Goal: Information Seeking & Learning: Find specific fact

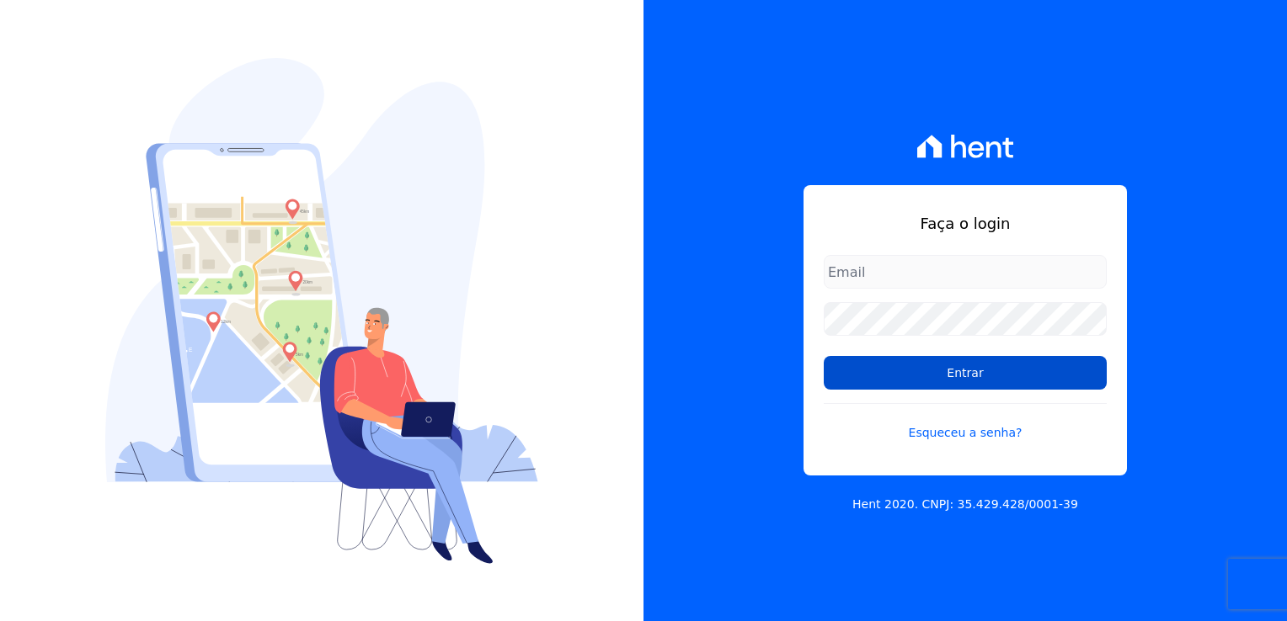
type input "[PERSON_NAME][EMAIL_ADDRESS][DOMAIN_NAME]"
click at [923, 370] on input "Entrar" at bounding box center [964, 373] width 283 height 34
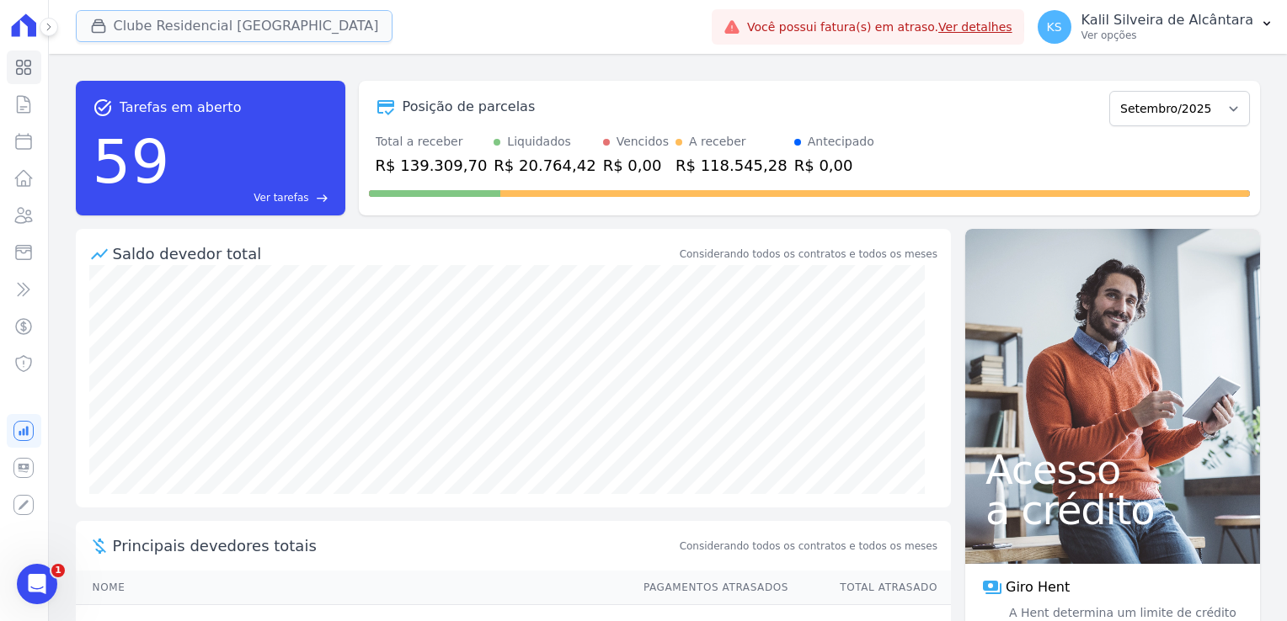
click at [248, 36] on button "Clube Residencial [GEOGRAPHIC_DATA]" at bounding box center [234, 26] width 317 height 32
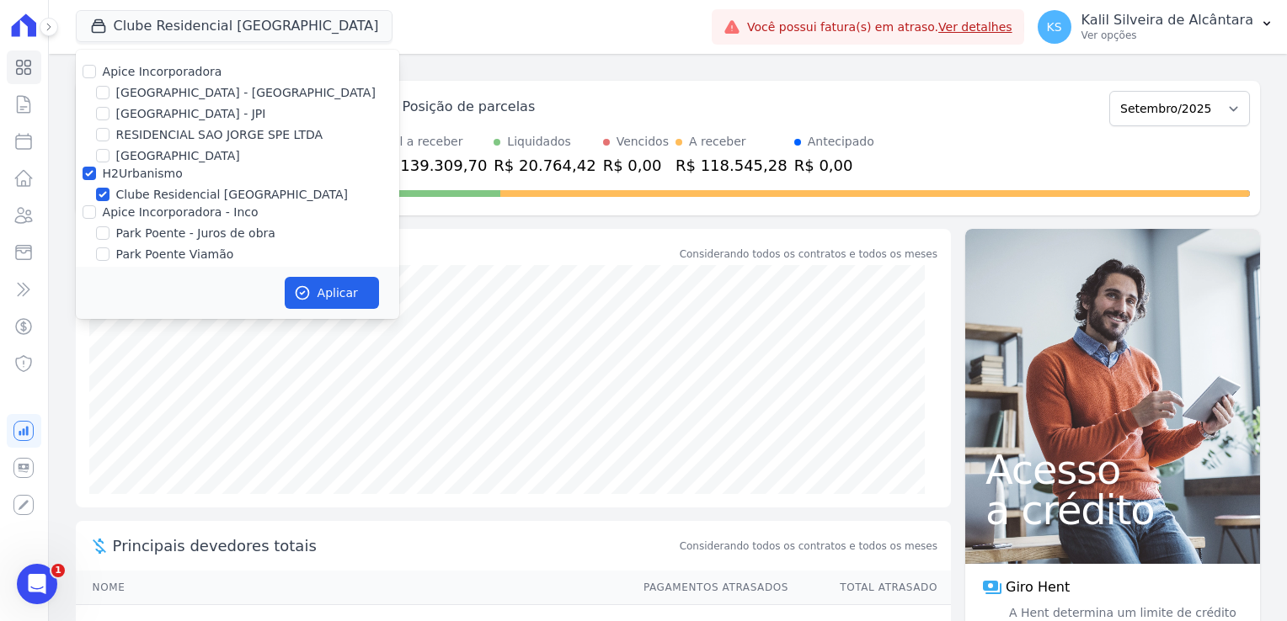
click at [104, 99] on div at bounding box center [102, 92] width 13 height 17
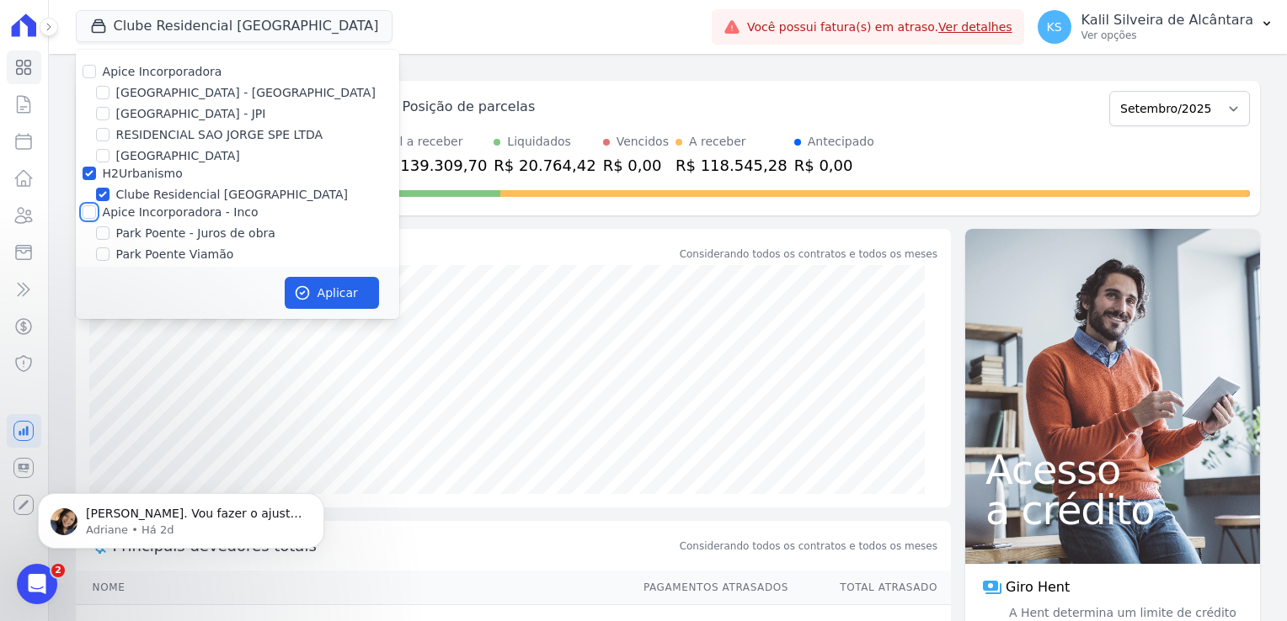
click at [87, 214] on input "Apice Incorporadora - Inco" at bounding box center [89, 211] width 13 height 13
checkbox input "true"
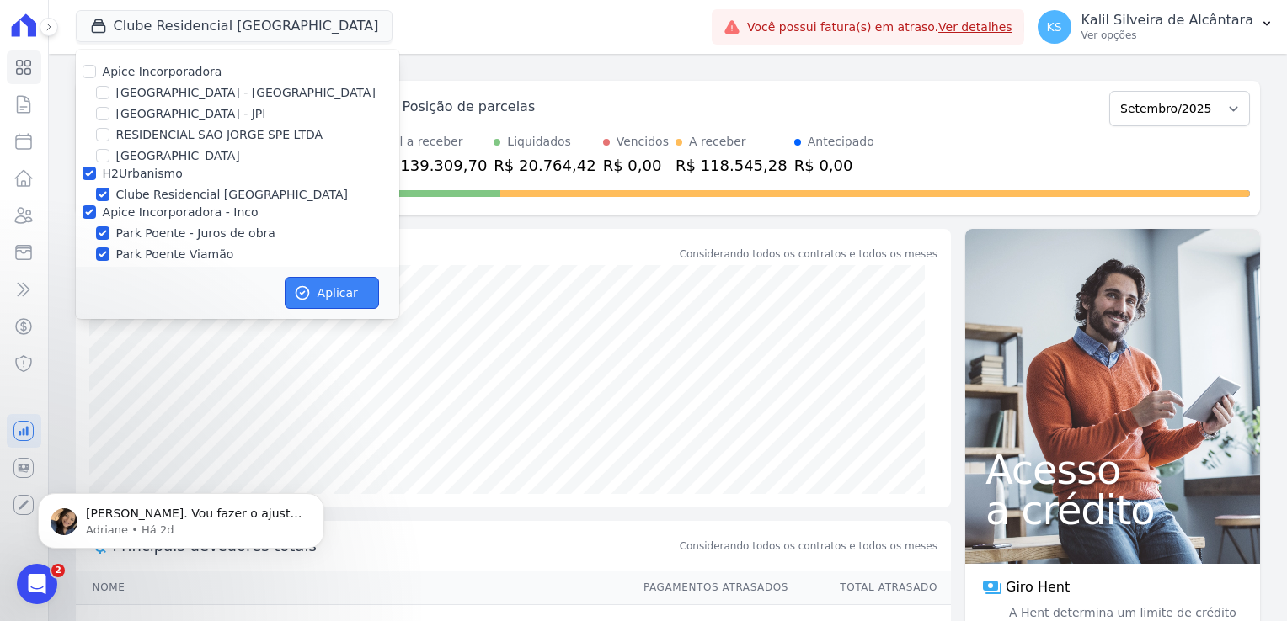
click at [350, 291] on button "Aplicar" at bounding box center [332, 293] width 94 height 32
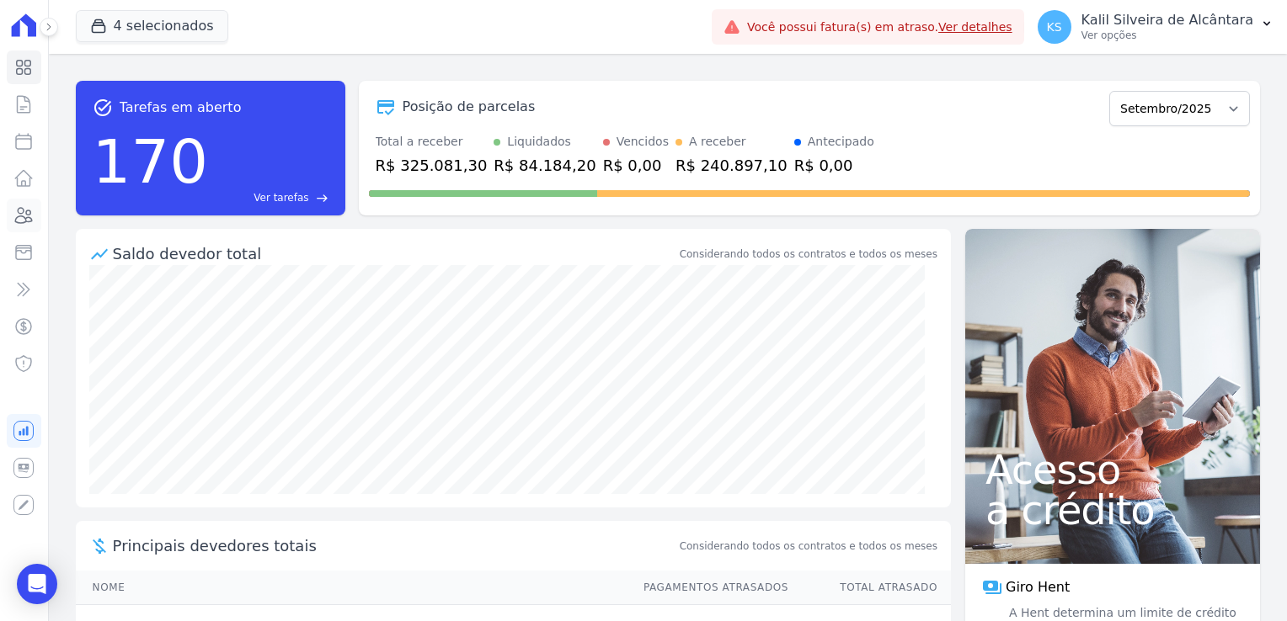
click at [31, 210] on icon at bounding box center [23, 215] width 20 height 20
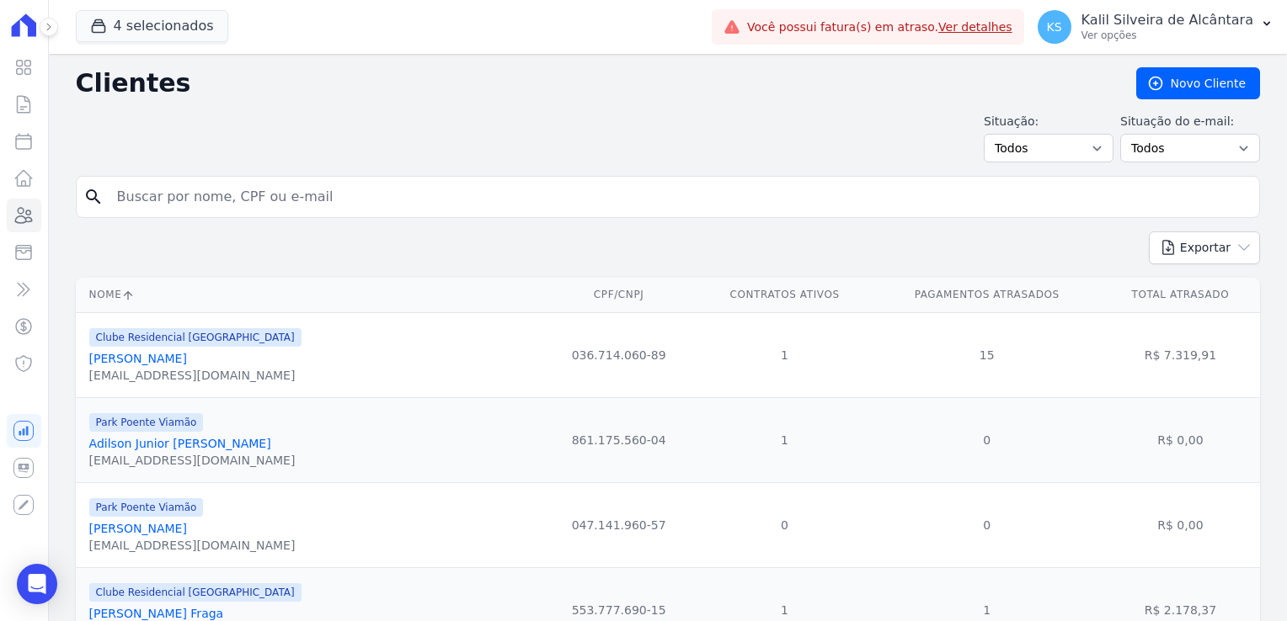
click at [271, 188] on input "search" at bounding box center [679, 197] width 1145 height 34
paste input "Vitor Menezes Rosa"
type input "Vitor Menezes Rosa"
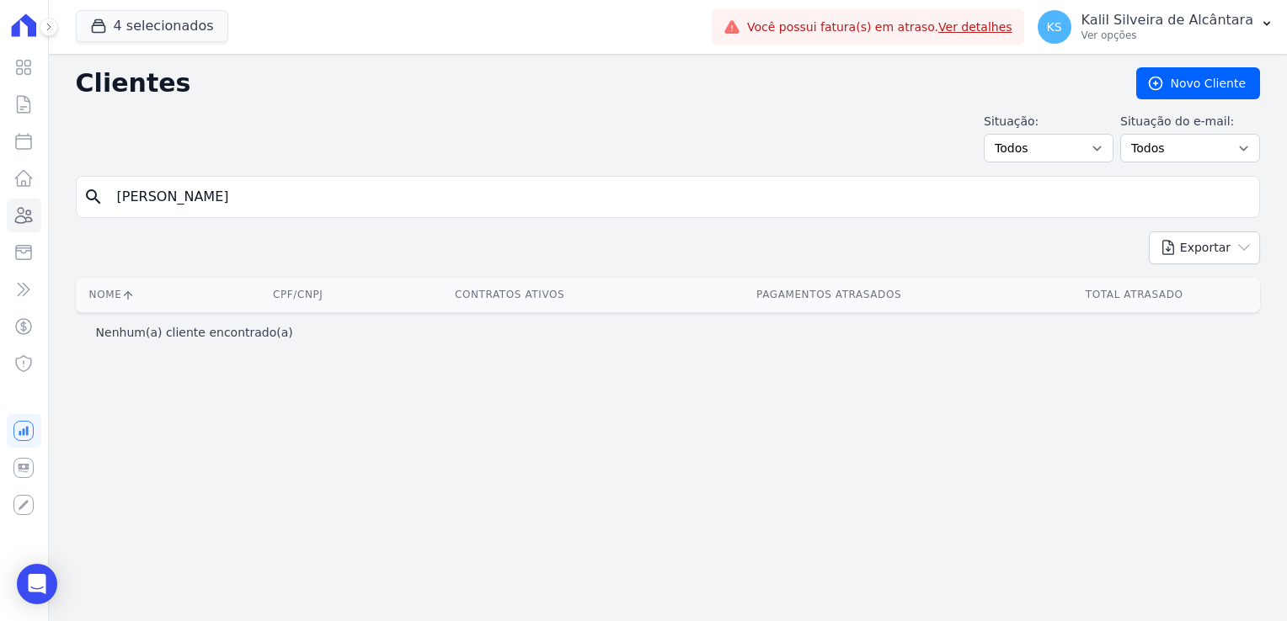
drag, startPoint x: 271, startPoint y: 201, endPoint x: 200, endPoint y: 216, distance: 72.3
click at [200, 216] on div "search Vitor Menezes Rosa" at bounding box center [668, 197] width 1184 height 42
type input "Vitor Menezes"
click at [141, 79] on h2 "Clientes" at bounding box center [592, 83] width 1033 height 30
click at [152, 42] on span "4 selecionados" at bounding box center [152, 27] width 152 height 34
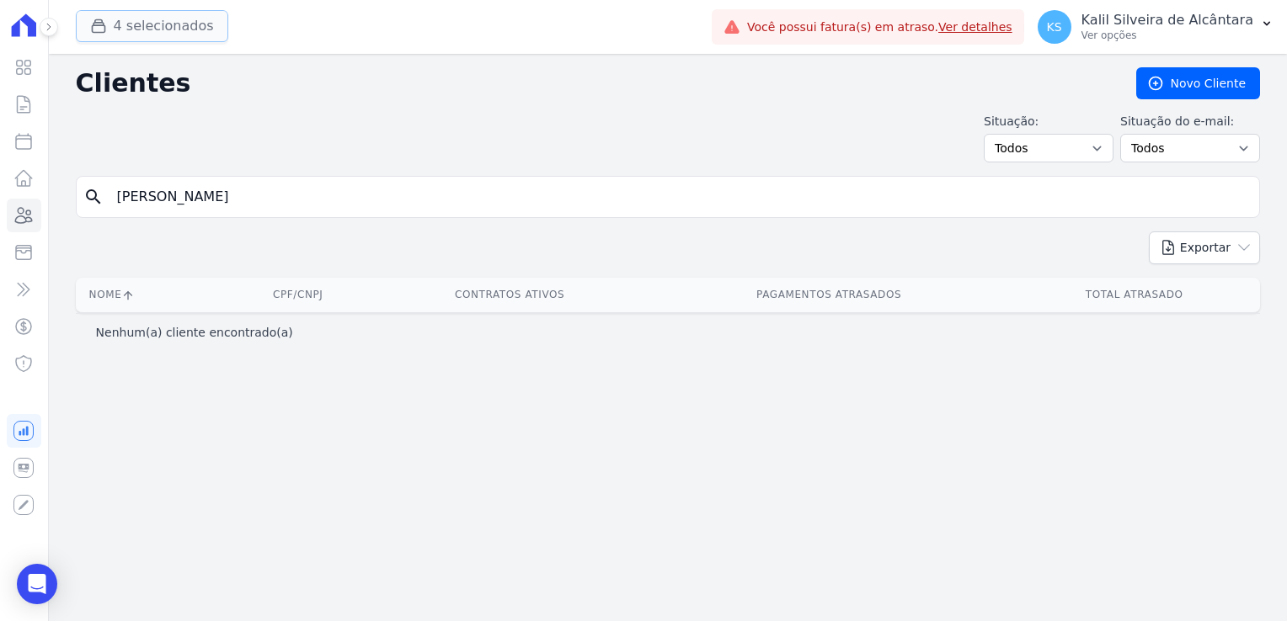
click at [158, 24] on button "4 selecionados" at bounding box center [152, 26] width 152 height 32
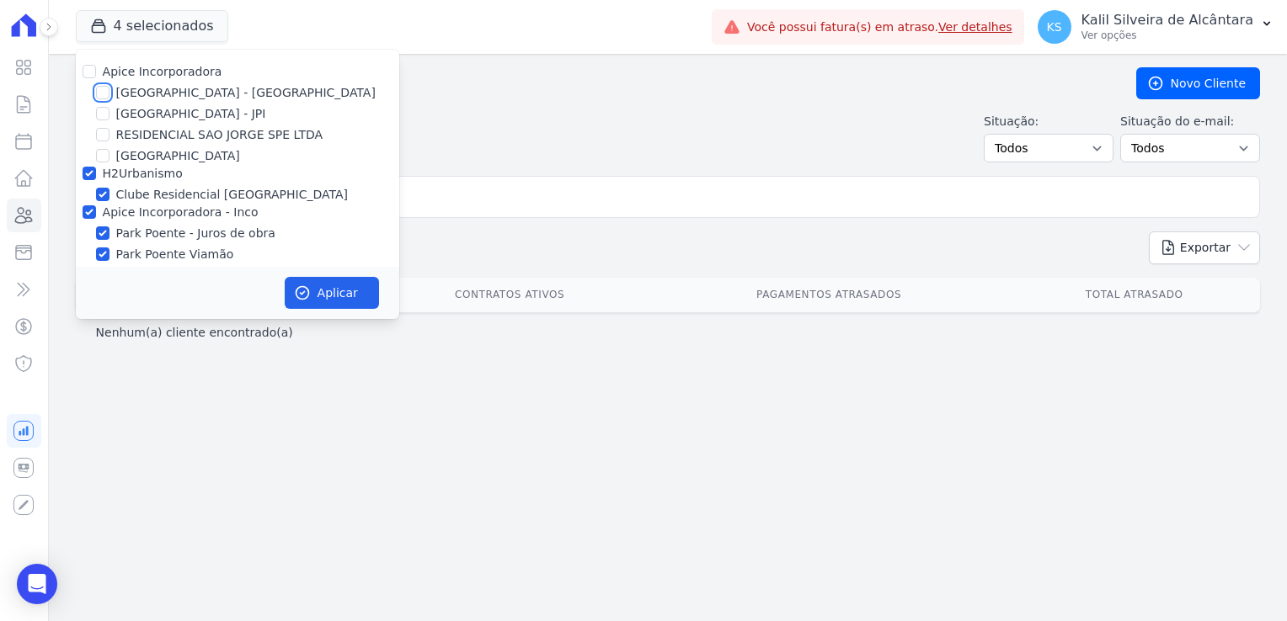
click at [99, 89] on input "[GEOGRAPHIC_DATA] - [GEOGRAPHIC_DATA]" at bounding box center [102, 92] width 13 height 13
checkbox input "true"
click at [360, 304] on button "Aplicar" at bounding box center [332, 293] width 94 height 32
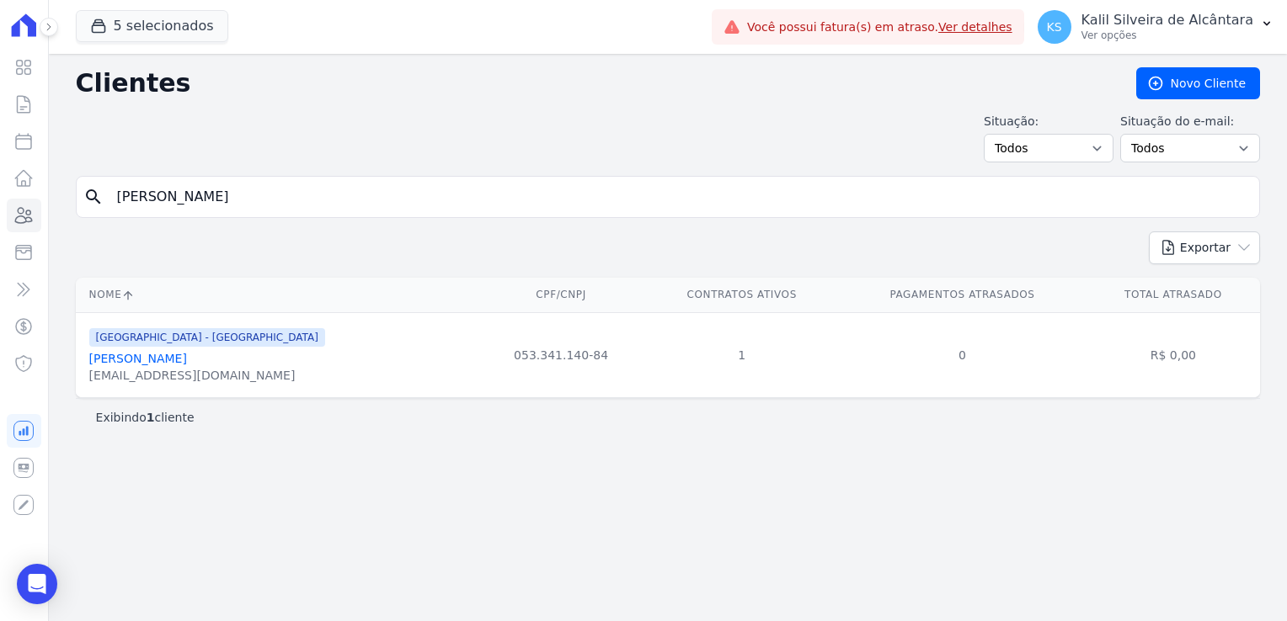
click at [255, 190] on input "Vitor Menezes" at bounding box center [679, 197] width 1145 height 34
click at [173, 355] on link "Vitor Menezes Rosa" at bounding box center [138, 358] width 98 height 13
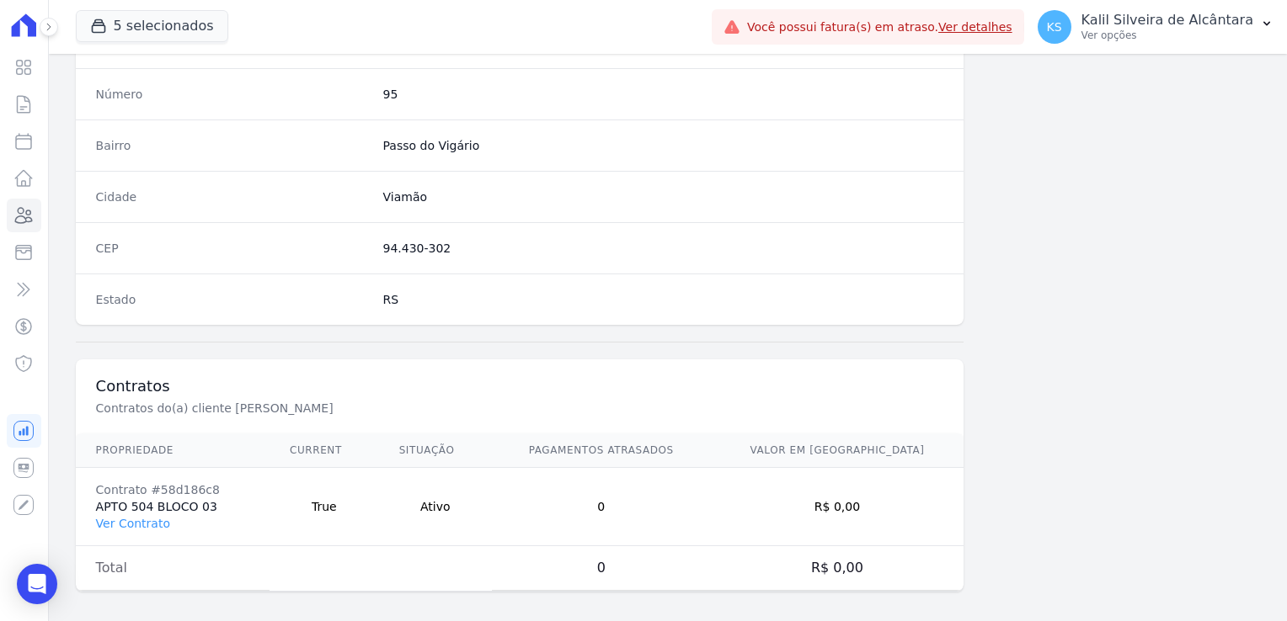
scroll to position [948, 0]
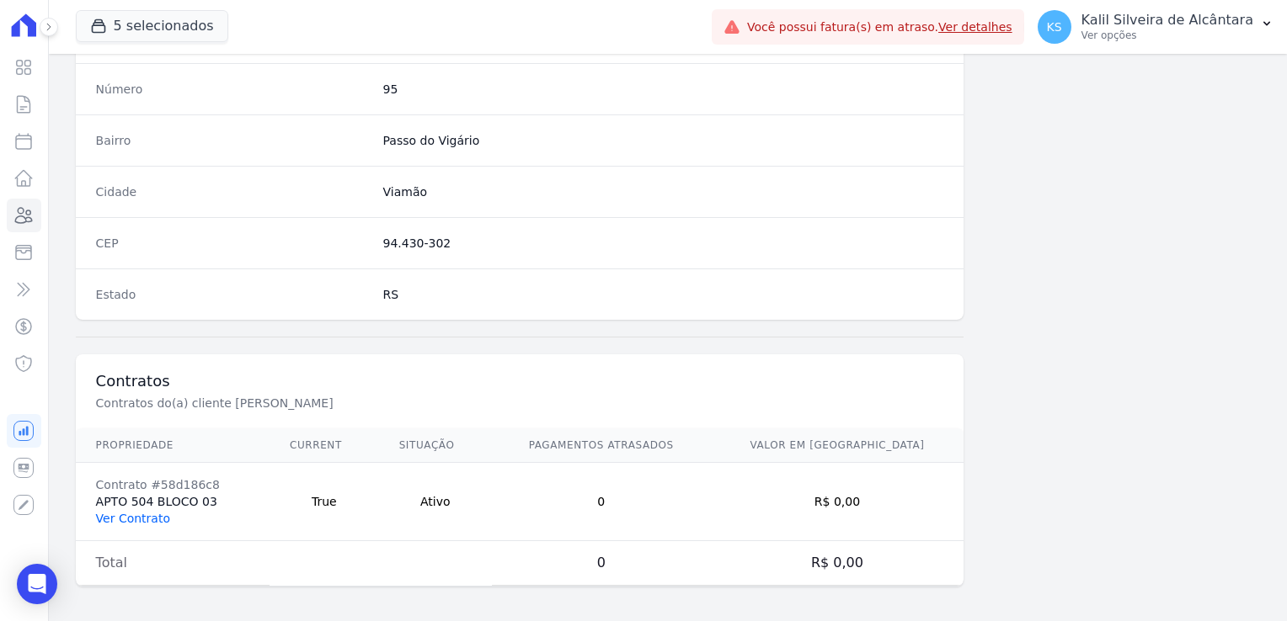
click at [131, 512] on link "Ver Contrato" at bounding box center [133, 518] width 74 height 13
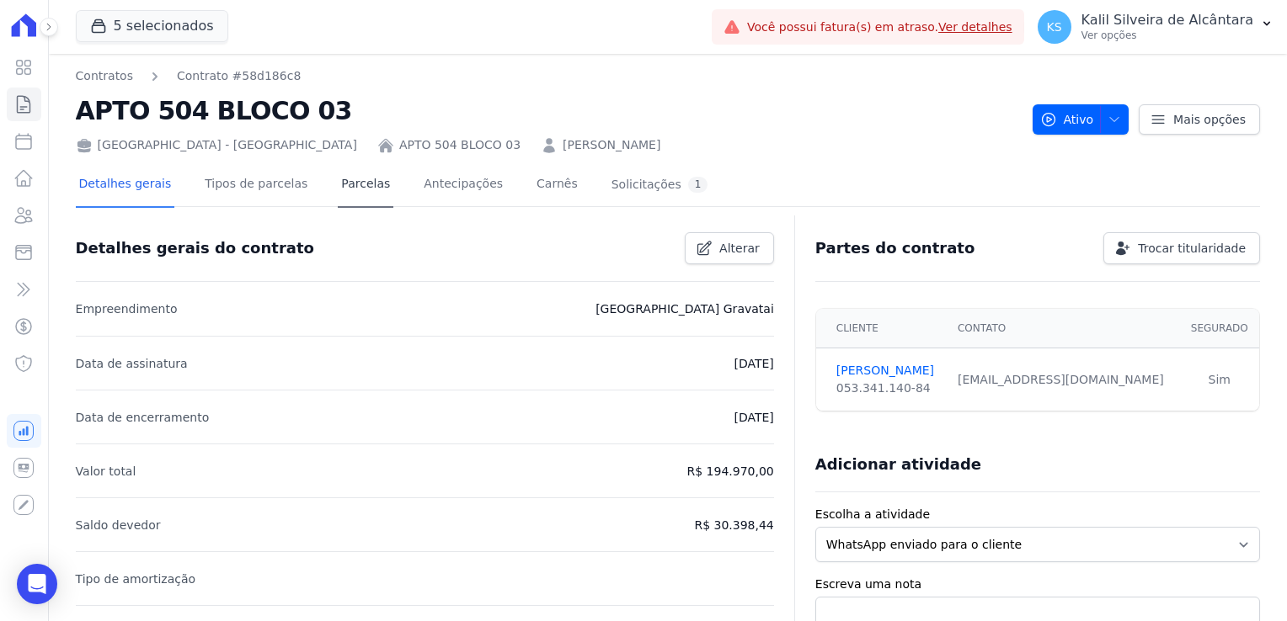
click at [317, 184] on div "Detalhes gerais Tipos de parcelas Parcelas Antecipações Carnês Solicitações 1" at bounding box center [394, 185] width 636 height 45
click at [338, 184] on link "Parcelas" at bounding box center [366, 185] width 56 height 45
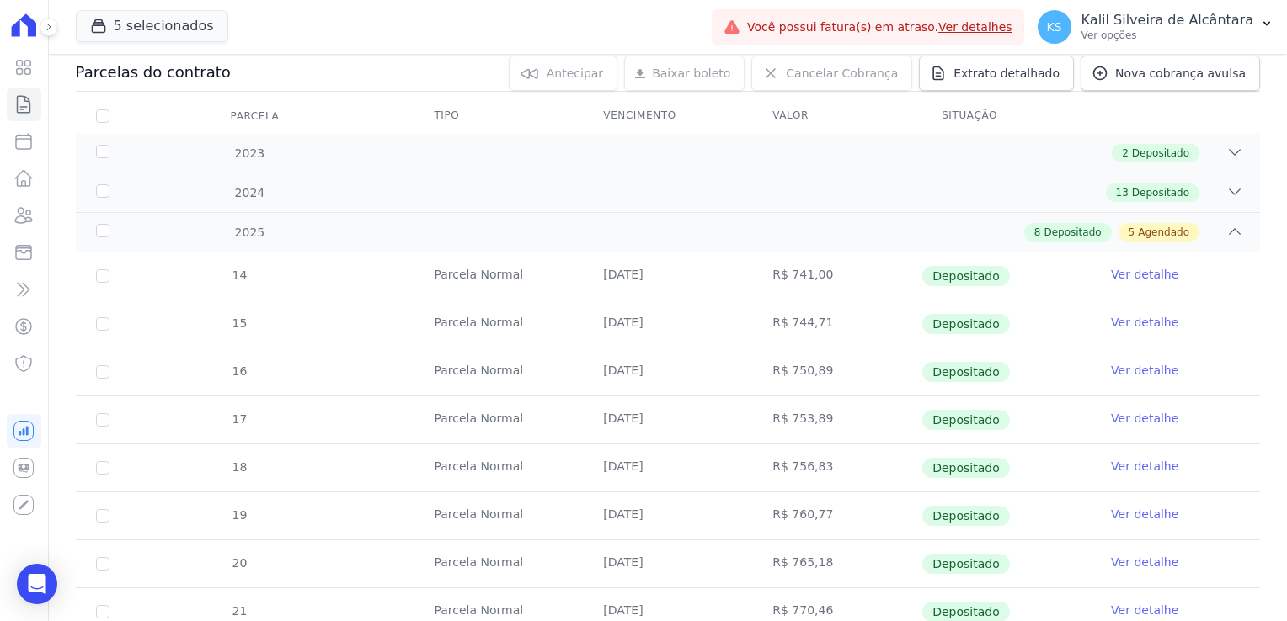
scroll to position [179, 0]
click at [1143, 285] on td "Ver detalhe" at bounding box center [1174, 278] width 169 height 47
click at [1139, 284] on td "Ver detalhe" at bounding box center [1174, 278] width 169 height 47
click at [1139, 275] on link "Ver detalhe" at bounding box center [1144, 277] width 67 height 17
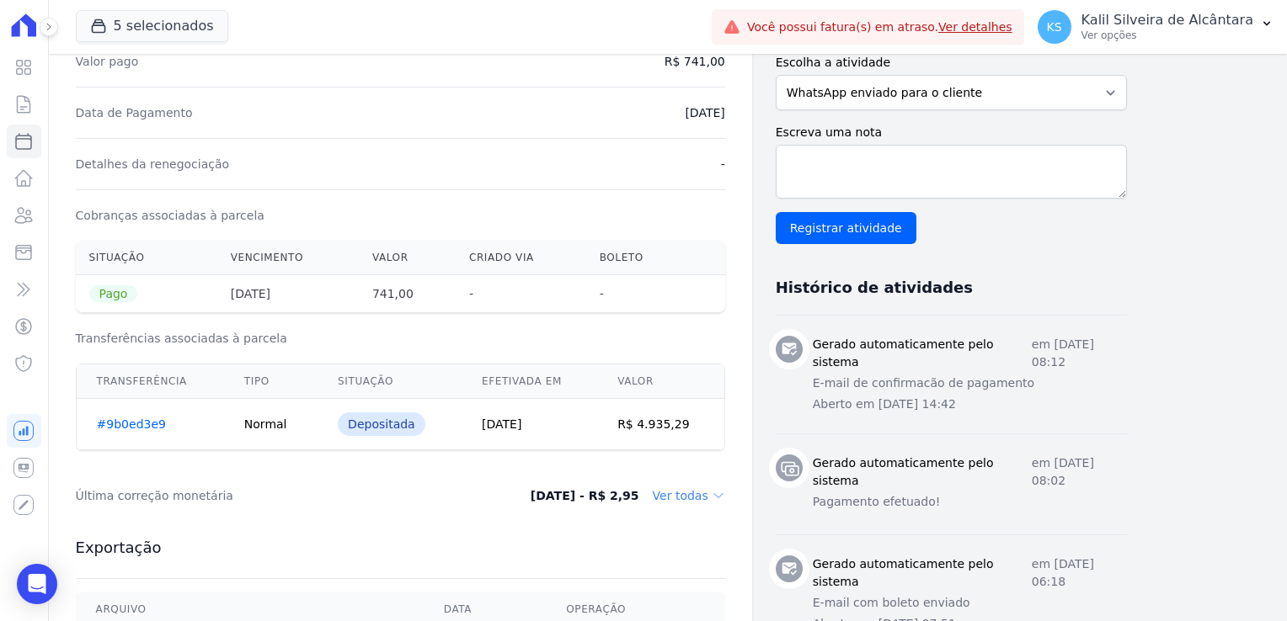
scroll to position [589, 0]
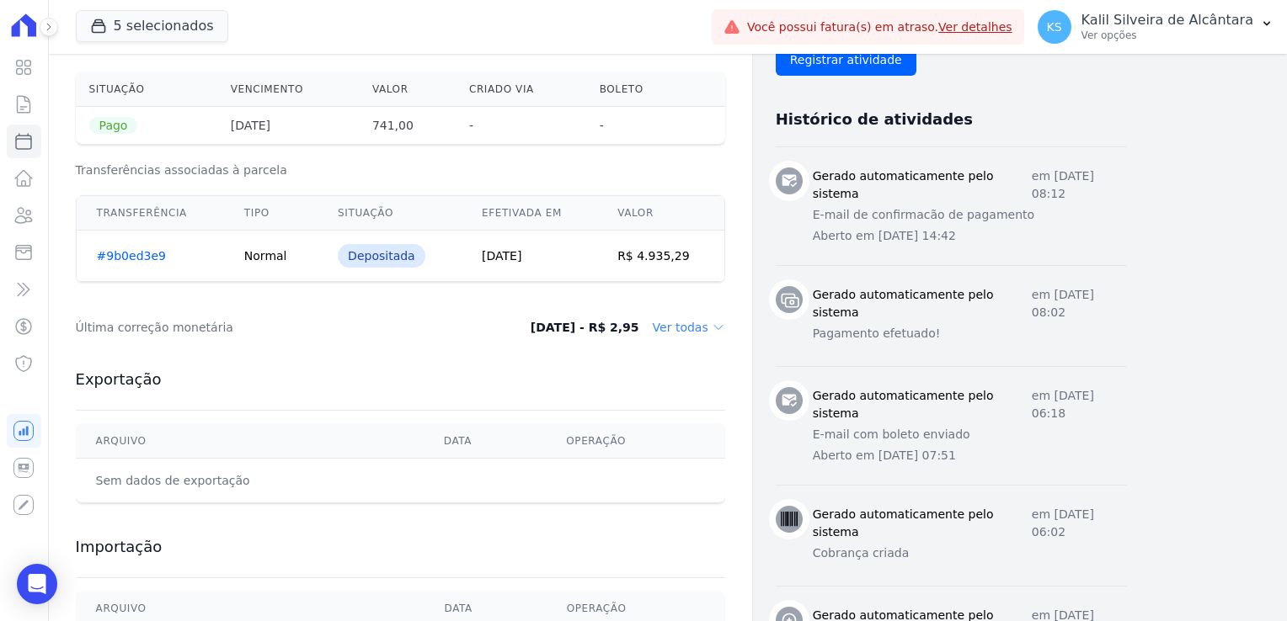
click at [696, 328] on dd "Ver todas" at bounding box center [689, 327] width 72 height 17
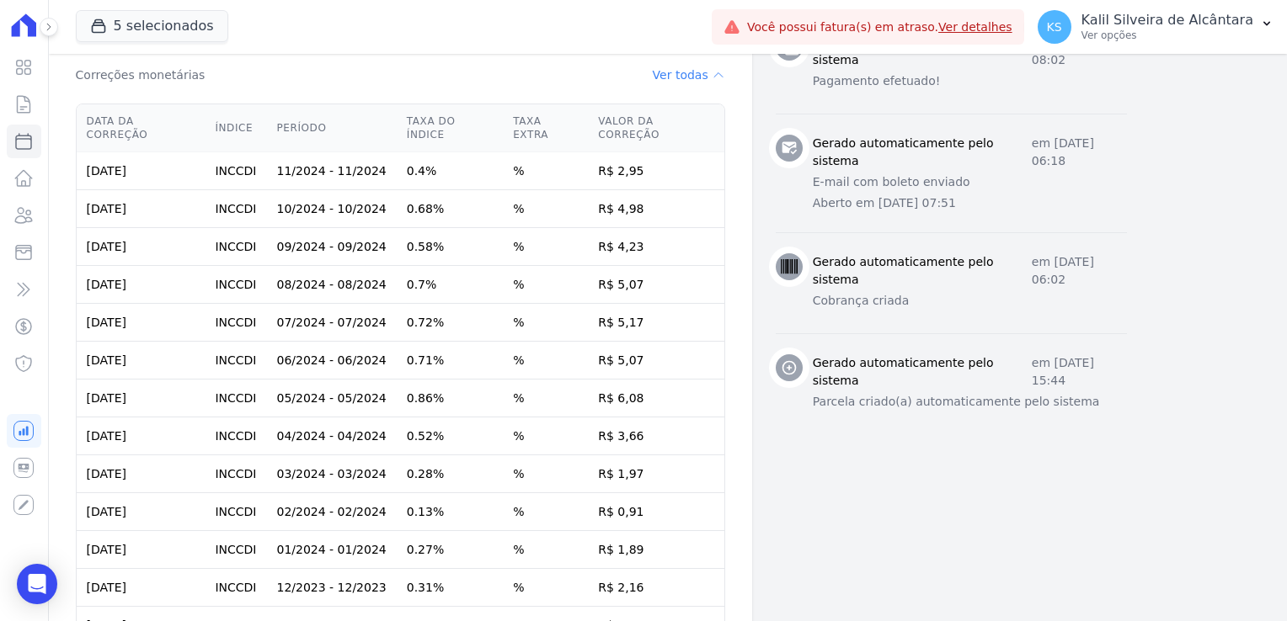
scroll to position [674, 0]
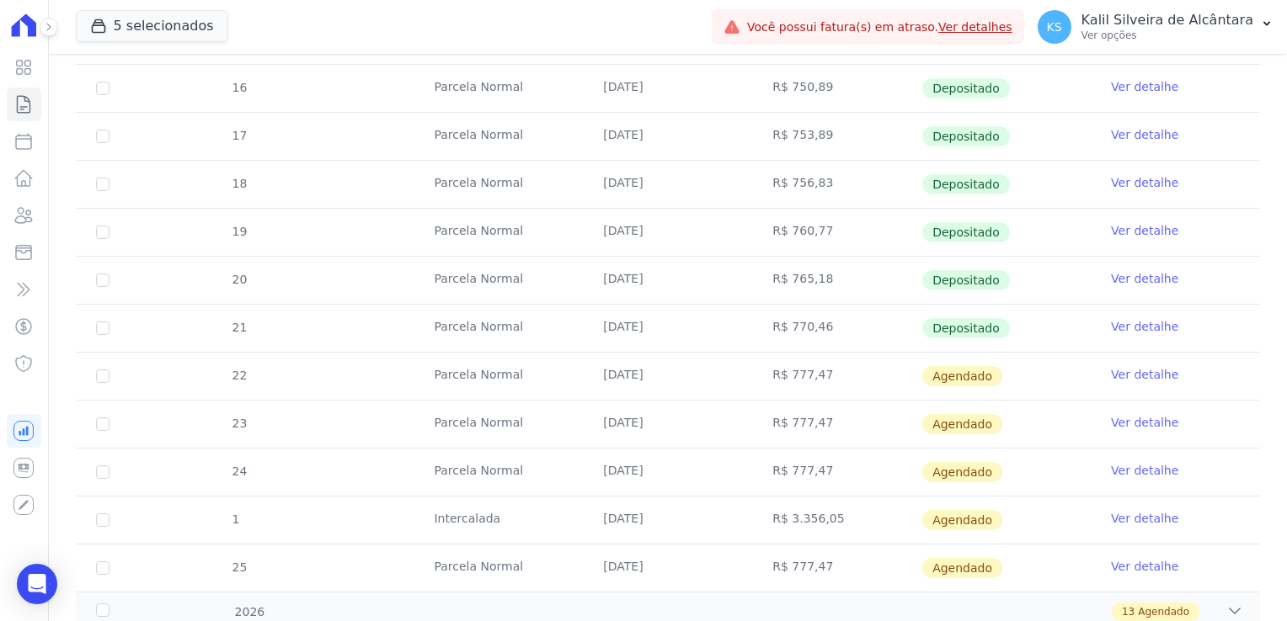
scroll to position [589, 0]
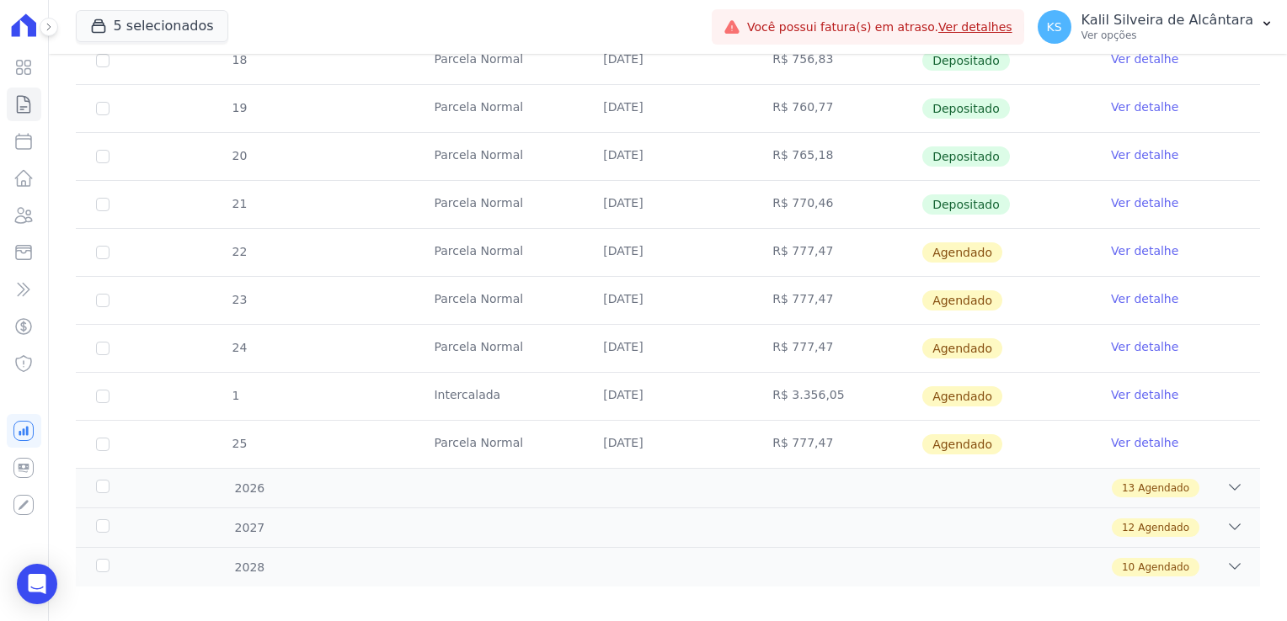
click at [1125, 256] on link "Ver detalhe" at bounding box center [1144, 250] width 67 height 17
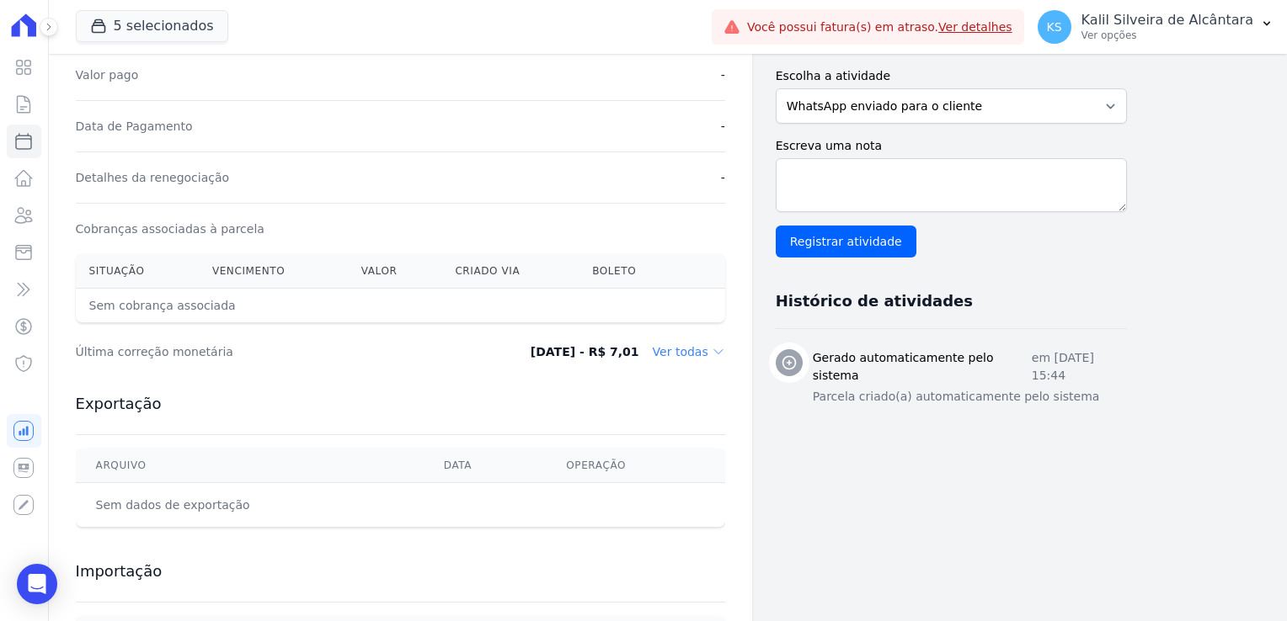
scroll to position [525, 0]
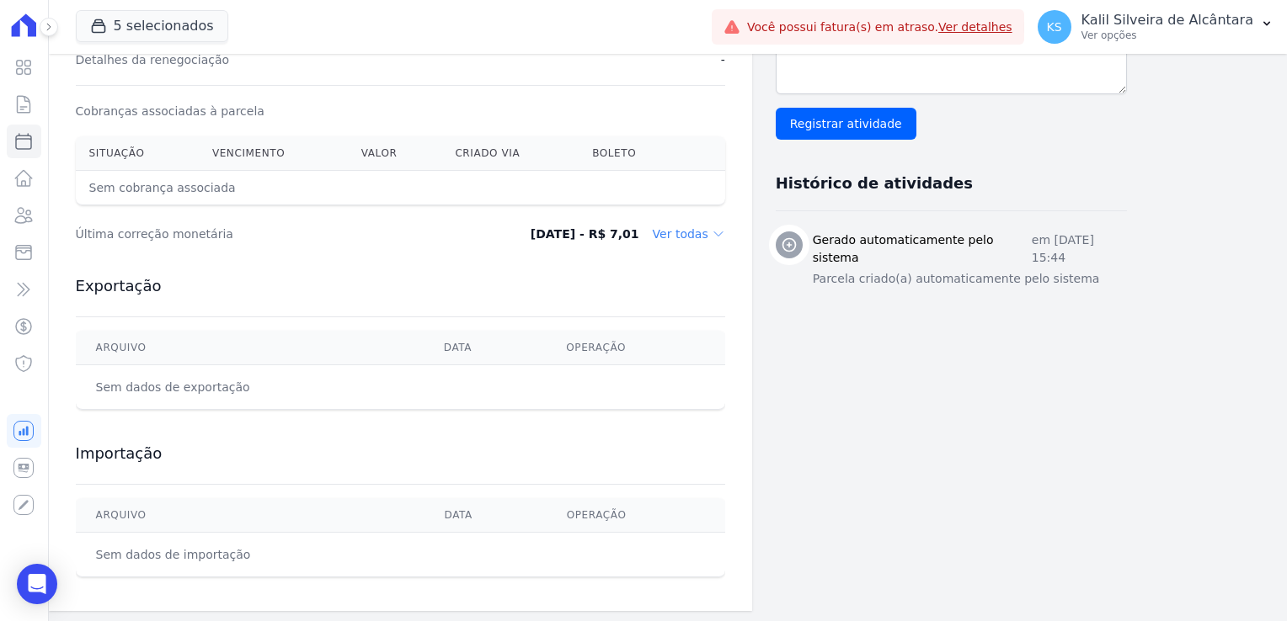
click at [697, 237] on dd "Ver todas" at bounding box center [689, 234] width 72 height 17
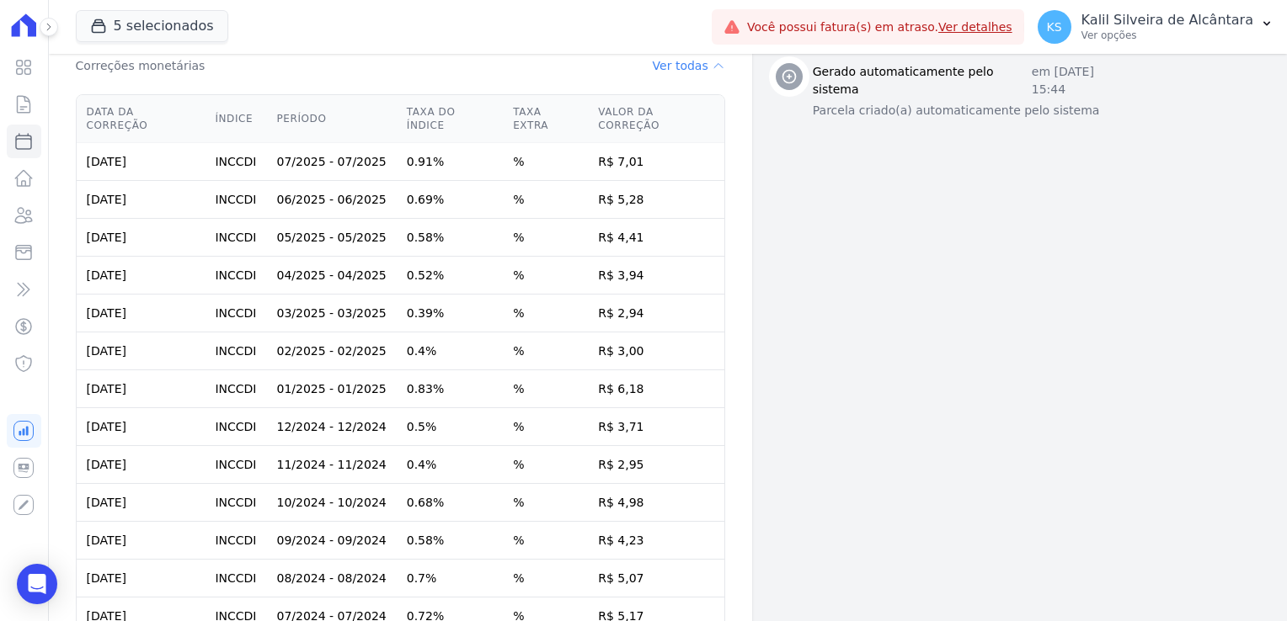
scroll to position [273, 0]
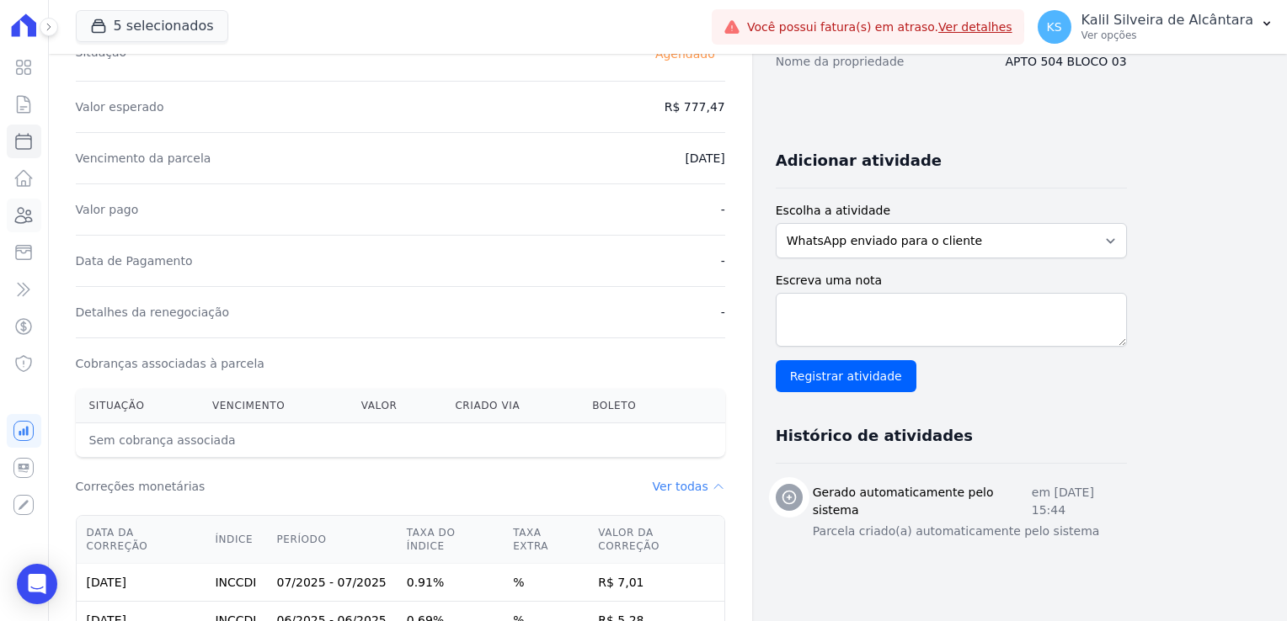
click at [24, 221] on icon at bounding box center [23, 215] width 20 height 20
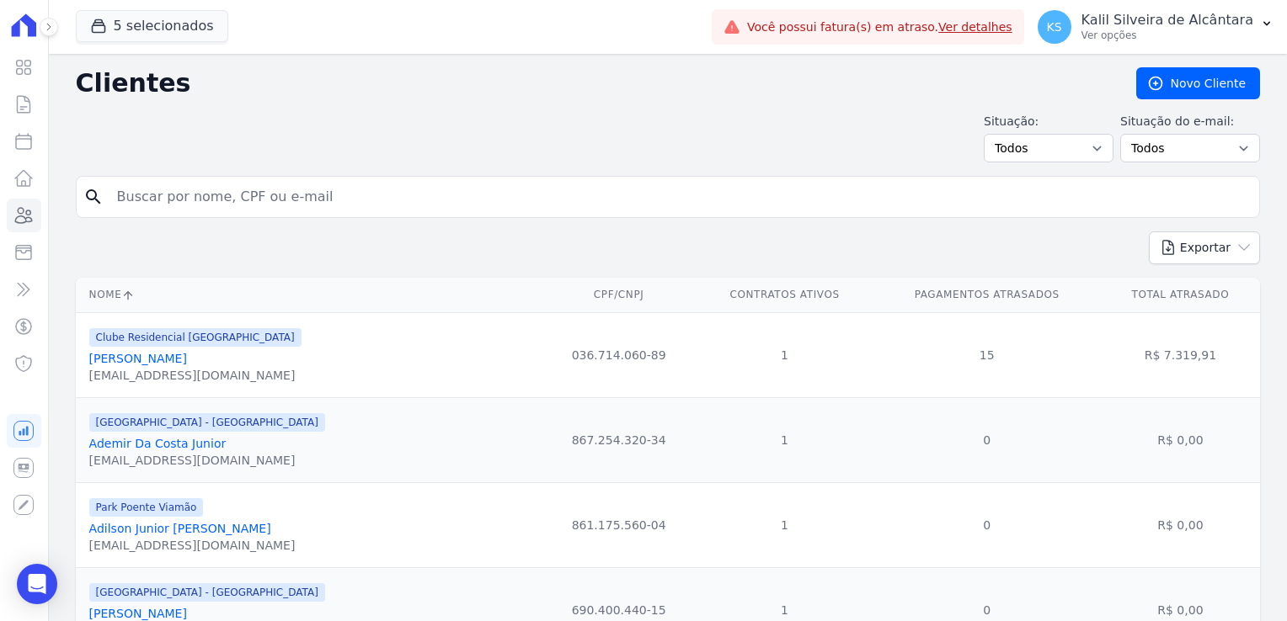
click at [210, 211] on input "search" at bounding box center [679, 197] width 1145 height 34
type input "inaê"
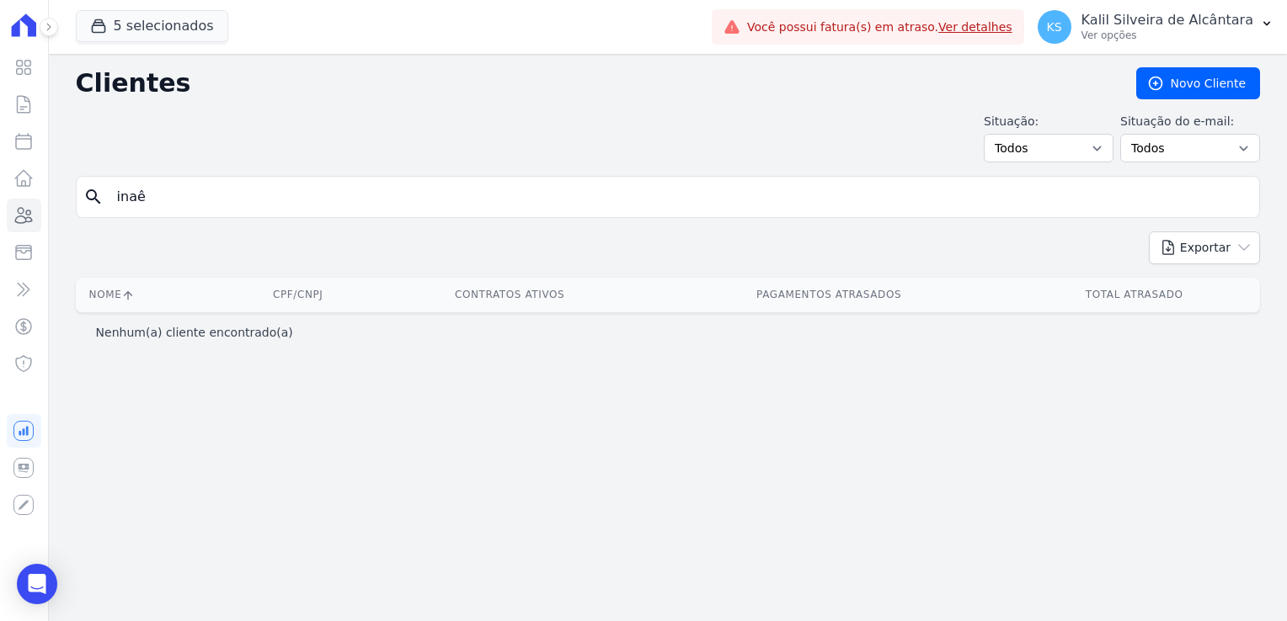
click at [200, 200] on input "inaê" at bounding box center [679, 197] width 1145 height 34
type input "inae"
drag, startPoint x: 153, startPoint y: 189, endPoint x: 81, endPoint y: 187, distance: 72.5
click at [82, 187] on div "search inae" at bounding box center [668, 197] width 1184 height 42
click at [24, 219] on icon at bounding box center [23, 215] width 20 height 20
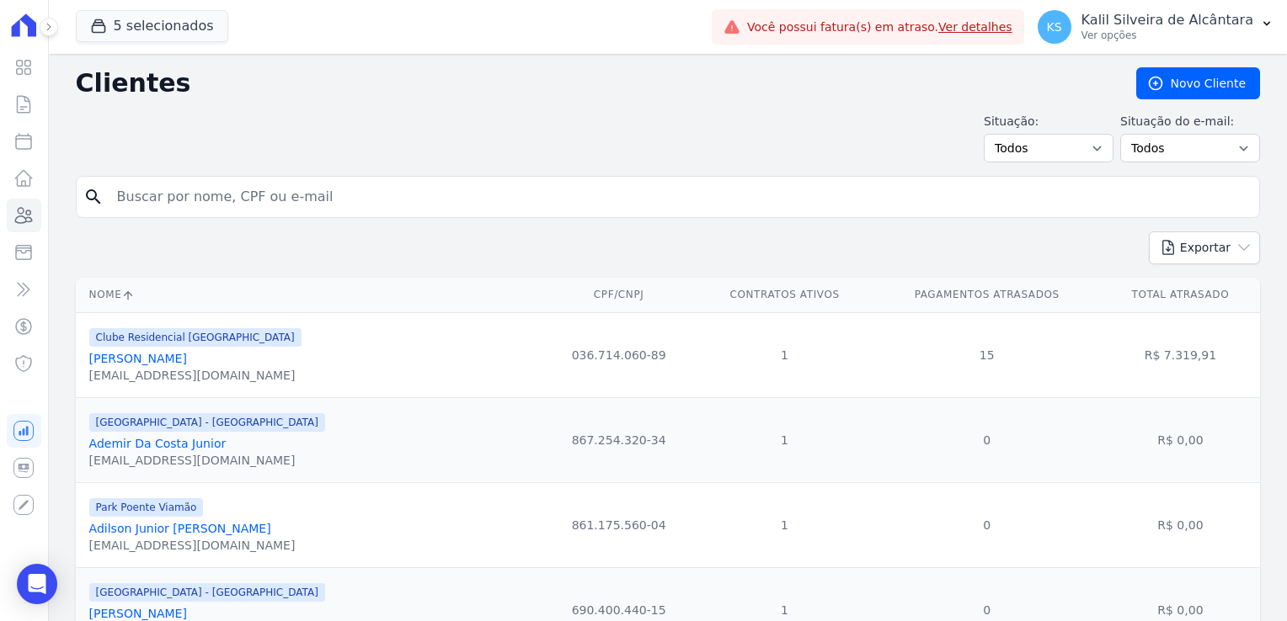
click at [219, 204] on input "search" at bounding box center [679, 197] width 1145 height 34
type input "shaiane kari]"
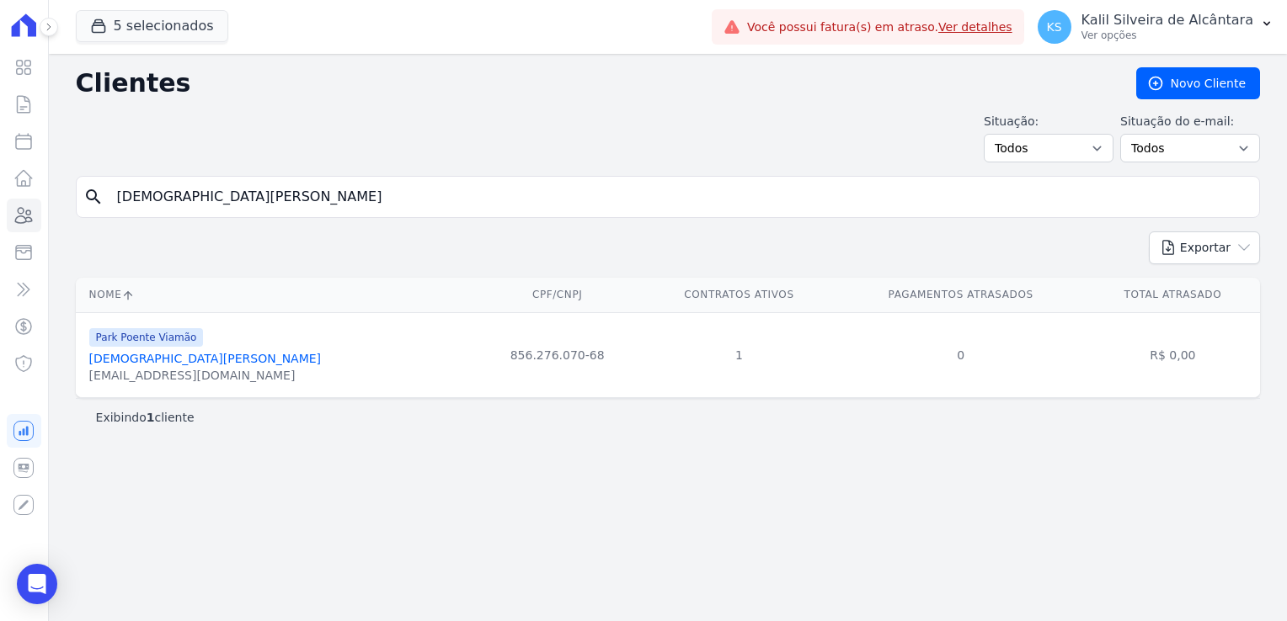
click at [215, 358] on link "Shaiane Karine Vieira Fagundes" at bounding box center [205, 358] width 232 height 13
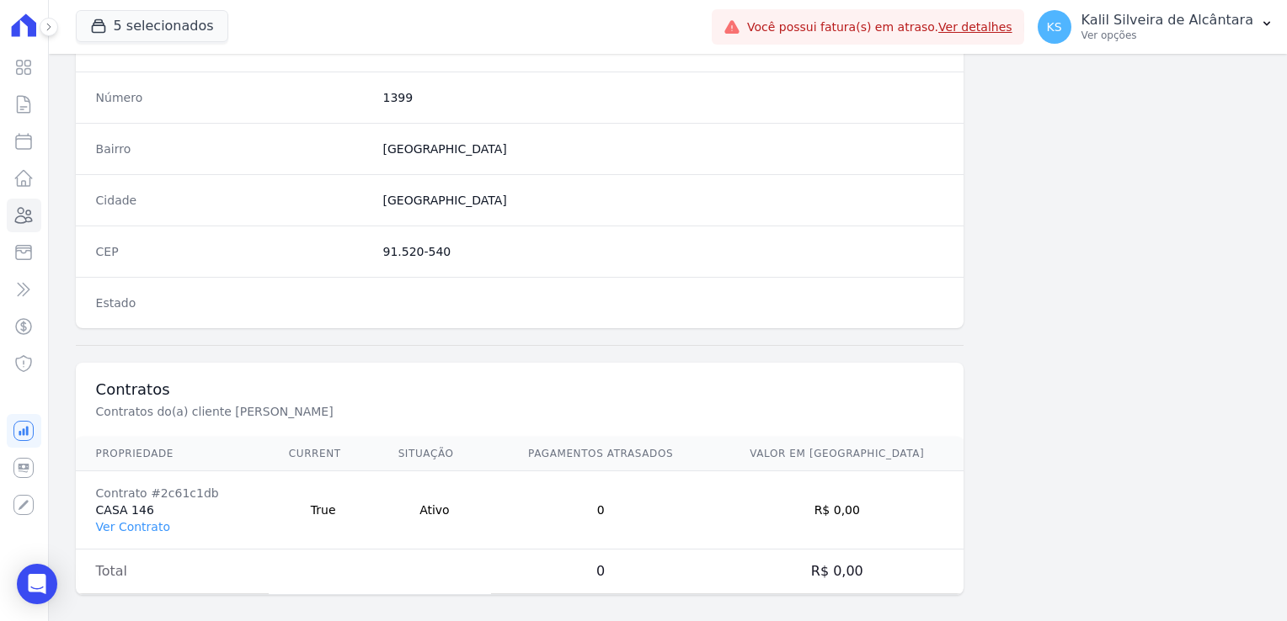
scroll to position [948, 0]
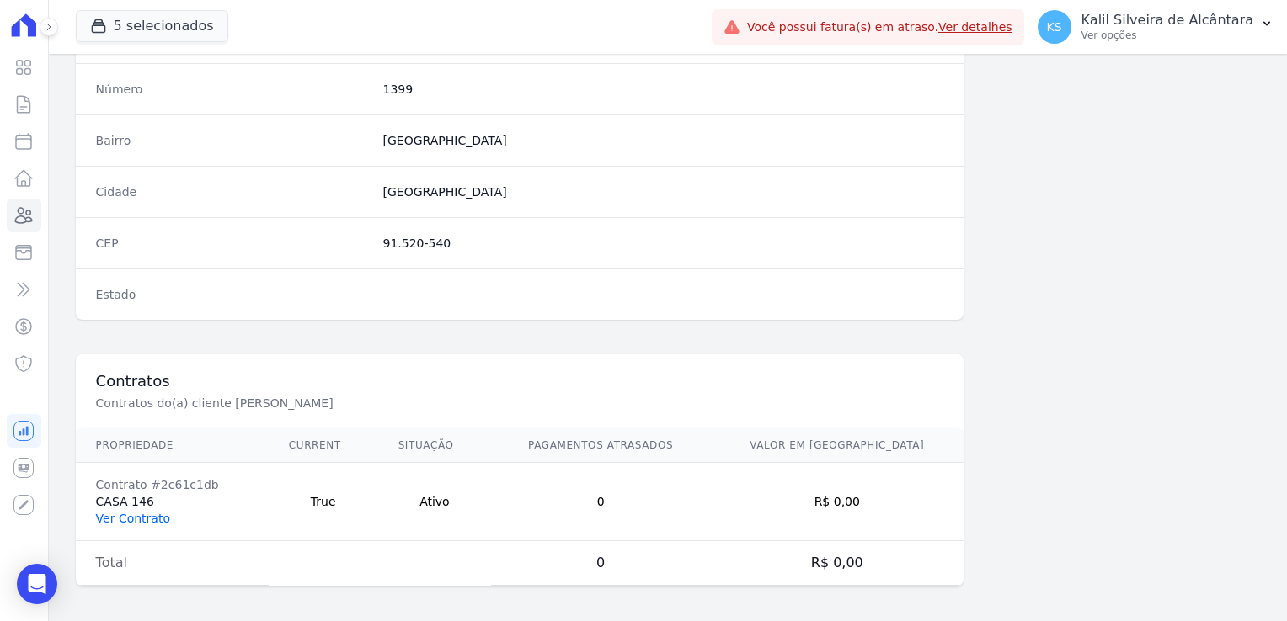
click at [137, 512] on link "Ver Contrato" at bounding box center [133, 518] width 74 height 13
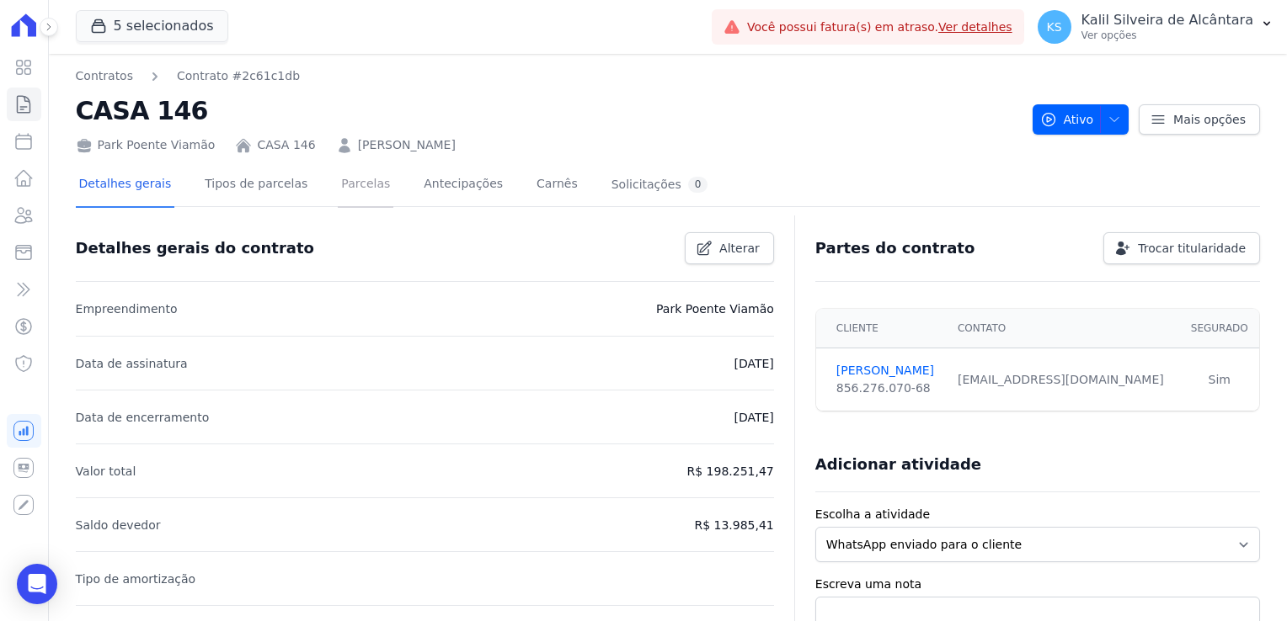
click at [338, 192] on link "Parcelas" at bounding box center [366, 185] width 56 height 45
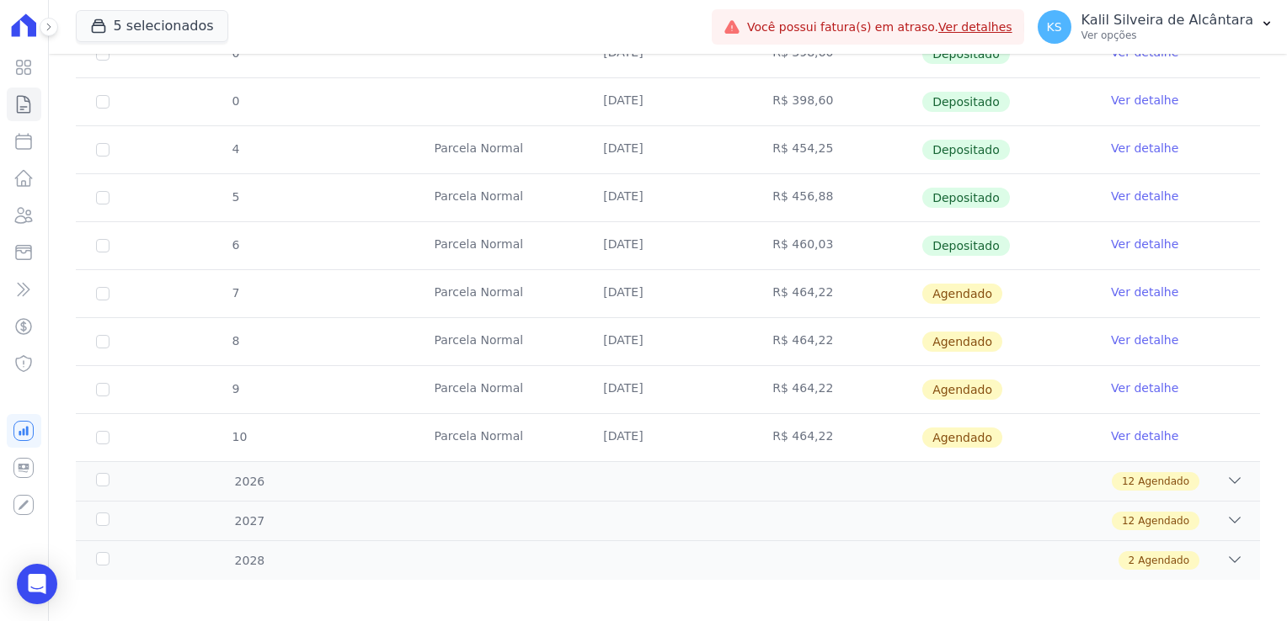
scroll to position [791, 0]
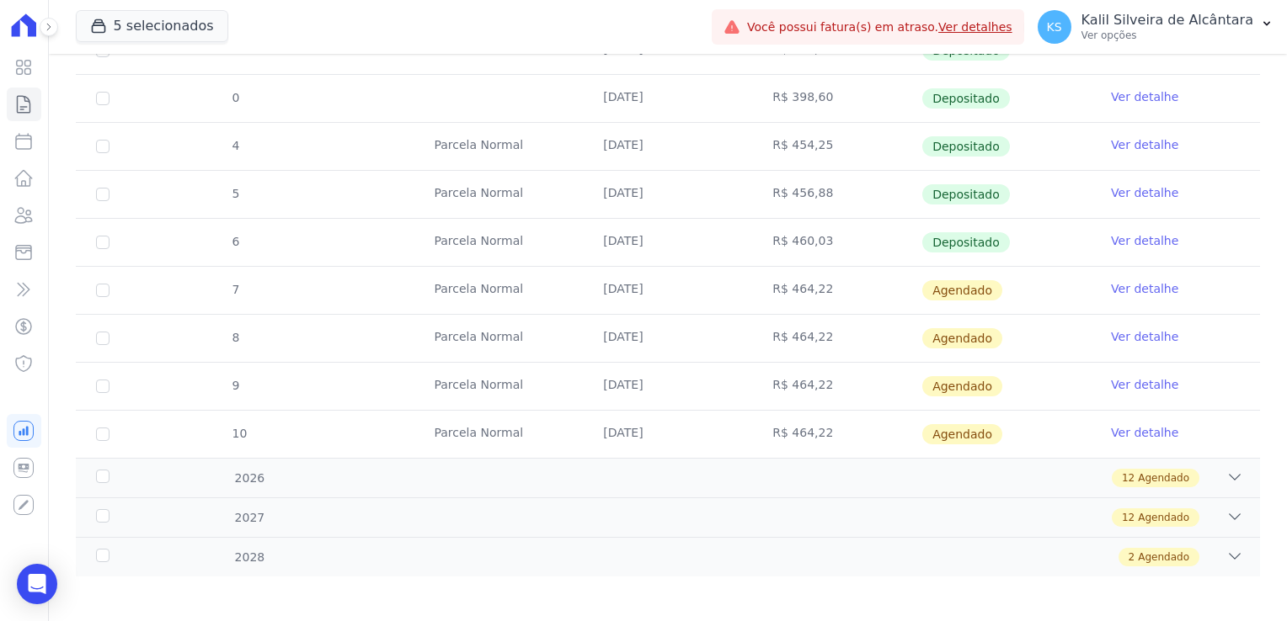
click at [1128, 284] on link "Ver detalhe" at bounding box center [1144, 288] width 67 height 17
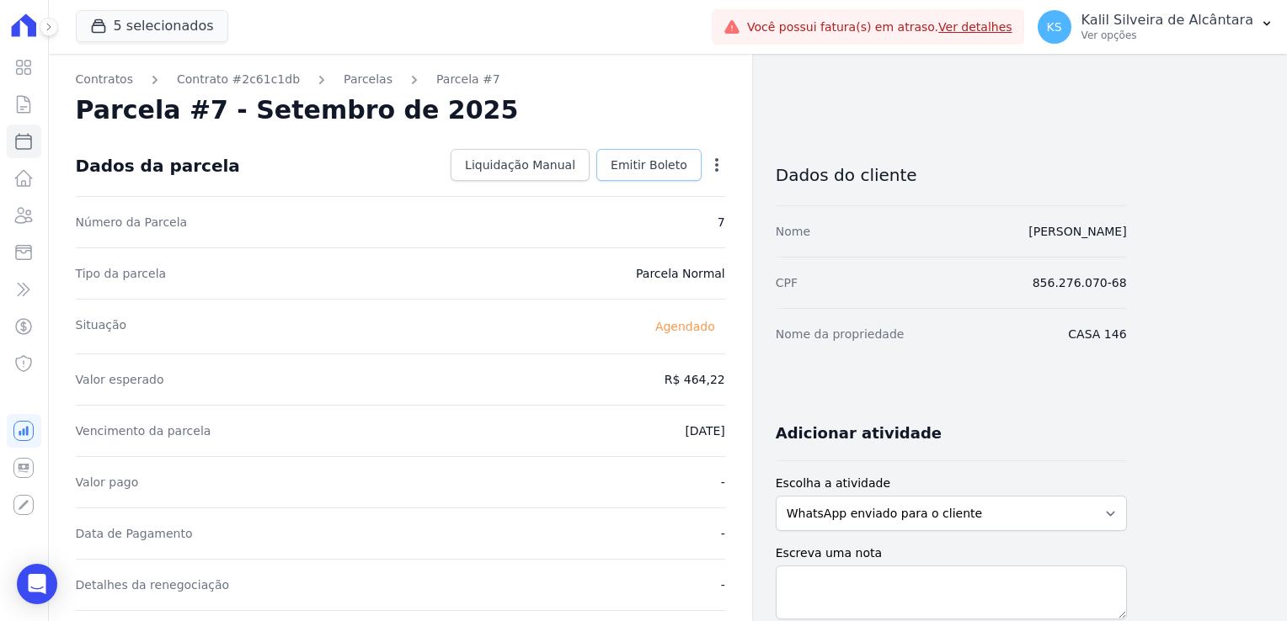
click at [653, 178] on link "Emitir Boleto" at bounding box center [648, 165] width 105 height 32
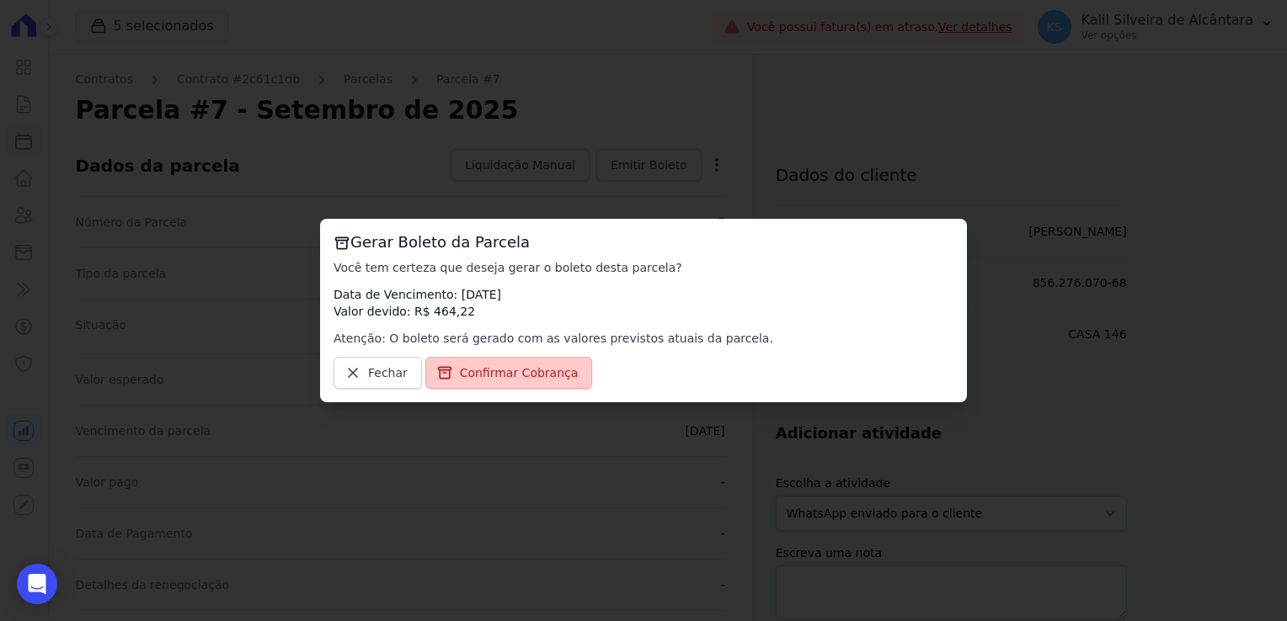
click at [514, 378] on span "Confirmar Cobrança" at bounding box center [519, 373] width 119 height 17
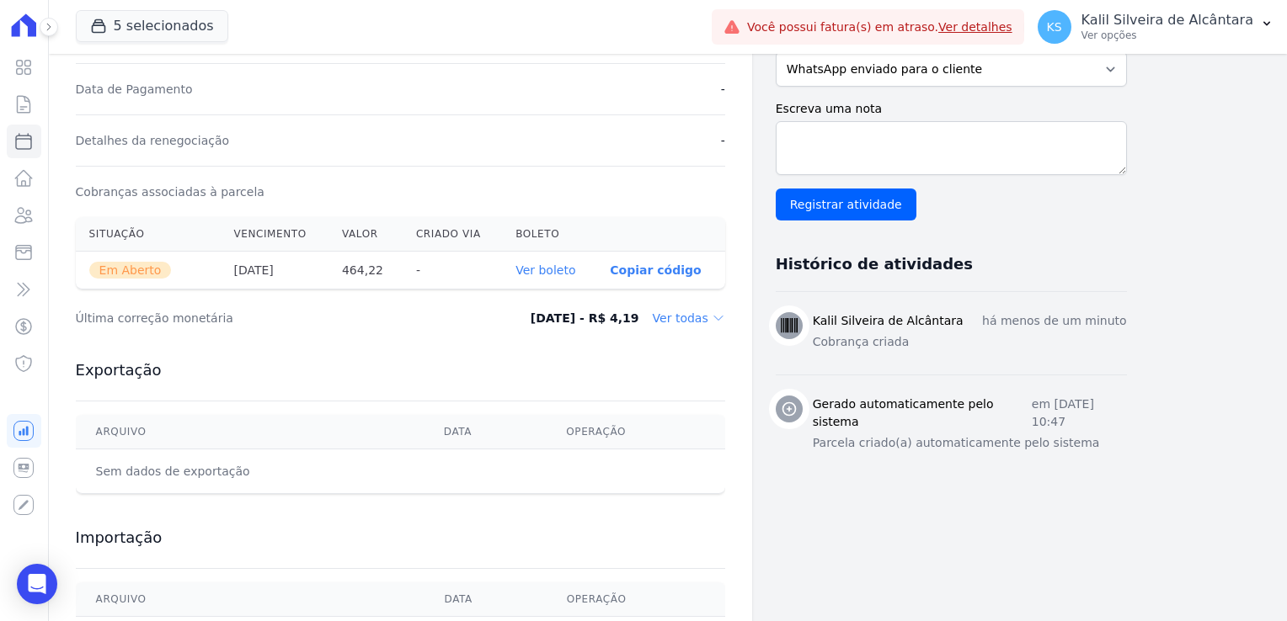
scroll to position [505, 0]
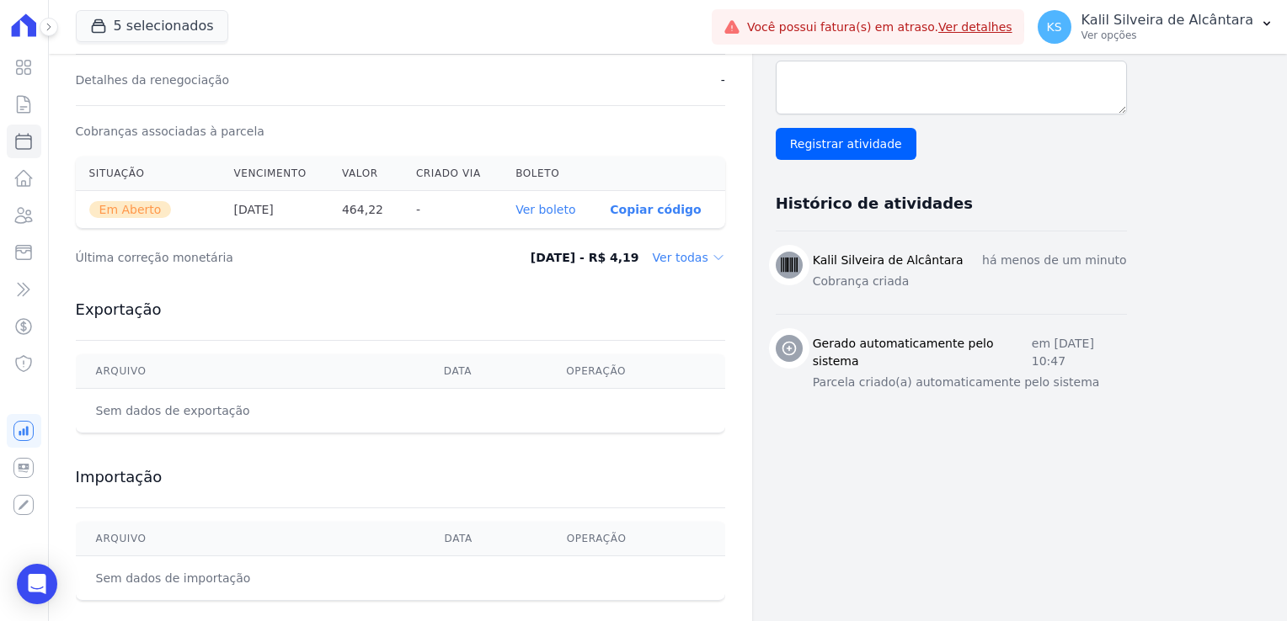
click at [546, 210] on link "Ver boleto" at bounding box center [545, 209] width 60 height 13
click at [25, 209] on icon at bounding box center [23, 215] width 20 height 20
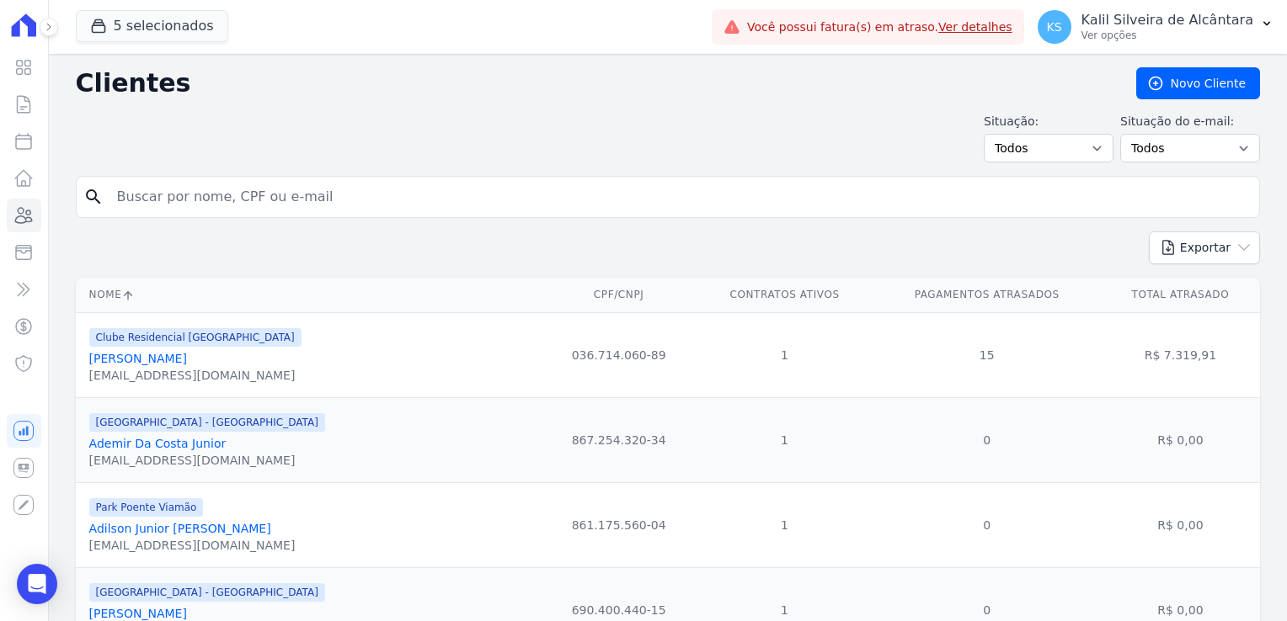
click at [188, 195] on input "search" at bounding box center [679, 197] width 1145 height 34
type input "andrielly"
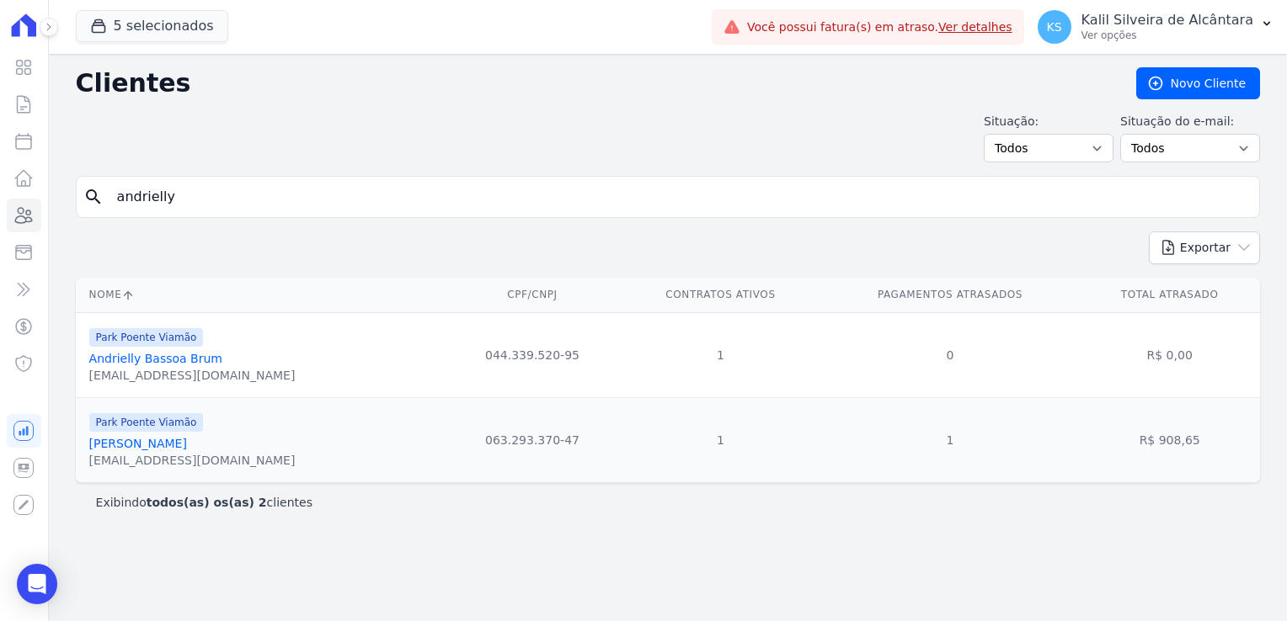
click at [163, 444] on link "Andrielly Oliveira Da Silva" at bounding box center [138, 443] width 98 height 13
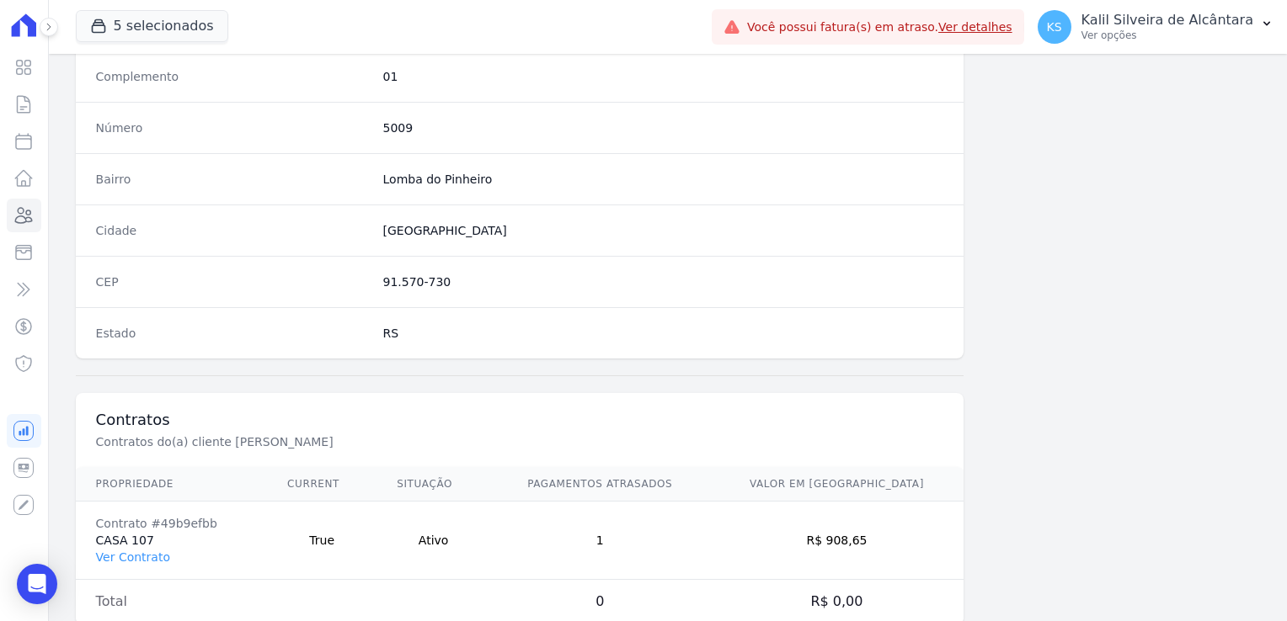
scroll to position [948, 0]
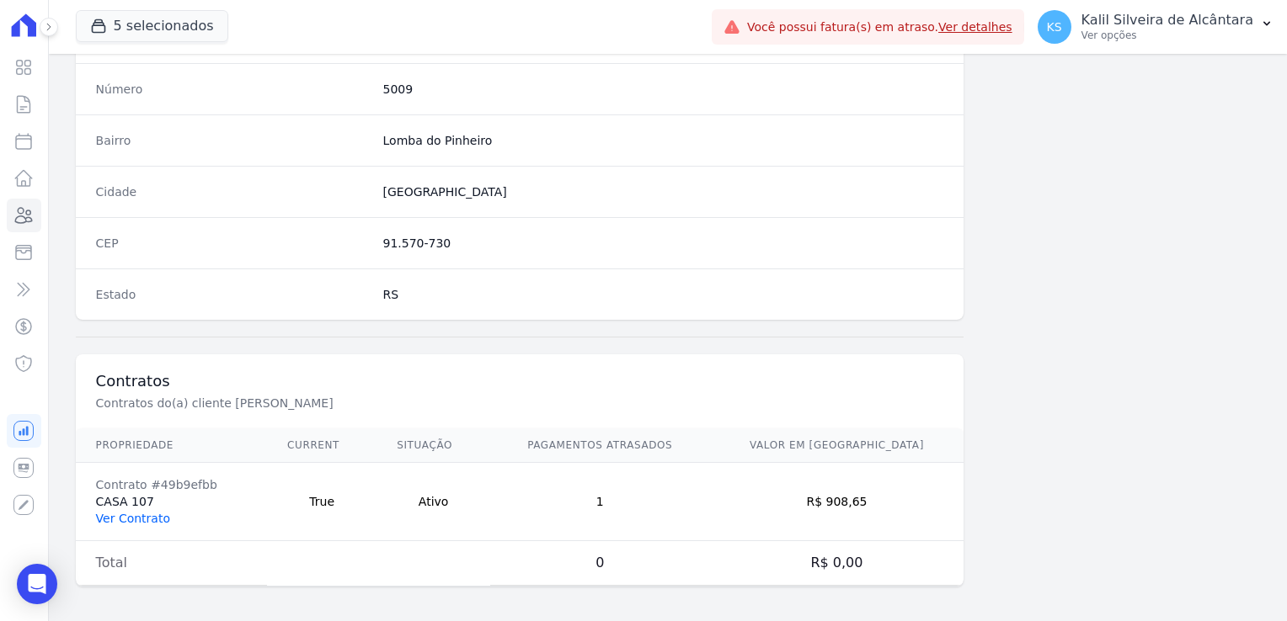
click at [143, 514] on link "Ver Contrato" at bounding box center [133, 518] width 74 height 13
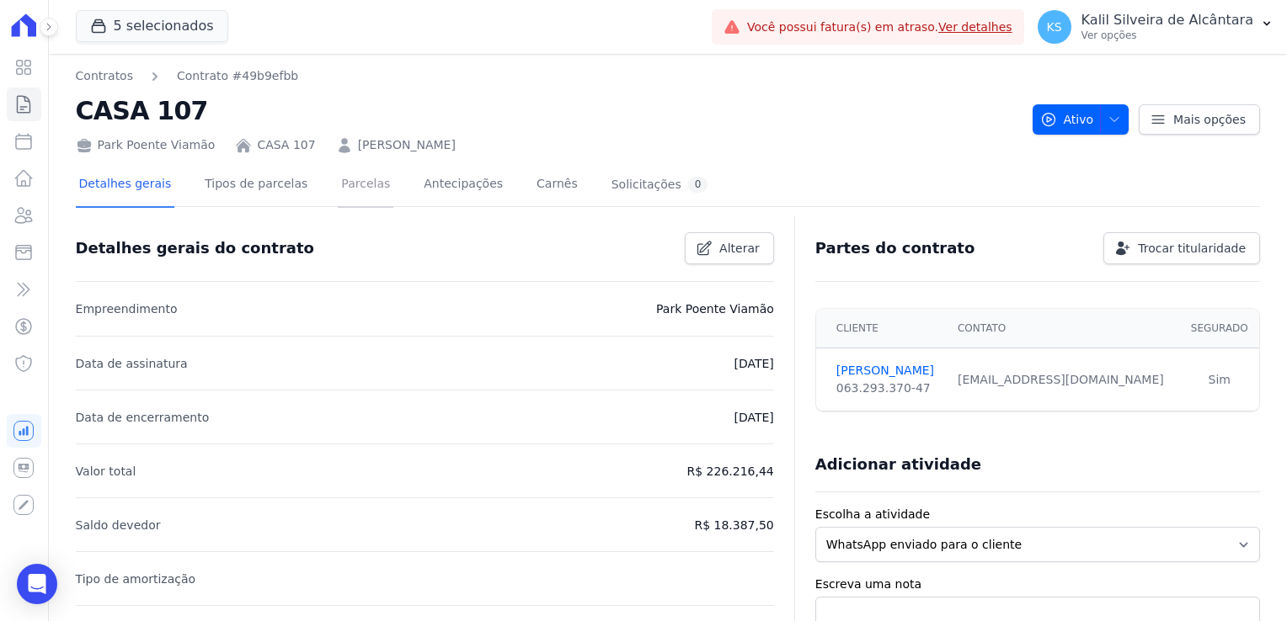
click at [338, 192] on link "Parcelas" at bounding box center [366, 185] width 56 height 45
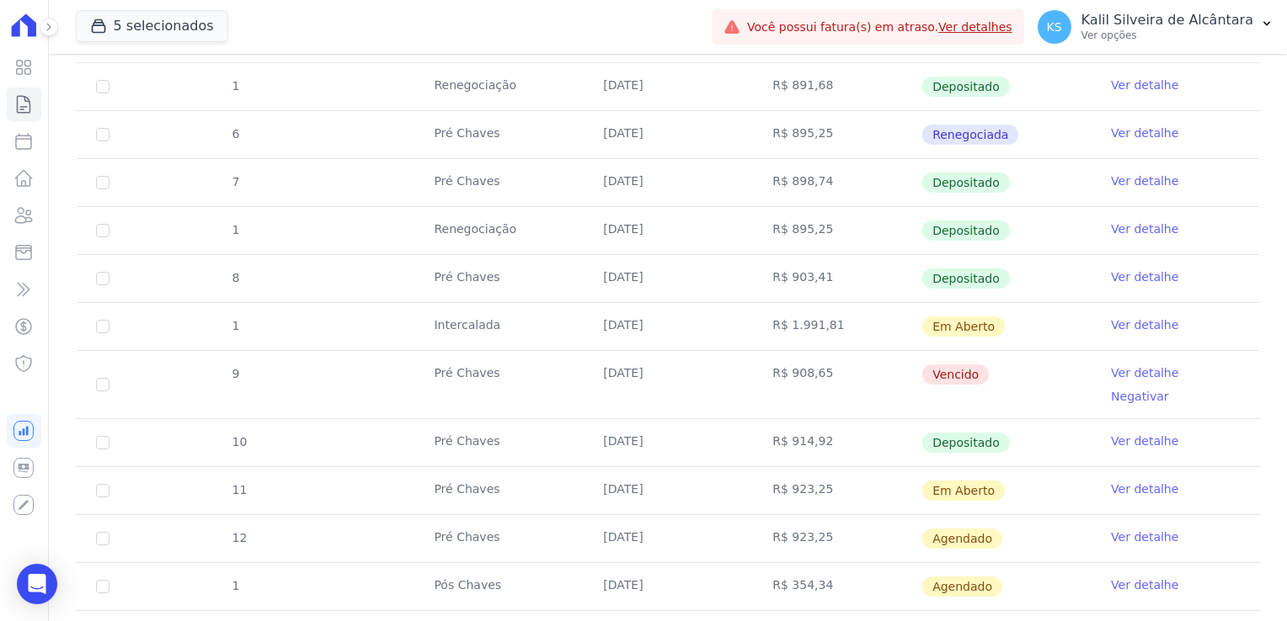
scroll to position [589, 0]
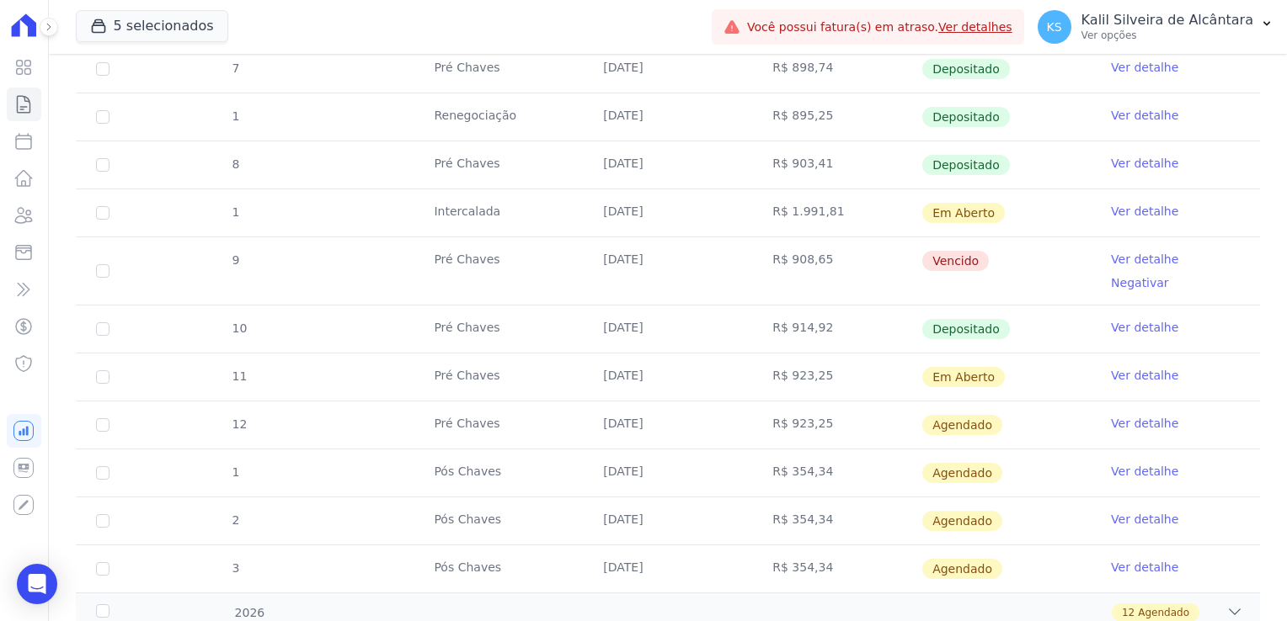
click at [1120, 257] on link "Ver detalhe" at bounding box center [1144, 259] width 67 height 17
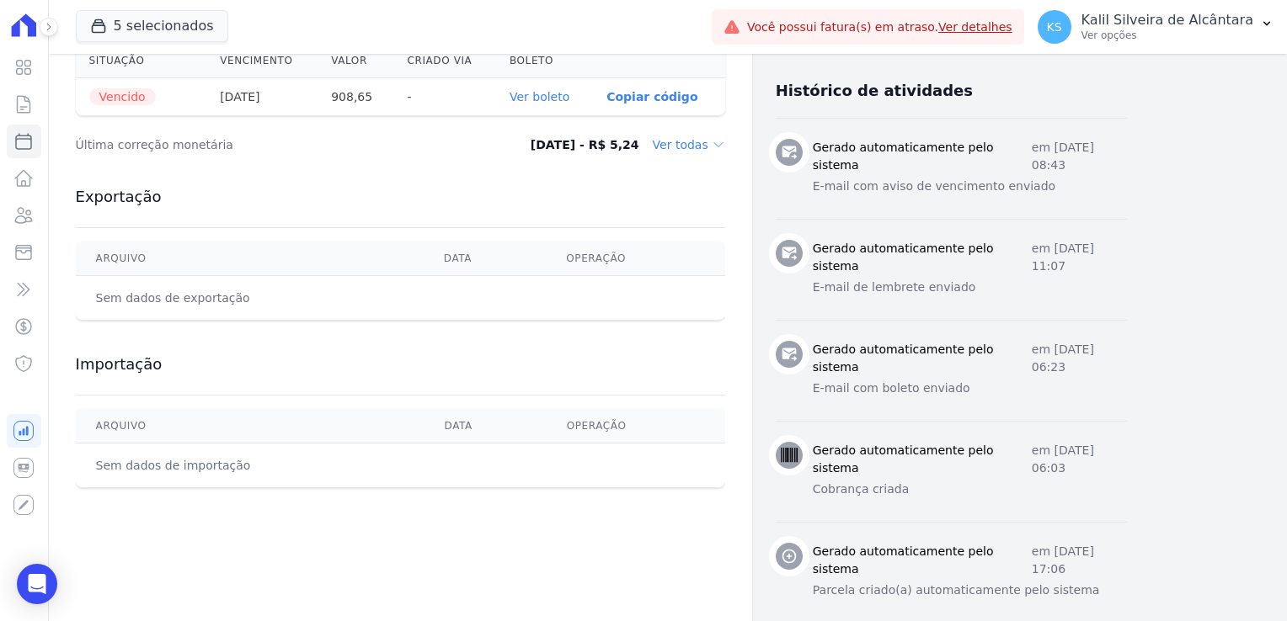
scroll to position [643, 0]
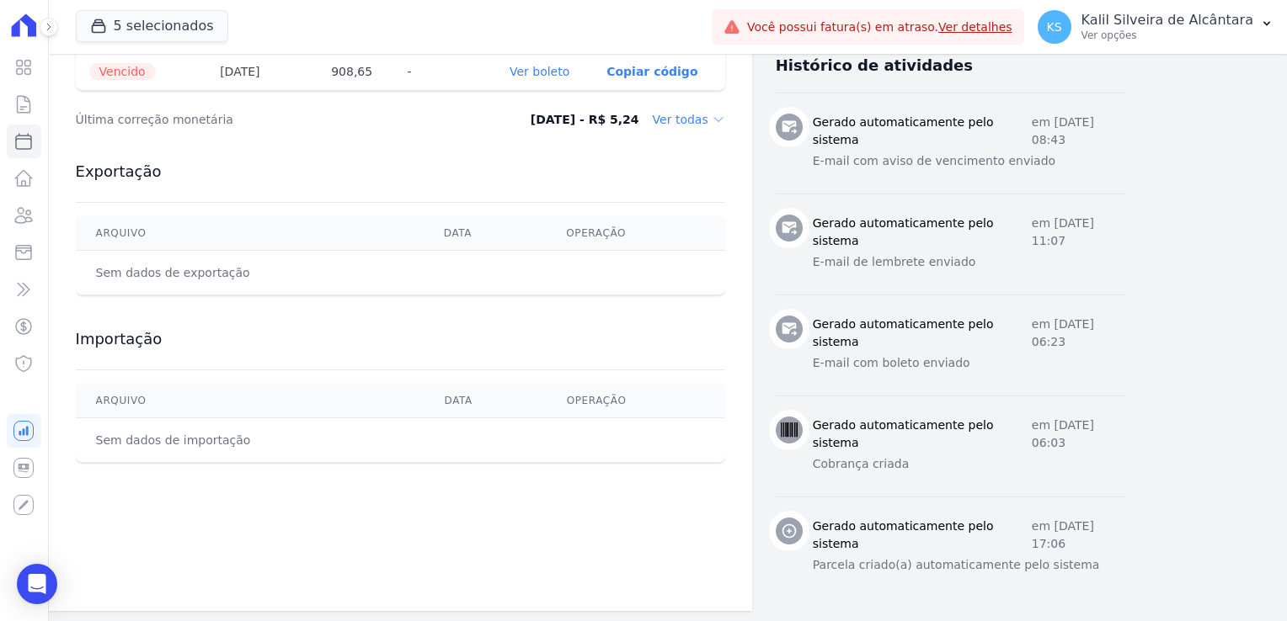
click at [701, 127] on div "Última correção monetária 07/06/2025 - R$ 5,24 Ver todas" at bounding box center [400, 119] width 649 height 51
click at [701, 123] on dd "Ver todas" at bounding box center [689, 119] width 72 height 17
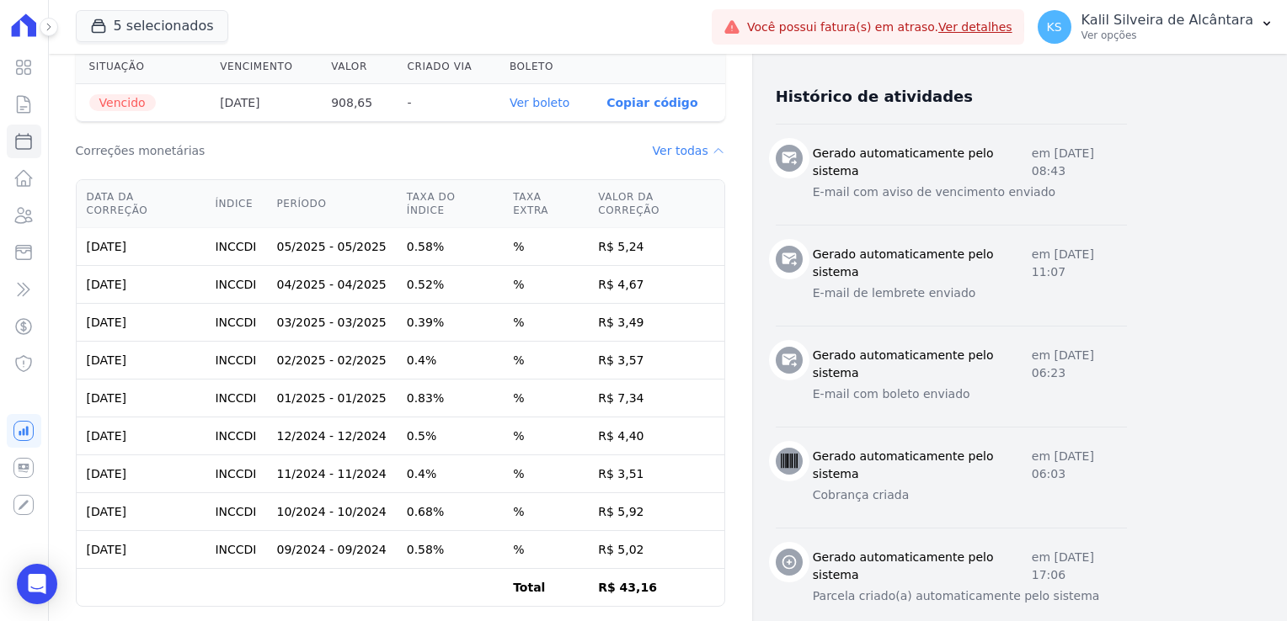
scroll to position [442, 0]
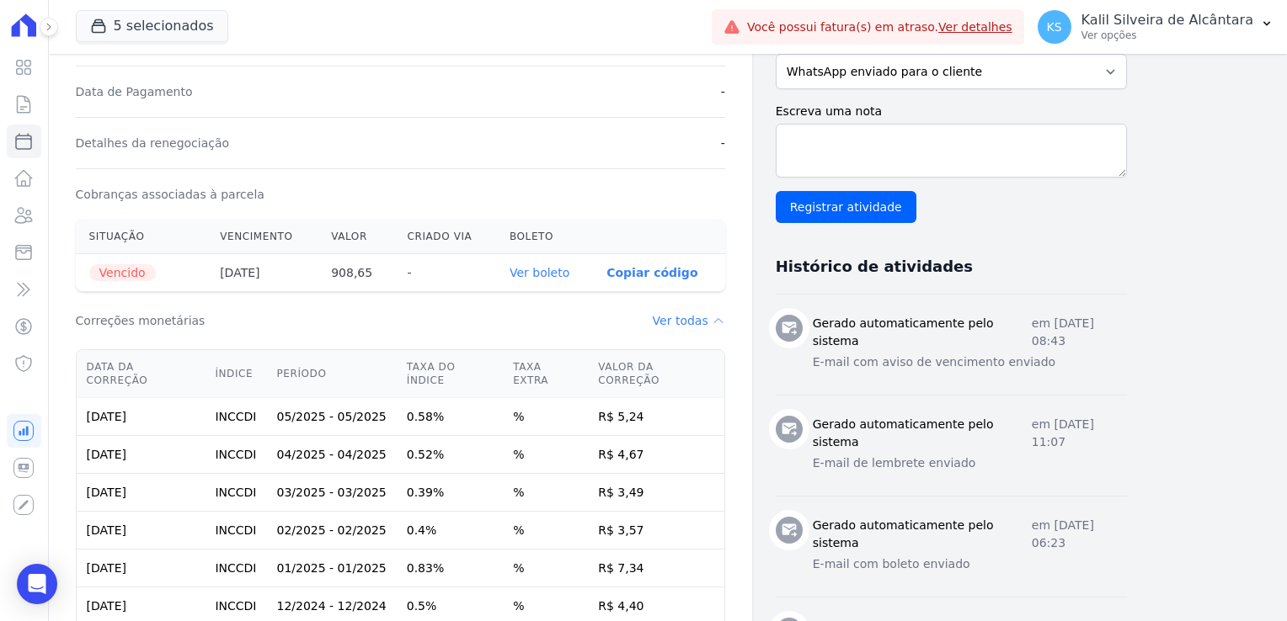
click at [566, 278] on link "Ver boleto" at bounding box center [539, 272] width 60 height 13
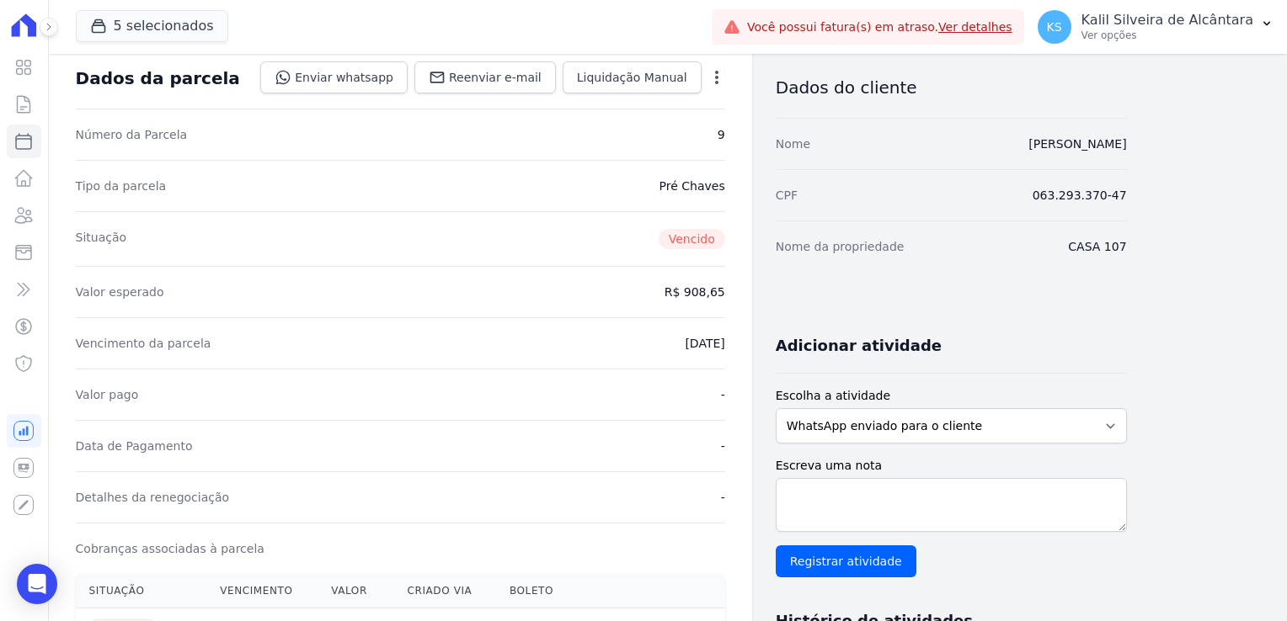
scroll to position [0, 0]
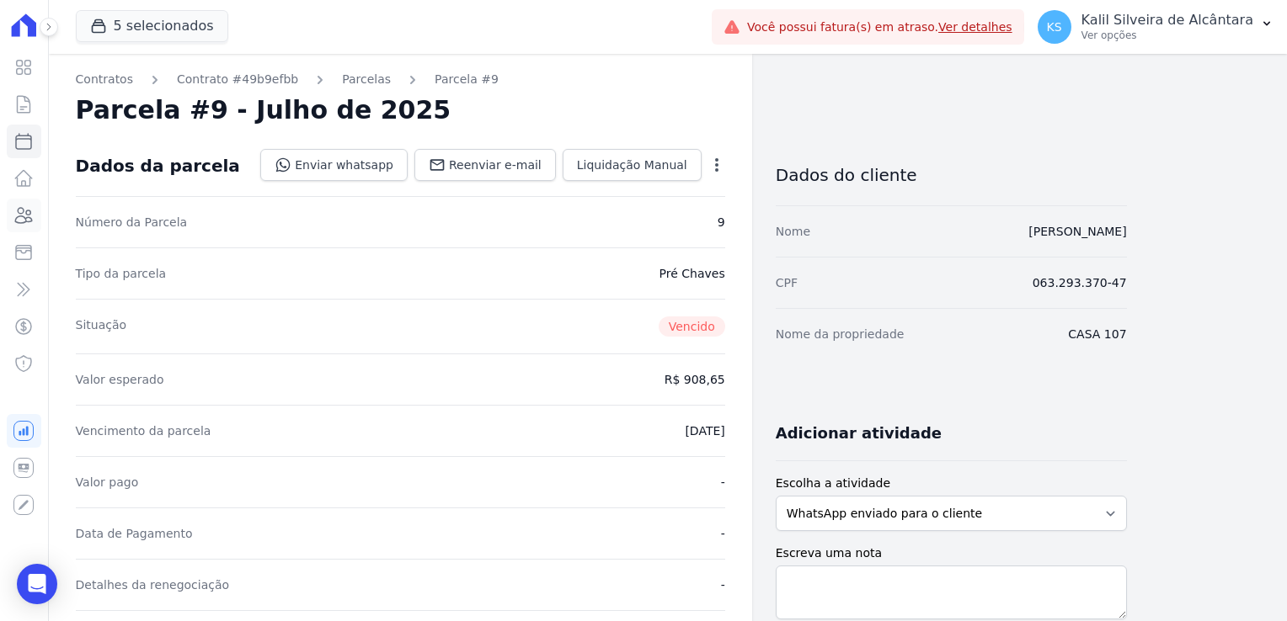
click at [31, 223] on icon at bounding box center [23, 215] width 20 height 20
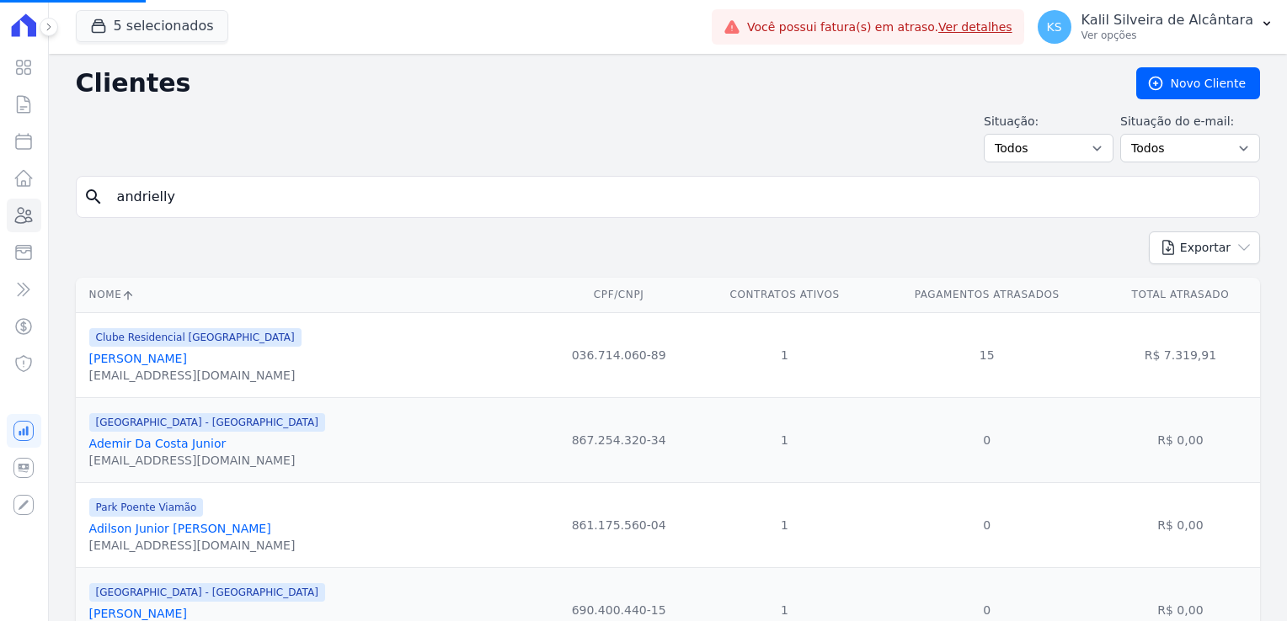
click at [227, 189] on input "andrielly" at bounding box center [679, 197] width 1145 height 34
click at [228, 189] on input "search" at bounding box center [679, 197] width 1145 height 34
type input "bruno cesar"
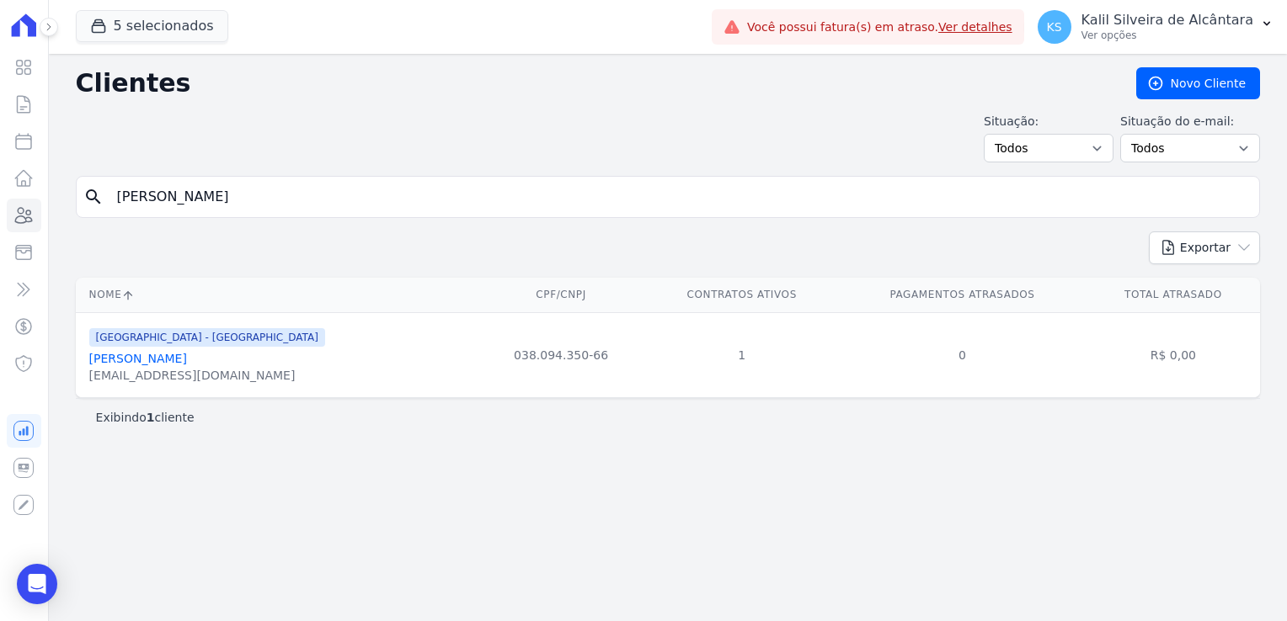
click at [187, 365] on link "Bruno Cesar Toledo Rodrigues" at bounding box center [138, 358] width 98 height 13
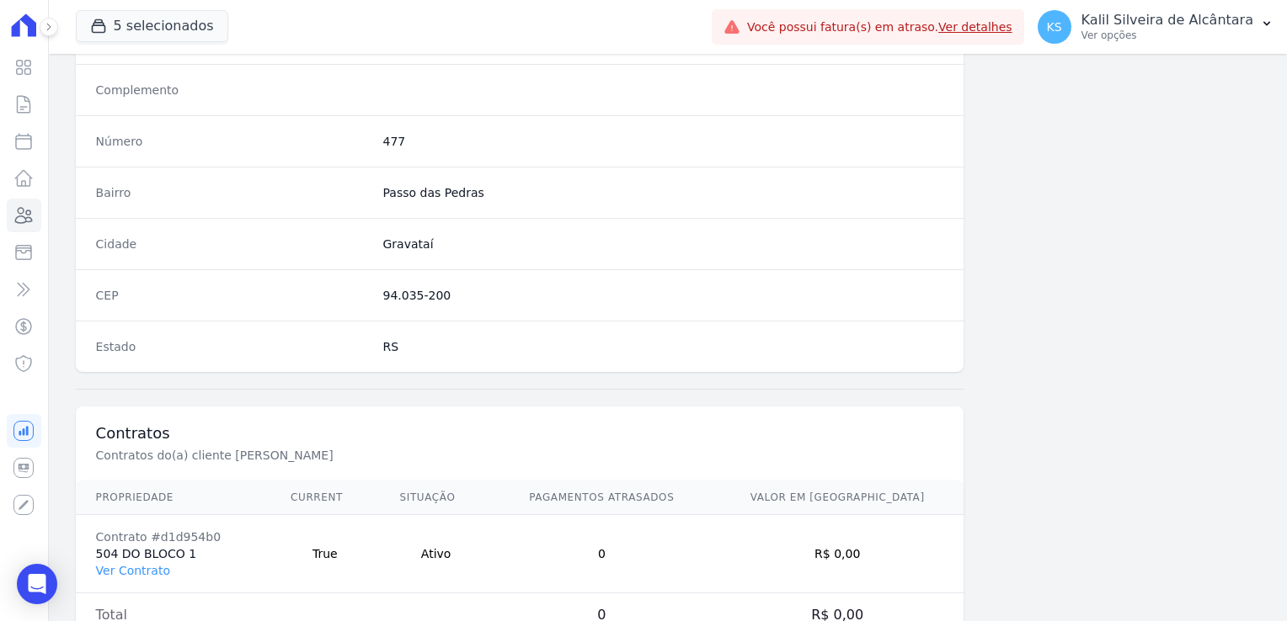
scroll to position [948, 0]
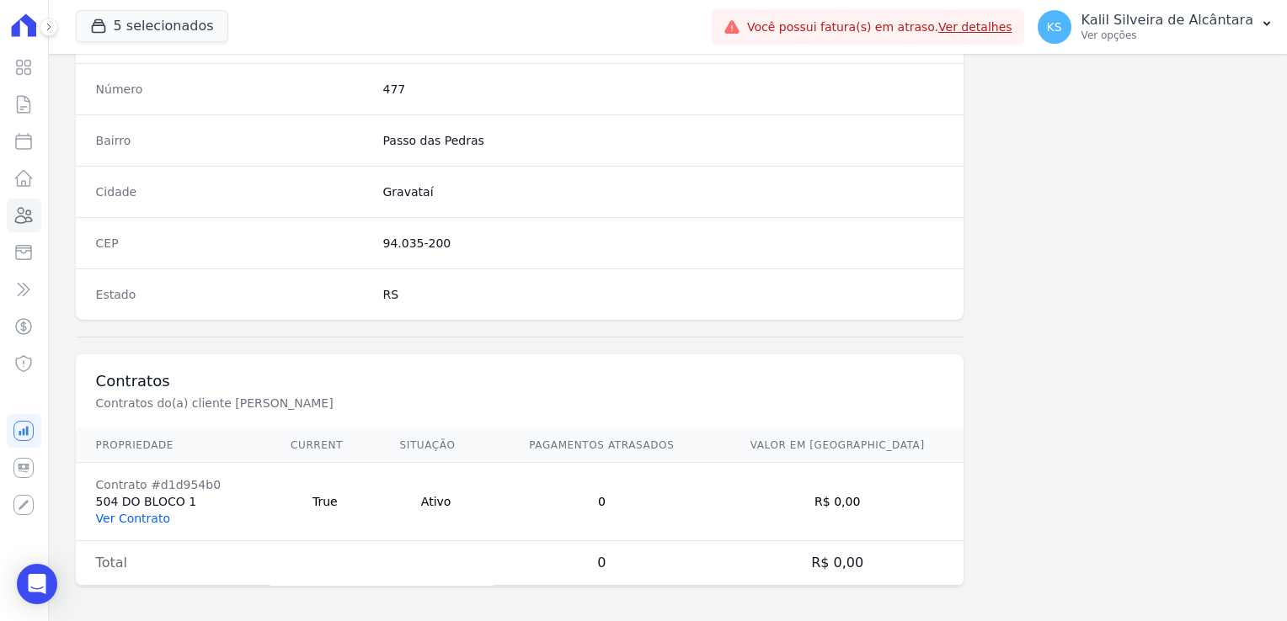
click at [128, 517] on link "Ver Contrato" at bounding box center [133, 518] width 74 height 13
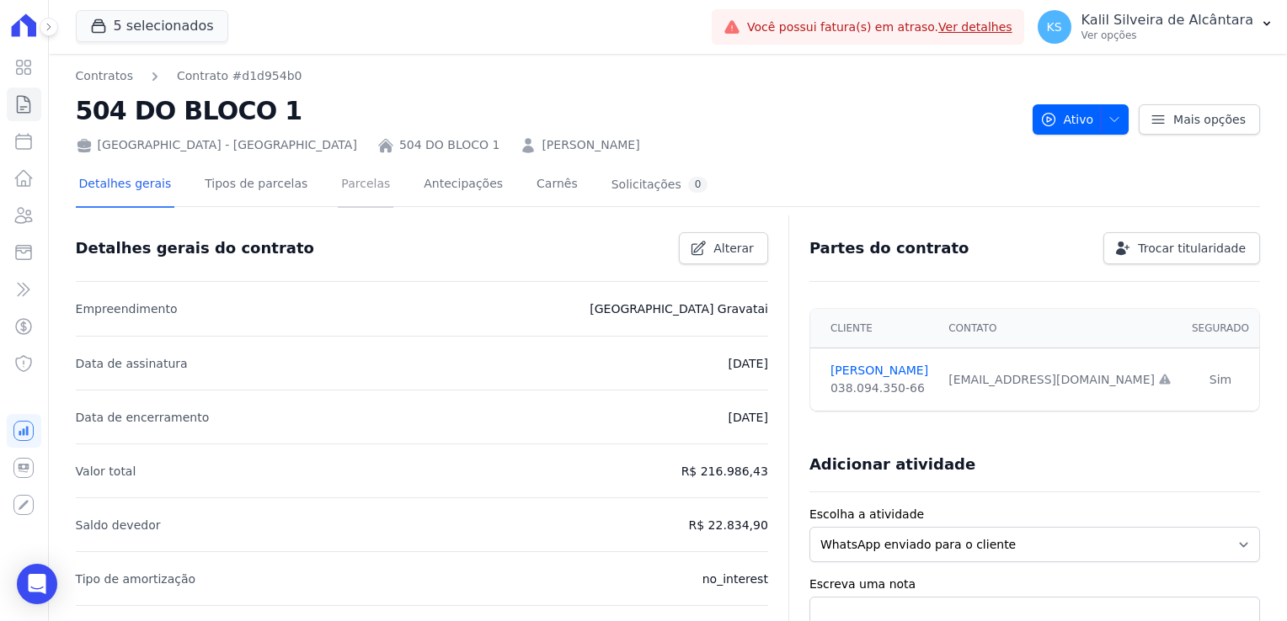
click at [338, 180] on link "Parcelas" at bounding box center [366, 185] width 56 height 45
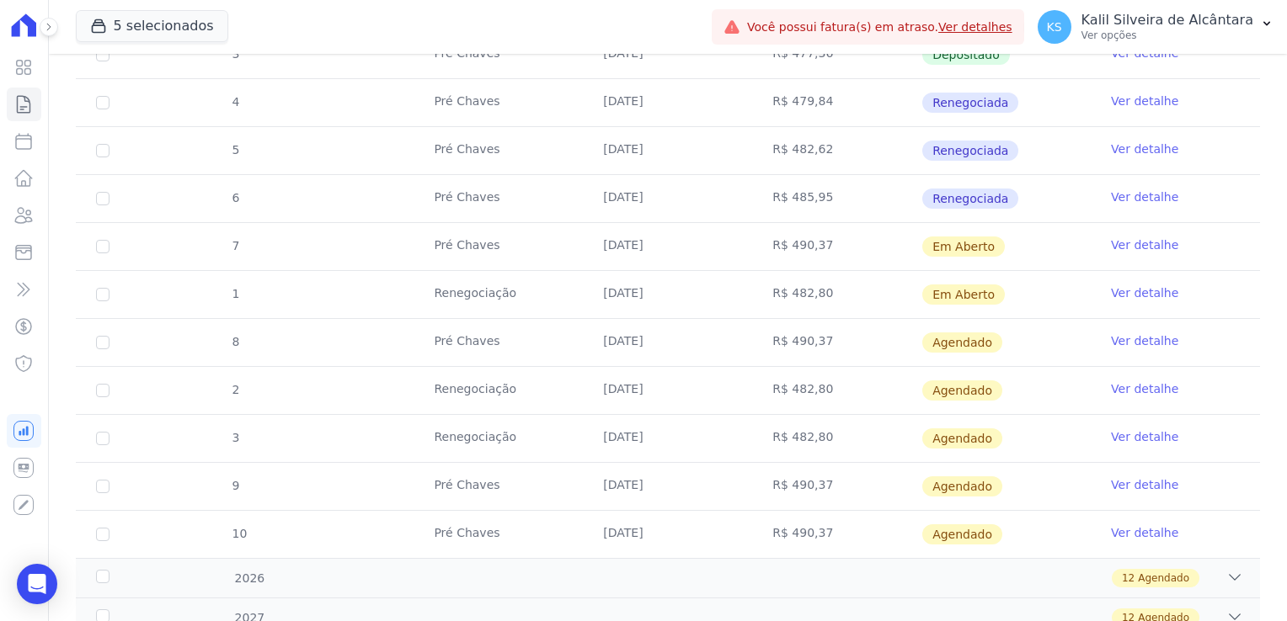
scroll to position [505, 0]
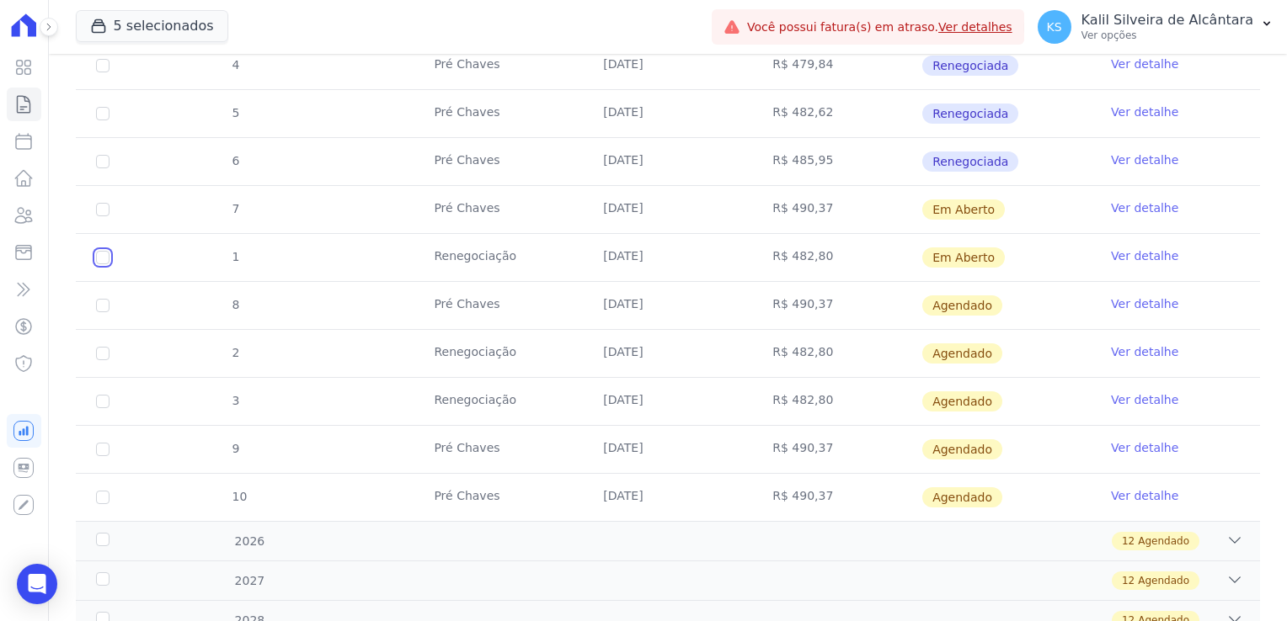
click at [104, 260] on input "checkbox" at bounding box center [102, 257] width 13 height 13
checkbox input "true"
click at [99, 214] on td "7" at bounding box center [103, 209] width 54 height 47
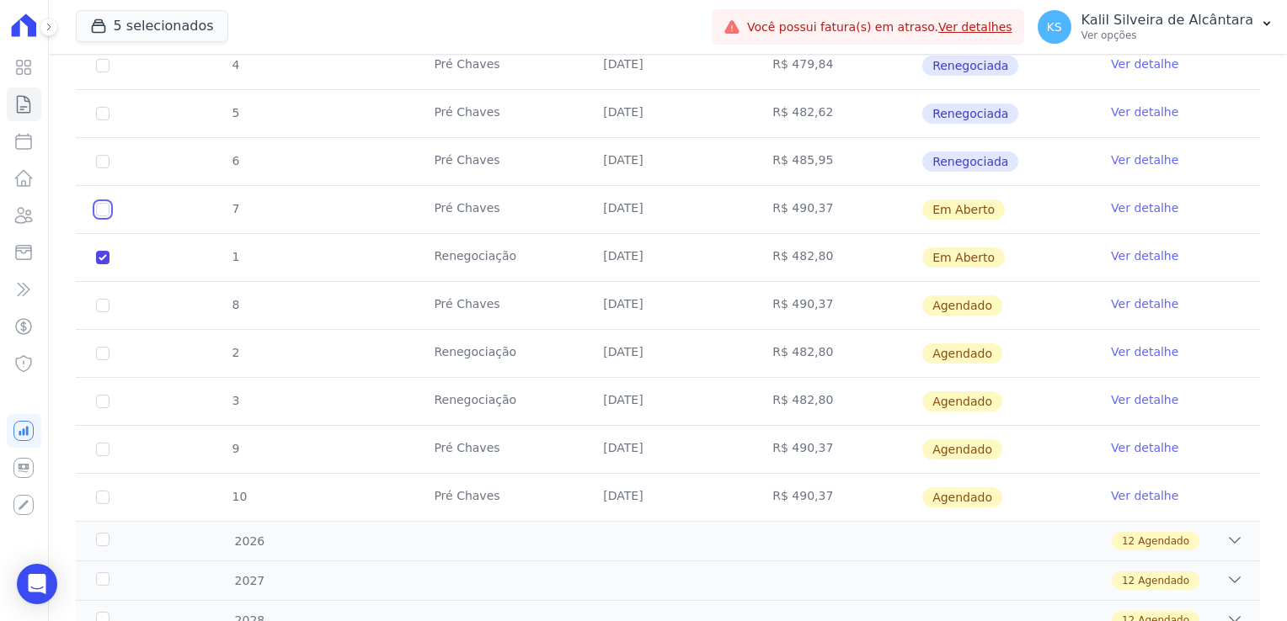
click at [104, 204] on input "checkbox" at bounding box center [102, 209] width 13 height 13
checkbox input "true"
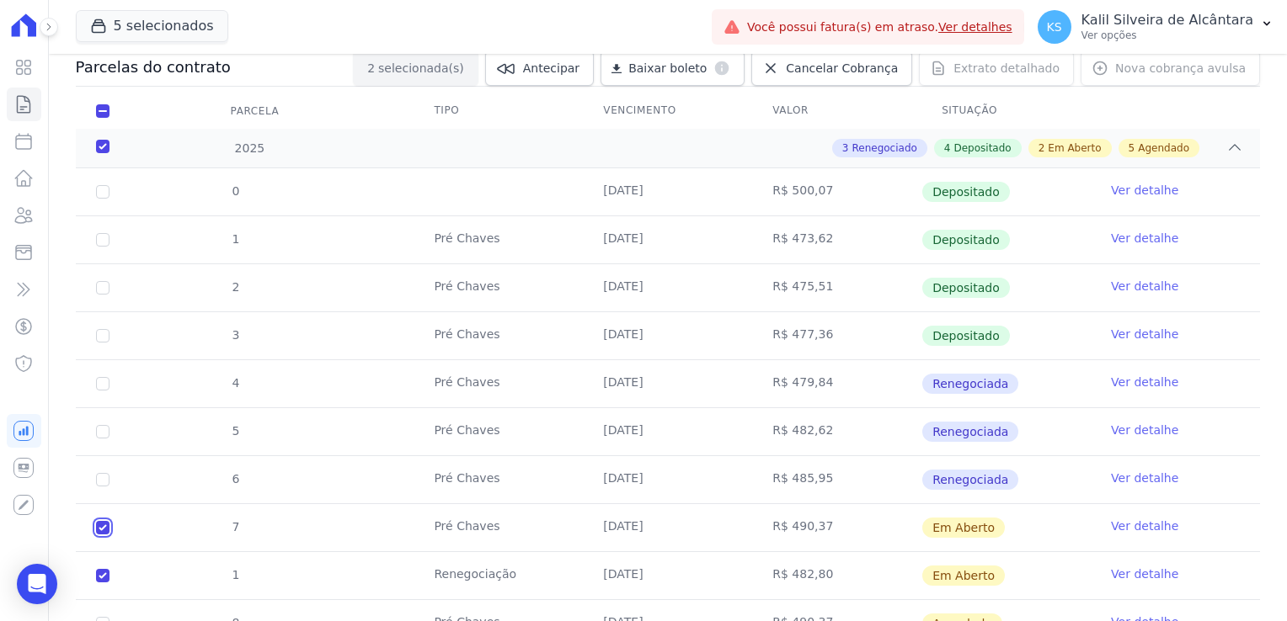
scroll to position [0, 0]
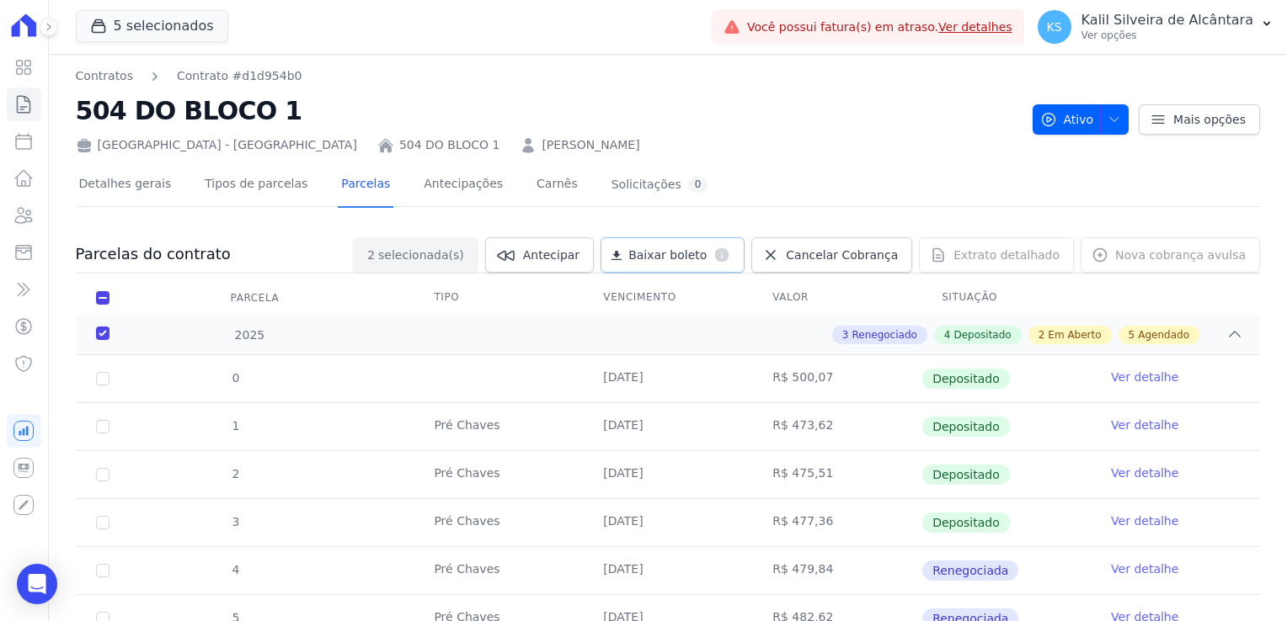
click at [706, 254] on span "Baixar boleto" at bounding box center [667, 255] width 78 height 17
click at [22, 223] on icon at bounding box center [24, 215] width 17 height 15
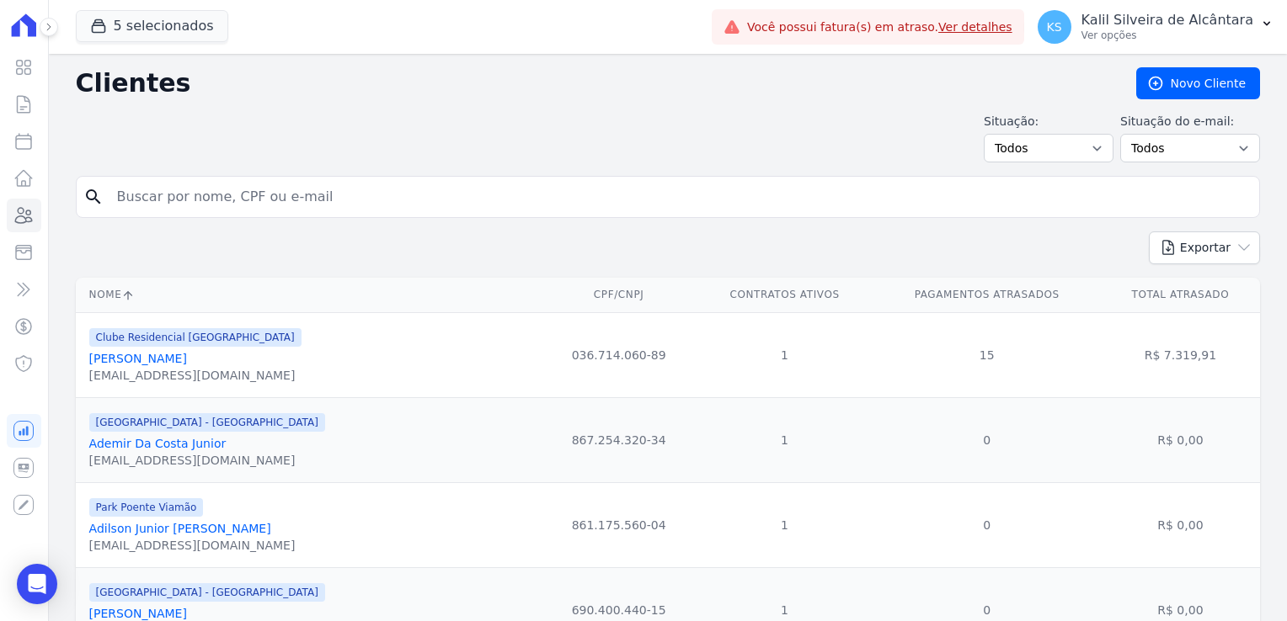
click at [219, 198] on input "search" at bounding box center [679, 197] width 1145 height 34
type input "lucio mauro"
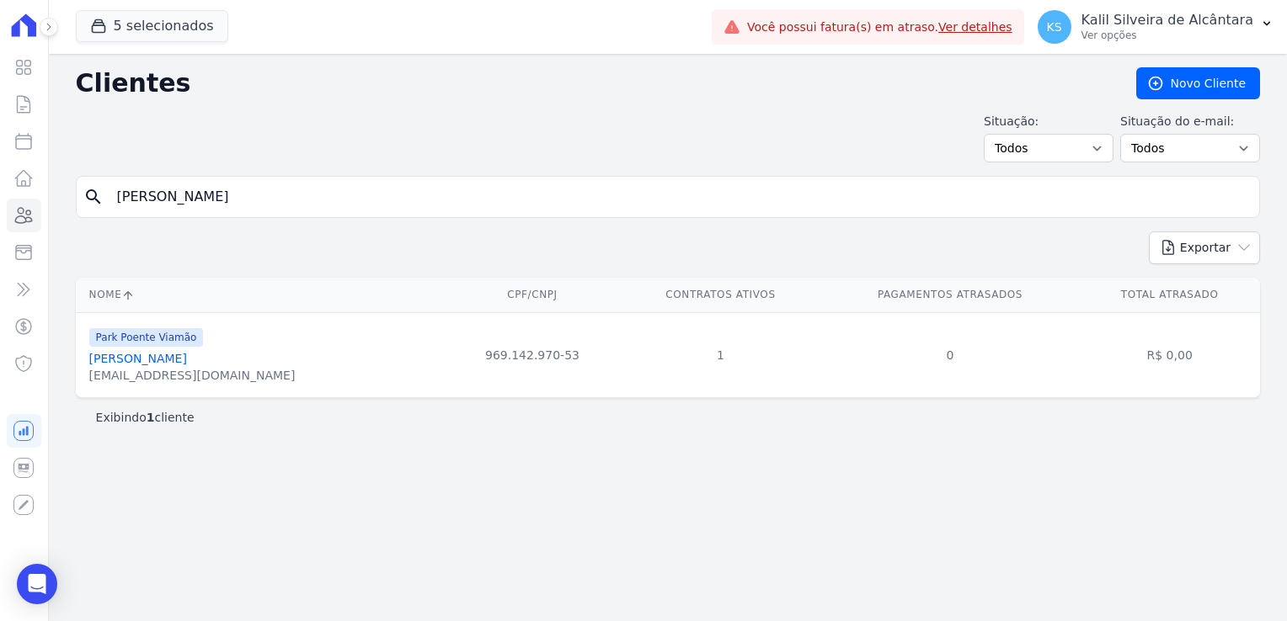
click at [187, 359] on link "Lucio Mauro Arruda Da Silva" at bounding box center [138, 358] width 98 height 13
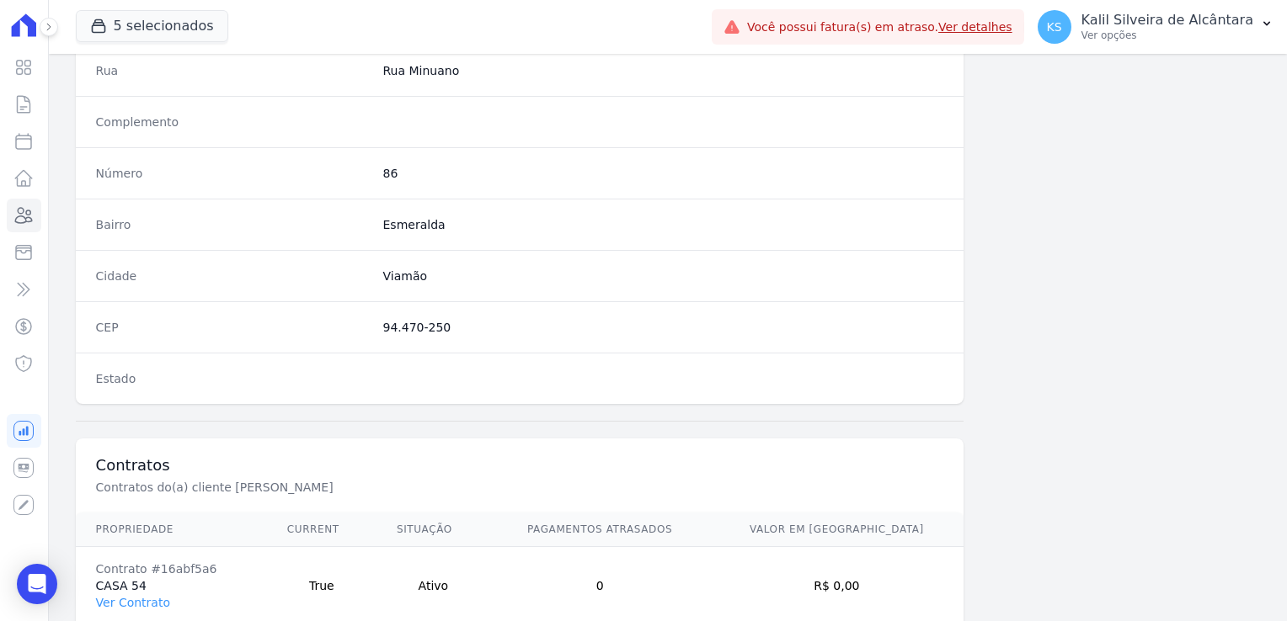
scroll to position [948, 0]
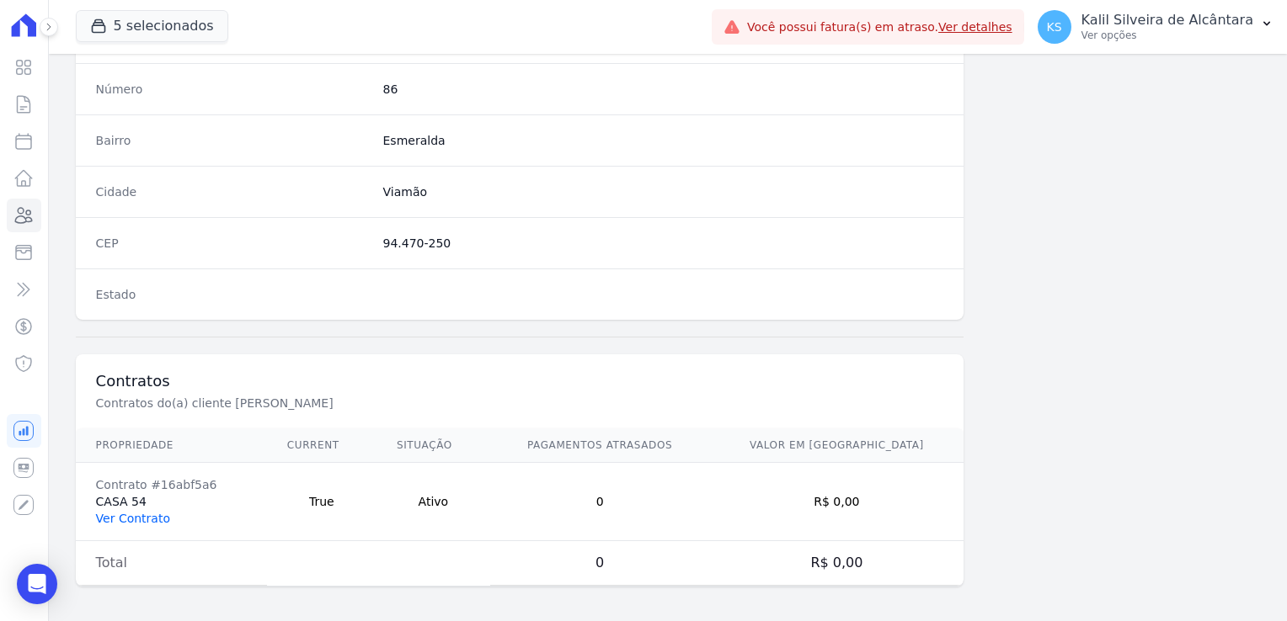
click at [155, 512] on link "Ver Contrato" at bounding box center [133, 518] width 74 height 13
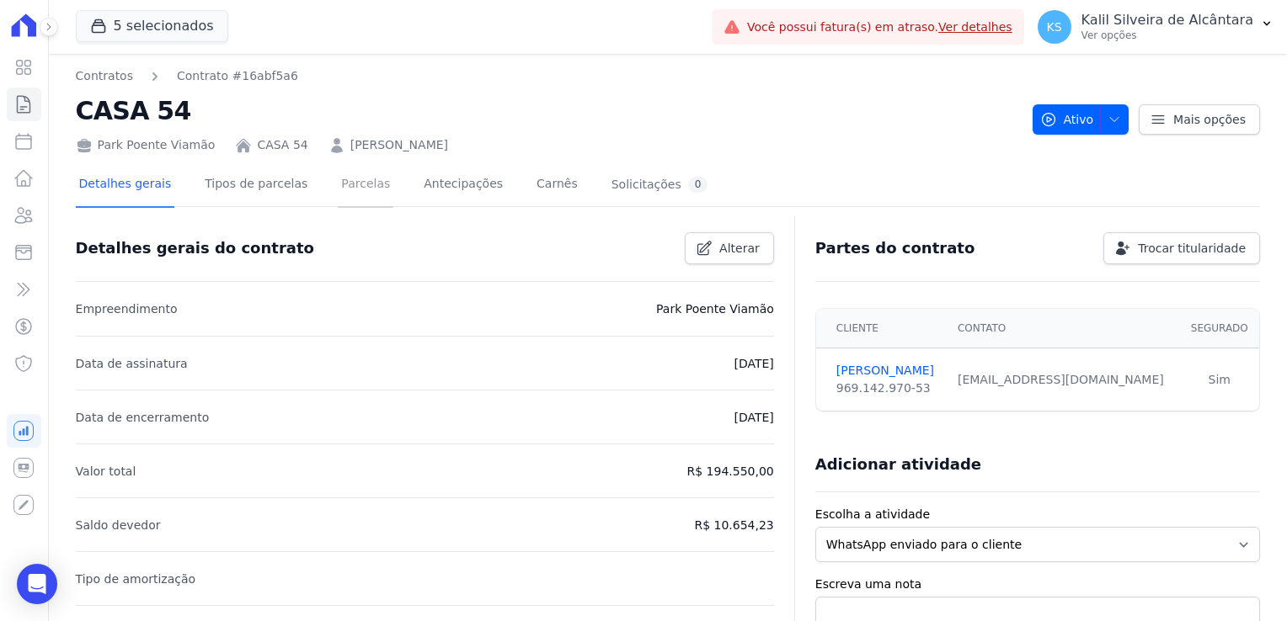
click at [338, 193] on link "Parcelas" at bounding box center [366, 185] width 56 height 45
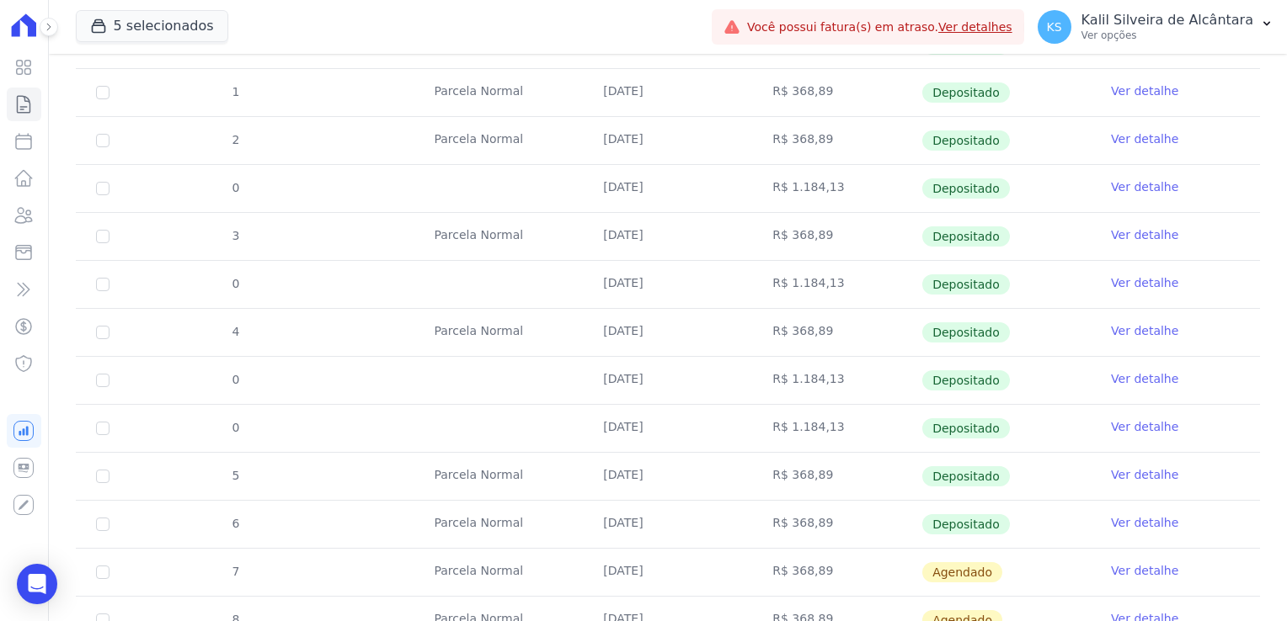
scroll to position [421, 0]
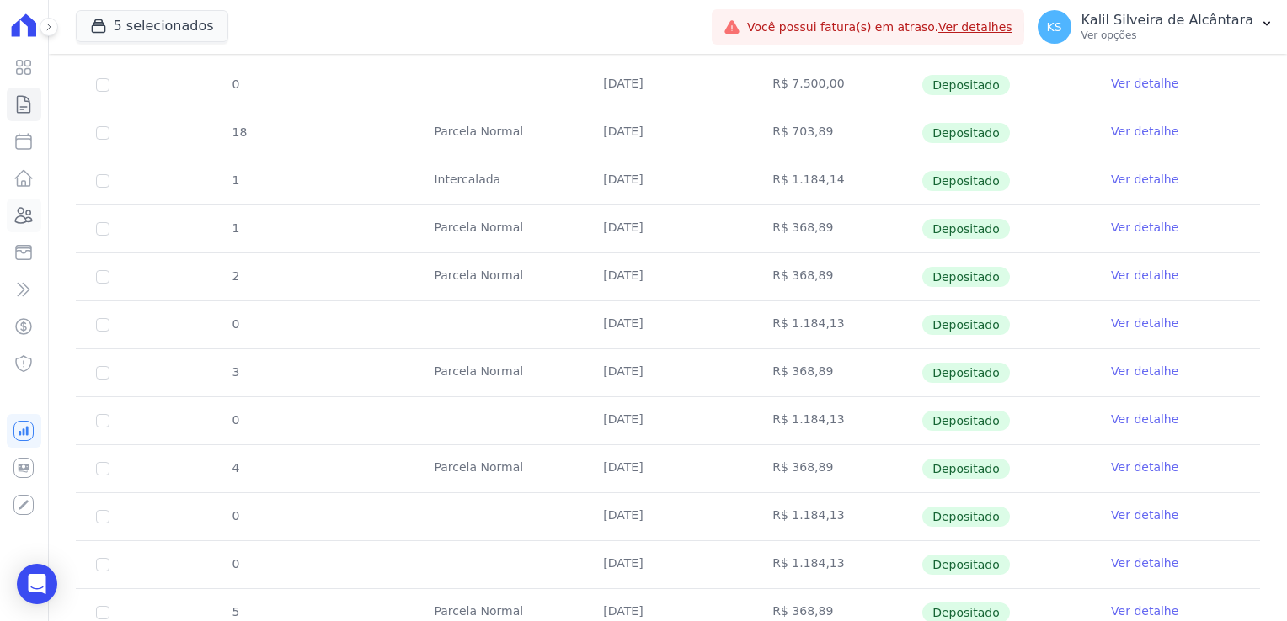
click at [20, 208] on icon at bounding box center [24, 215] width 17 height 15
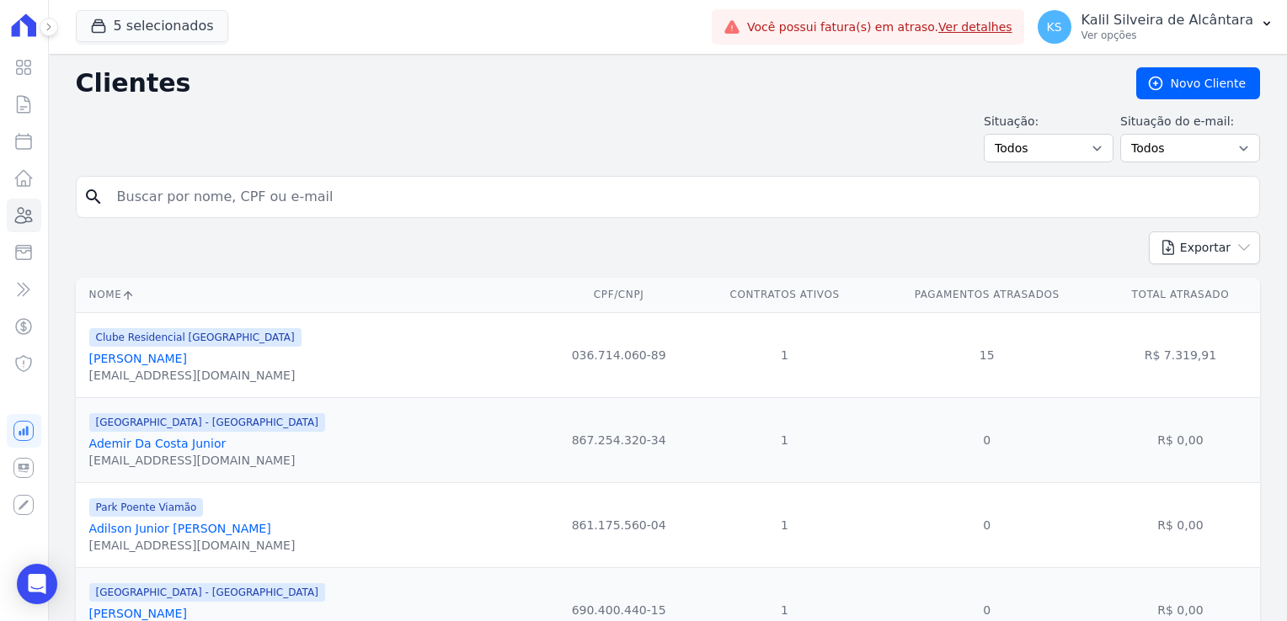
click at [229, 194] on input "search" at bounding box center [679, 197] width 1145 height 34
type input "nelson"
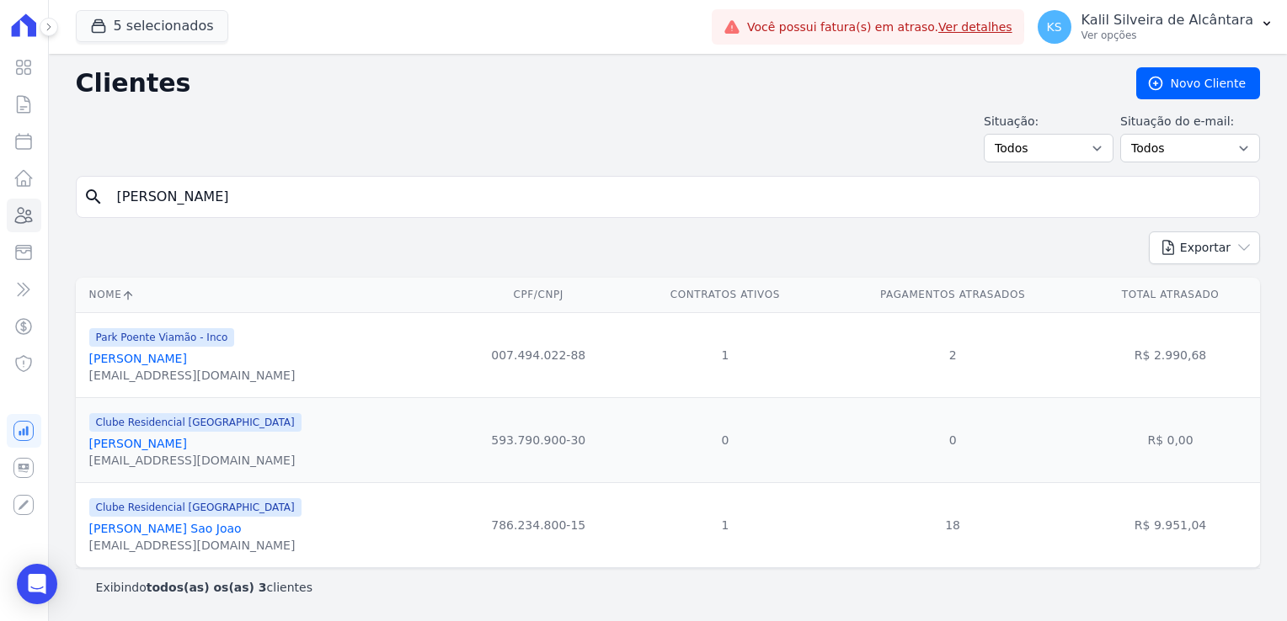
click at [210, 205] on input "nelson" at bounding box center [679, 197] width 1145 height 34
type input "nelson da trin"
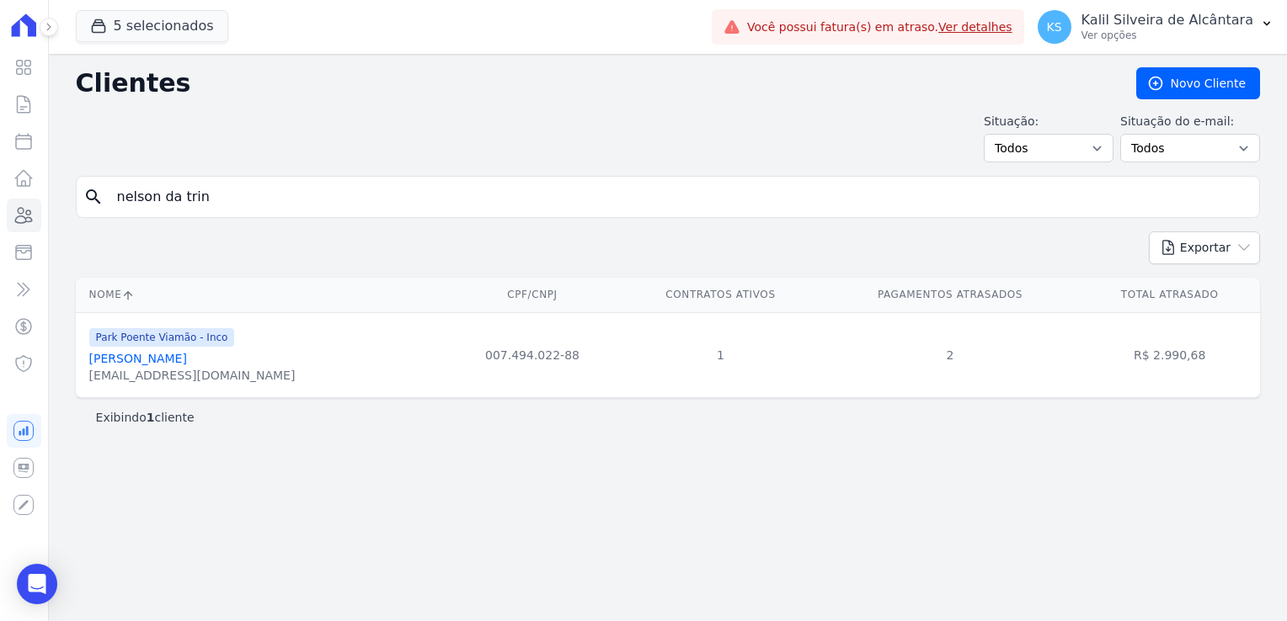
click at [168, 361] on link "Nelson Da Trindade Oliveira" at bounding box center [138, 358] width 98 height 13
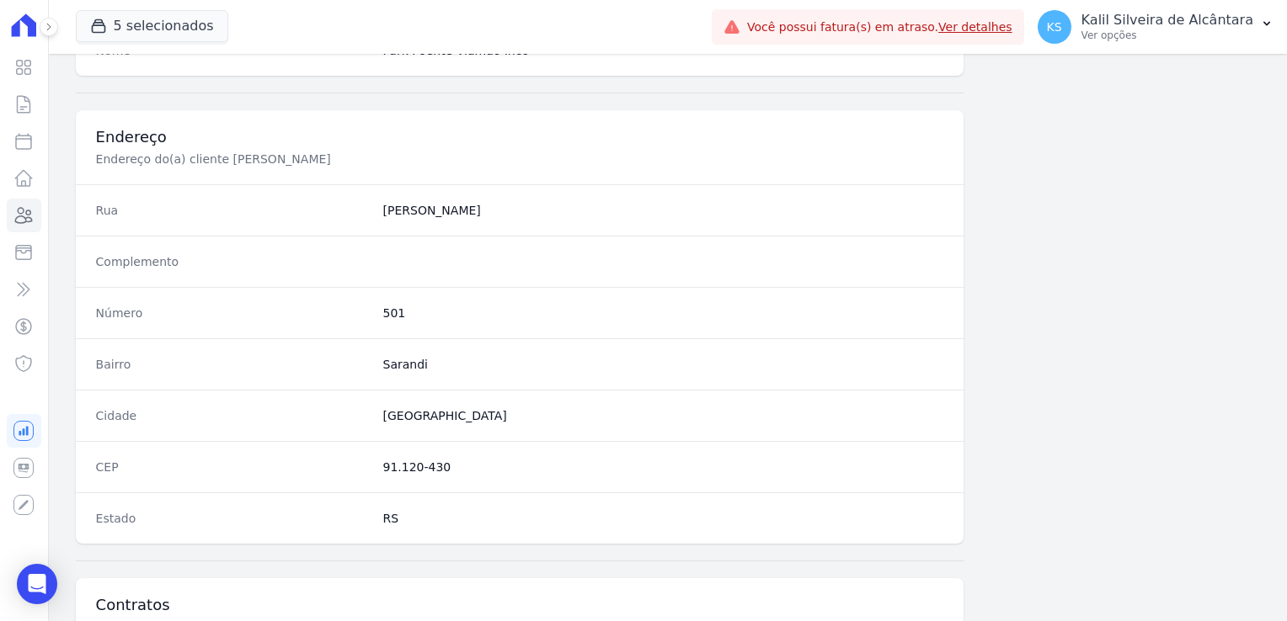
scroll to position [948, 0]
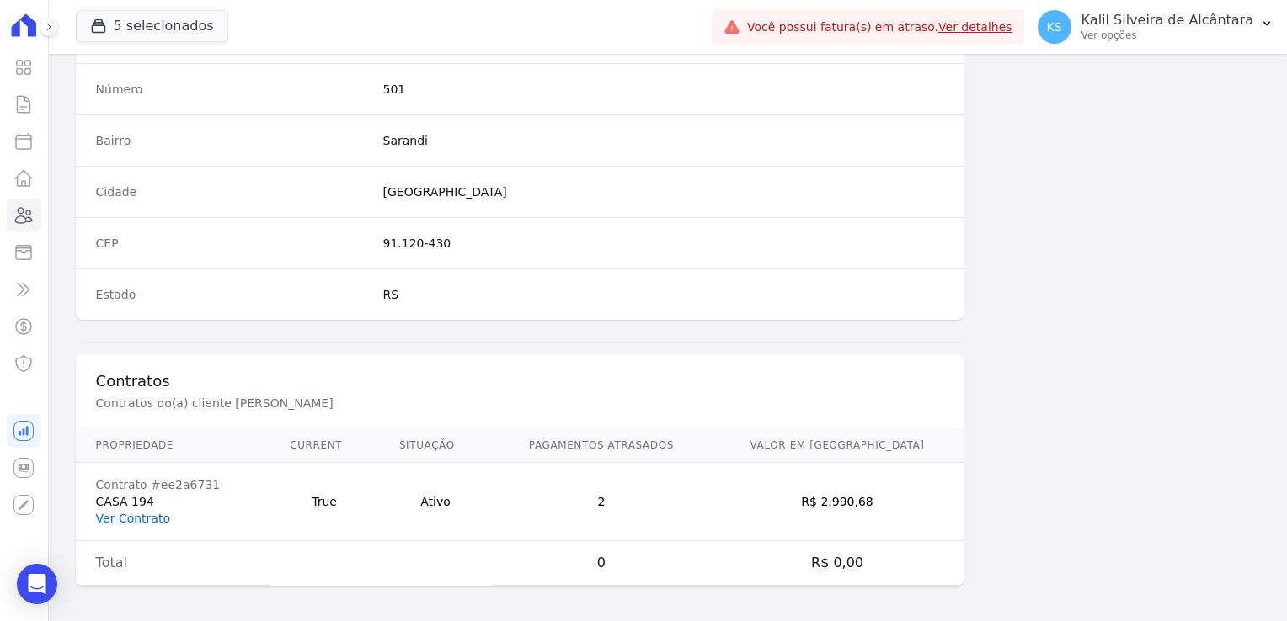
click at [139, 517] on link "Ver Contrato" at bounding box center [133, 518] width 74 height 13
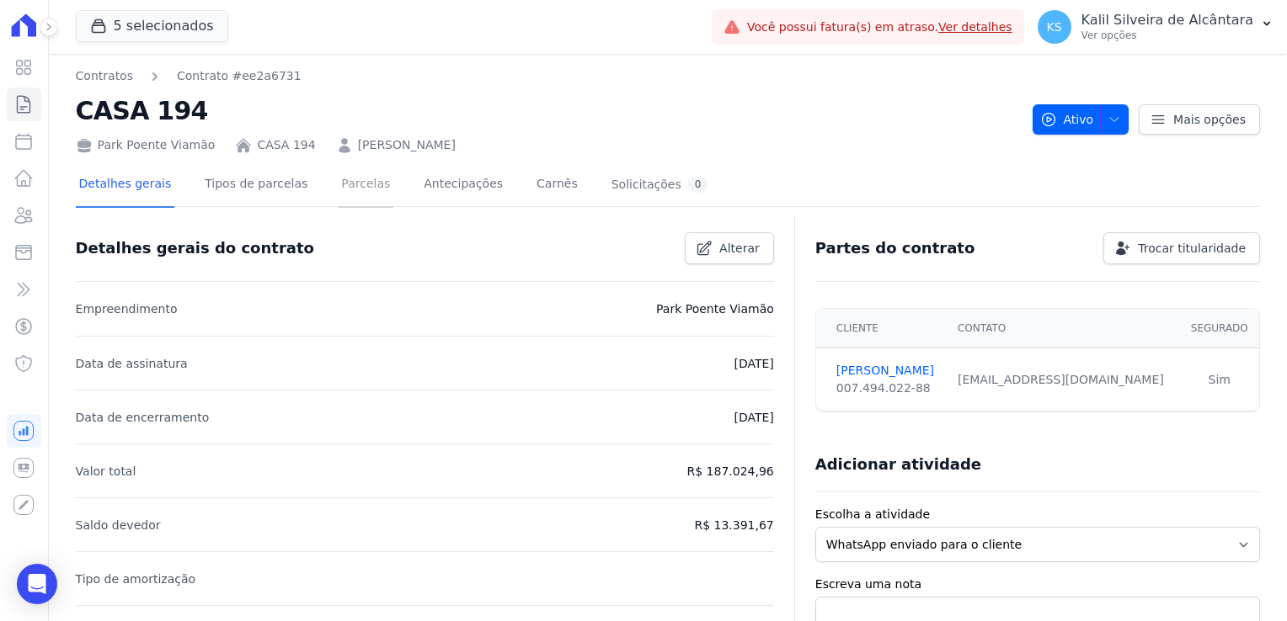
click at [344, 188] on link "Parcelas" at bounding box center [366, 185] width 56 height 45
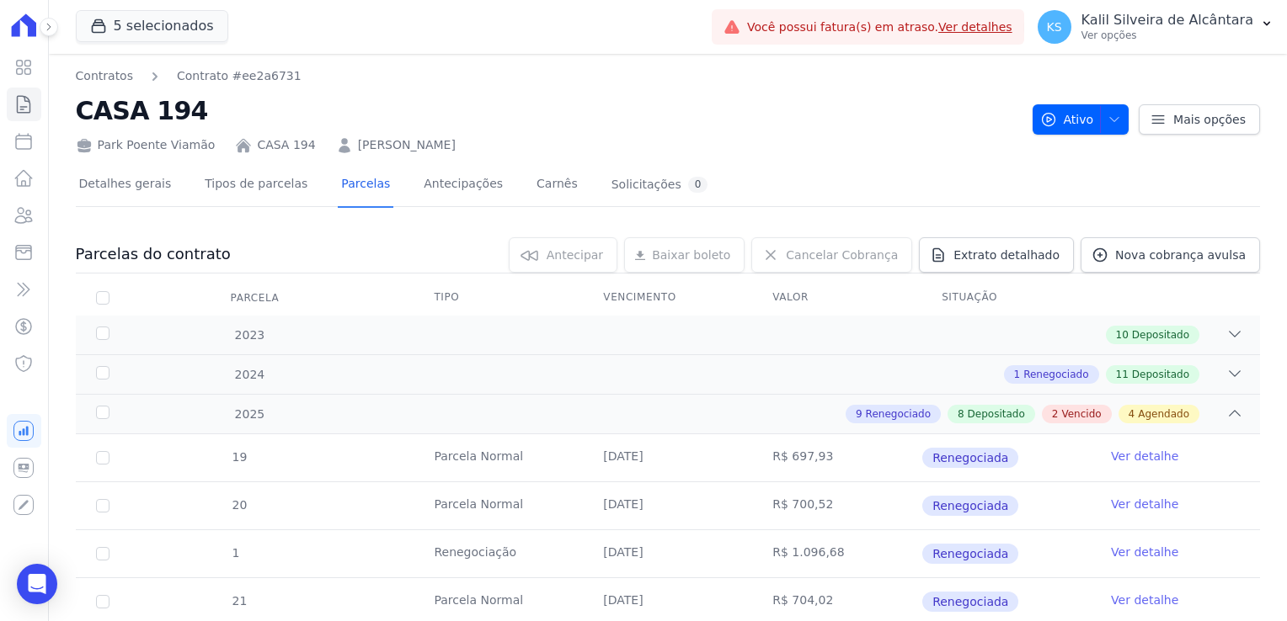
click at [434, 140] on link "NELSON DA TRINDADE OLIVEIRA" at bounding box center [407, 145] width 98 height 18
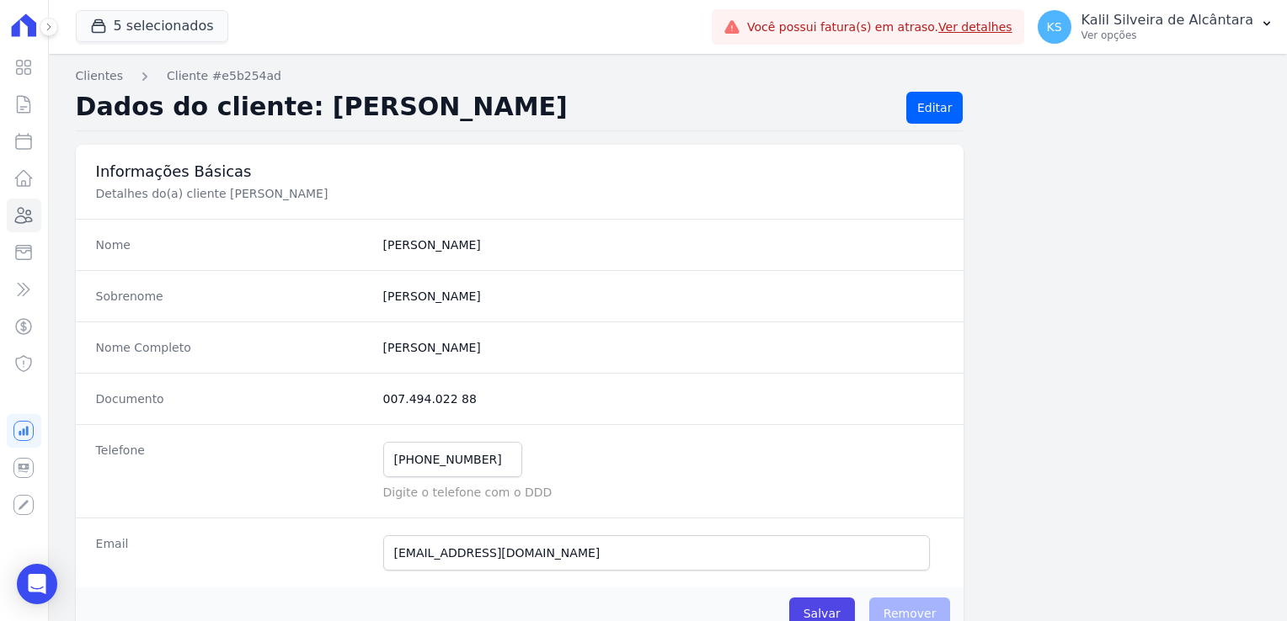
drag, startPoint x: 461, startPoint y: 406, endPoint x: 361, endPoint y: 399, distance: 99.6
click at [361, 399] on div "Documento 007.494.022 88" at bounding box center [520, 398] width 888 height 51
copy div "007.494.022 88"
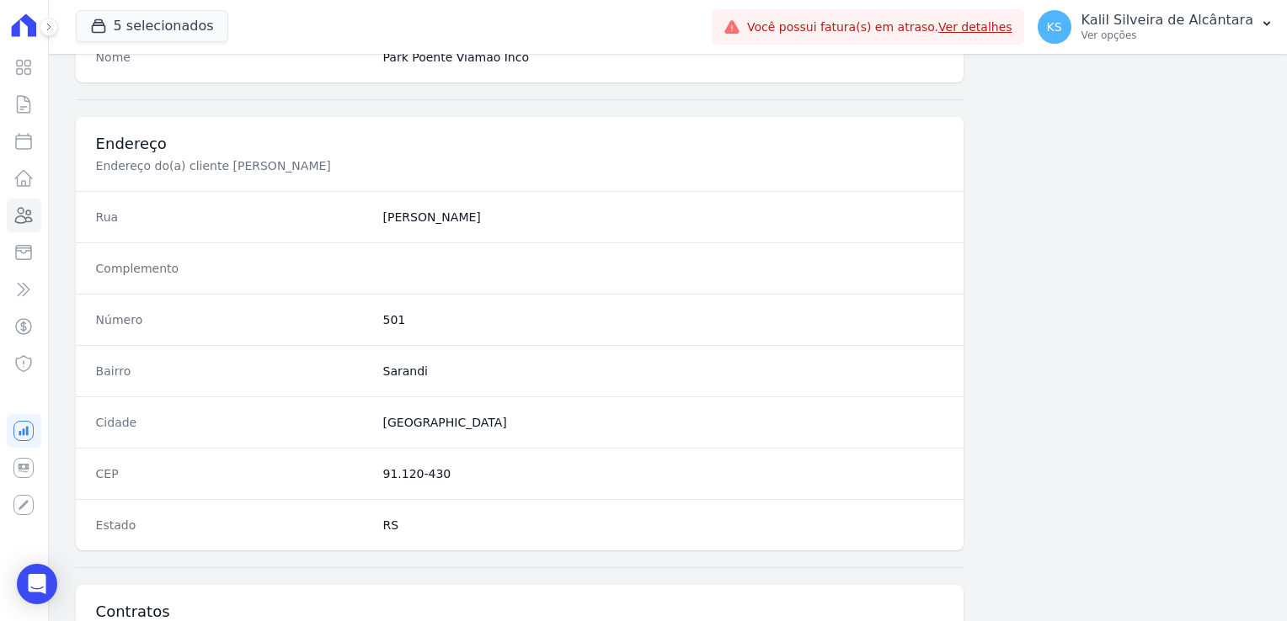
scroll to position [842, 0]
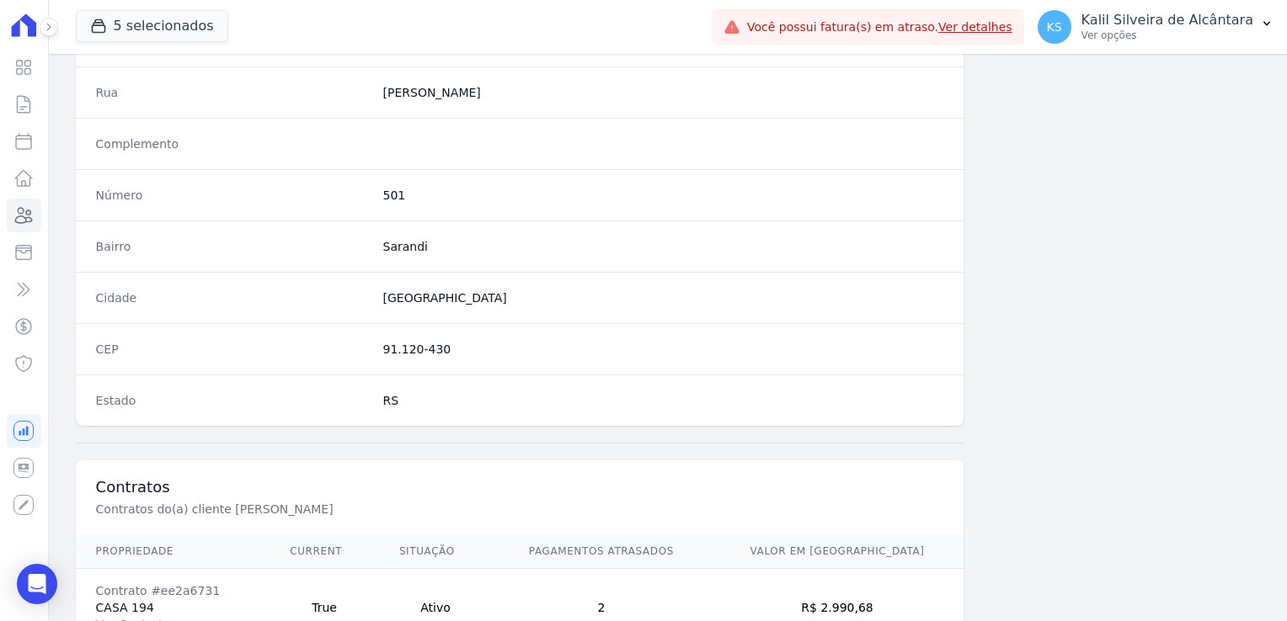
drag, startPoint x: 440, startPoint y: 348, endPoint x: 378, endPoint y: 342, distance: 61.7
click at [378, 342] on div "CEP 91.120-430" at bounding box center [520, 348] width 888 height 51
copy dd "91.120-430"
click at [389, 195] on dd "501" at bounding box center [663, 195] width 561 height 17
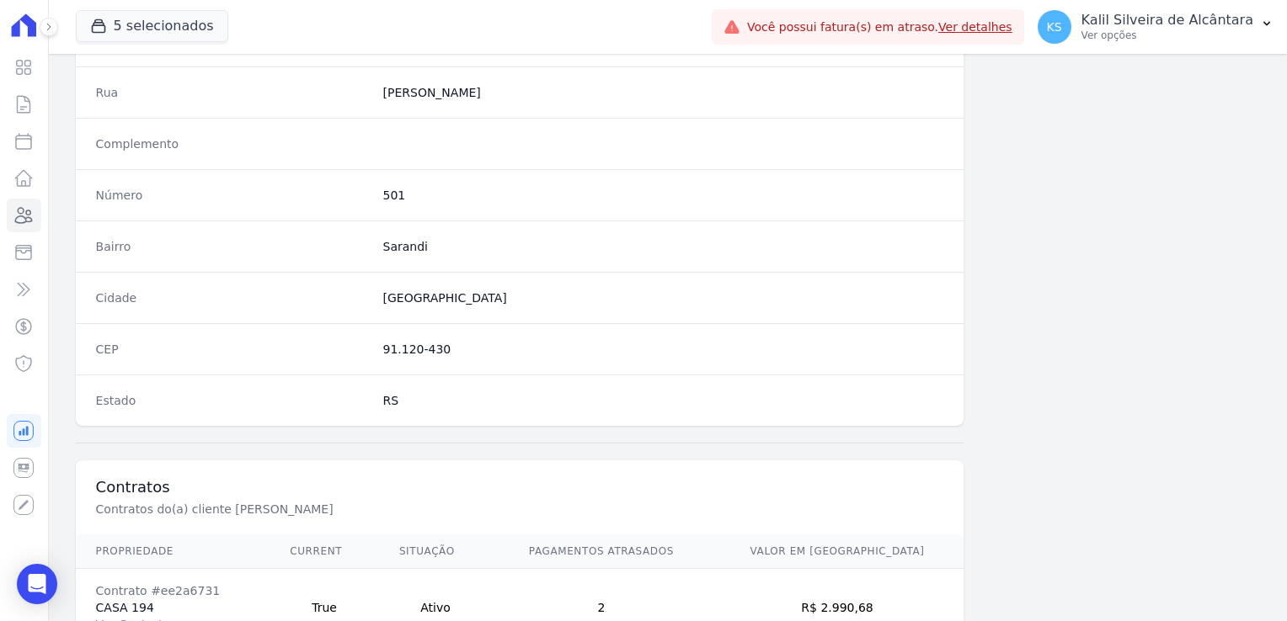
copy dd "501"
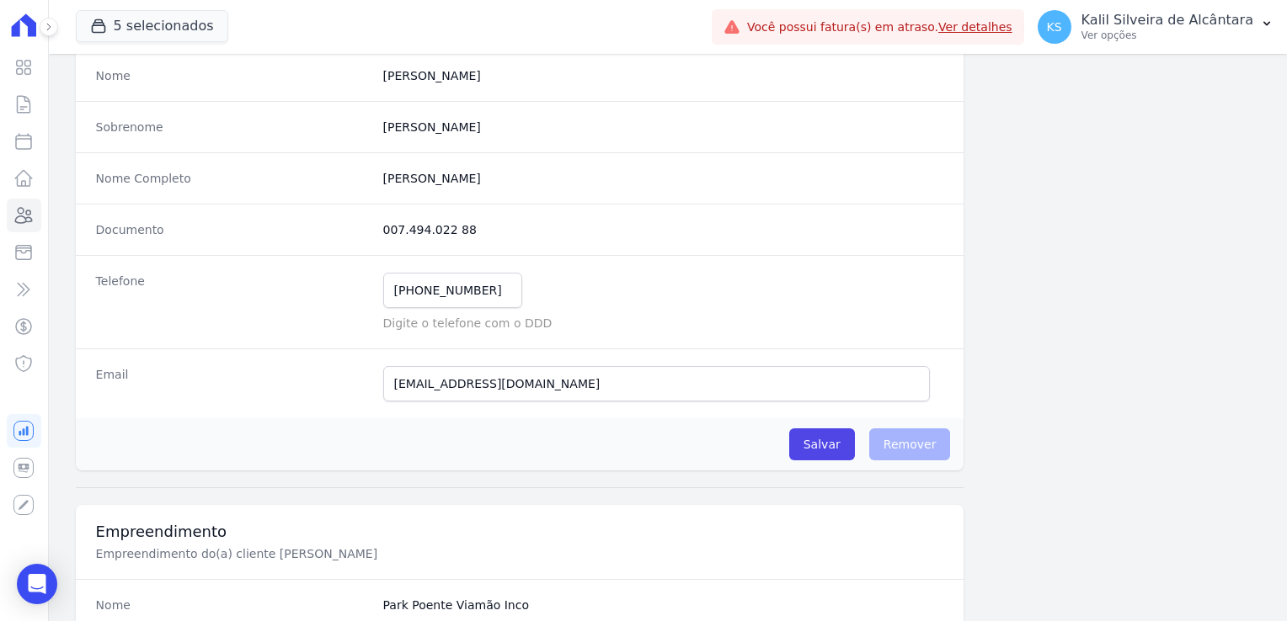
scroll to position [168, 0]
drag, startPoint x: 484, startPoint y: 291, endPoint x: 386, endPoint y: 292, distance: 98.5
click at [386, 292] on input "(51) 98026-1743" at bounding box center [452, 291] width 139 height 35
drag, startPoint x: 638, startPoint y: 379, endPoint x: 360, endPoint y: 387, distance: 278.0
click at [360, 387] on div "Email nelsondatrindadeoliveiratrinda@gmail.com E-mail enviado. Aguardando confi…" at bounding box center [520, 384] width 888 height 70
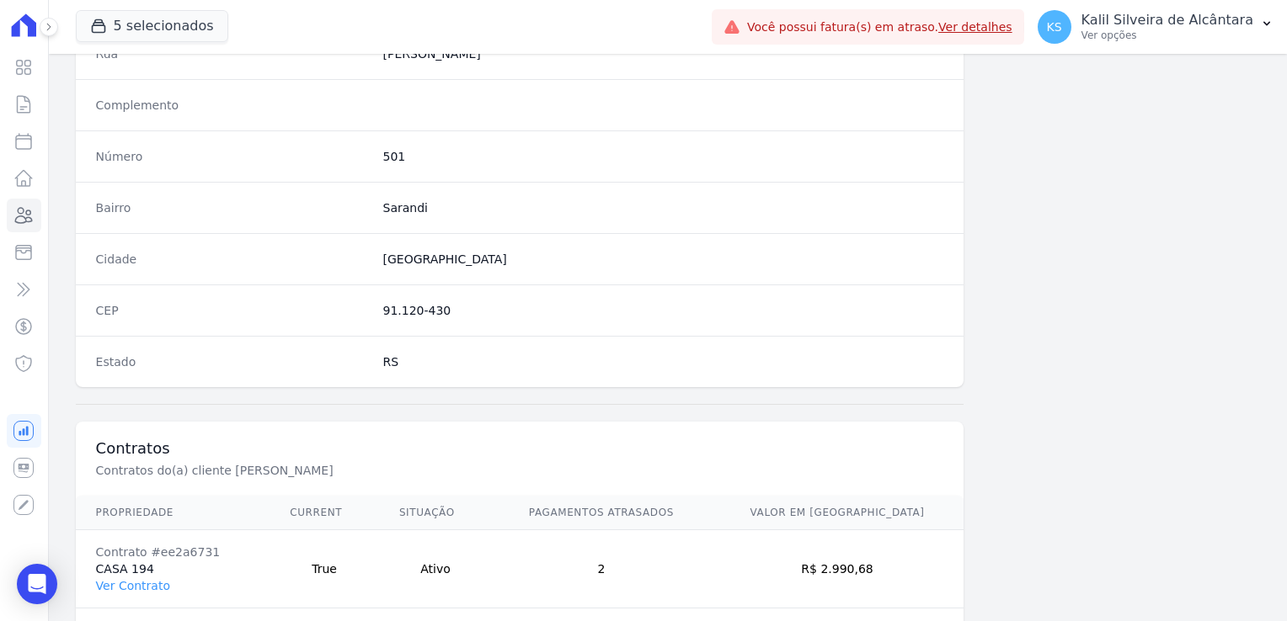
scroll to position [948, 0]
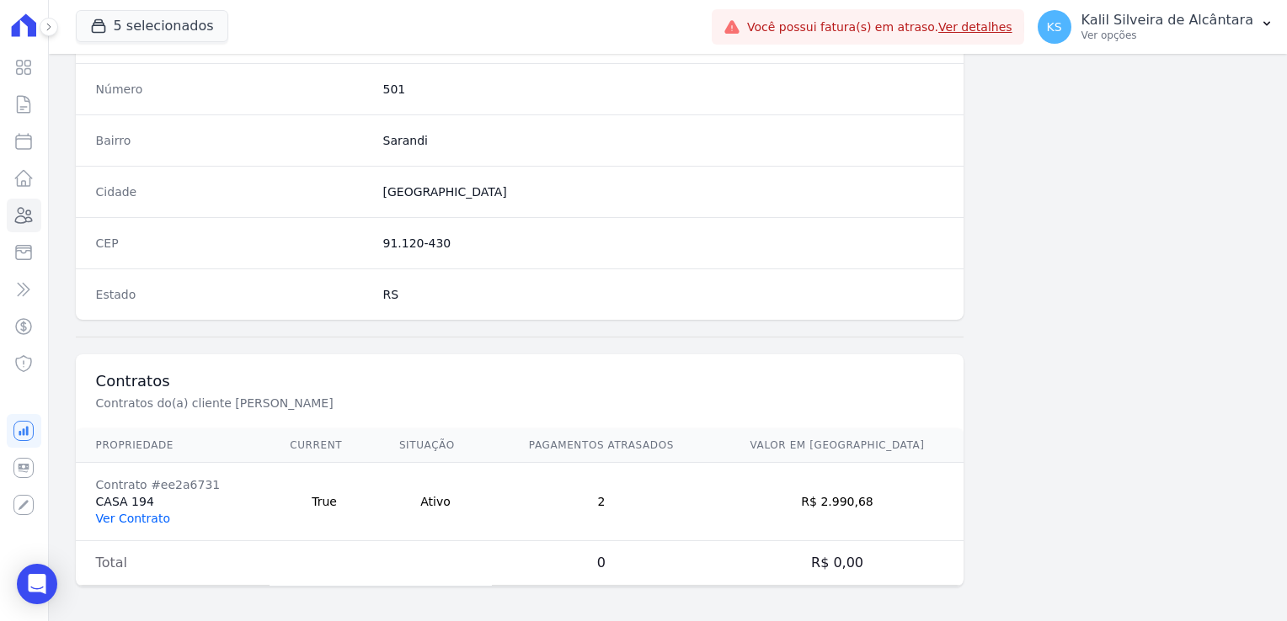
click at [142, 512] on link "Ver Contrato" at bounding box center [133, 518] width 74 height 13
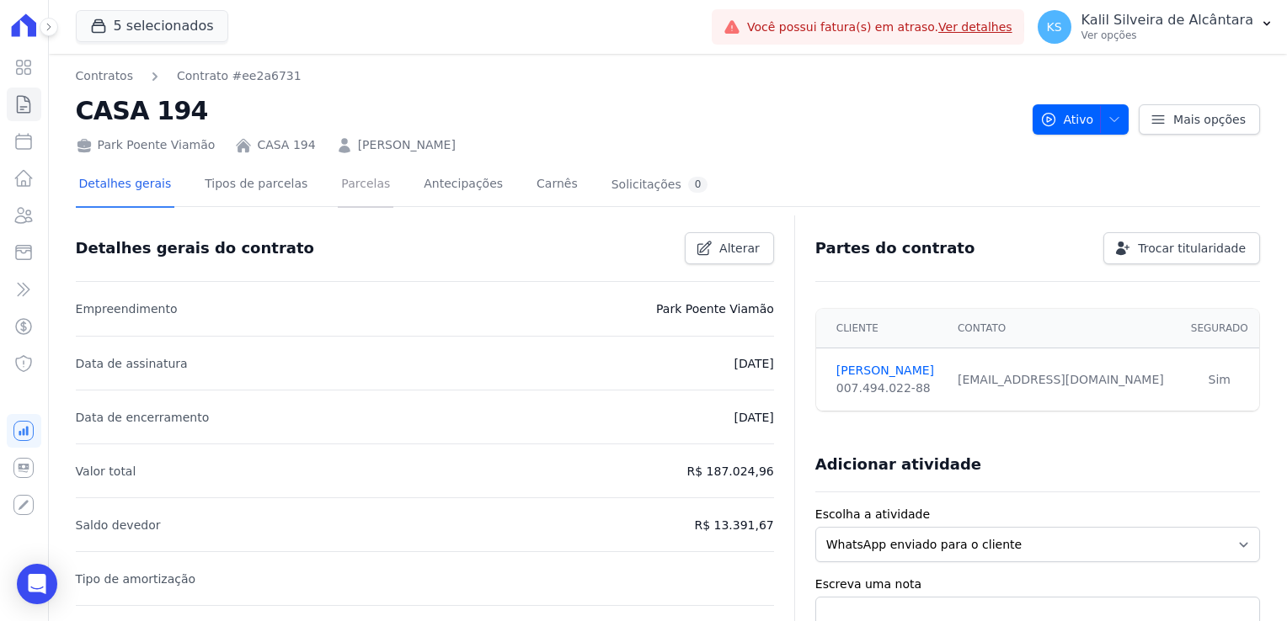
click at [349, 203] on link "Parcelas" at bounding box center [366, 185] width 56 height 45
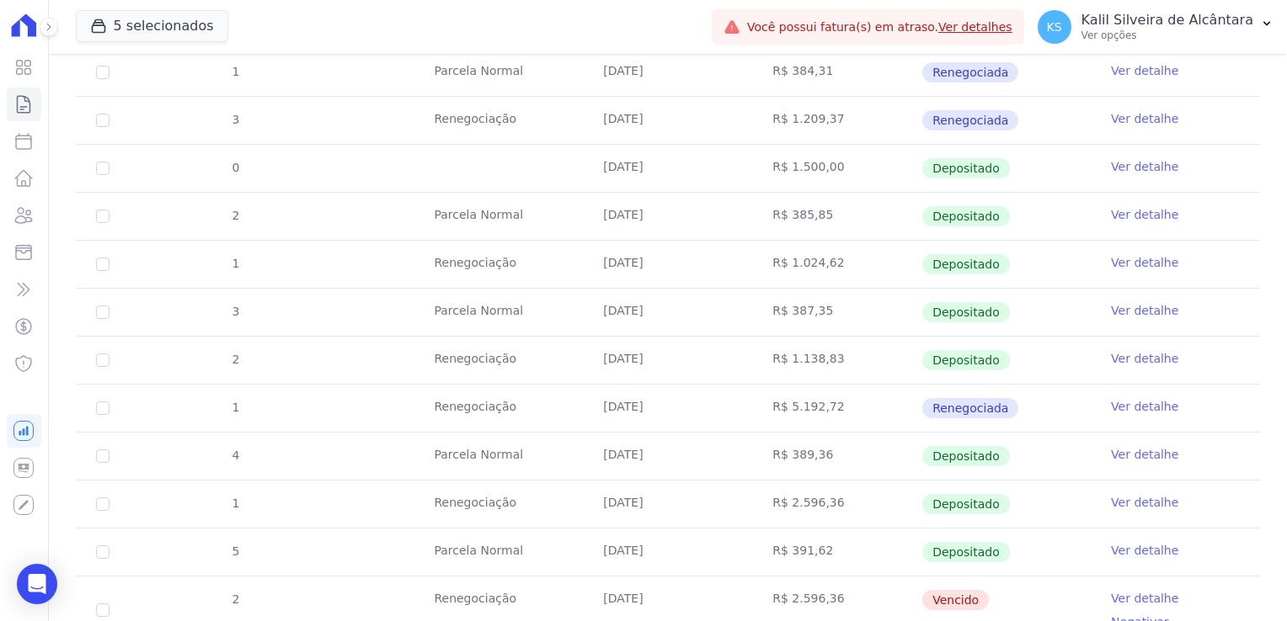
scroll to position [1010, 0]
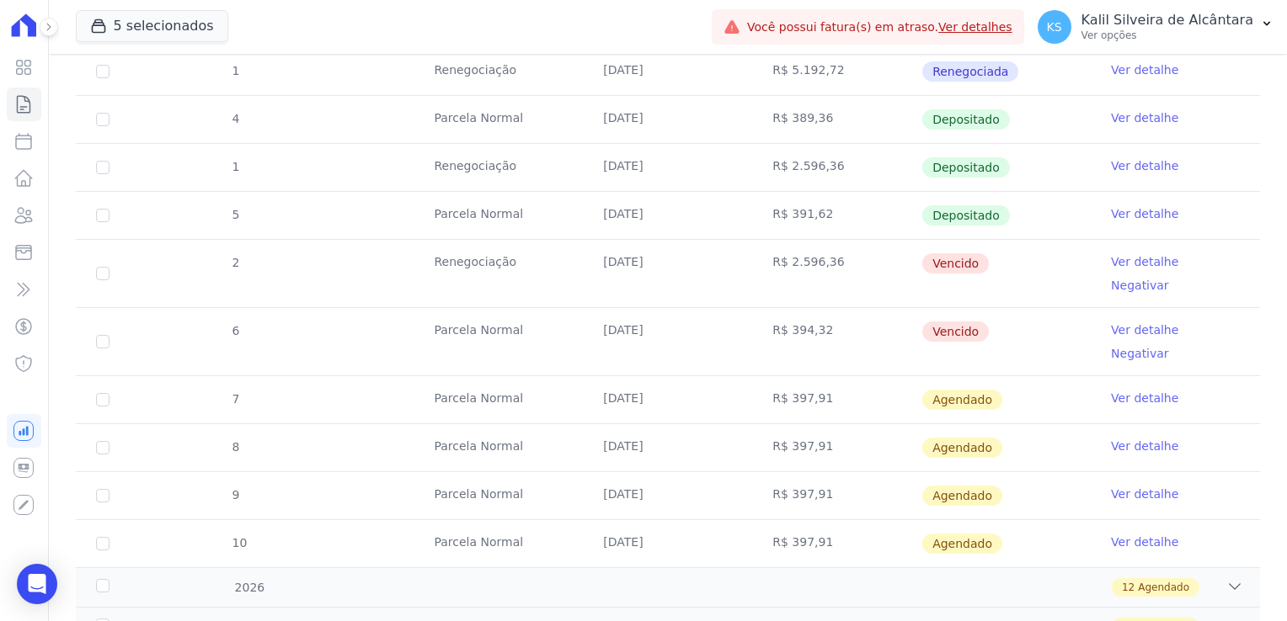
drag, startPoint x: 640, startPoint y: 258, endPoint x: 596, endPoint y: 257, distance: 43.8
click at [596, 257] on td "25/08/2025" at bounding box center [667, 273] width 169 height 67
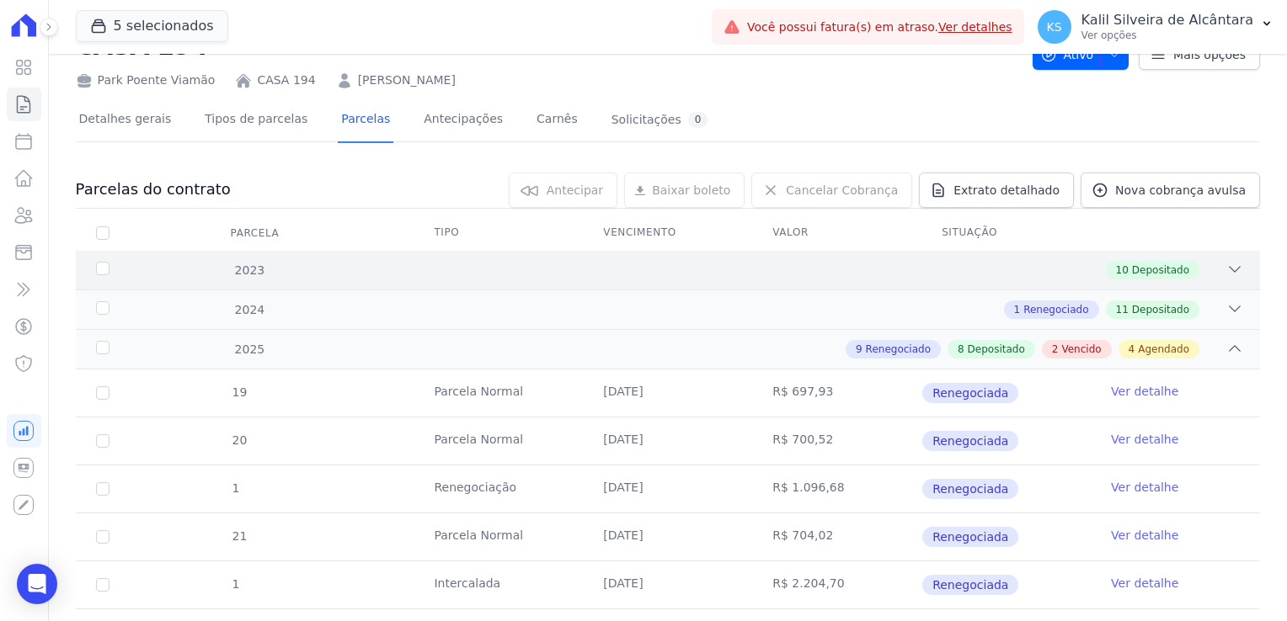
scroll to position [0, 0]
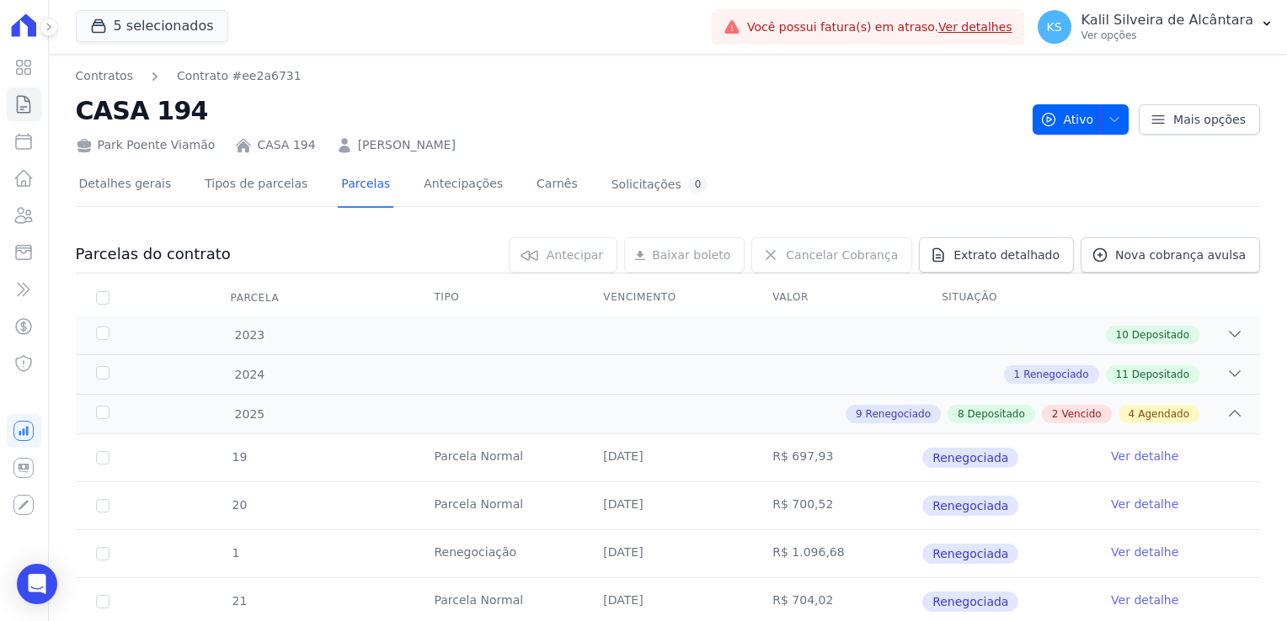
click at [480, 133] on div "Park Poente Viamão CASA 194 NELSON DA TRINDADE OLIVEIRA" at bounding box center [547, 142] width 943 height 24
click at [456, 140] on link "NELSON DA TRINDADE OLIVEIRA" at bounding box center [407, 145] width 98 height 18
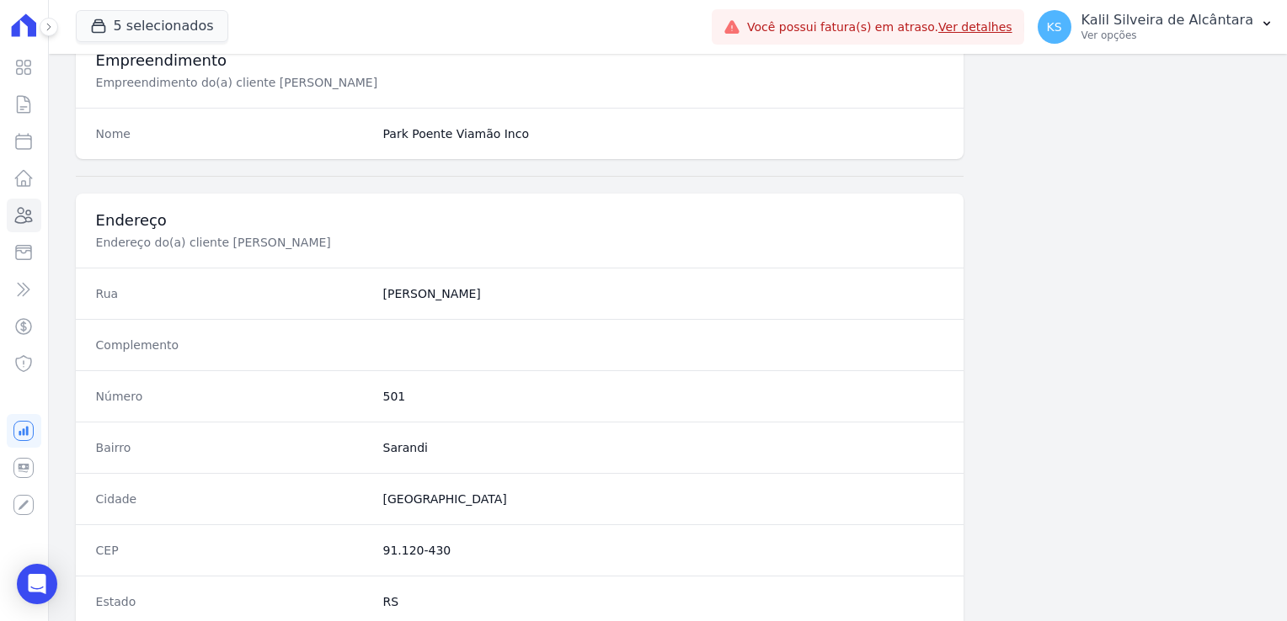
scroll to position [948, 0]
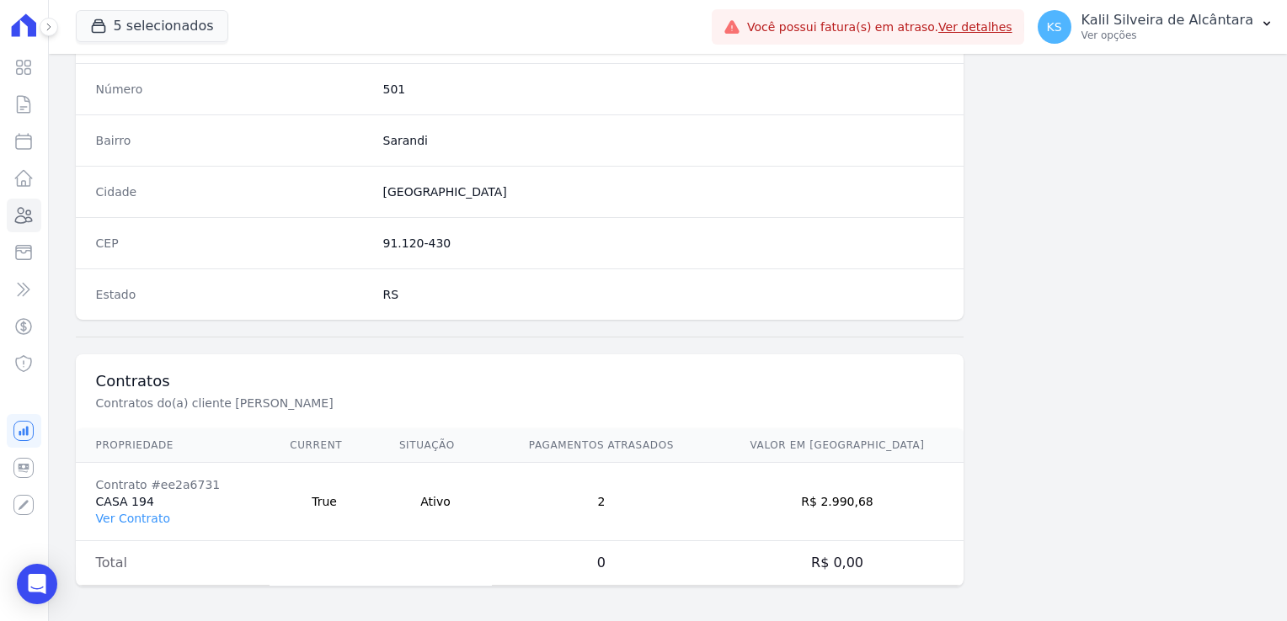
click at [847, 500] on td "R$ 2.990,68" at bounding box center [837, 502] width 253 height 78
copy td "2.990,68"
drag, startPoint x: 212, startPoint y: 472, endPoint x: 145, endPoint y: 484, distance: 68.5
click at [145, 484] on div "Contrato #ee2a6731" at bounding box center [173, 485] width 154 height 17
copy div "#ee2a6731"
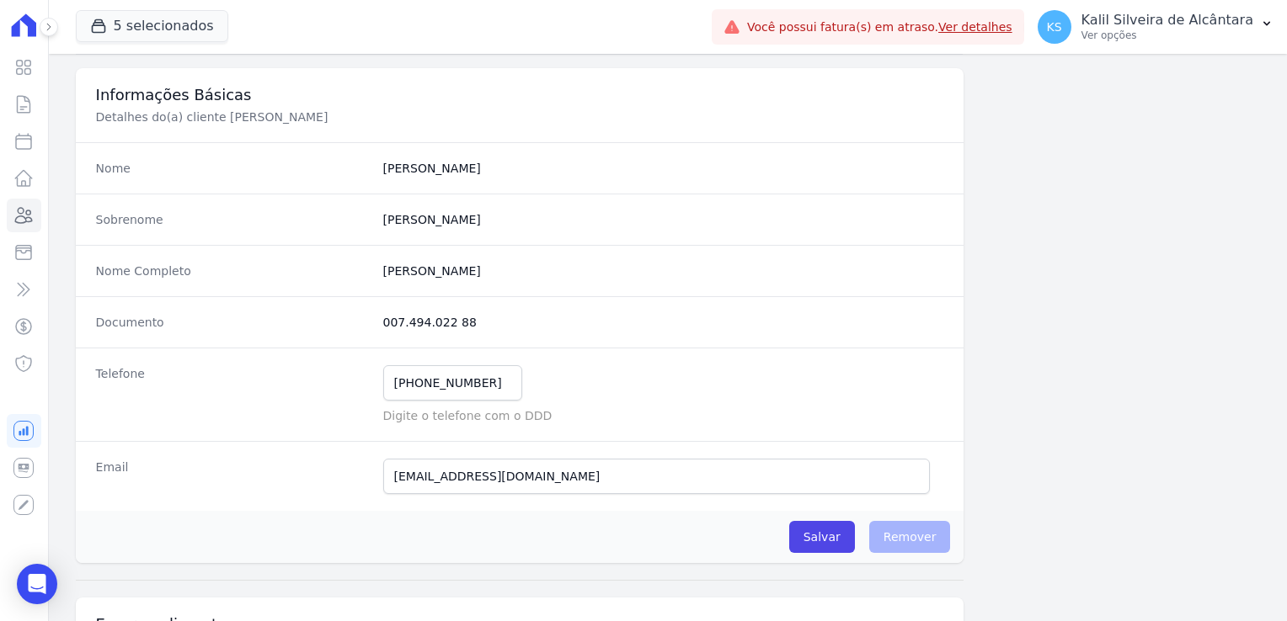
scroll to position [0, 0]
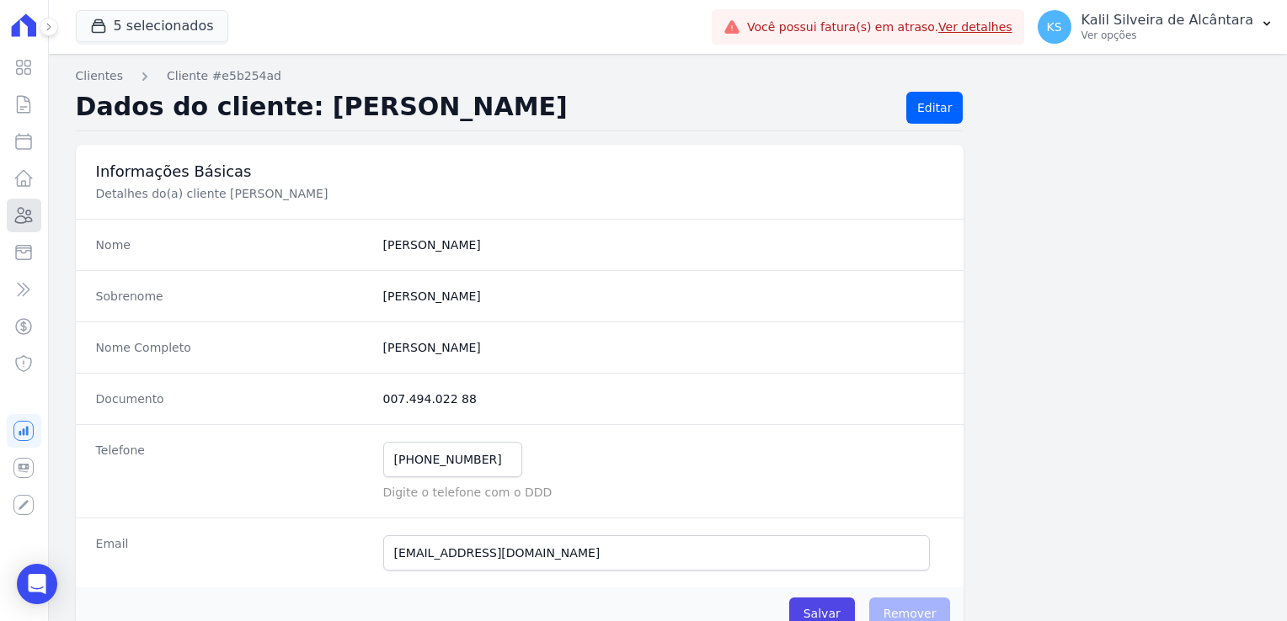
click at [24, 222] on icon at bounding box center [24, 215] width 17 height 15
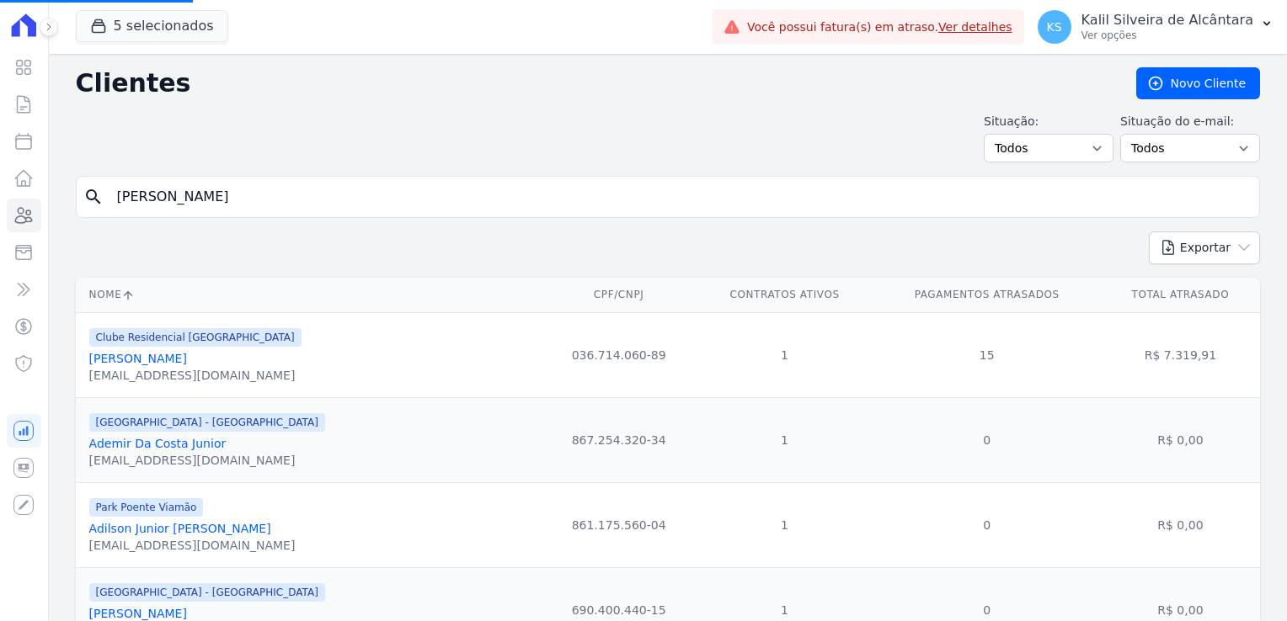
drag, startPoint x: 200, startPoint y: 200, endPoint x: 70, endPoint y: 198, distance: 130.5
click at [408, 207] on input "search" at bounding box center [679, 197] width 1145 height 34
type input "fabio da rosa"
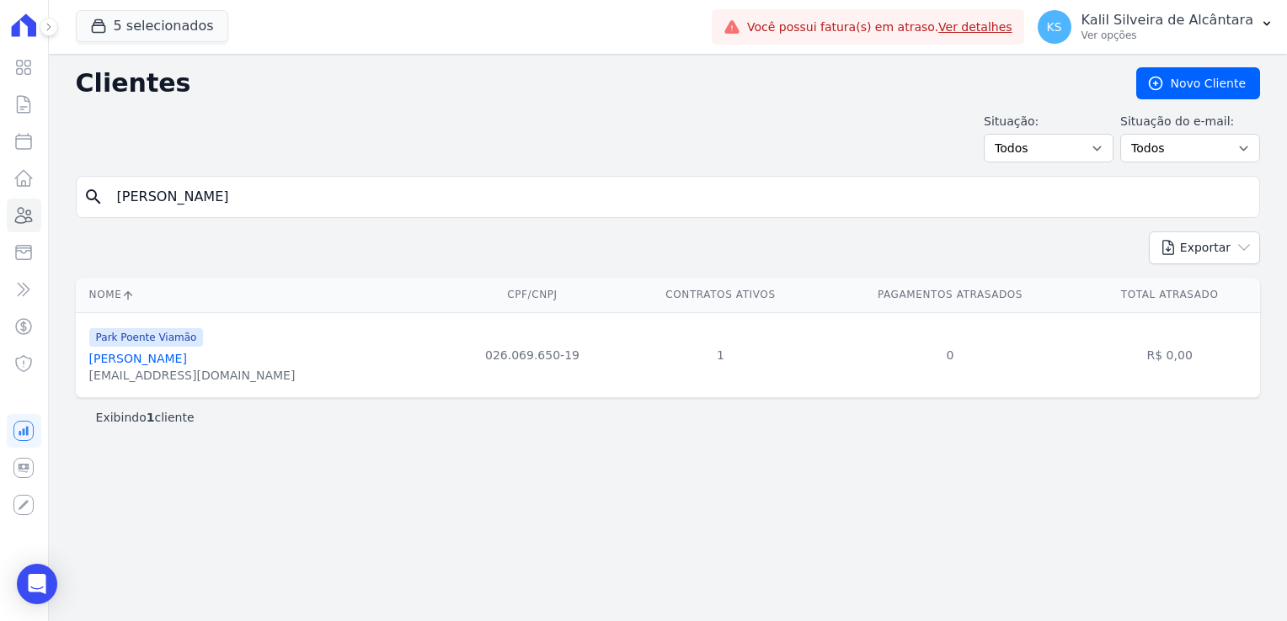
click at [155, 367] on div "fabiox096@gmail.com" at bounding box center [192, 375] width 206 height 17
drag, startPoint x: 155, startPoint y: 367, endPoint x: 163, endPoint y: 359, distance: 11.9
click at [163, 359] on link "Fabio Da Rosa Chaves" at bounding box center [138, 358] width 98 height 13
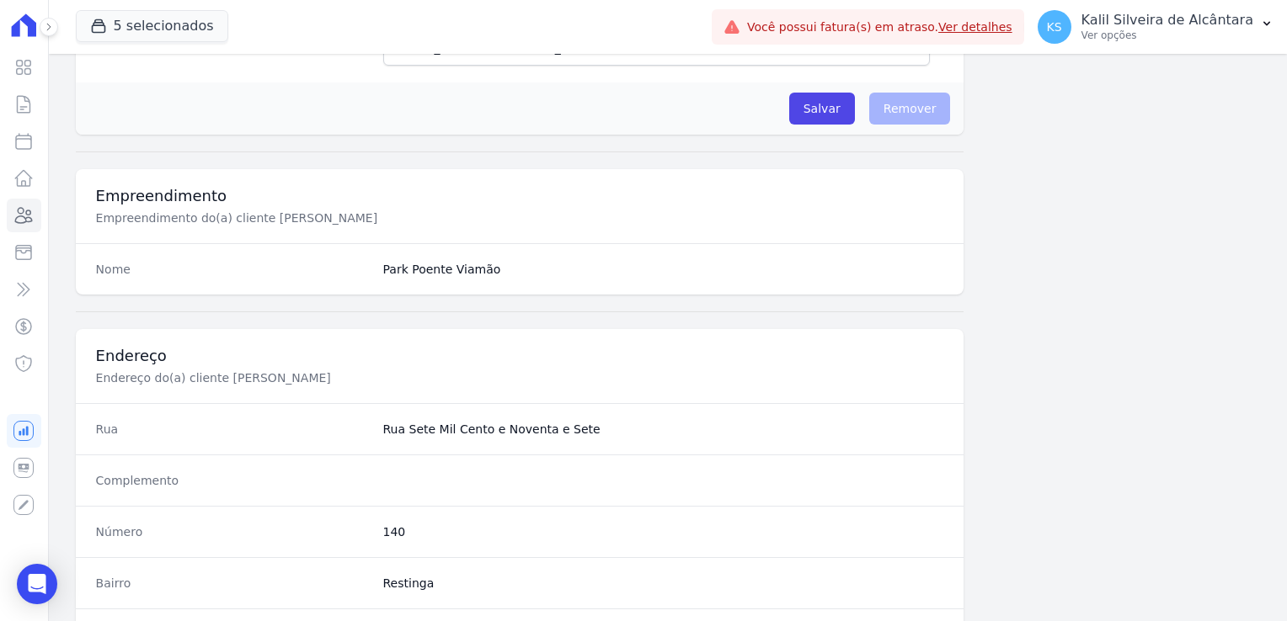
scroll to position [948, 0]
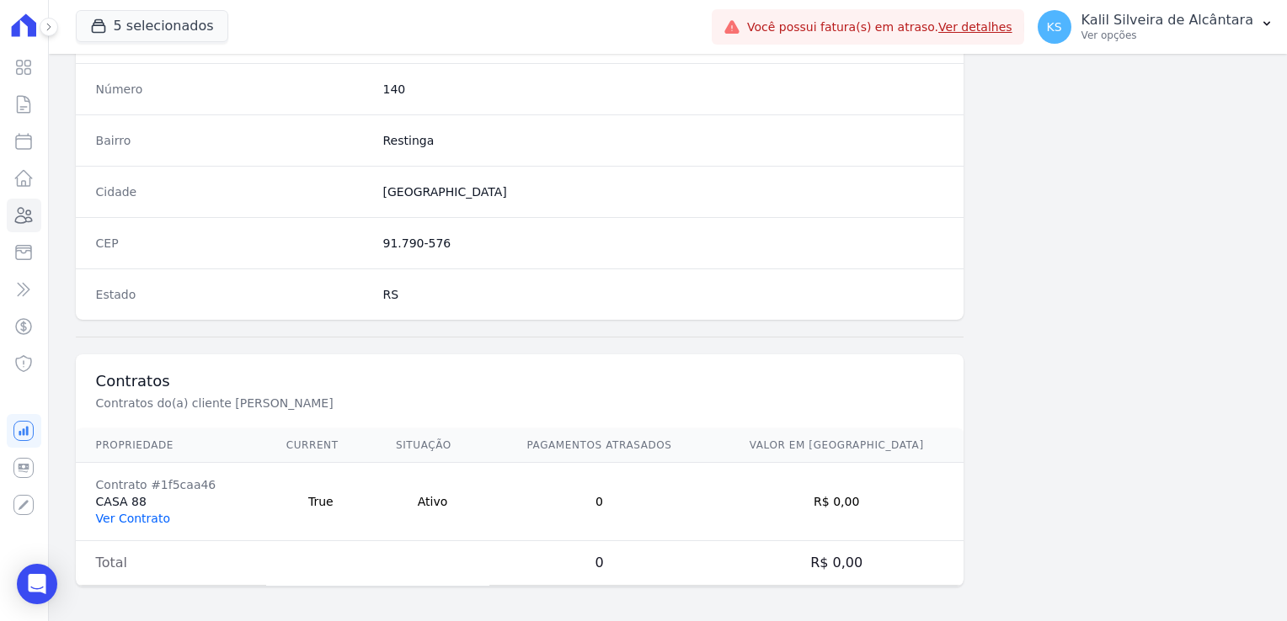
click at [119, 512] on link "Ver Contrato" at bounding box center [133, 518] width 74 height 13
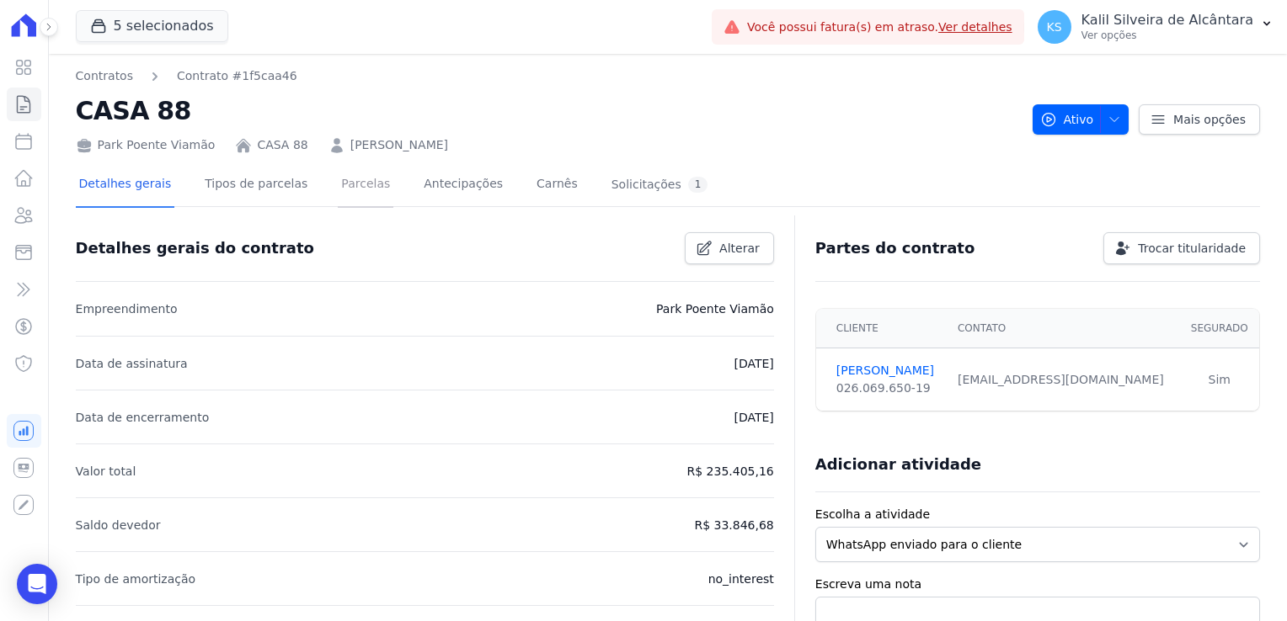
click at [348, 205] on link "Parcelas" at bounding box center [366, 185] width 56 height 45
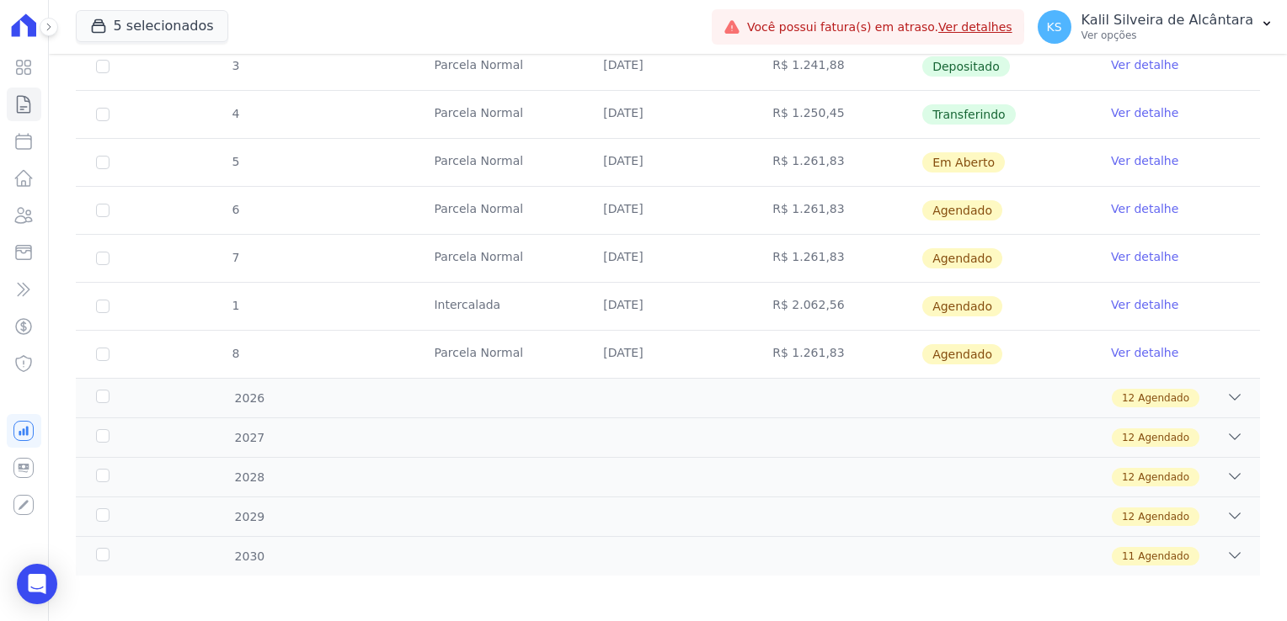
scroll to position [457, 0]
click at [1146, 163] on link "Ver detalhe" at bounding box center [1144, 160] width 67 height 17
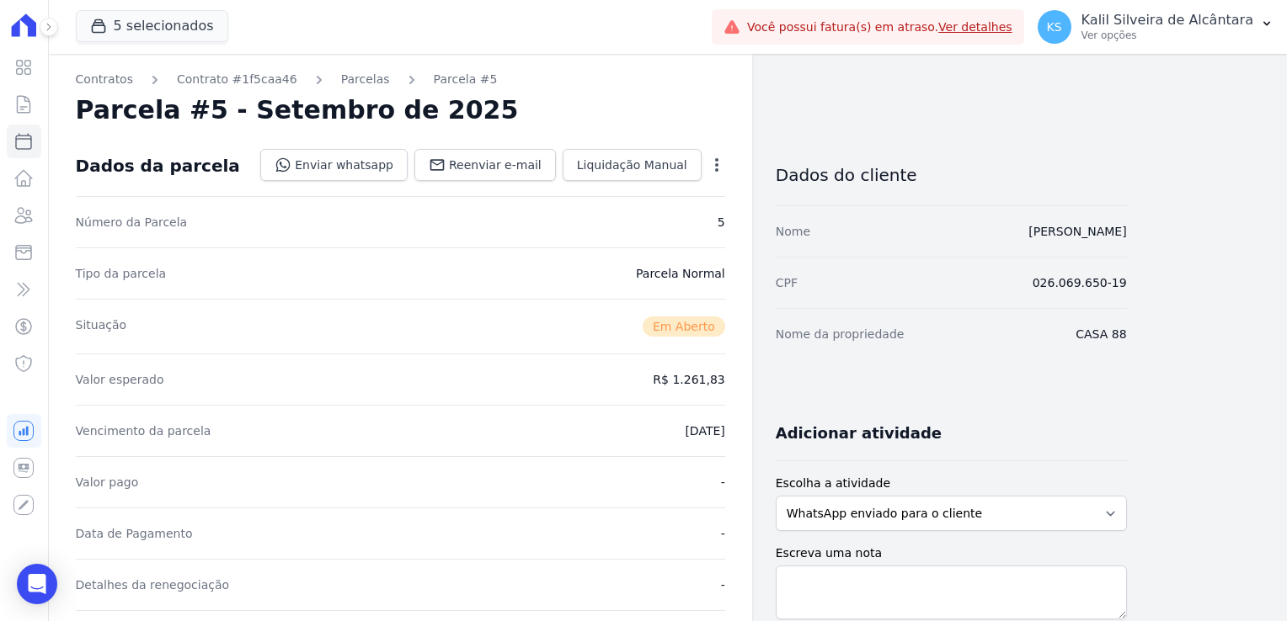
click at [716, 166] on icon "button" at bounding box center [716, 164] width 3 height 13
click at [661, 197] on link "Alterar" at bounding box center [644, 188] width 148 height 30
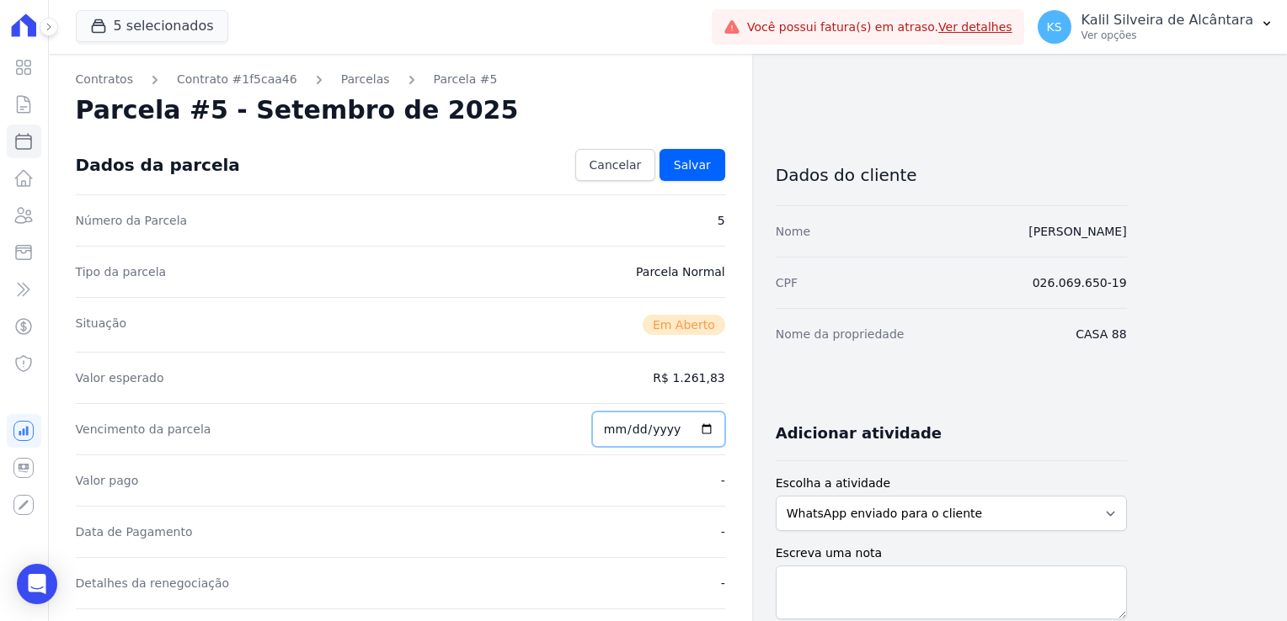
click at [616, 433] on input "2025-09-10" at bounding box center [658, 429] width 133 height 35
type input "2025-09-15"
click at [692, 157] on span "Salvar" at bounding box center [692, 165] width 37 height 17
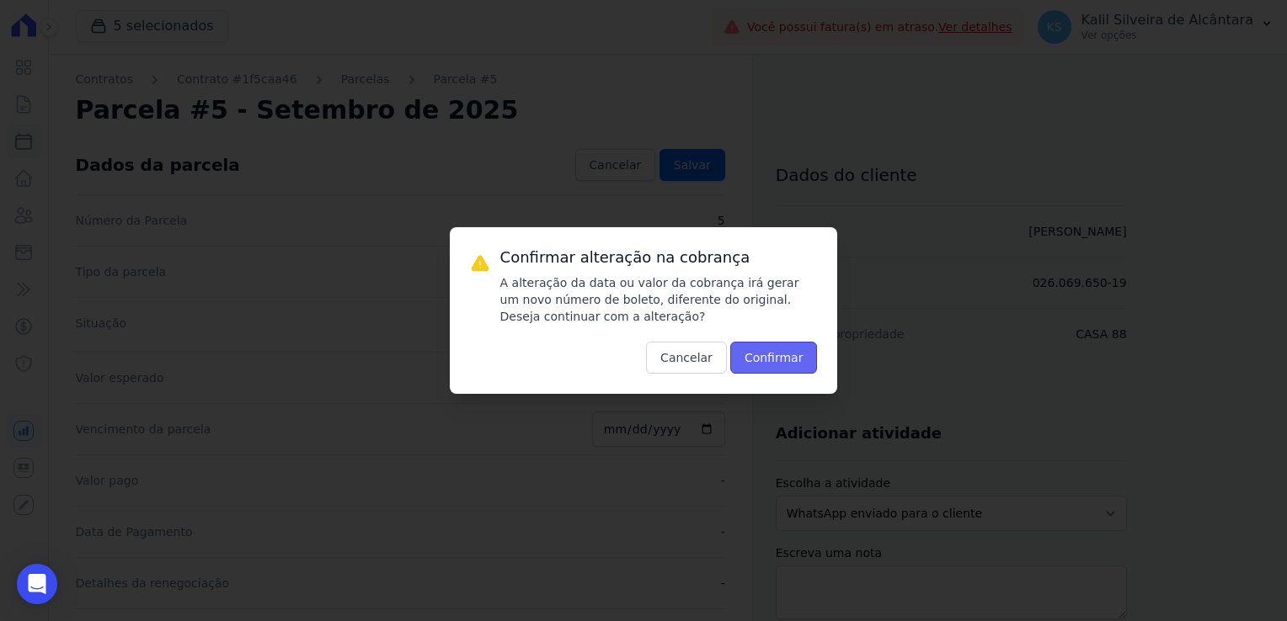
click at [802, 349] on button "Confirmar" at bounding box center [774, 358] width 88 height 32
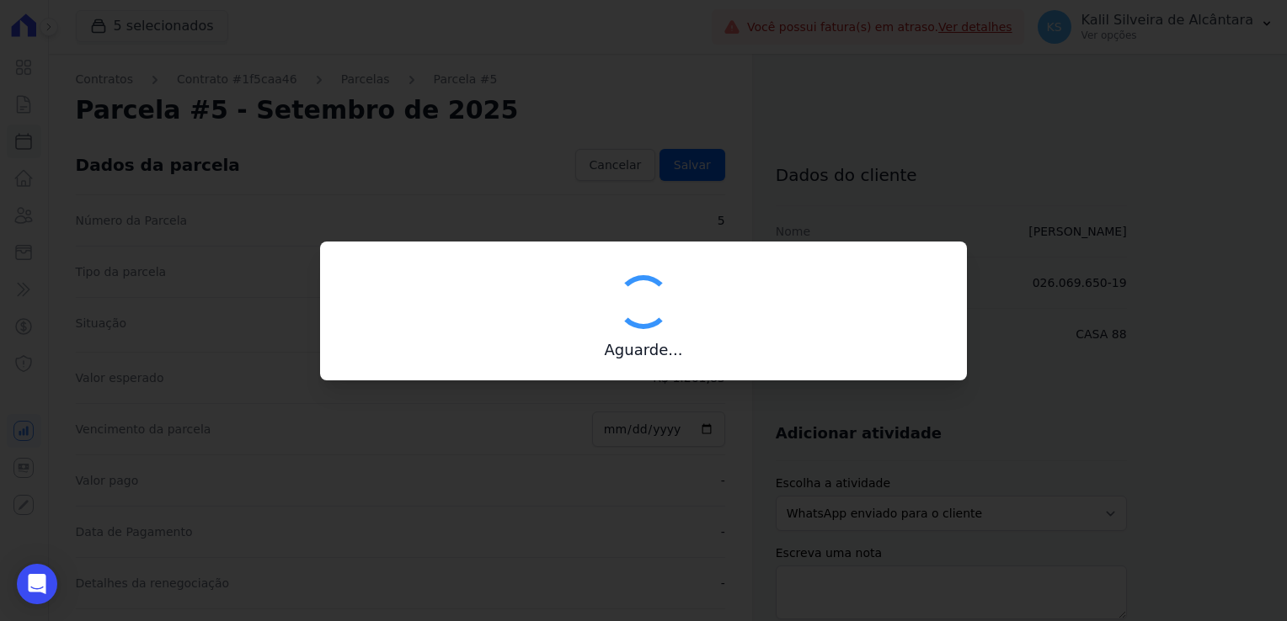
type input "00190000090335103300000658890173212000000126183"
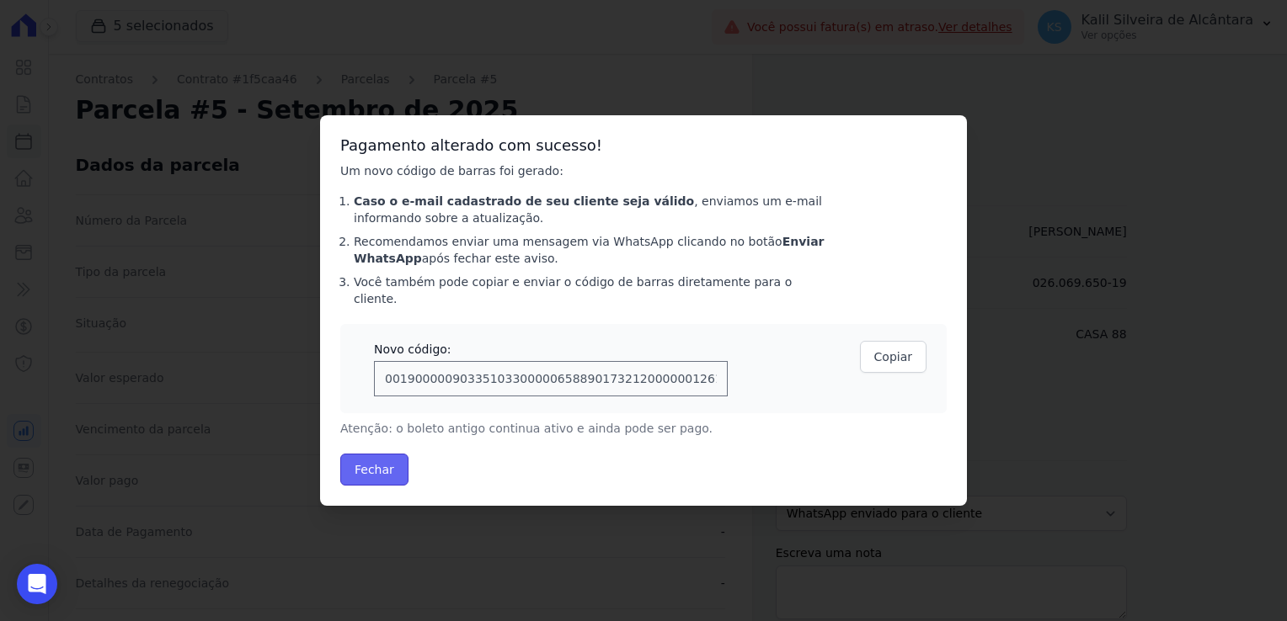
click at [392, 454] on button "Fechar" at bounding box center [374, 470] width 68 height 32
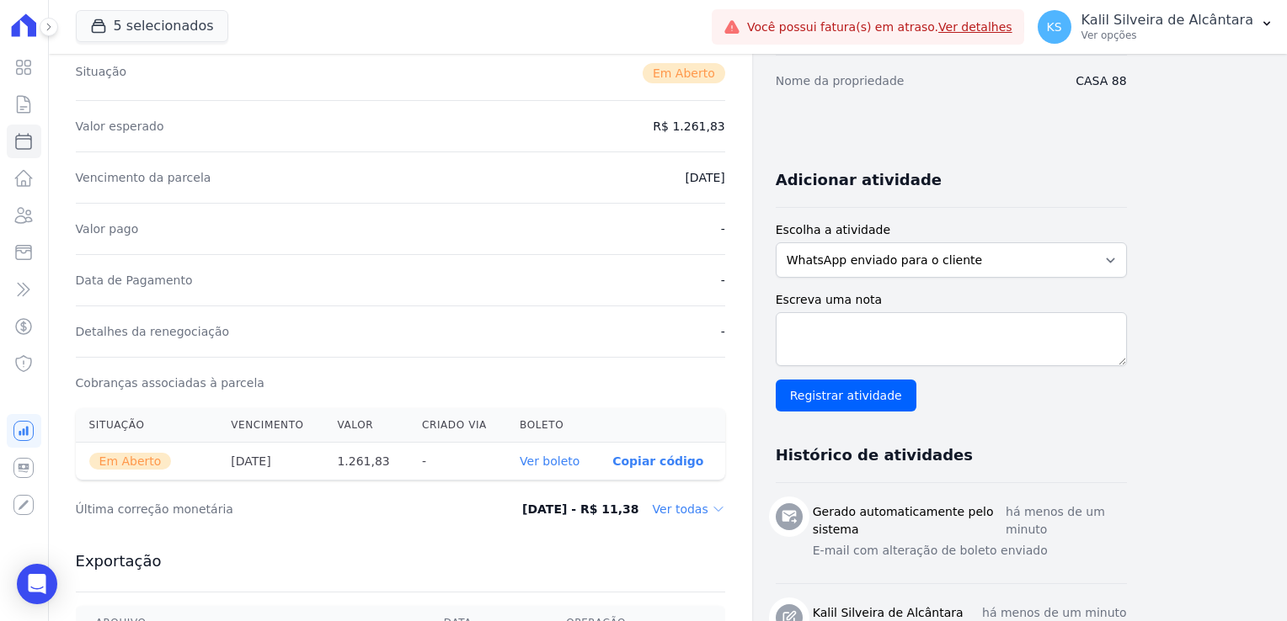
scroll to position [253, 0]
click at [546, 467] on link "Ver boleto" at bounding box center [549, 462] width 60 height 13
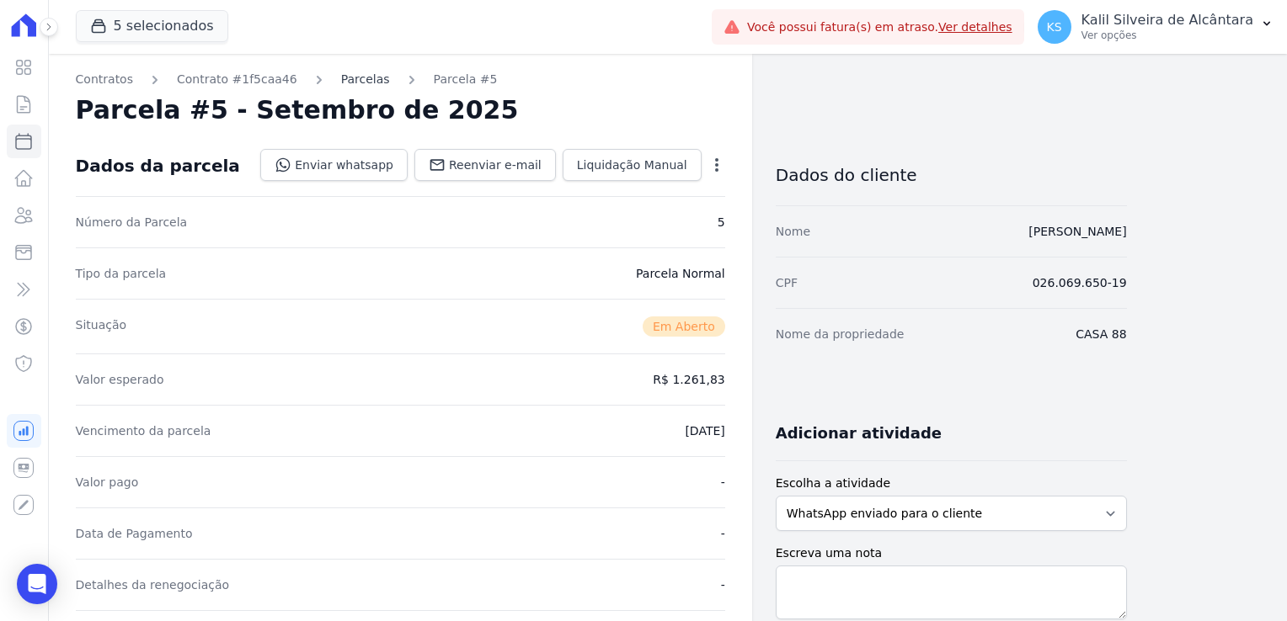
click at [344, 79] on link "Parcelas" at bounding box center [365, 80] width 49 height 18
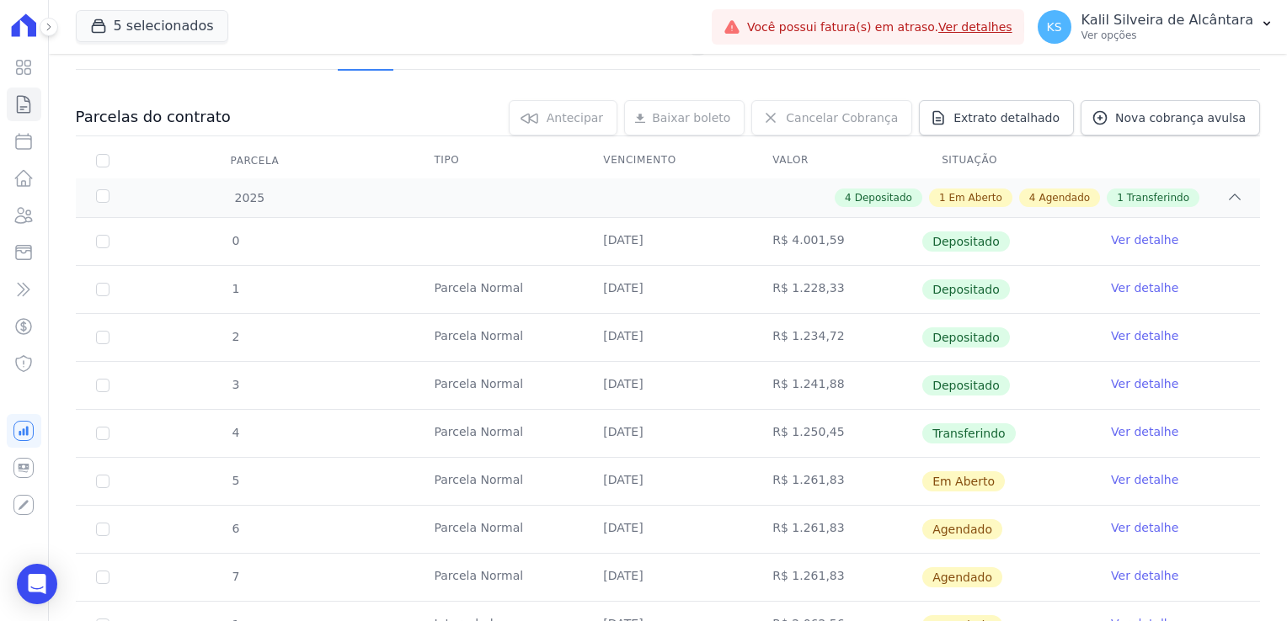
scroll to position [421, 0]
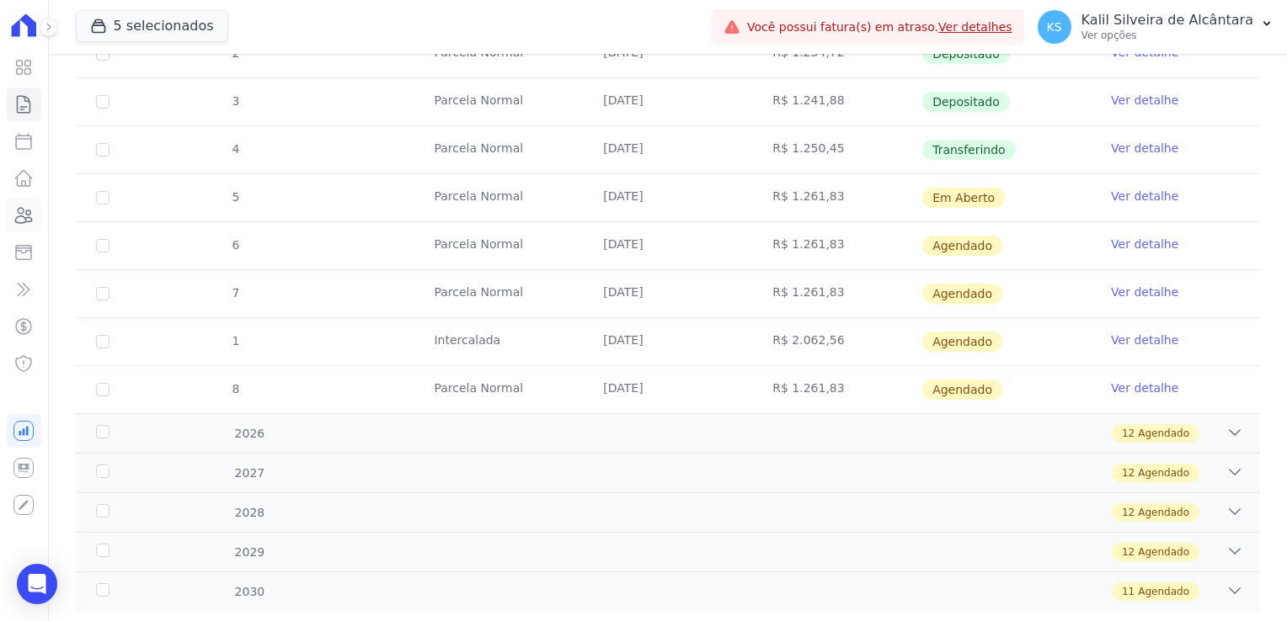
click at [30, 222] on icon at bounding box center [23, 215] width 20 height 20
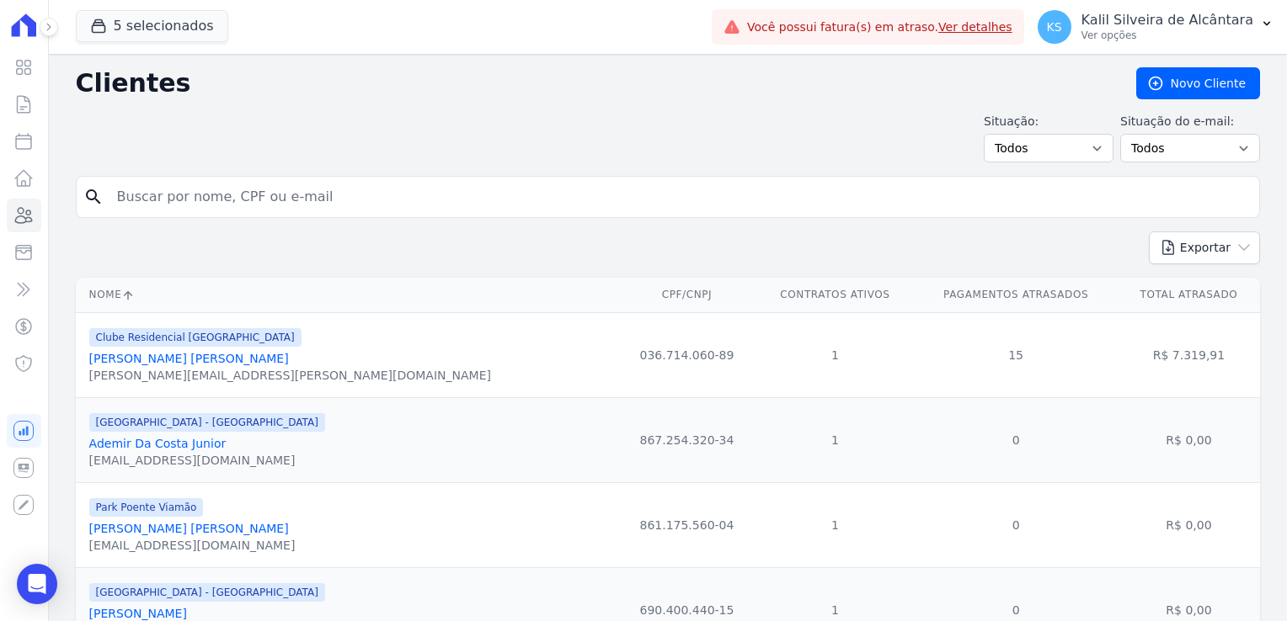
click at [199, 202] on input "search" at bounding box center [679, 197] width 1145 height 34
type input "laura rib"
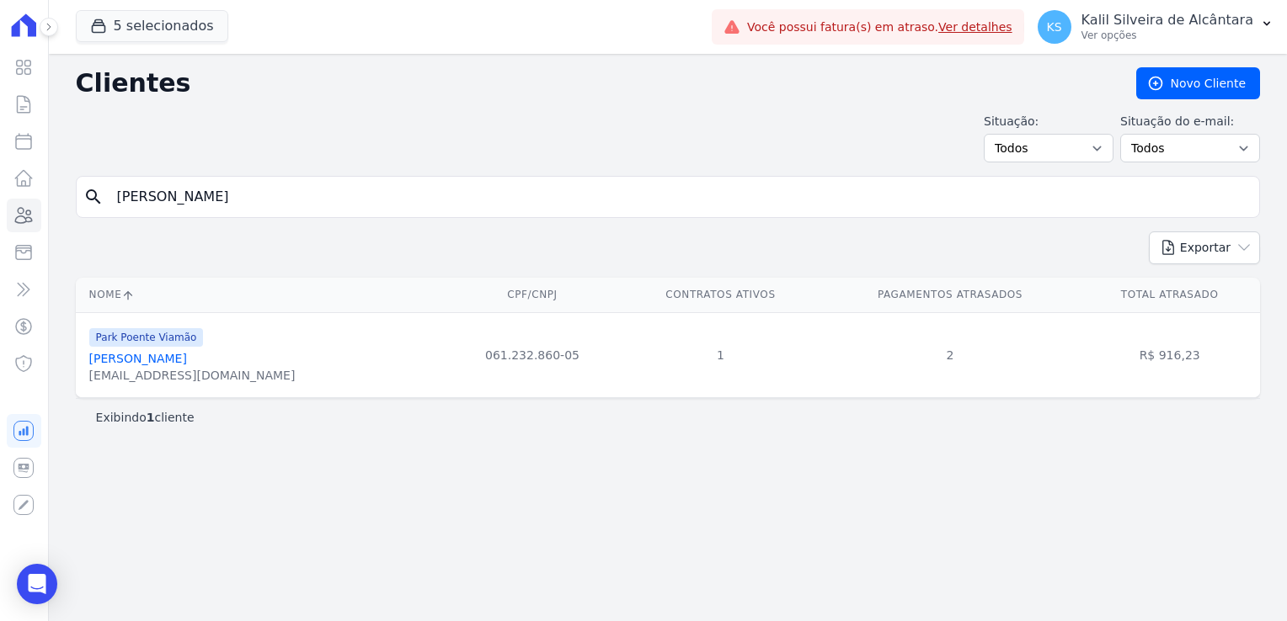
click at [178, 354] on link "Laura Ribeiro Da Silva" at bounding box center [138, 358] width 98 height 13
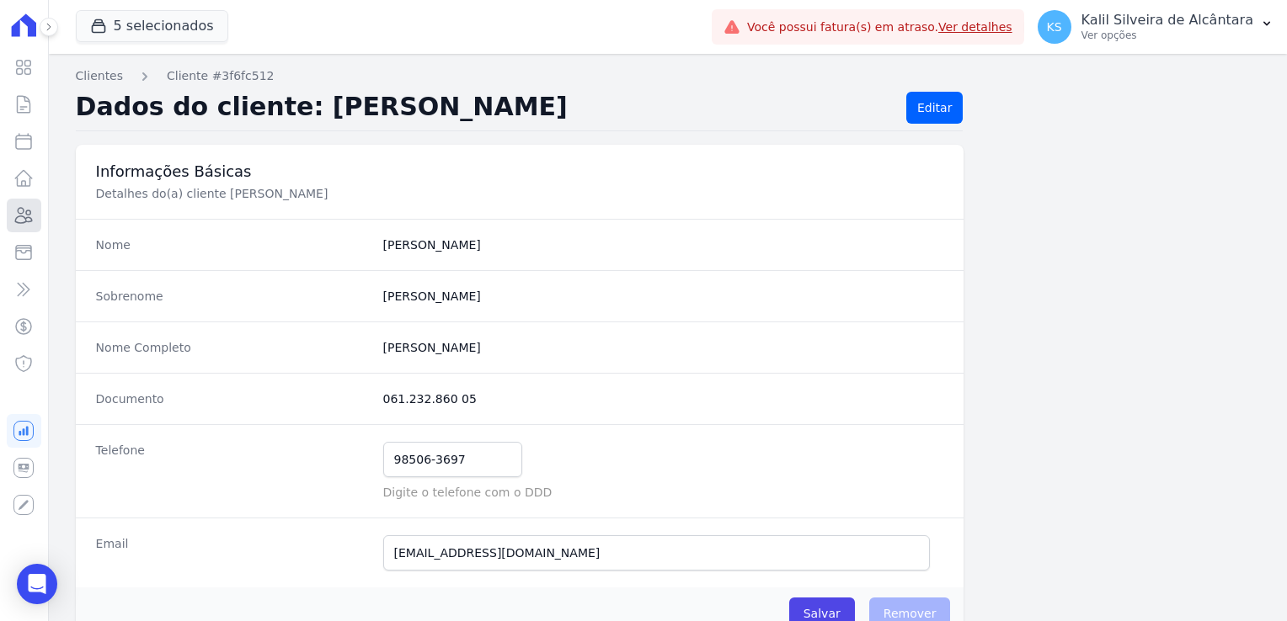
click at [32, 214] on icon at bounding box center [23, 215] width 20 height 20
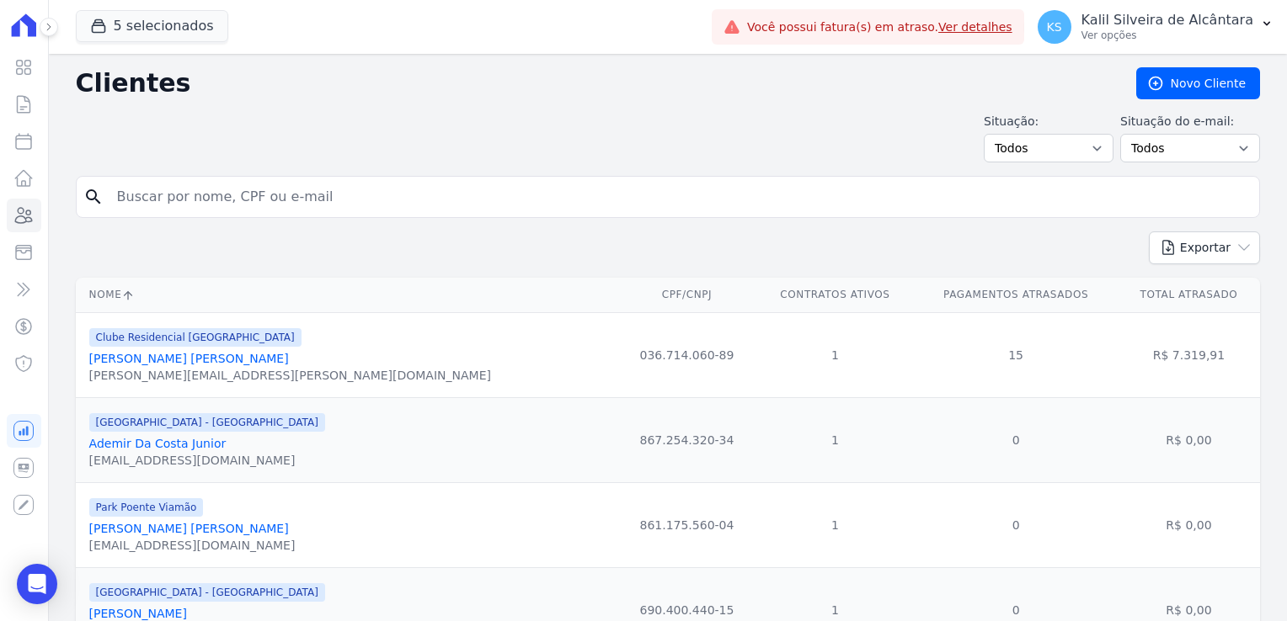
click at [172, 204] on input "search" at bounding box center [679, 197] width 1145 height 34
type input "o"
type input "paulo eduardo"
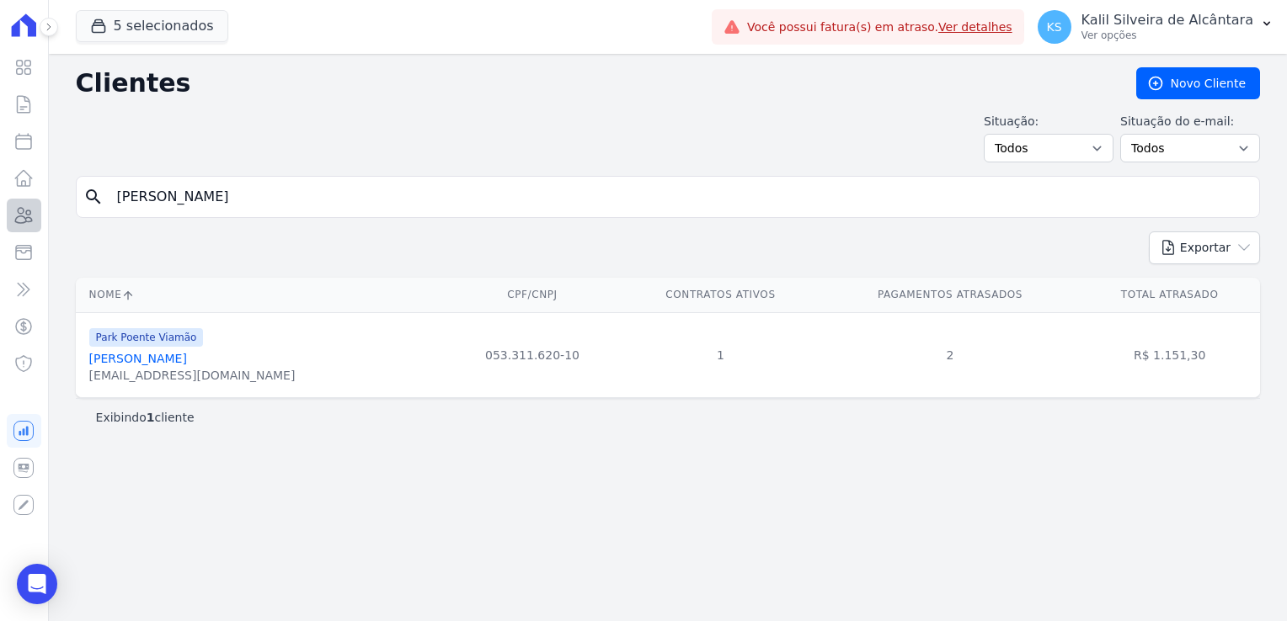
drag, startPoint x: 266, startPoint y: 210, endPoint x: 23, endPoint y: 208, distance: 243.3
click at [23, 208] on div "Visão Geral Contratos Parcelas Lotes Clientes Minha Carteira Transferências Cré…" at bounding box center [643, 310] width 1287 height 621
type input "BRUNA CH"
click at [141, 365] on link "Bruna Chaves Da Silva" at bounding box center [138, 358] width 98 height 13
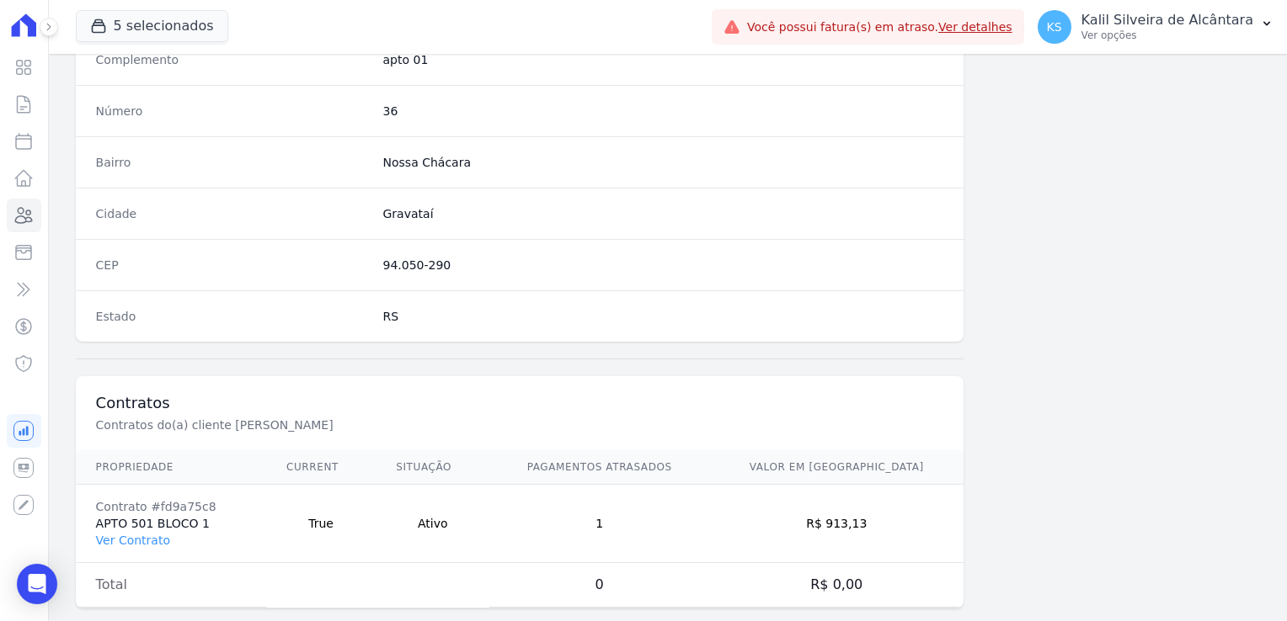
scroll to position [948, 0]
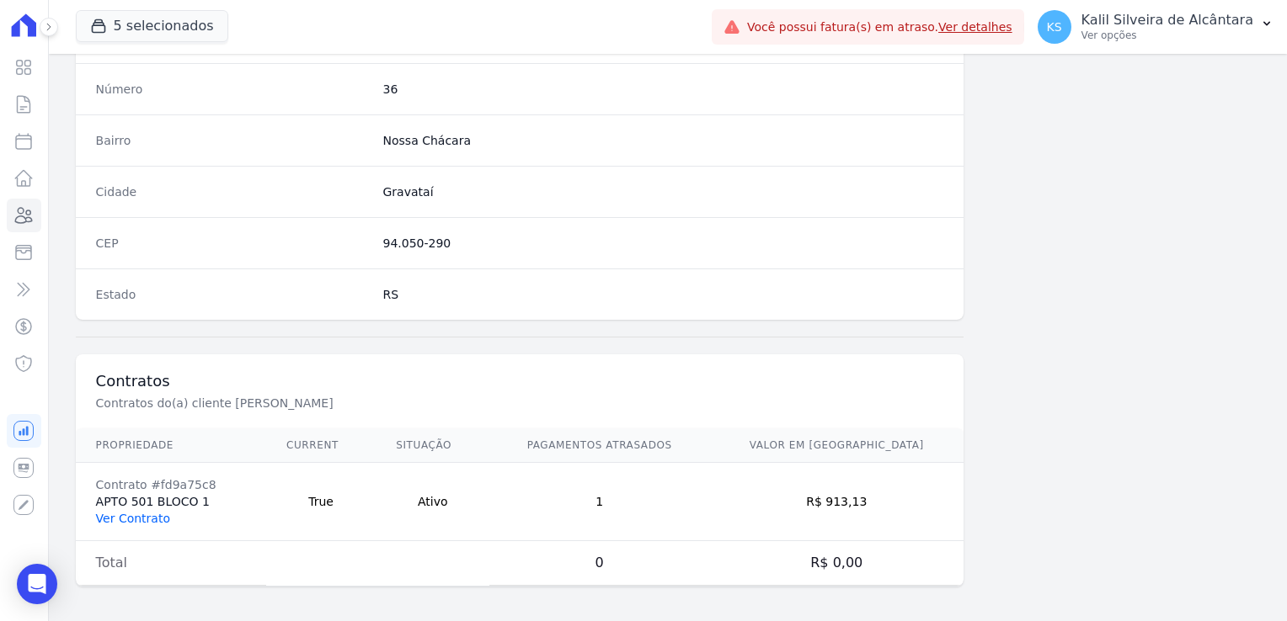
click at [135, 517] on link "Ver Contrato" at bounding box center [133, 518] width 74 height 13
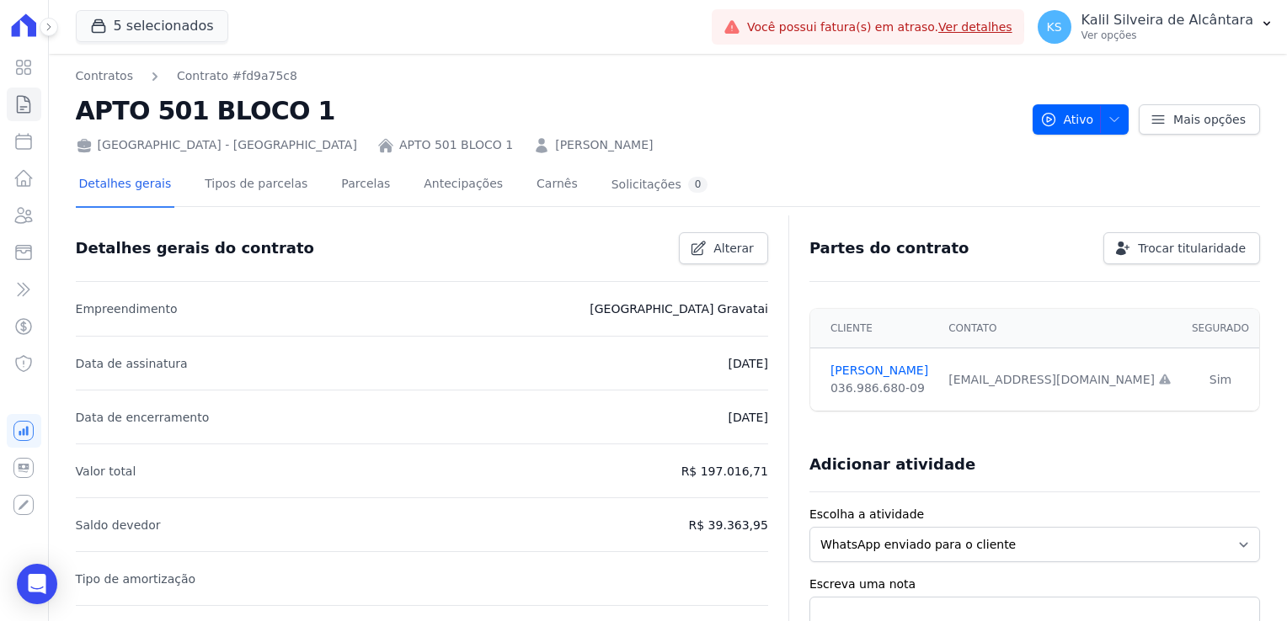
click at [345, 210] on div at bounding box center [668, 213] width 1184 height 14
click at [345, 200] on link "Parcelas" at bounding box center [366, 185] width 56 height 45
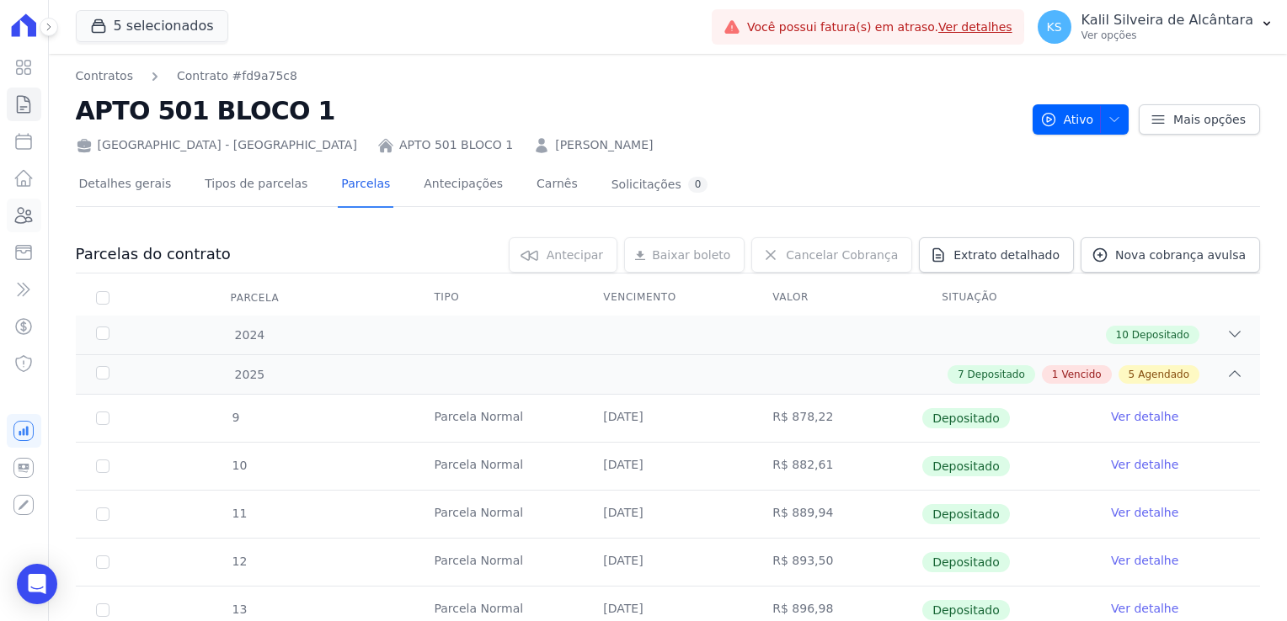
click at [30, 204] on link "Clientes" at bounding box center [24, 216] width 35 height 34
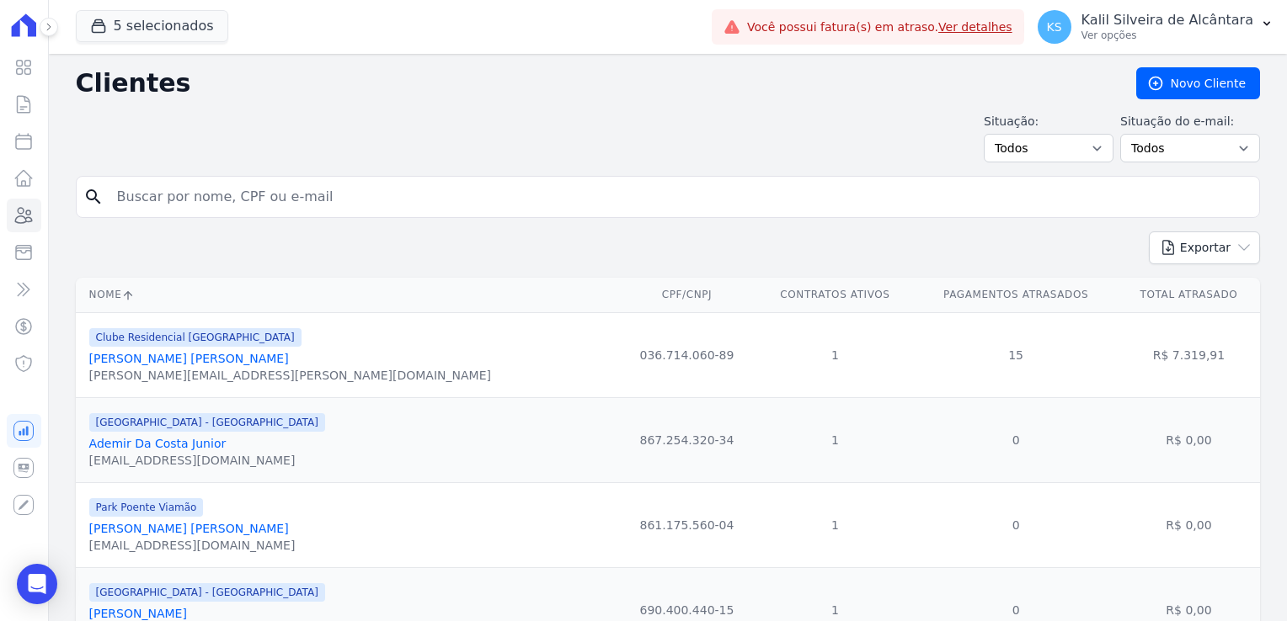
click at [236, 194] on input "search" at bounding box center [679, 197] width 1145 height 34
type input "JUAN JA"
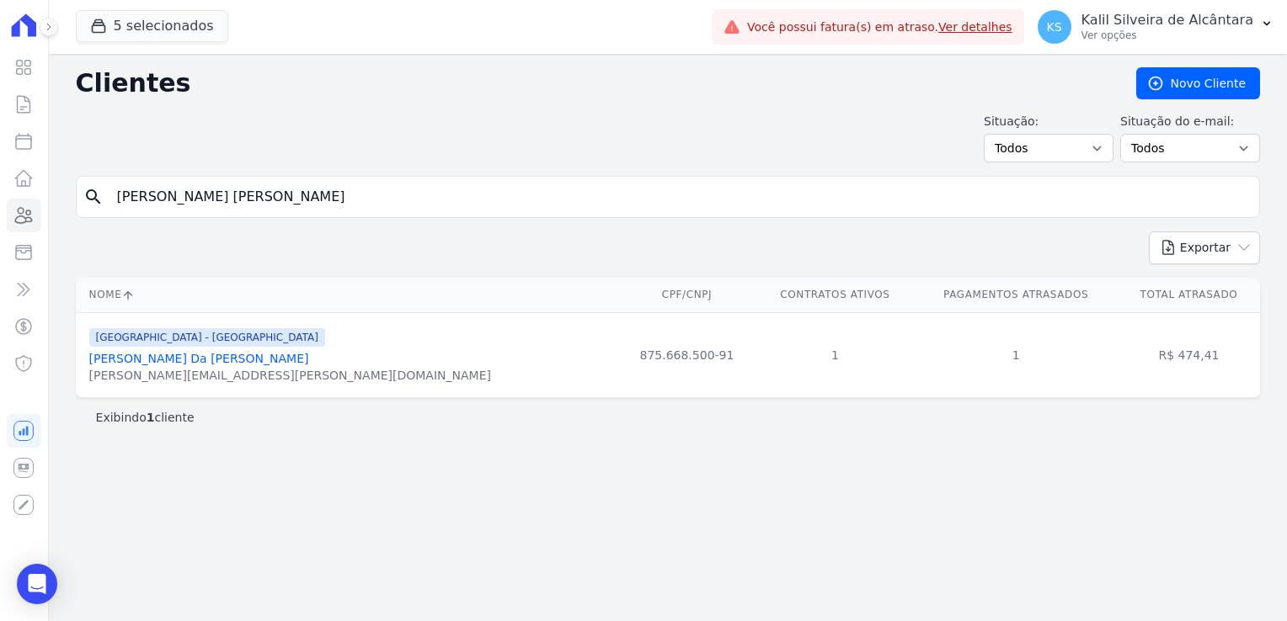
click at [127, 364] on link "Juan Jaques Da Silva Goulart" at bounding box center [199, 358] width 220 height 13
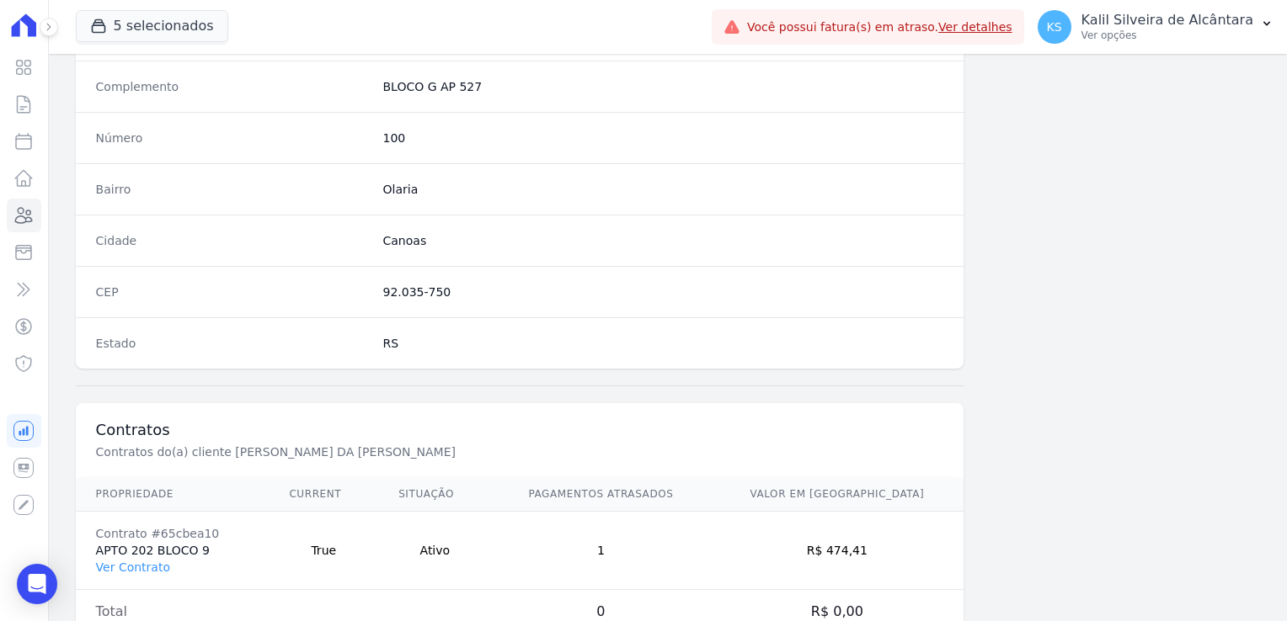
scroll to position [948, 0]
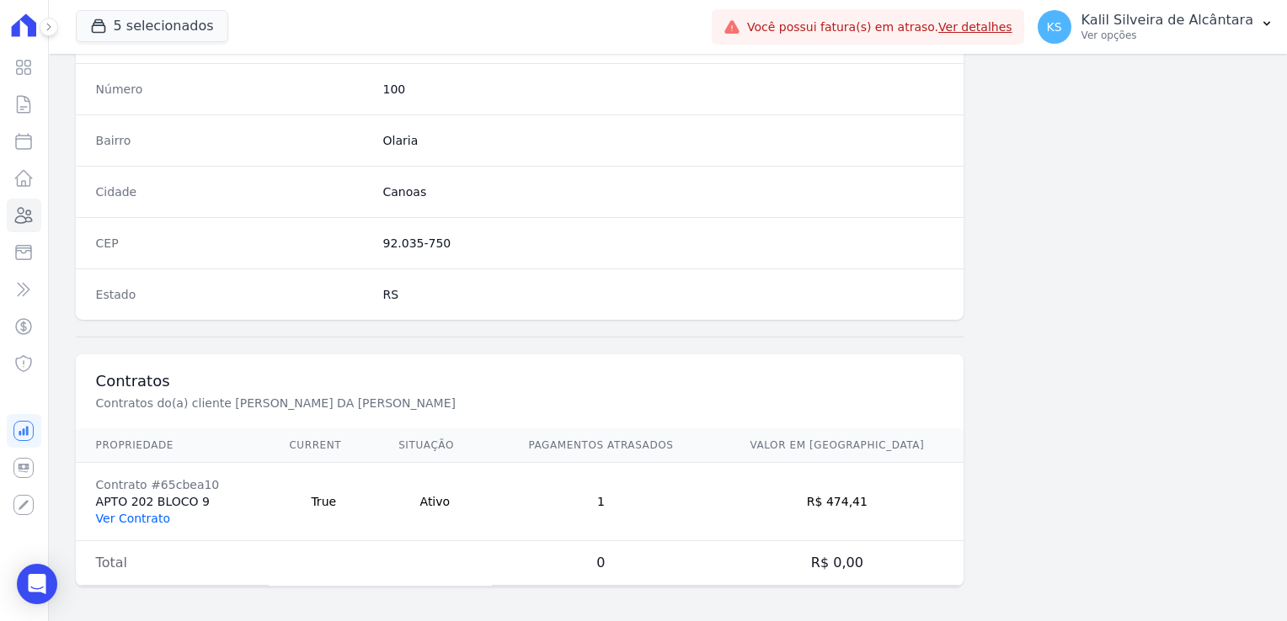
click at [131, 525] on td "Contrato #65cbea10 APTO 202 BLOCO 9 Ver Contrato" at bounding box center [173, 502] width 194 height 78
click at [136, 512] on link "Ver Contrato" at bounding box center [133, 518] width 74 height 13
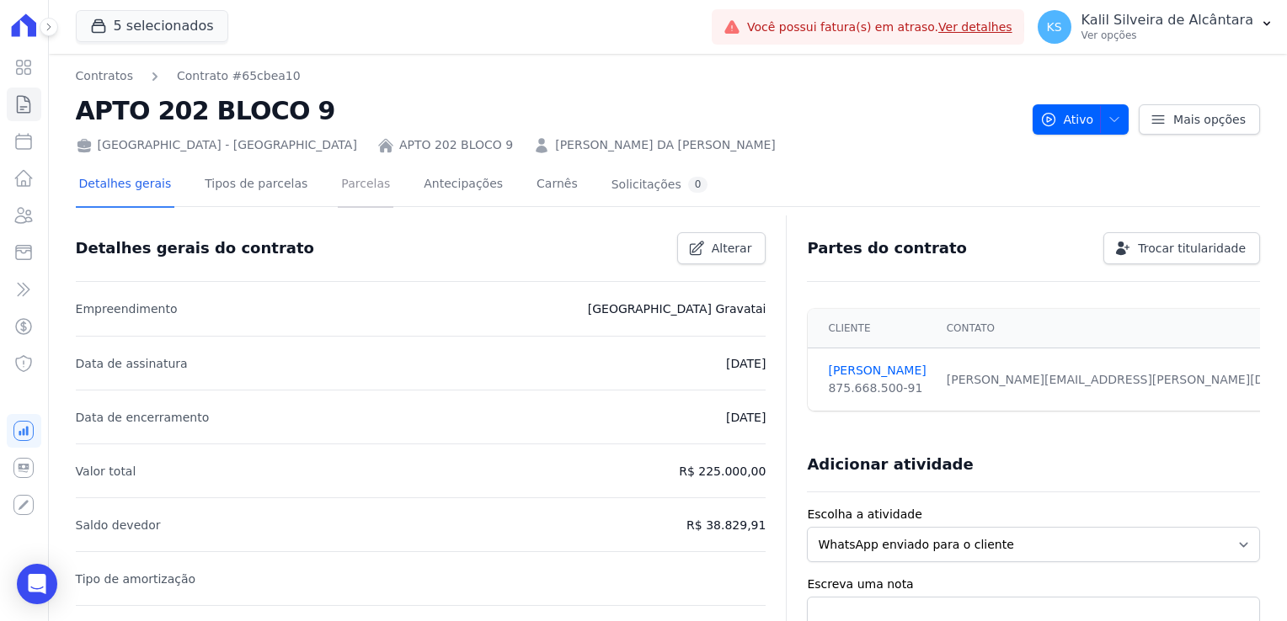
click at [338, 188] on link "Parcelas" at bounding box center [366, 185] width 56 height 45
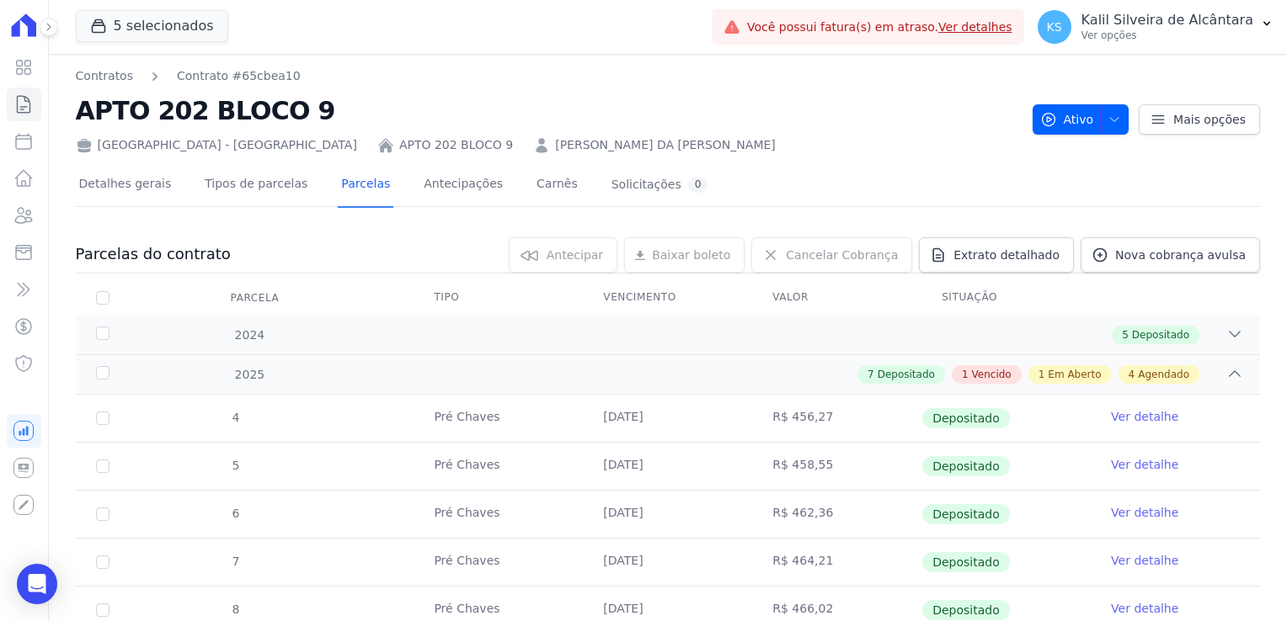
click at [555, 150] on link "JUAN JAQUES DA SILVA GOULART" at bounding box center [665, 145] width 221 height 18
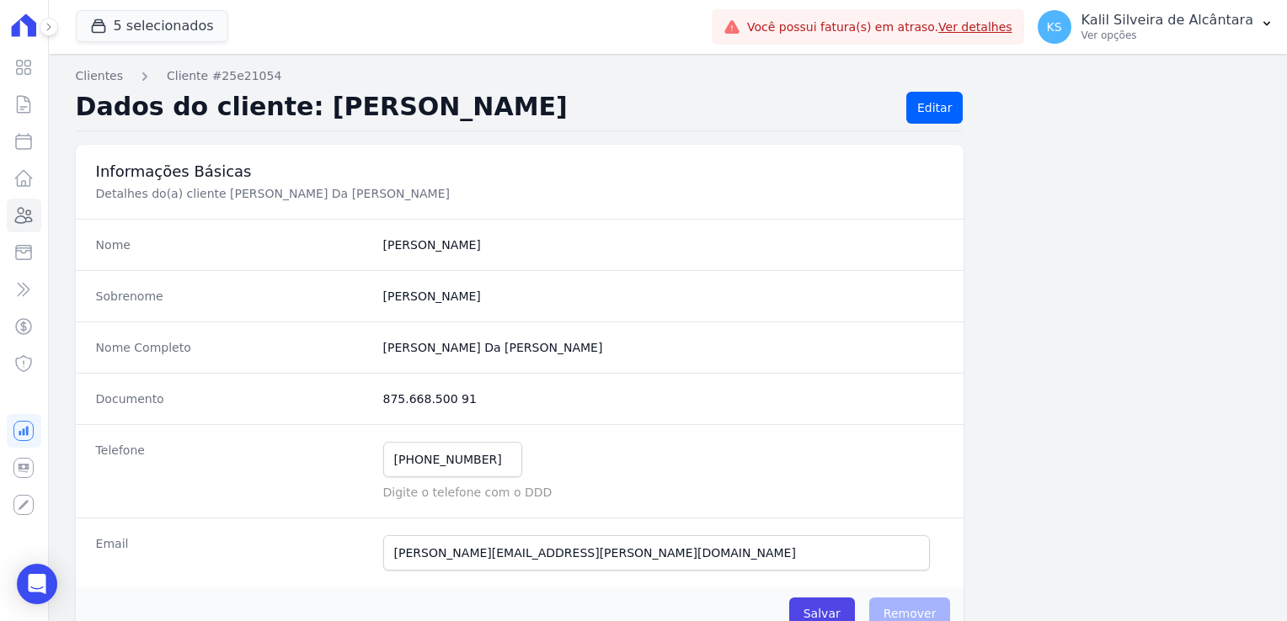
drag, startPoint x: 456, startPoint y: 408, endPoint x: 376, endPoint y: 409, distance: 79.2
click at [376, 409] on div "Documento 875.668.500 91" at bounding box center [520, 398] width 888 height 51
copy dd "875.668.500 91"
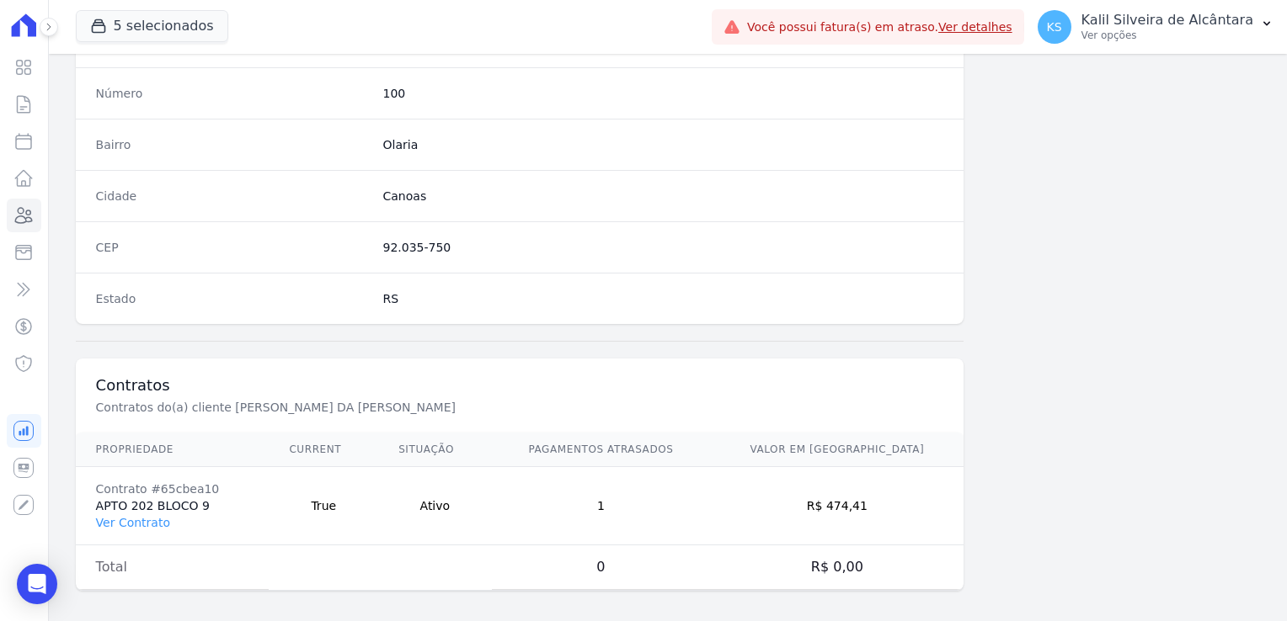
scroll to position [948, 0]
drag, startPoint x: 205, startPoint y: 477, endPoint x: 154, endPoint y: 472, distance: 51.6
click at [154, 477] on div "Contrato #65cbea10" at bounding box center [172, 485] width 153 height 17
copy div "65cbea10"
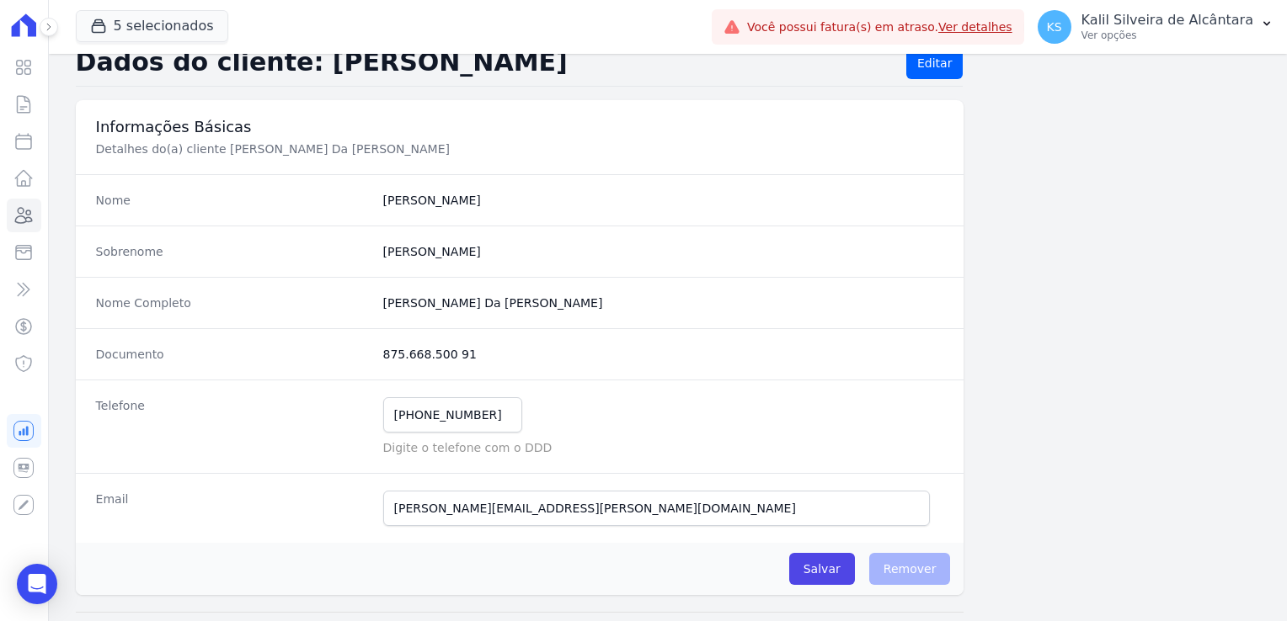
scroll to position [22, 0]
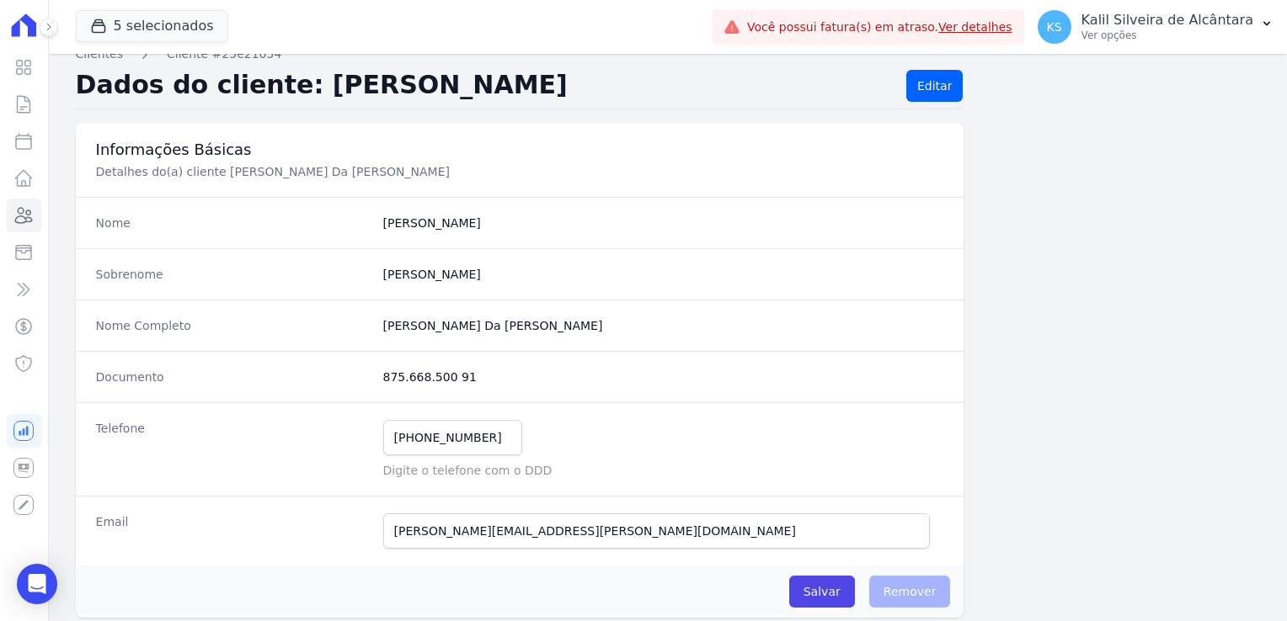
drag, startPoint x: 469, startPoint y: 370, endPoint x: 373, endPoint y: 384, distance: 97.0
click at [373, 384] on div "Documento 875.668.500 91" at bounding box center [520, 376] width 888 height 51
copy dd "875.668.500 91"
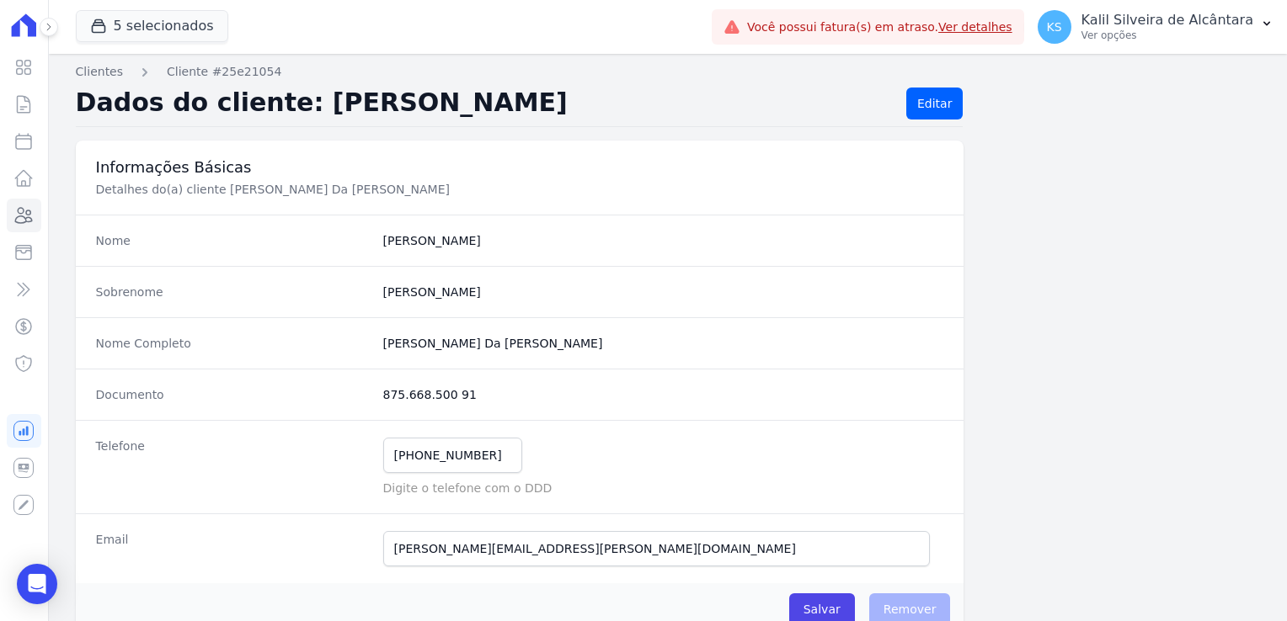
scroll to position [0, 0]
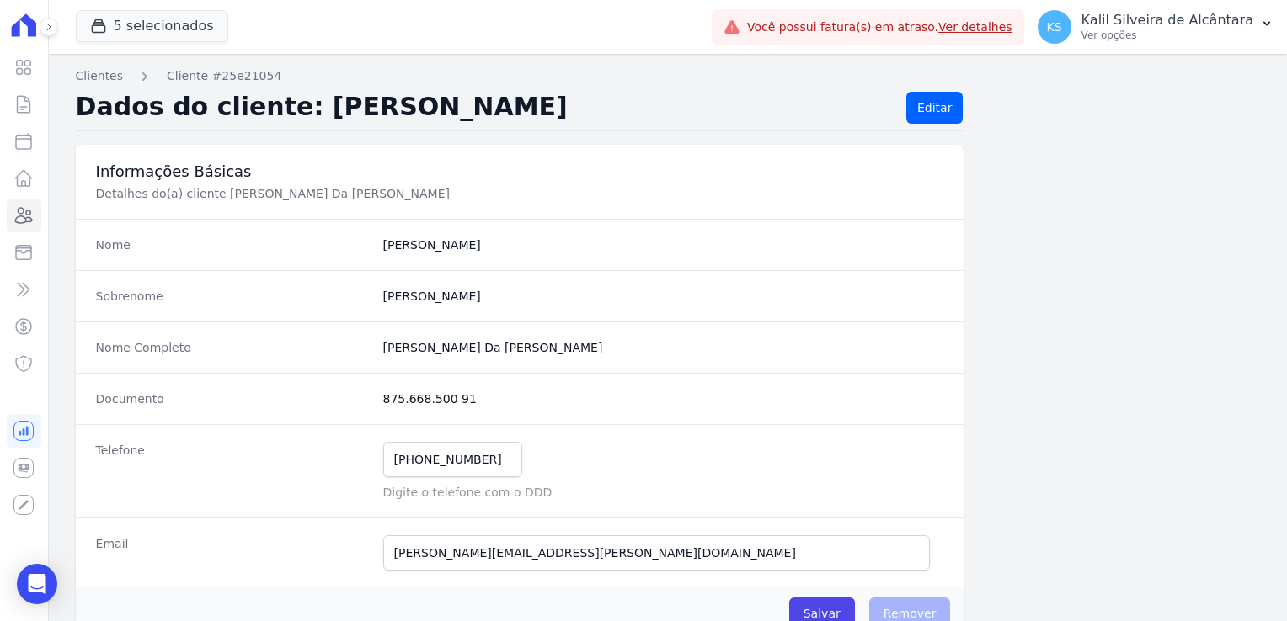
drag, startPoint x: 534, startPoint y: 353, endPoint x: 381, endPoint y: 350, distance: 153.3
click at [383, 350] on completo "Juan Jaques Da Silva Goulart" at bounding box center [663, 347] width 561 height 17
copy completo "Juan Jaques Da Silva Goulart"
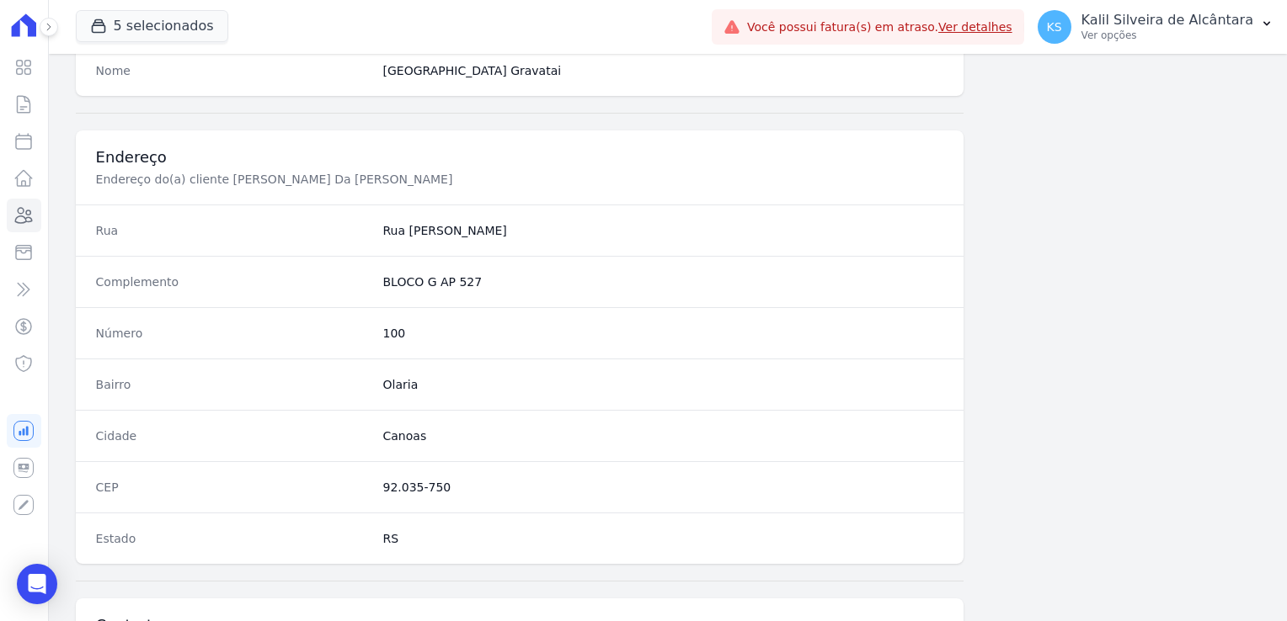
scroll to position [758, 0]
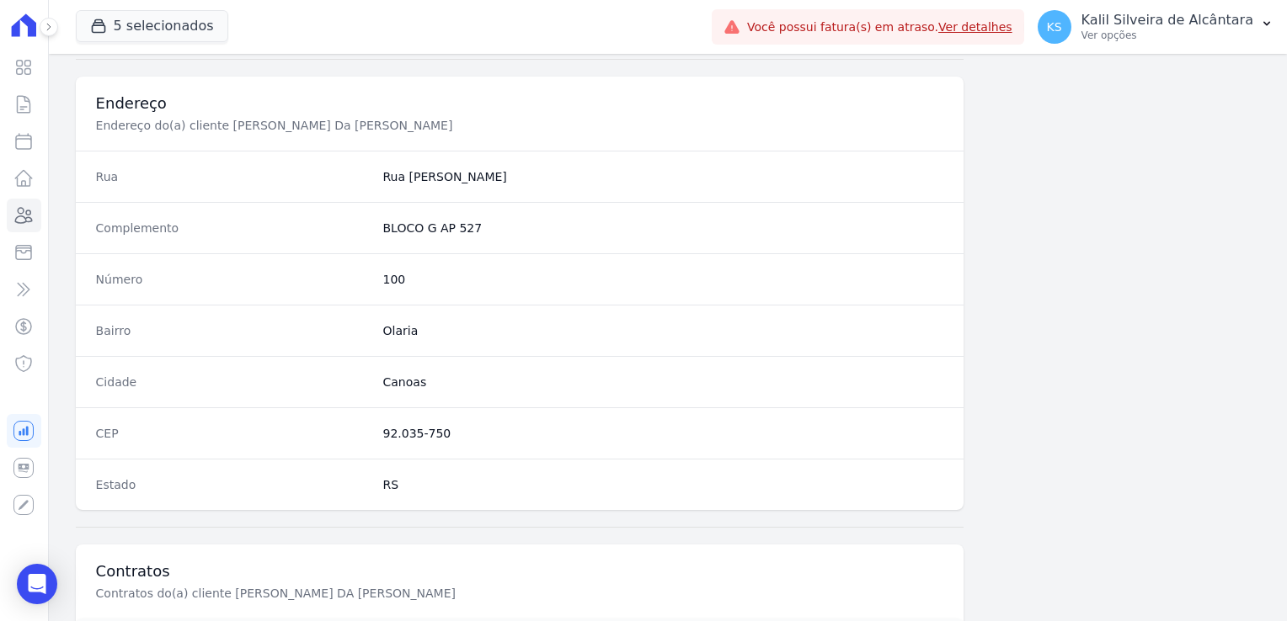
drag, startPoint x: 451, startPoint y: 428, endPoint x: 380, endPoint y: 426, distance: 71.6
click at [383, 426] on dd "92.035-750" at bounding box center [663, 433] width 561 height 17
copy dd "92.035-750"
click at [13, 217] on link "Clientes" at bounding box center [24, 216] width 35 height 34
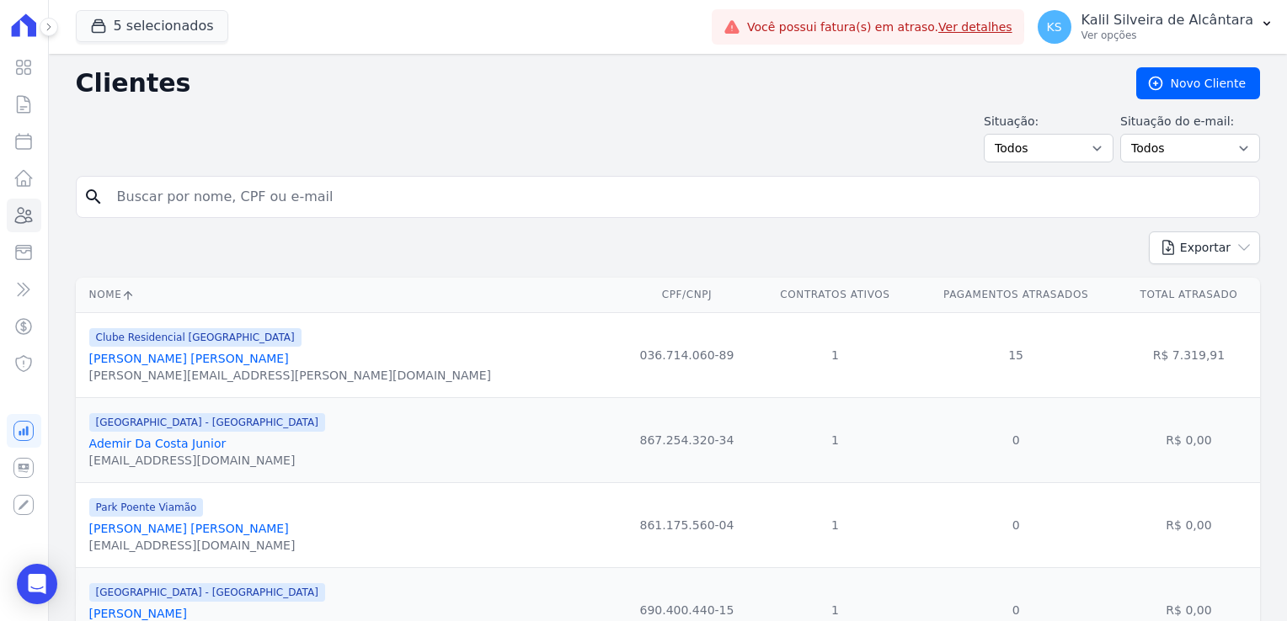
click at [224, 203] on input "search" at bounding box center [679, 197] width 1145 height 34
type input "daiane dias"
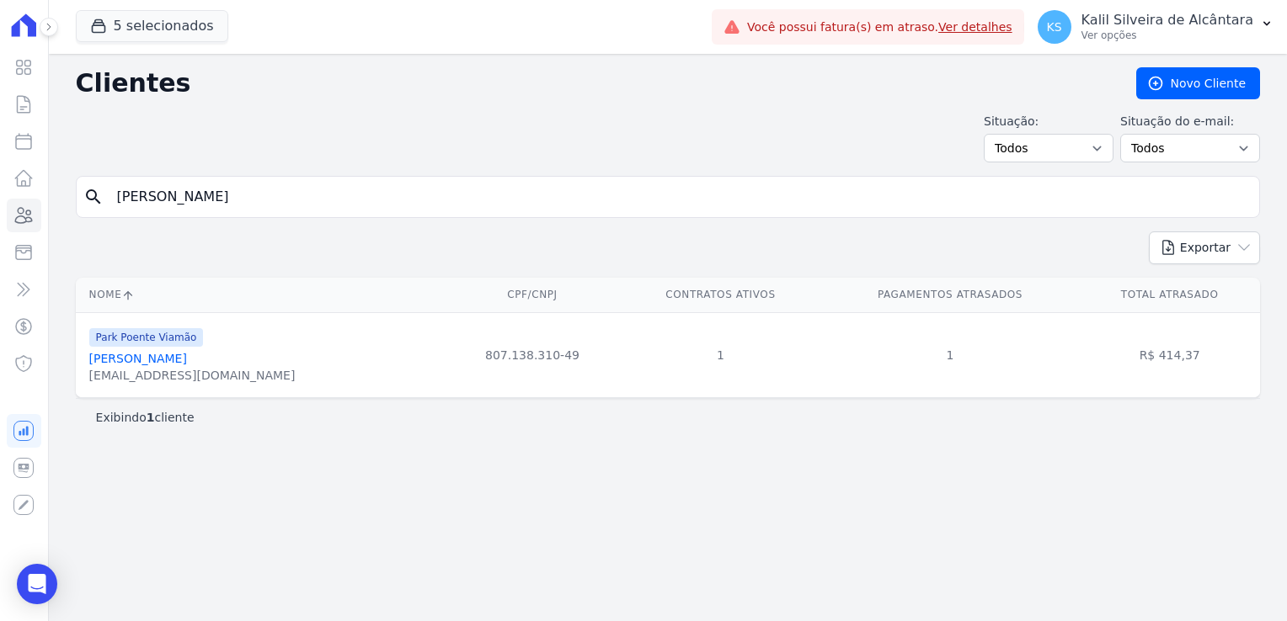
click at [153, 363] on link "Daiane Dias Da Silva" at bounding box center [138, 358] width 98 height 13
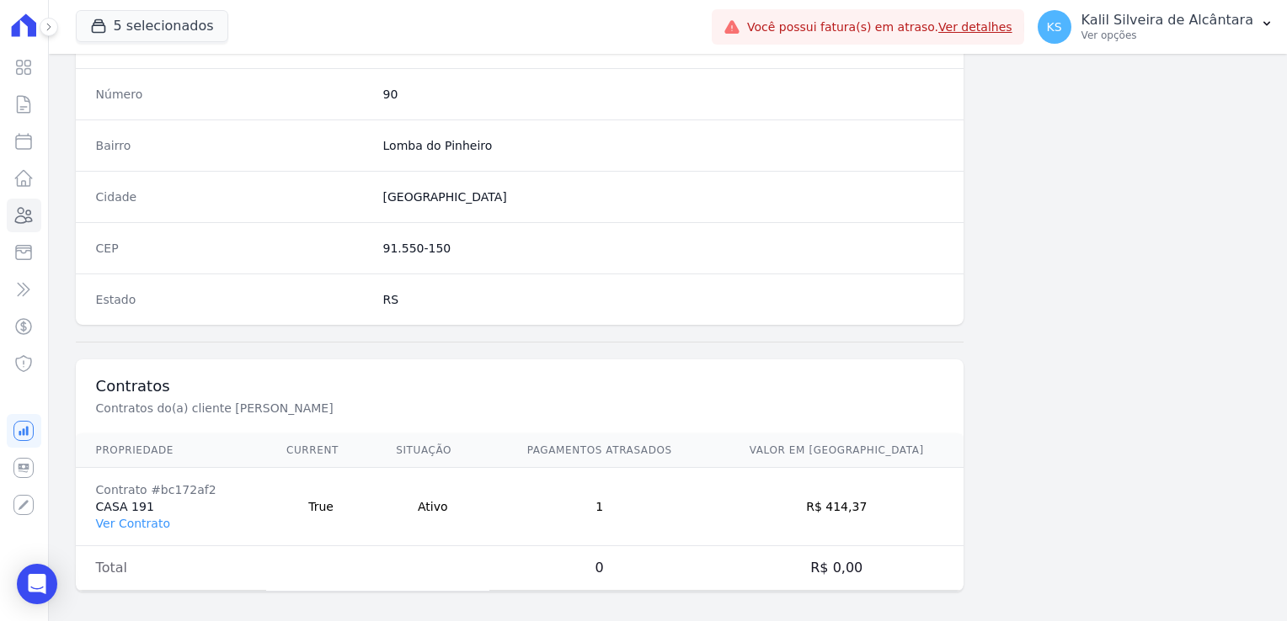
scroll to position [948, 0]
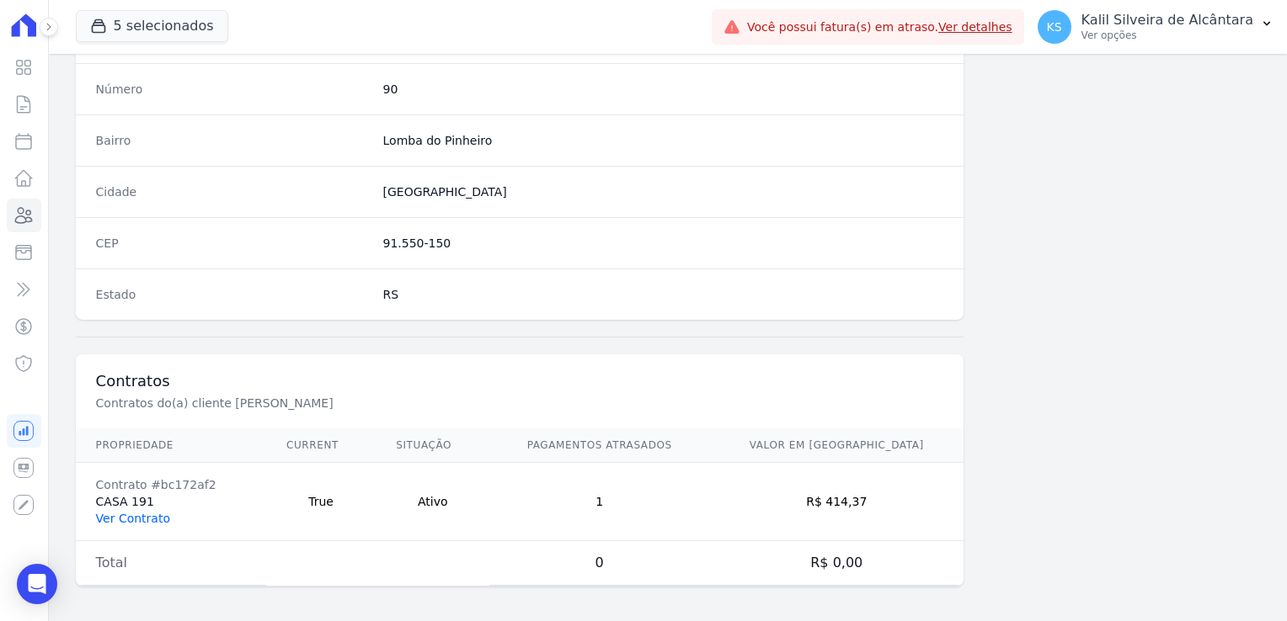
click at [137, 518] on link "Ver Contrato" at bounding box center [133, 518] width 74 height 13
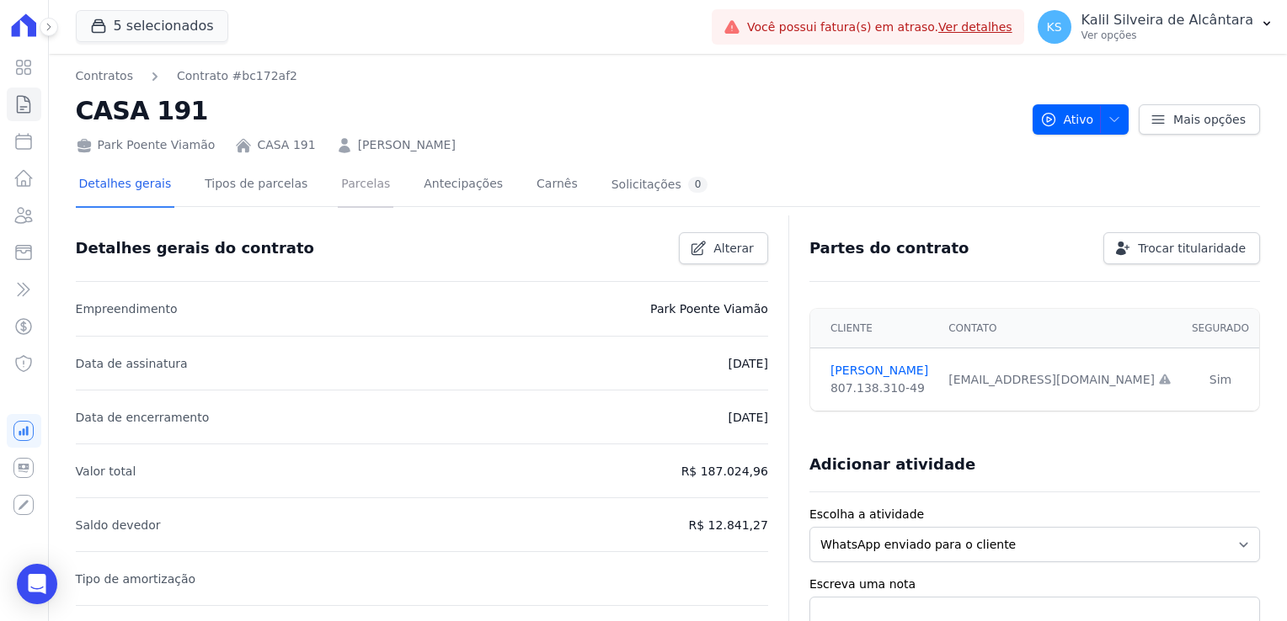
click at [338, 189] on link "Parcelas" at bounding box center [366, 185] width 56 height 45
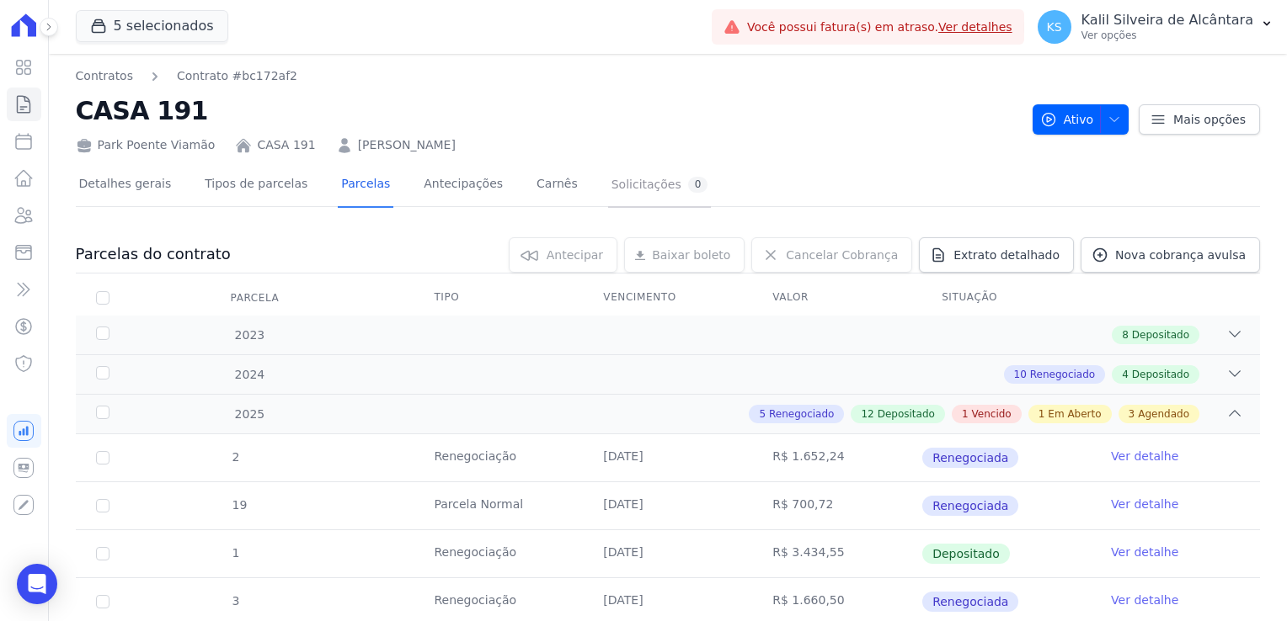
click at [611, 190] on div "Solicitações 0" at bounding box center [659, 185] width 97 height 16
click at [415, 146] on link "DAIANE DIAS DA SILVA" at bounding box center [407, 145] width 98 height 18
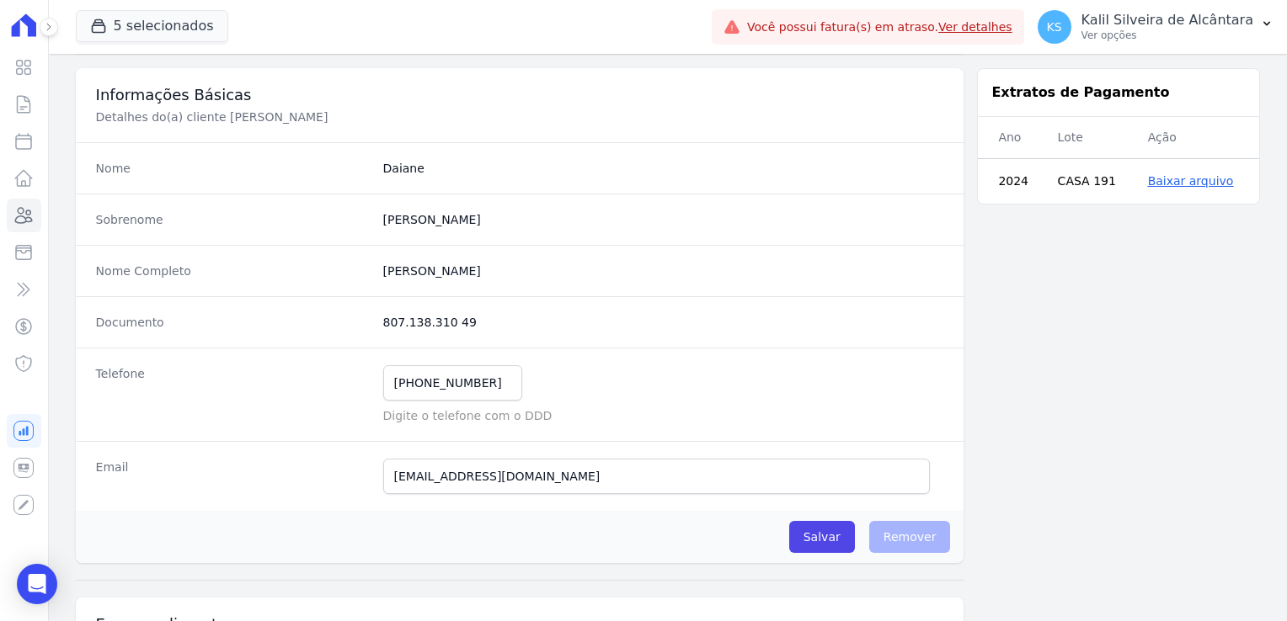
scroll to position [168, 0]
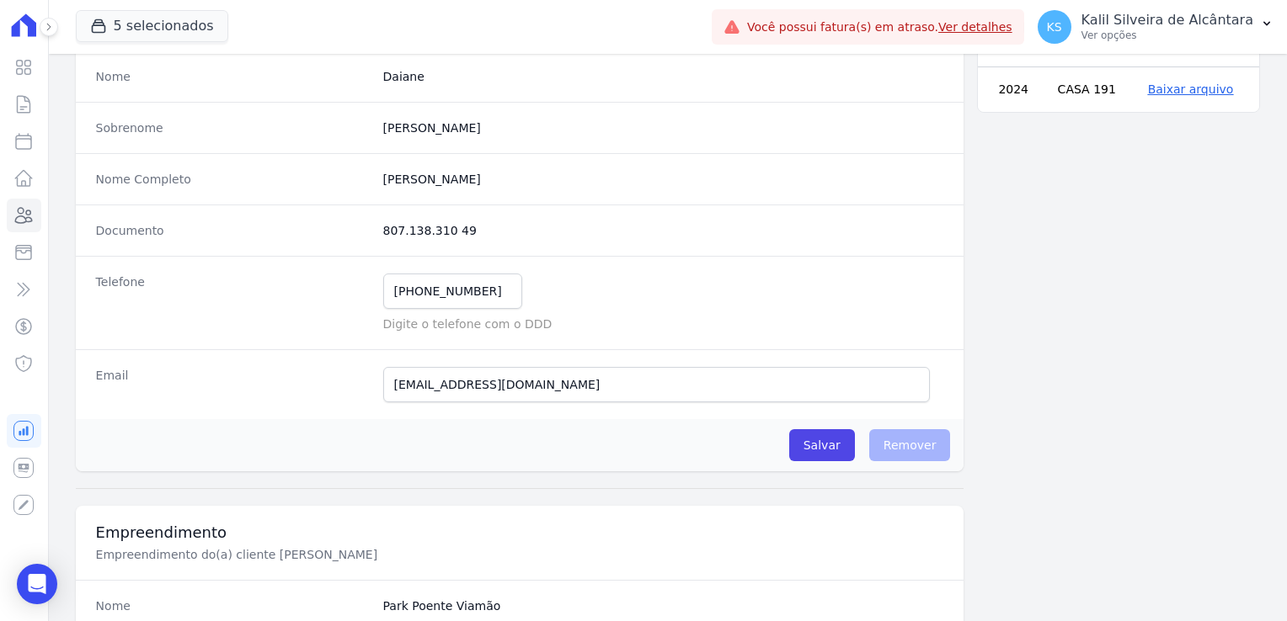
drag, startPoint x: 470, startPoint y: 221, endPoint x: 374, endPoint y: 234, distance: 96.8
click at [374, 234] on div "Documento 807.138.310 49" at bounding box center [520, 230] width 888 height 51
copy dd "807.138.310 49"
click at [469, 295] on input "(51) 98503-8013" at bounding box center [452, 291] width 139 height 35
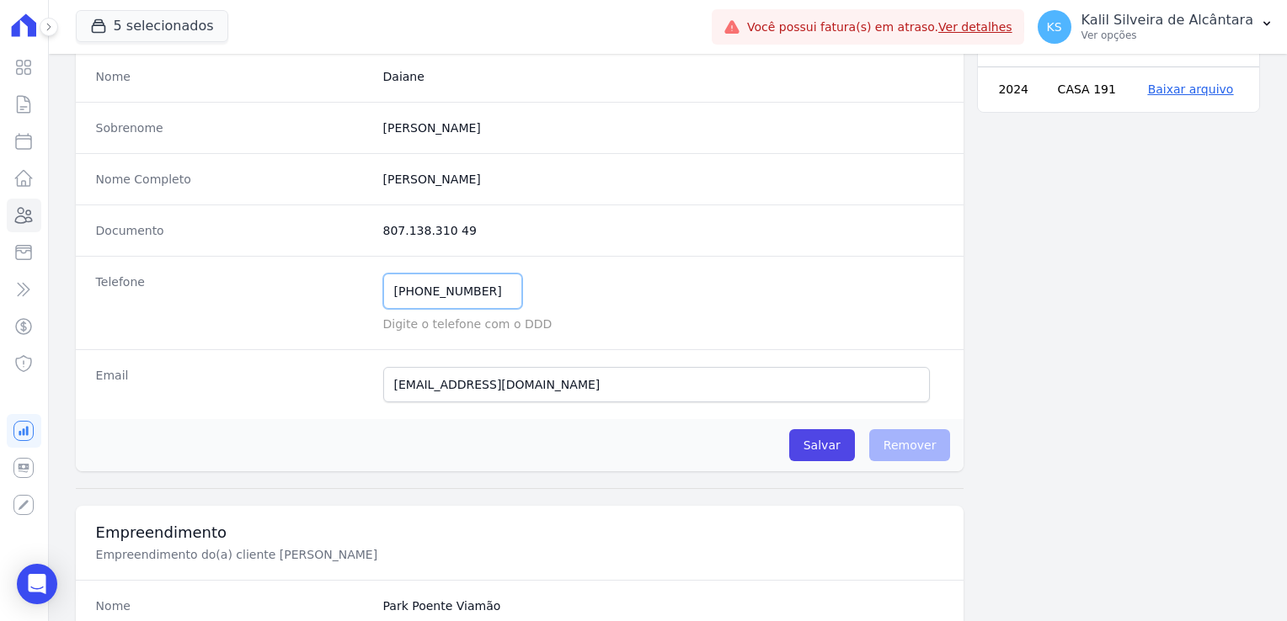
drag, startPoint x: 474, startPoint y: 291, endPoint x: 347, endPoint y: 290, distance: 127.1
click at [347, 290] on div "Telefone (51) 98503-8013 Mensagem de SMS ainda não enviada.. Mensagem de Whatsa…" at bounding box center [520, 302] width 888 height 93
drag, startPoint x: 433, startPoint y: 389, endPoint x: 387, endPoint y: 392, distance: 45.6
click at [387, 392] on input "vividaiane123@gmail.com" at bounding box center [656, 384] width 547 height 35
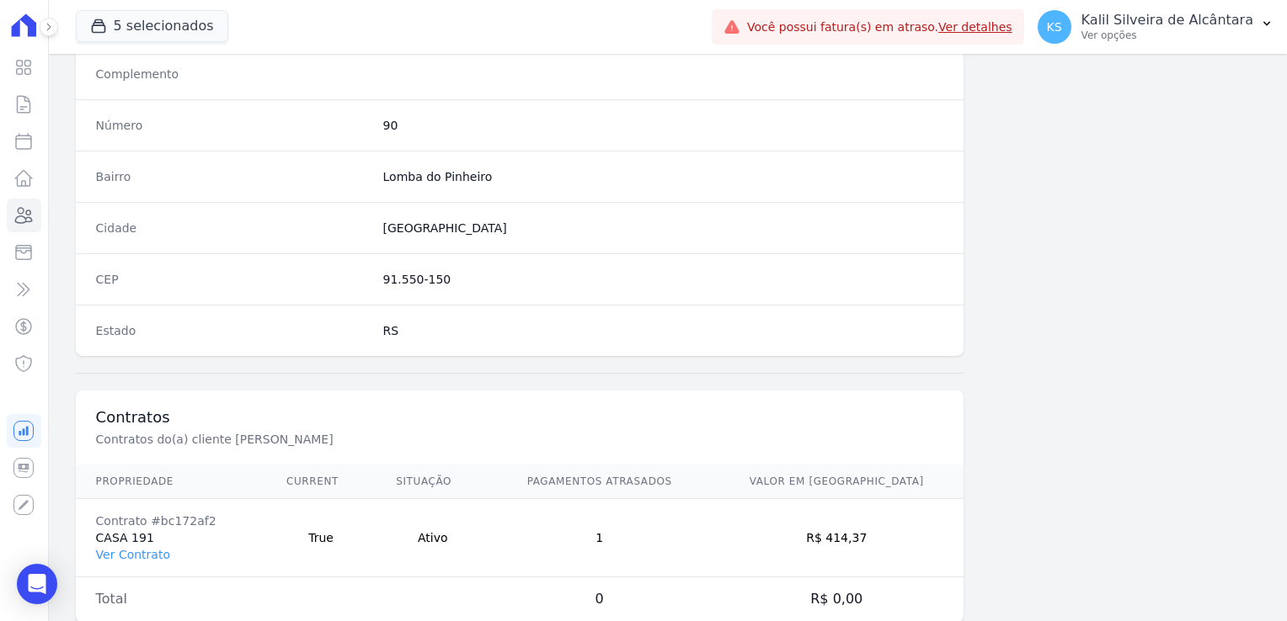
scroll to position [926, 0]
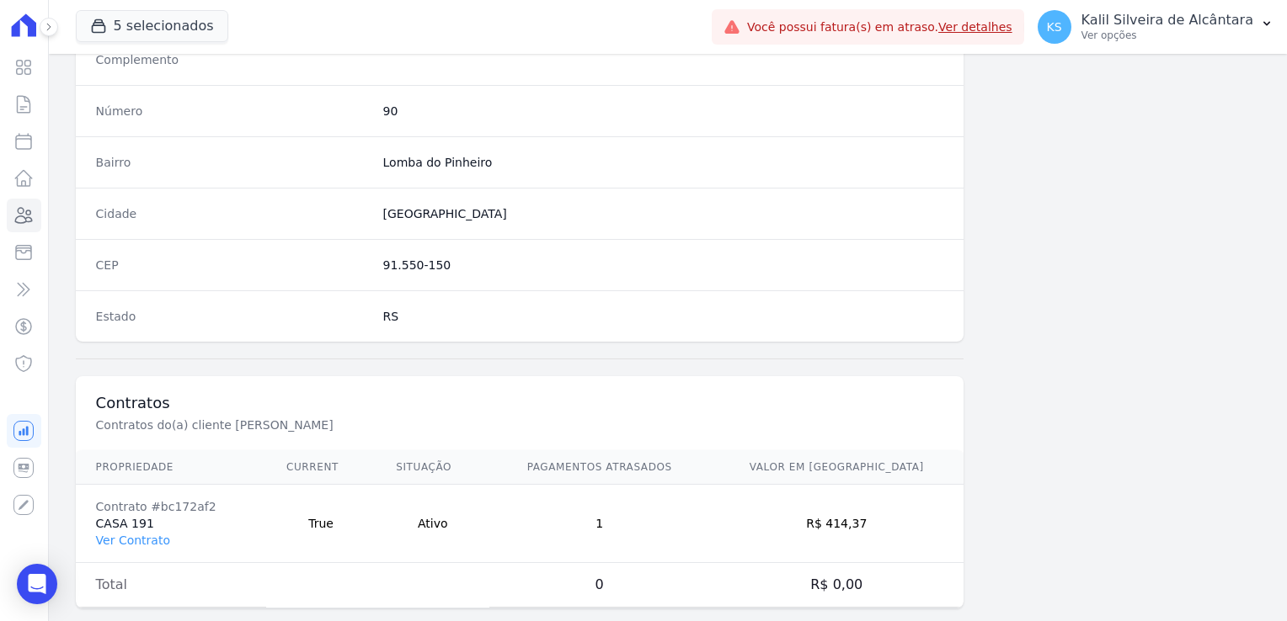
drag, startPoint x: 446, startPoint y: 261, endPoint x: 356, endPoint y: 258, distance: 90.2
click at [356, 258] on div "CEP 91.550-150" at bounding box center [520, 264] width 888 height 51
copy div "91.550-150"
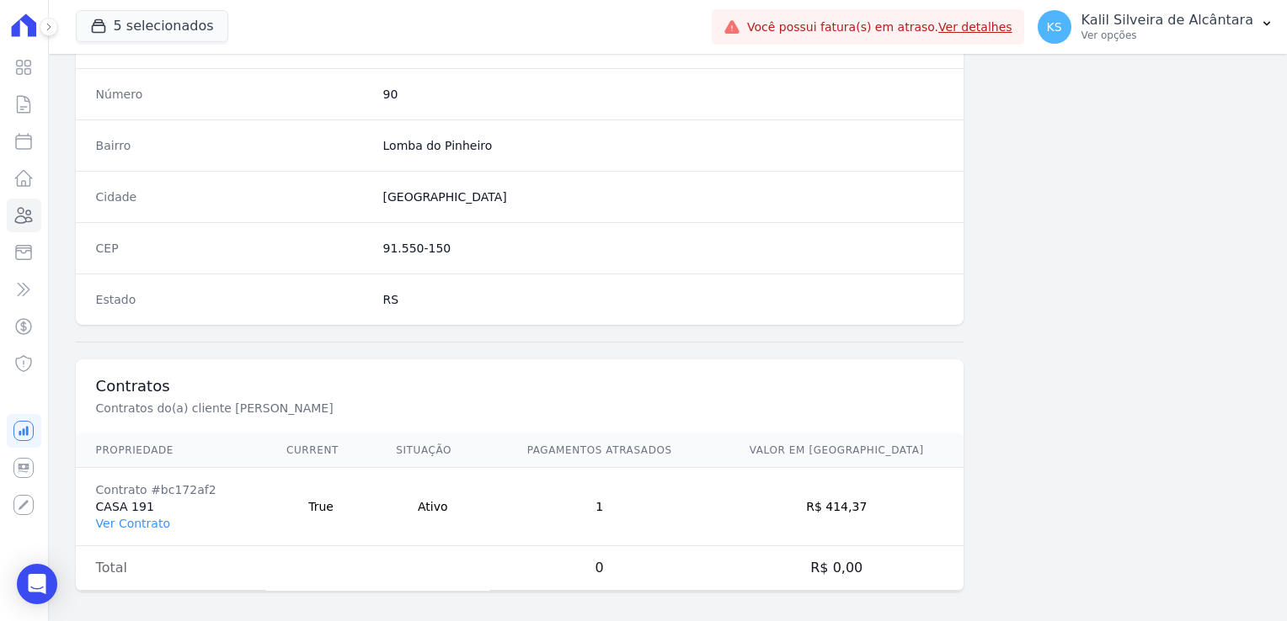
scroll to position [948, 0]
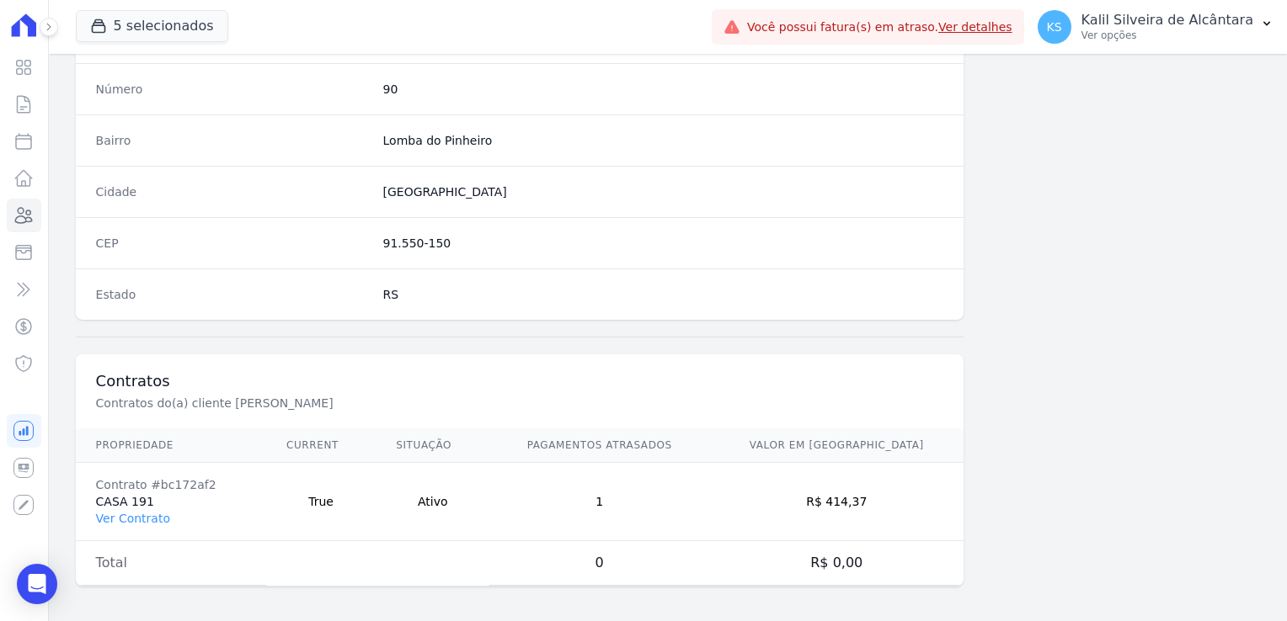
drag, startPoint x: 898, startPoint y: 503, endPoint x: 850, endPoint y: 498, distance: 49.0
click at [850, 498] on td "R$ 414,37" at bounding box center [836, 502] width 254 height 78
copy td "414,37"
drag, startPoint x: 204, startPoint y: 483, endPoint x: 145, endPoint y: 483, distance: 58.9
click at [145, 483] on div "Contrato #bc172af2" at bounding box center [171, 485] width 150 height 17
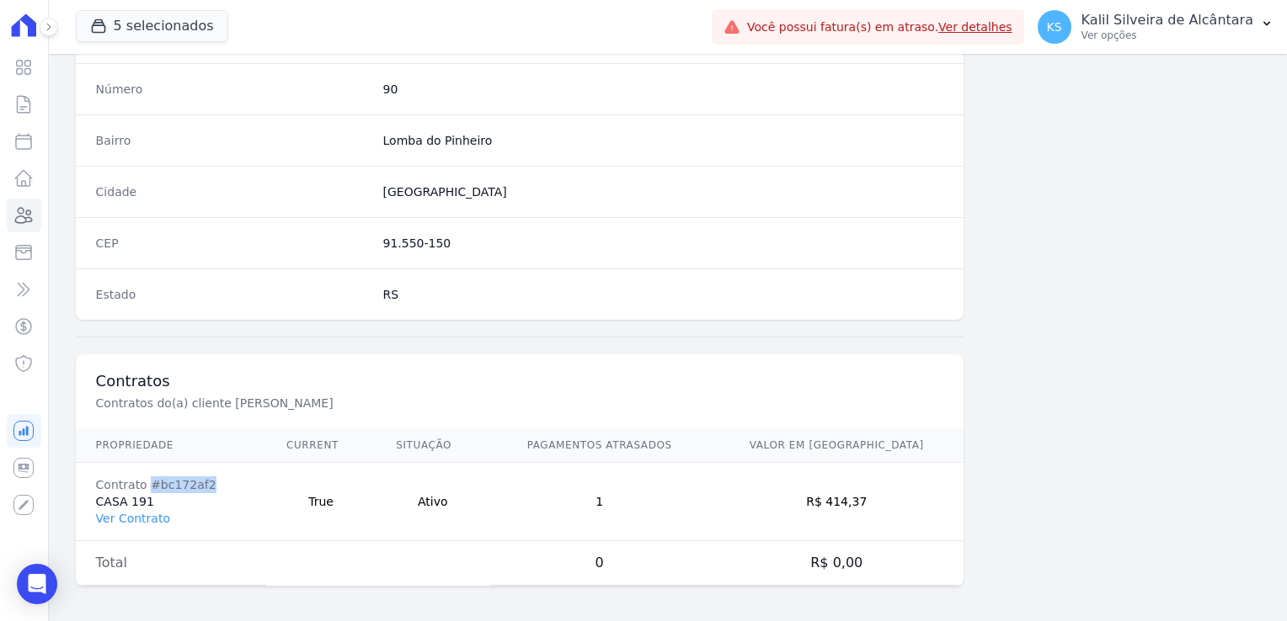
copy div "#bc172af2"
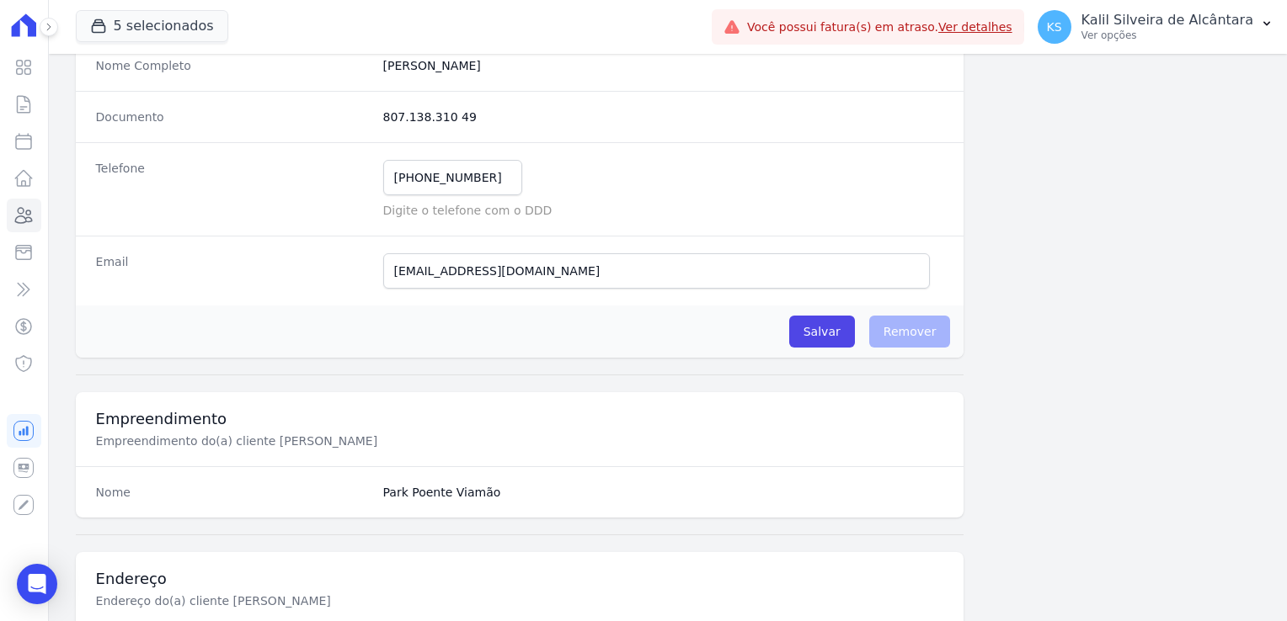
scroll to position [190, 0]
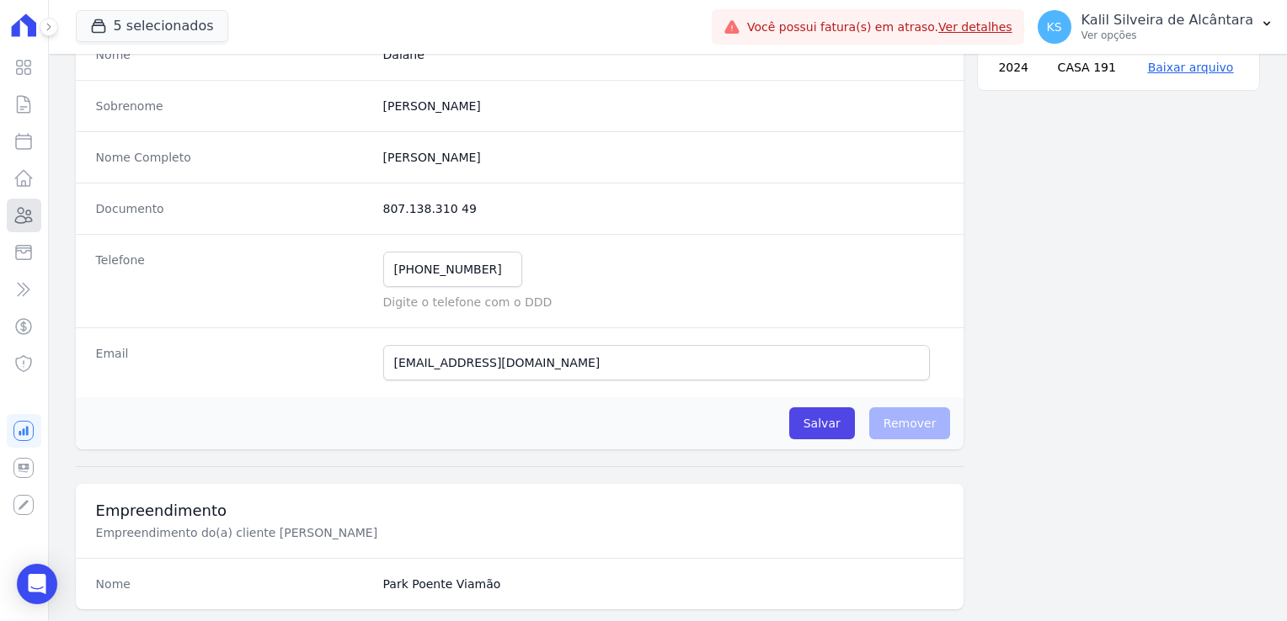
click at [18, 213] on icon at bounding box center [23, 215] width 20 height 20
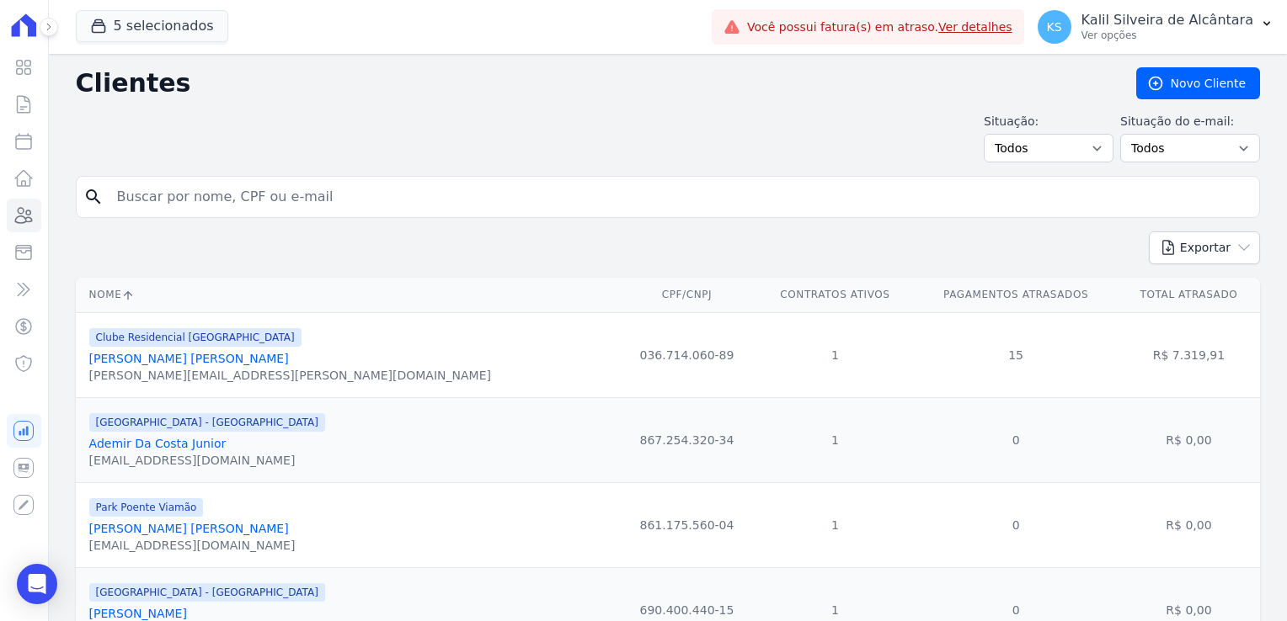
click at [0, 234] on html "Visão Geral Contratos Parcelas Lotes Clientes Minha Carteira Transferências Cré…" at bounding box center [643, 310] width 1287 height 621
type input "nelson tr"
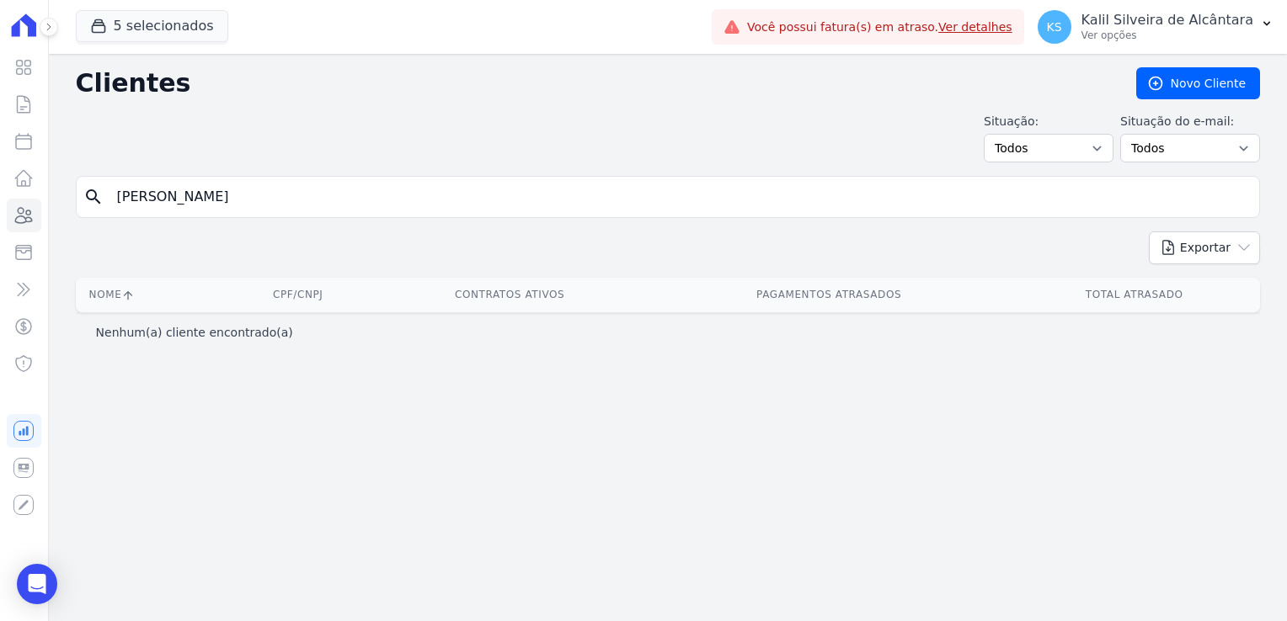
click at [242, 190] on input "nelson tr" at bounding box center [679, 197] width 1145 height 34
type input "nelson da"
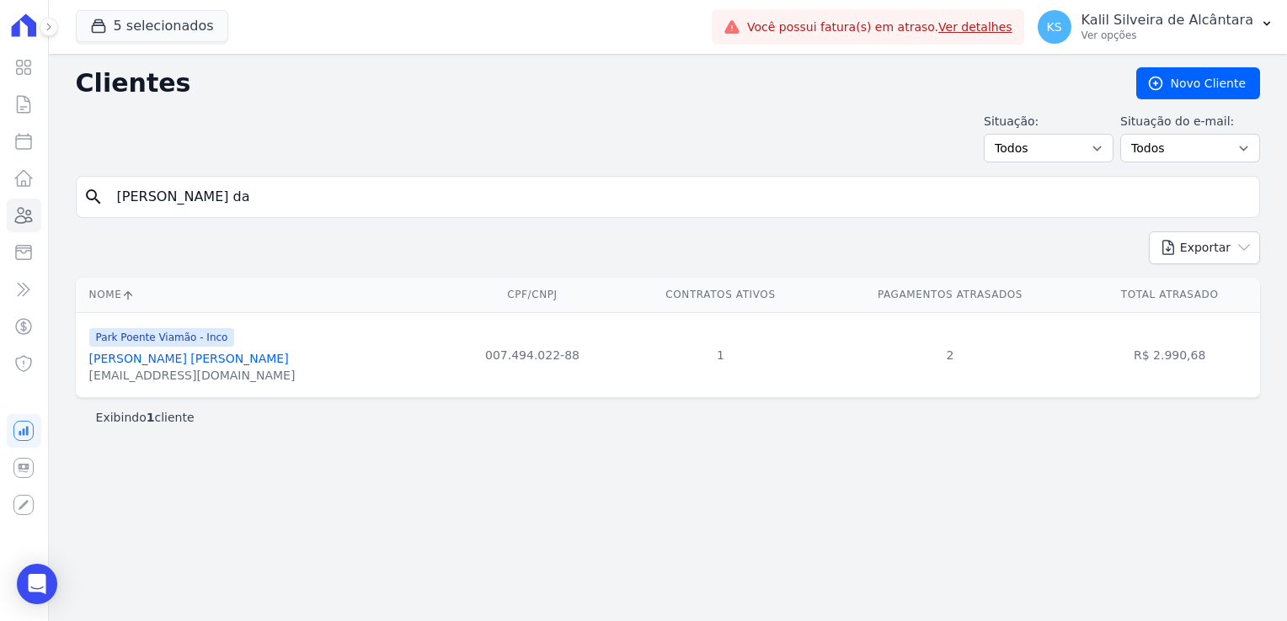
click at [221, 354] on link "Nelson Da Trindade Oliveira" at bounding box center [189, 358] width 200 height 13
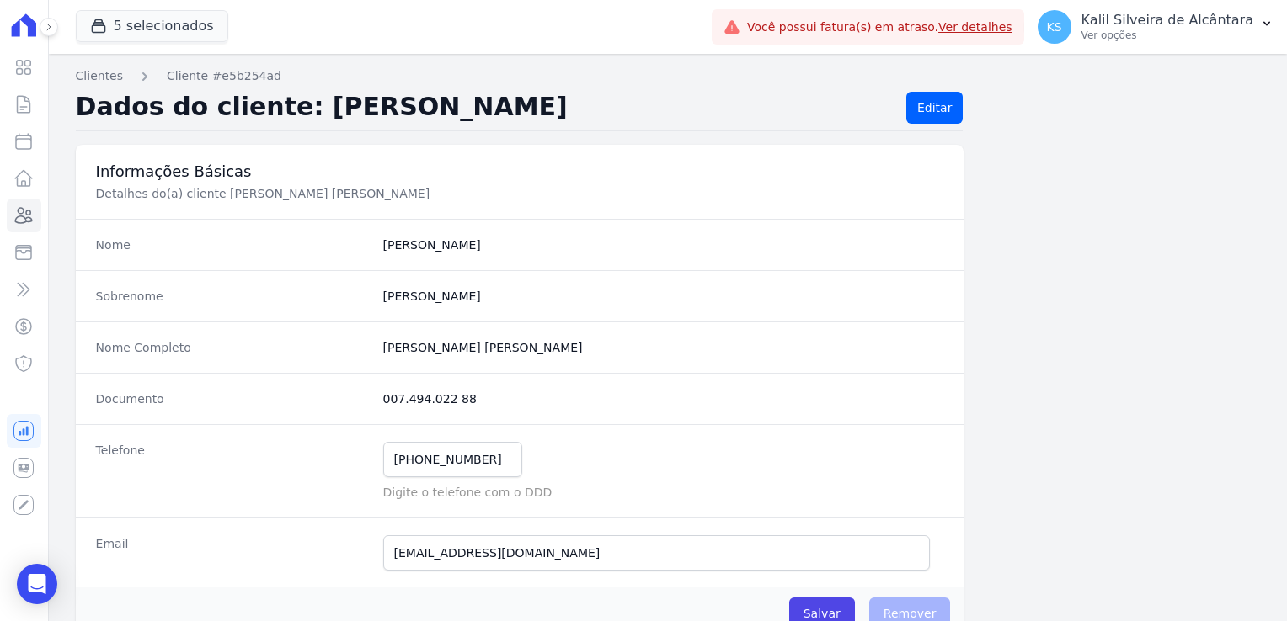
click at [454, 398] on dd "007.494.022 88" at bounding box center [663, 399] width 561 height 17
drag, startPoint x: 455, startPoint y: 397, endPoint x: 386, endPoint y: 383, distance: 70.5
click at [386, 383] on div "Documento 007.494.022 88" at bounding box center [520, 398] width 888 height 51
drag, startPoint x: 505, startPoint y: 469, endPoint x: 381, endPoint y: 459, distance: 125.0
click at [383, 459] on input "(51) 98026-1743" at bounding box center [452, 459] width 139 height 35
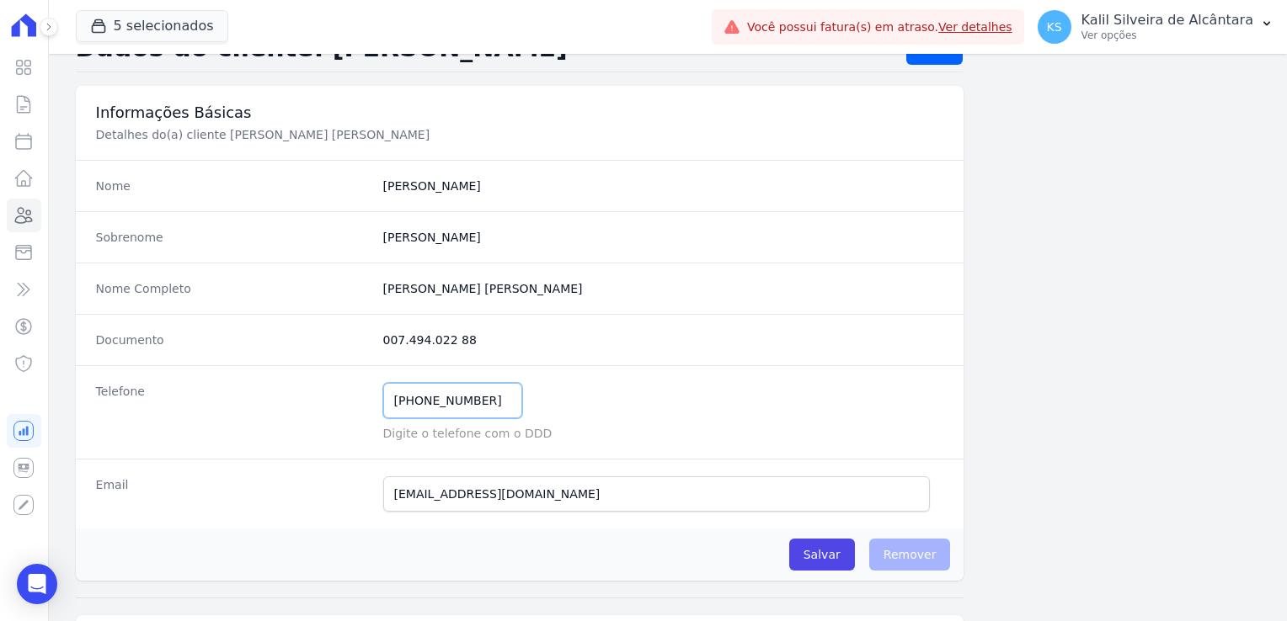
scroll to position [168, 0]
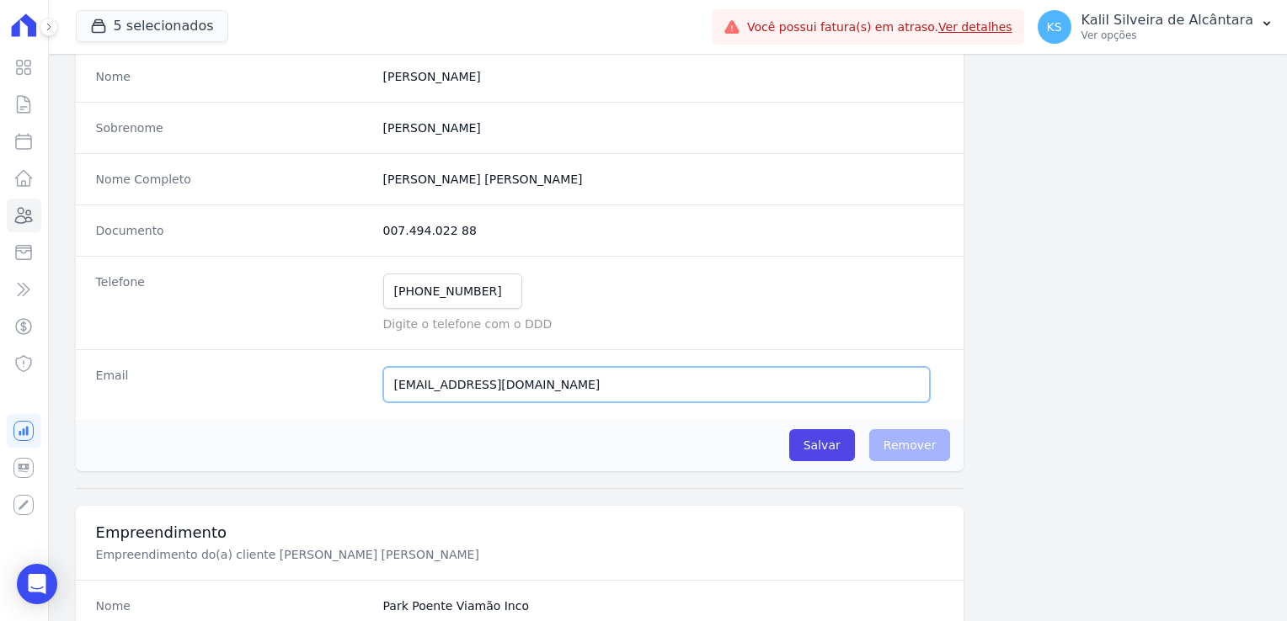
click at [628, 386] on input "nelsondatrindadeoliveiratrinda@gmail.com" at bounding box center [656, 384] width 547 height 35
drag, startPoint x: 628, startPoint y: 386, endPoint x: 125, endPoint y: 375, distance: 503.6
click at [125, 375] on div "Email nelsondatrindadeoliveiratrinda@gmail.com E-mail enviado. Aguardando confi…" at bounding box center [520, 384] width 888 height 70
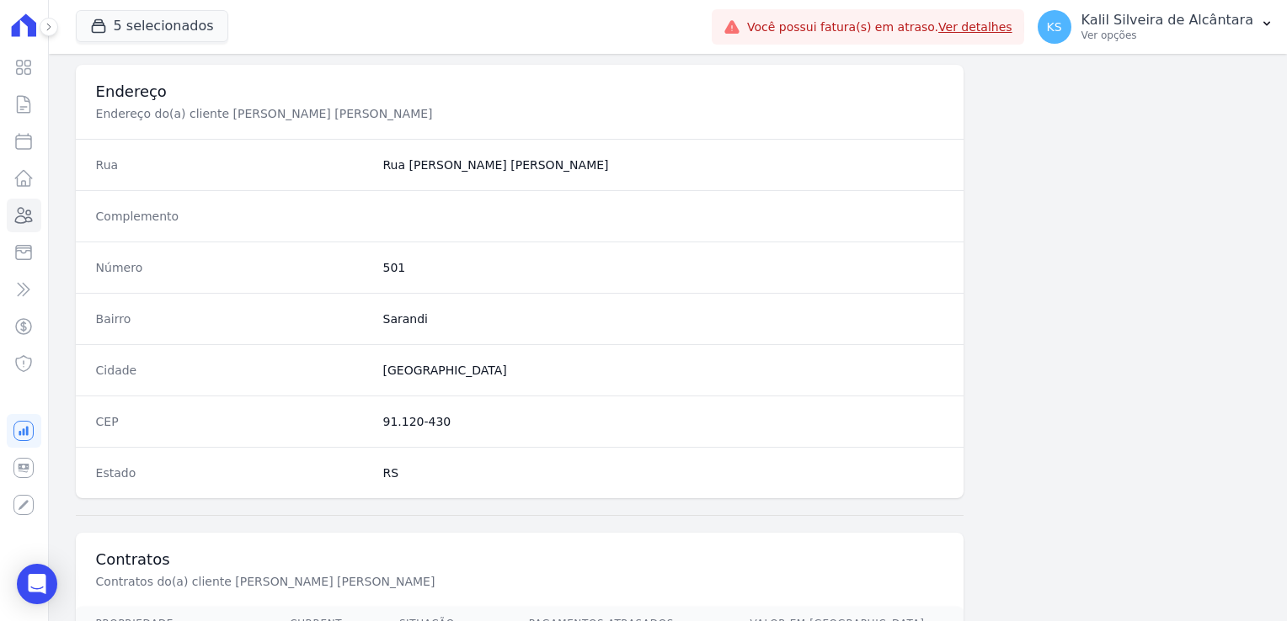
scroll to position [842, 0]
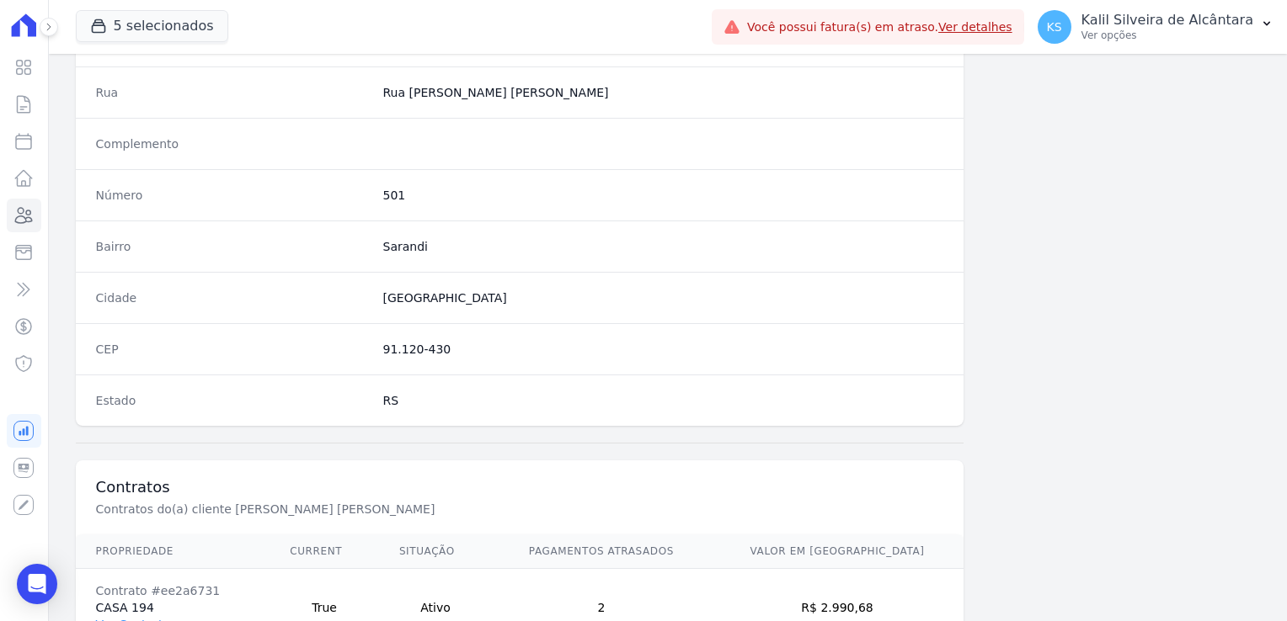
drag, startPoint x: 461, startPoint y: 347, endPoint x: 376, endPoint y: 349, distance: 85.9
click at [376, 349] on div "CEP 91.120-430" at bounding box center [520, 348] width 888 height 51
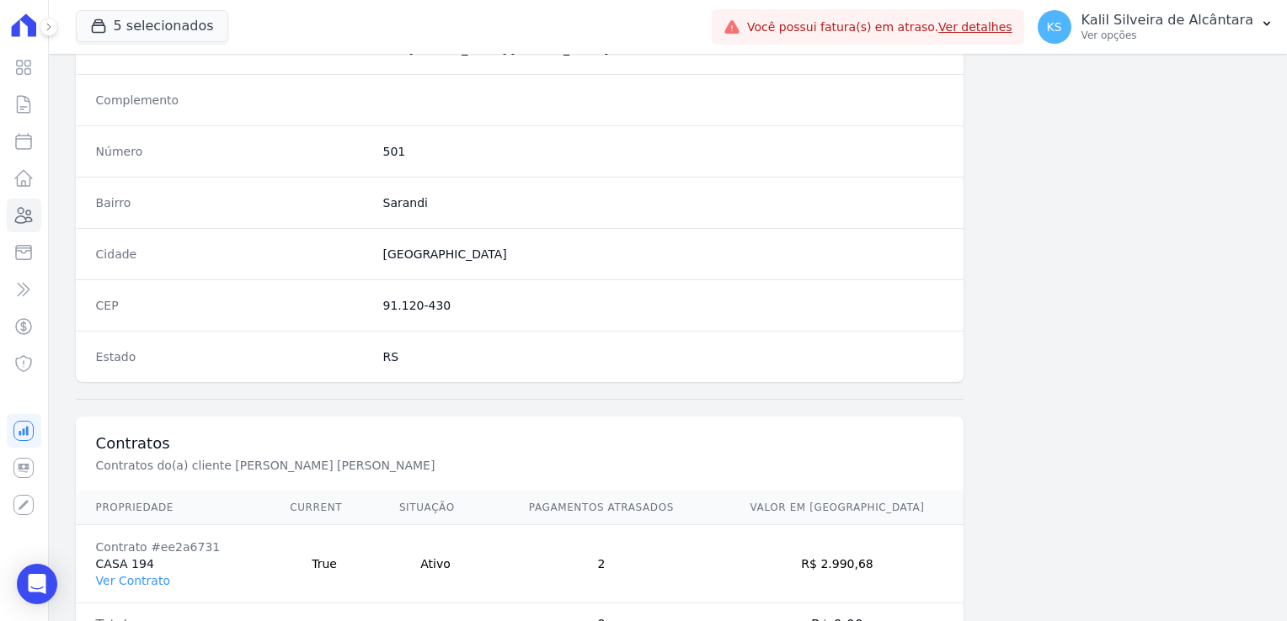
scroll to position [948, 0]
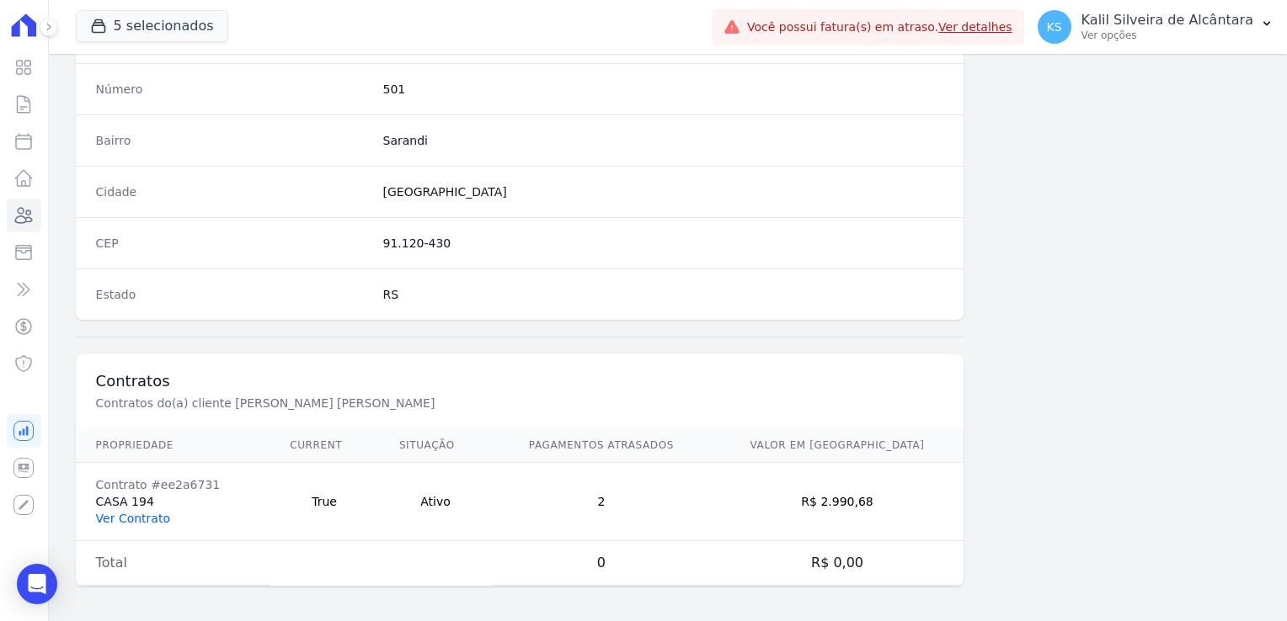
click at [154, 516] on link "Ver Contrato" at bounding box center [133, 518] width 74 height 13
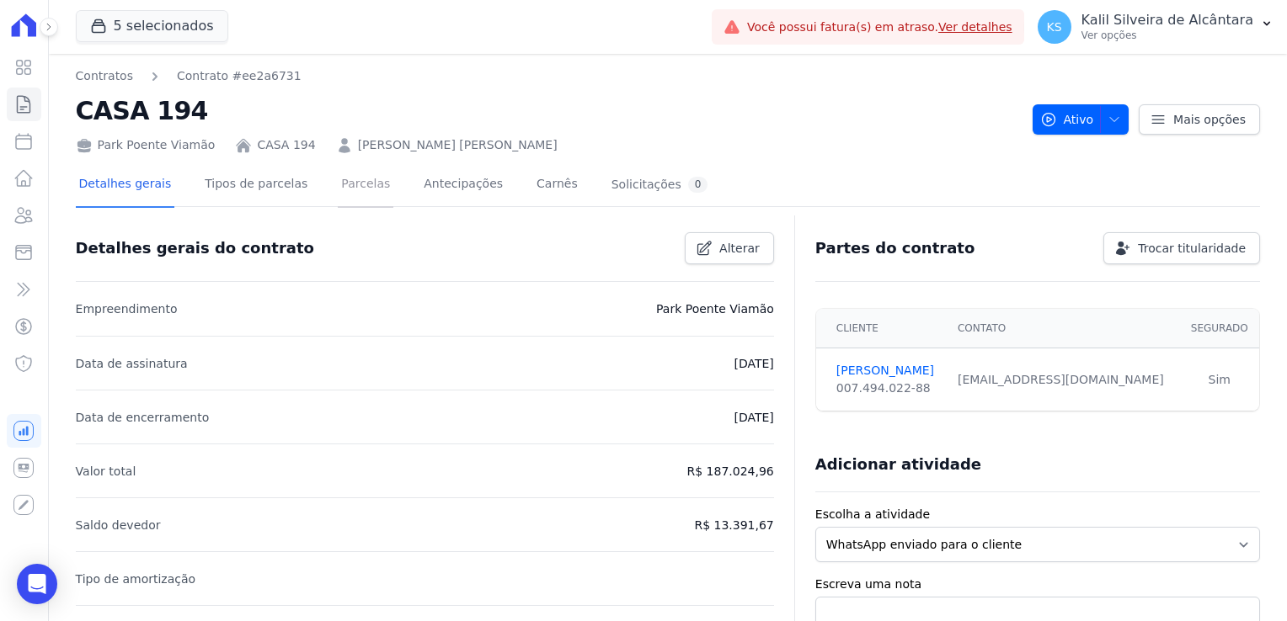
click at [355, 191] on link "Parcelas" at bounding box center [366, 185] width 56 height 45
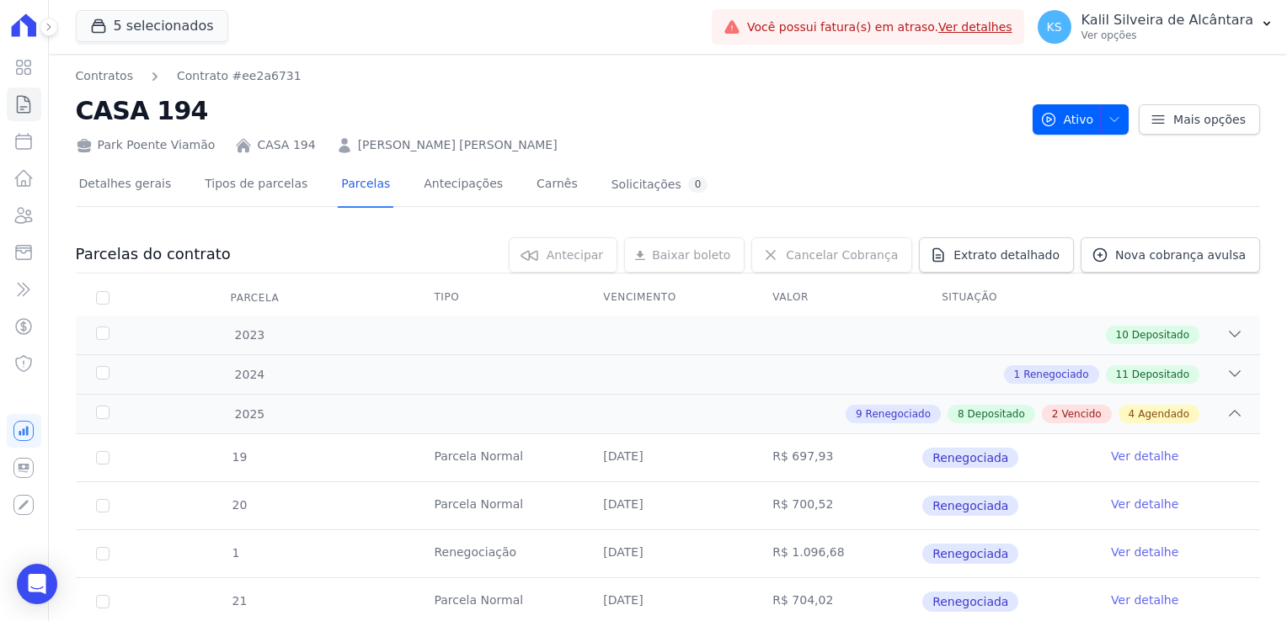
click at [486, 152] on link "NELSON DA TRINDADE OLIVEIRA" at bounding box center [458, 145] width 200 height 18
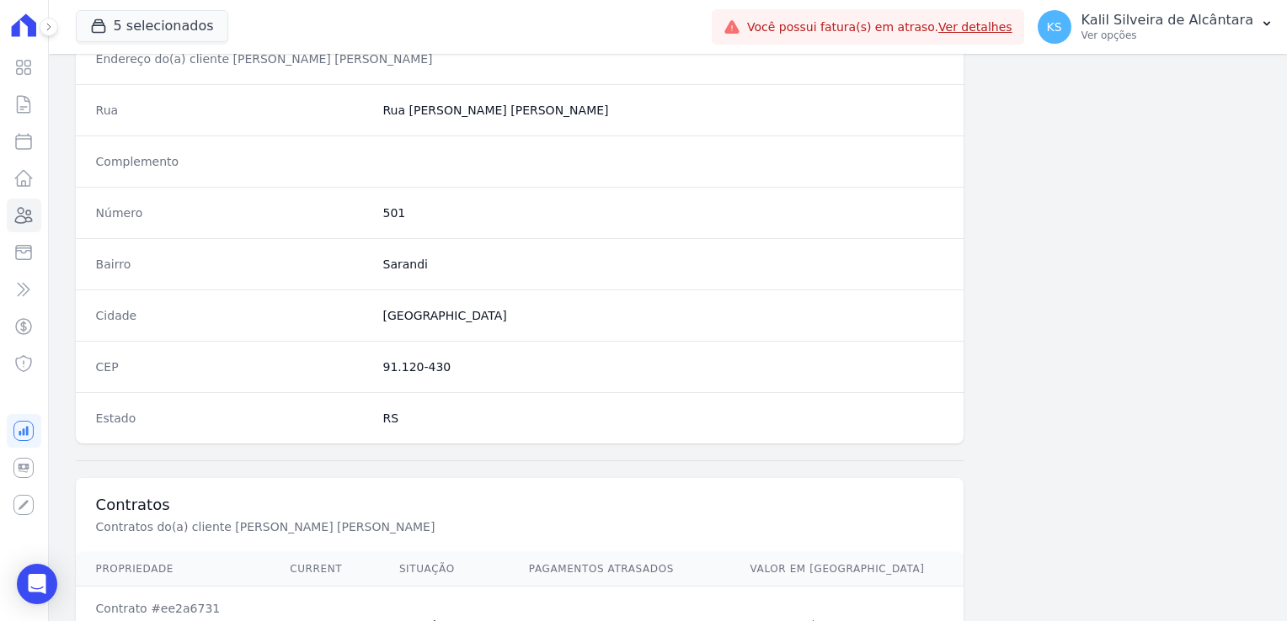
scroll to position [948, 0]
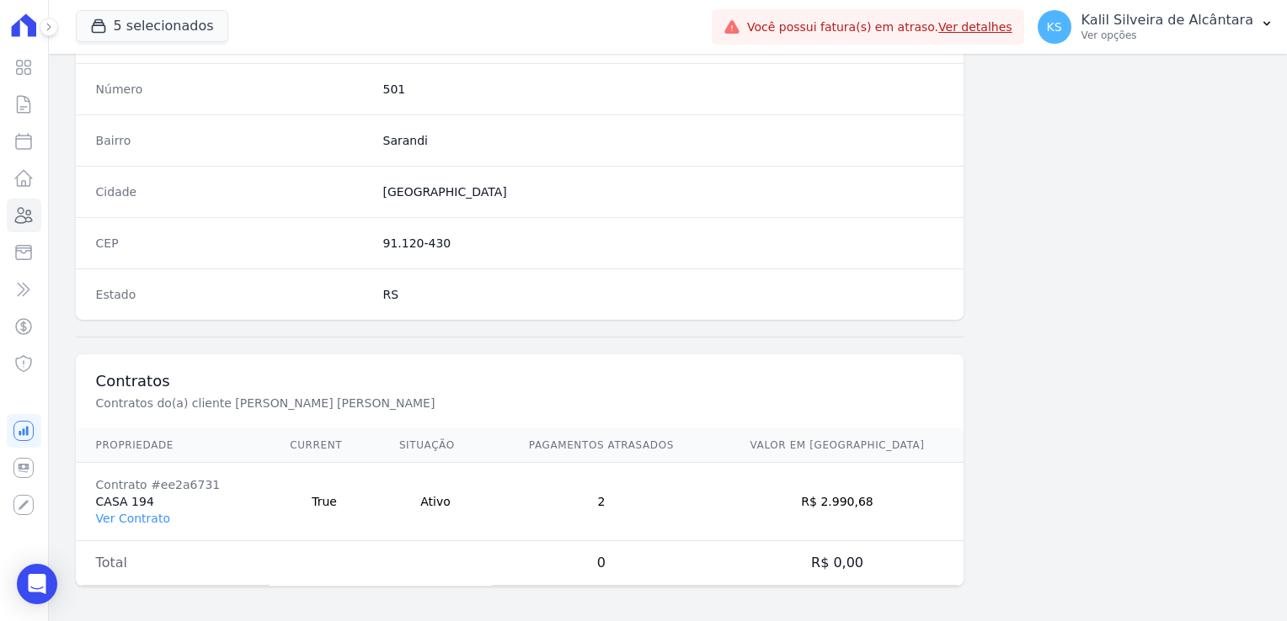
drag, startPoint x: 894, startPoint y: 502, endPoint x: 846, endPoint y: 500, distance: 48.0
click at [846, 500] on td "R$ 2.990,68" at bounding box center [837, 502] width 253 height 78
drag, startPoint x: 219, startPoint y: 480, endPoint x: 147, endPoint y: 479, distance: 71.6
click at [147, 479] on div "Contrato #ee2a6731" at bounding box center [173, 485] width 154 height 17
click at [24, 211] on icon at bounding box center [24, 215] width 17 height 15
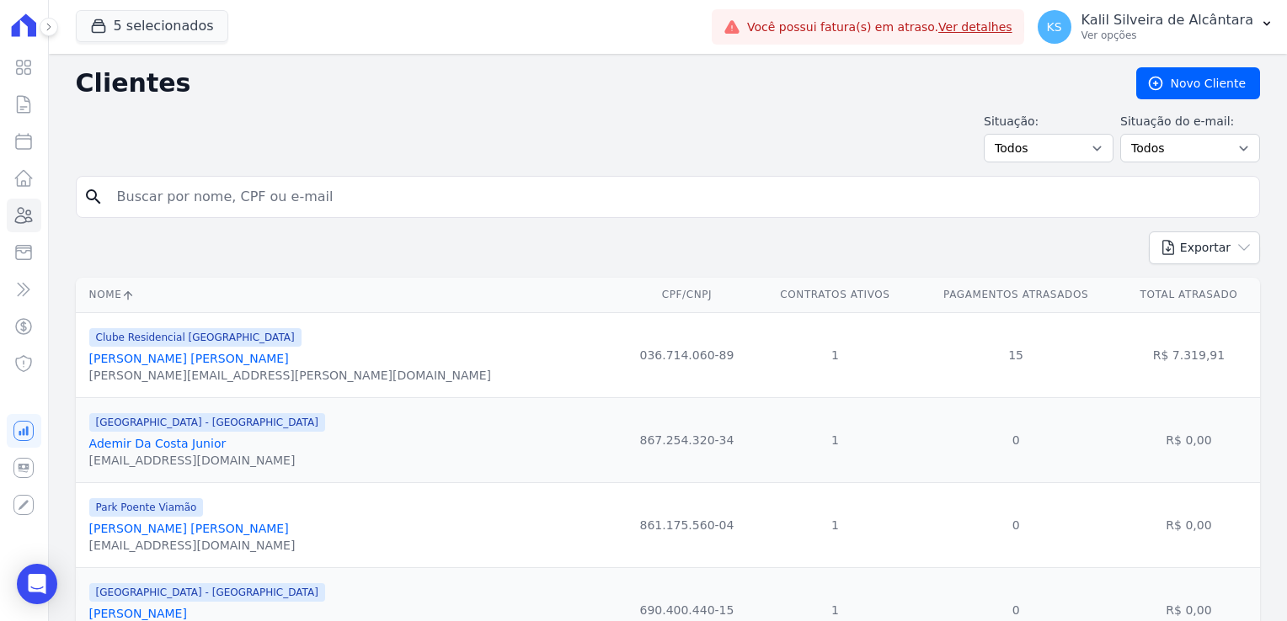
click at [433, 209] on input "search" at bounding box center [679, 197] width 1145 height 34
type input "emillyn"
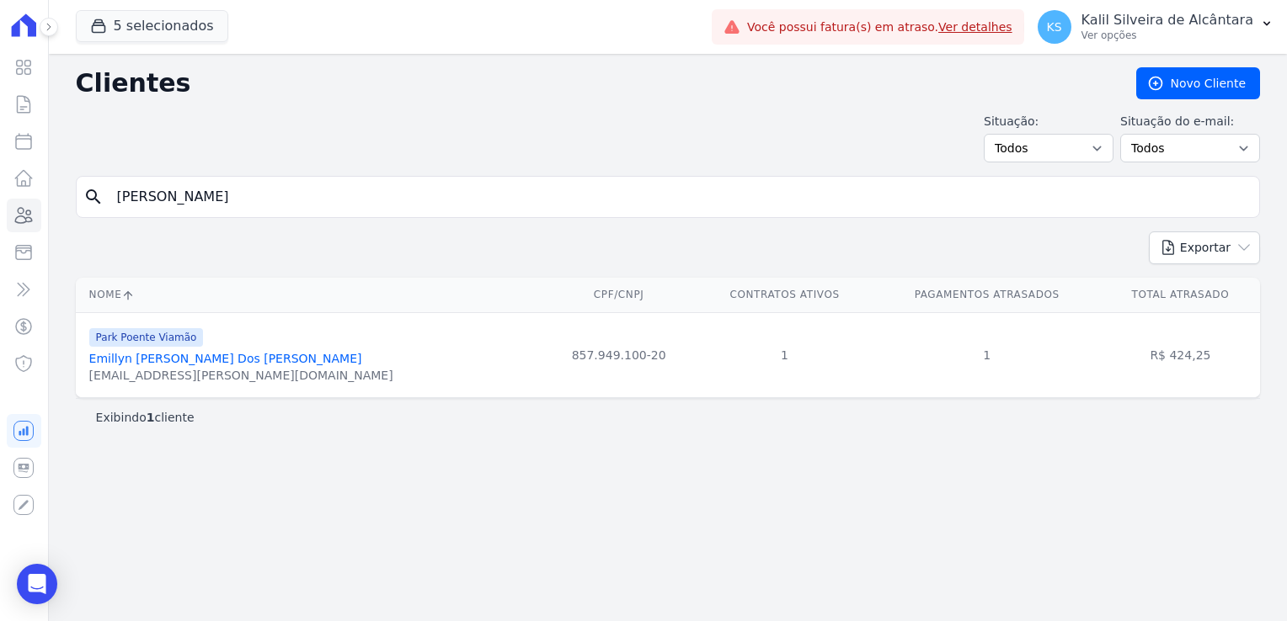
click at [195, 359] on link "Emillyn Cruz Dos Reis" at bounding box center [225, 358] width 273 height 13
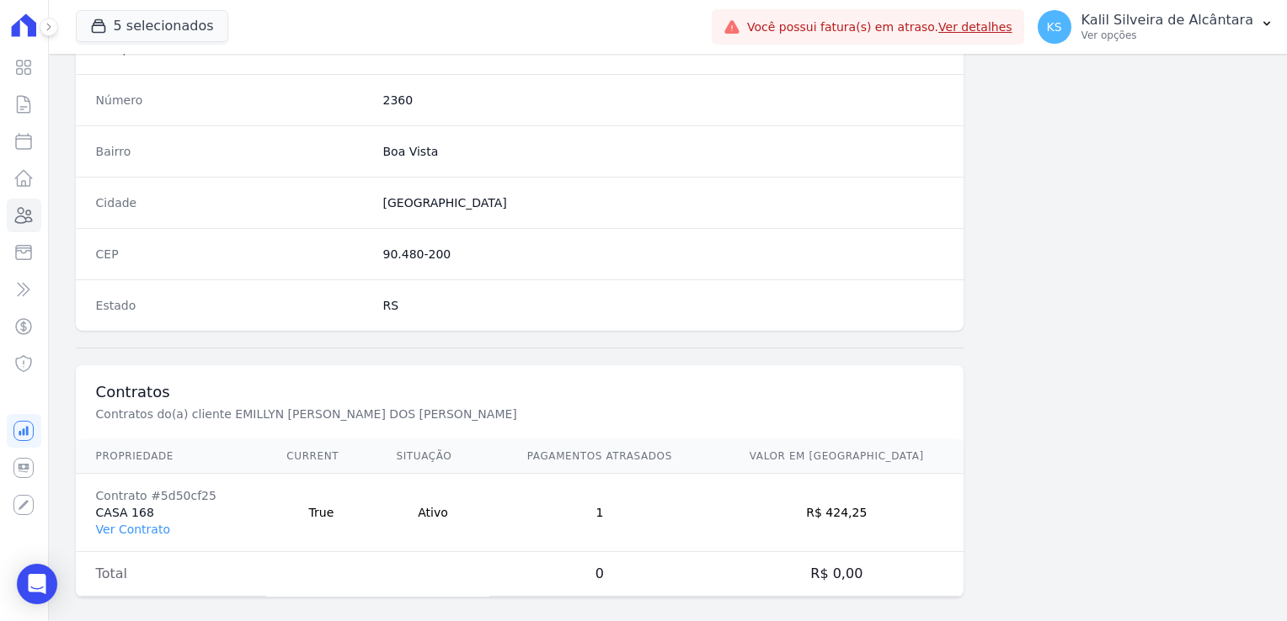
scroll to position [948, 0]
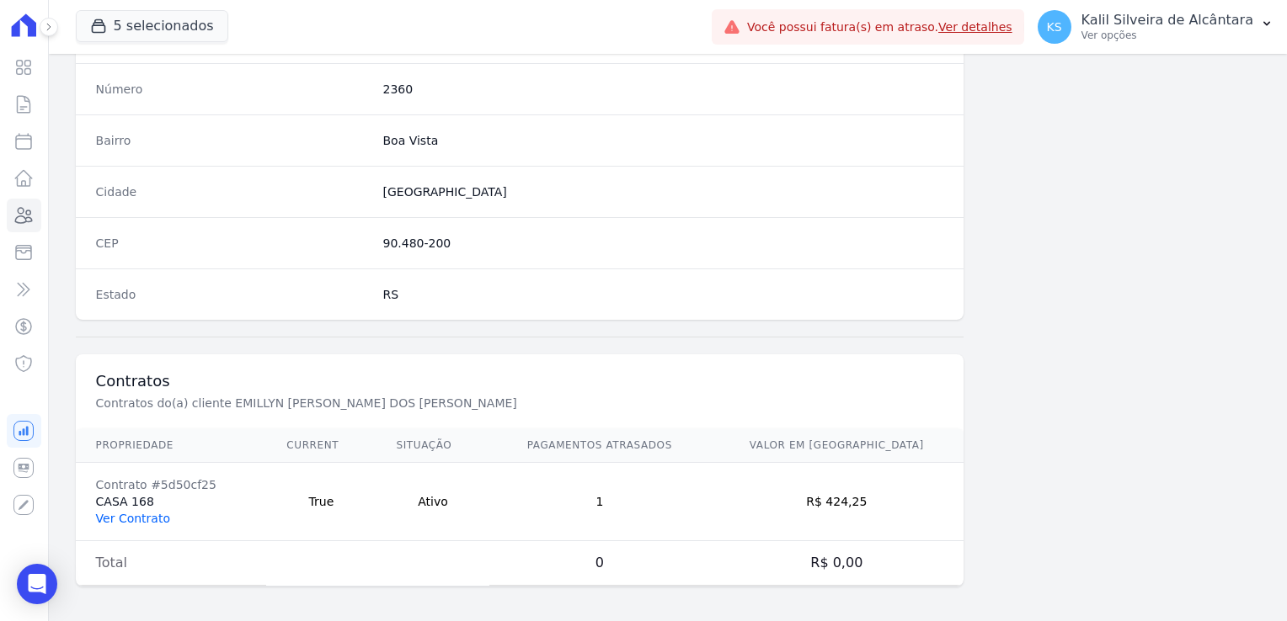
click at [141, 512] on link "Ver Contrato" at bounding box center [133, 518] width 74 height 13
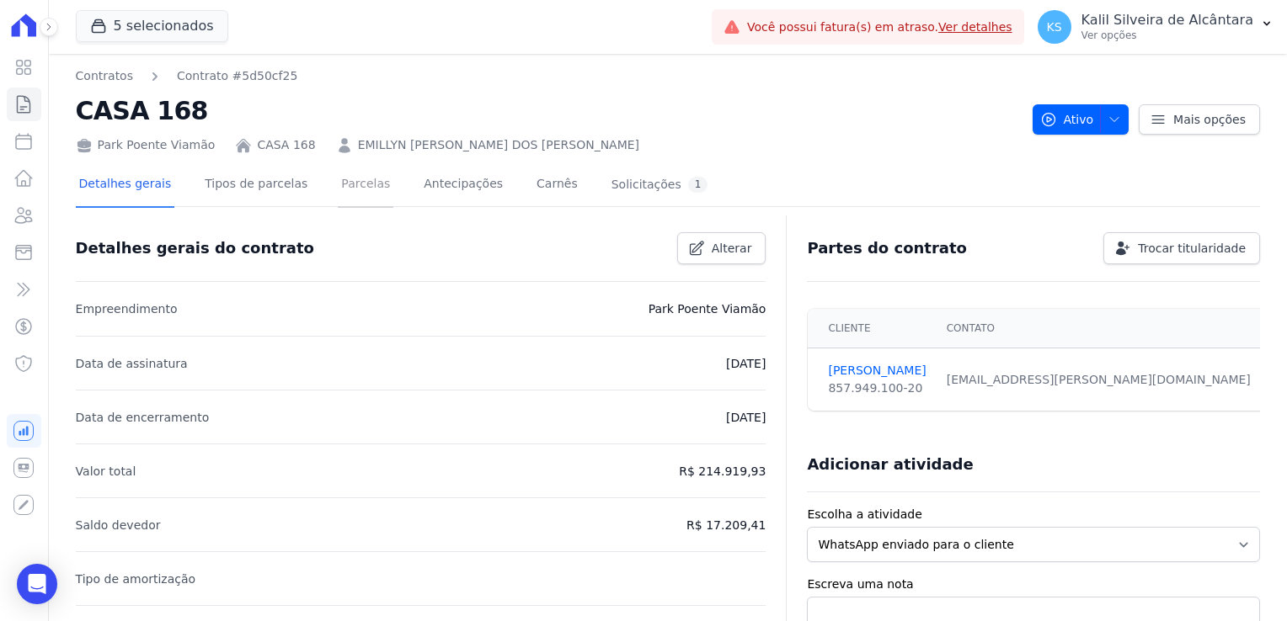
click at [338, 193] on link "Parcelas" at bounding box center [366, 185] width 56 height 45
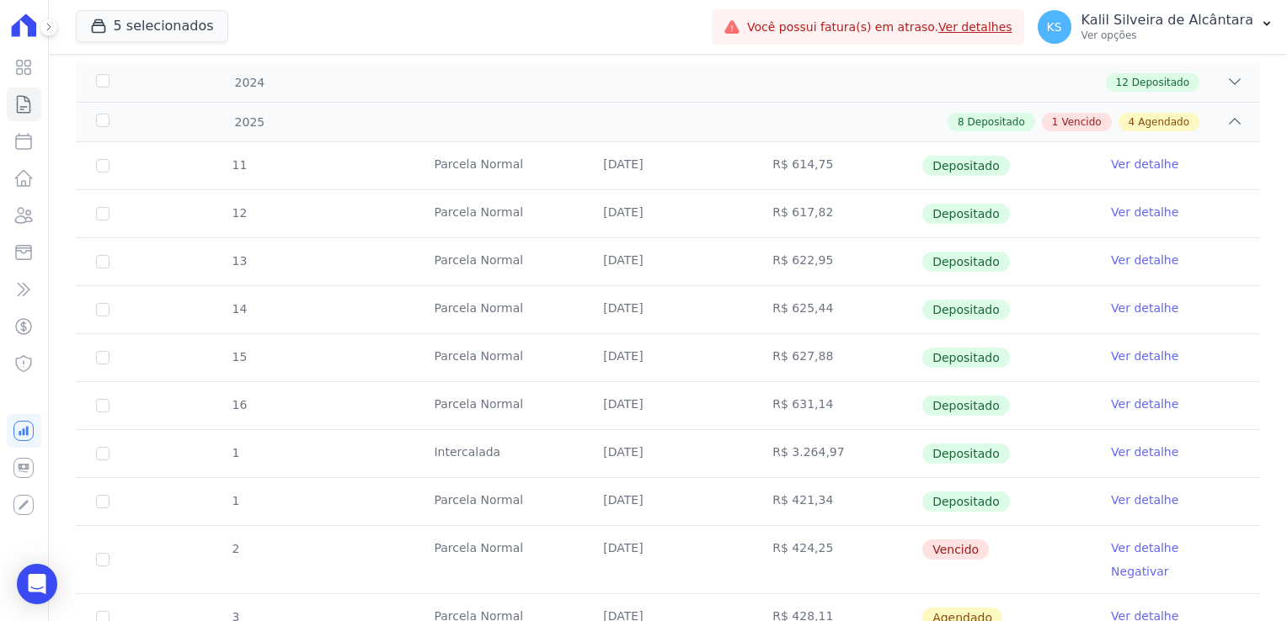
scroll to position [505, 0]
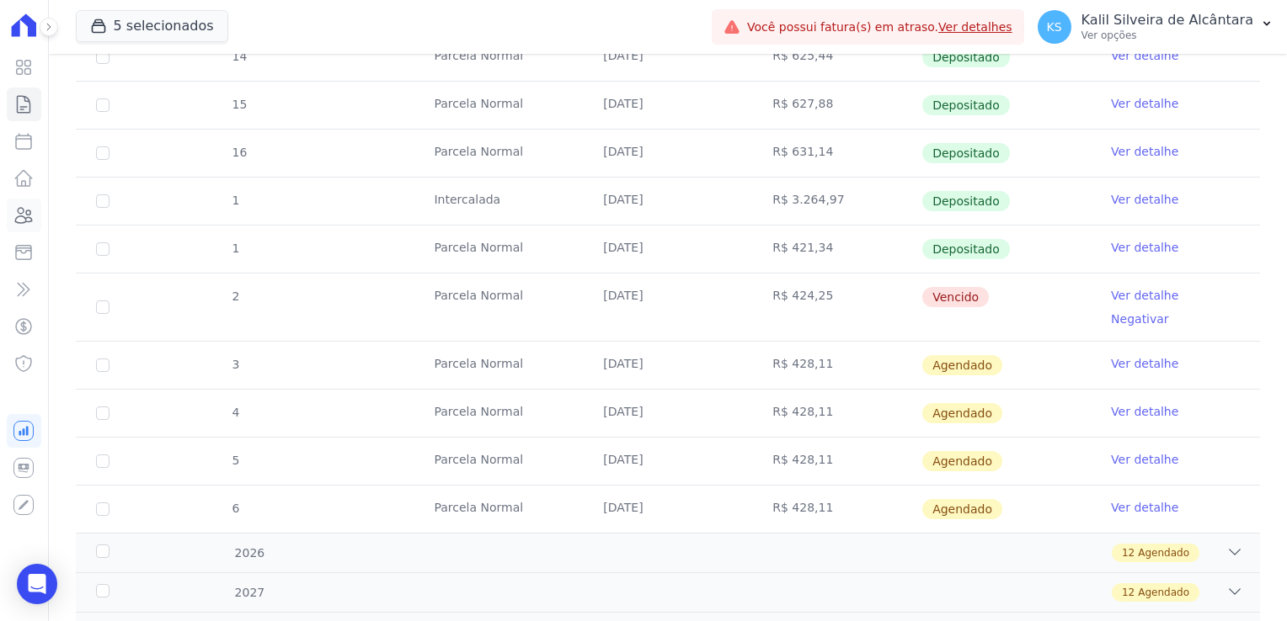
click at [29, 204] on link "Clientes" at bounding box center [24, 216] width 35 height 34
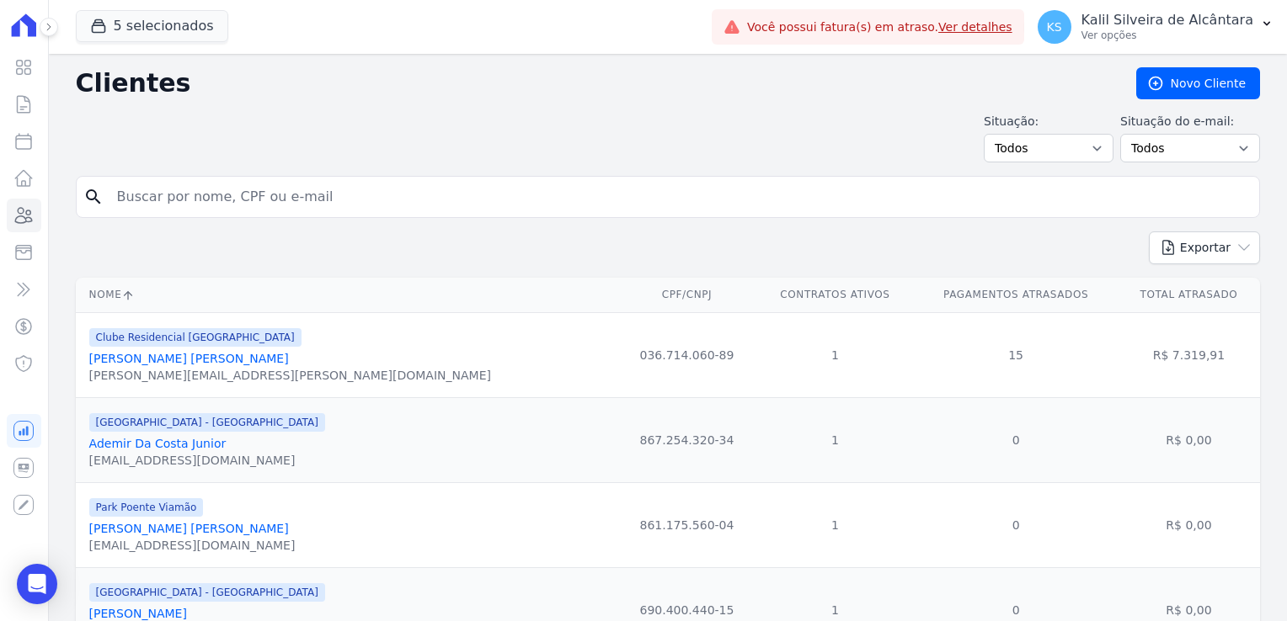
click at [419, 208] on input "search" at bounding box center [679, 197] width 1145 height 34
type input "emillyn"
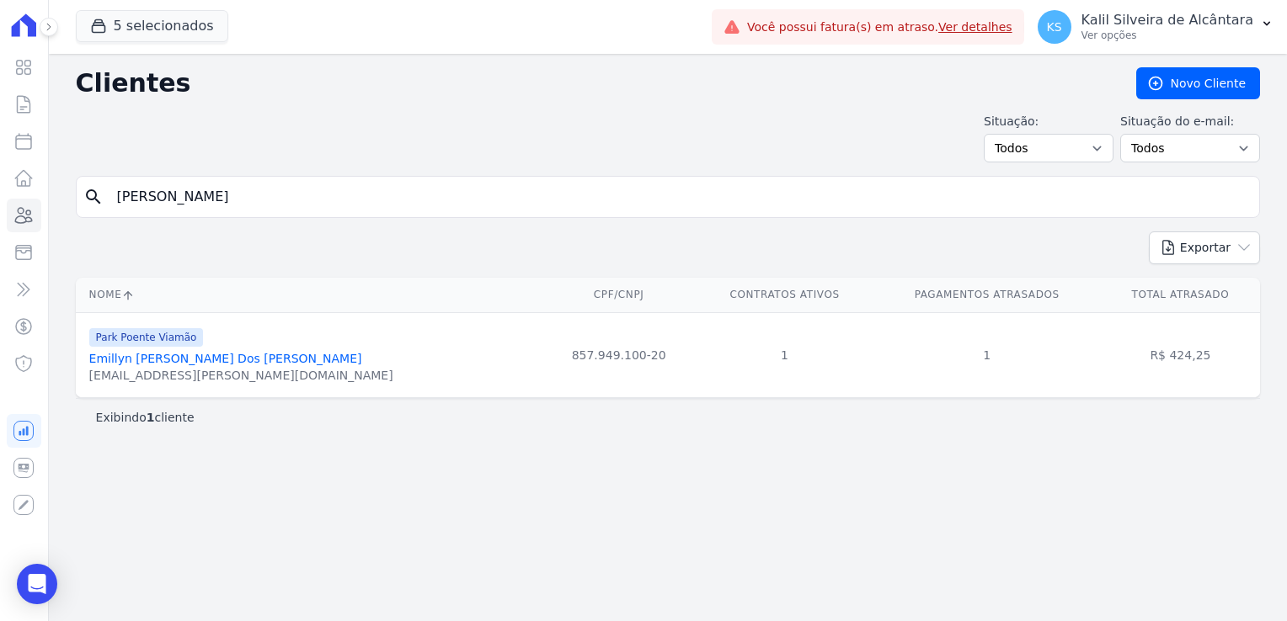
click at [193, 354] on link "Emillyn Cruz Dos Reis" at bounding box center [225, 358] width 273 height 13
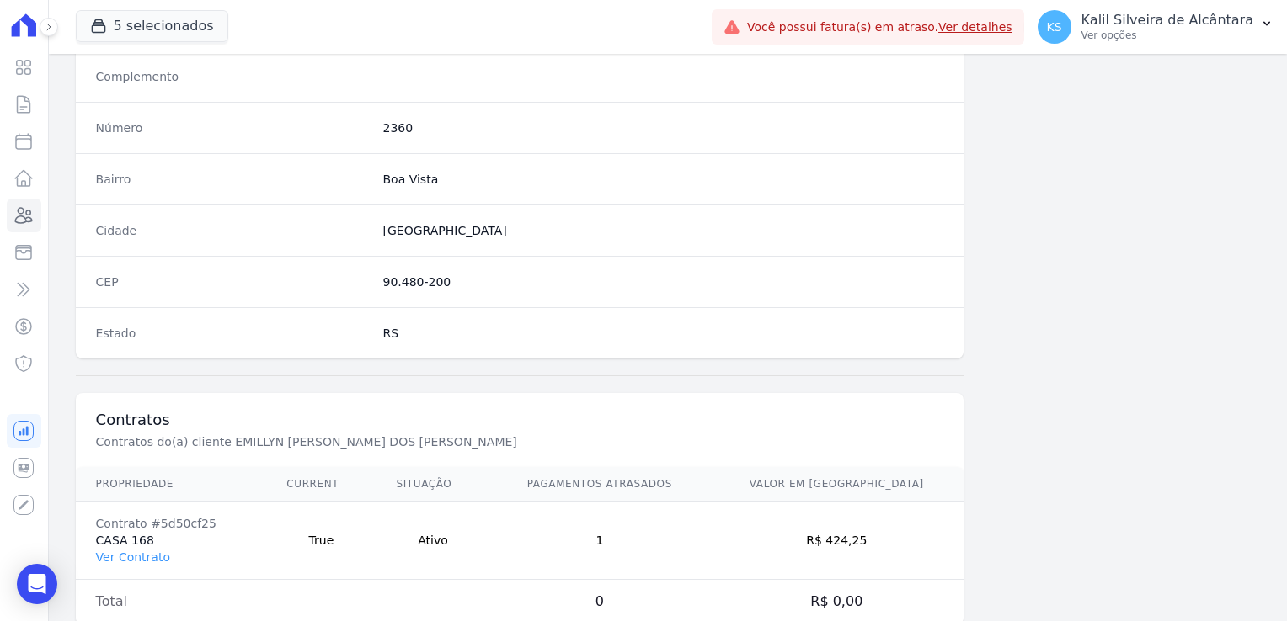
scroll to position [948, 0]
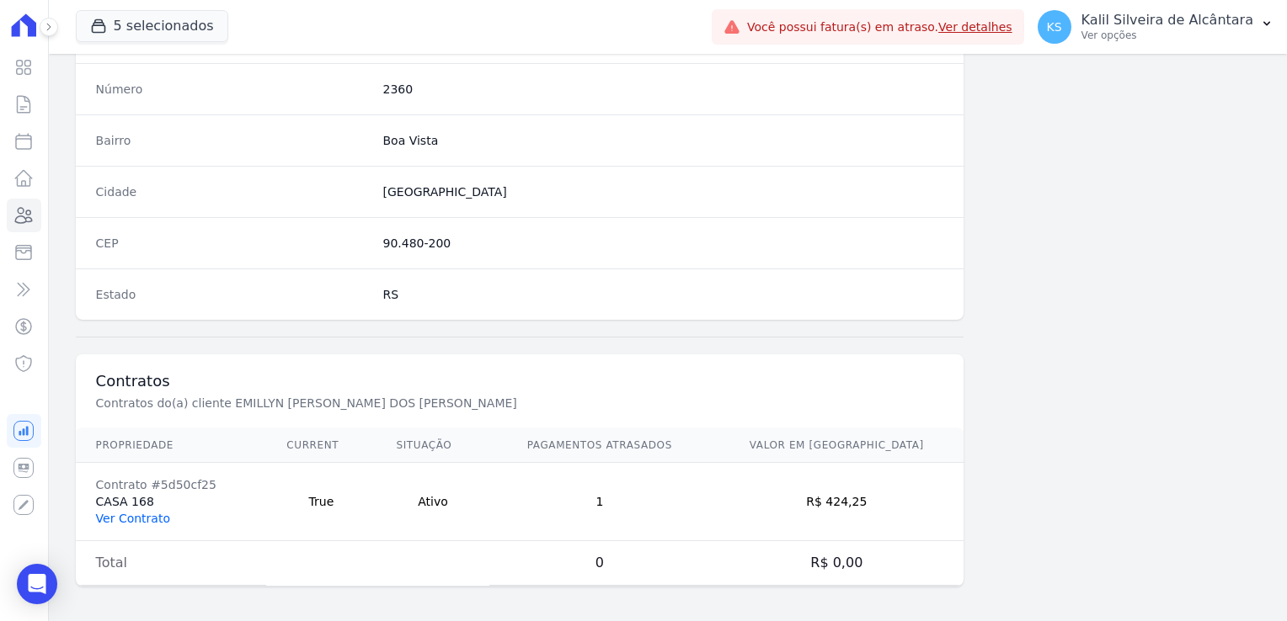
click at [141, 512] on link "Ver Contrato" at bounding box center [133, 518] width 74 height 13
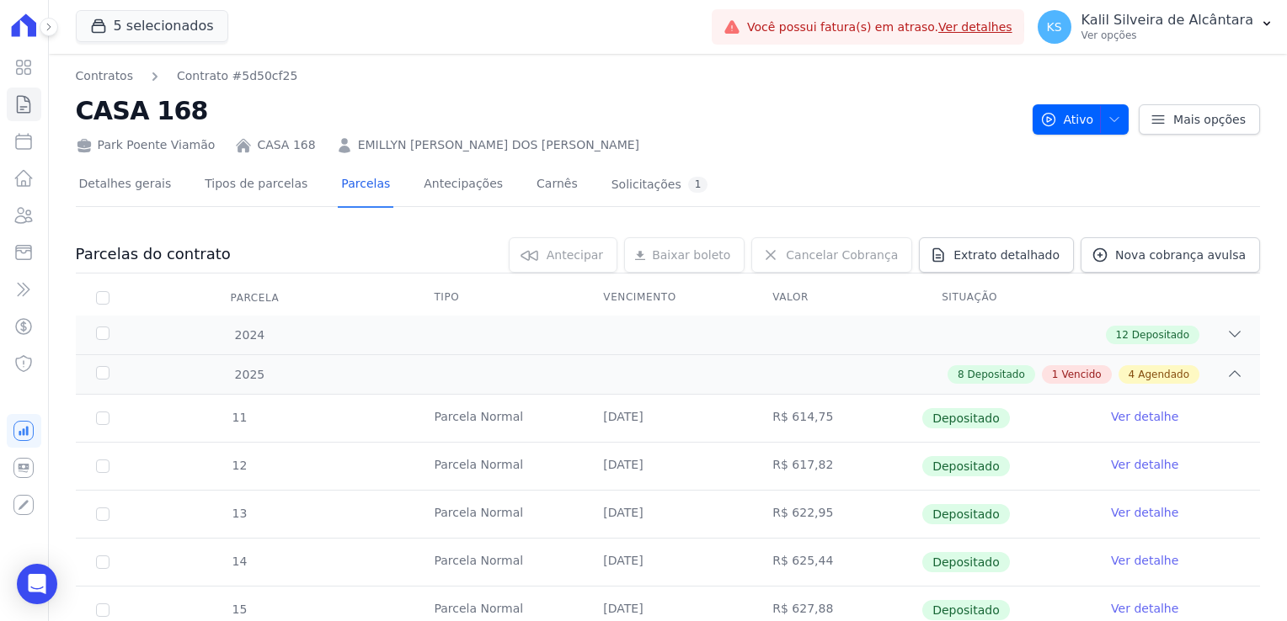
click at [457, 152] on link "EMILLYN CRUZ DOS REIS" at bounding box center [498, 145] width 281 height 18
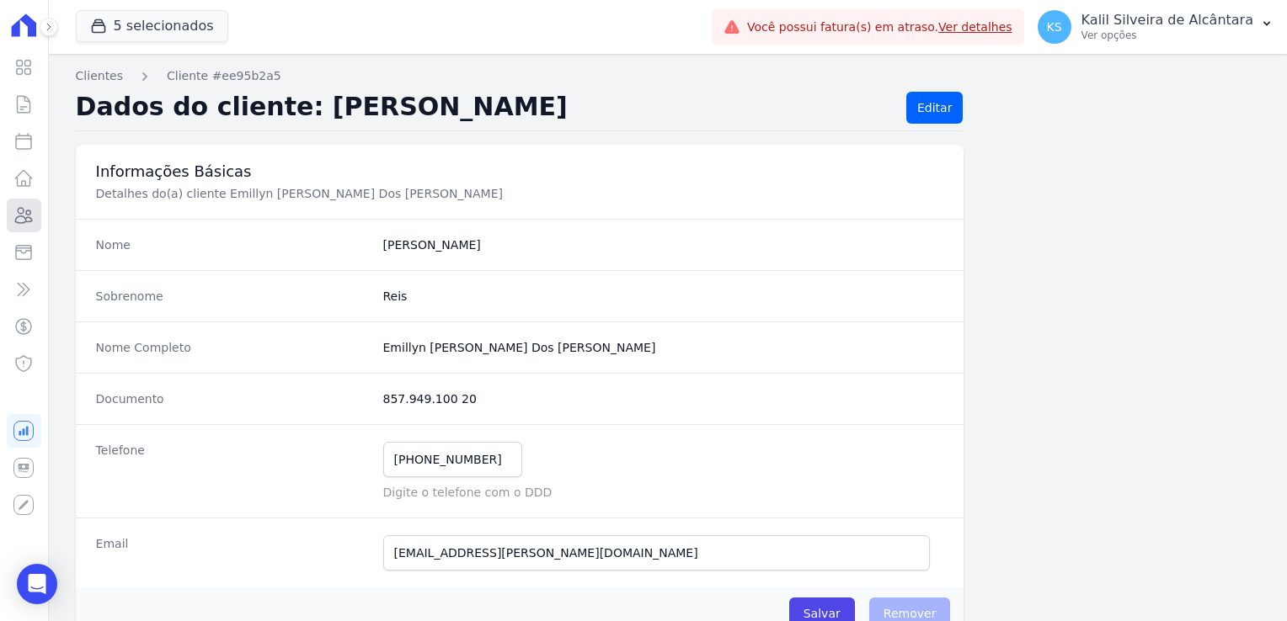
click at [28, 229] on link "Clientes" at bounding box center [24, 216] width 35 height 34
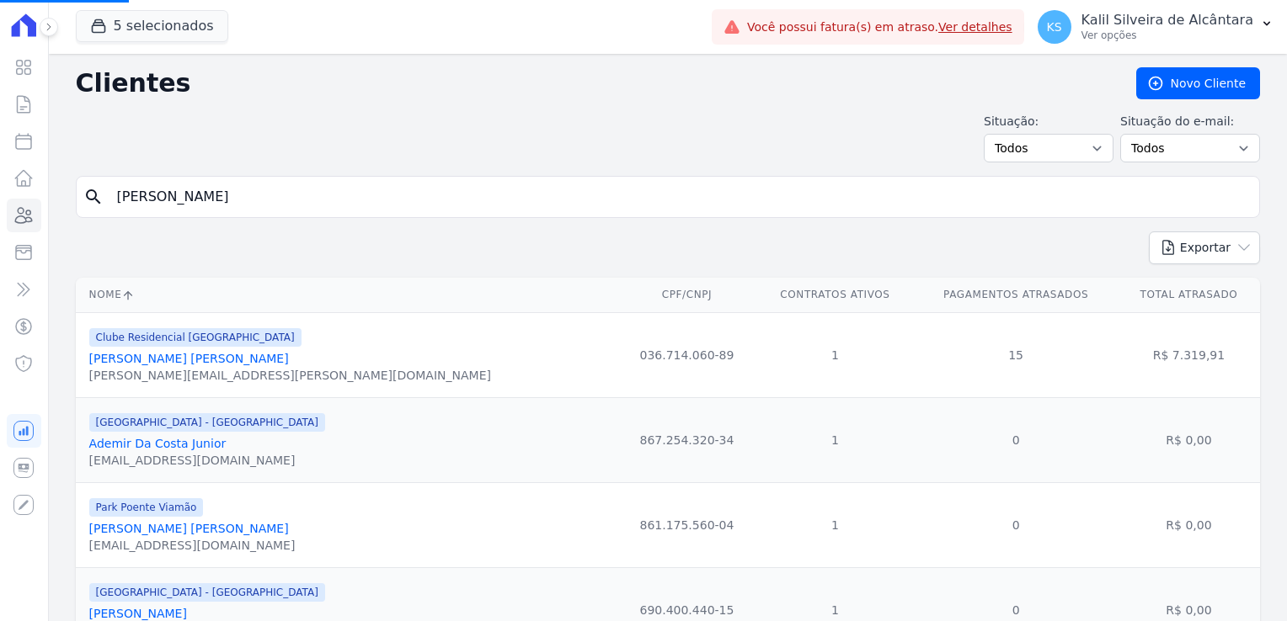
drag, startPoint x: 178, startPoint y: 197, endPoint x: 63, endPoint y: 198, distance: 114.5
click at [140, 197] on input "search" at bounding box center [679, 197] width 1145 height 34
type input "ariane ramos"
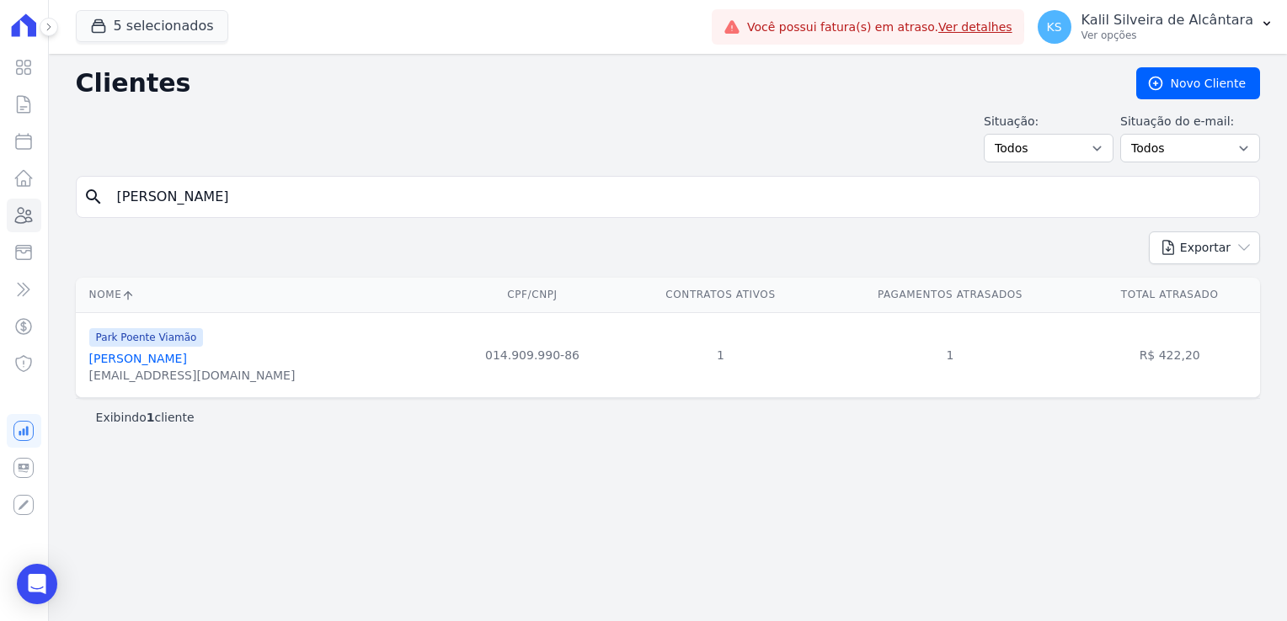
click at [184, 349] on div "Park Poente Viamão Ariane Ramos Meirelles mingaleshena@gmail.com" at bounding box center [192, 355] width 206 height 57
click at [189, 369] on div "mingaleshena@gmail.com" at bounding box center [192, 375] width 206 height 17
click at [187, 363] on link "Ariane Ramos Meirelles" at bounding box center [138, 358] width 98 height 13
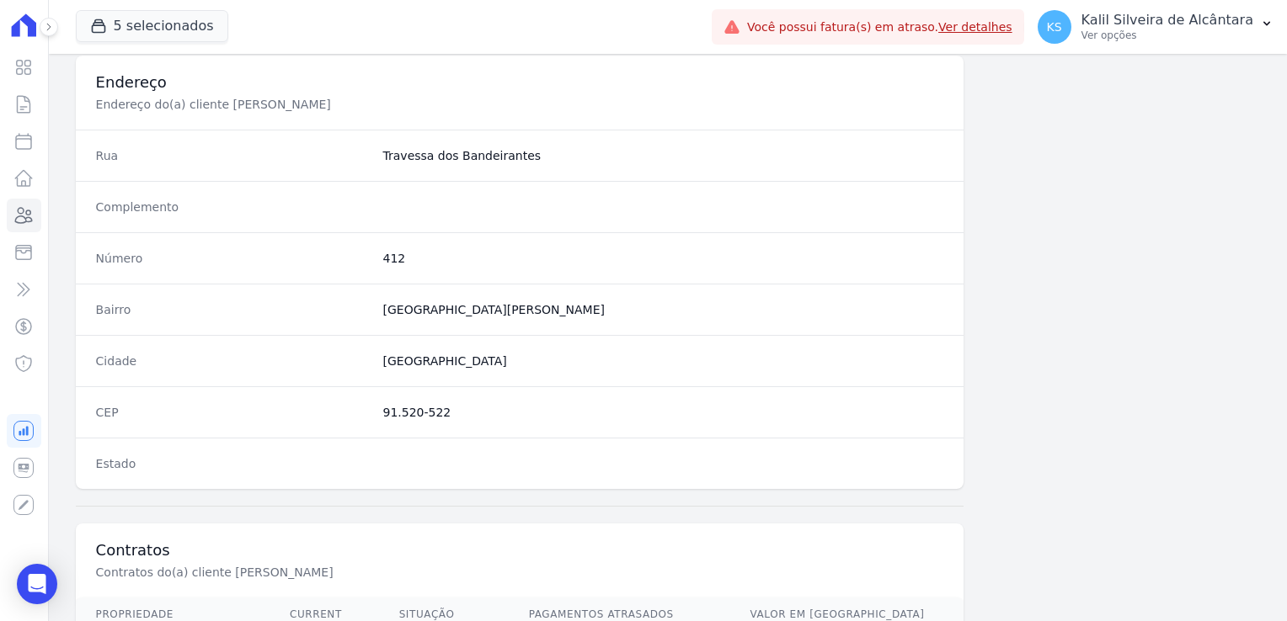
scroll to position [527, 0]
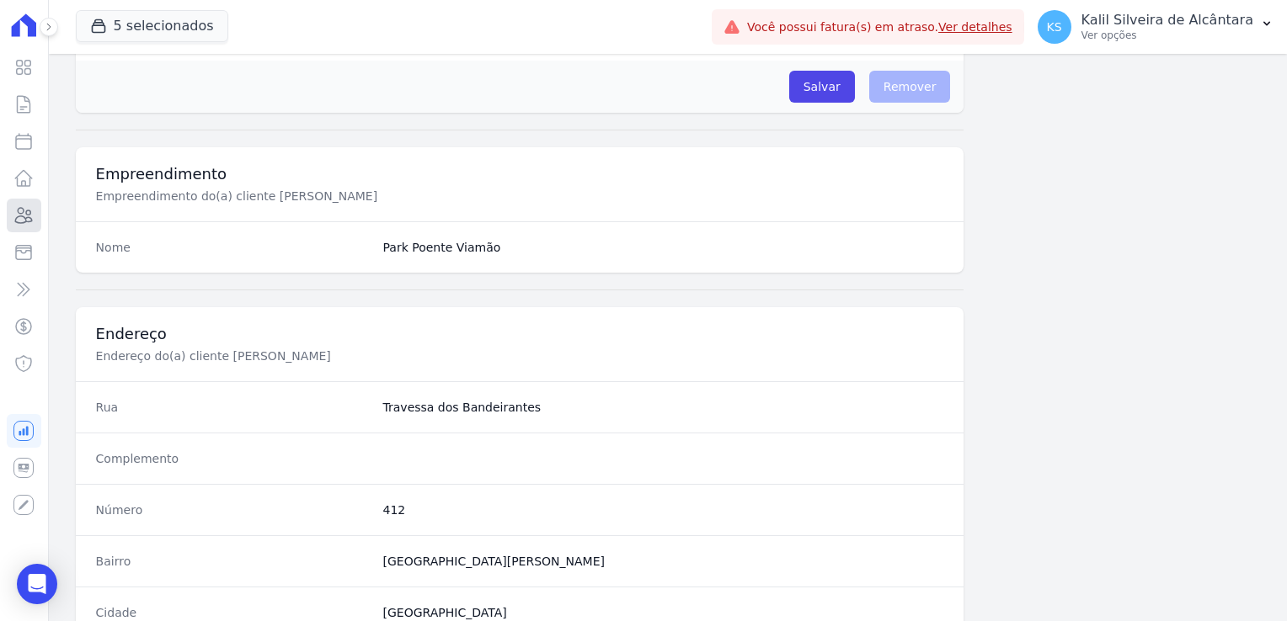
click at [19, 210] on icon at bounding box center [23, 215] width 20 height 20
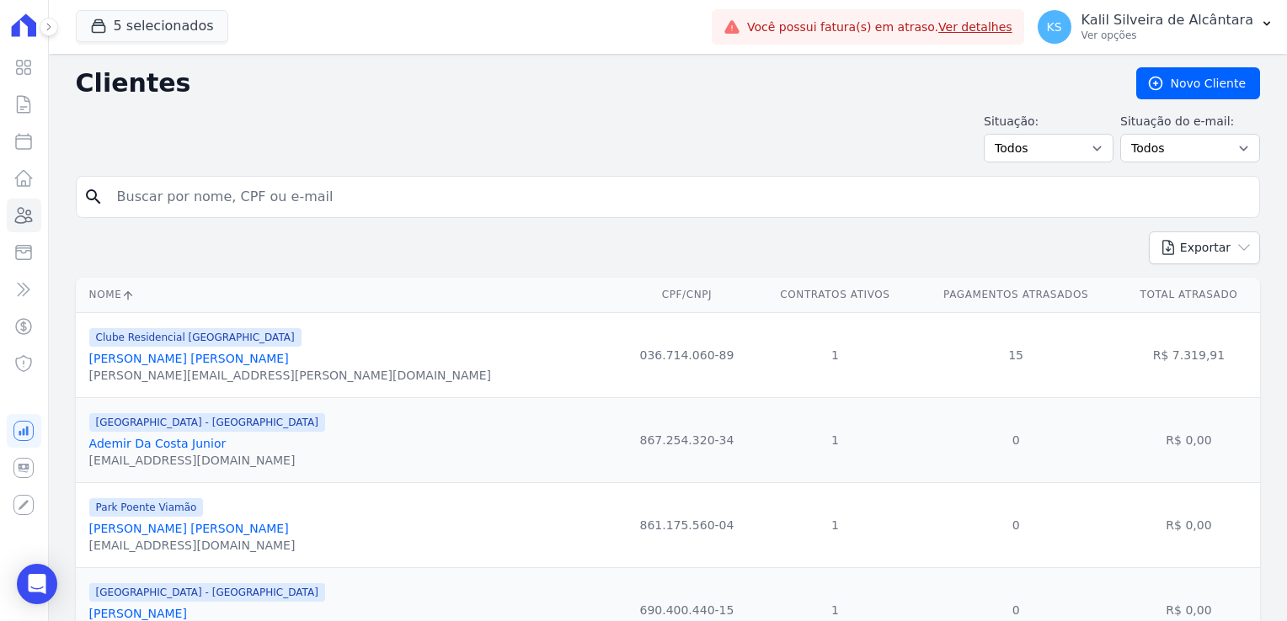
click at [355, 194] on input "search" at bounding box center [679, 197] width 1145 height 34
type input "andrea"
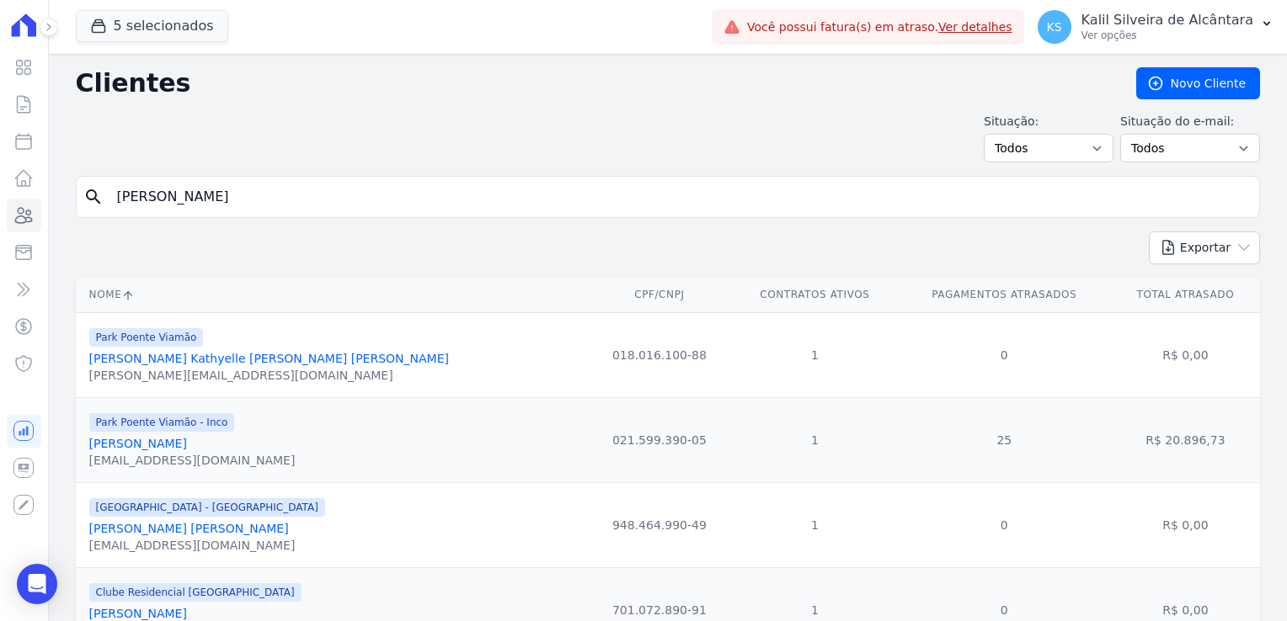
click at [232, 200] on input "andrea" at bounding box center [679, 197] width 1145 height 34
type input "andrea ka"
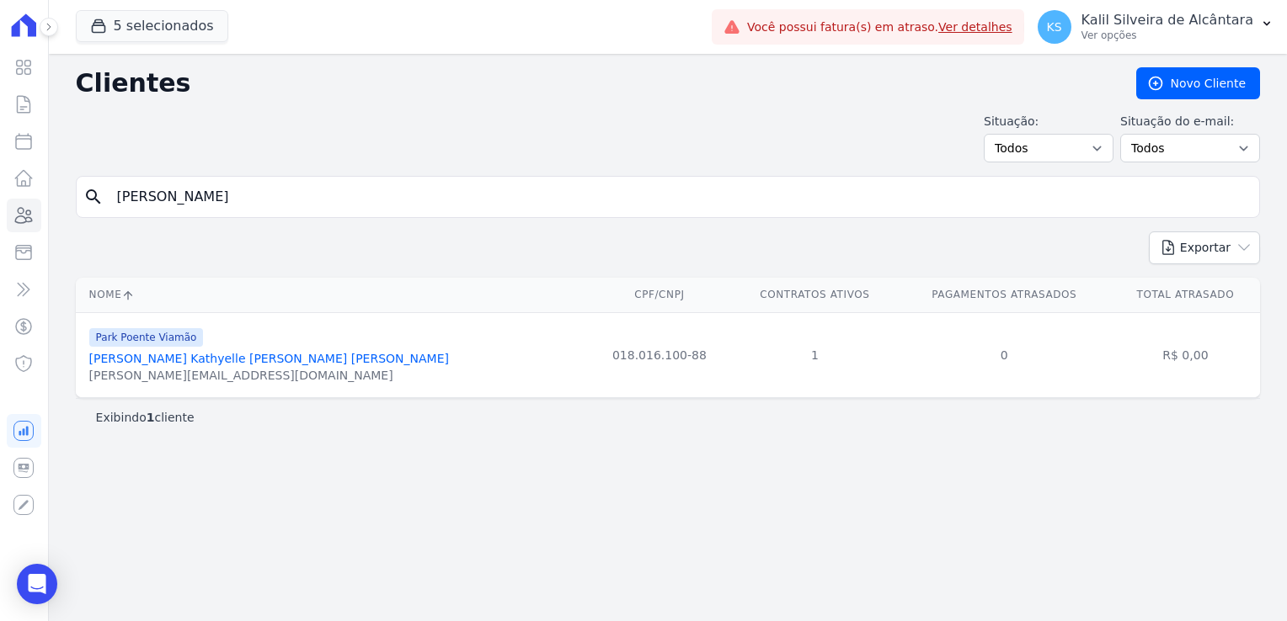
click at [145, 370] on div "andrea.pereira0389@gmail.com" at bounding box center [269, 375] width 360 height 17
click at [157, 357] on link "Andrea Kathyelle De Lima Pereira" at bounding box center [269, 358] width 360 height 13
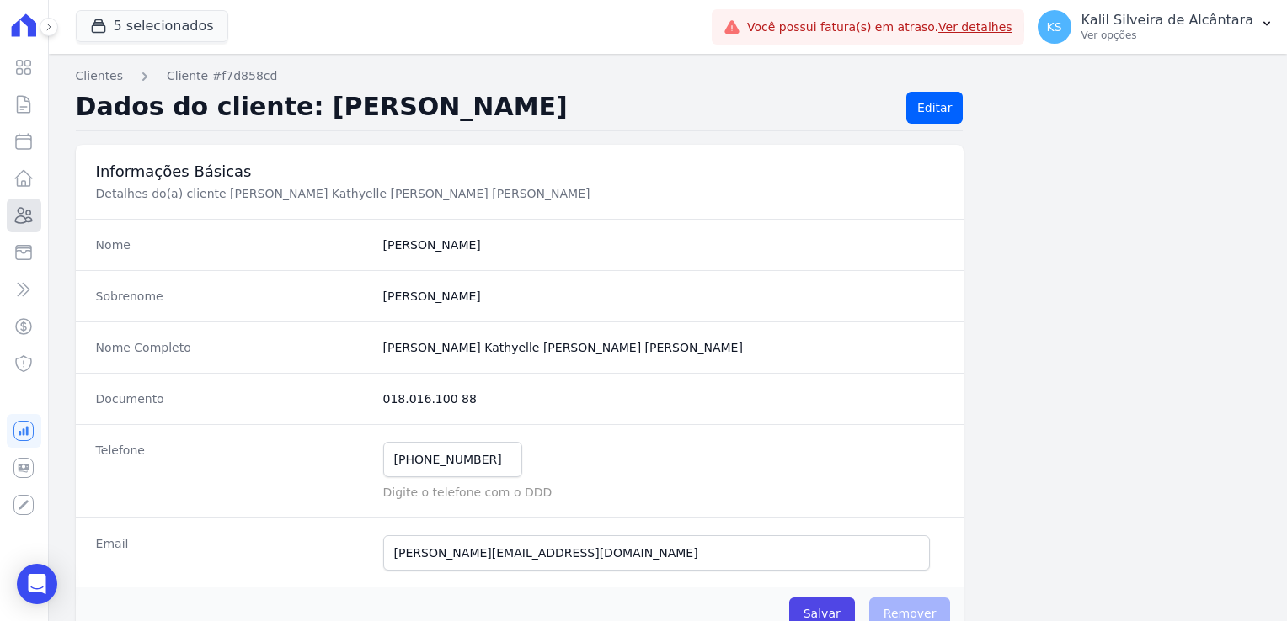
click at [14, 226] on link "Clientes" at bounding box center [24, 216] width 35 height 34
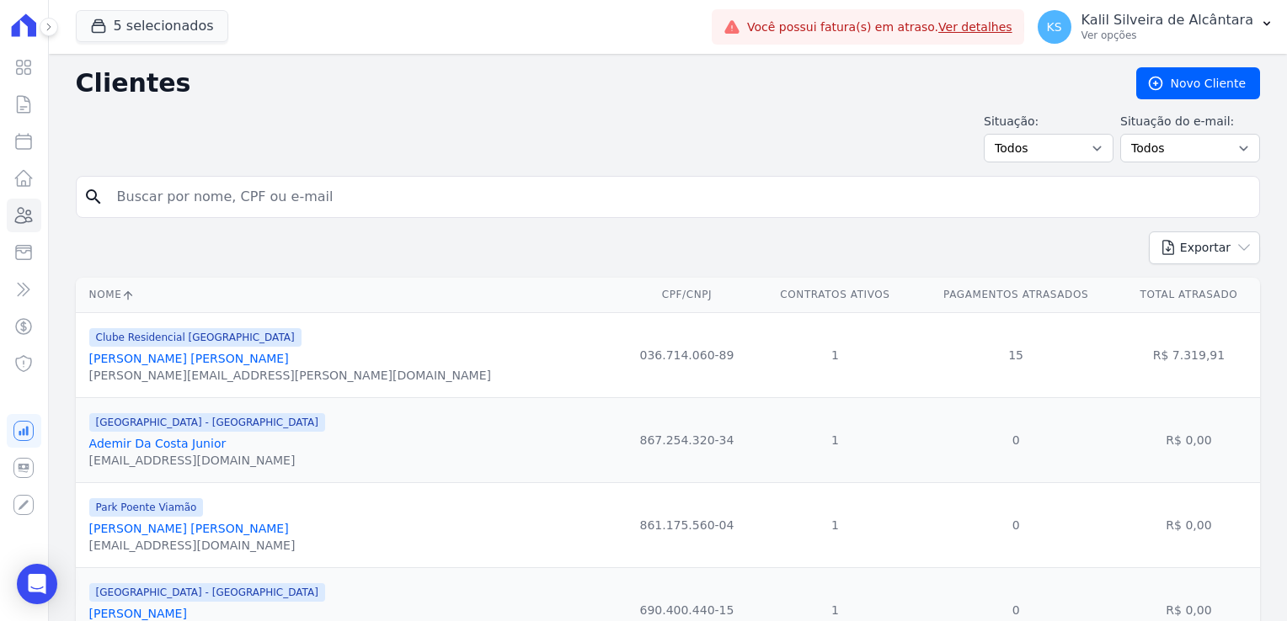
click at [237, 204] on input "search" at bounding box center [679, 197] width 1145 height 34
type input "estefane in"
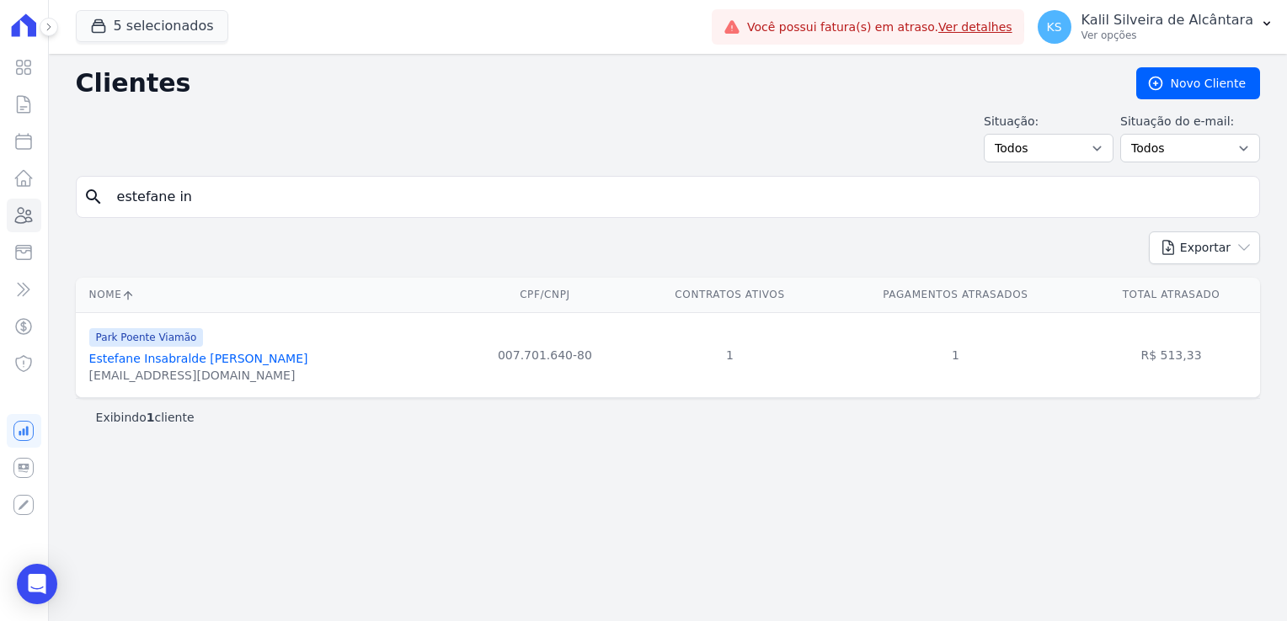
click at [212, 352] on link "Estefane Insabralde Dos Santos" at bounding box center [198, 358] width 219 height 13
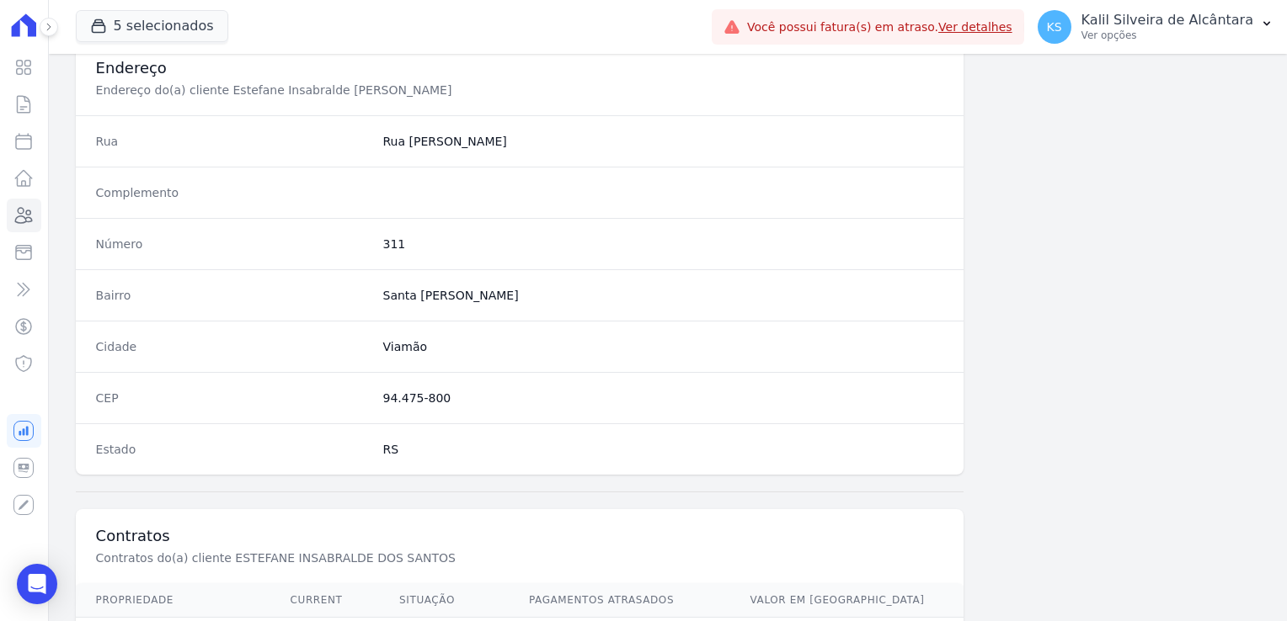
scroll to position [948, 0]
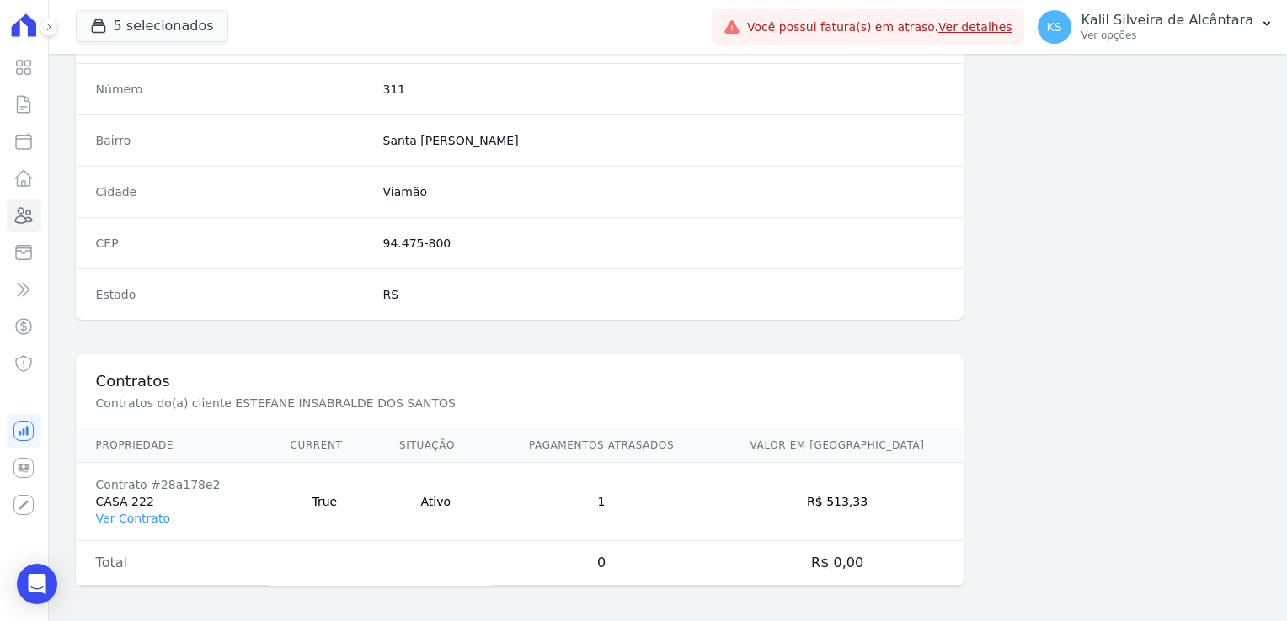
click at [141, 522] on td "Contrato #28a178e2 CASA 222 Ver Contrato" at bounding box center [173, 502] width 194 height 78
click at [141, 519] on link "Ver Contrato" at bounding box center [133, 518] width 74 height 13
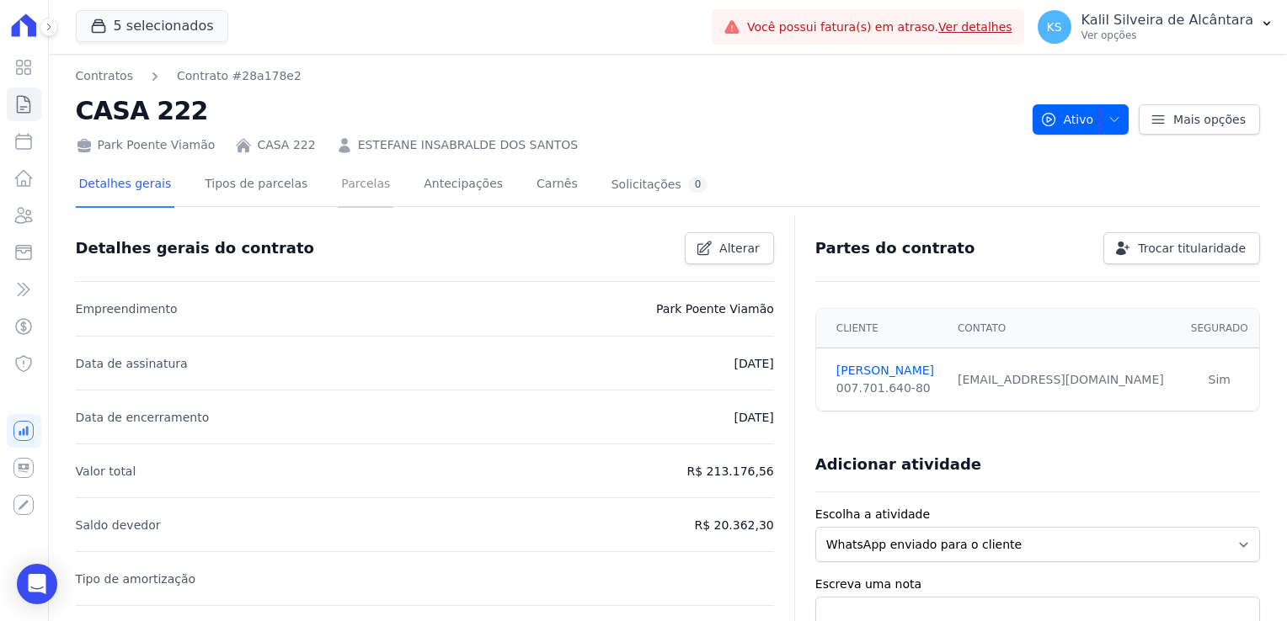
click at [338, 203] on link "Parcelas" at bounding box center [366, 185] width 56 height 45
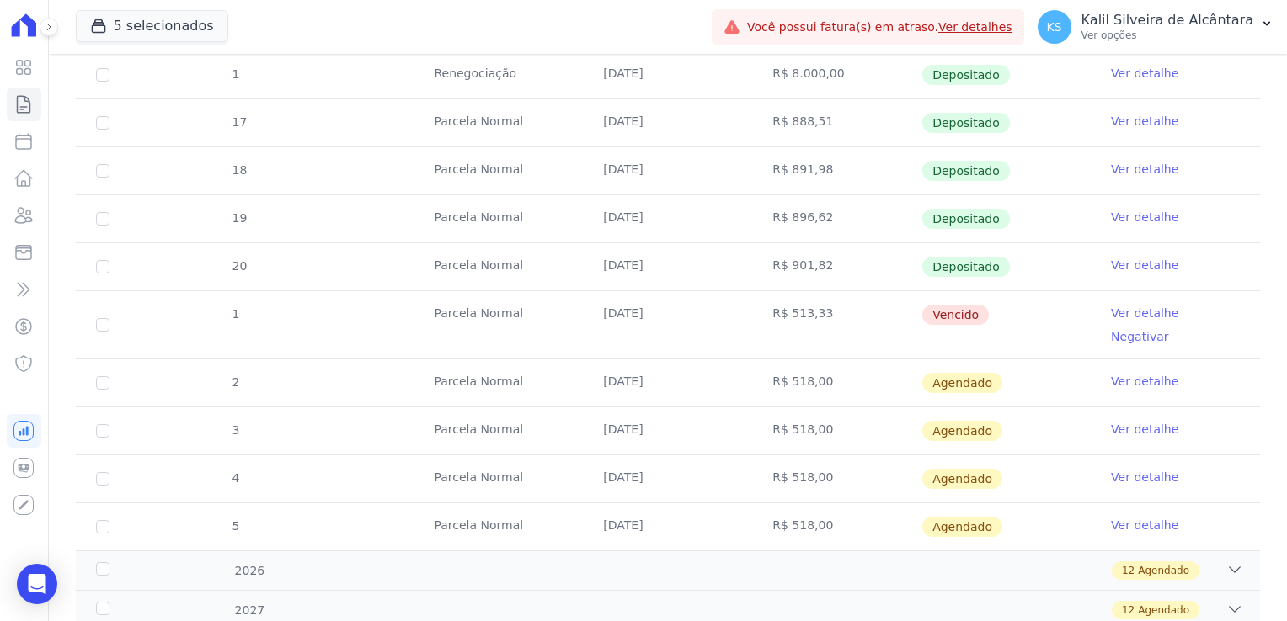
scroll to position [839, 0]
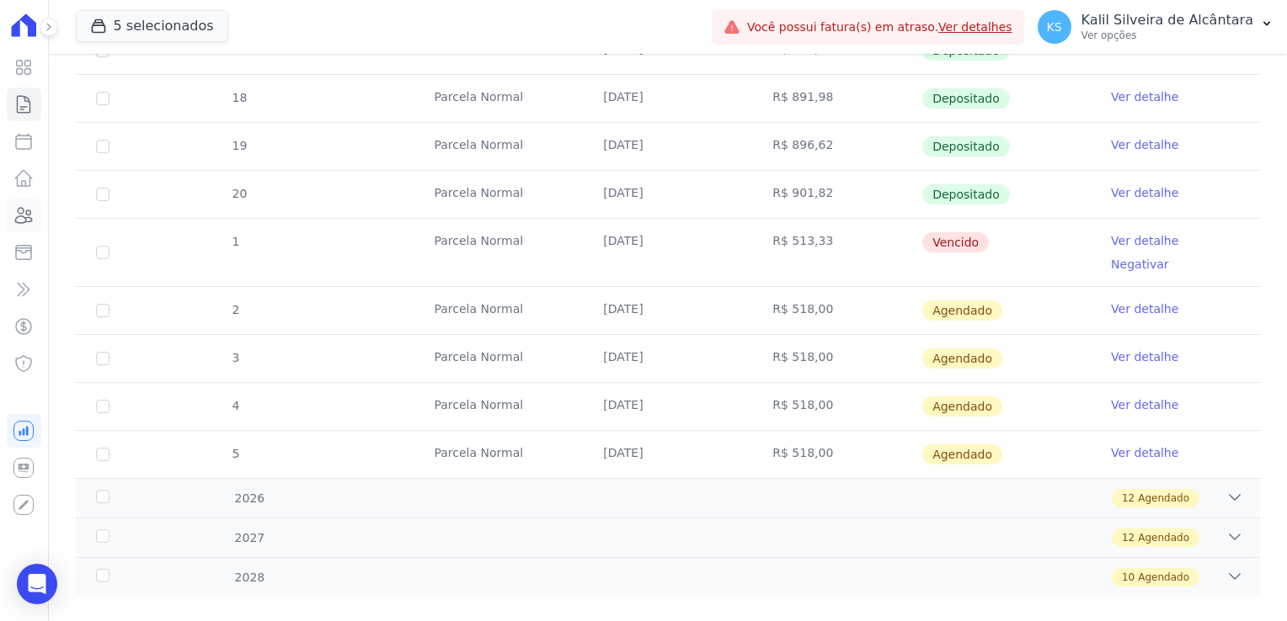
click at [36, 221] on link "Clientes" at bounding box center [24, 216] width 35 height 34
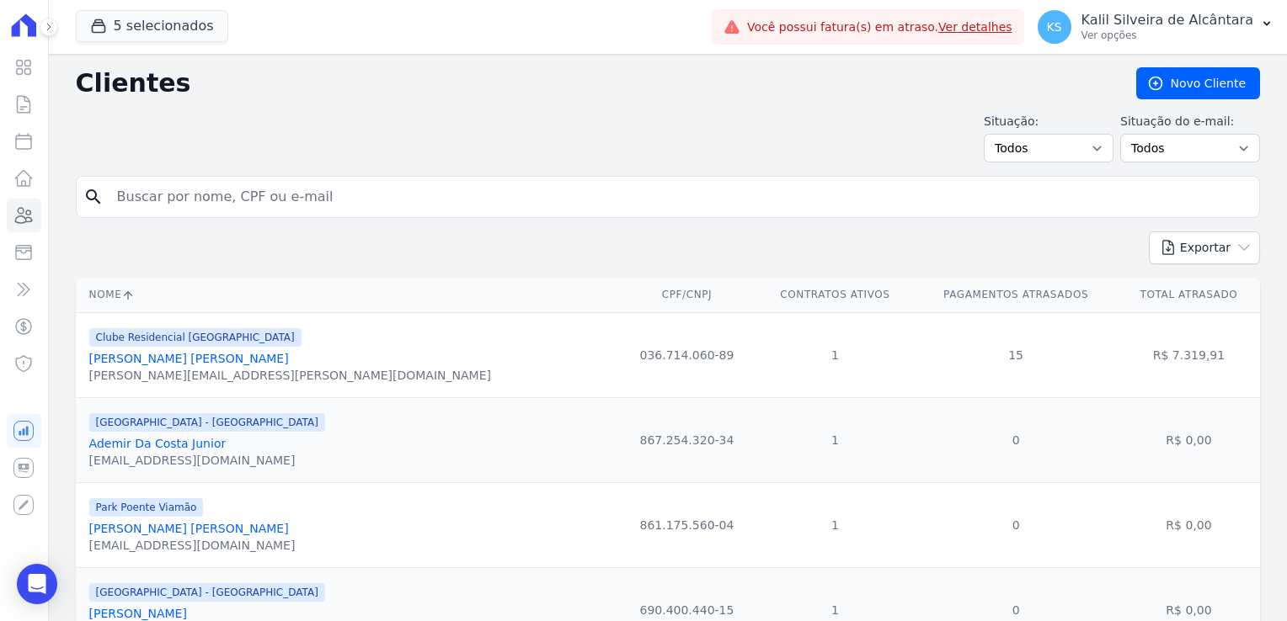
click at [295, 205] on input "search" at bounding box center [679, 197] width 1145 height 34
type input "heber dos sa"
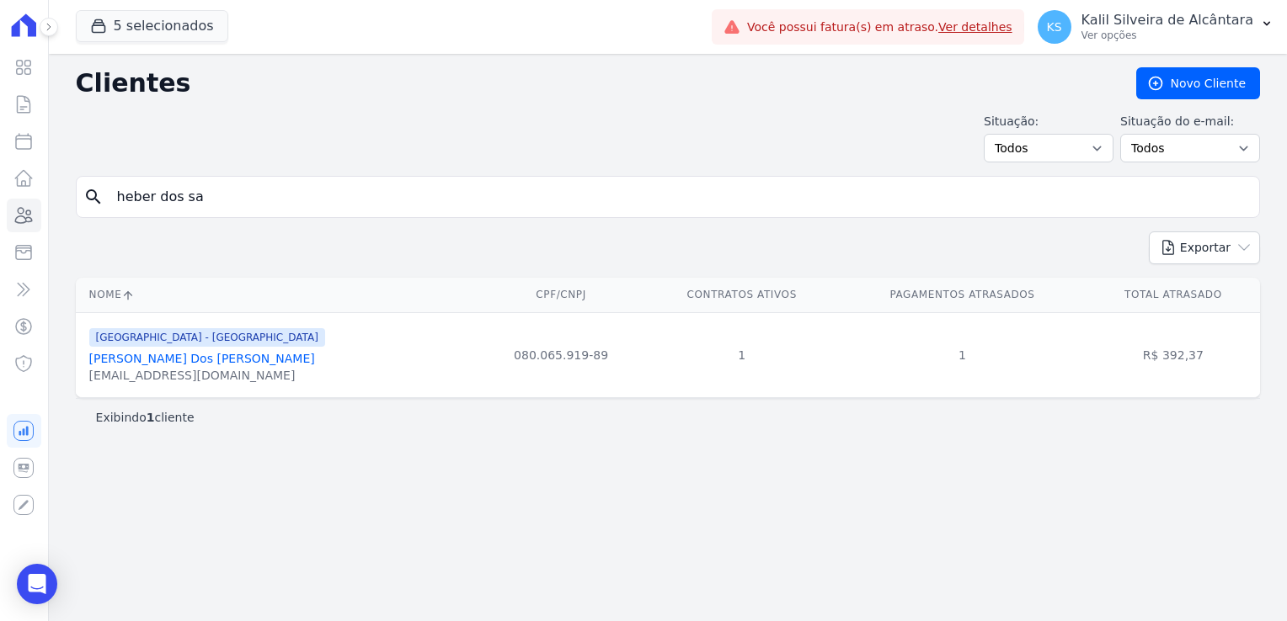
click at [208, 356] on link "Heber Dos Santos Madruga" at bounding box center [202, 358] width 226 height 13
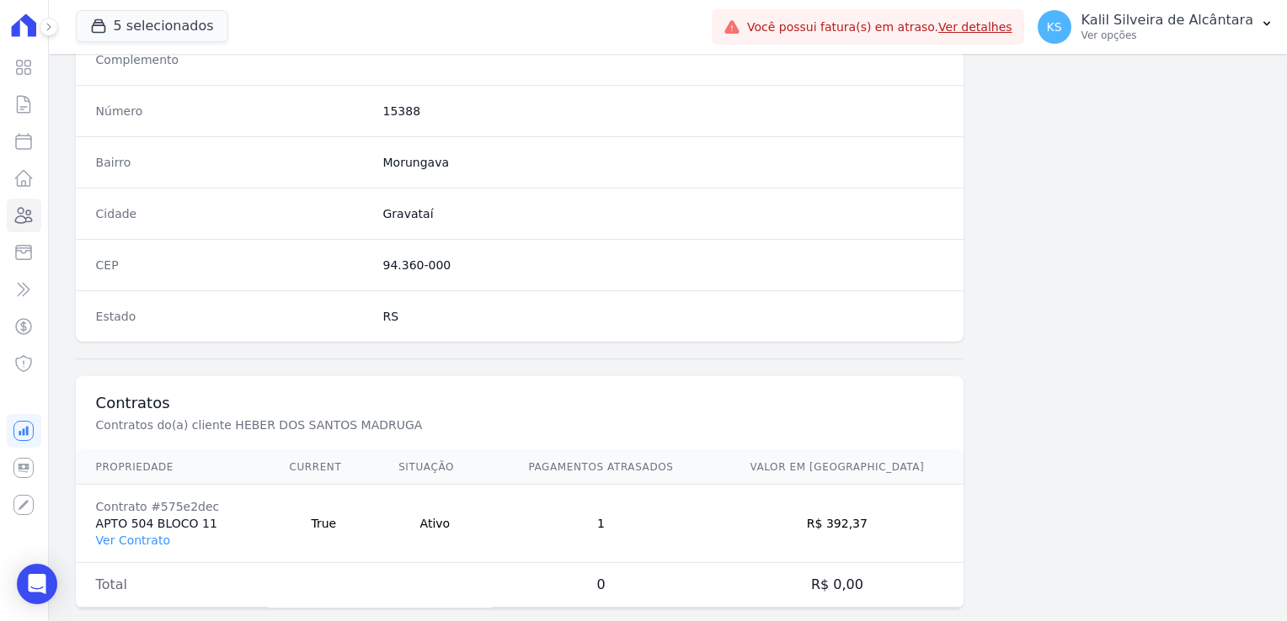
scroll to position [948, 0]
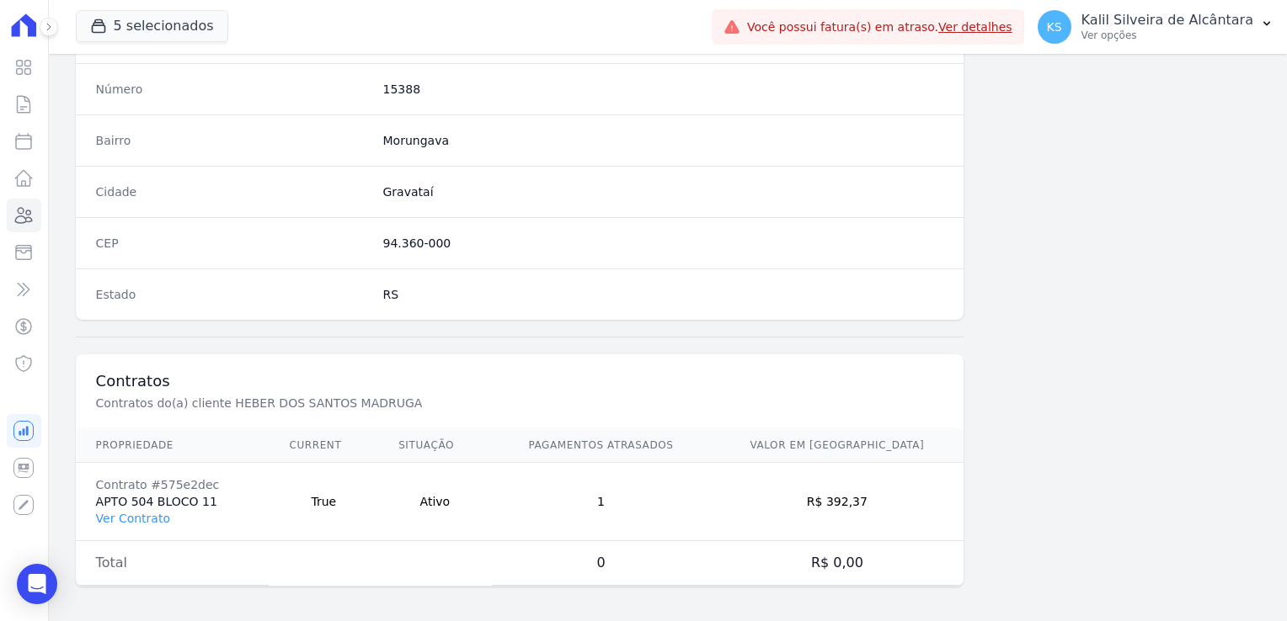
click at [150, 524] on td "Contrato #575e2dec APTO 504 BLOCO 11 Ver Contrato" at bounding box center [173, 502] width 194 height 78
click at [148, 517] on link "Ver Contrato" at bounding box center [133, 518] width 74 height 13
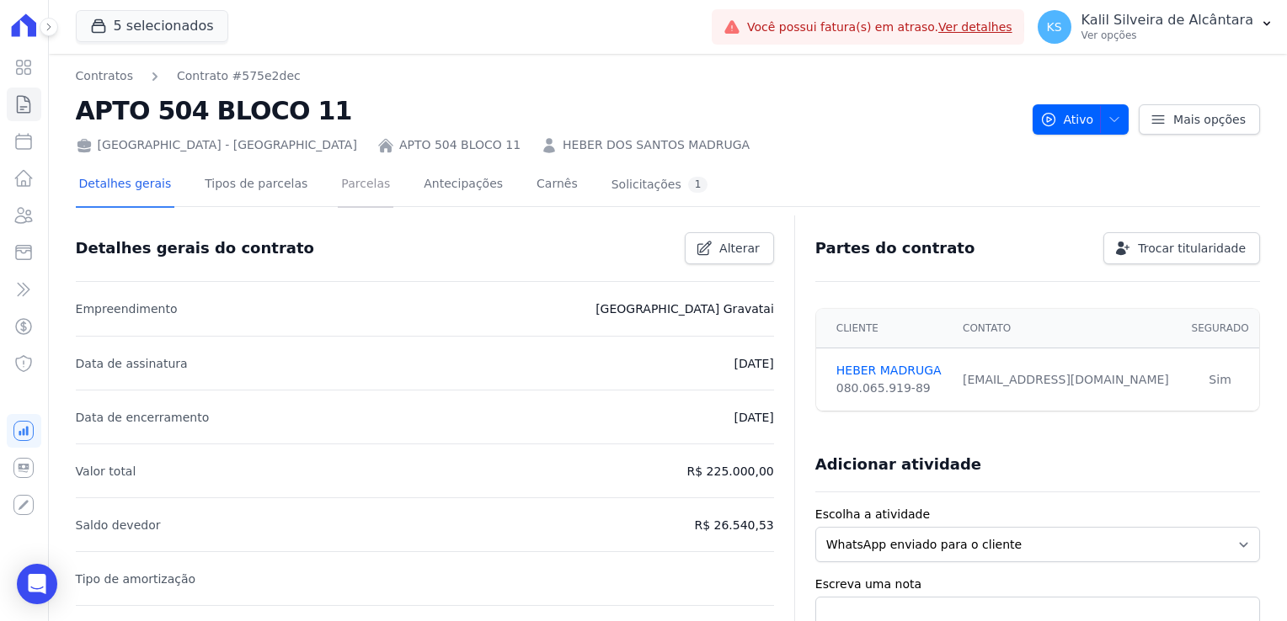
click at [338, 182] on link "Parcelas" at bounding box center [366, 185] width 56 height 45
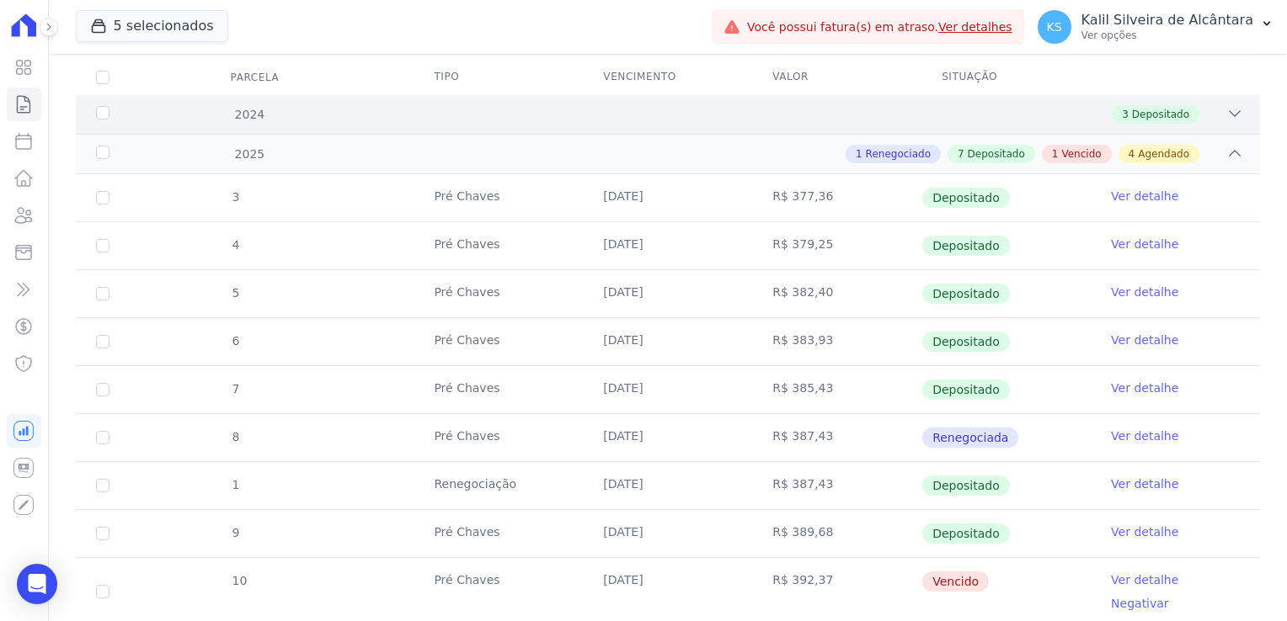
scroll to position [505, 0]
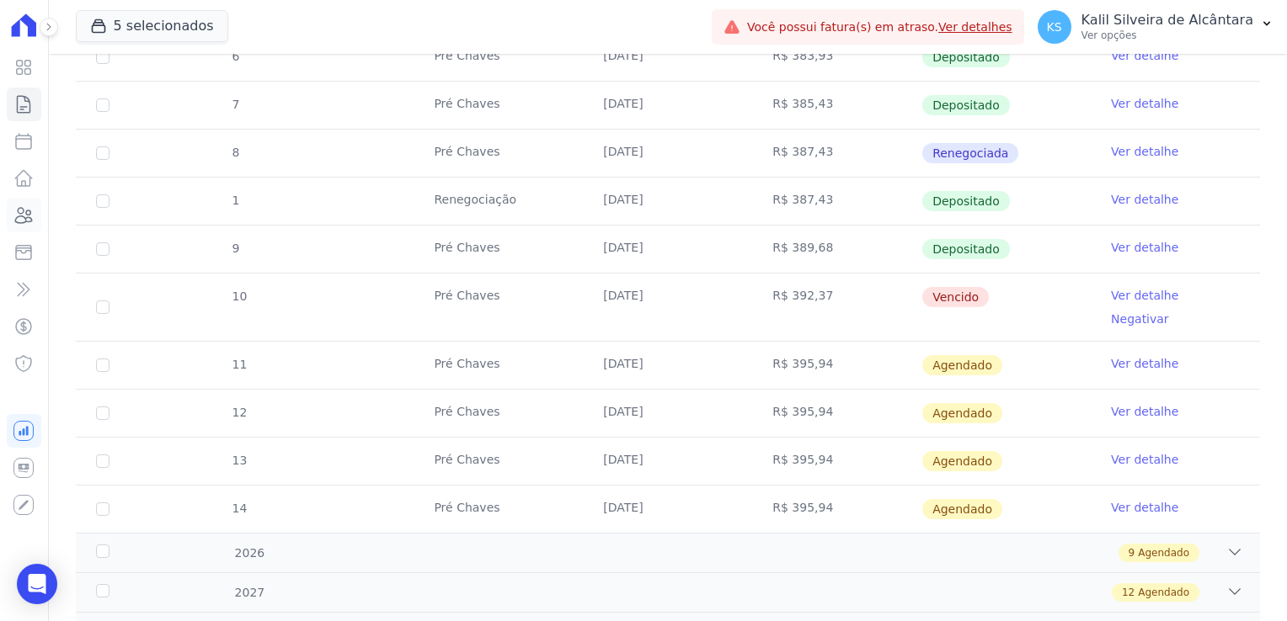
click at [30, 231] on link "Clientes" at bounding box center [24, 216] width 35 height 34
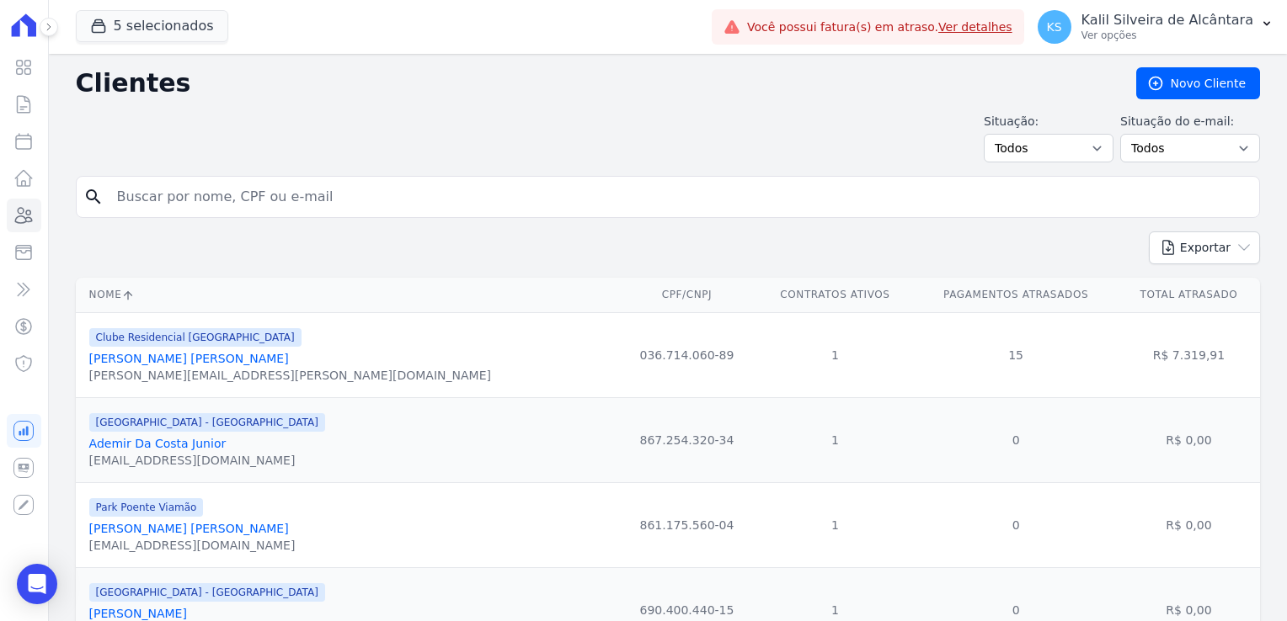
click at [209, 210] on input "search" at bounding box center [679, 197] width 1145 height 34
type input "taissa"
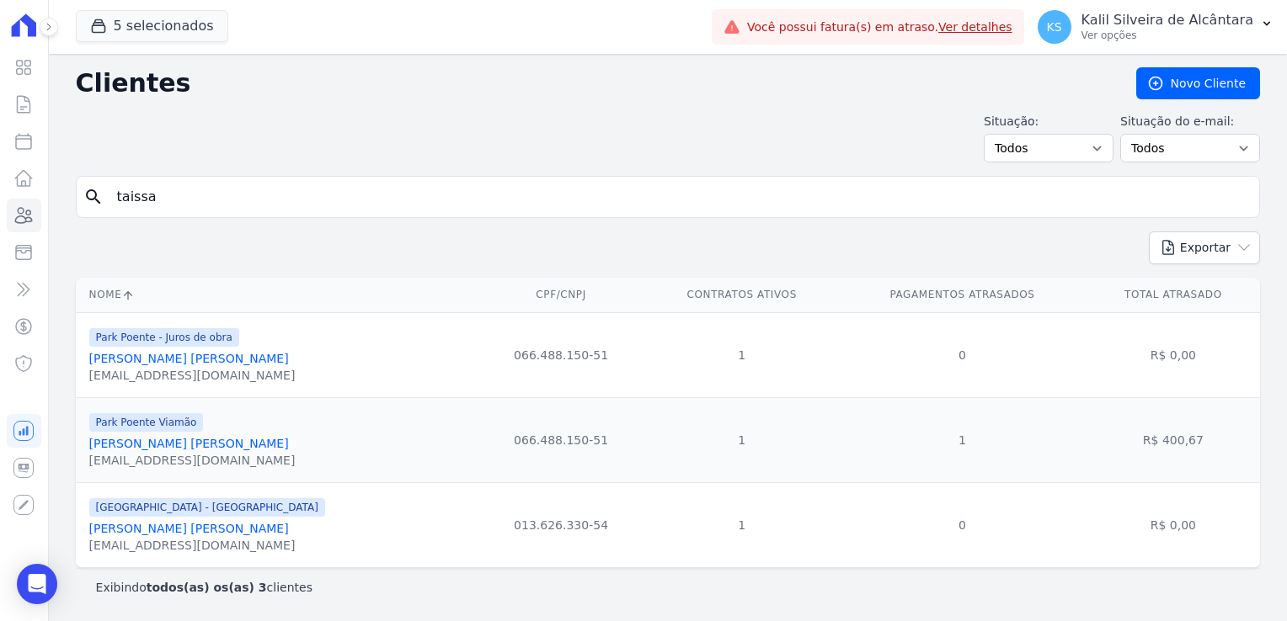
click at [209, 217] on form "search taissa" at bounding box center [668, 204] width 1184 height 56
click at [226, 192] on input "taissa" at bounding box center [679, 197] width 1145 height 34
type input "taissa de bairr"
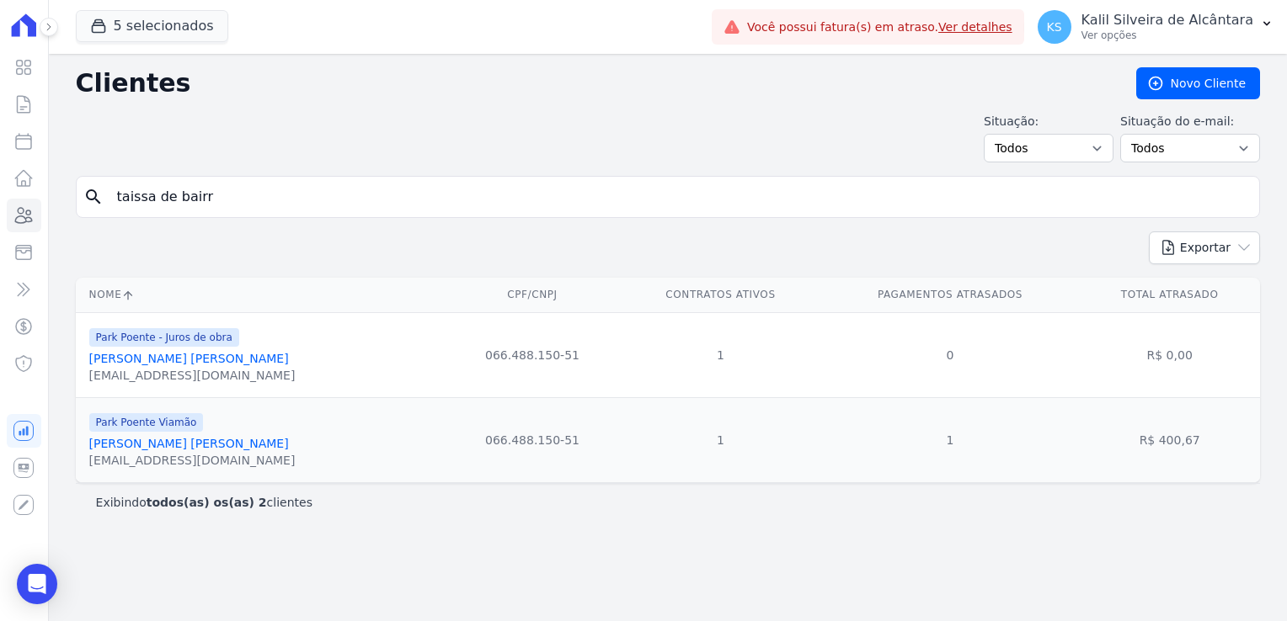
click at [197, 450] on link "Taissa De Bairros Baptista" at bounding box center [189, 443] width 200 height 13
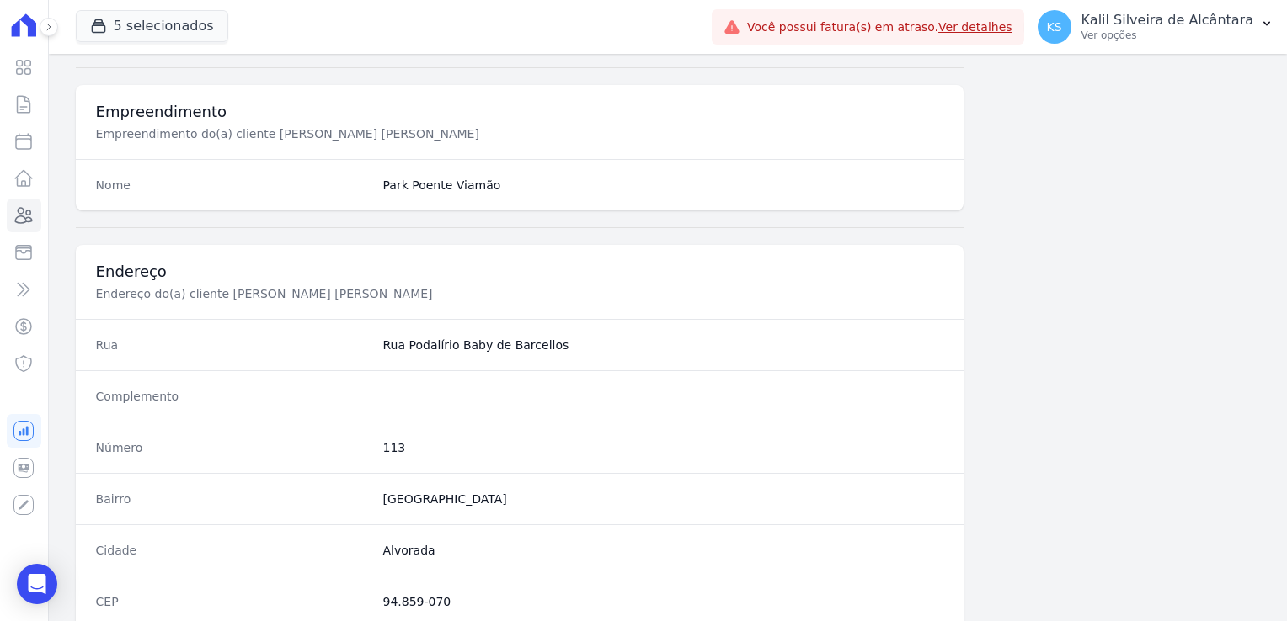
scroll to position [948, 0]
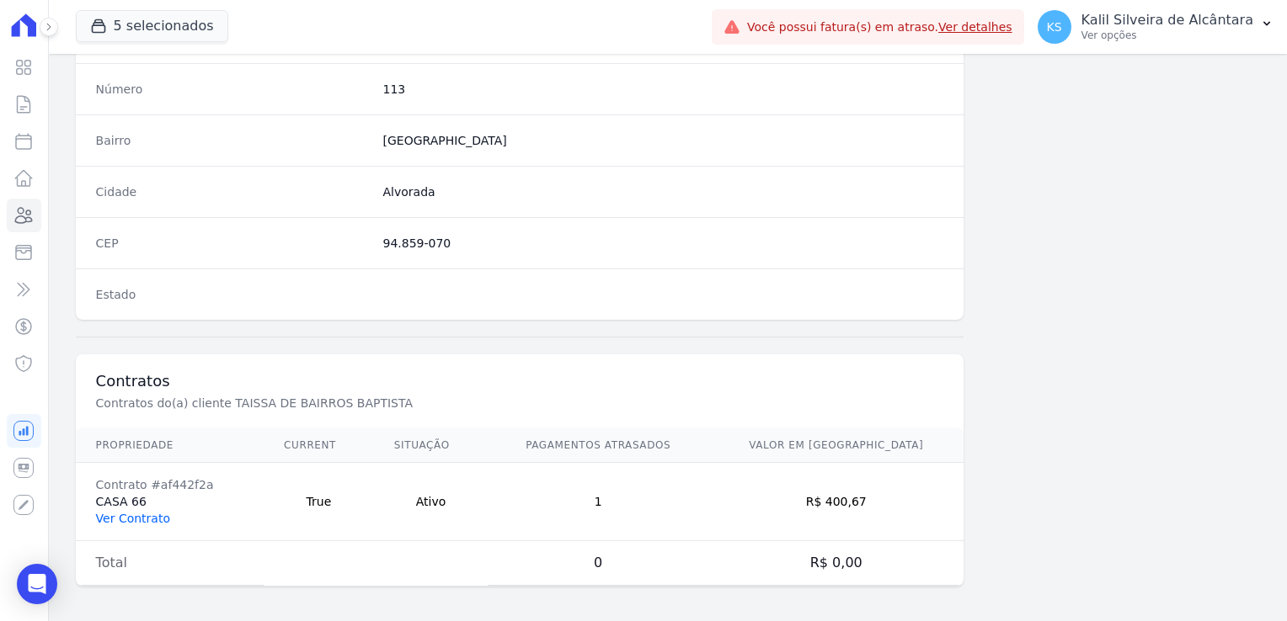
click at [141, 517] on link "Ver Contrato" at bounding box center [133, 518] width 74 height 13
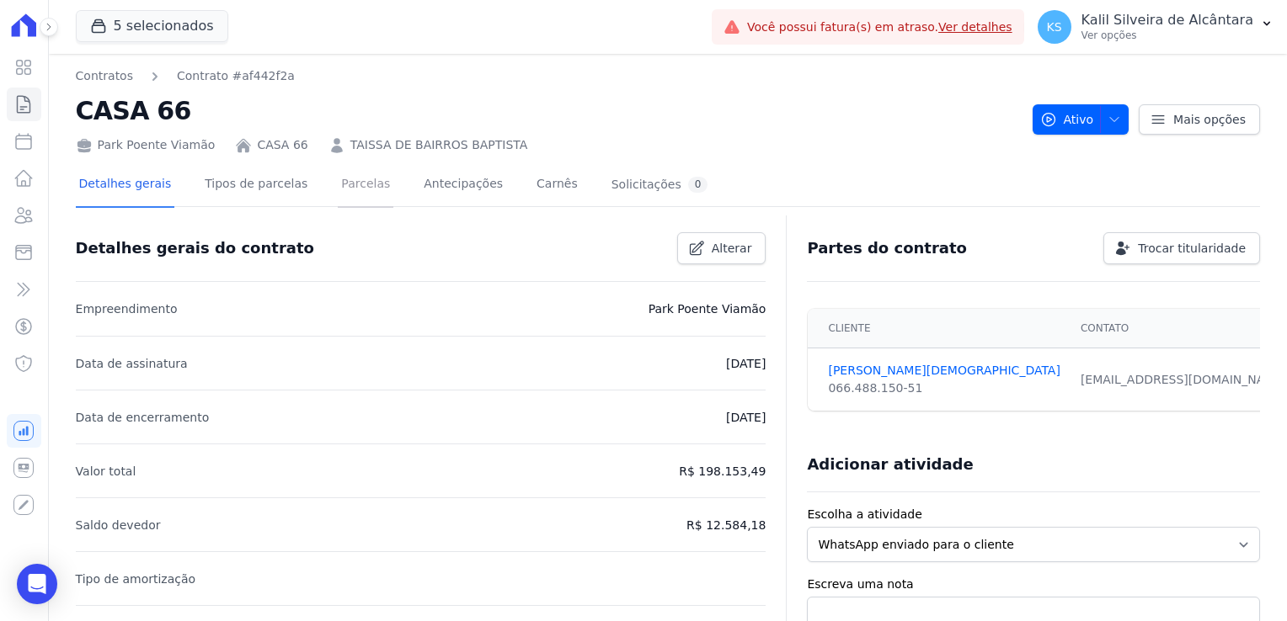
click at [351, 200] on link "Parcelas" at bounding box center [366, 185] width 56 height 45
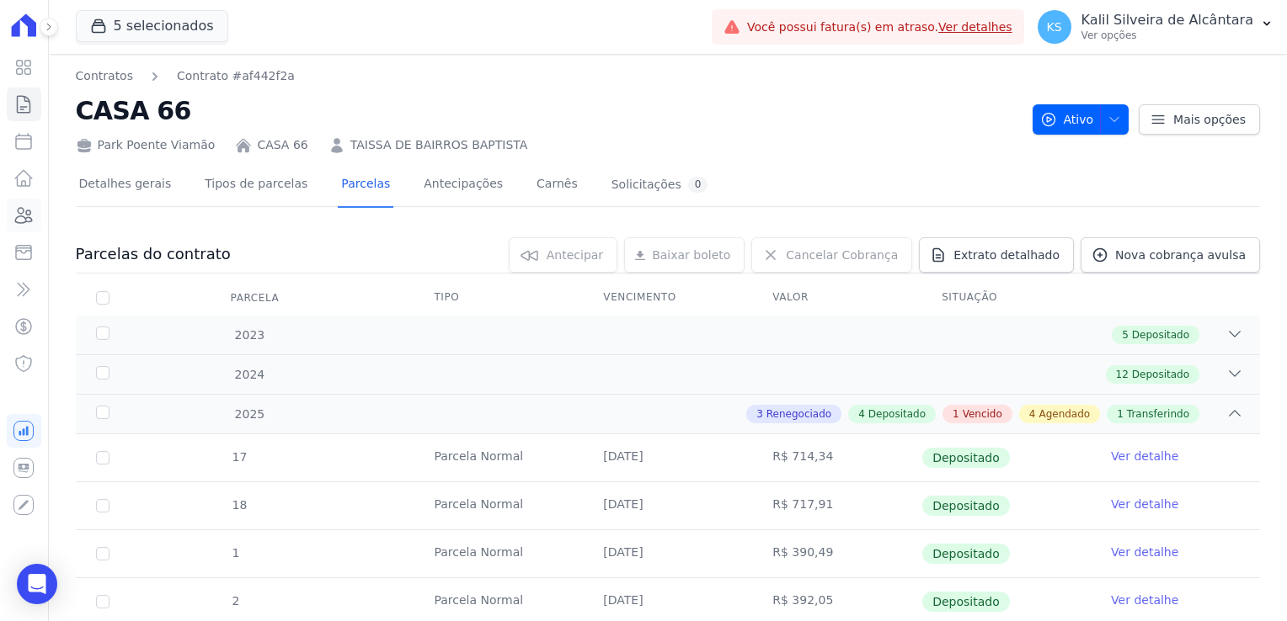
click at [33, 211] on link "Clientes" at bounding box center [24, 216] width 35 height 34
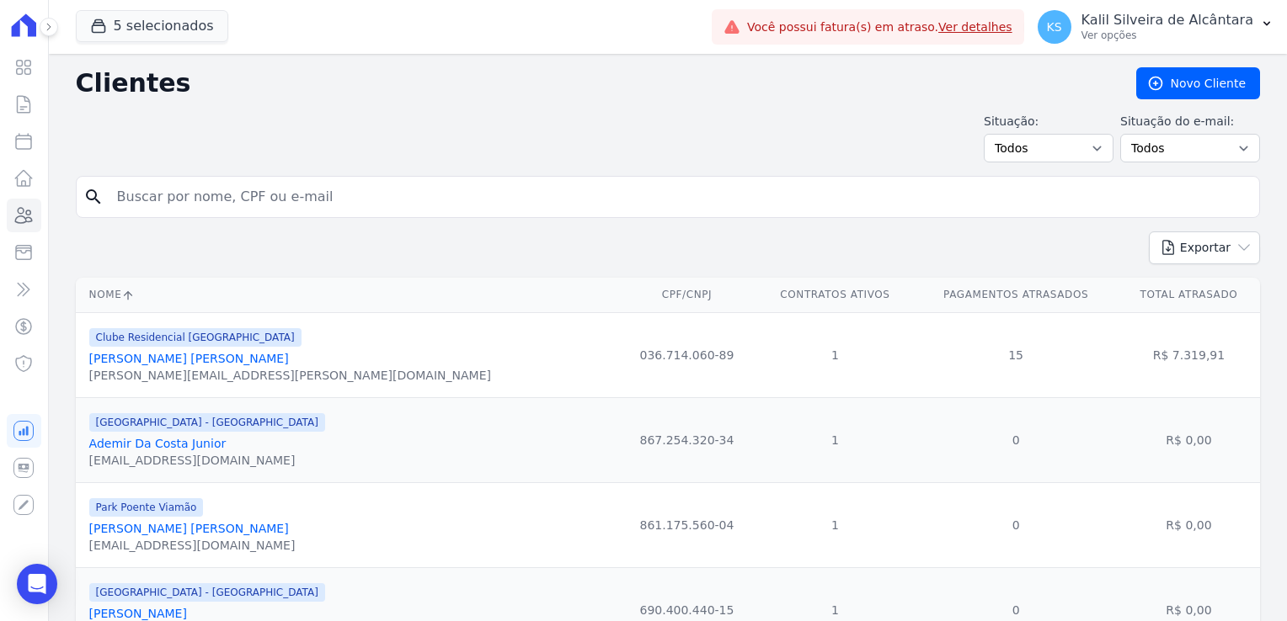
click at [175, 200] on input "search" at bounding box center [679, 197] width 1145 height 34
type input "joao vic"
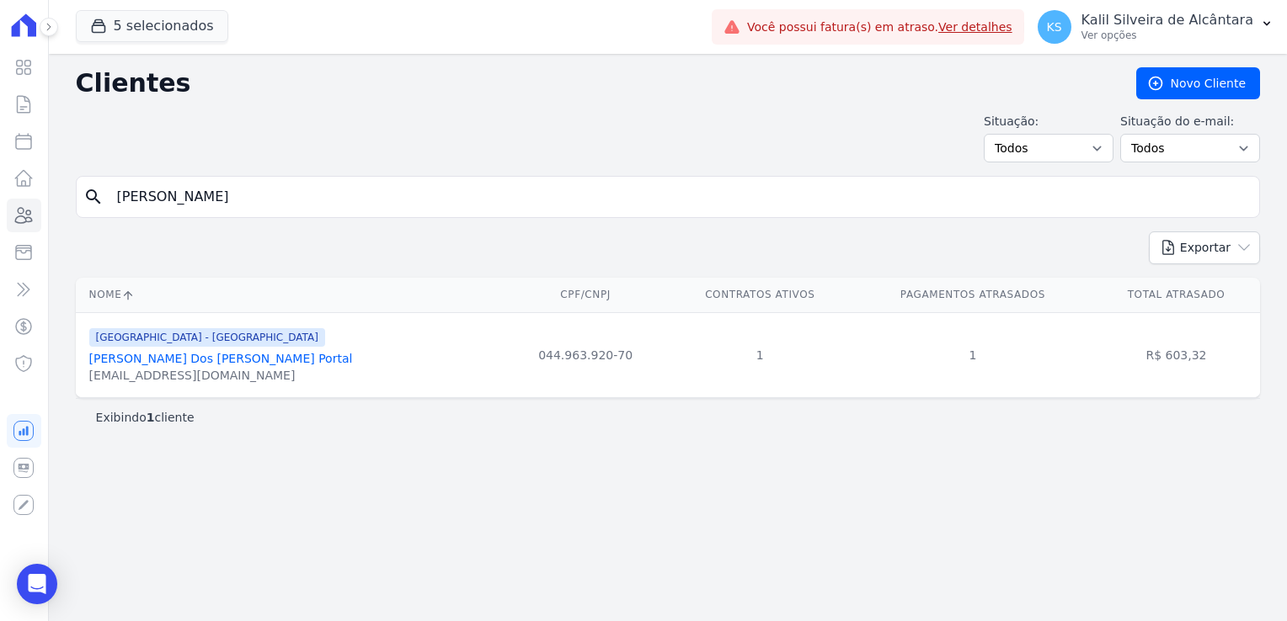
click at [188, 360] on link "João Victor Dos Santos Portal" at bounding box center [221, 358] width 264 height 13
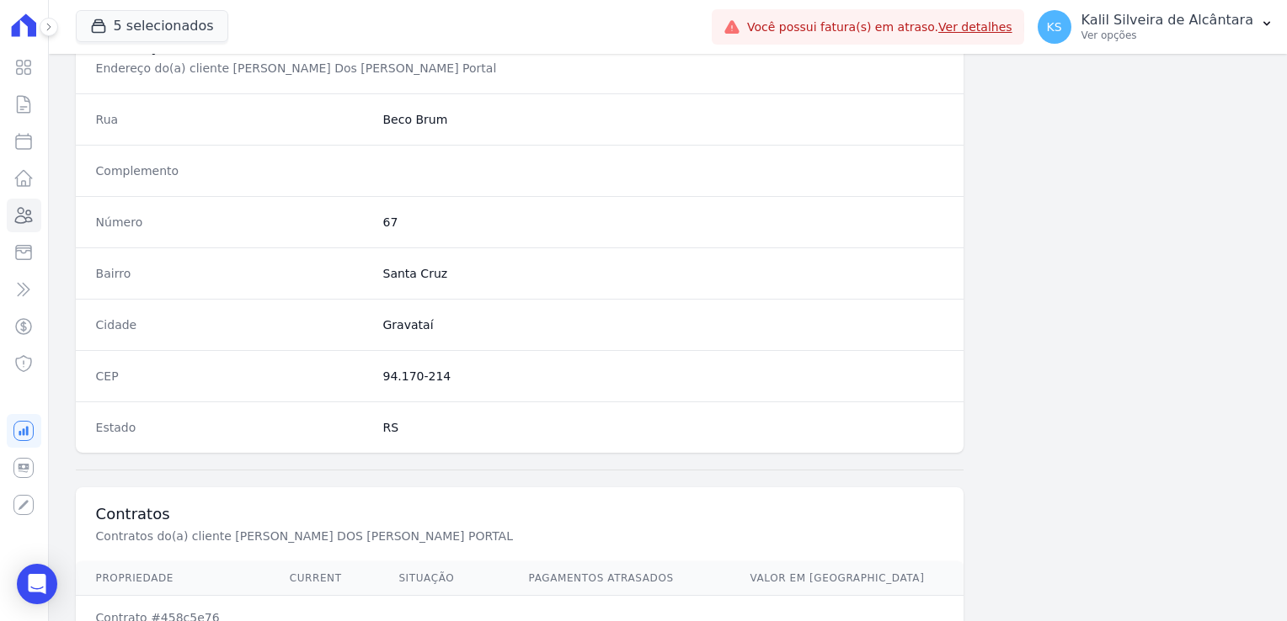
scroll to position [948, 0]
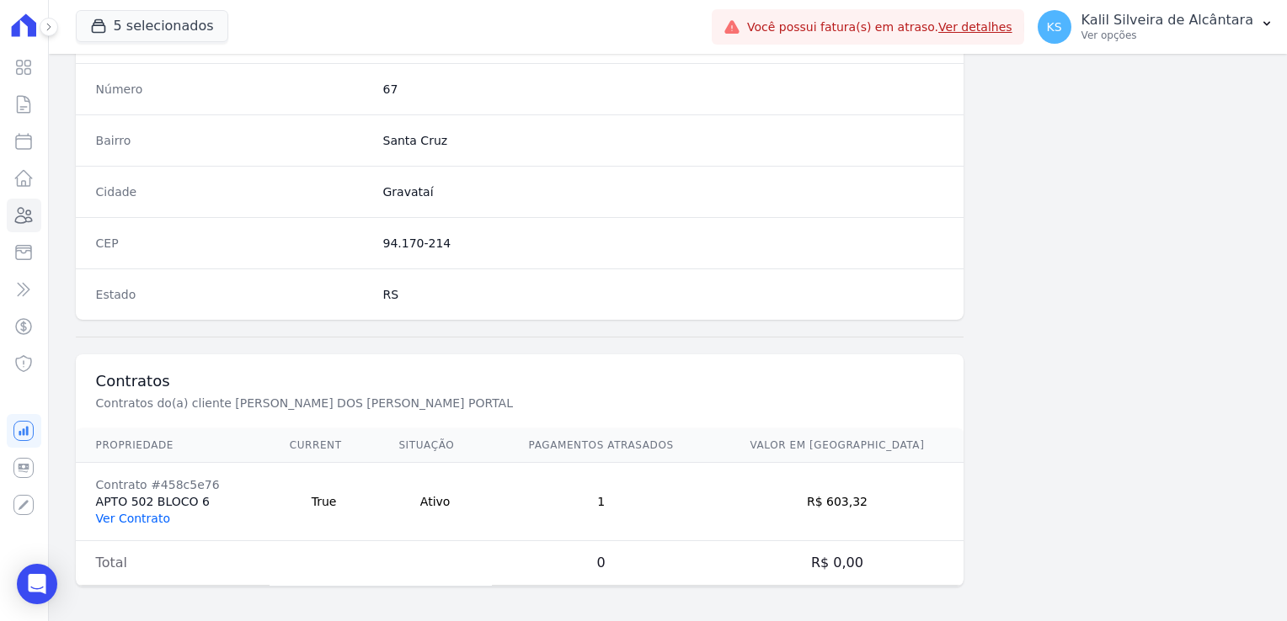
click at [136, 513] on link "Ver Contrato" at bounding box center [133, 518] width 74 height 13
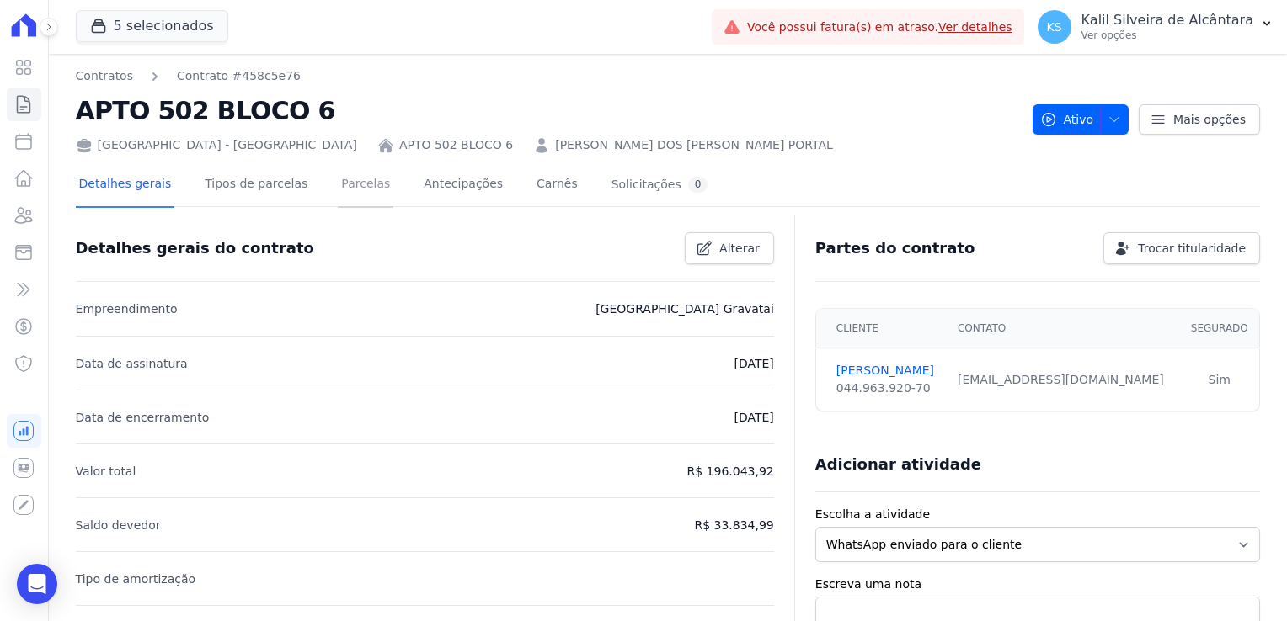
click at [347, 189] on link "Parcelas" at bounding box center [366, 185] width 56 height 45
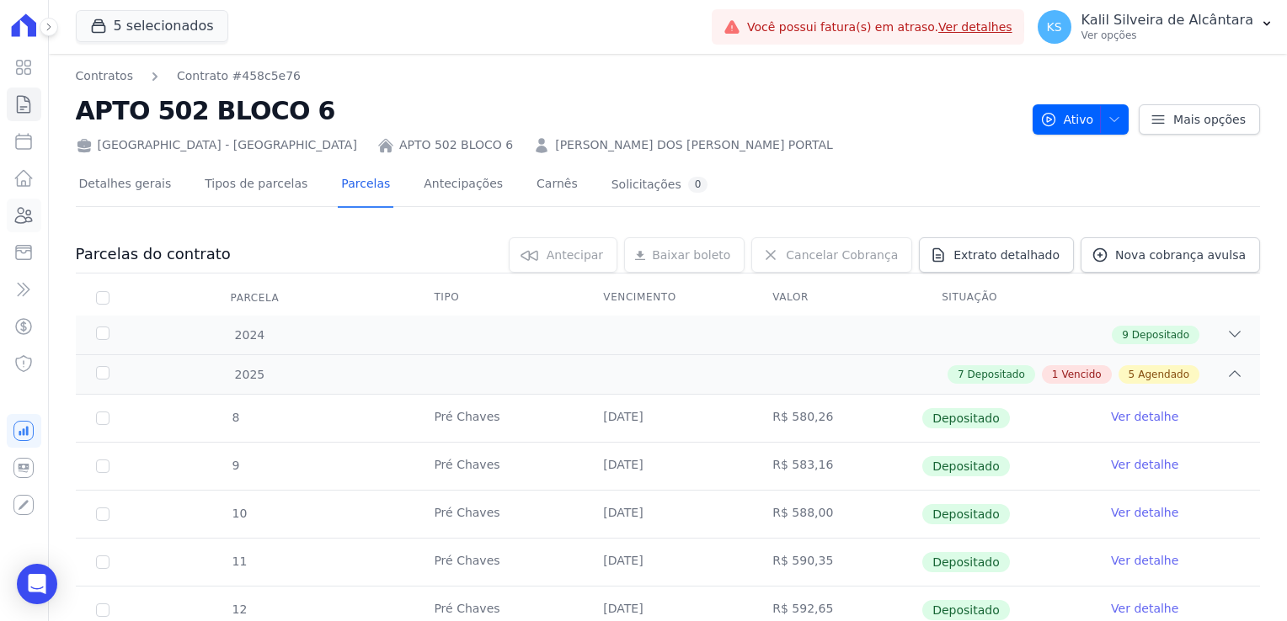
click at [31, 216] on icon at bounding box center [23, 215] width 20 height 20
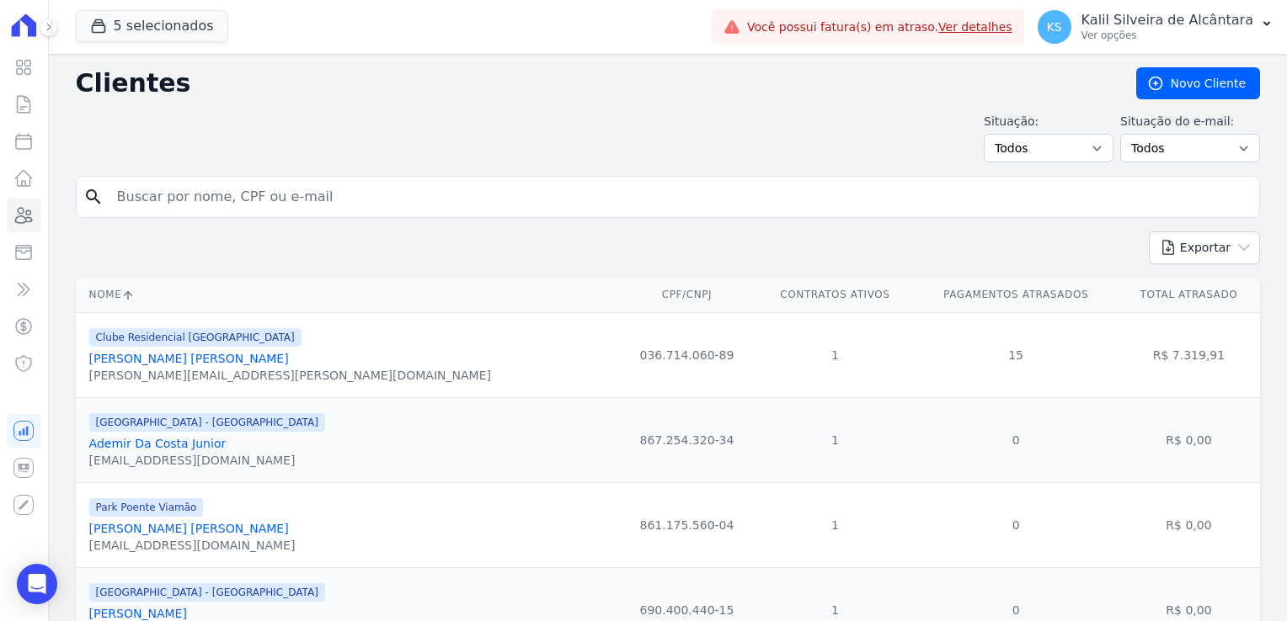
click at [251, 197] on input "search" at bounding box center [679, 197] width 1145 height 34
type input "débora"
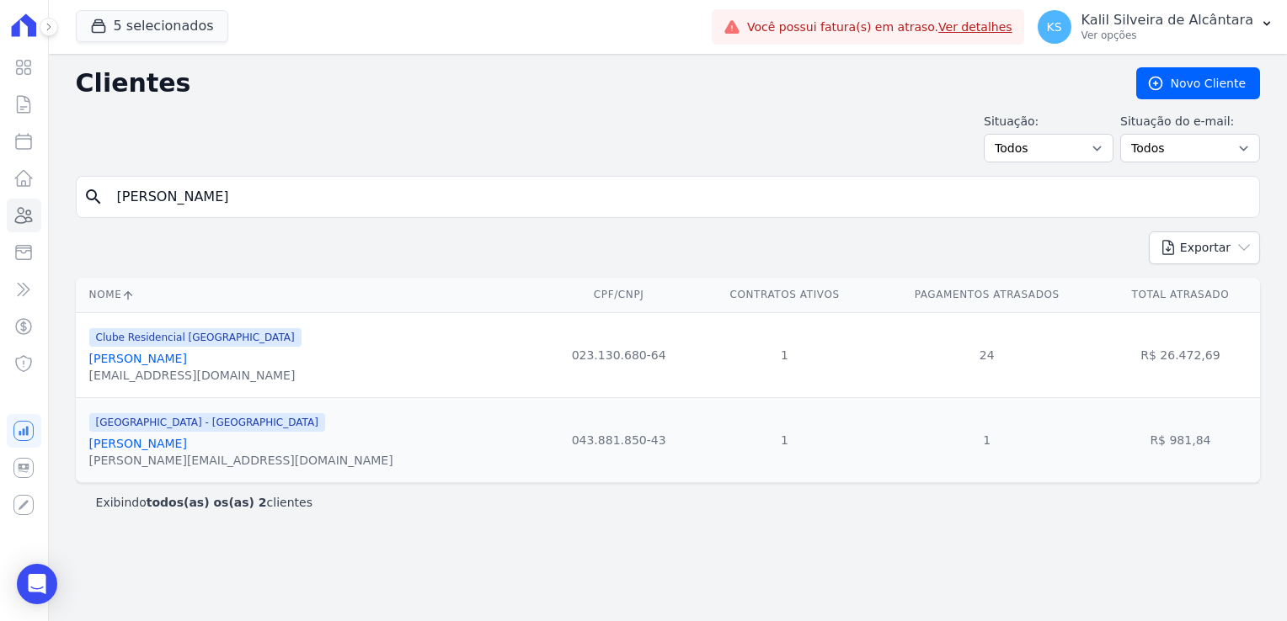
click at [170, 450] on link "Debora Ferreira Da Conceiçao" at bounding box center [138, 443] width 98 height 13
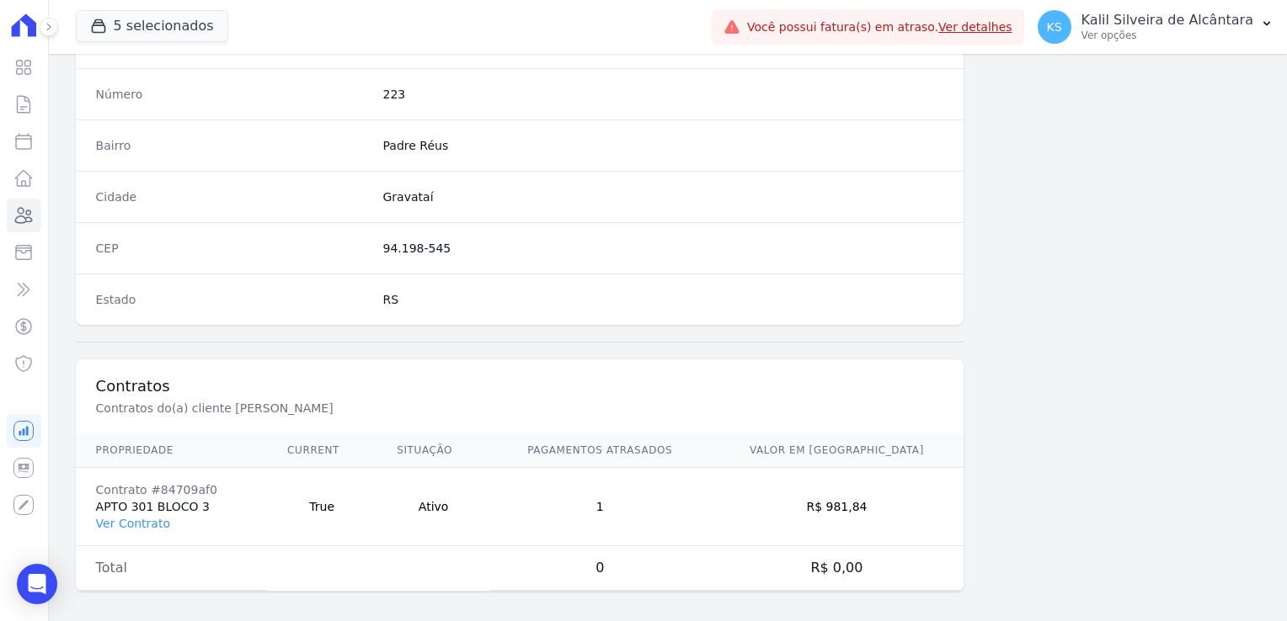
scroll to position [948, 0]
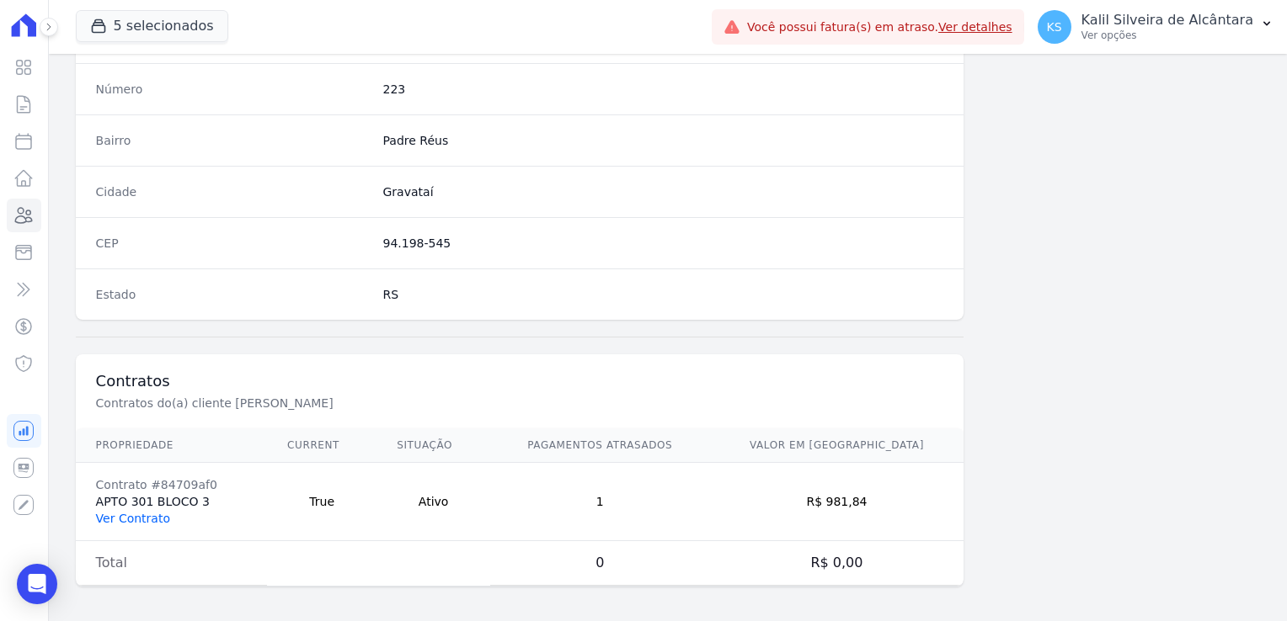
click at [136, 518] on link "Ver Contrato" at bounding box center [133, 518] width 74 height 13
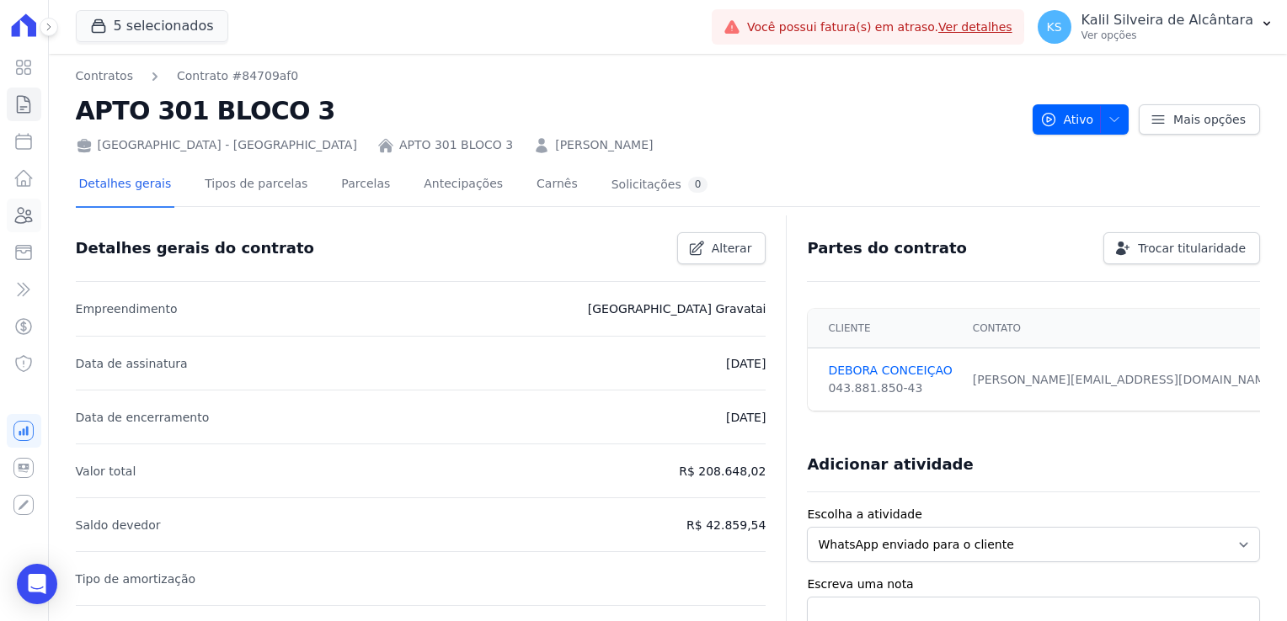
click at [12, 217] on link "Clientes" at bounding box center [24, 216] width 35 height 34
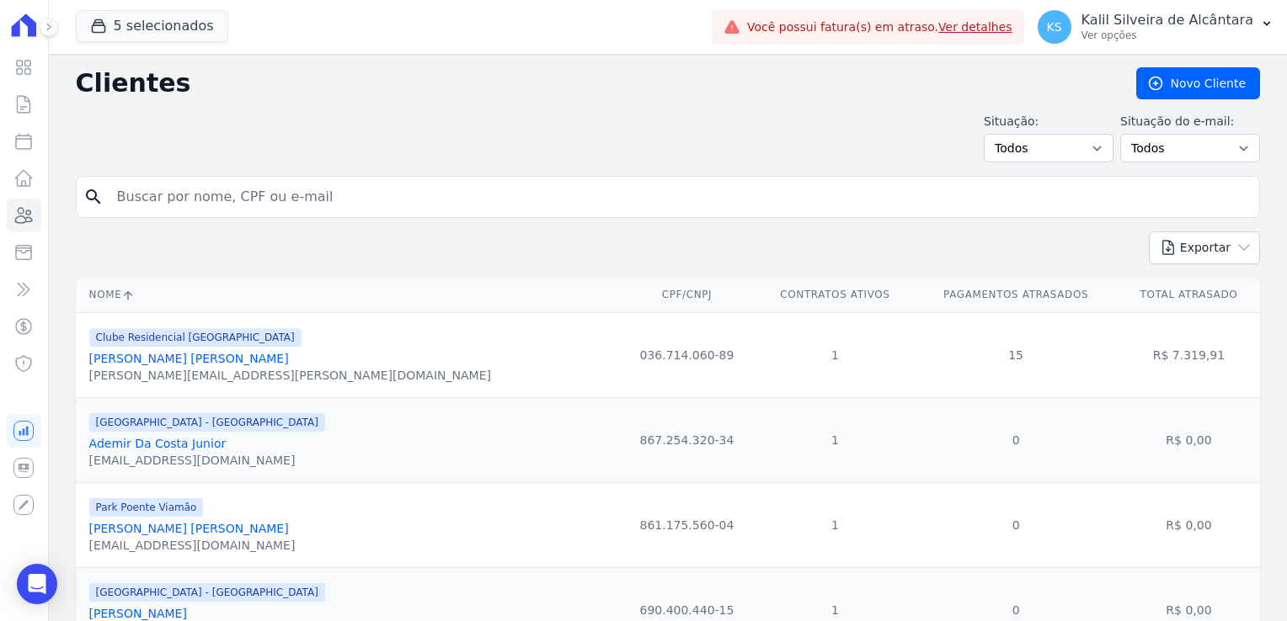
click at [246, 182] on input "search" at bounding box center [679, 197] width 1145 height 34
type input "deise"
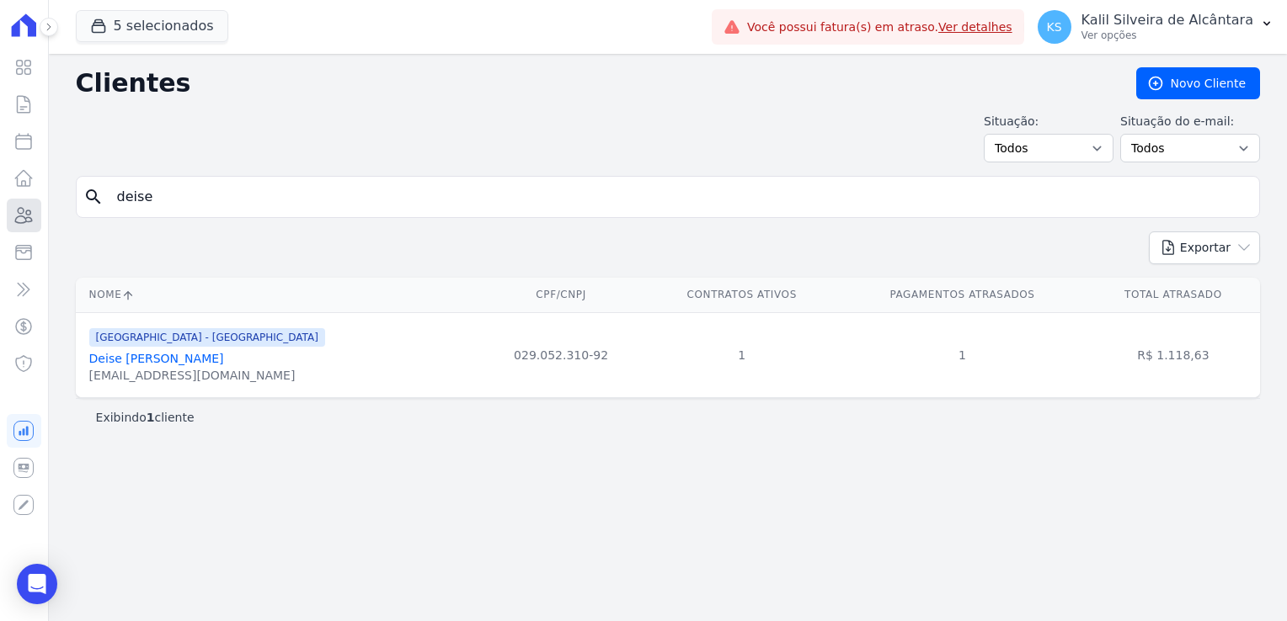
click at [27, 212] on icon at bounding box center [23, 215] width 20 height 20
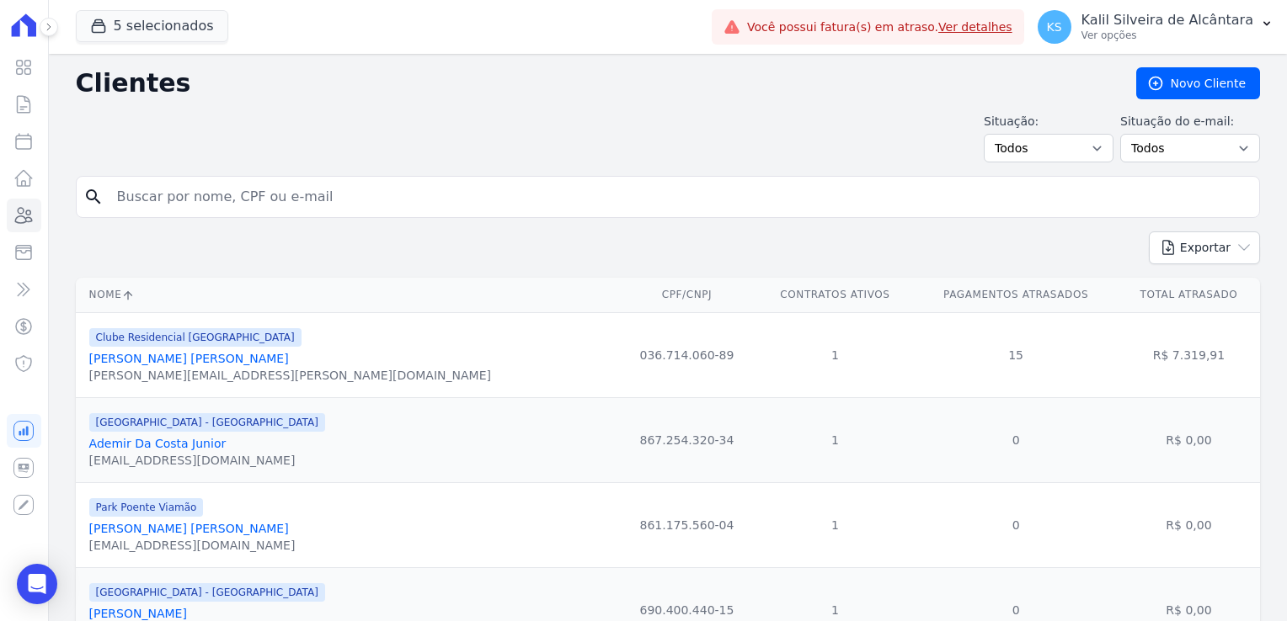
click at [158, 202] on input "search" at bounding box center [679, 197] width 1145 height 34
type input "thiago manoel"
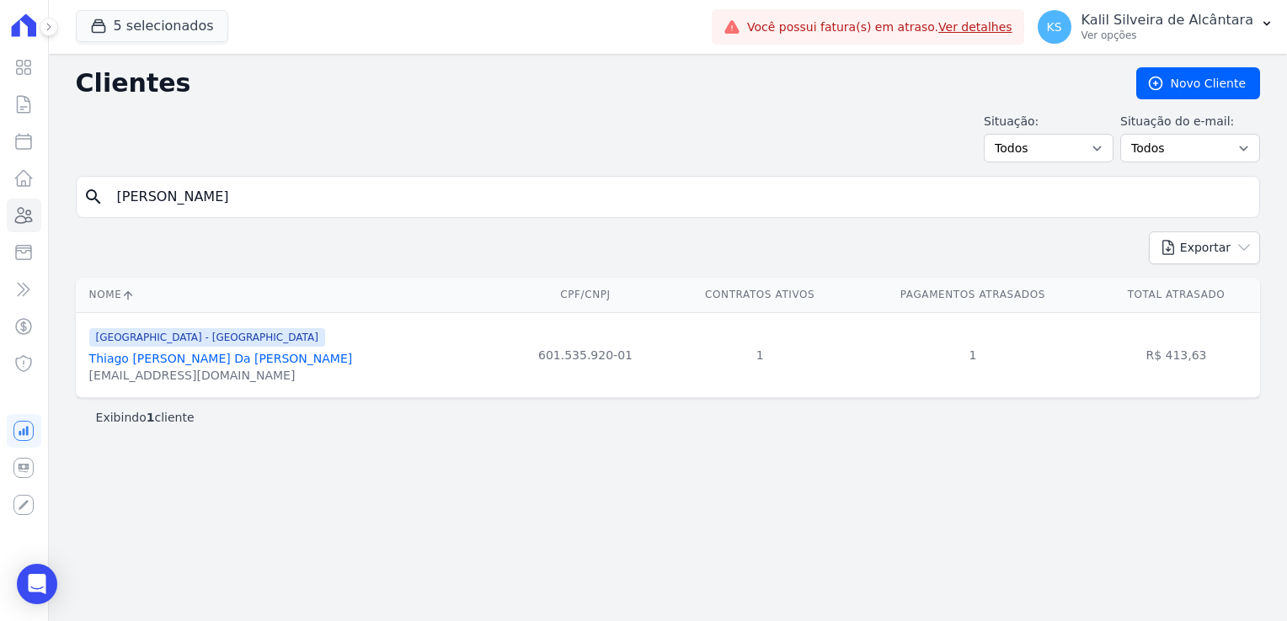
click at [199, 365] on link "[PERSON_NAME]" at bounding box center [221, 358] width 264 height 13
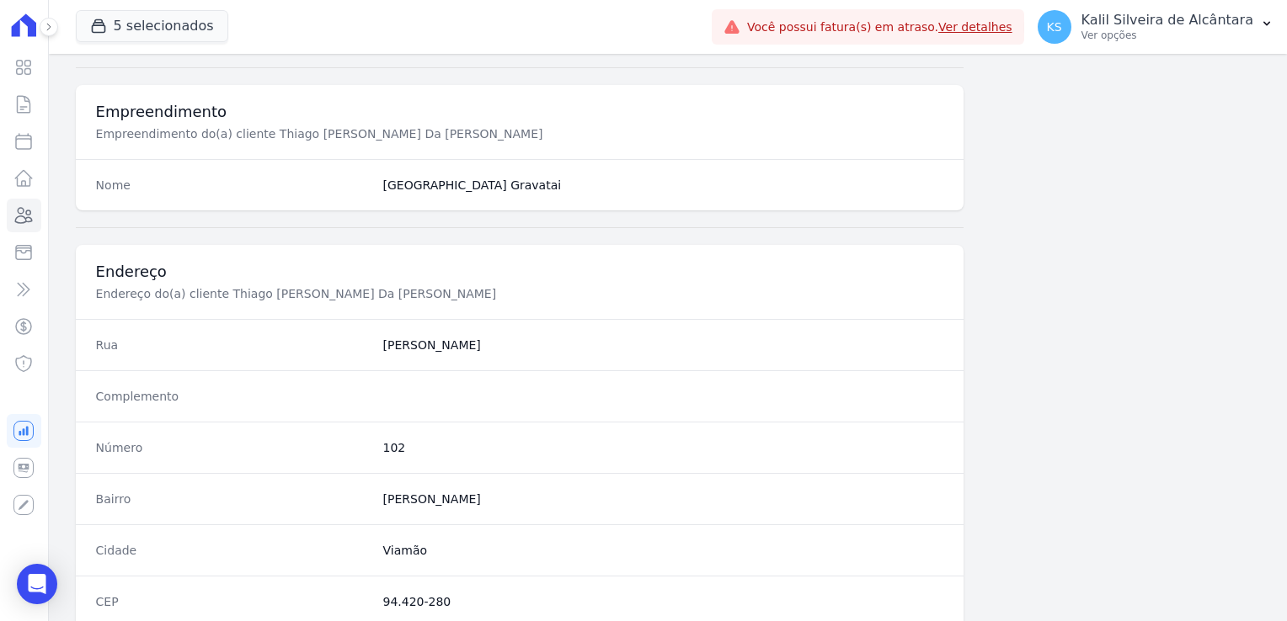
scroll to position [1026, 0]
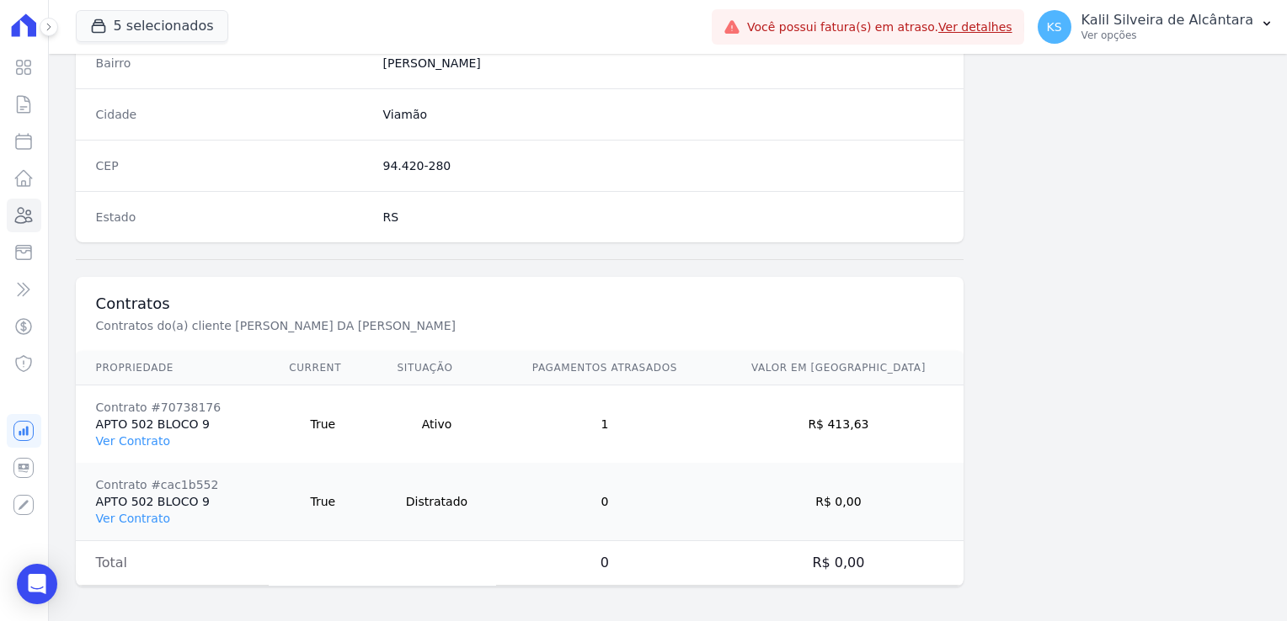
click at [155, 424] on td "Contrato #70738176 APTO 502 BLOCO 9 Ver Contrato" at bounding box center [173, 425] width 194 height 78
click at [152, 434] on link "Ver Contrato" at bounding box center [133, 440] width 74 height 13
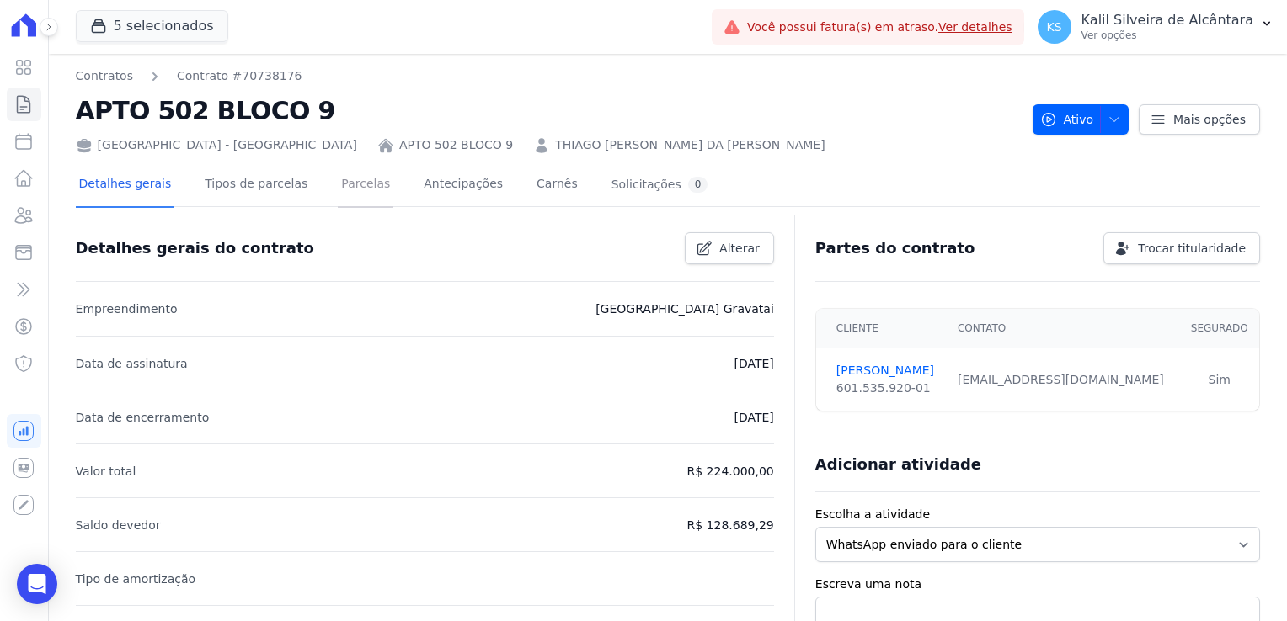
click at [363, 197] on link "Parcelas" at bounding box center [366, 185] width 56 height 45
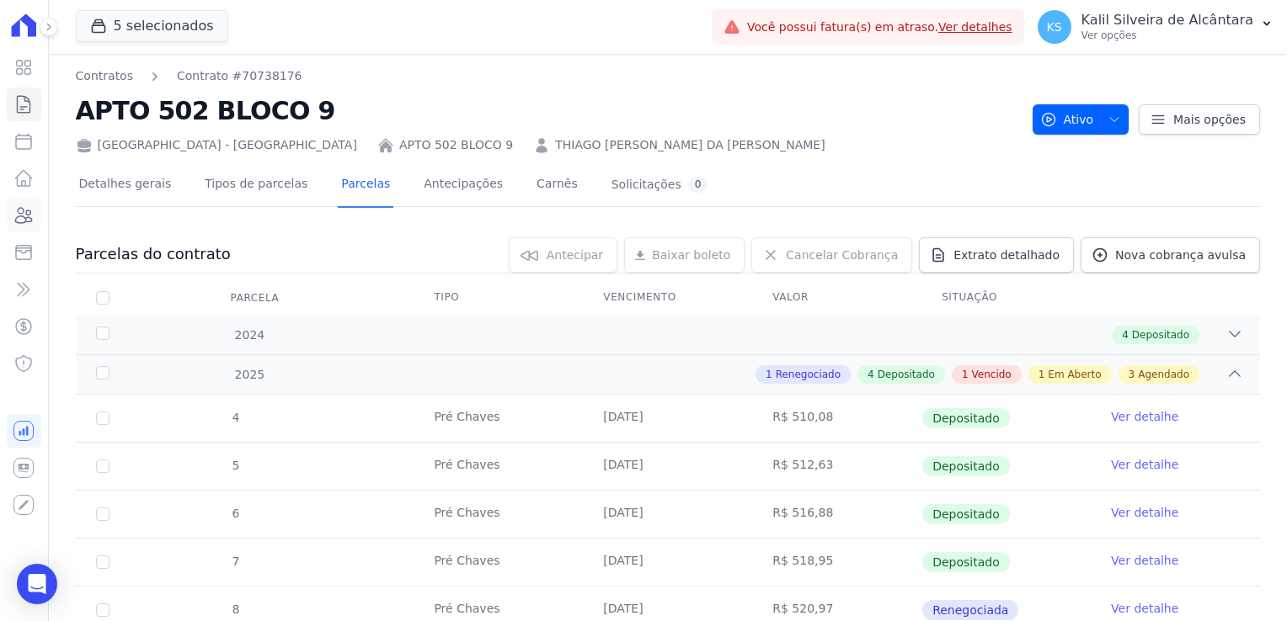
click at [30, 216] on icon at bounding box center [23, 215] width 20 height 20
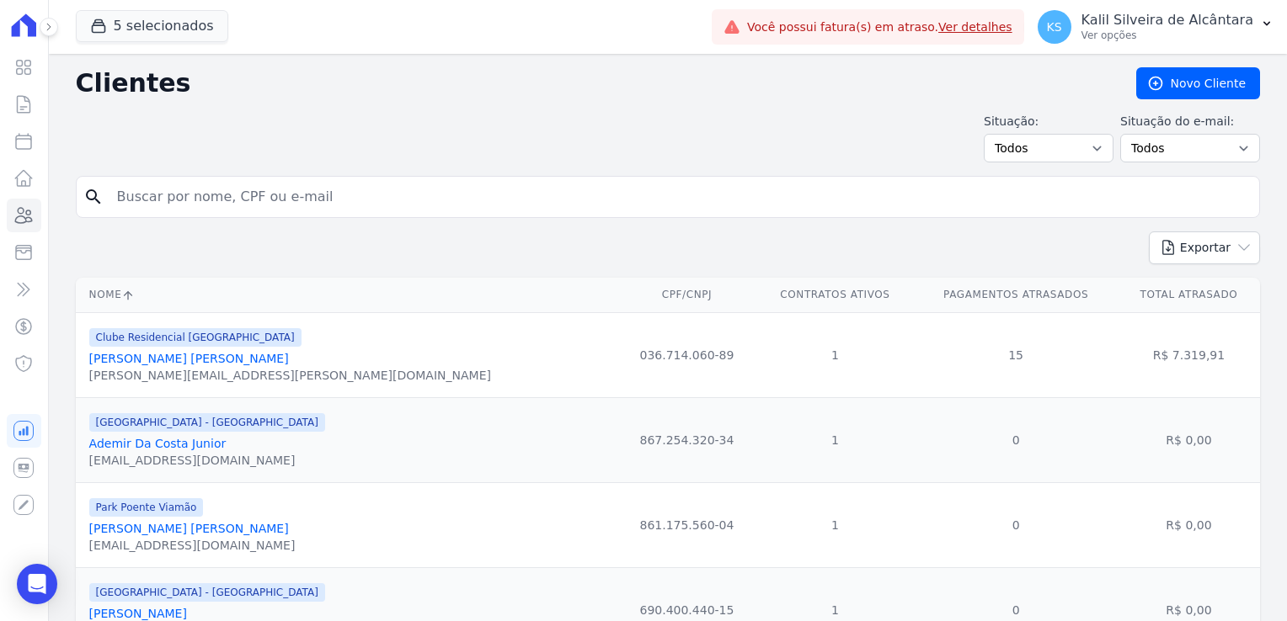
click at [229, 205] on input "search" at bounding box center [679, 197] width 1145 height 34
type input "ritiele"
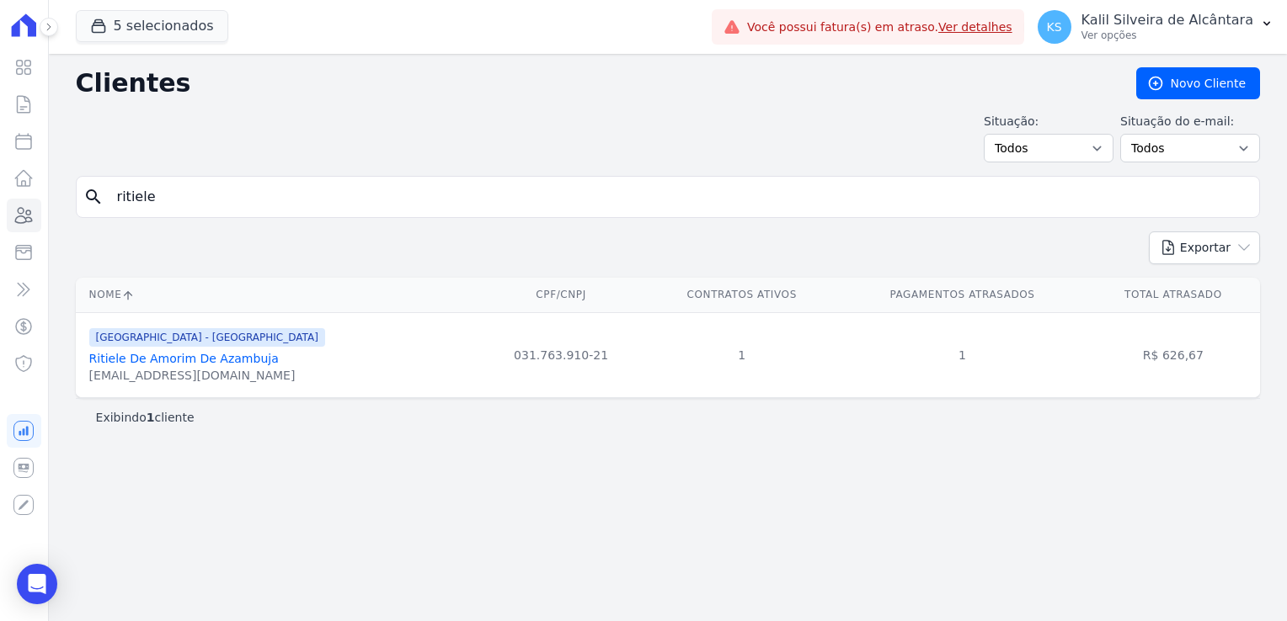
click at [212, 362] on link "Ritiele De Amorim De Azambuja" at bounding box center [183, 358] width 189 height 13
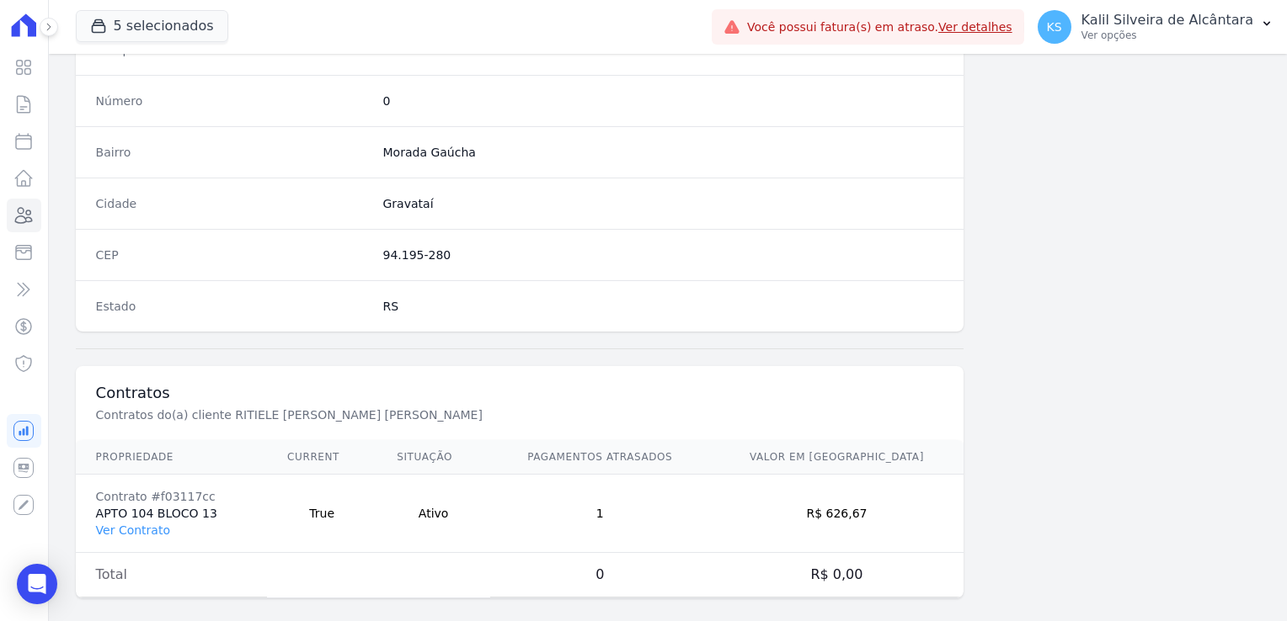
scroll to position [948, 0]
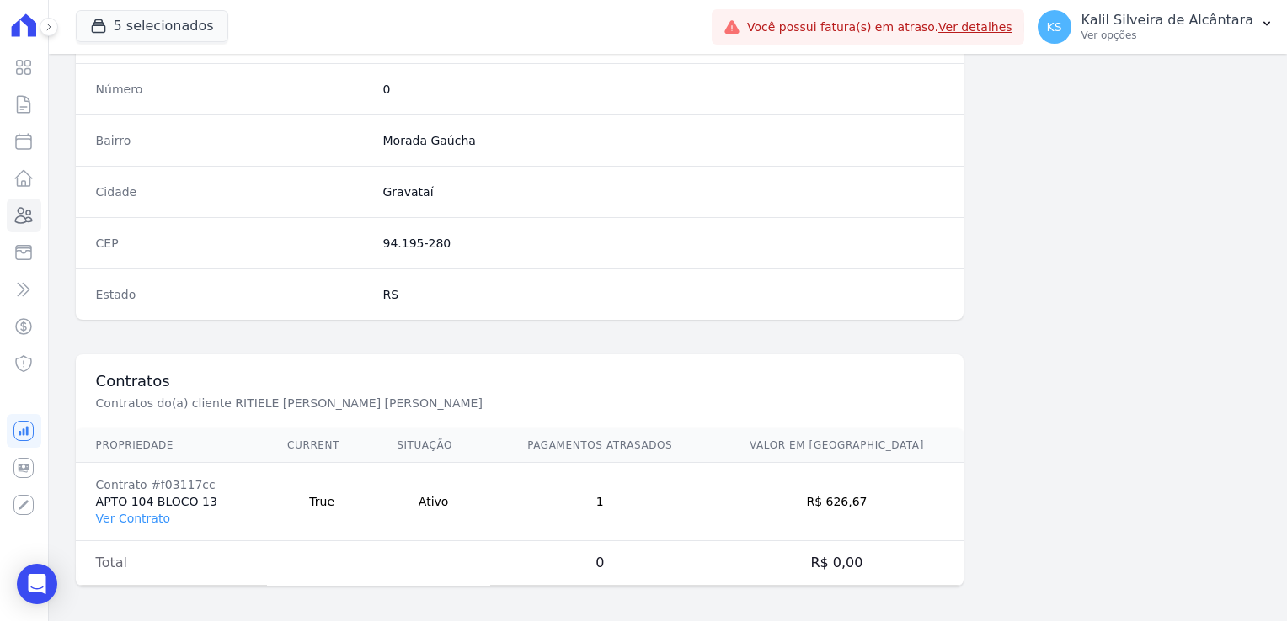
click at [131, 521] on td "Contrato #f03117cc APTO 104 BLOCO 13 Ver Contrato" at bounding box center [171, 502] width 191 height 78
click at [135, 514] on link "Ver Contrato" at bounding box center [133, 518] width 74 height 13
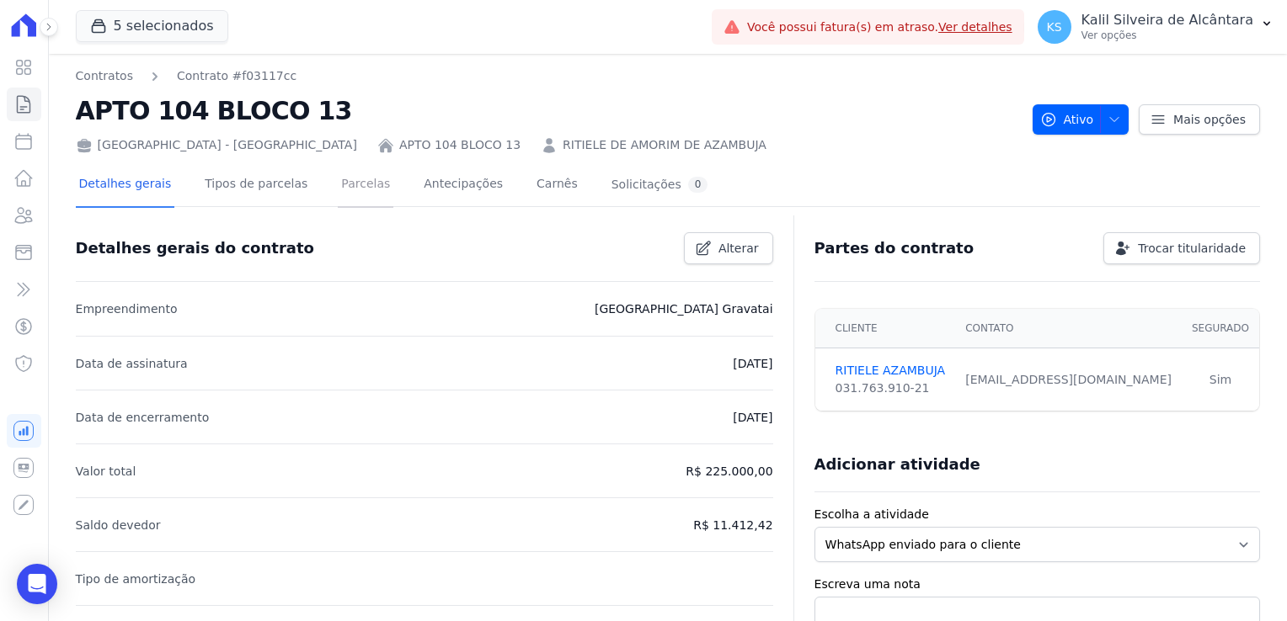
click at [345, 194] on link "Parcelas" at bounding box center [366, 185] width 56 height 45
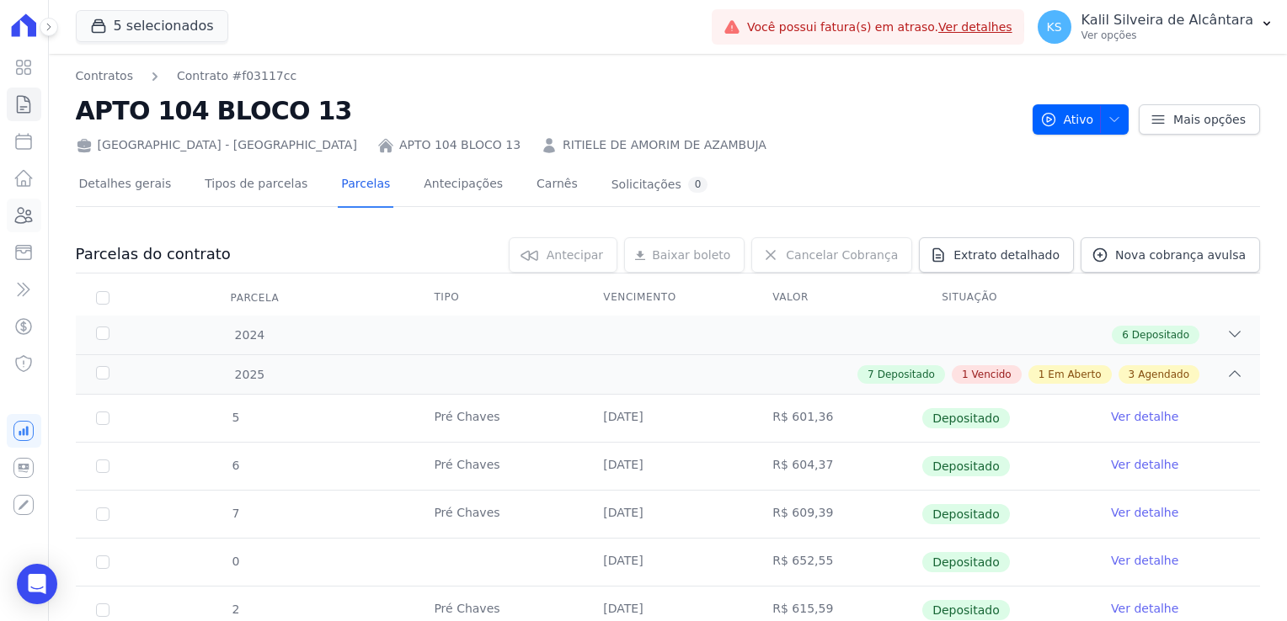
click at [28, 216] on icon at bounding box center [23, 215] width 20 height 20
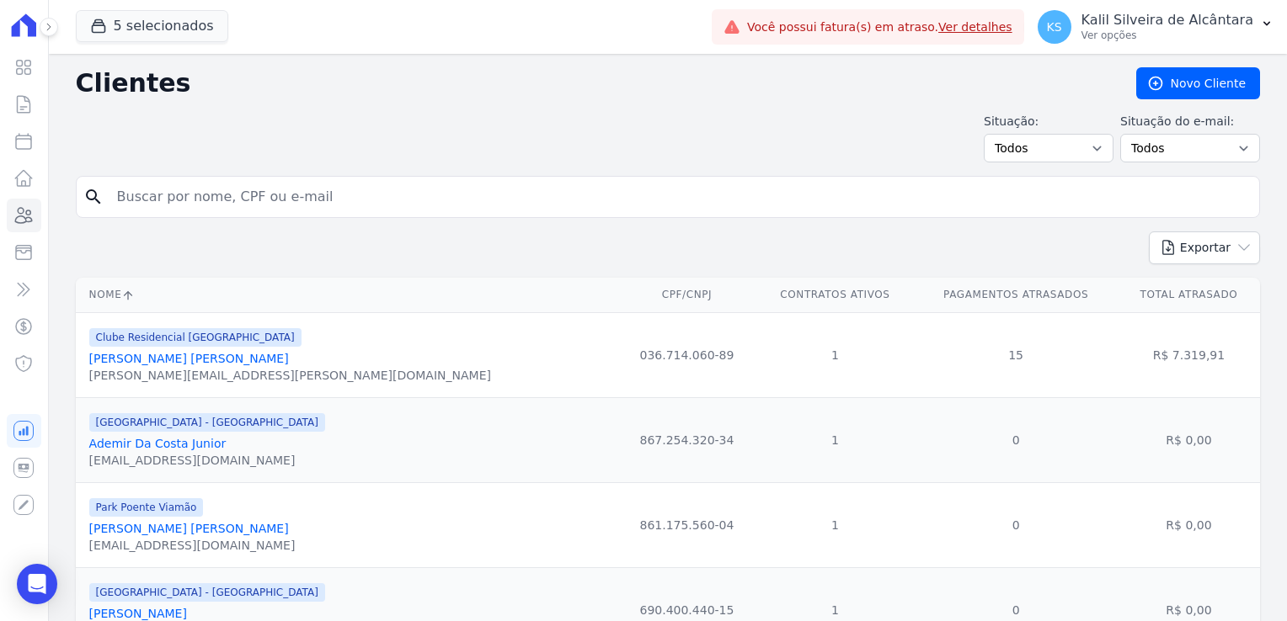
click at [360, 194] on input "search" at bounding box center [679, 197] width 1145 height 34
type input "angela pun"
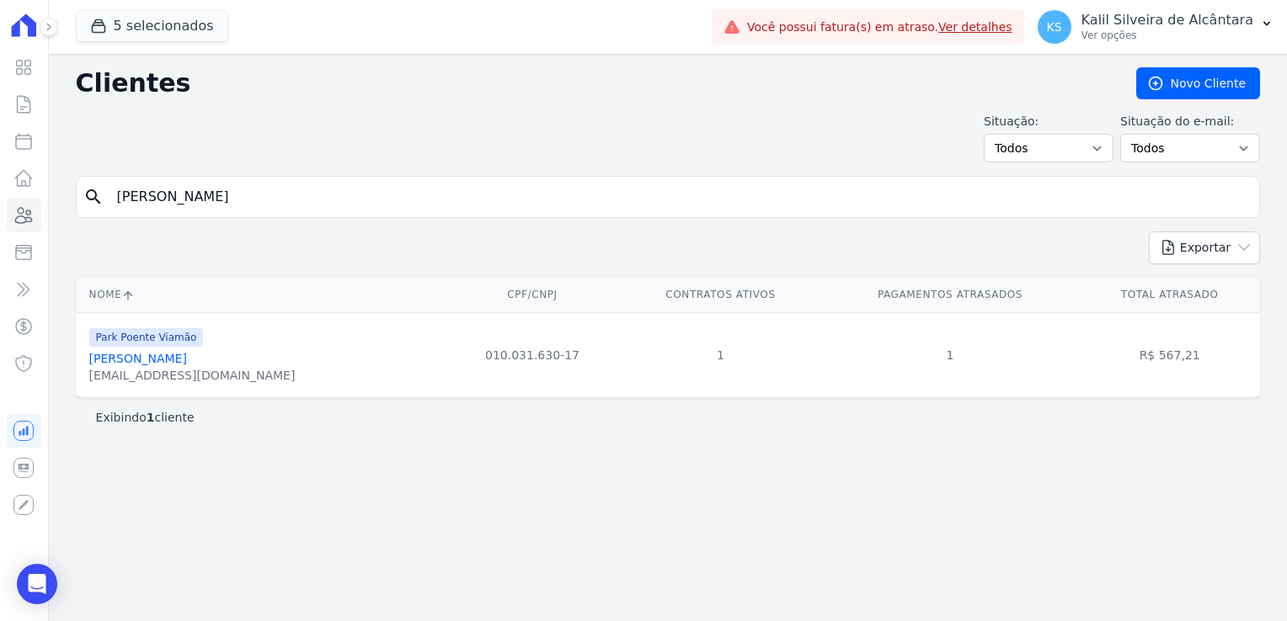
click at [154, 359] on link "Angela Puntel Da Silveira" at bounding box center [138, 358] width 98 height 13
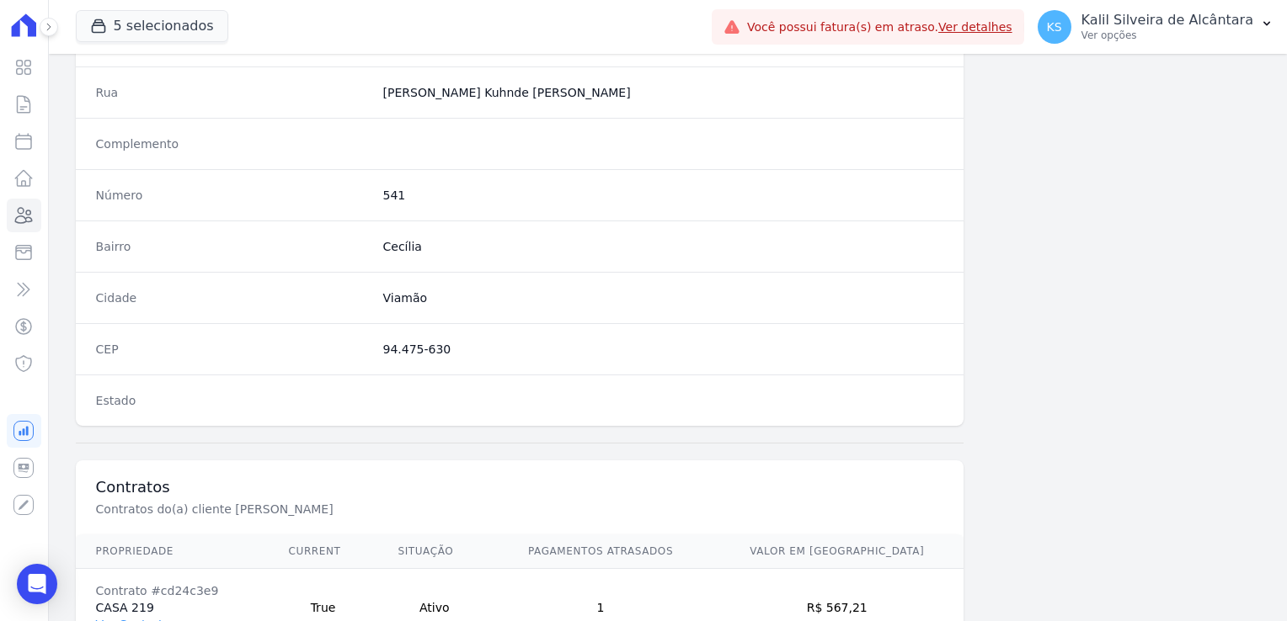
scroll to position [948, 0]
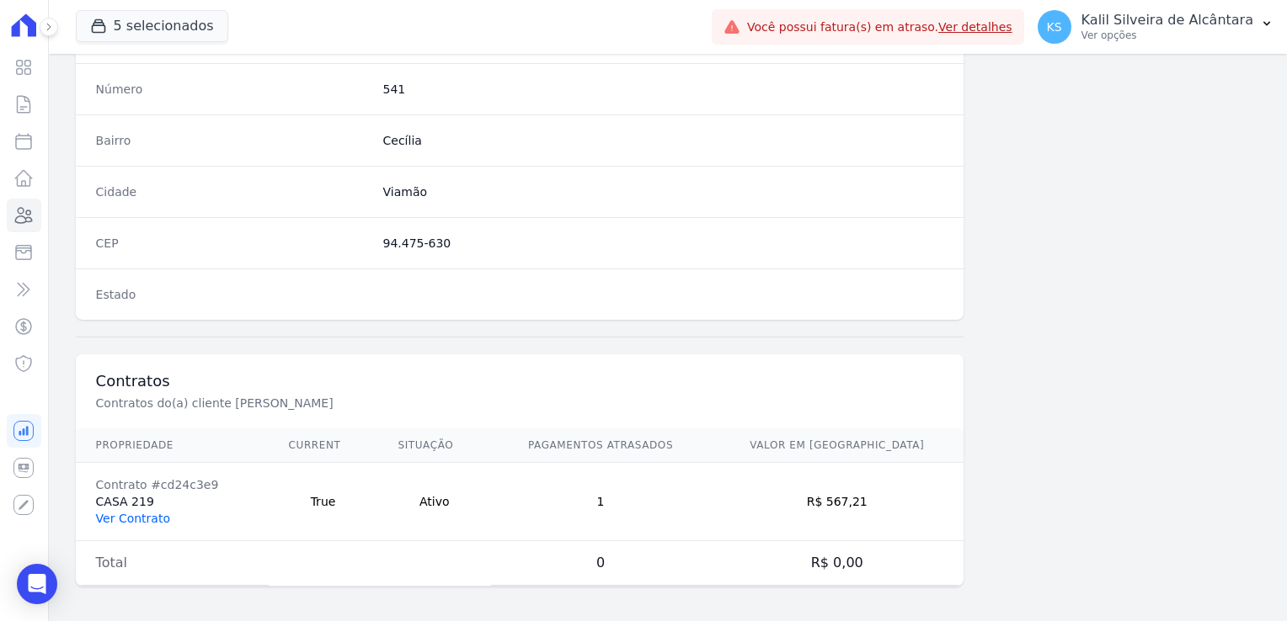
click at [143, 512] on link "Ver Contrato" at bounding box center [133, 518] width 74 height 13
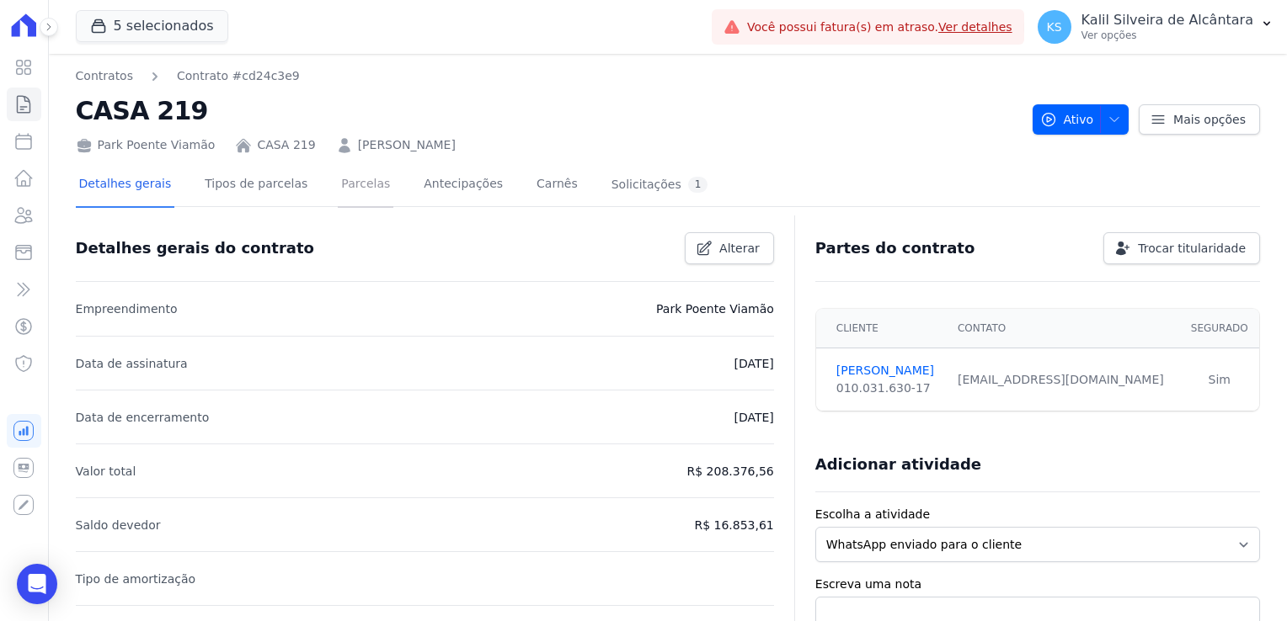
click at [354, 178] on link "Parcelas" at bounding box center [366, 185] width 56 height 45
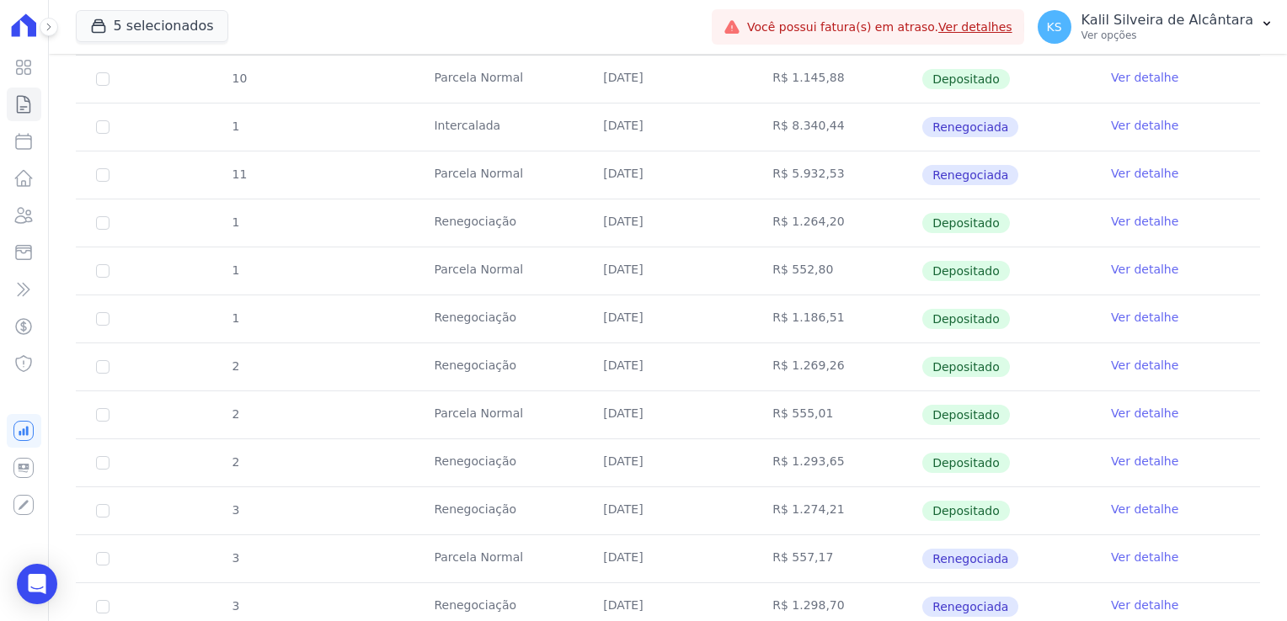
scroll to position [337, 0]
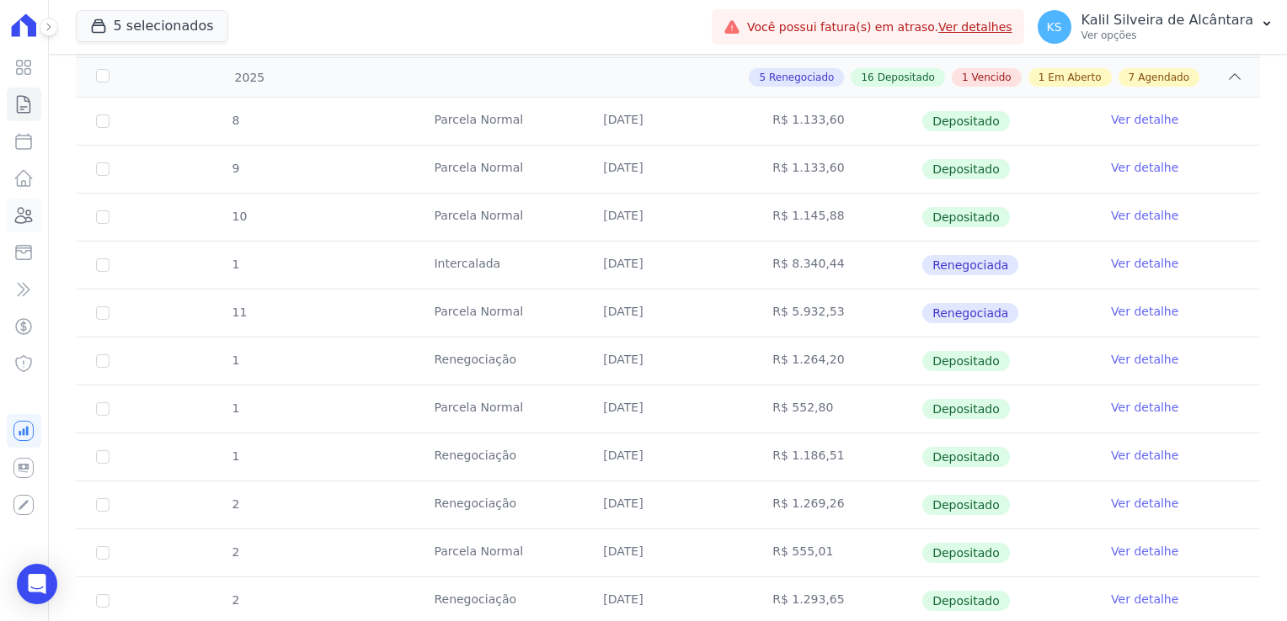
click at [15, 217] on icon at bounding box center [23, 215] width 20 height 20
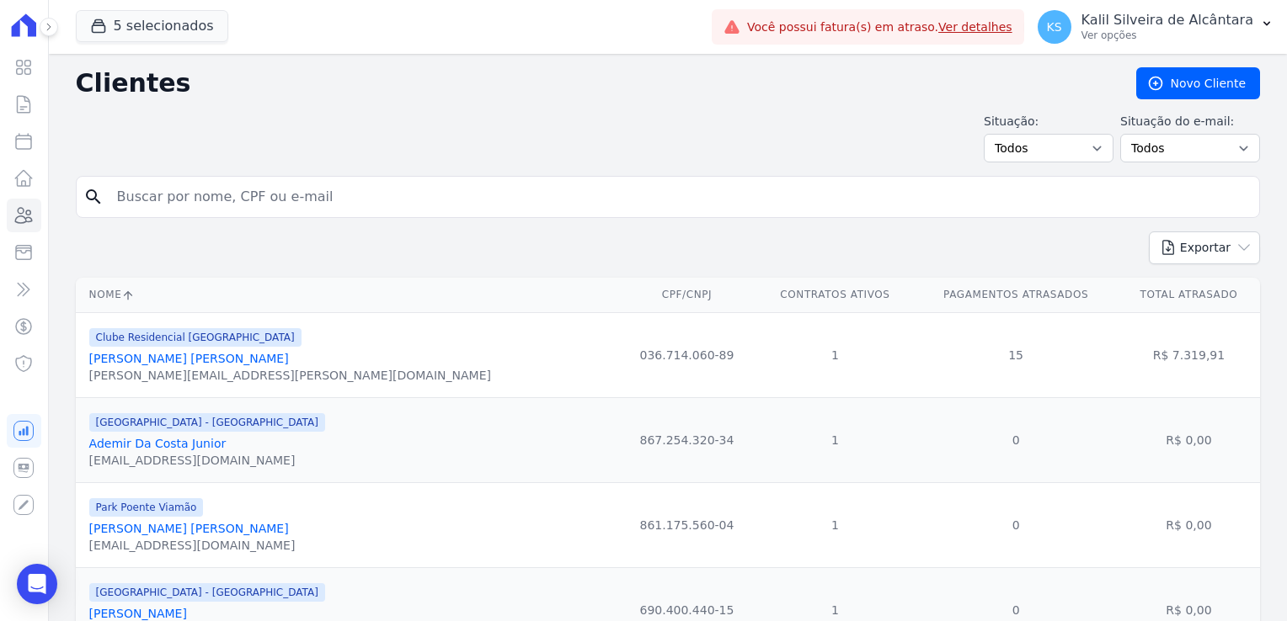
click at [237, 195] on input "search" at bounding box center [679, 197] width 1145 height 34
type input "bruno man"
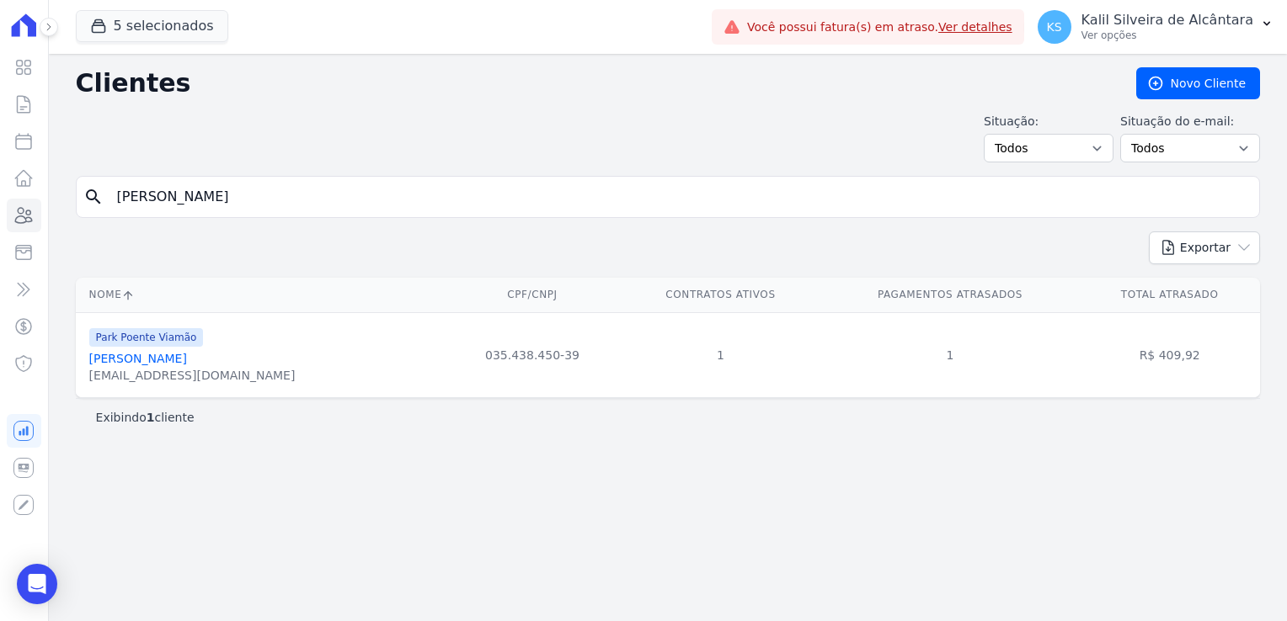
click at [144, 365] on link "Bruno Mansur Gras" at bounding box center [138, 358] width 98 height 13
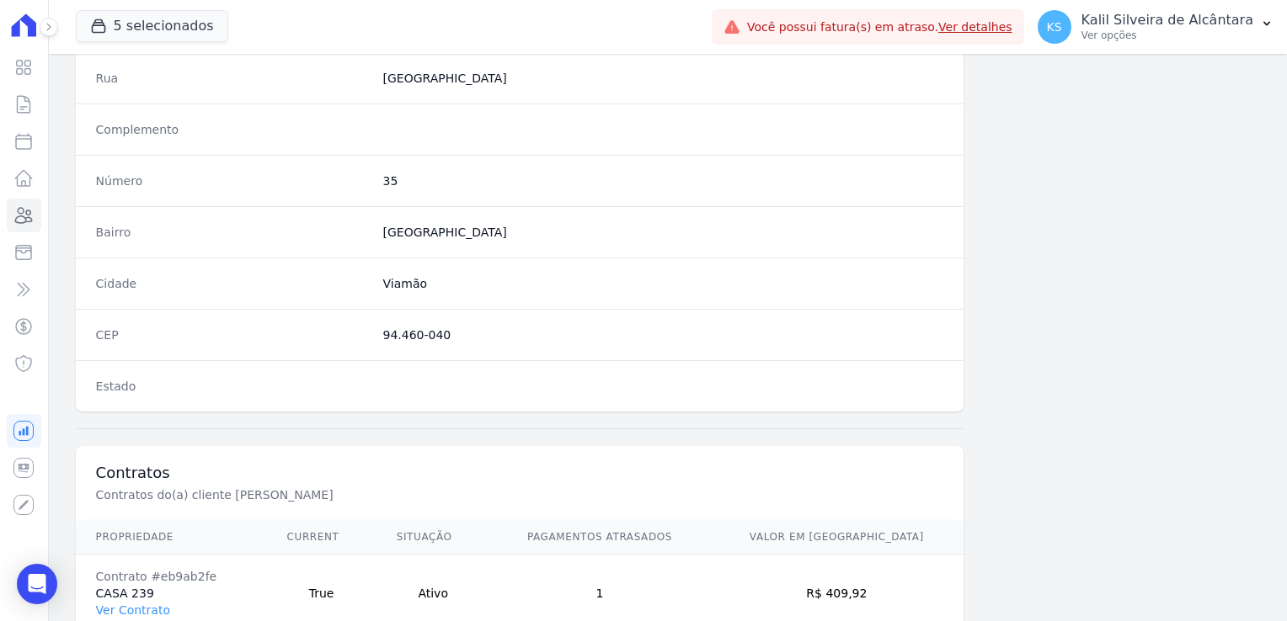
scroll to position [948, 0]
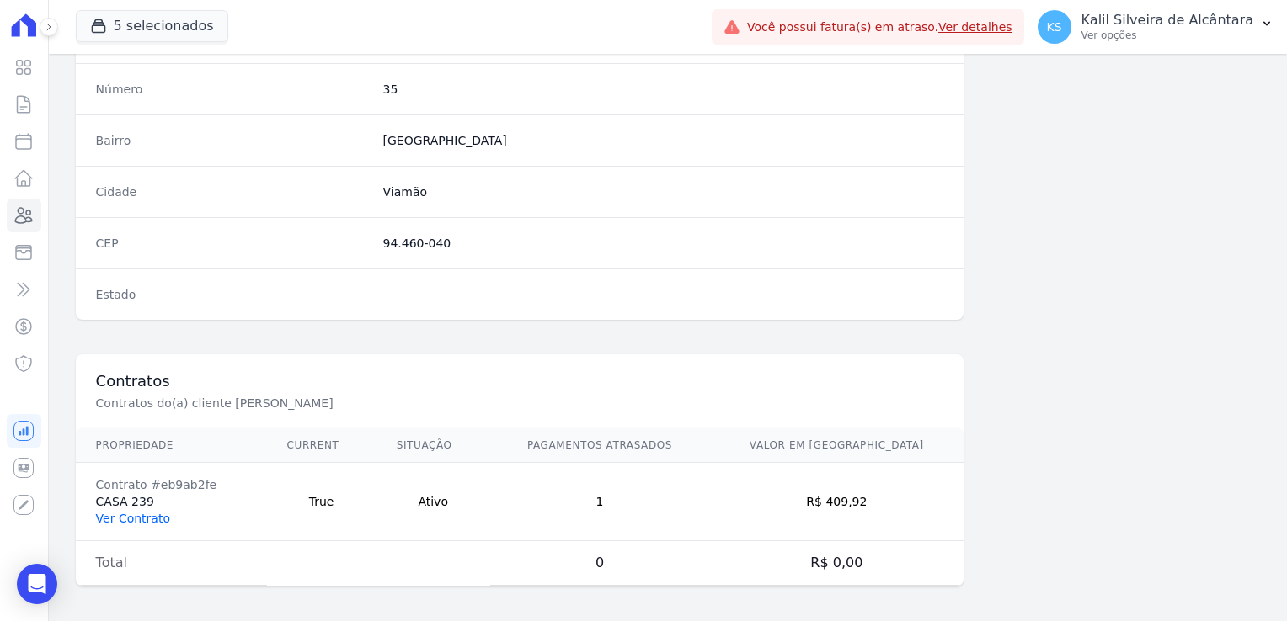
click at [136, 512] on link "Ver Contrato" at bounding box center [133, 518] width 74 height 13
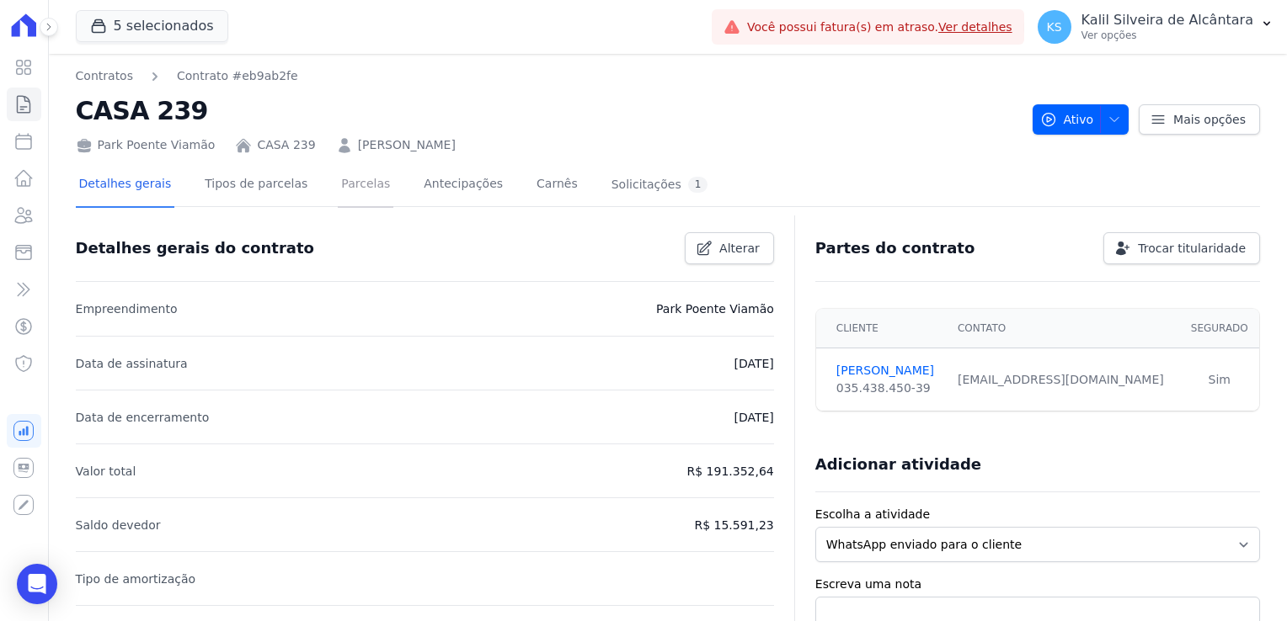
click at [347, 180] on link "Parcelas" at bounding box center [366, 185] width 56 height 45
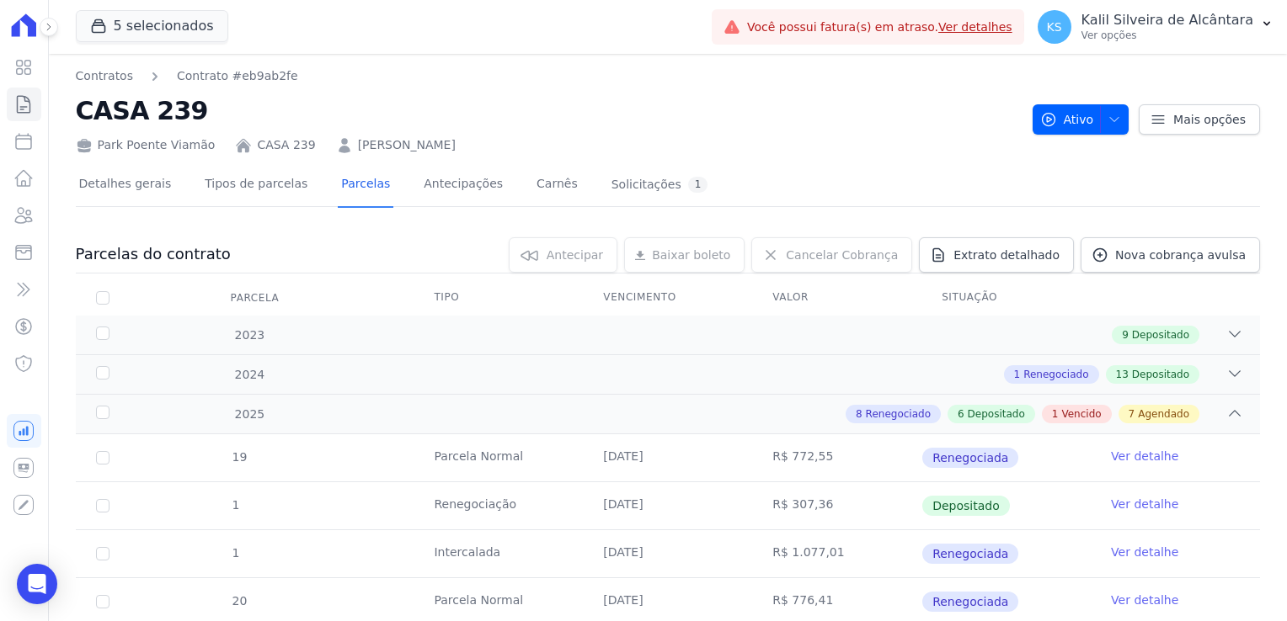
click at [429, 143] on link "BRUNO MANSUR GRAS" at bounding box center [407, 145] width 98 height 18
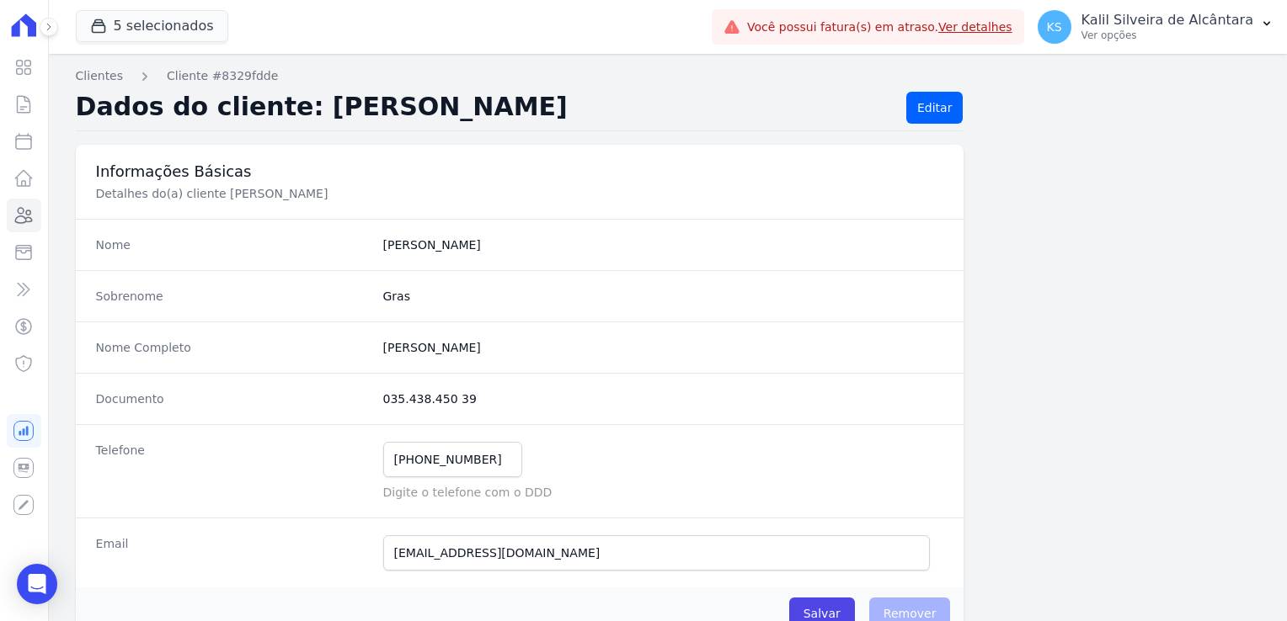
drag, startPoint x: 465, startPoint y: 391, endPoint x: 376, endPoint y: 397, distance: 89.5
click at [376, 397] on div "Documento 035.438.450 39" at bounding box center [520, 398] width 888 height 51
drag, startPoint x: 478, startPoint y: 461, endPoint x: 285, endPoint y: 450, distance: 193.2
click at [285, 450] on div "Telefone (51) 98052-6863 Mensagem de SMS ainda não enviada.. Mensagem de Whatsa…" at bounding box center [520, 470] width 888 height 93
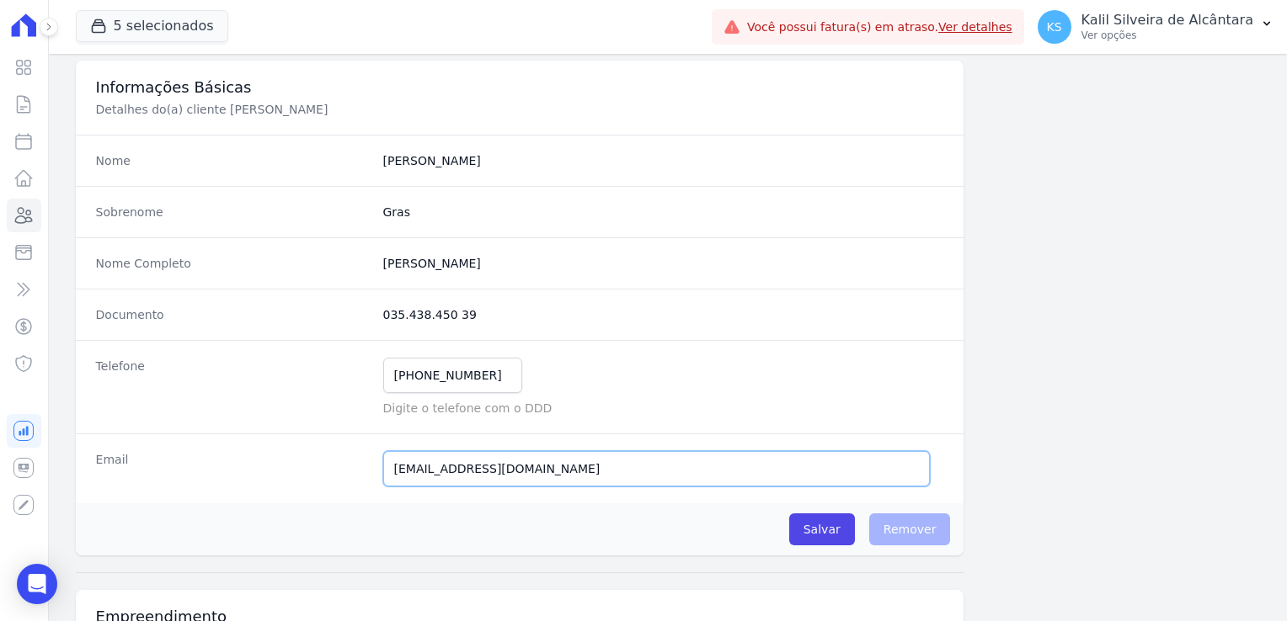
drag, startPoint x: 589, startPoint y: 466, endPoint x: 424, endPoint y: 472, distance: 166.0
click at [424, 472] on input "contatobrunomansur@gmail.com" at bounding box center [656, 468] width 547 height 35
click at [602, 469] on input "contatobrunomansur@gmail.com" at bounding box center [656, 468] width 547 height 35
drag, startPoint x: 613, startPoint y: 468, endPoint x: 192, endPoint y: 458, distance: 421.1
click at [192, 458] on div "Email contatobrunomansur@gmail.com Email confirmado." at bounding box center [520, 469] width 888 height 70
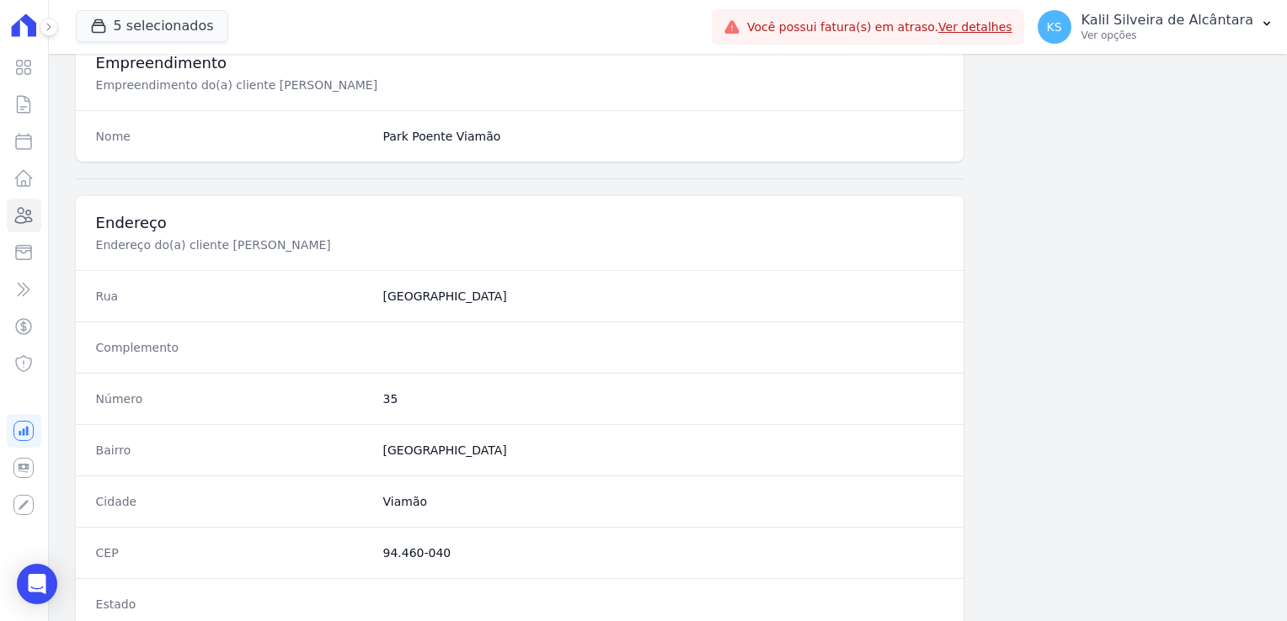
scroll to position [758, 0]
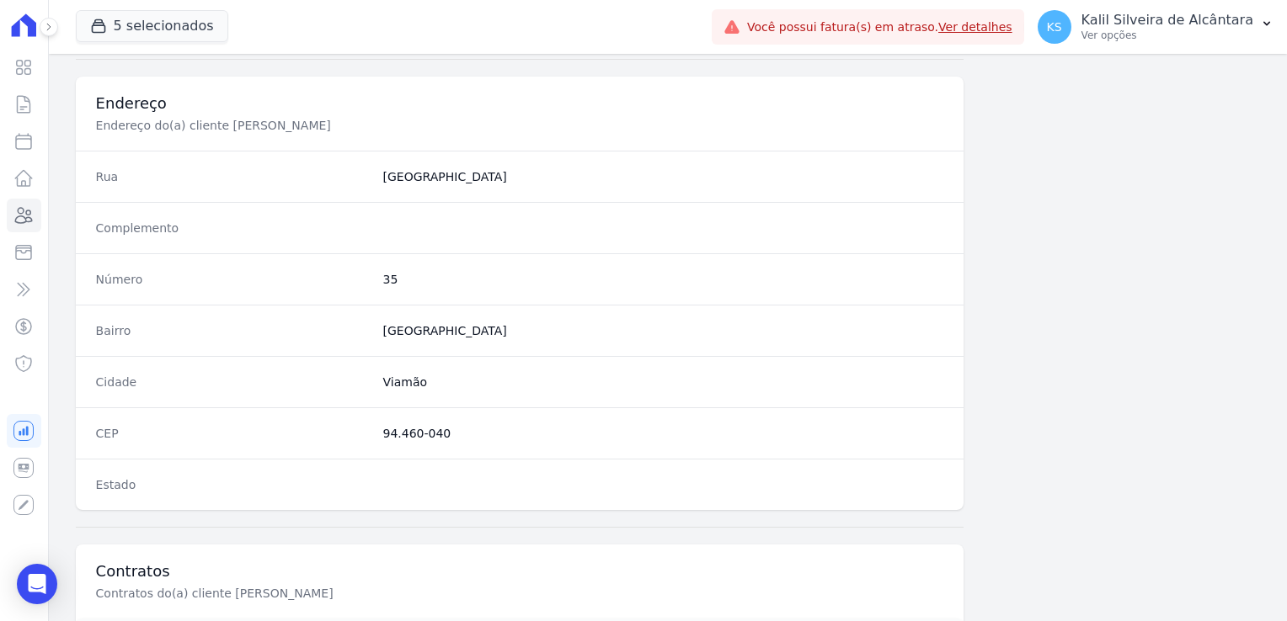
drag, startPoint x: 447, startPoint y: 429, endPoint x: 374, endPoint y: 436, distance: 73.6
click at [374, 436] on div "CEP 94.460-040" at bounding box center [520, 433] width 888 height 51
click at [383, 276] on dd "35" at bounding box center [663, 279] width 561 height 17
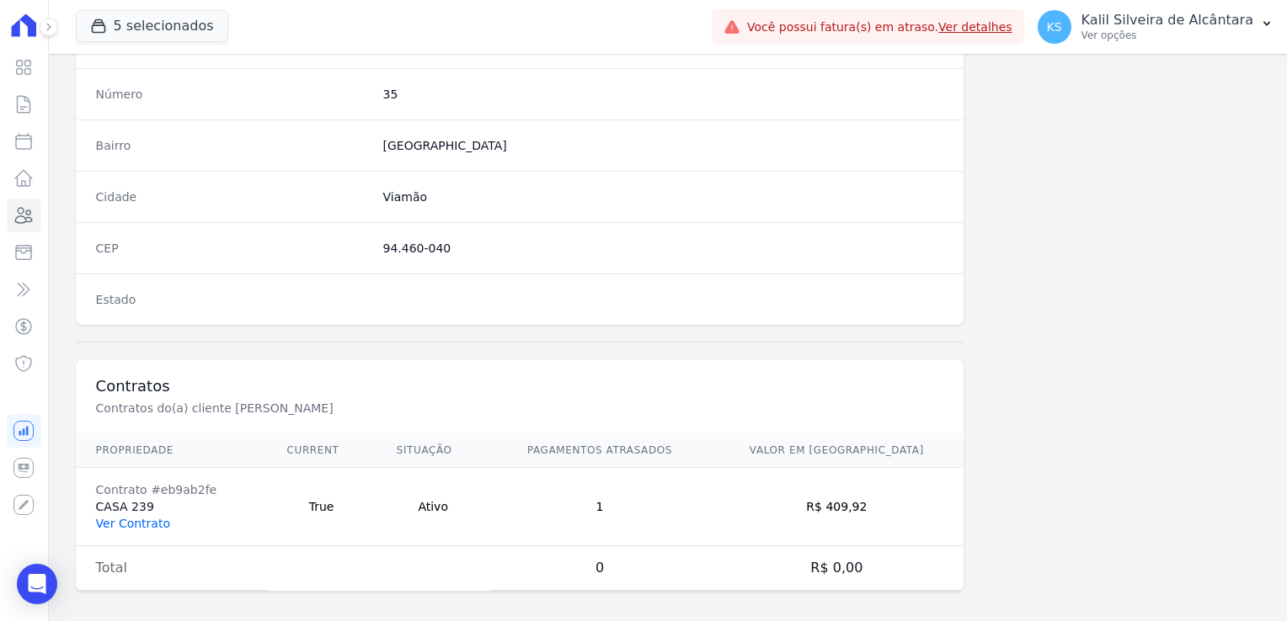
scroll to position [948, 0]
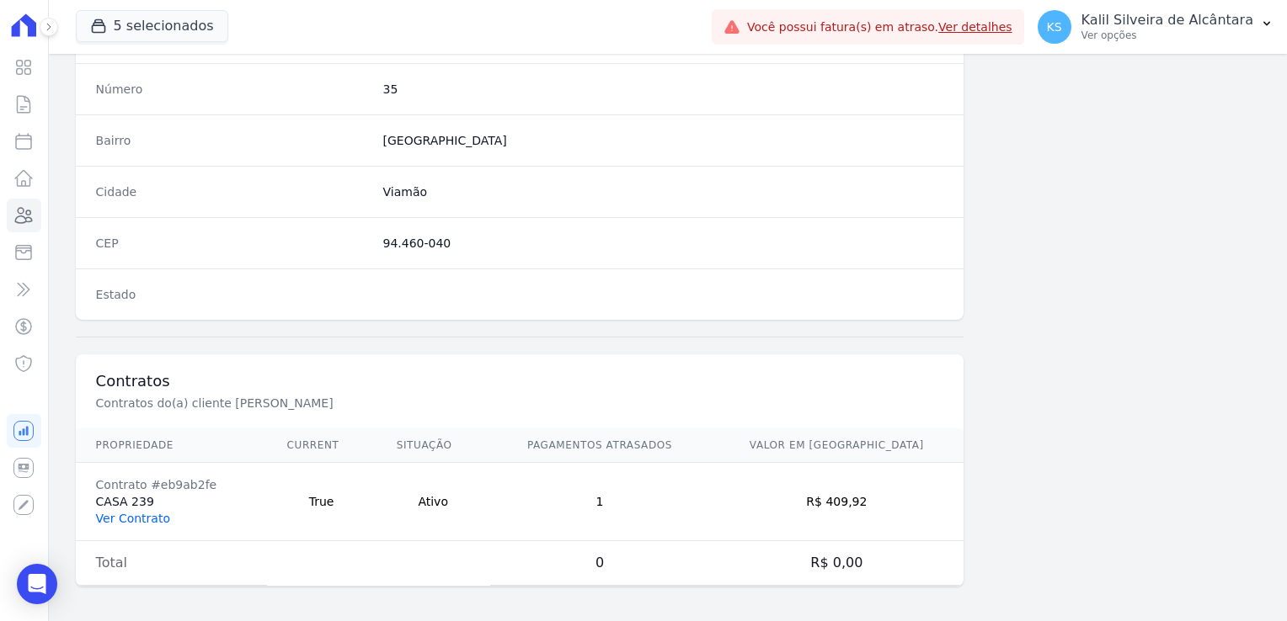
click at [114, 515] on link "Ver Contrato" at bounding box center [133, 518] width 74 height 13
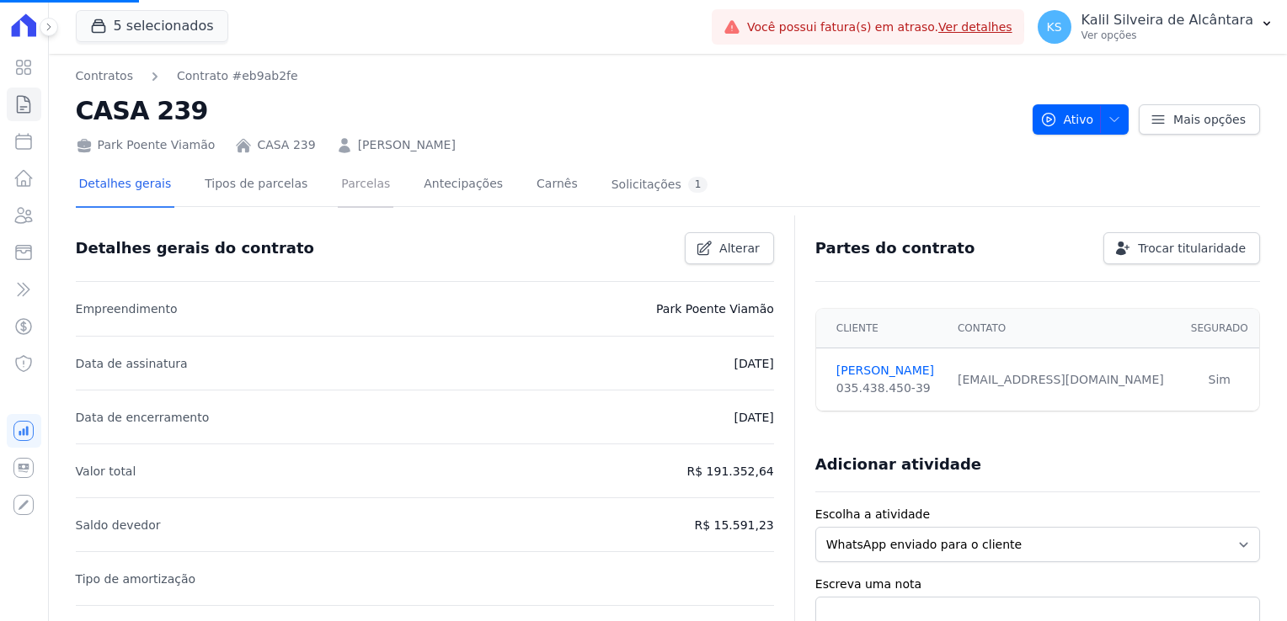
click at [344, 187] on link "Parcelas" at bounding box center [366, 185] width 56 height 45
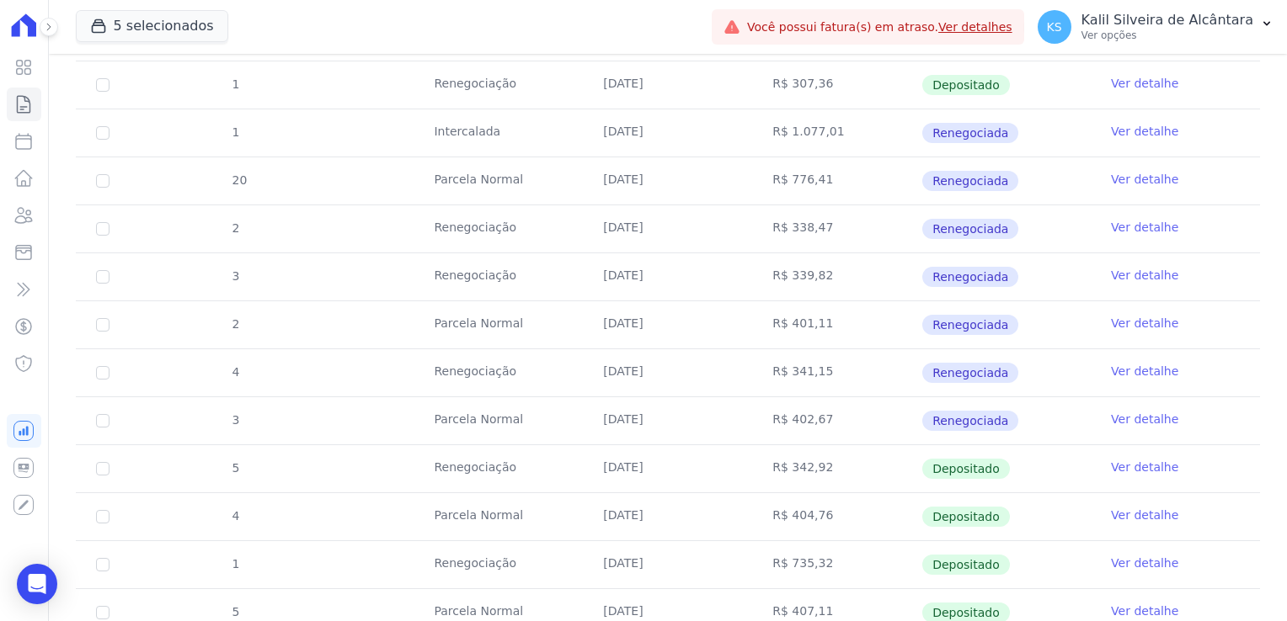
scroll to position [674, 0]
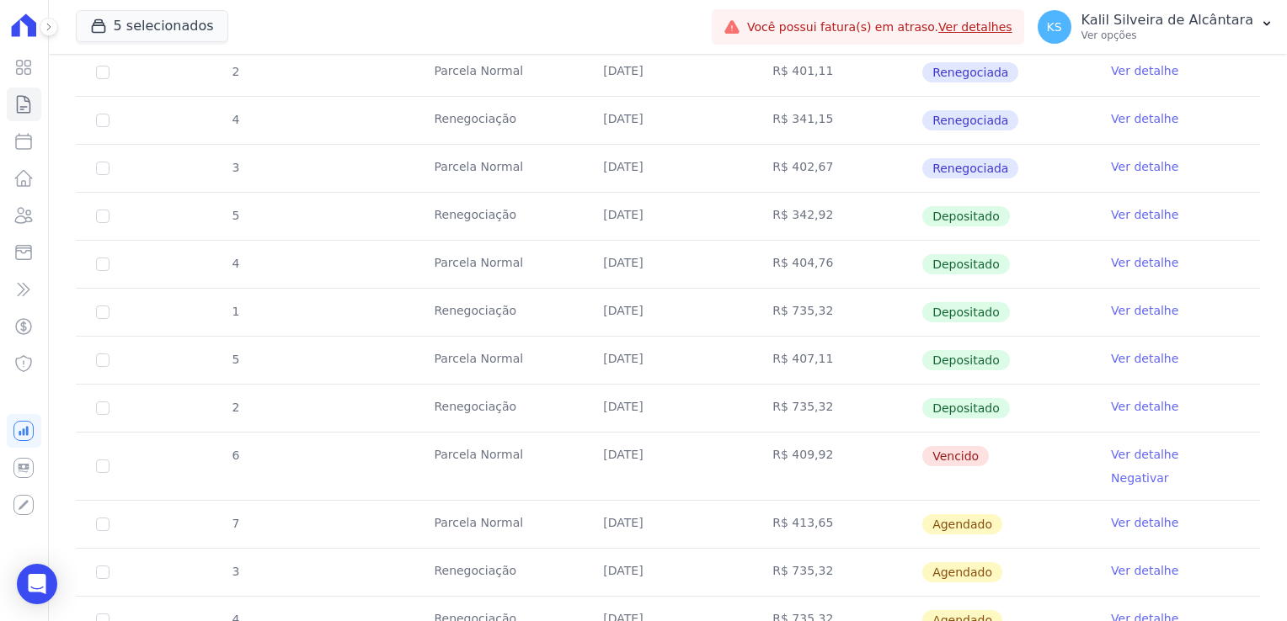
drag, startPoint x: 658, startPoint y: 443, endPoint x: 597, endPoint y: 455, distance: 62.6
click at [597, 455] on td "25/08/2025" at bounding box center [667, 466] width 169 height 67
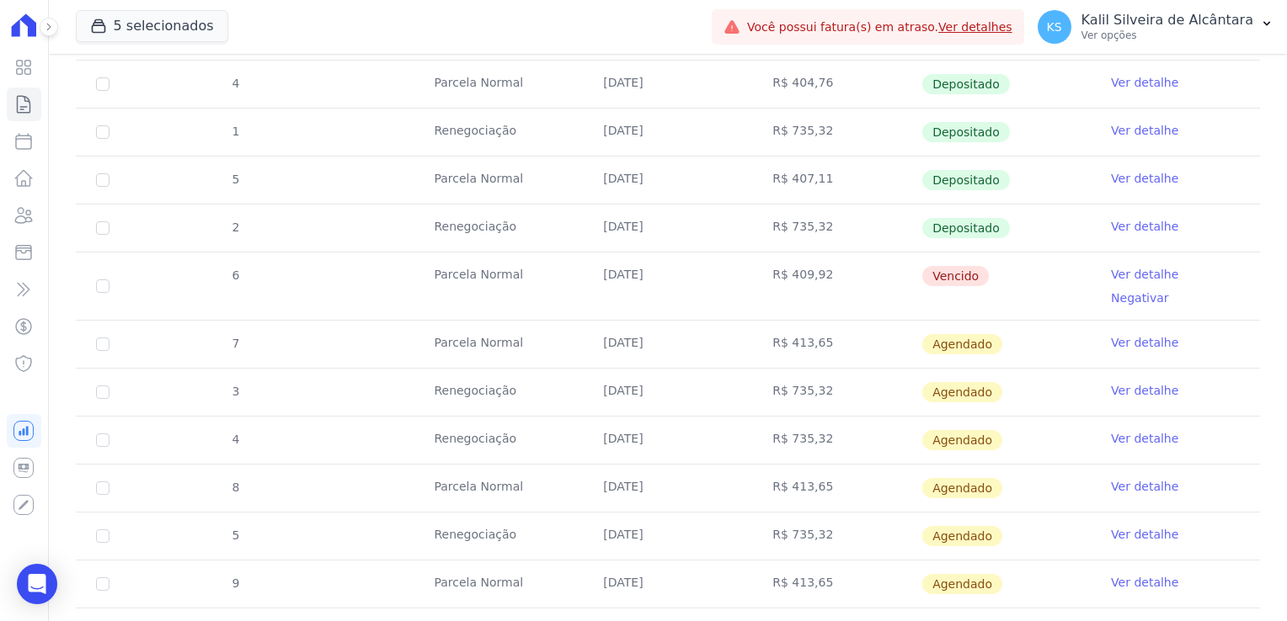
scroll to position [758, 0]
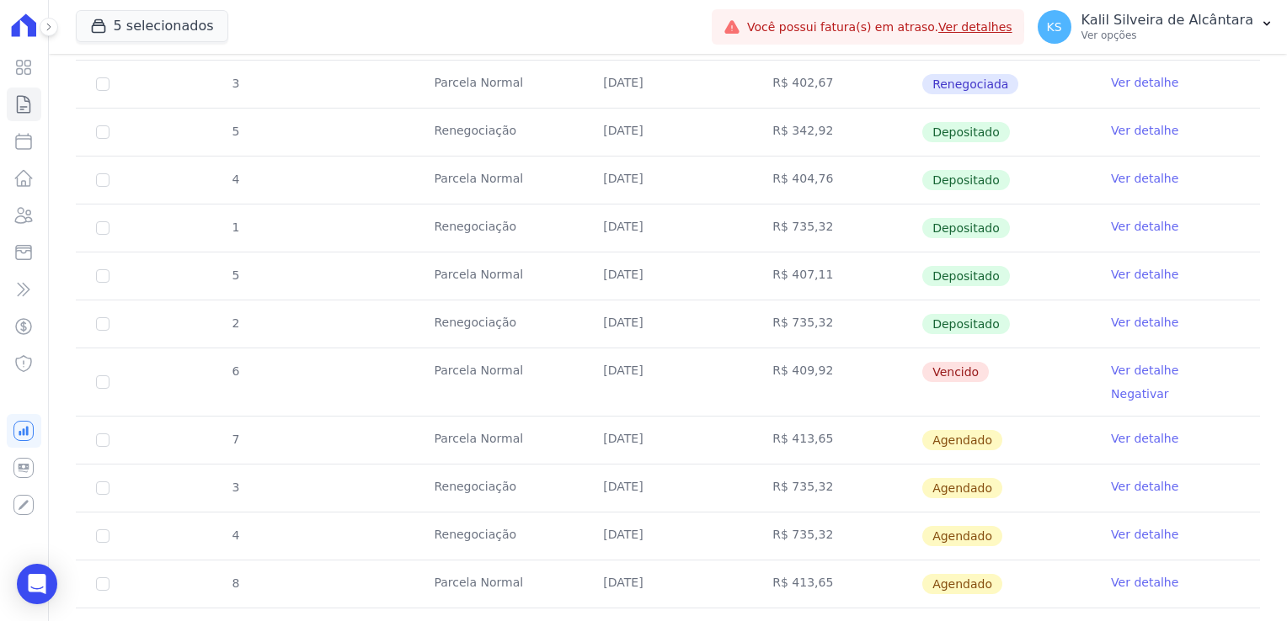
drag, startPoint x: 828, startPoint y: 368, endPoint x: 781, endPoint y: 377, distance: 48.1
click at [781, 377] on td "R$ 409,92" at bounding box center [836, 382] width 169 height 67
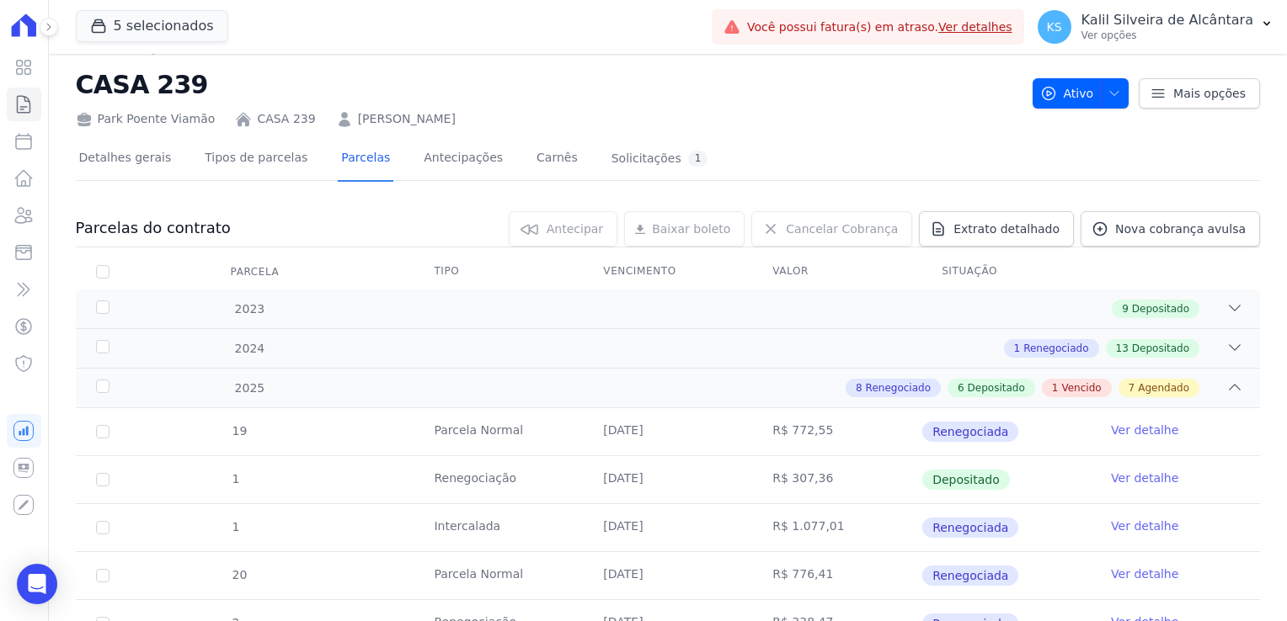
scroll to position [0, 0]
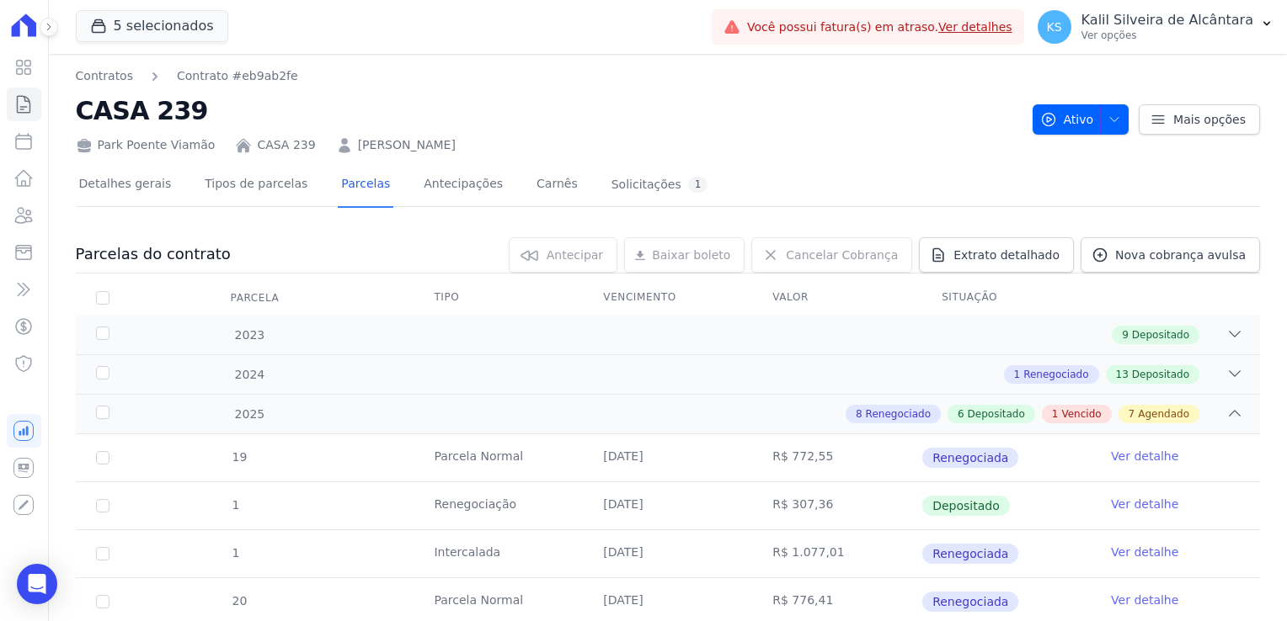
click at [445, 146] on link "BRUNO MANSUR GRAS" at bounding box center [407, 145] width 98 height 18
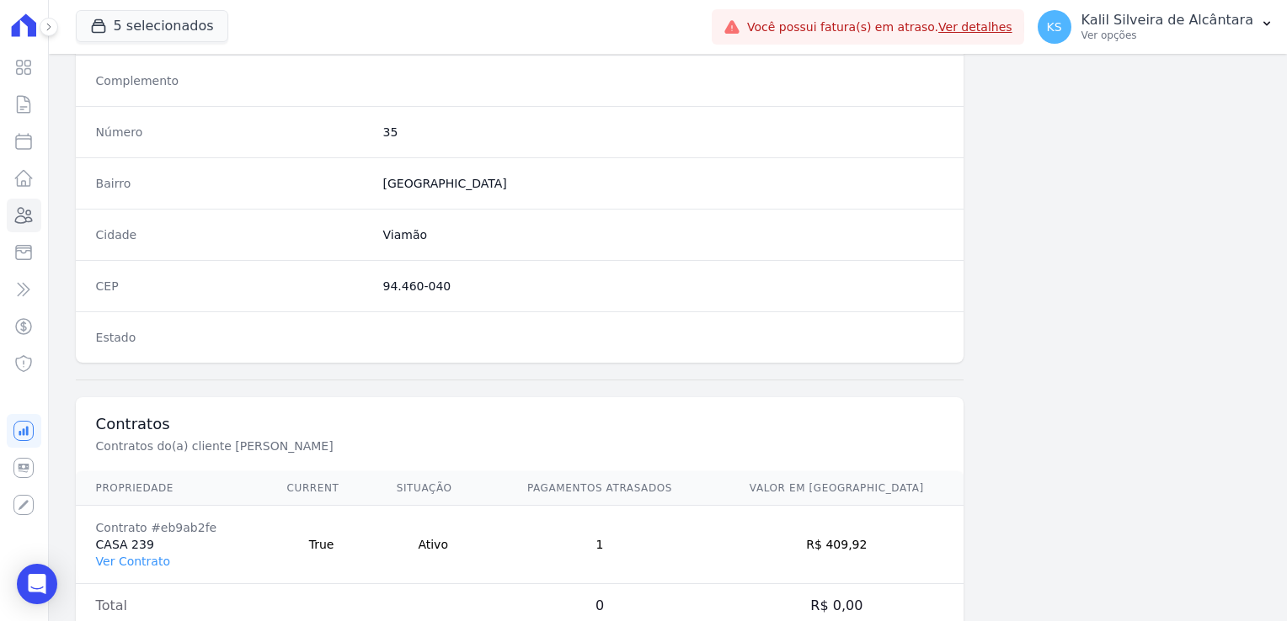
scroll to position [948, 0]
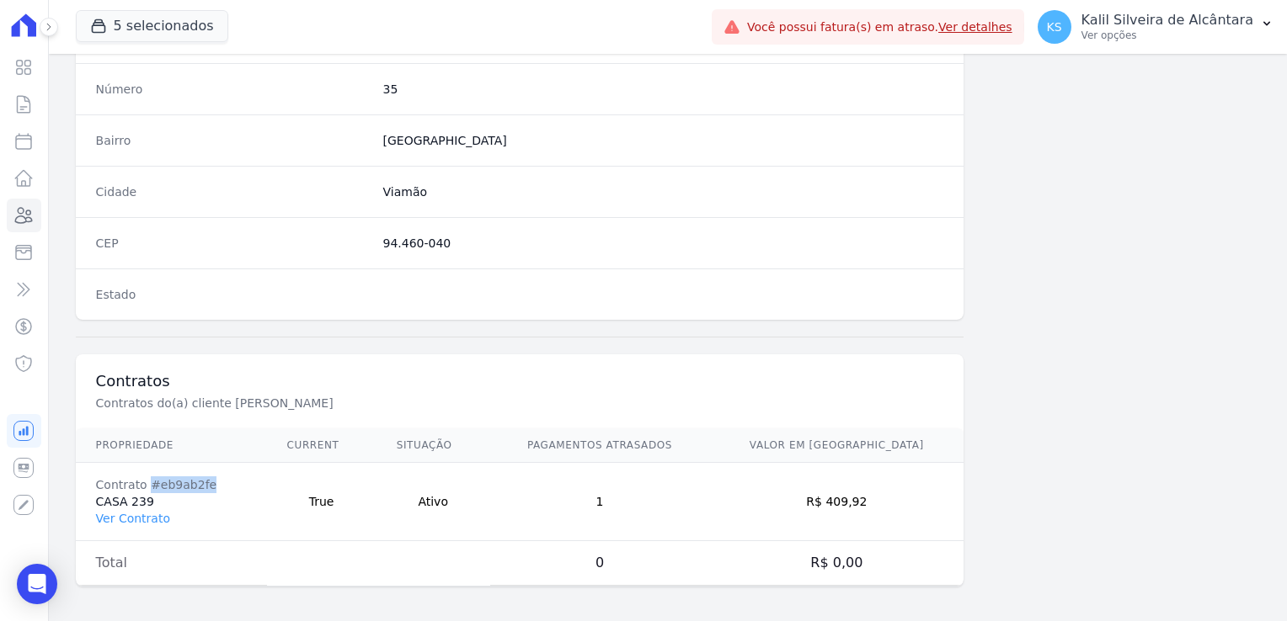
drag, startPoint x: 209, startPoint y: 484, endPoint x: 147, endPoint y: 482, distance: 62.4
click at [147, 482] on div "Contrato #eb9ab2fe" at bounding box center [171, 485] width 151 height 17
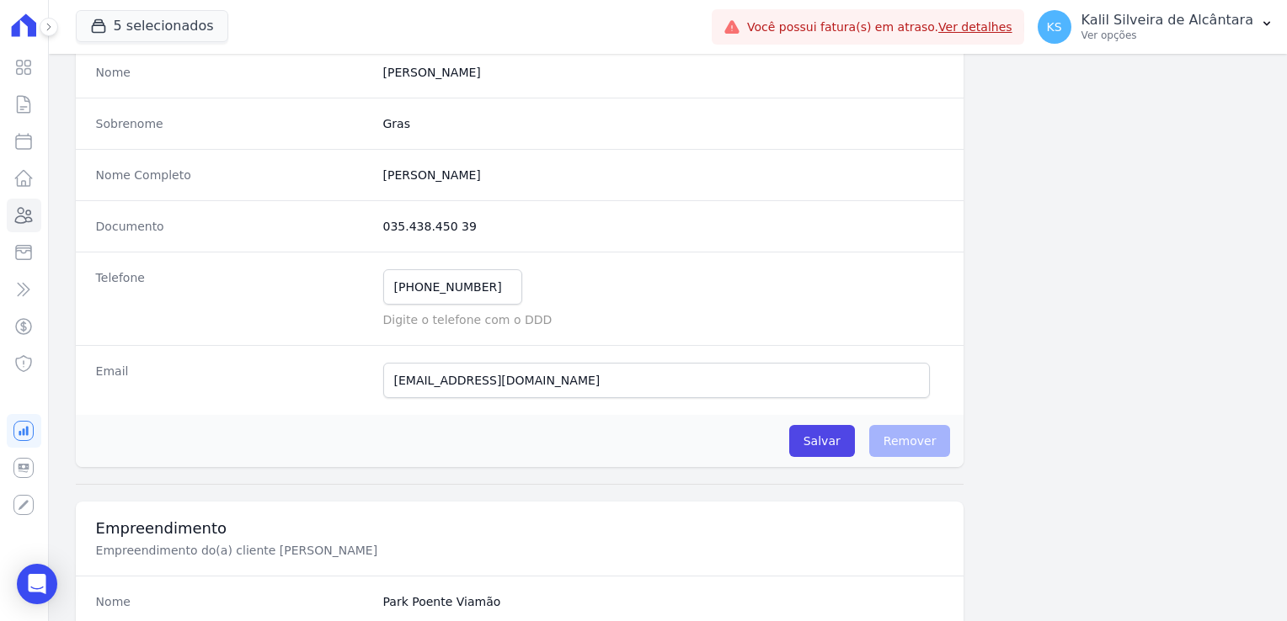
scroll to position [22, 0]
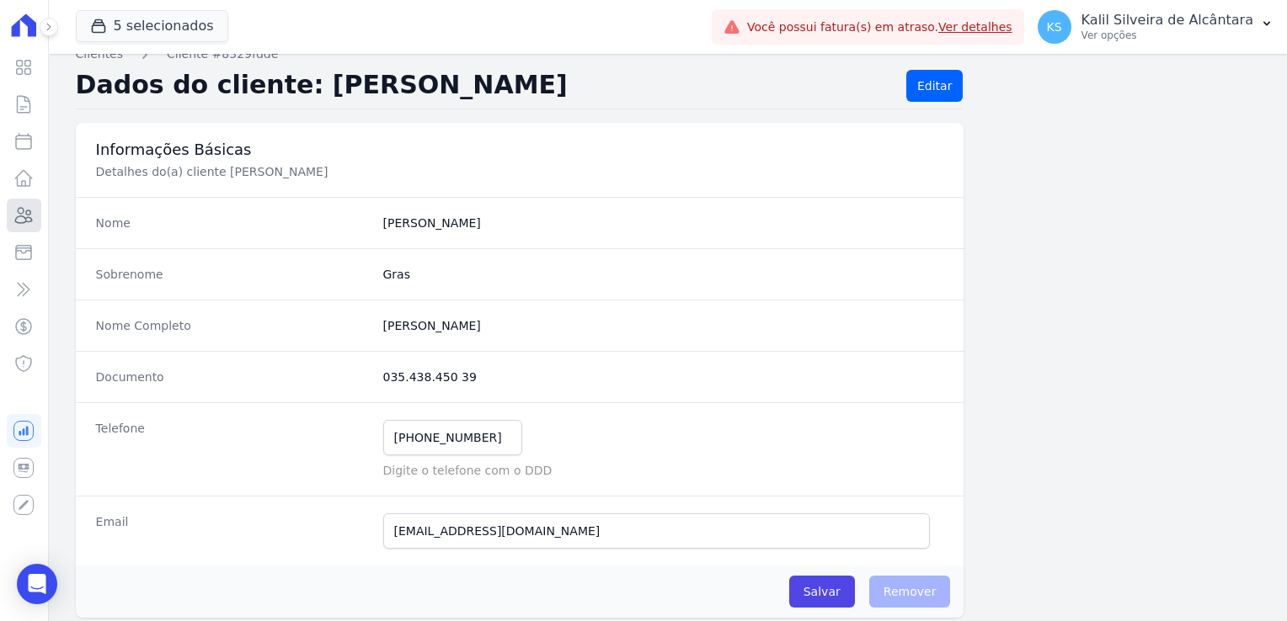
click at [36, 226] on link "Clientes" at bounding box center [24, 216] width 35 height 34
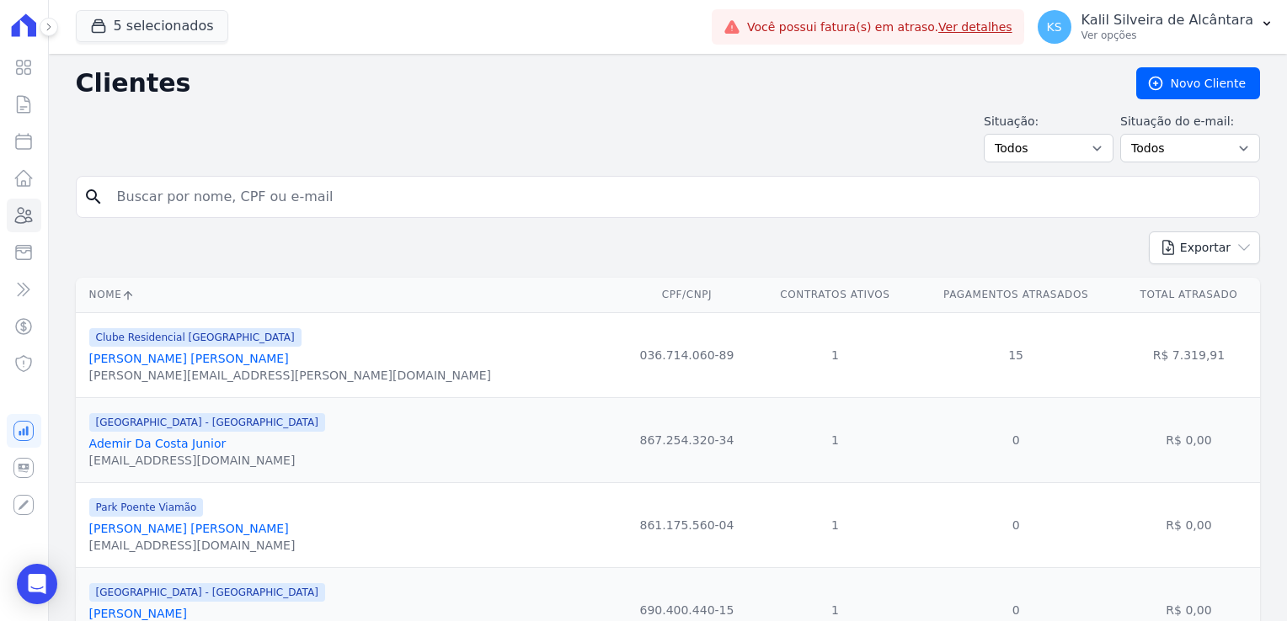
click at [350, 210] on input "search" at bounding box center [679, 197] width 1145 height 34
type input "BRUNA FRA"
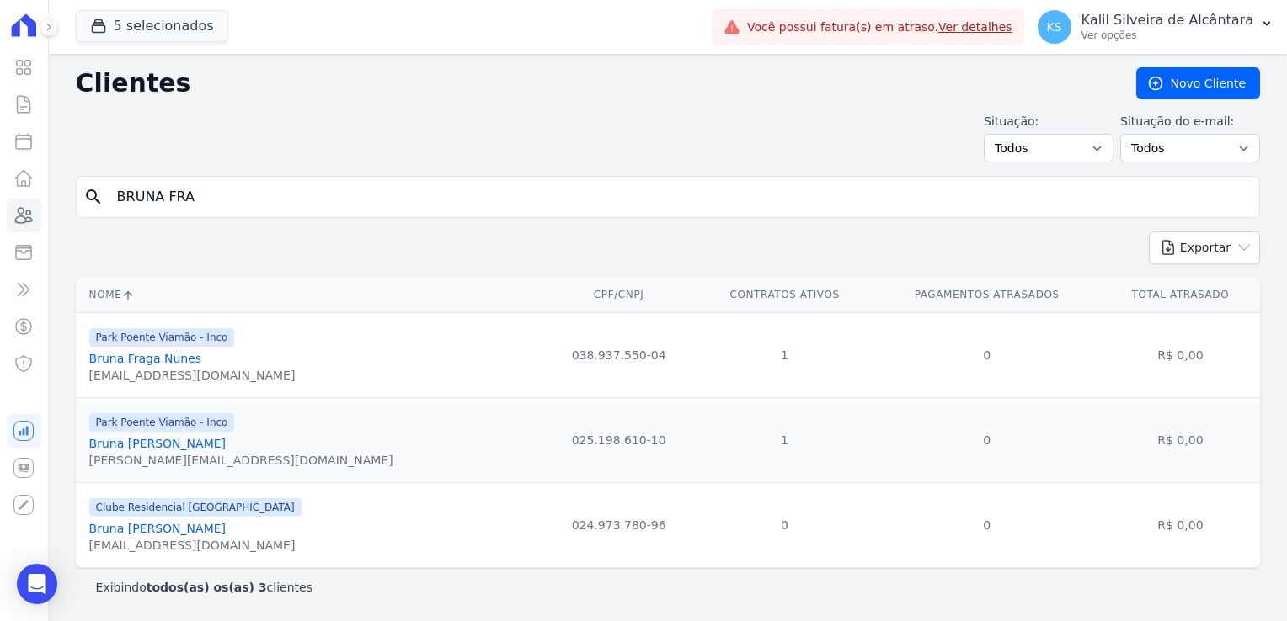
click at [207, 190] on input "BRUNA FRA" at bounding box center [679, 197] width 1145 height 34
type input "BRUNA FRANCIELE AZ"
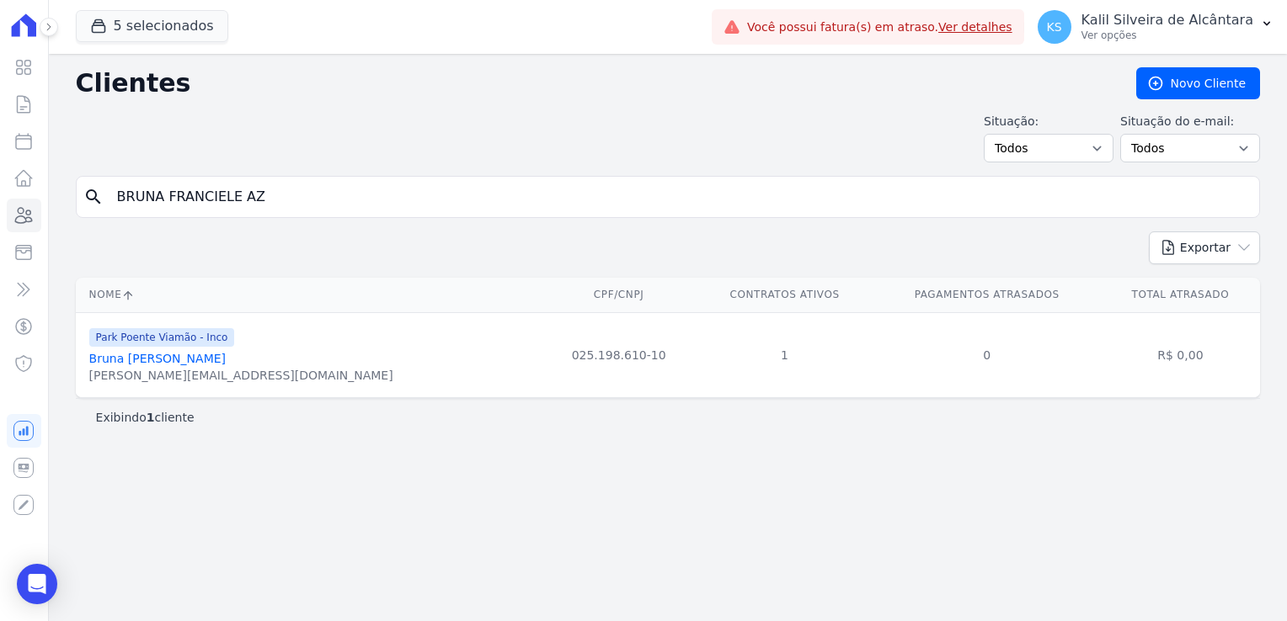
drag, startPoint x: 269, startPoint y: 200, endPoint x: -35, endPoint y: 227, distance: 306.1
click at [0, 227] on html "Visão Geral Contratos Parcelas Lotes Clientes Minha Carteira Transferências Cré…" at bounding box center [643, 310] width 1287 height 621
type input "THAISE TERE"
drag, startPoint x: 208, startPoint y: 199, endPoint x: 16, endPoint y: 190, distance: 192.2
click at [16, 190] on div "Visão Geral Contratos Parcelas Lotes Clientes Minha Carteira Transferências Cré…" at bounding box center [643, 310] width 1287 height 621
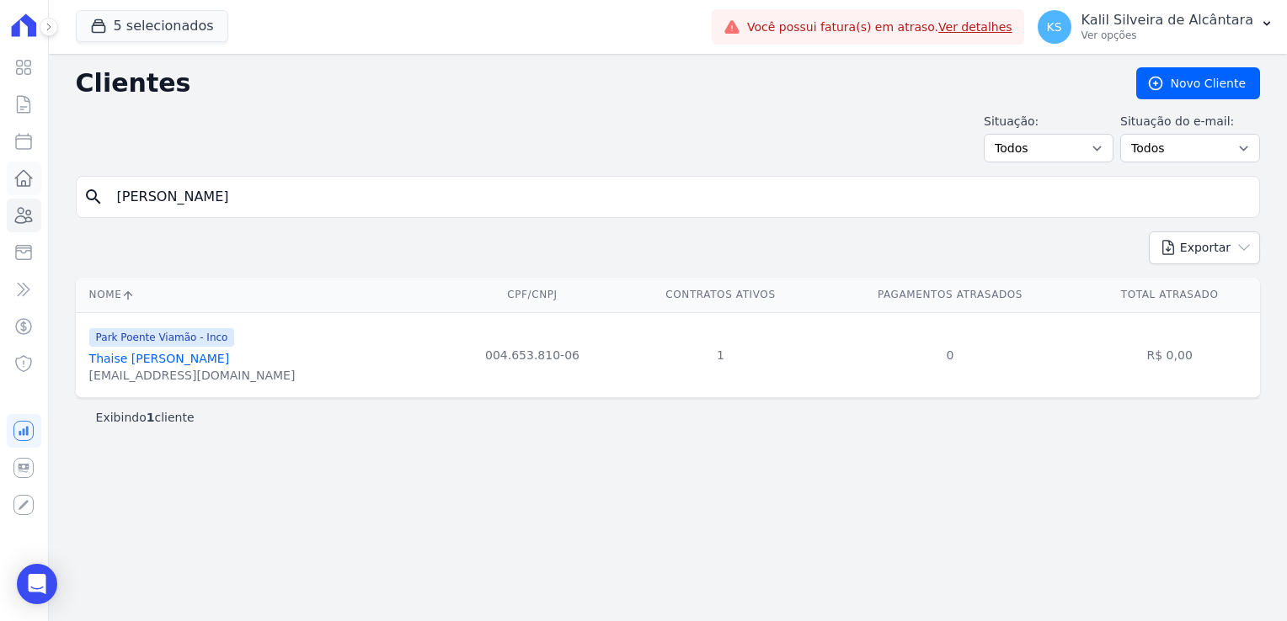
type input "BRUNO MANS"
click at [178, 364] on link "Bruno Mansur Gras" at bounding box center [138, 358] width 98 height 13
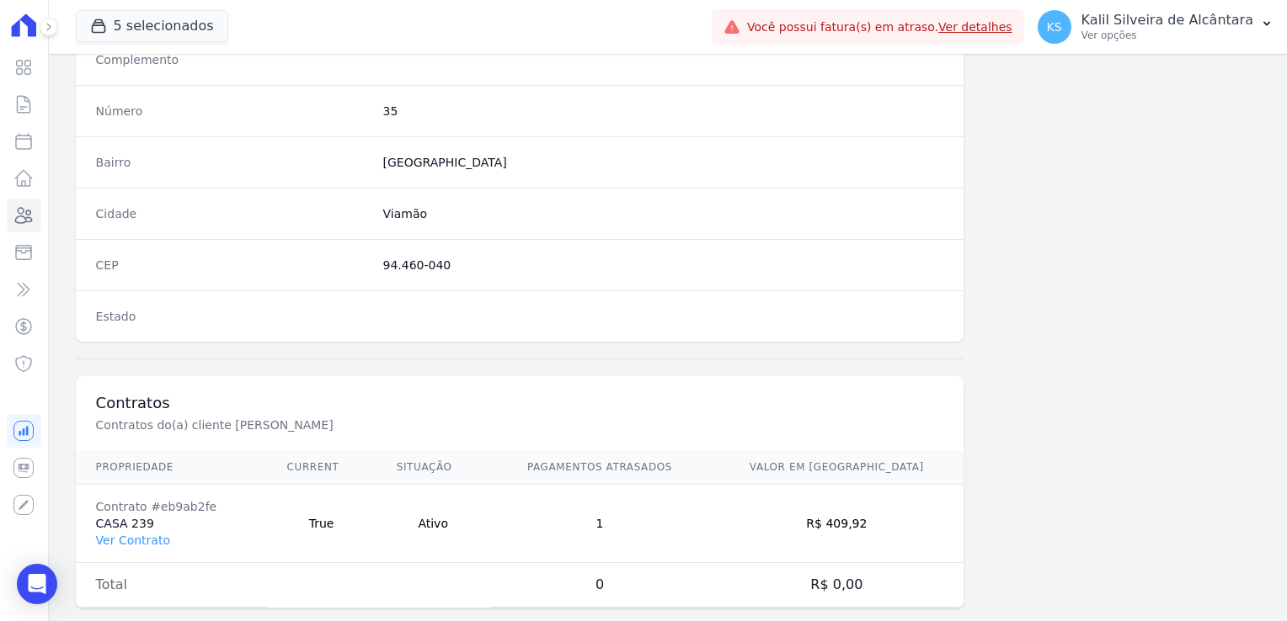
scroll to position [948, 0]
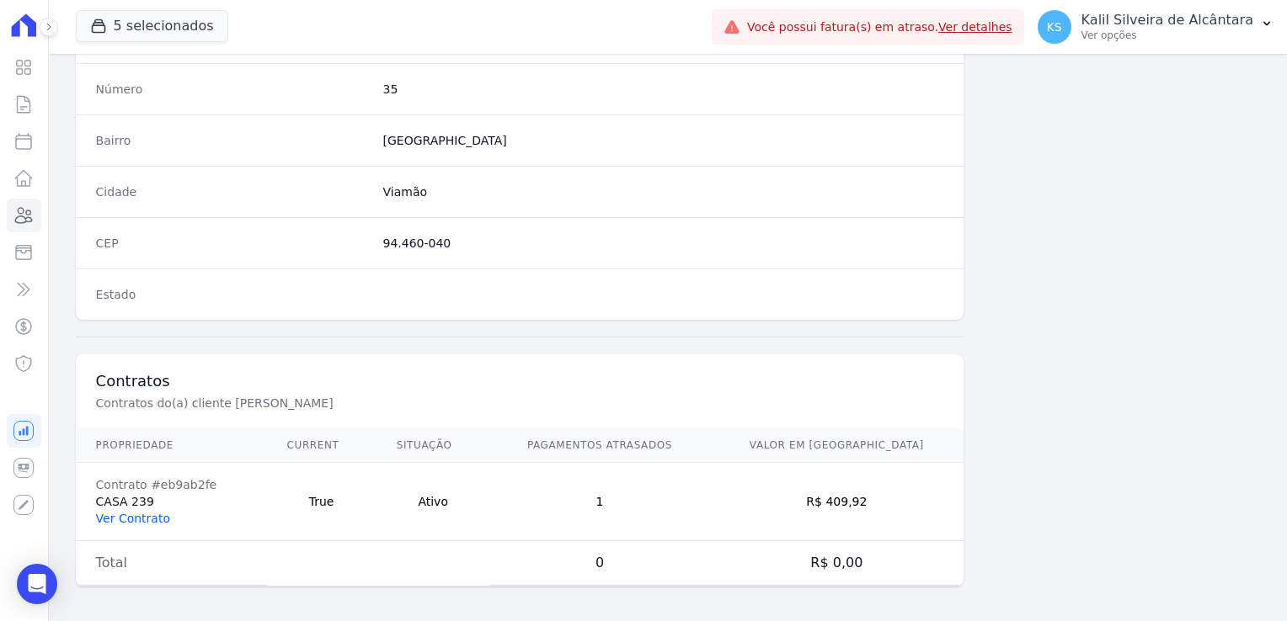
click at [145, 514] on link "Ver Contrato" at bounding box center [133, 518] width 74 height 13
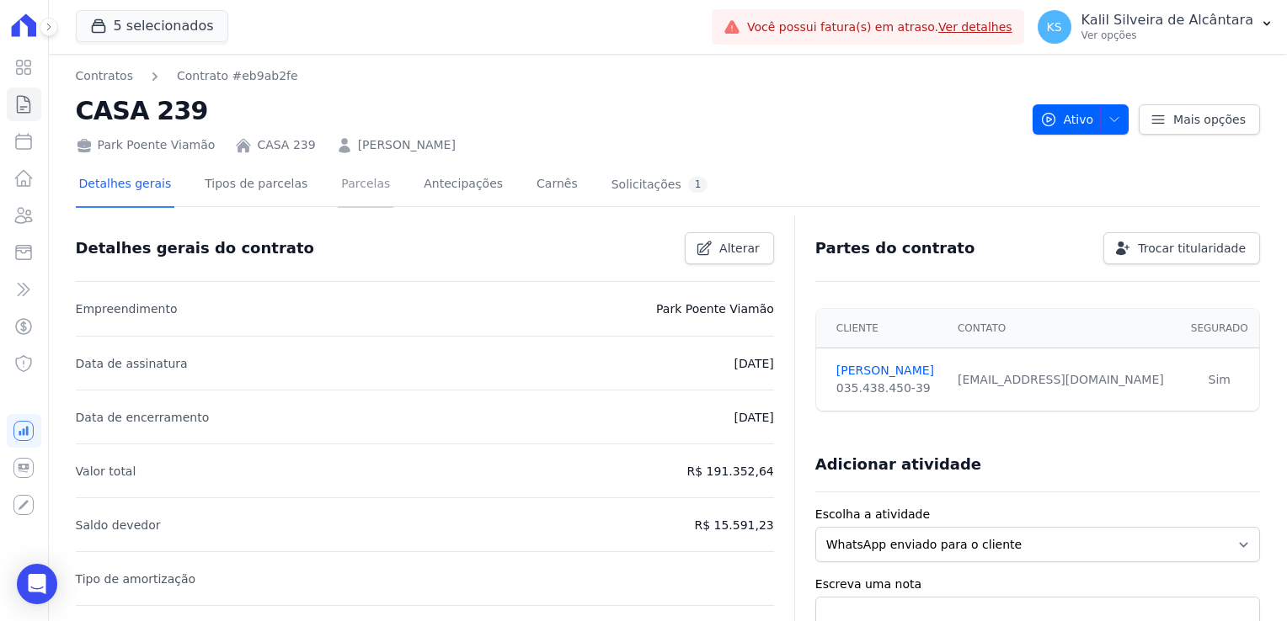
click at [350, 185] on link "Parcelas" at bounding box center [366, 185] width 56 height 45
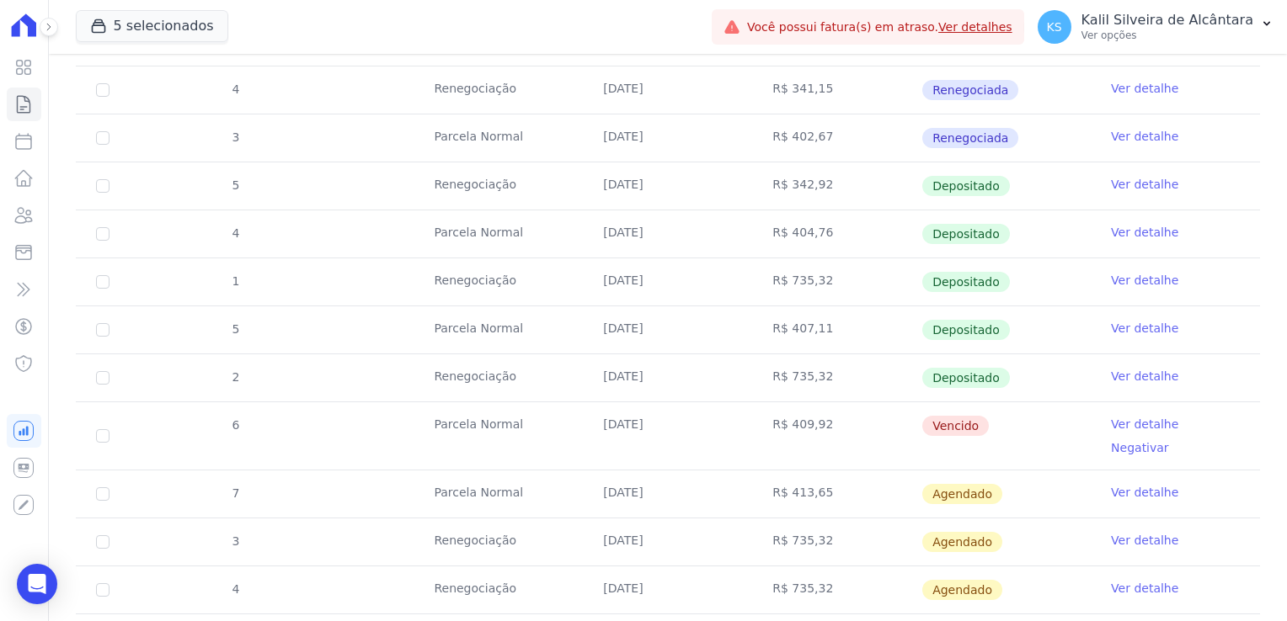
scroll to position [842, 0]
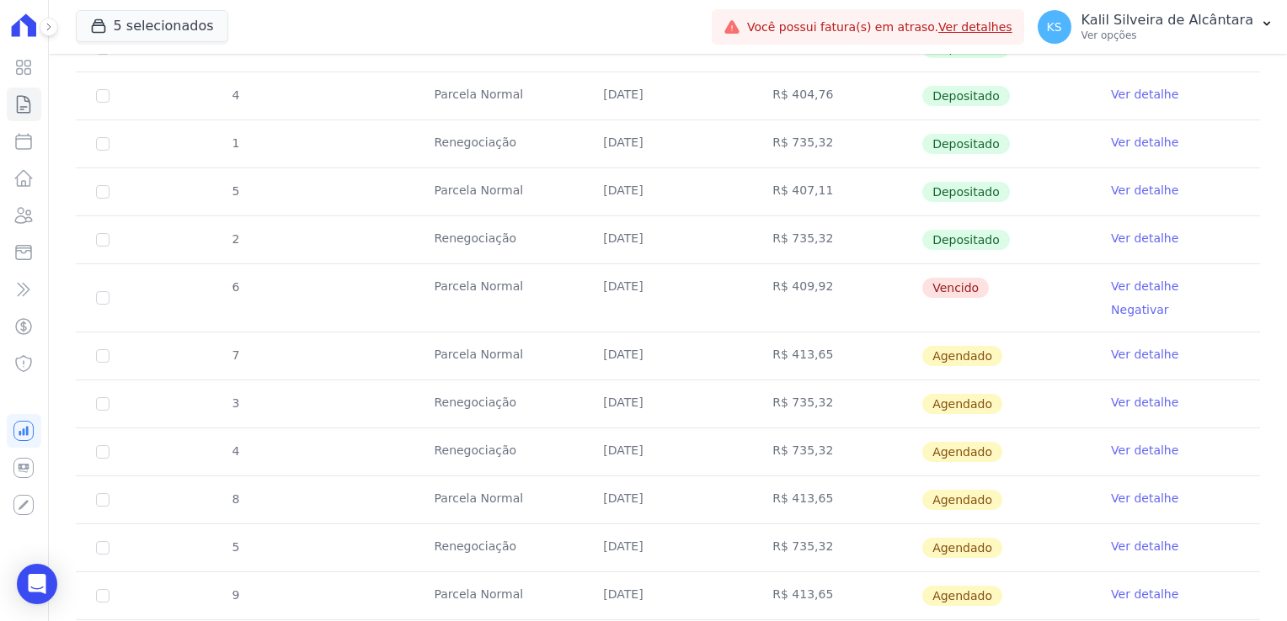
click at [1128, 288] on link "Ver detalhe" at bounding box center [1144, 286] width 67 height 17
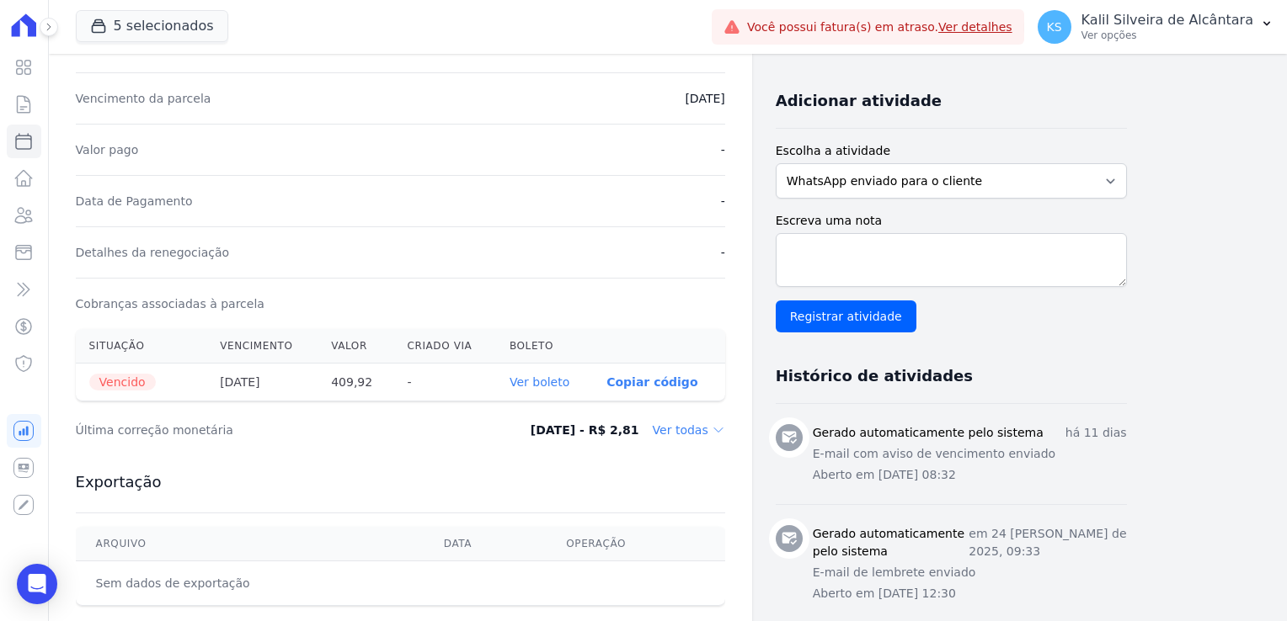
scroll to position [421, 0]
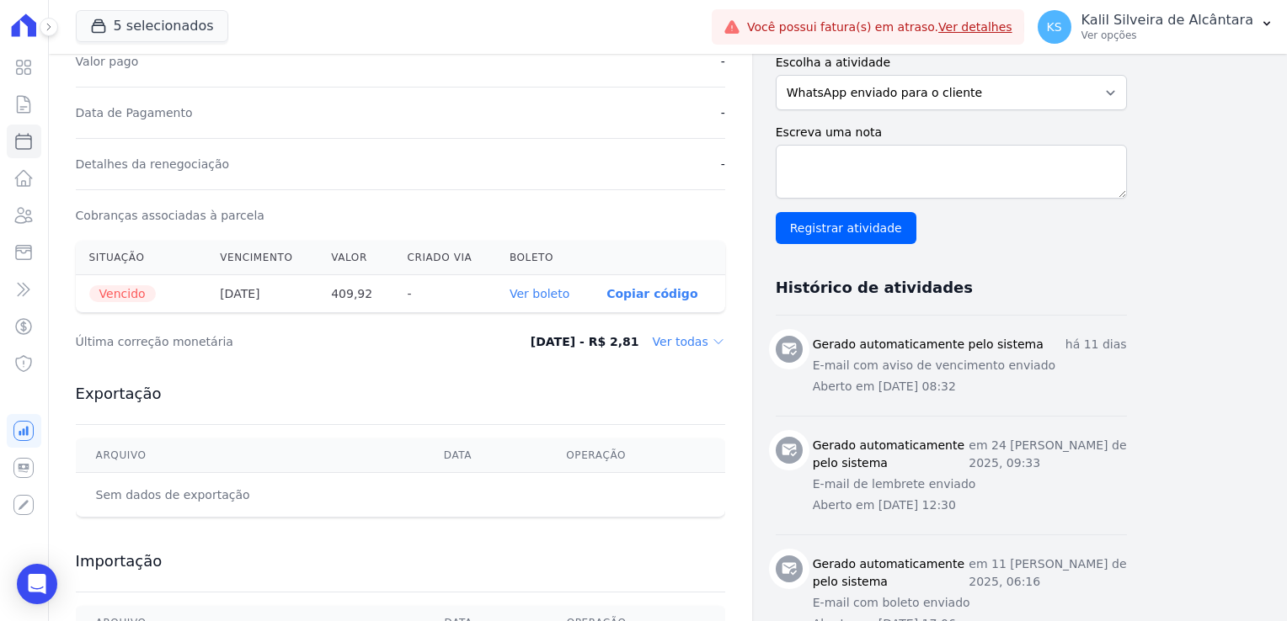
click at [679, 349] on div "Última correção monetária 09/07/2025 - R$ 2,81 Ver todas" at bounding box center [400, 342] width 649 height 51
click at [550, 295] on link "Ver boleto" at bounding box center [539, 293] width 60 height 13
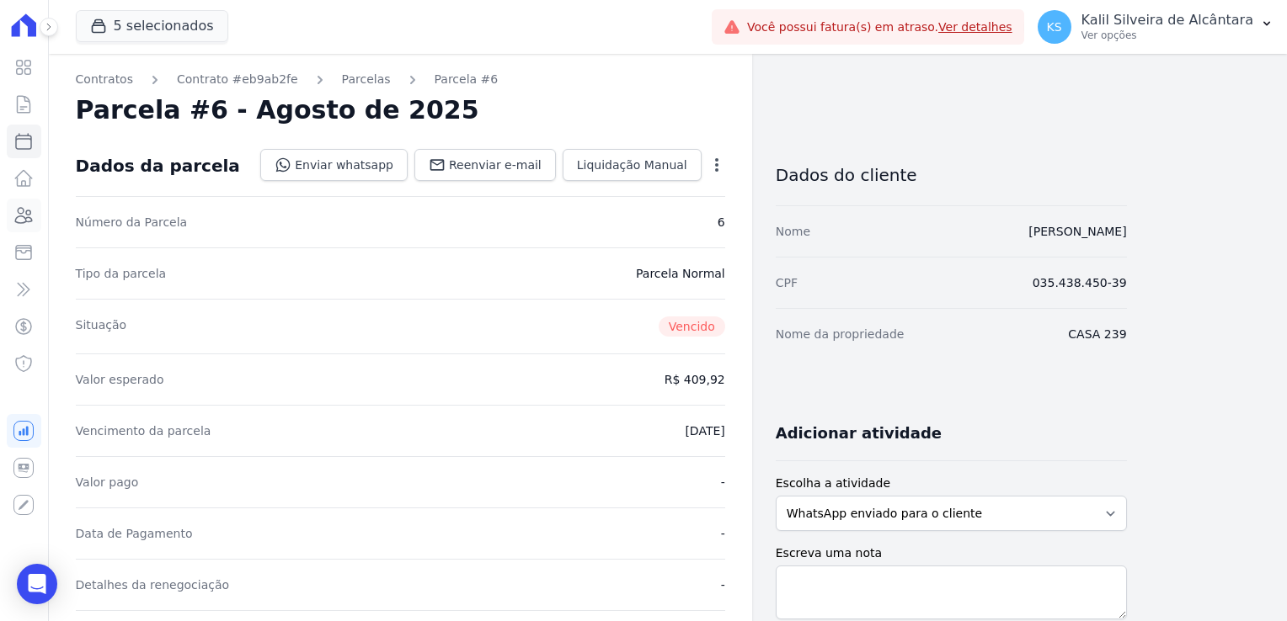
click at [30, 215] on icon at bounding box center [23, 215] width 20 height 20
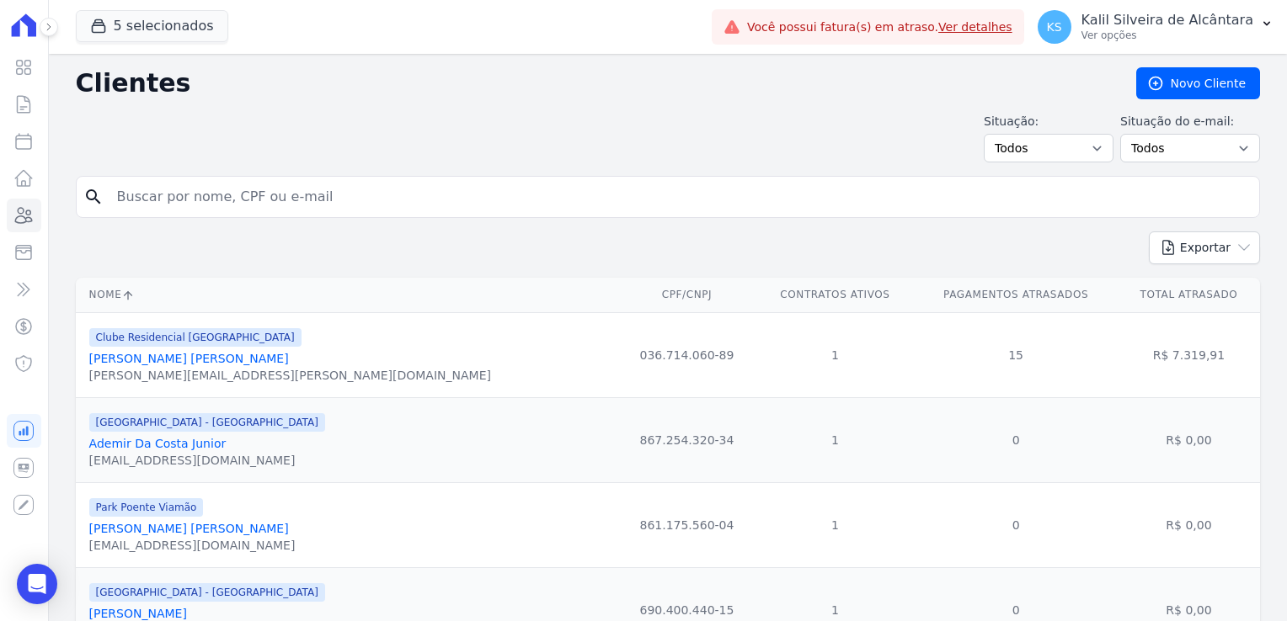
click at [269, 212] on input "search" at bounding box center [679, 197] width 1145 height 34
type input "lucia andreia"
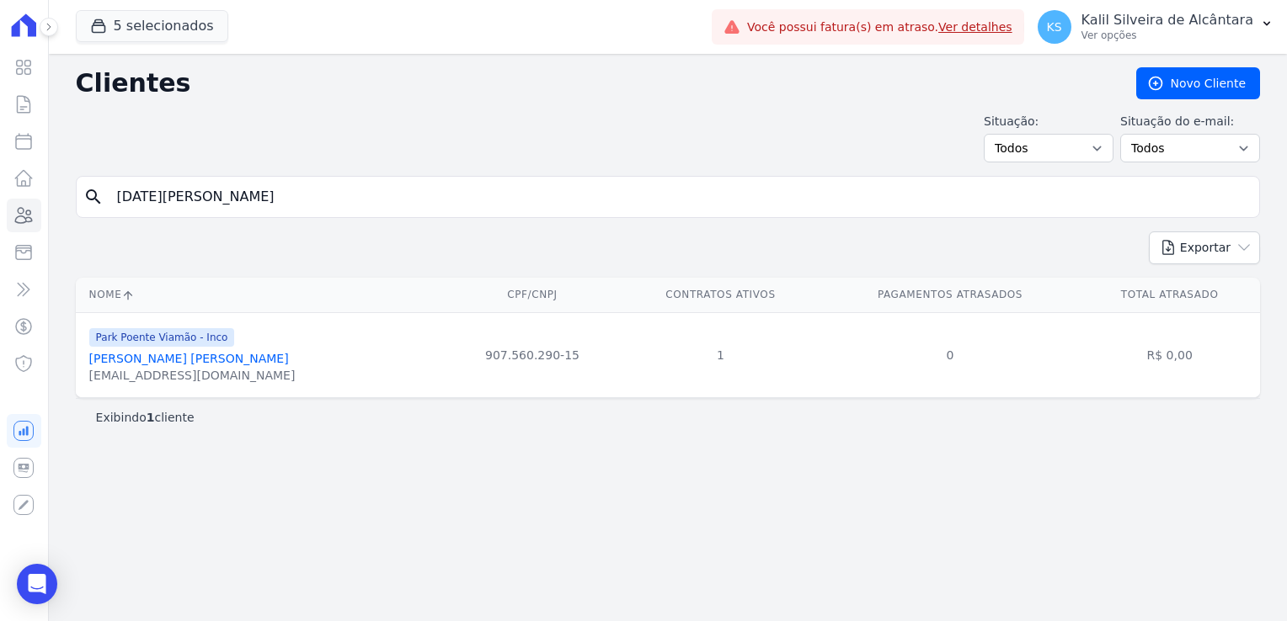
click at [210, 356] on link "Lucia Andreia Silva Da Silva" at bounding box center [189, 358] width 200 height 13
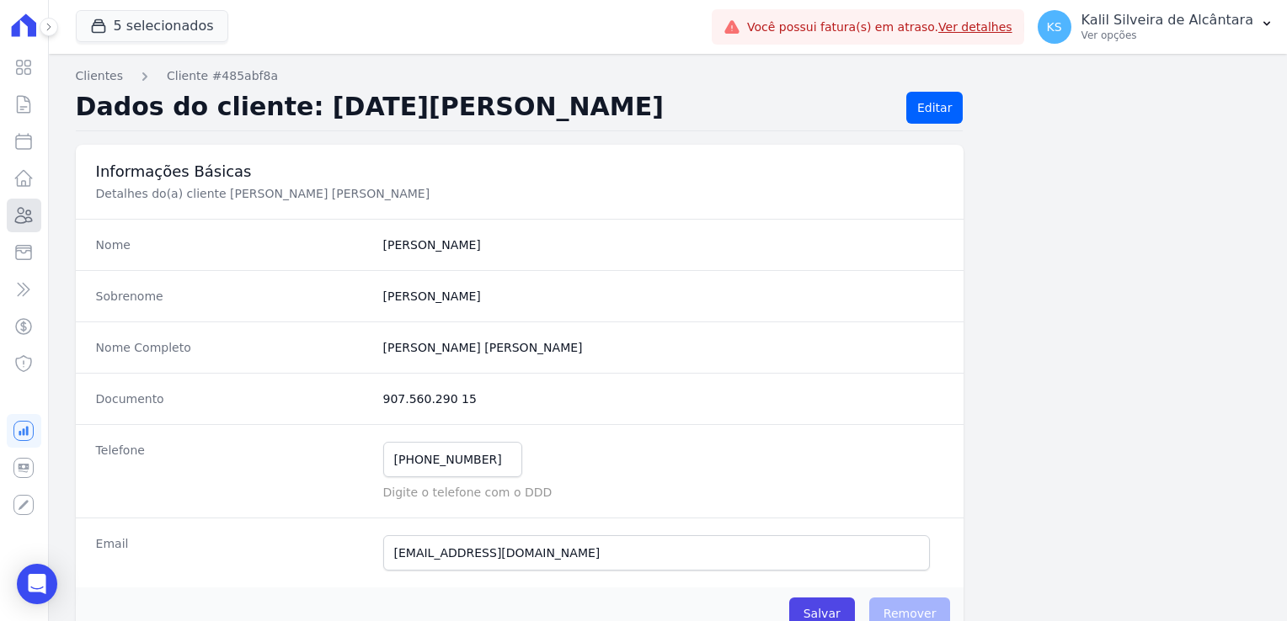
click at [24, 219] on icon at bounding box center [23, 215] width 20 height 20
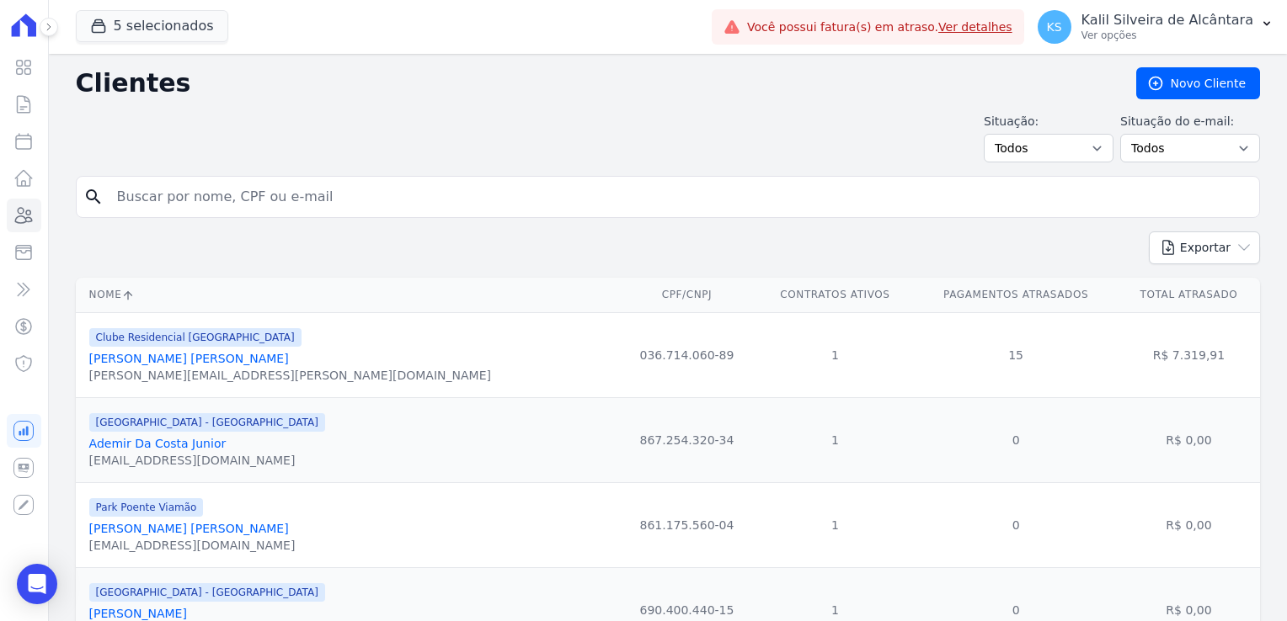
click at [211, 205] on input "search" at bounding box center [679, 197] width 1145 height 34
type input "kellen"
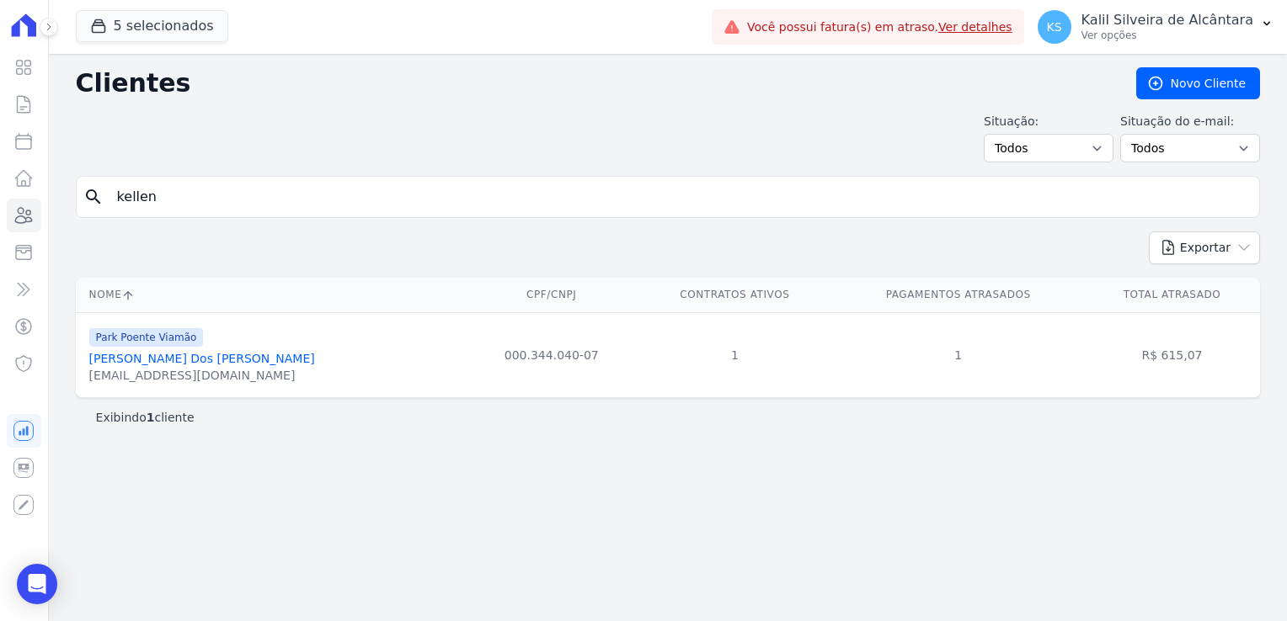
click at [149, 360] on link "Kellen Regina Dos Santos" at bounding box center [202, 358] width 226 height 13
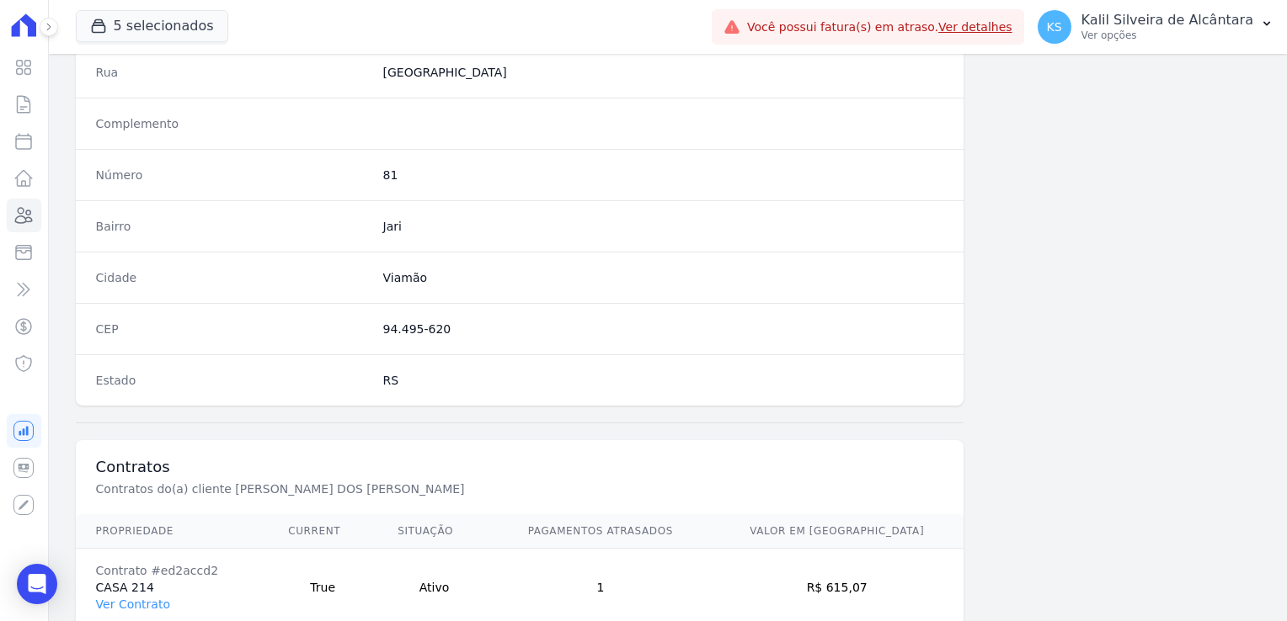
scroll to position [948, 0]
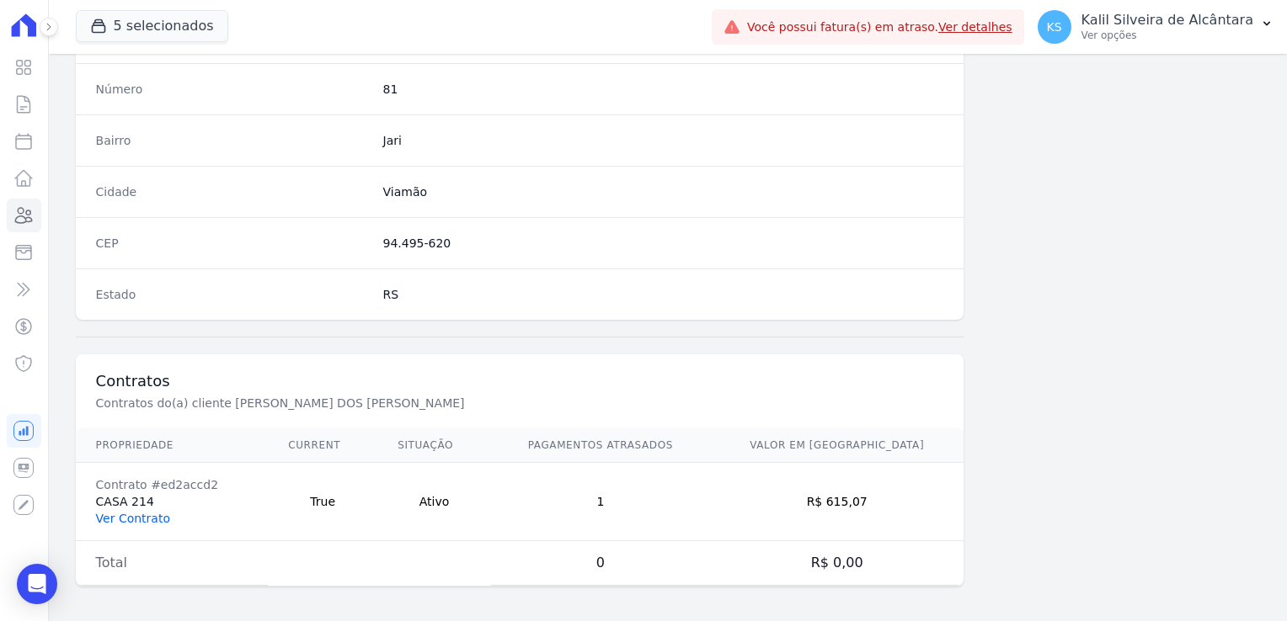
click at [149, 512] on link "Ver Contrato" at bounding box center [133, 518] width 74 height 13
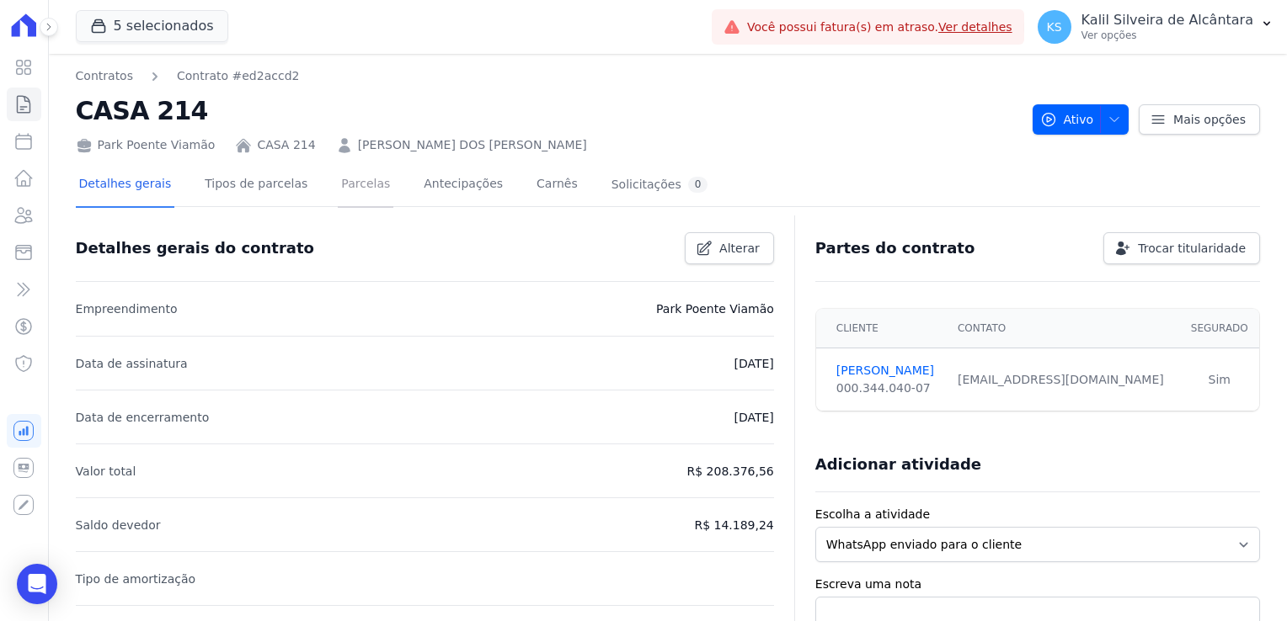
click at [343, 200] on link "Parcelas" at bounding box center [366, 185] width 56 height 45
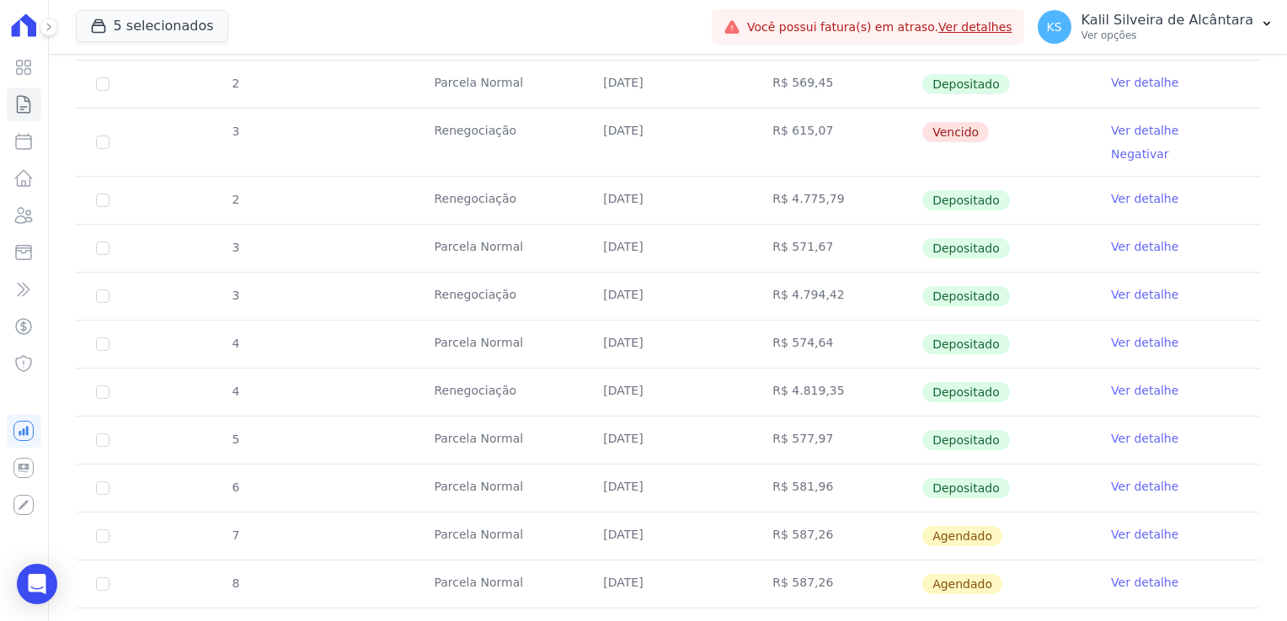
scroll to position [674, 0]
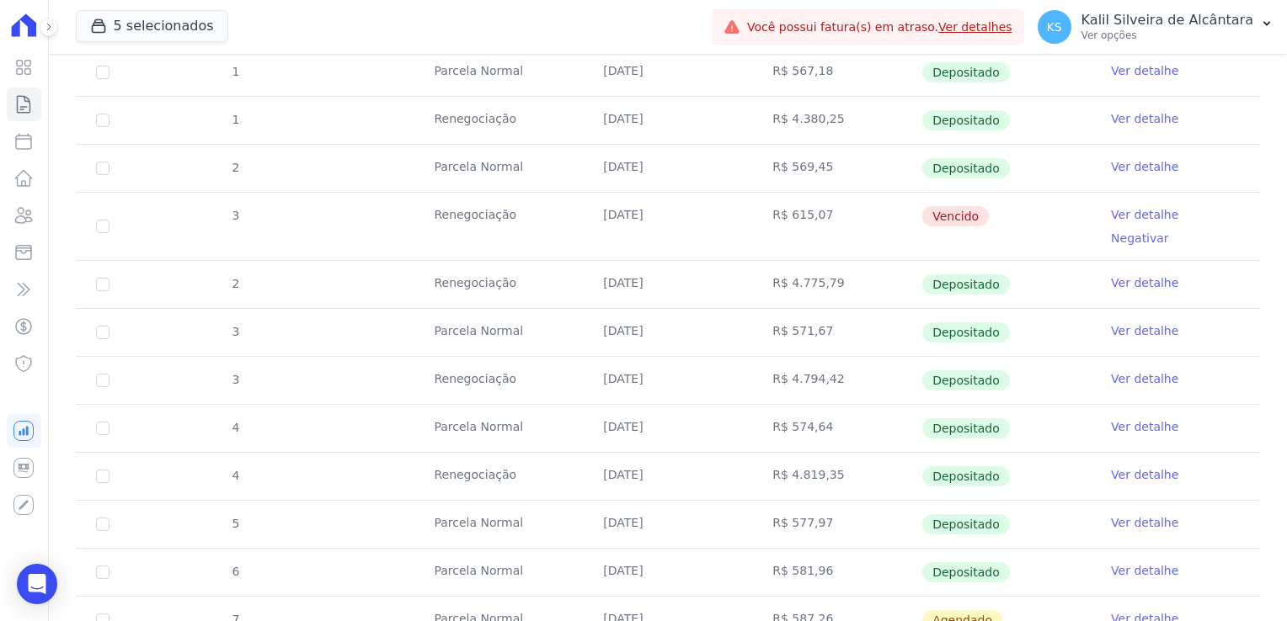
drag, startPoint x: 814, startPoint y: 223, endPoint x: 834, endPoint y: 210, distance: 23.6
click at [828, 210] on td "R$ 615,07" at bounding box center [836, 226] width 169 height 67
click at [12, 219] on link "Clientes" at bounding box center [24, 216] width 35 height 34
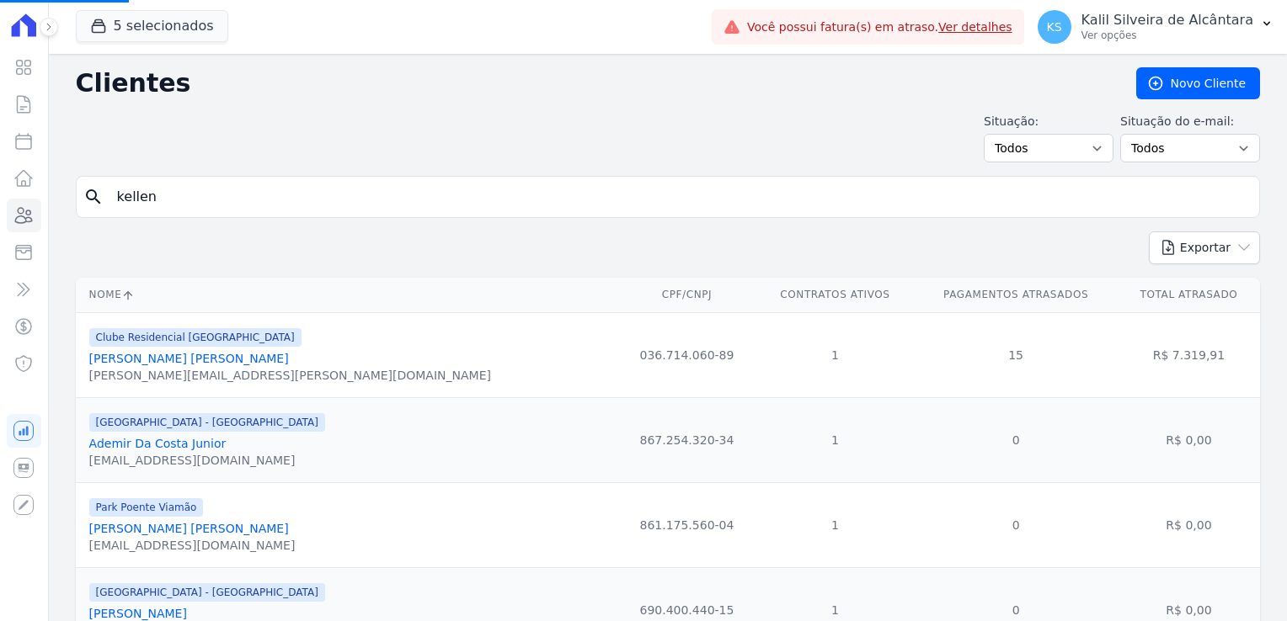
drag, startPoint x: 212, startPoint y: 198, endPoint x: 0, endPoint y: 210, distance: 212.6
click at [3, 210] on div "Visão Geral Contratos Parcelas Lotes Clientes Minha Carteira Transferências Cré…" at bounding box center [643, 310] width 1287 height 621
drag, startPoint x: 153, startPoint y: 175, endPoint x: 285, endPoint y: 184, distance: 131.6
click at [285, 184] on input "search" at bounding box center [679, 197] width 1145 height 34
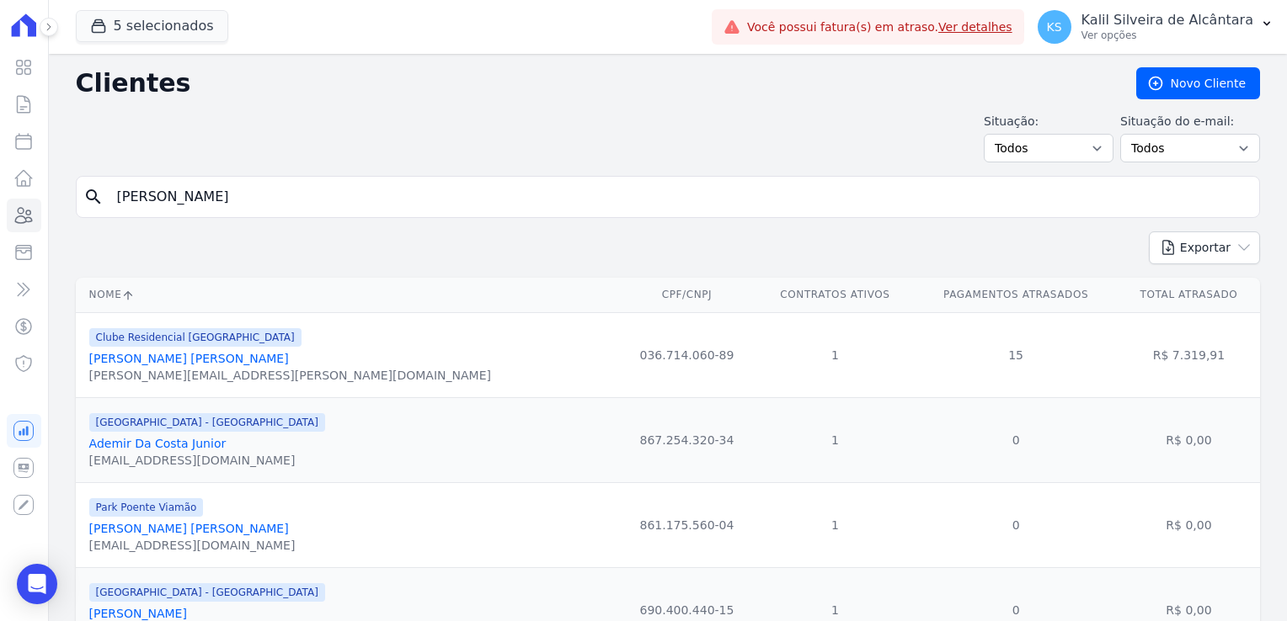
type input "bruno man"
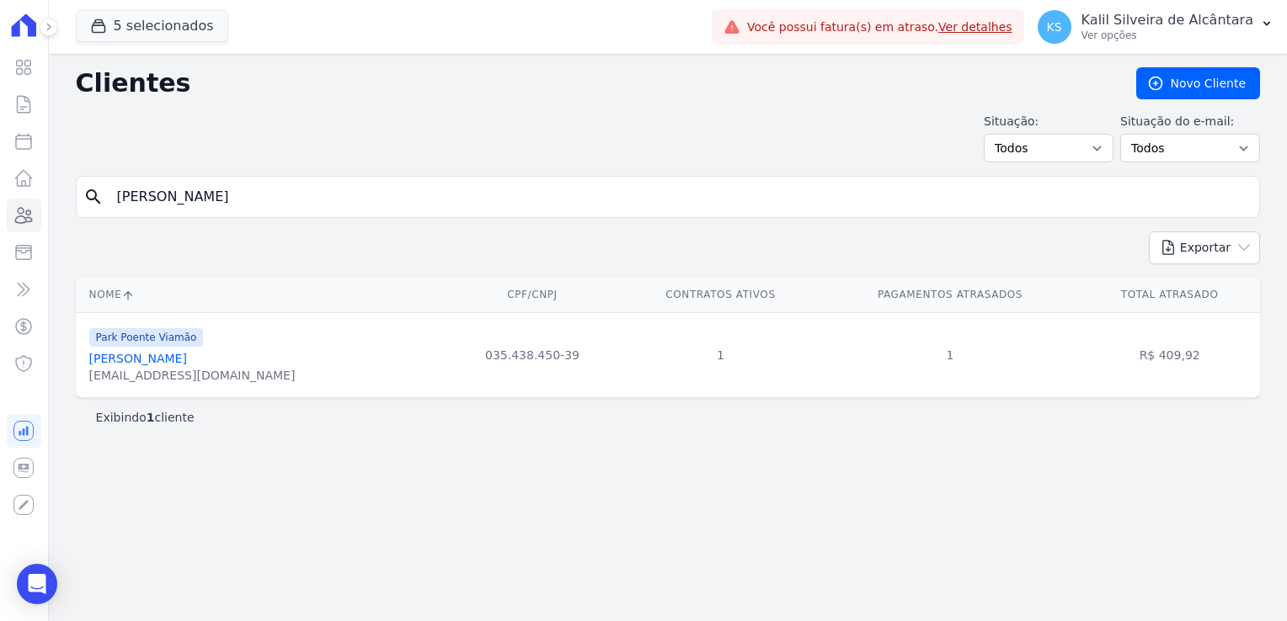
click at [141, 365] on link "Bruno Mansur Gras" at bounding box center [138, 358] width 98 height 13
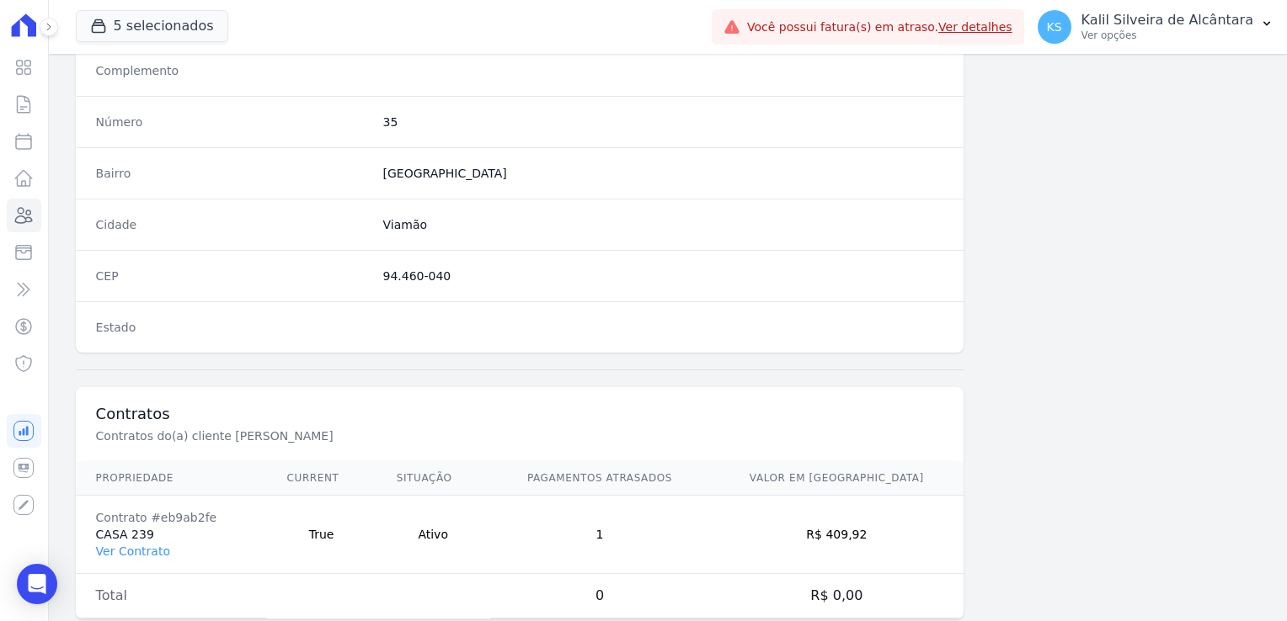
scroll to position [948, 0]
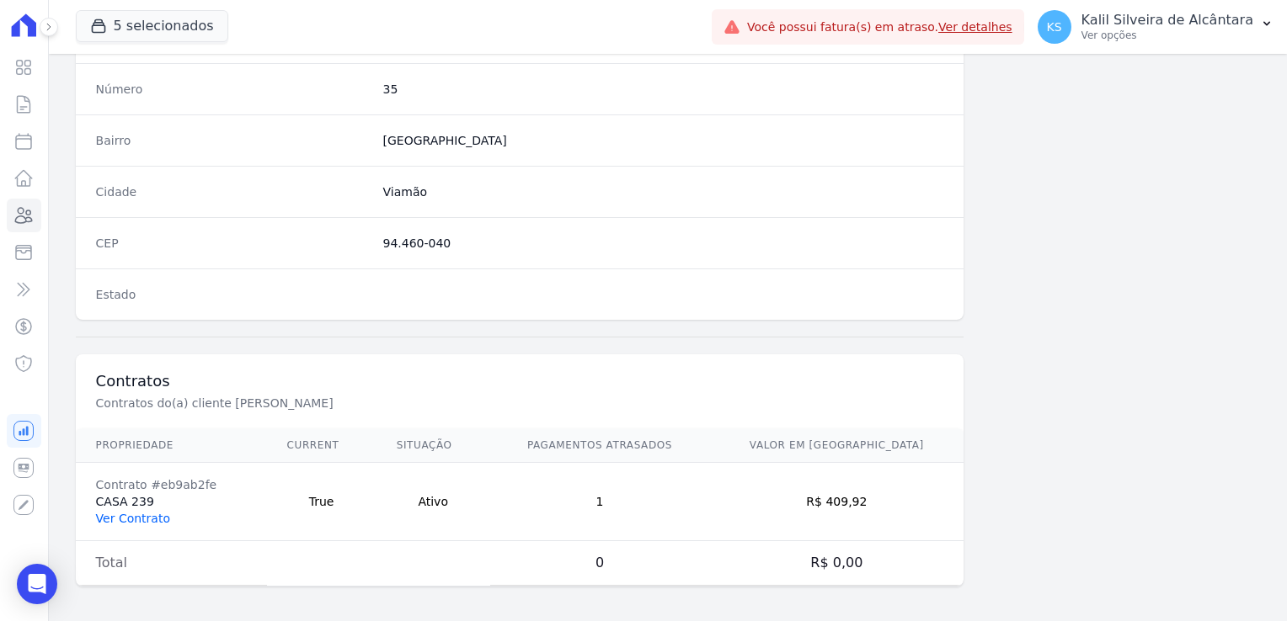
click at [142, 514] on link "Ver Contrato" at bounding box center [133, 518] width 74 height 13
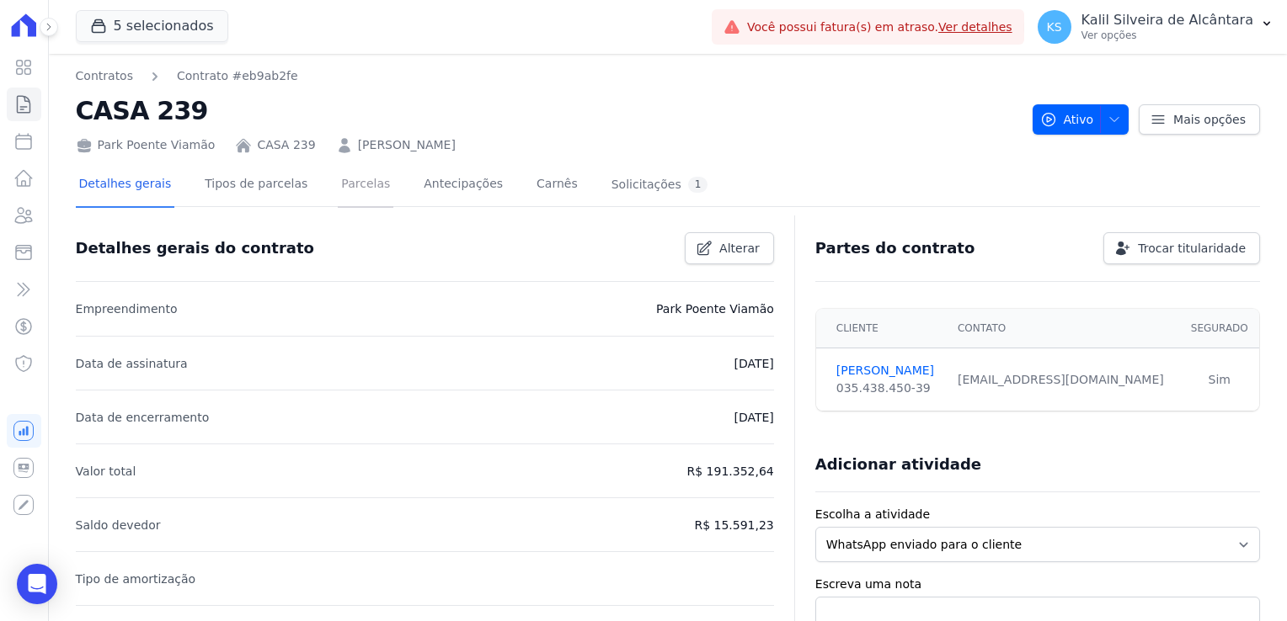
click at [354, 184] on link "Parcelas" at bounding box center [366, 185] width 56 height 45
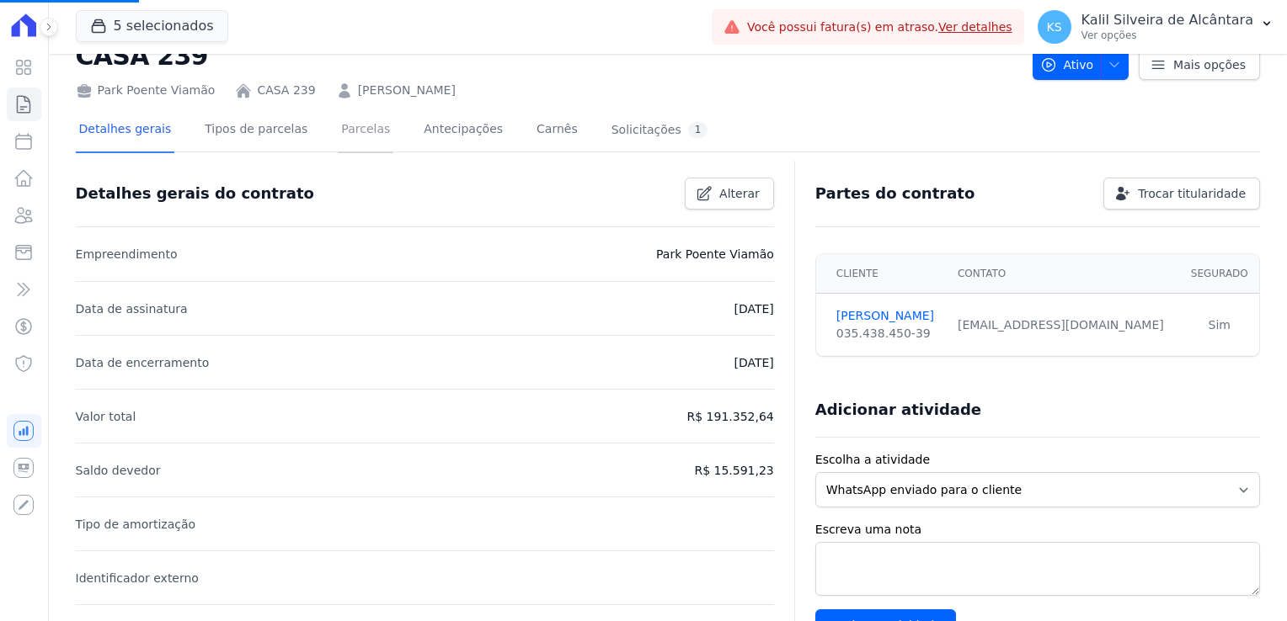
scroll to position [84, 0]
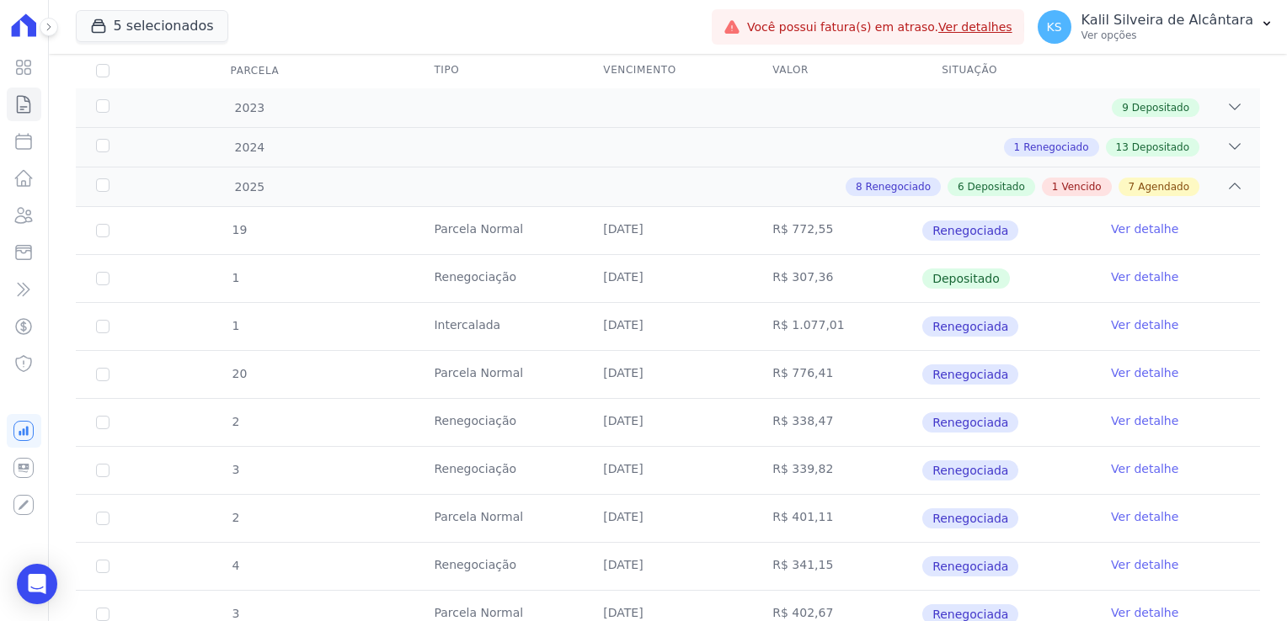
scroll to position [253, 0]
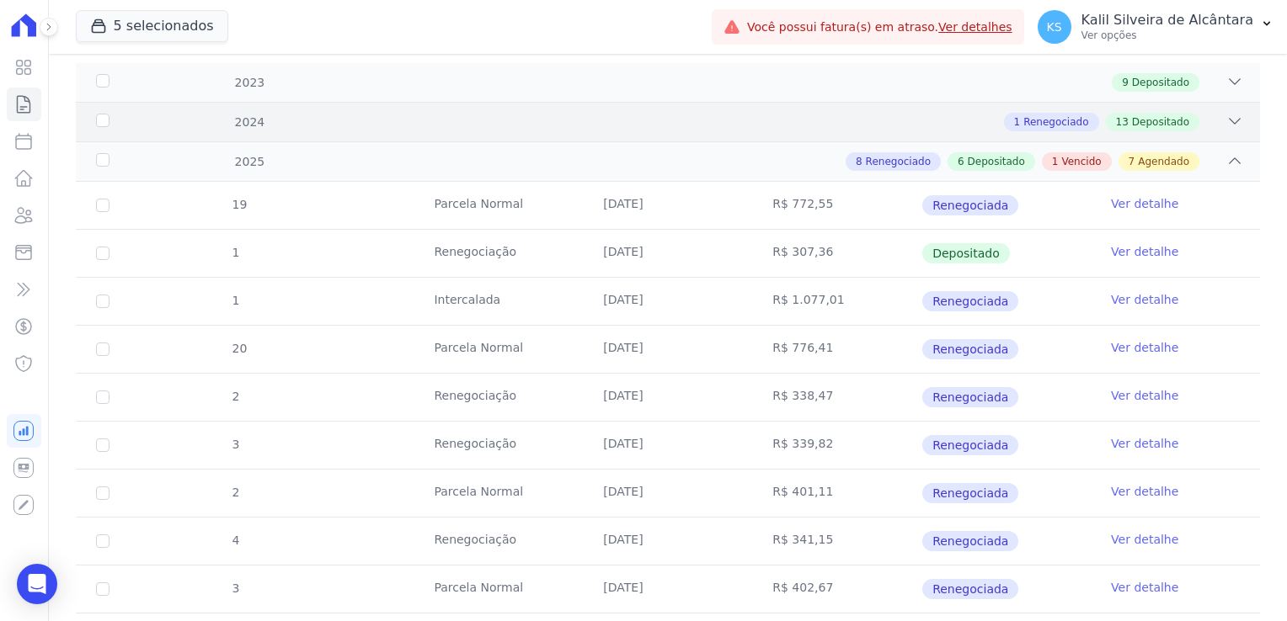
click at [1228, 129] on div "2024 1 Renegociado 13 Depositado" at bounding box center [668, 122] width 1184 height 40
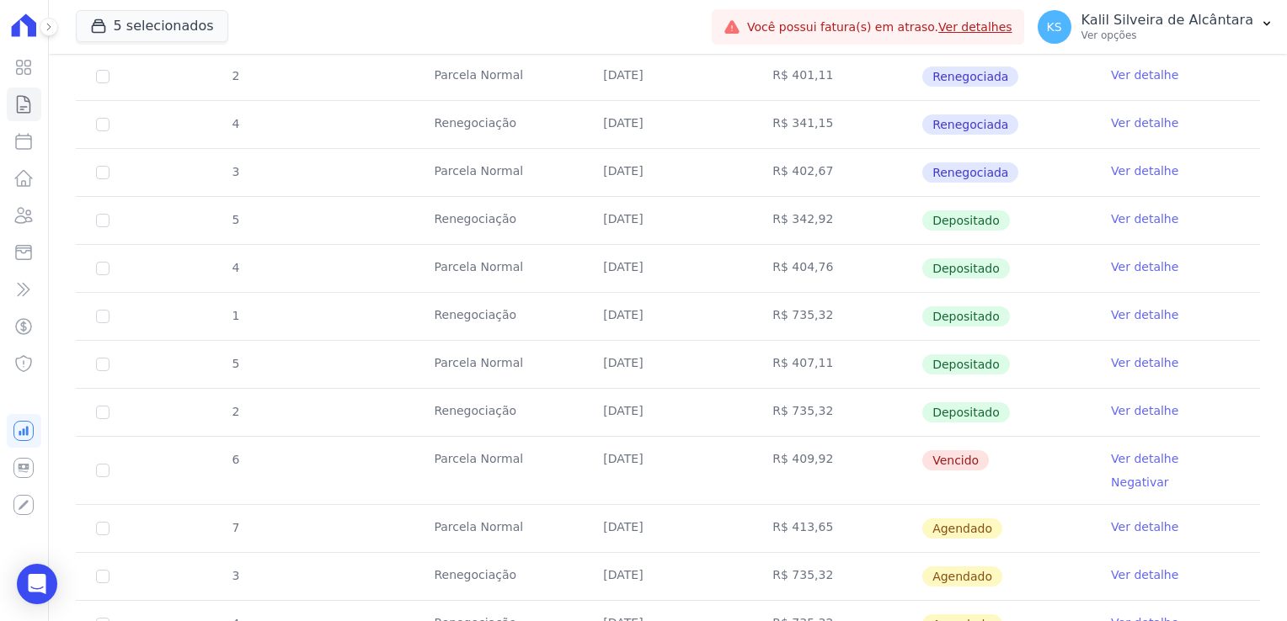
scroll to position [1431, 0]
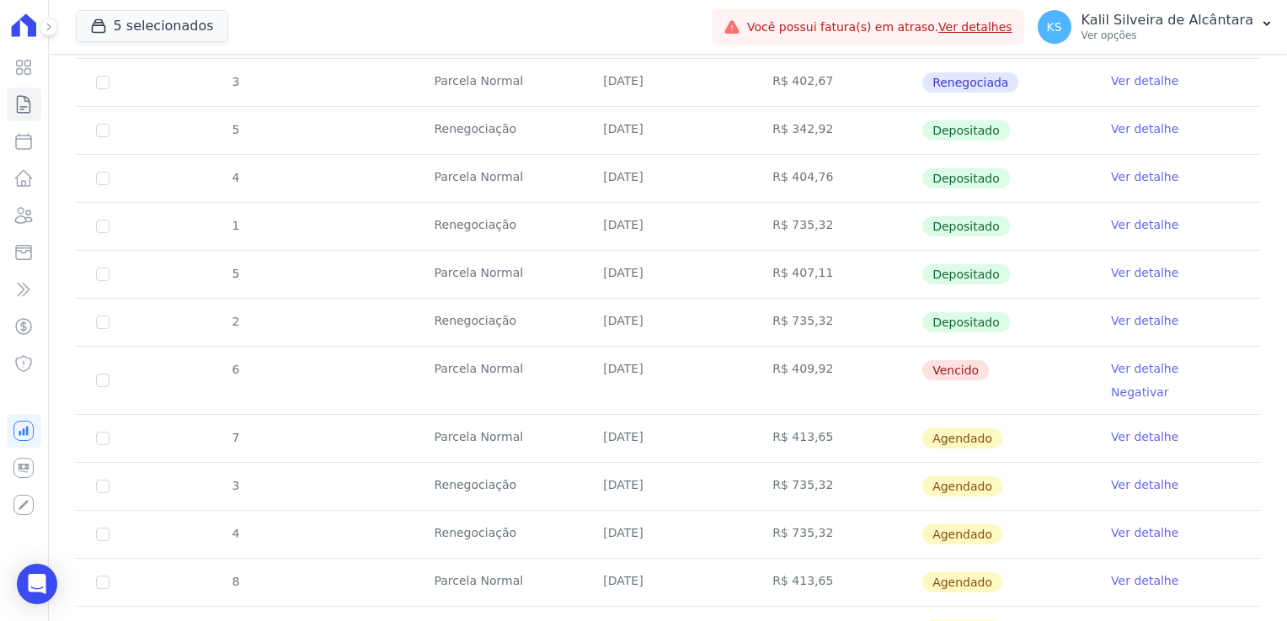
drag, startPoint x: 903, startPoint y: 363, endPoint x: 667, endPoint y: 363, distance: 235.8
click at [667, 363] on tr "6 Parcela Normal 25/08/2025 R$ 409,92 Vencido Ver detalhe Negativar" at bounding box center [668, 380] width 1184 height 68
drag, startPoint x: 667, startPoint y: 363, endPoint x: 626, endPoint y: 369, distance: 40.8
click at [626, 369] on td "25/08/2025" at bounding box center [667, 380] width 169 height 67
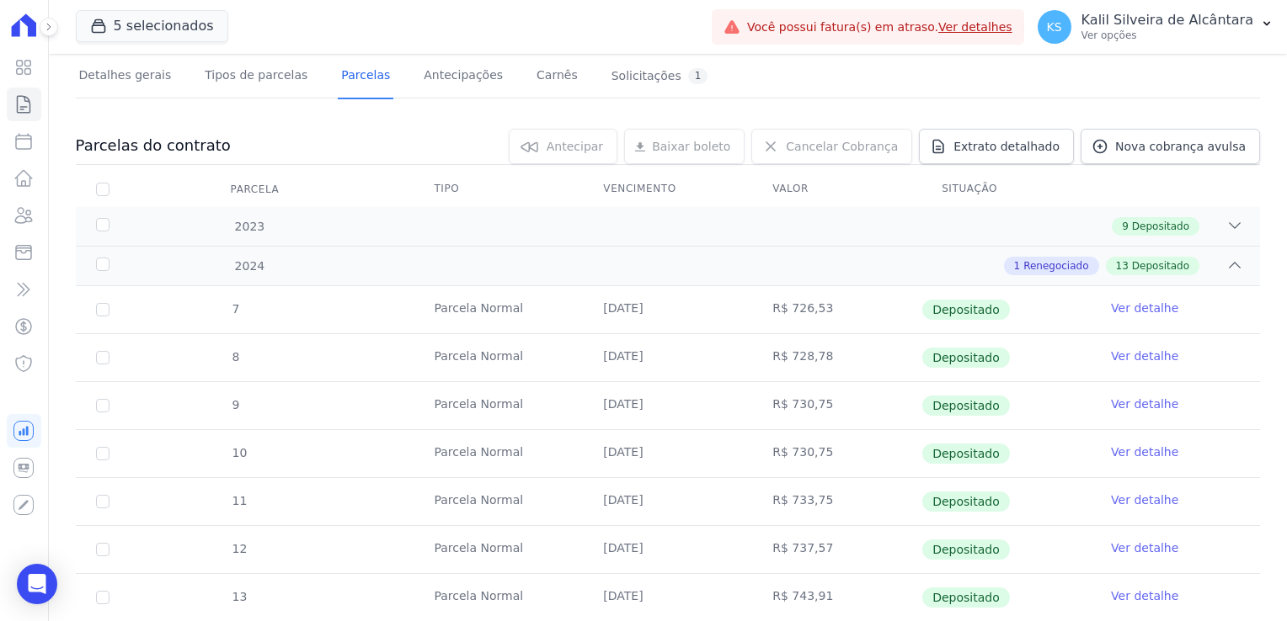
scroll to position [0, 0]
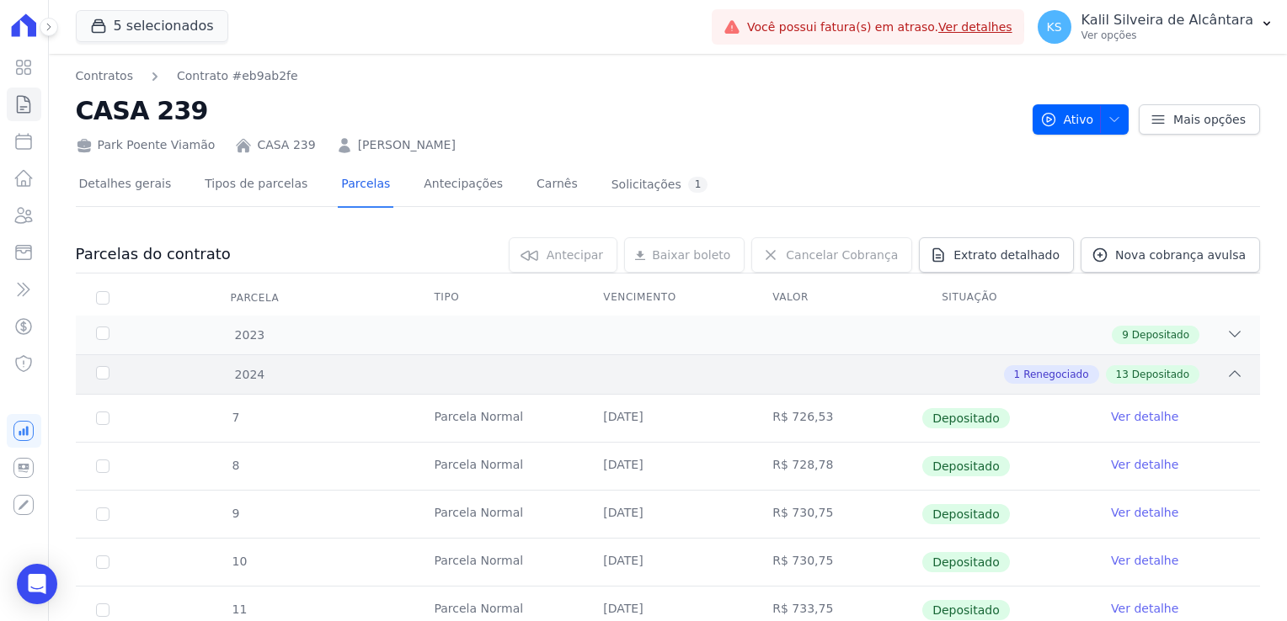
click at [274, 365] on div "1 Renegociado 13 Depositado" at bounding box center [725, 374] width 1035 height 19
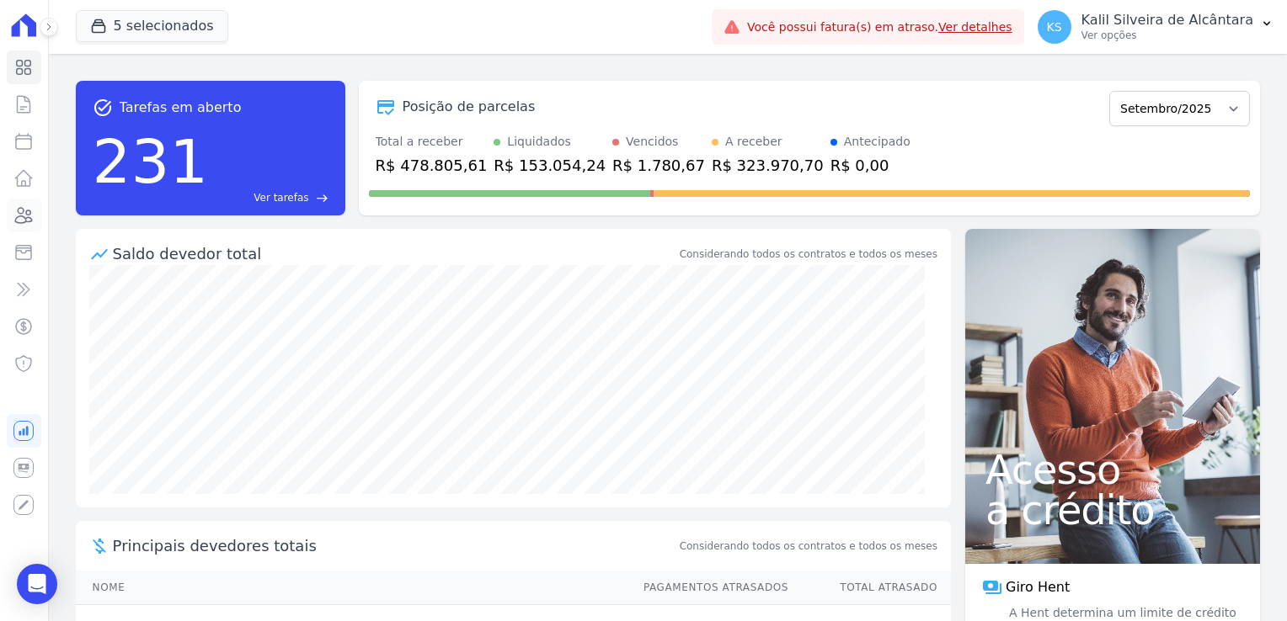
click at [37, 226] on link "Clientes" at bounding box center [24, 216] width 35 height 34
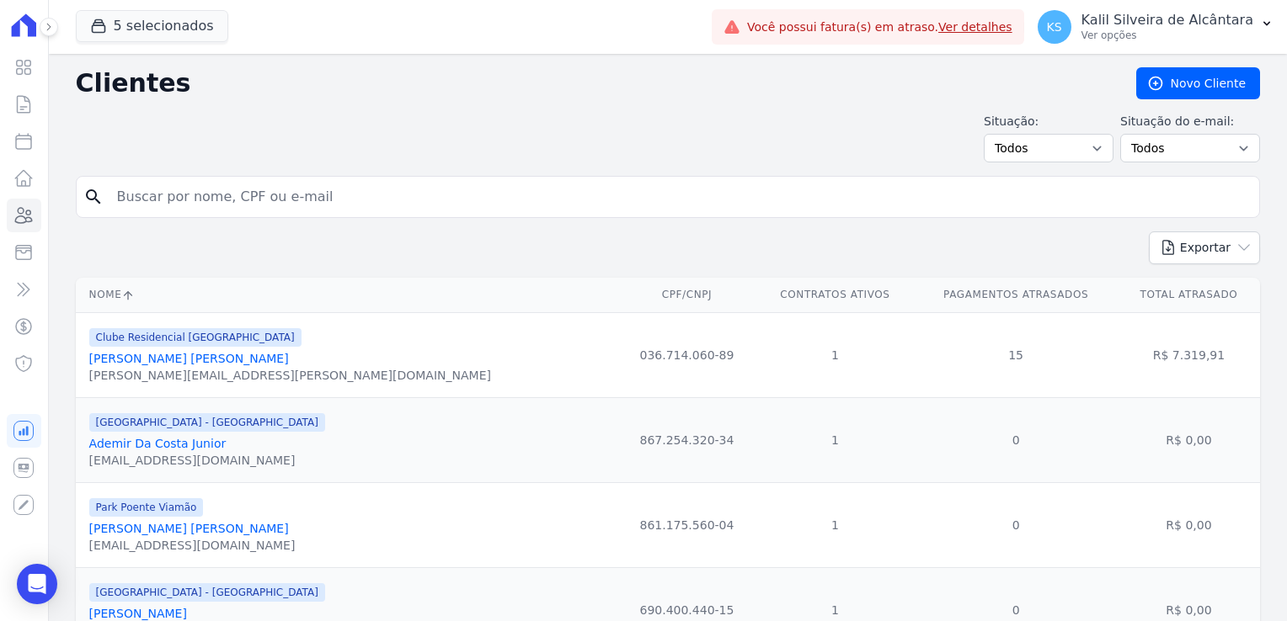
click at [200, 204] on input "search" at bounding box center [679, 197] width 1145 height 34
type input "mariana men"
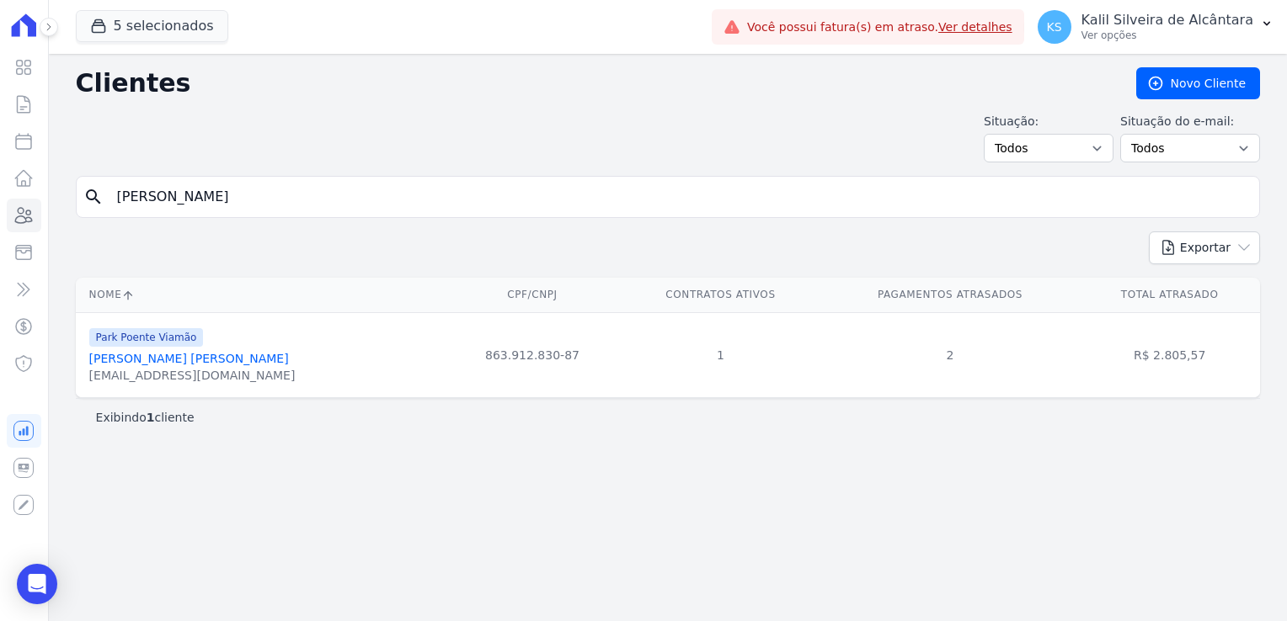
click at [222, 354] on link "Mariana Mendes Da Conceição" at bounding box center [189, 358] width 200 height 13
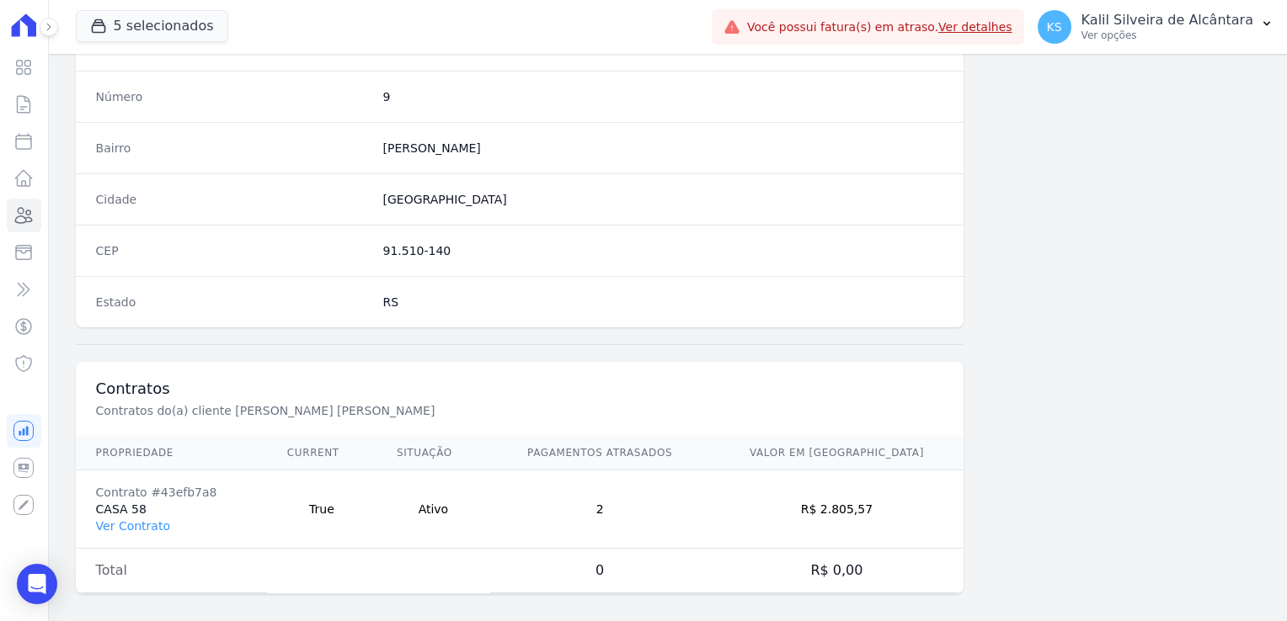
scroll to position [948, 0]
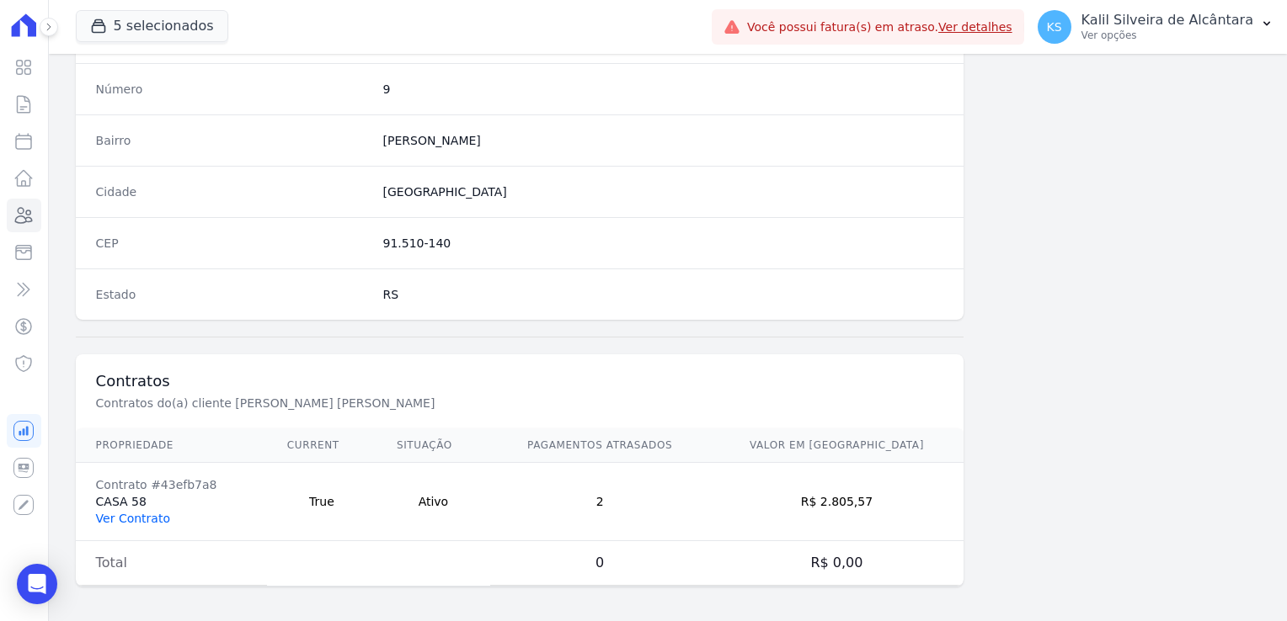
click at [123, 512] on link "Ver Contrato" at bounding box center [133, 518] width 74 height 13
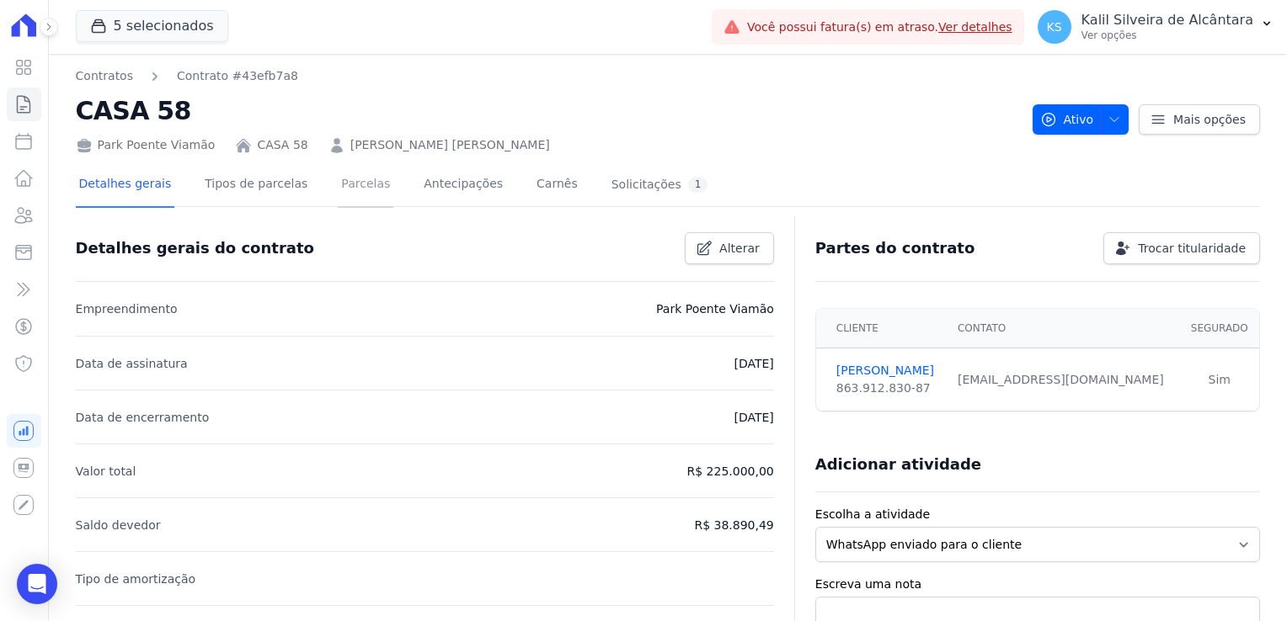
click at [338, 194] on link "Parcelas" at bounding box center [366, 185] width 56 height 45
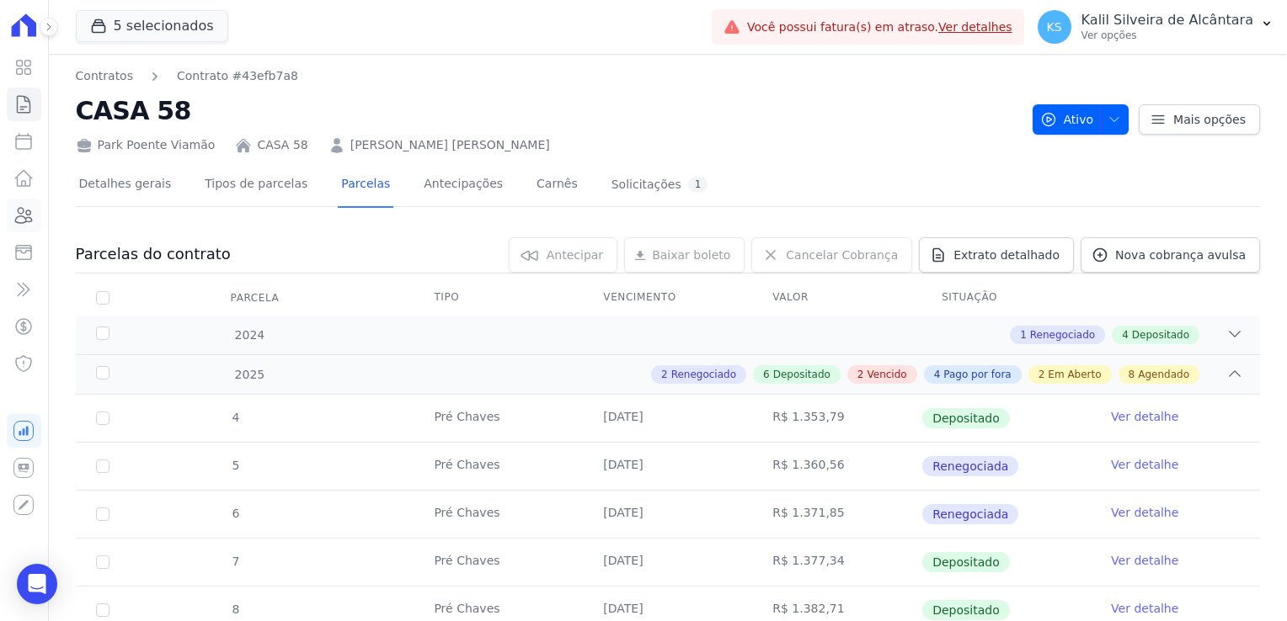
click at [14, 217] on icon at bounding box center [23, 215] width 20 height 20
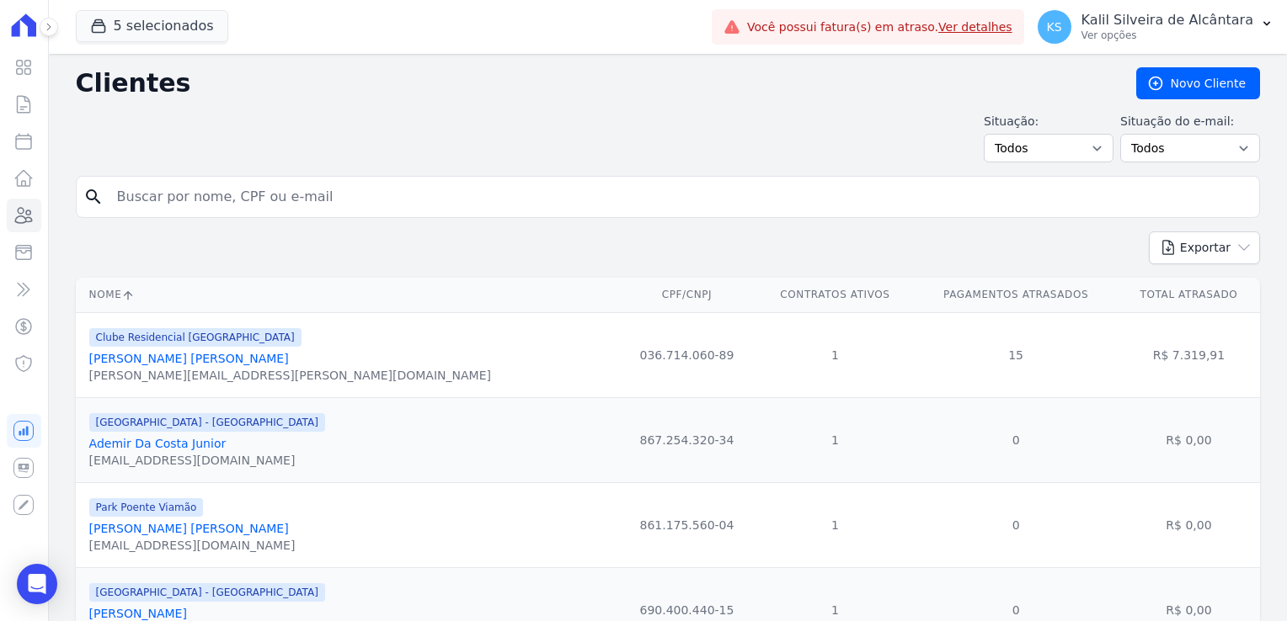
click at [395, 203] on input "search" at bounding box center [679, 197] width 1145 height 34
type input "andreia vargas"
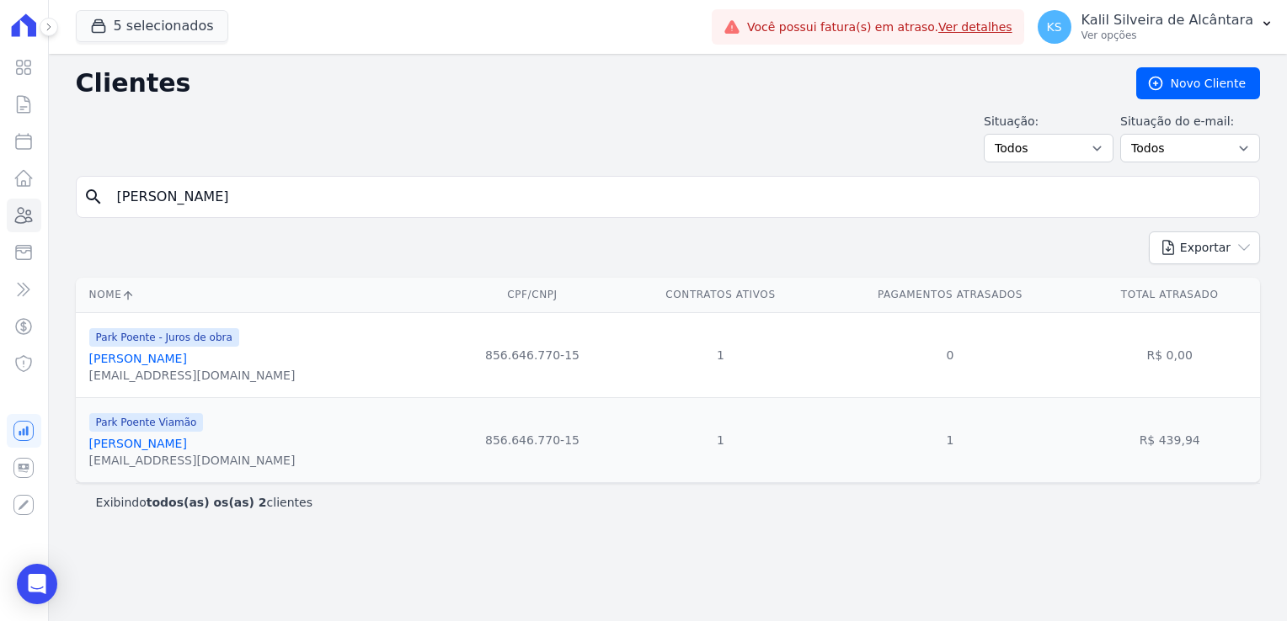
click at [131, 444] on link "Andreia Vargas Welter" at bounding box center [138, 443] width 98 height 13
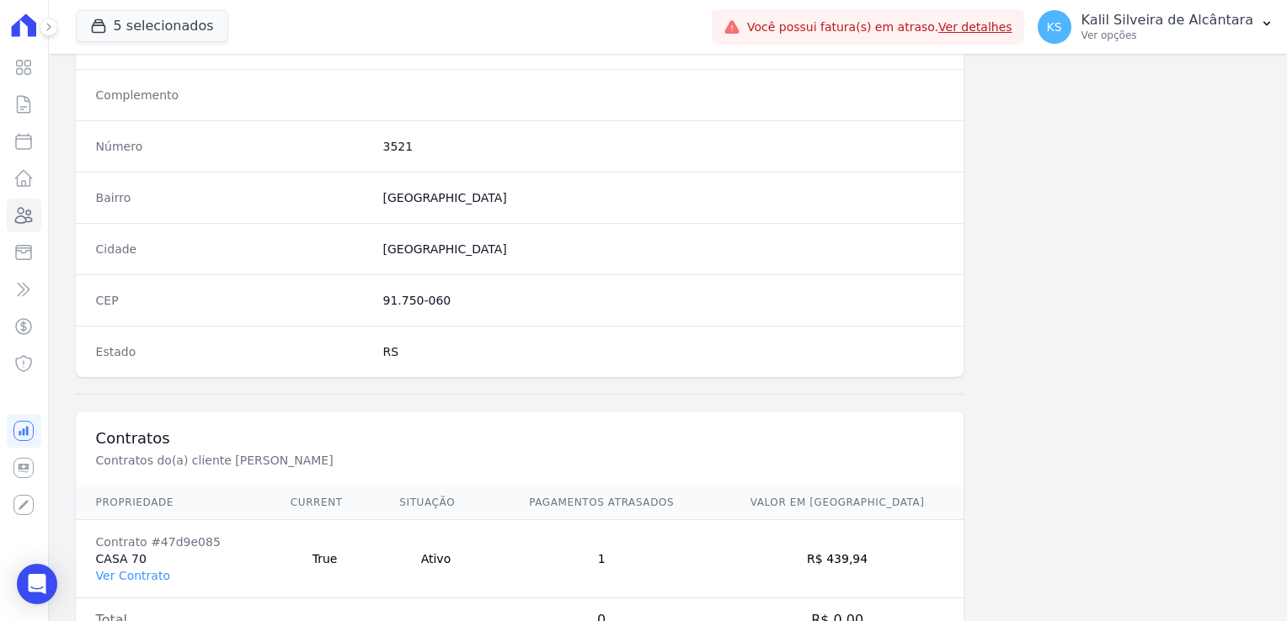
scroll to position [948, 0]
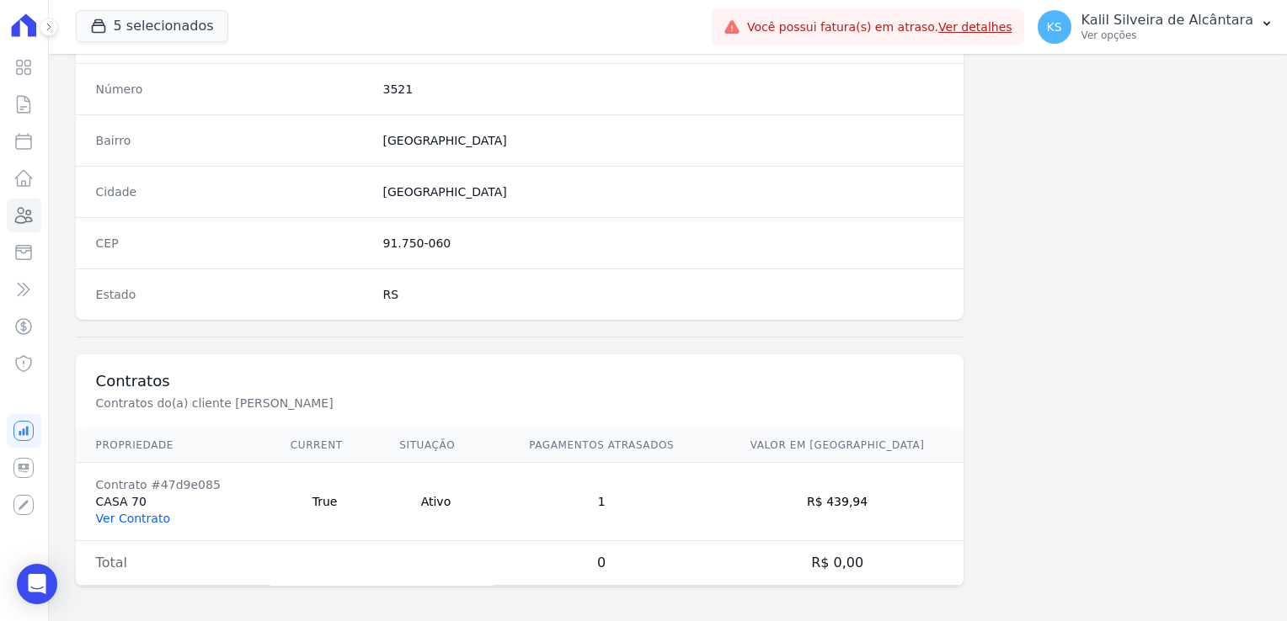
click at [121, 519] on link "Ver Contrato" at bounding box center [133, 518] width 74 height 13
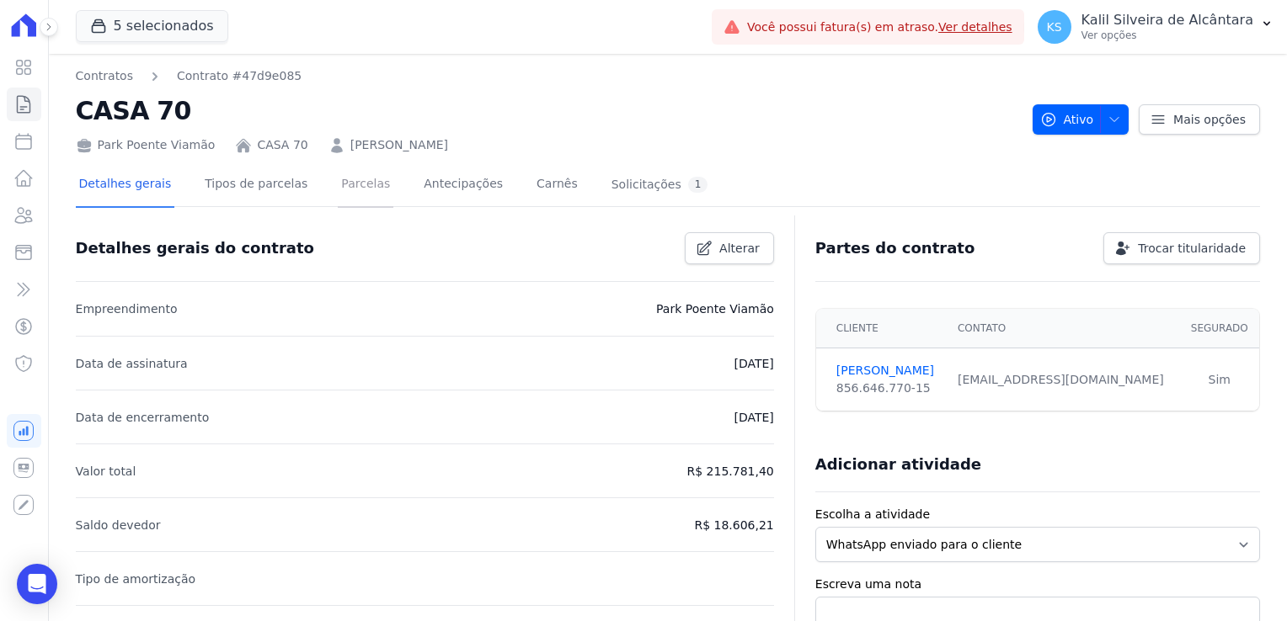
click at [338, 188] on link "Parcelas" at bounding box center [366, 185] width 56 height 45
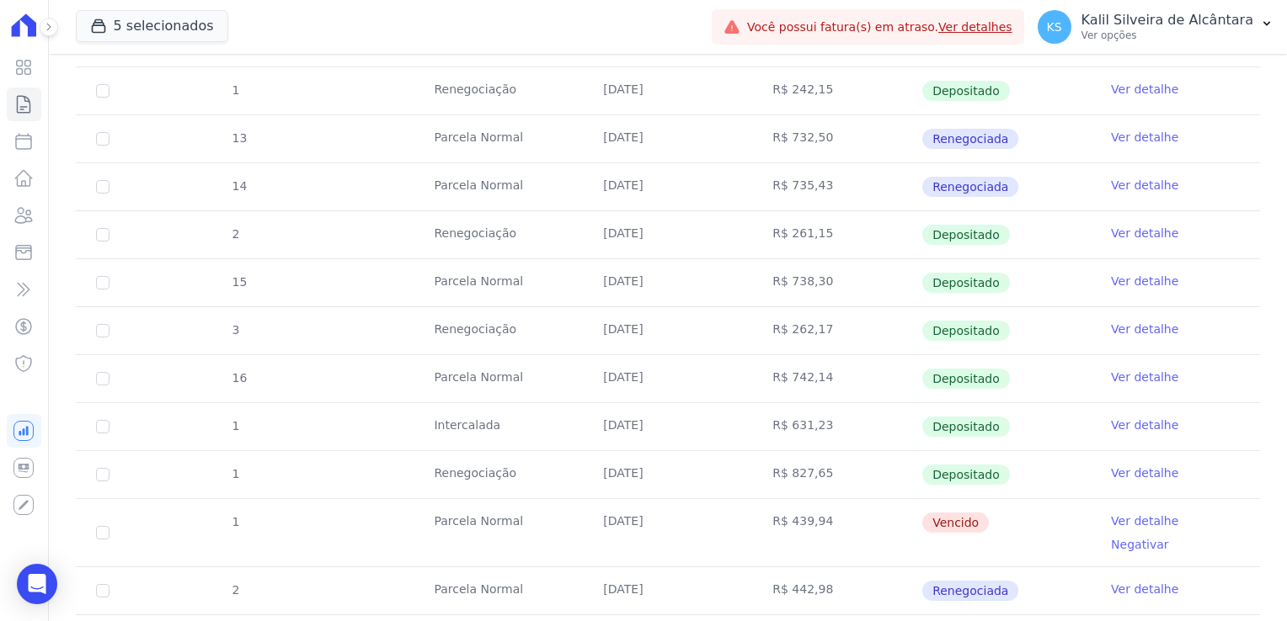
scroll to position [421, 0]
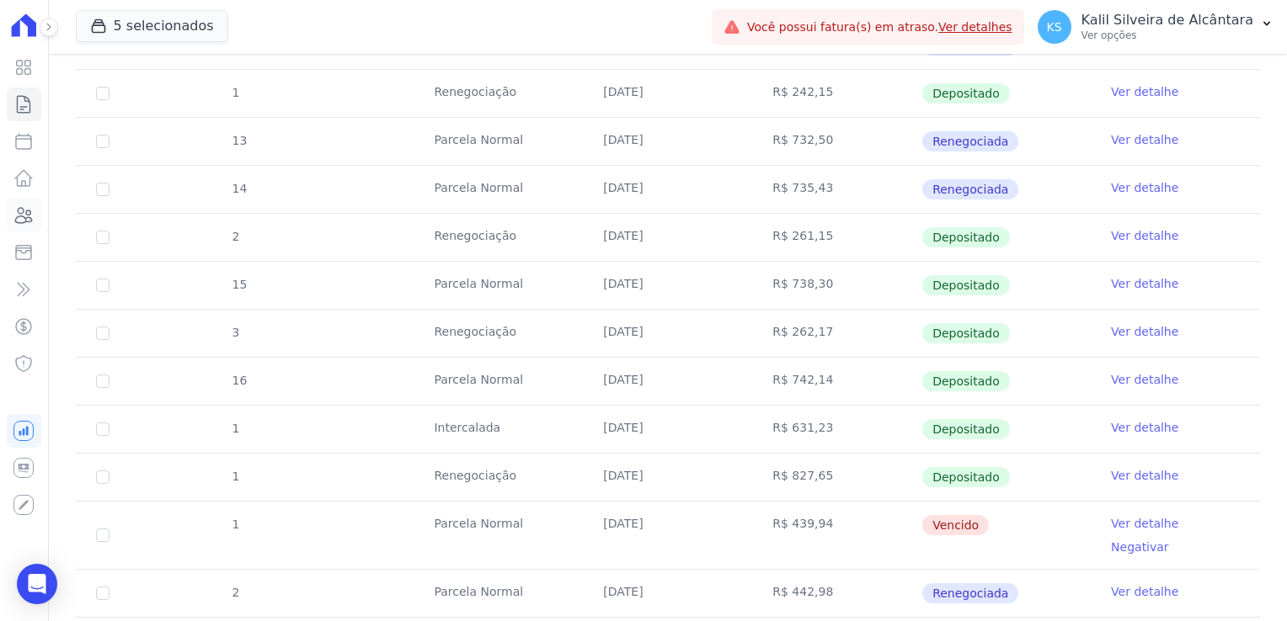
click at [35, 224] on link "Clientes" at bounding box center [24, 216] width 35 height 34
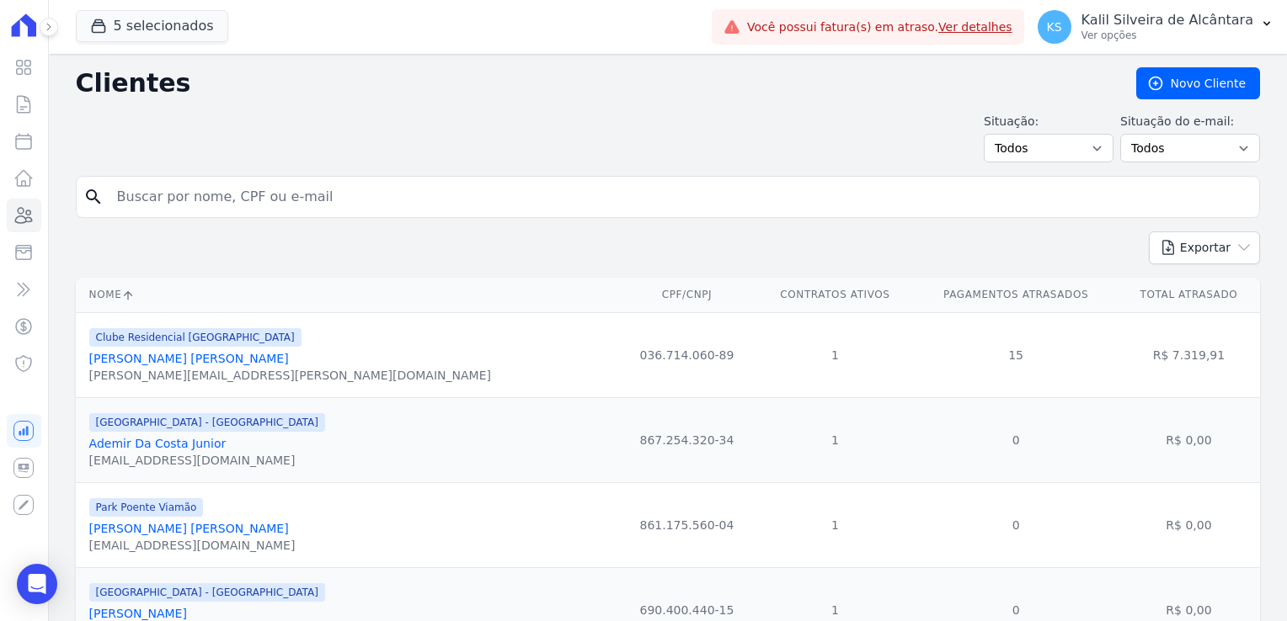
click at [277, 202] on input "search" at bounding box center [679, 197] width 1145 height 34
type input "joyci"
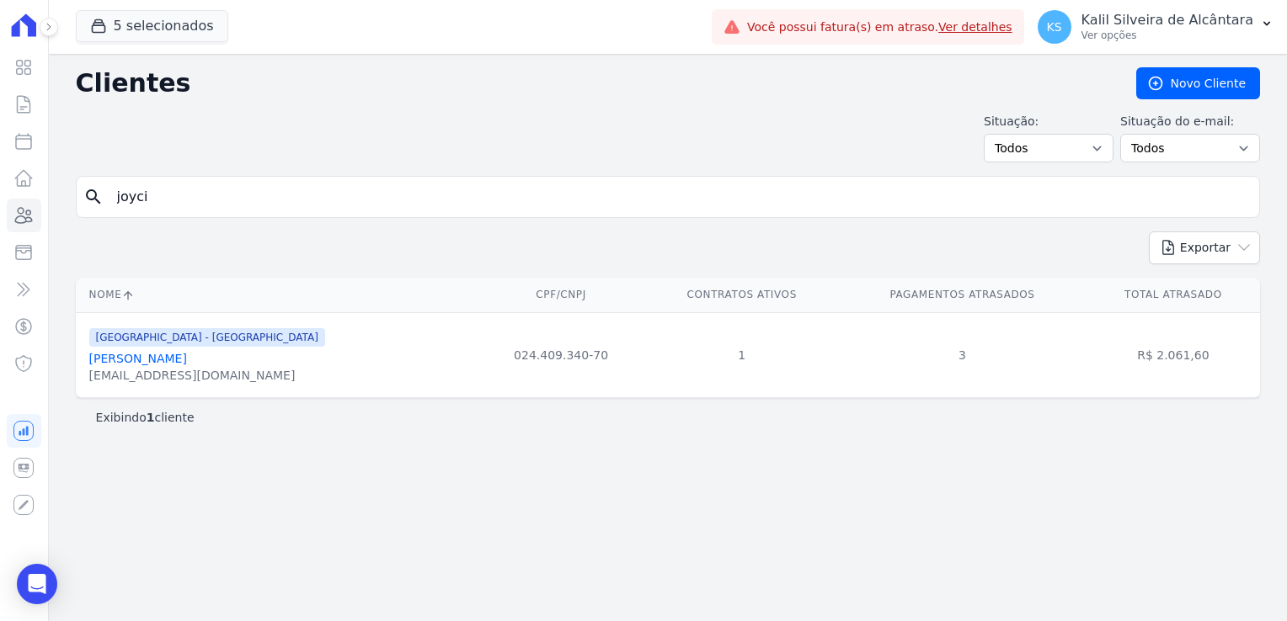
click at [158, 359] on link "Joyci Barboza Limberger" at bounding box center [138, 358] width 98 height 13
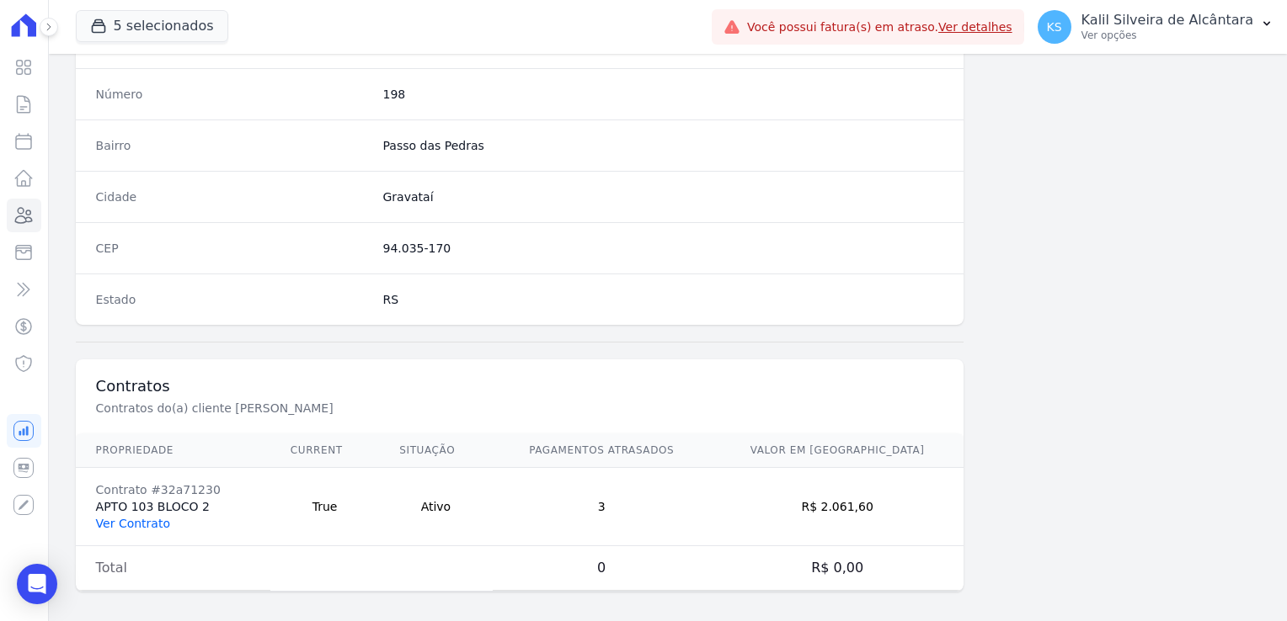
scroll to position [948, 0]
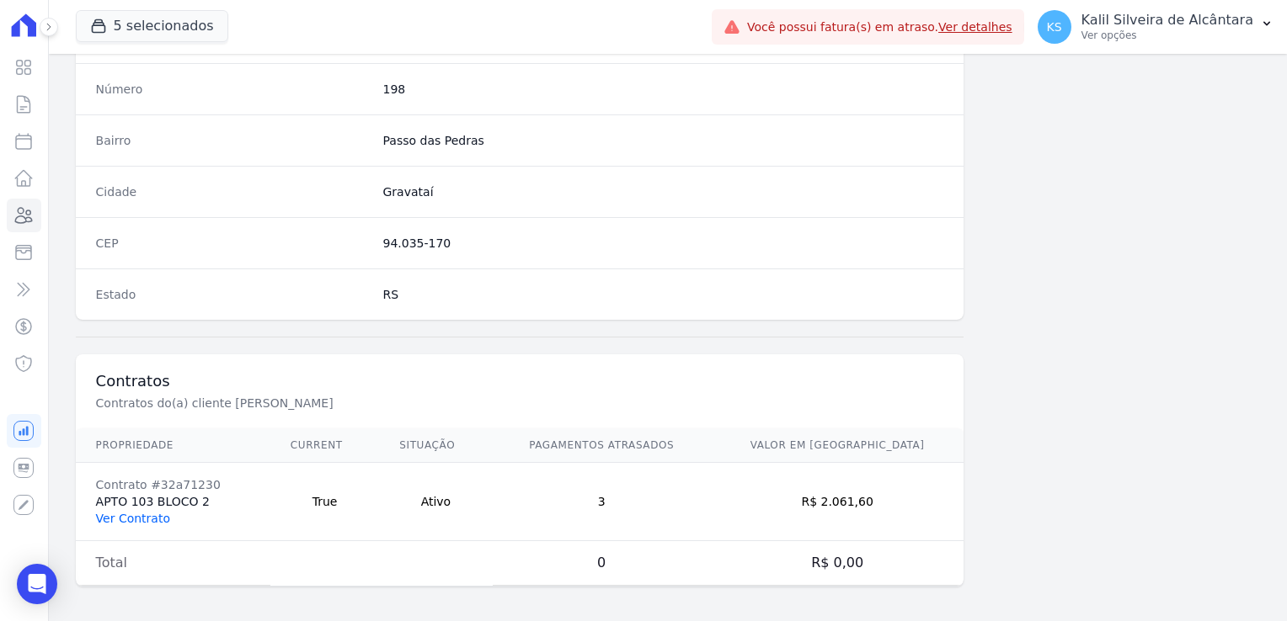
click at [135, 519] on link "Ver Contrato" at bounding box center [133, 518] width 74 height 13
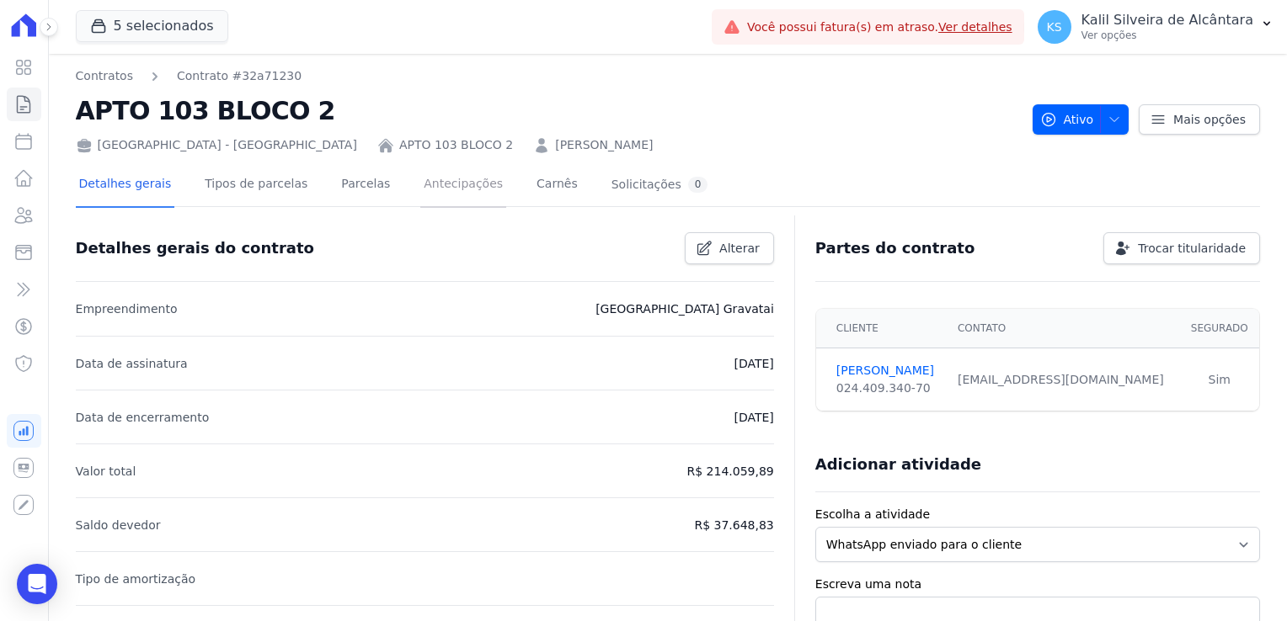
click at [442, 197] on link "Antecipações" at bounding box center [463, 185] width 86 height 45
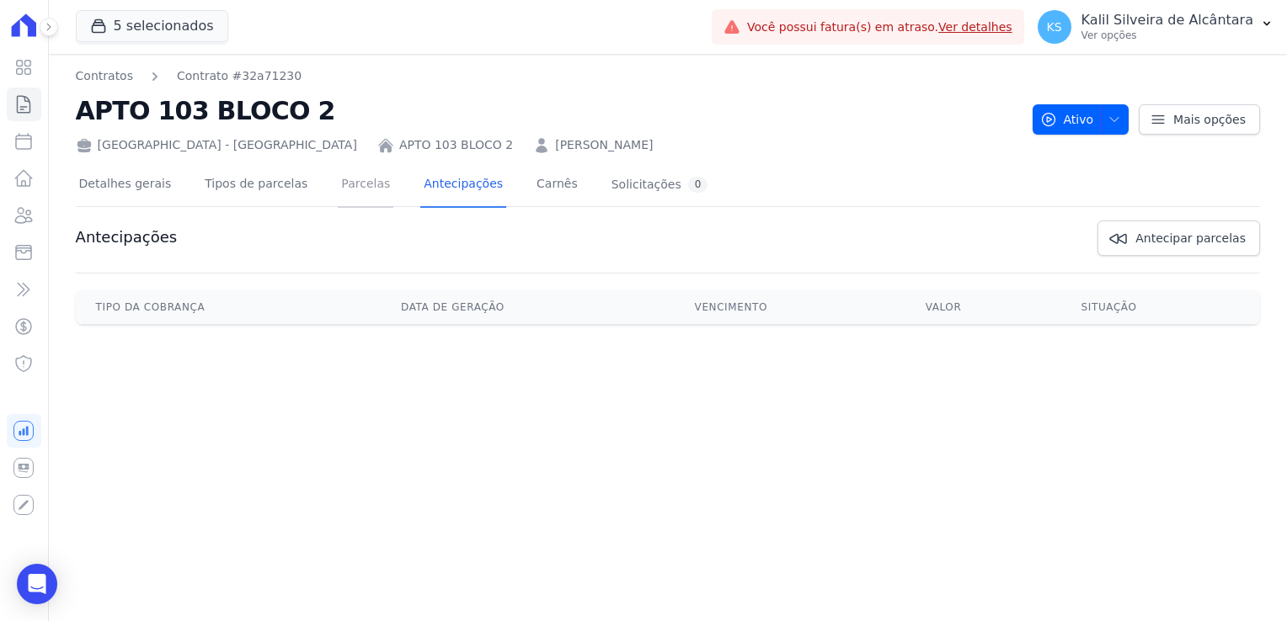
click at [349, 197] on link "Parcelas" at bounding box center [366, 185] width 56 height 45
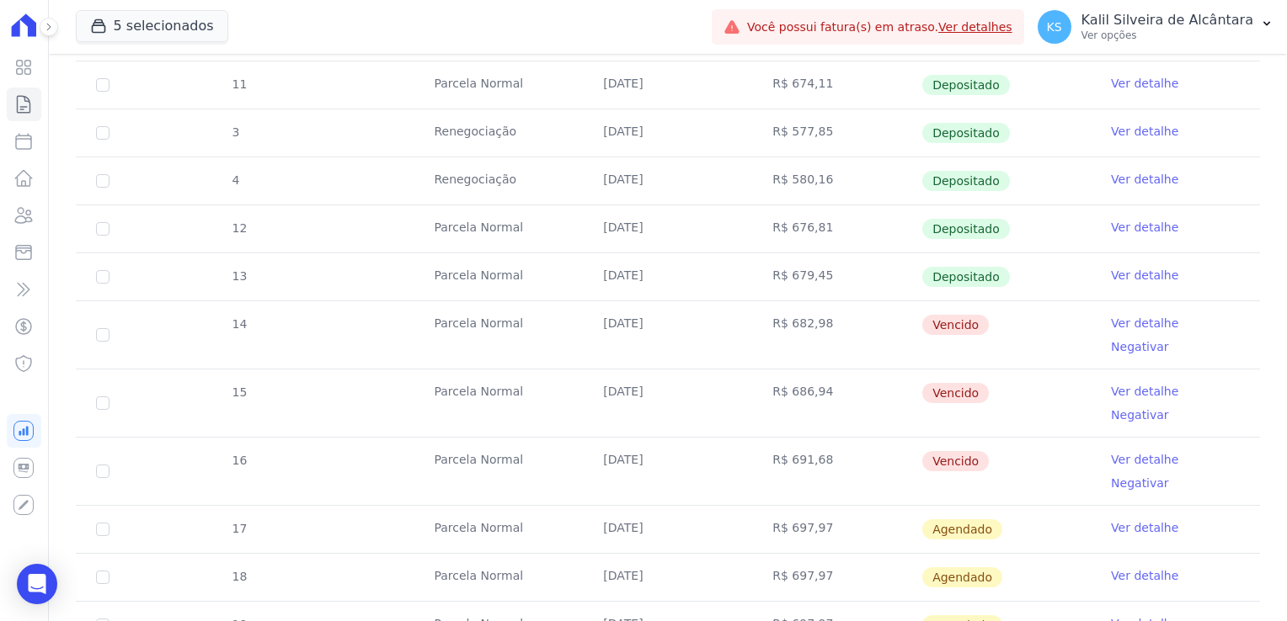
scroll to position [589, 0]
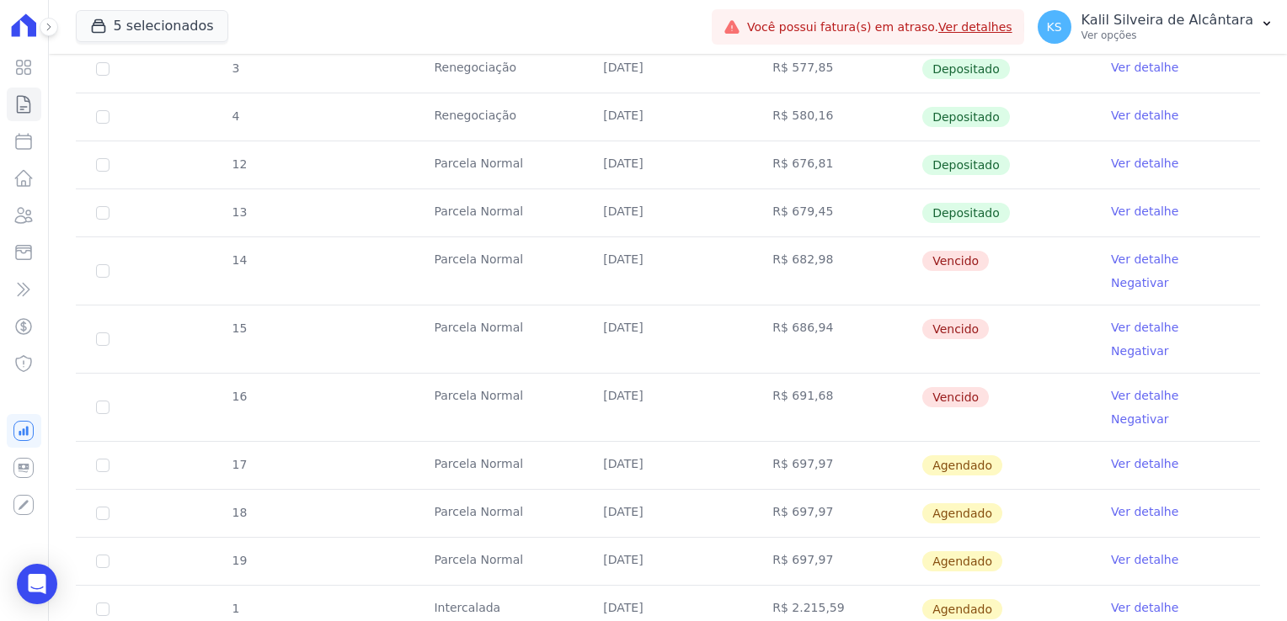
drag, startPoint x: 825, startPoint y: 350, endPoint x: 582, endPoint y: 275, distance: 254.6
click at [582, 275] on tbody "1 Renegociação 25/01/2025 R$ 540,09 Depositado Ver detalhe 9 Parcela Normal 25/…" at bounding box center [668, 244] width 1184 height 876
click at [667, 442] on td "25/09/2025" at bounding box center [667, 465] width 169 height 47
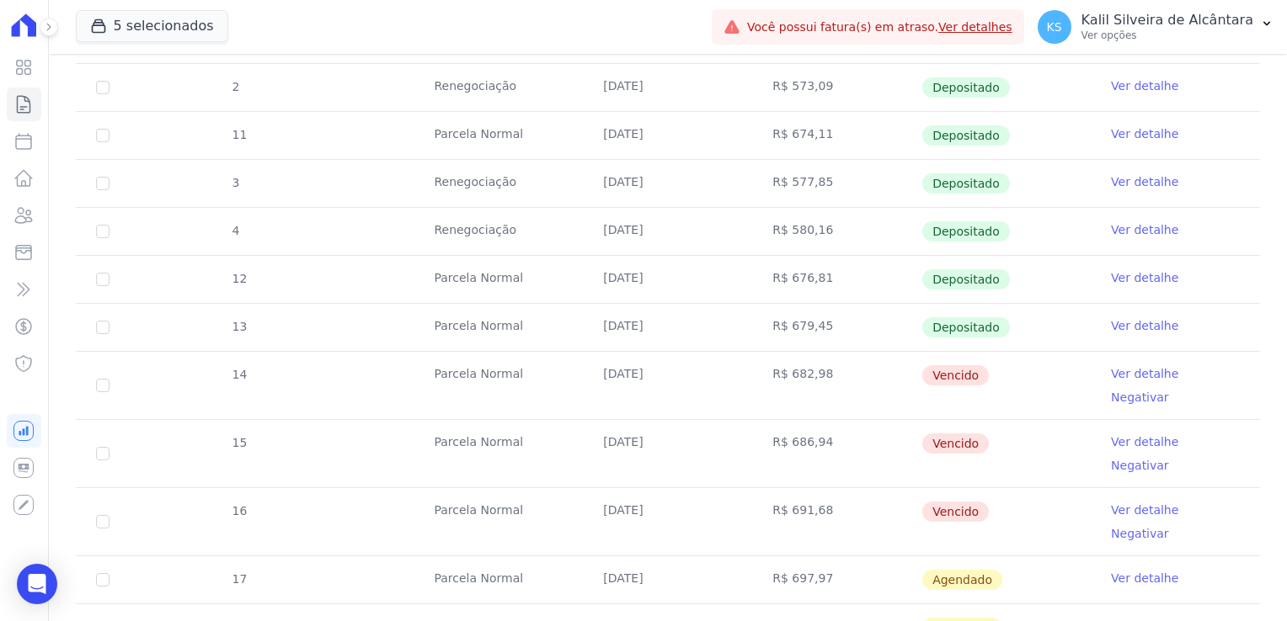
scroll to position [505, 0]
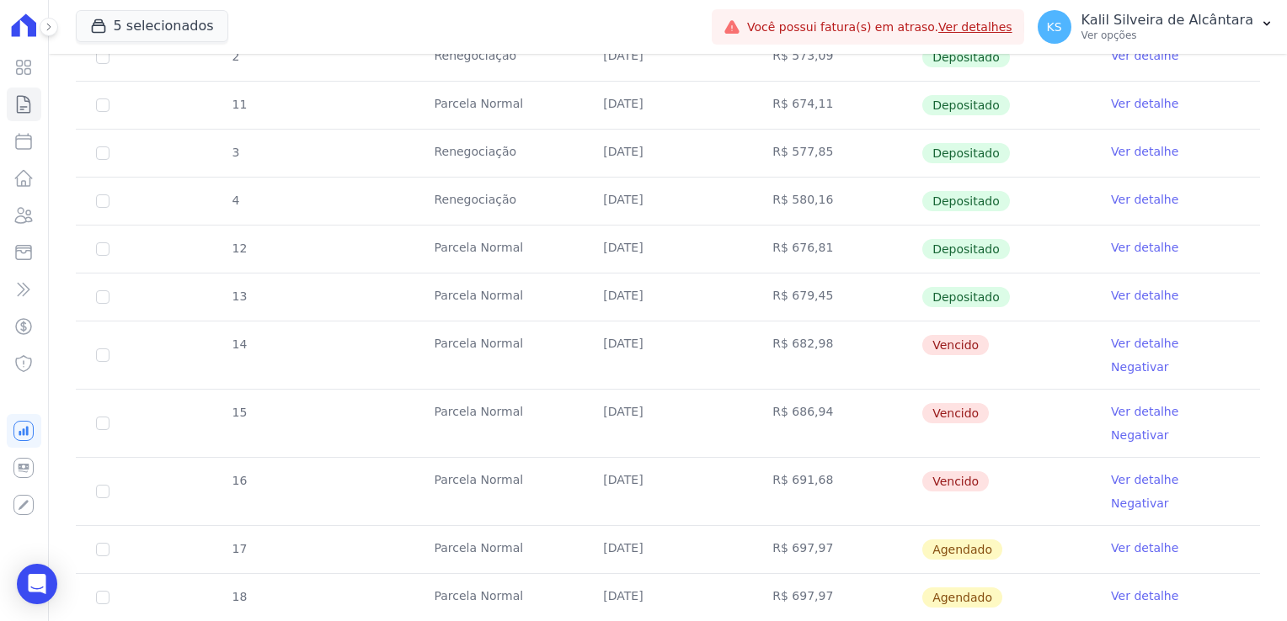
drag, startPoint x: 828, startPoint y: 441, endPoint x: 599, endPoint y: 333, distance: 253.1
click at [599, 333] on tbody "1 Renegociação 25/01/2025 R$ 540,09 Depositado Ver detalhe 9 Parcela Normal 25/…" at bounding box center [668, 328] width 1184 height 876
drag, startPoint x: 599, startPoint y: 333, endPoint x: 771, endPoint y: 420, distance: 193.2
click at [770, 458] on td "R$ 691,68" at bounding box center [836, 491] width 169 height 67
click at [825, 458] on td "R$ 691,68" at bounding box center [836, 491] width 169 height 67
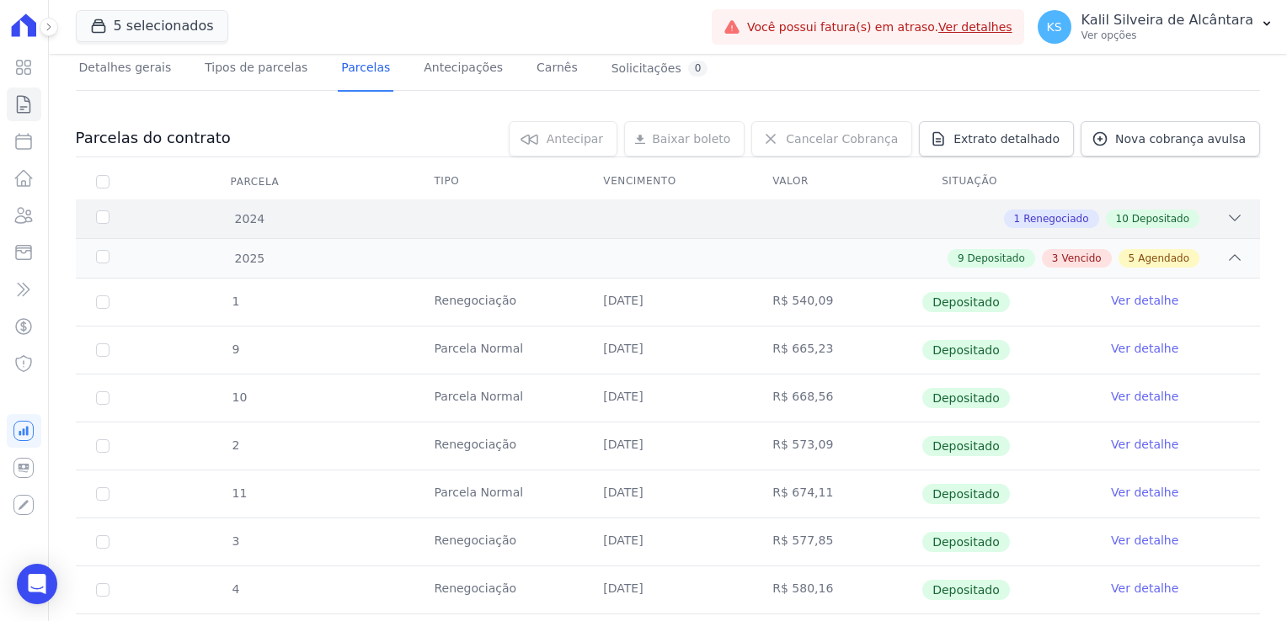
scroll to position [0, 0]
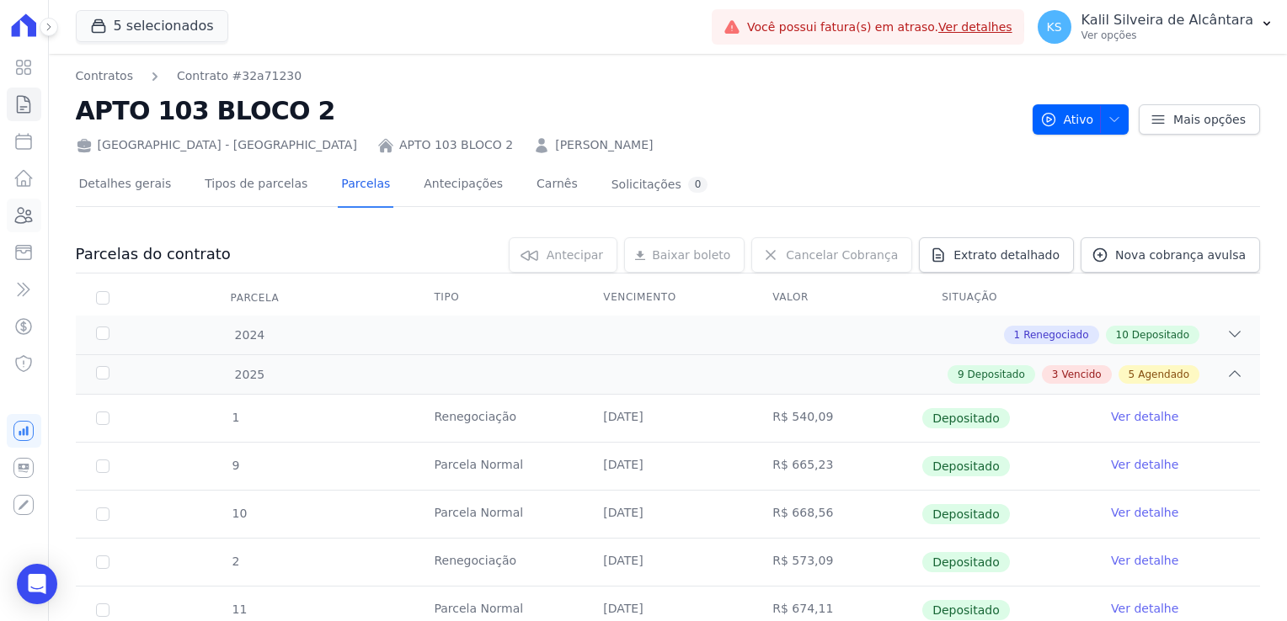
click at [29, 219] on icon at bounding box center [23, 215] width 20 height 20
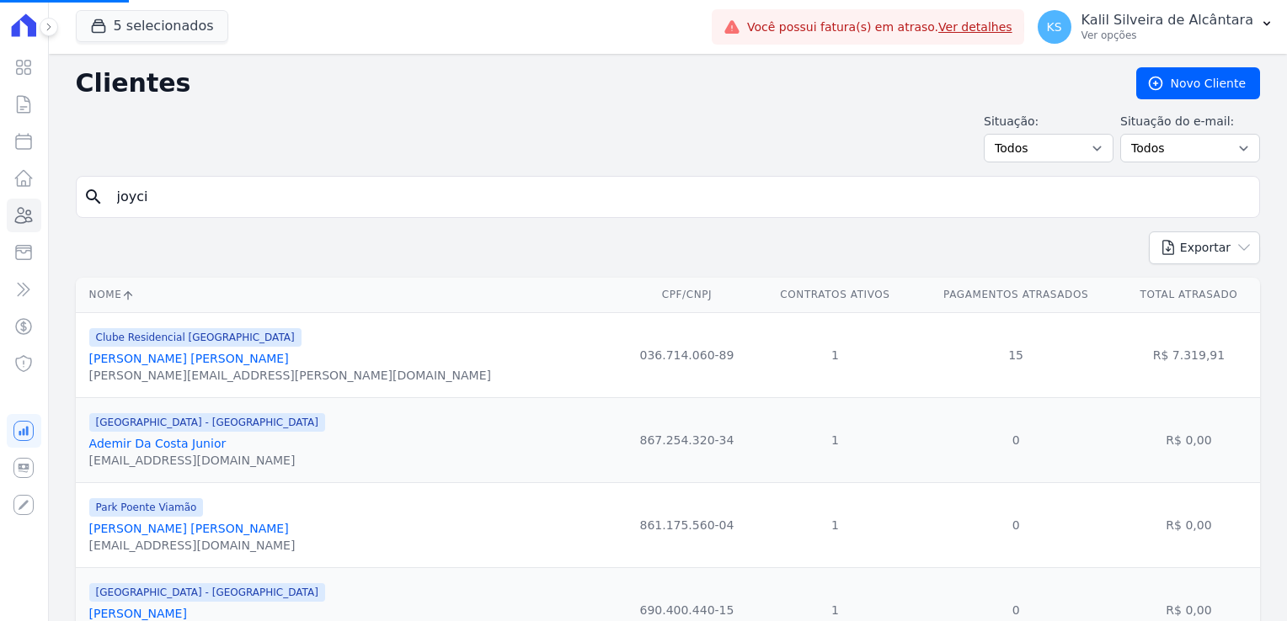
drag, startPoint x: 184, startPoint y: 201, endPoint x: 51, endPoint y: 209, distance: 133.2
click at [274, 209] on input "search" at bounding box center [679, 197] width 1145 height 34
type input "joyci"
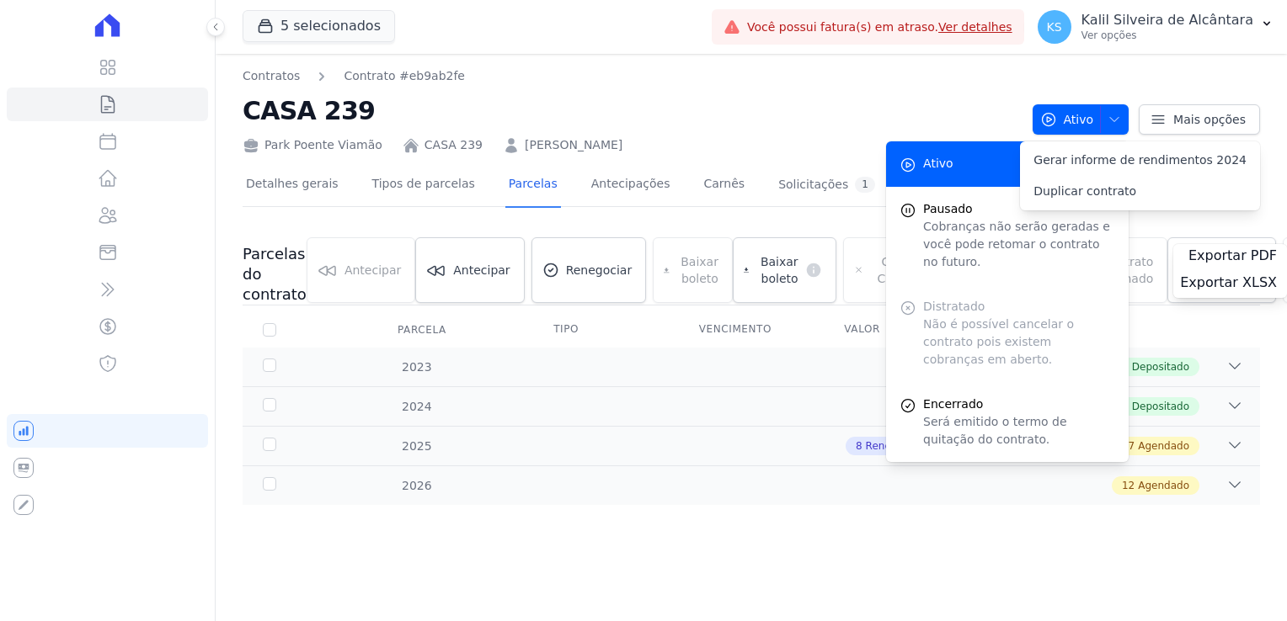
click at [809, 115] on h2 "CASA 239" at bounding box center [630, 111] width 776 height 38
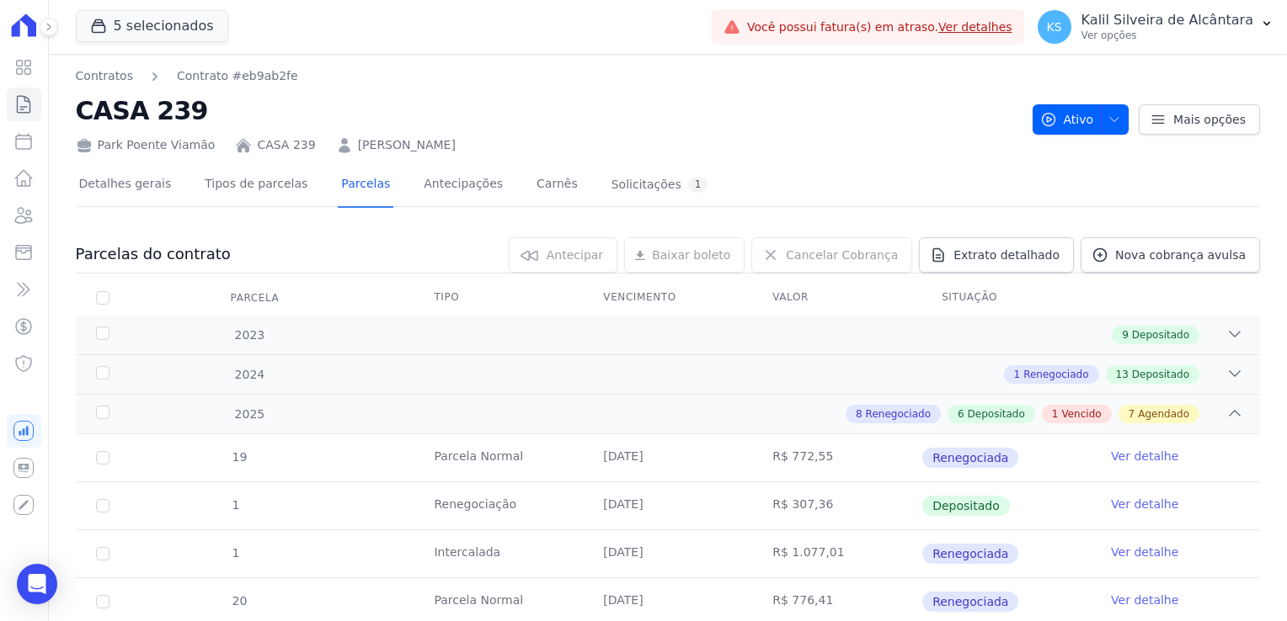
click at [312, 179] on div "Detalhes gerais Tipos de parcelas [GEOGRAPHIC_DATA] Antecipações [PERSON_NAME] …" at bounding box center [394, 185] width 636 height 45
click at [338, 189] on link "Parcelas" at bounding box center [366, 185] width 56 height 45
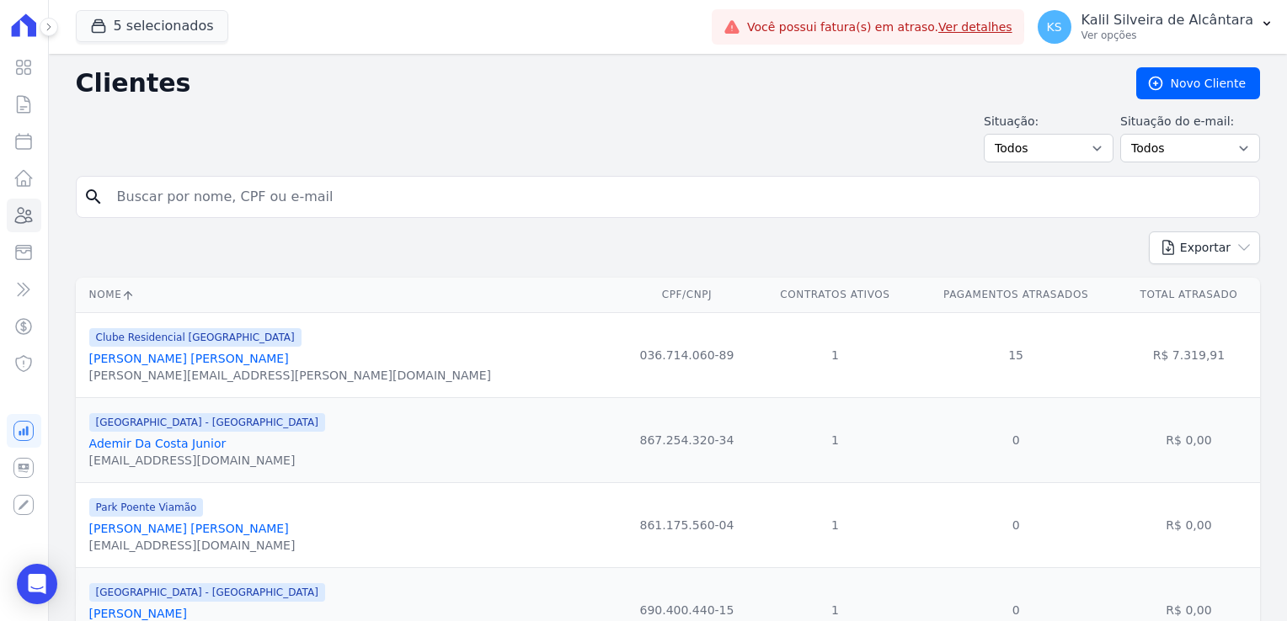
click at [260, 205] on input "search" at bounding box center [679, 197] width 1145 height 34
type input "[PERSON_NAME]"
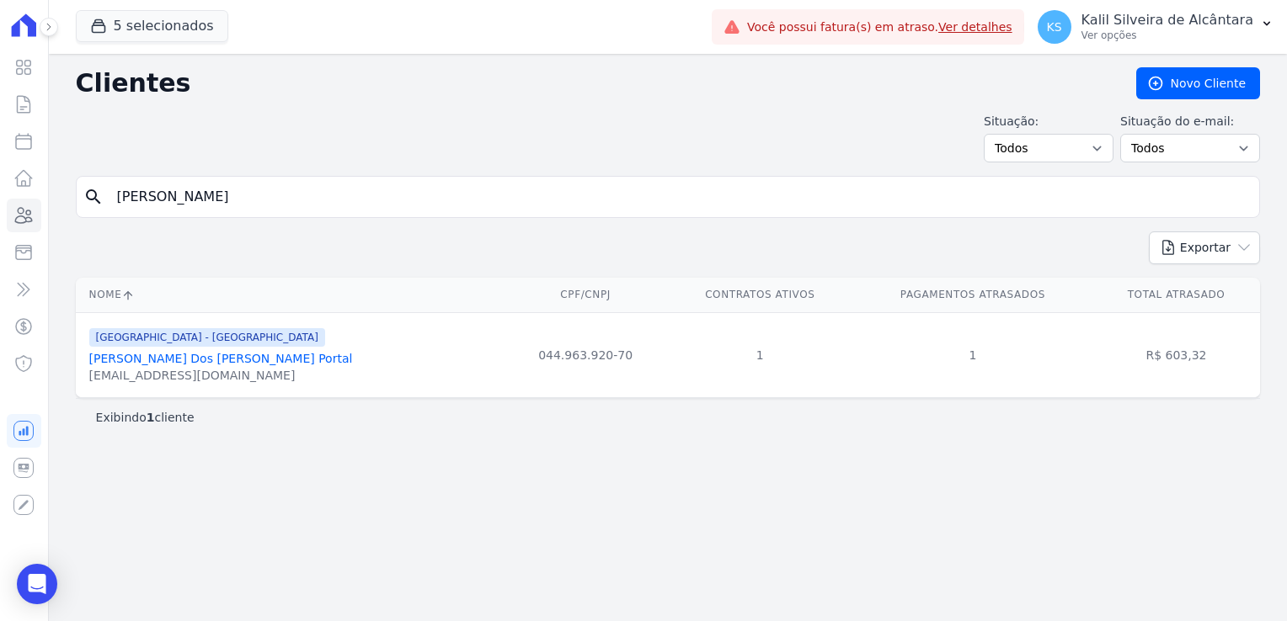
click at [225, 356] on link "[PERSON_NAME] Dos [PERSON_NAME] Portal" at bounding box center [221, 358] width 264 height 13
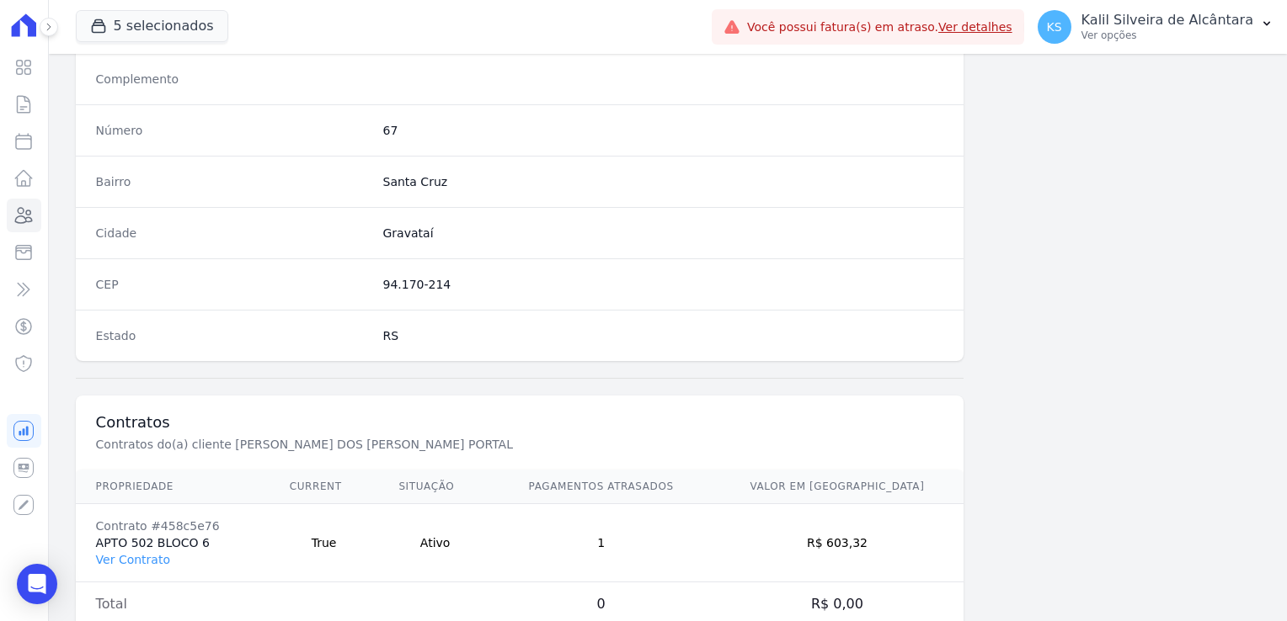
scroll to position [948, 0]
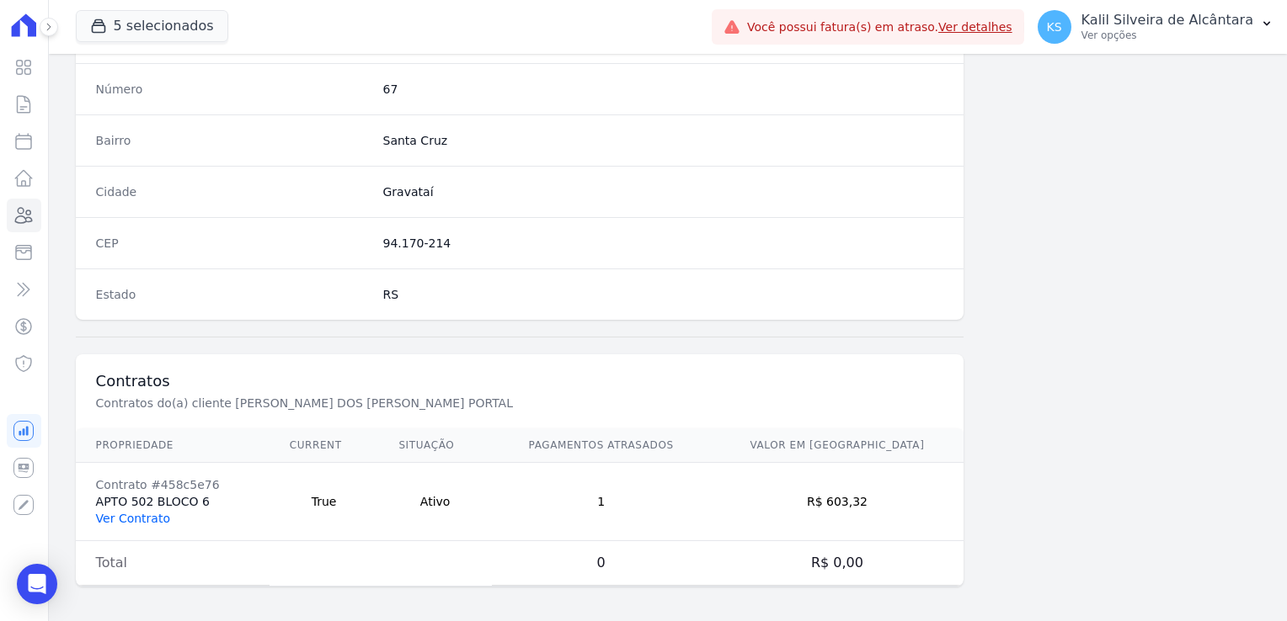
click at [141, 514] on link "Ver Contrato" at bounding box center [133, 518] width 74 height 13
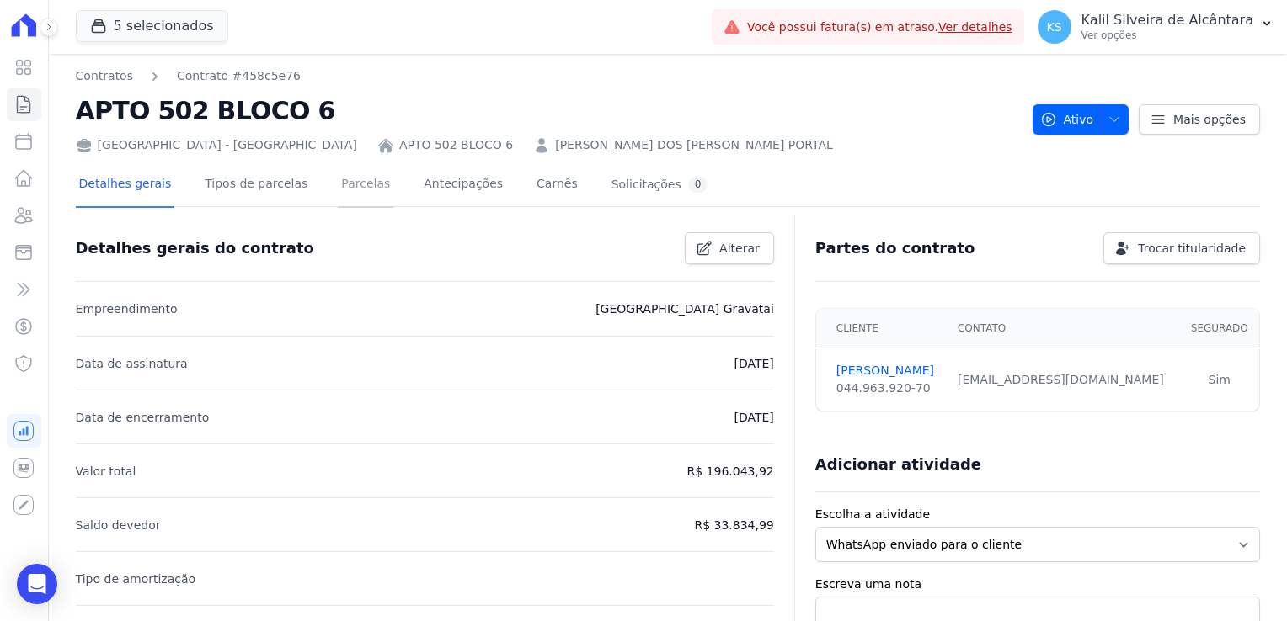
click at [344, 196] on link "Parcelas" at bounding box center [366, 185] width 56 height 45
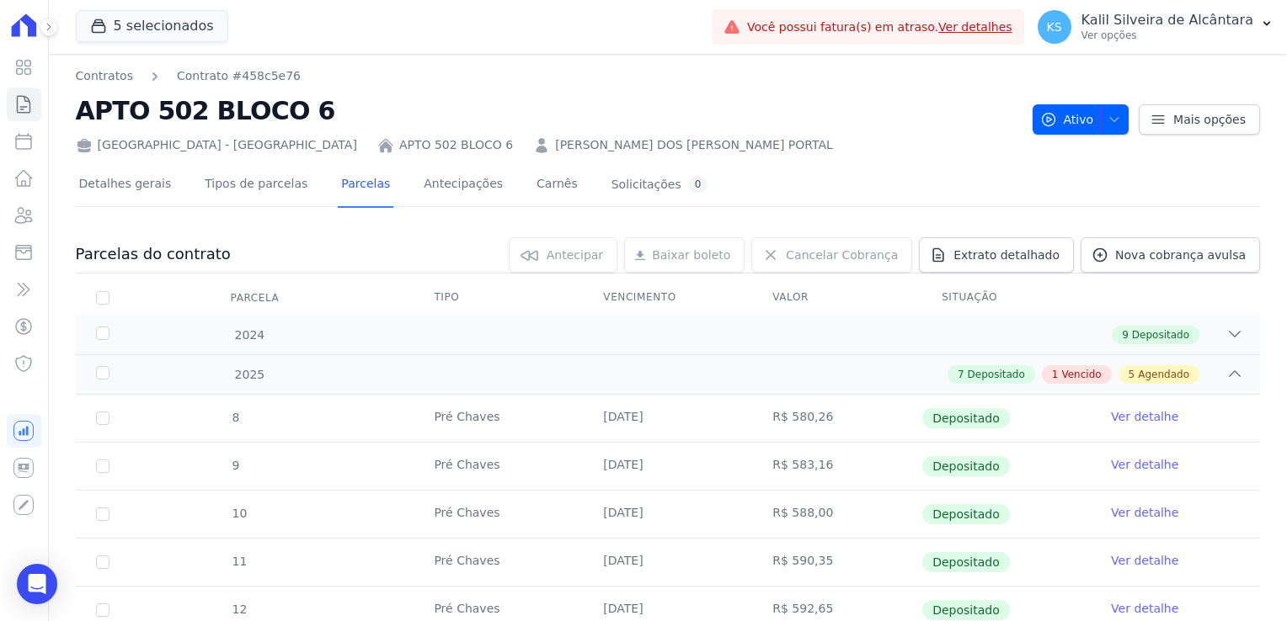
click at [555, 150] on link "[PERSON_NAME] DOS [PERSON_NAME] PORTAL" at bounding box center [694, 145] width 278 height 18
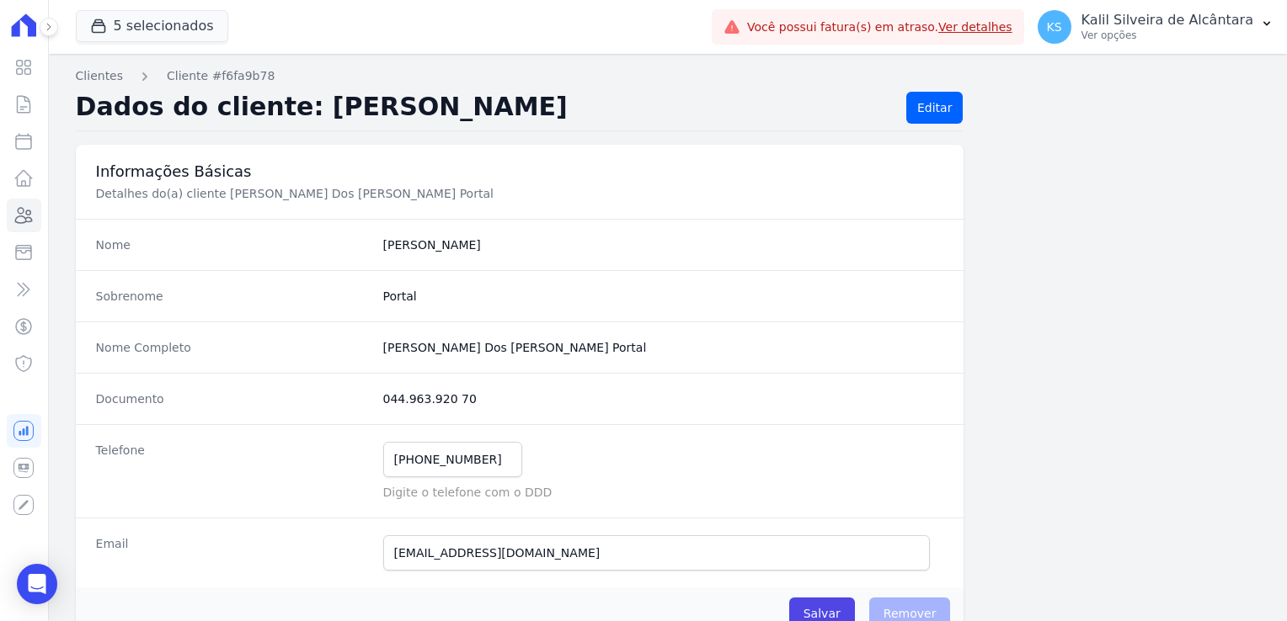
drag, startPoint x: 475, startPoint y: 407, endPoint x: 357, endPoint y: 399, distance: 118.1
click at [357, 399] on div "Documento 044.963.920 70" at bounding box center [520, 398] width 888 height 51
copy div "044.963.920 70"
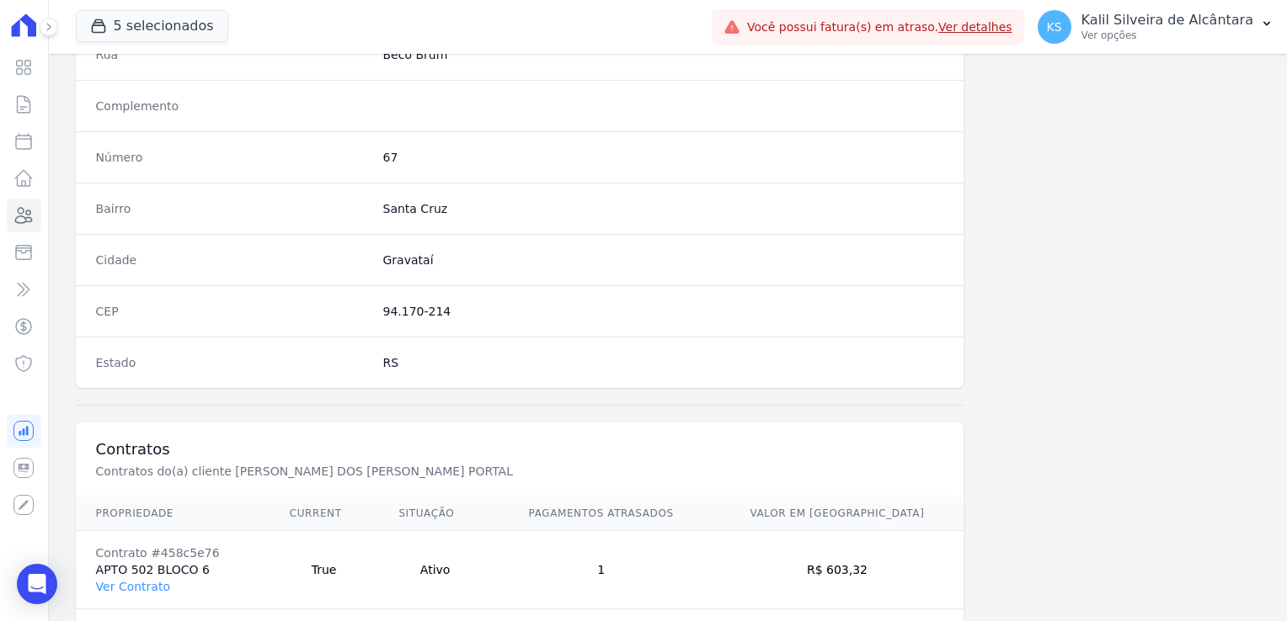
scroll to position [948, 0]
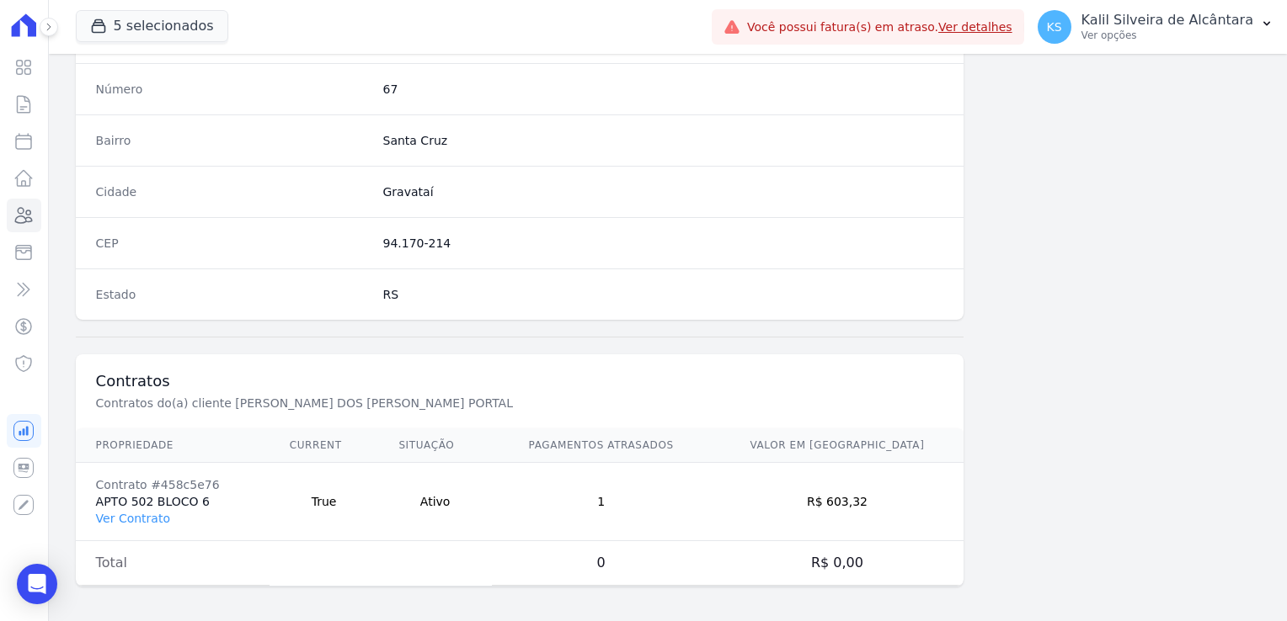
drag, startPoint x: 890, startPoint y: 499, endPoint x: 854, endPoint y: 498, distance: 36.2
click at [854, 498] on td "R$ 603,32" at bounding box center [837, 502] width 253 height 78
copy td "603,32"
drag, startPoint x: 203, startPoint y: 481, endPoint x: 153, endPoint y: 483, distance: 49.7
click at [153, 483] on div "Contrato #458c5e76" at bounding box center [172, 485] width 153 height 17
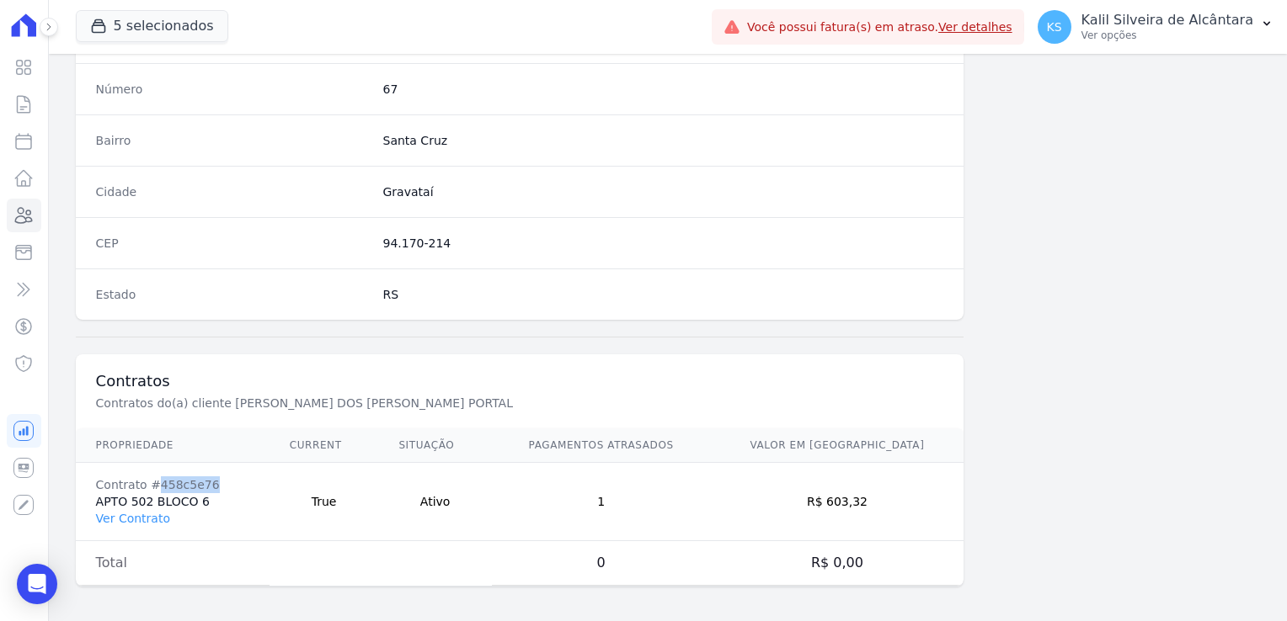
copy div "458c5e76"
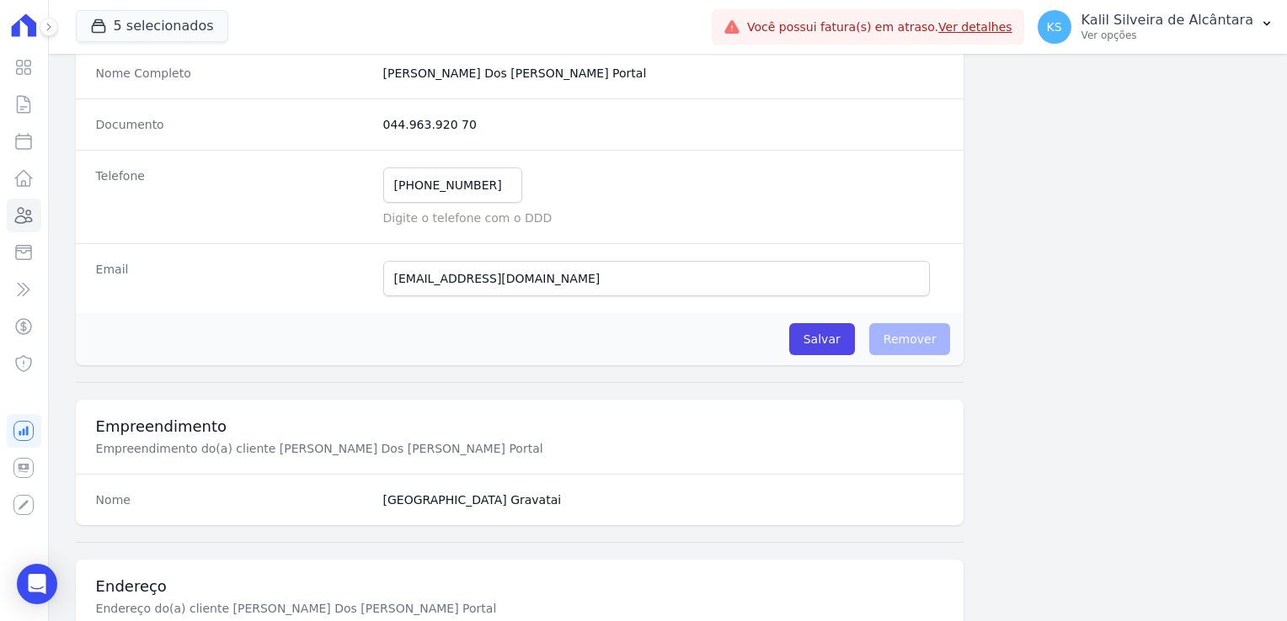
scroll to position [106, 0]
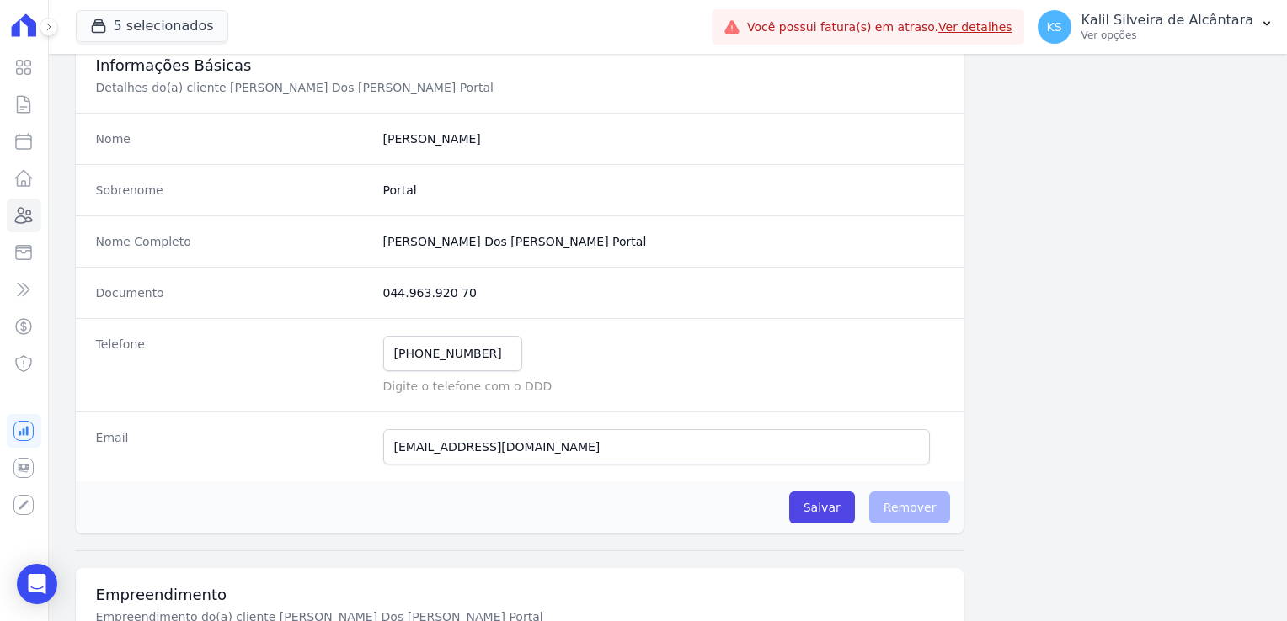
drag, startPoint x: 469, startPoint y: 291, endPoint x: 379, endPoint y: 299, distance: 90.4
click at [383, 299] on dd "044.963.920 70" at bounding box center [663, 293] width 561 height 17
copy dd "044.963.920 70"
drag, startPoint x: 550, startPoint y: 250, endPoint x: 380, endPoint y: 241, distance: 170.3
click at [380, 241] on div "Nome Completo [PERSON_NAME] Dos [PERSON_NAME] Portal" at bounding box center [520, 241] width 888 height 51
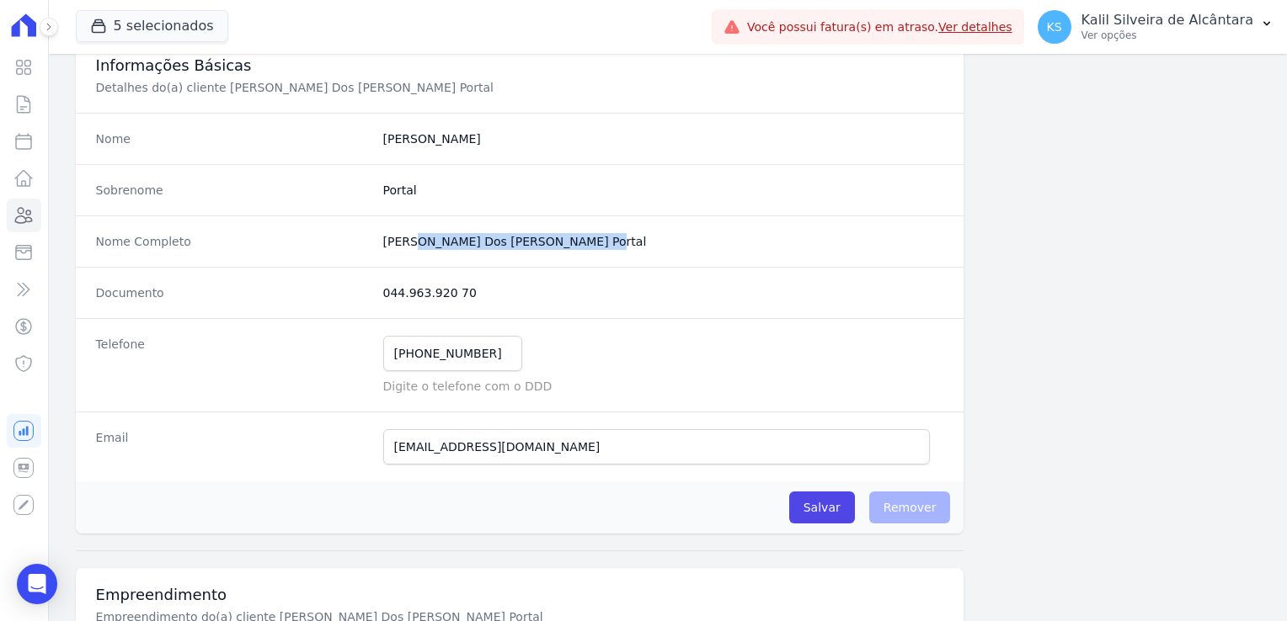
copy completo "[PERSON_NAME] Dos [PERSON_NAME] Portal"
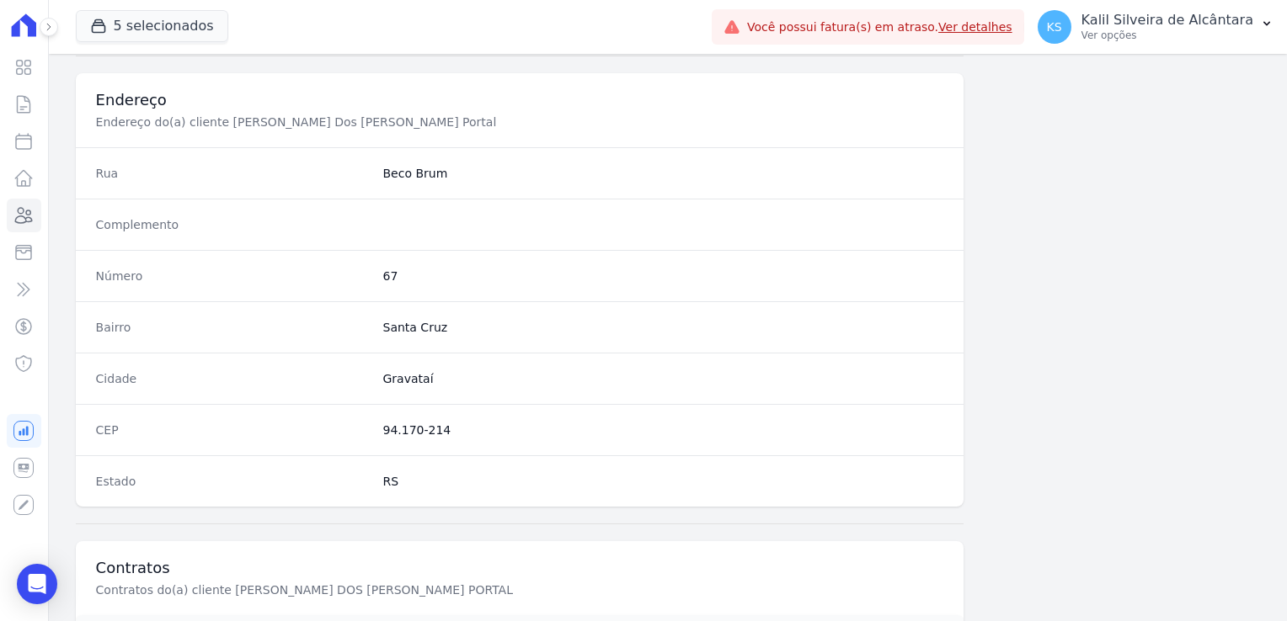
scroll to position [864, 0]
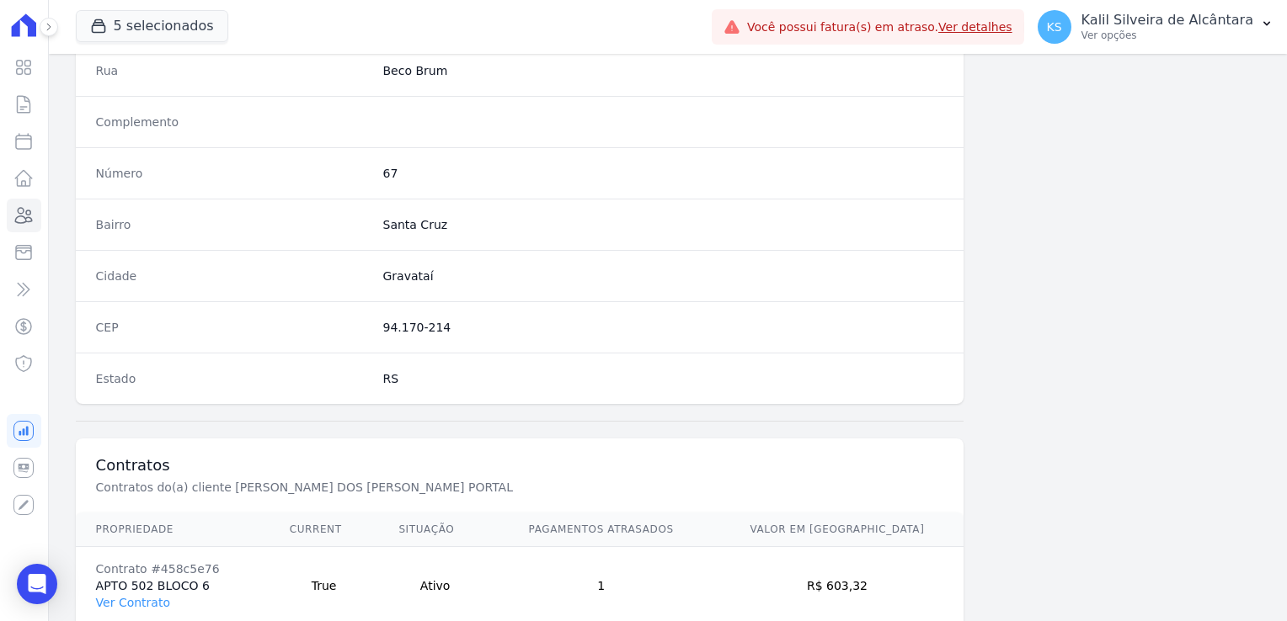
drag, startPoint x: 428, startPoint y: 326, endPoint x: 379, endPoint y: 319, distance: 49.3
click at [383, 319] on dd "94.170-214" at bounding box center [663, 327] width 561 height 17
copy dd "94.170-214"
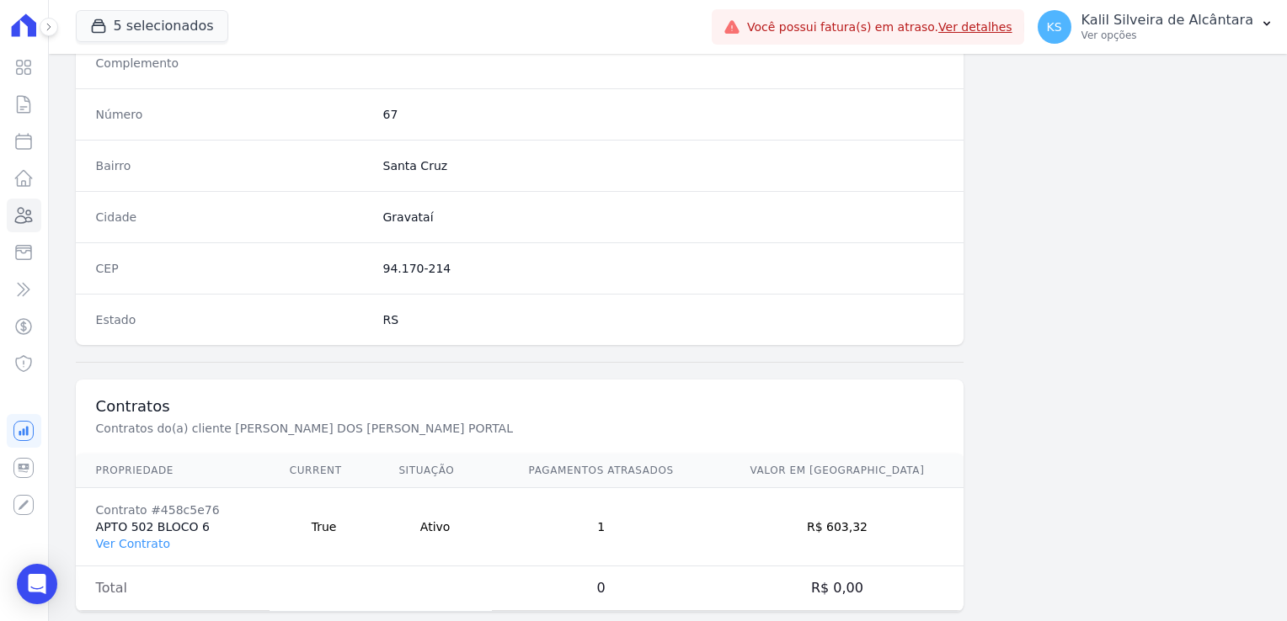
scroll to position [948, 0]
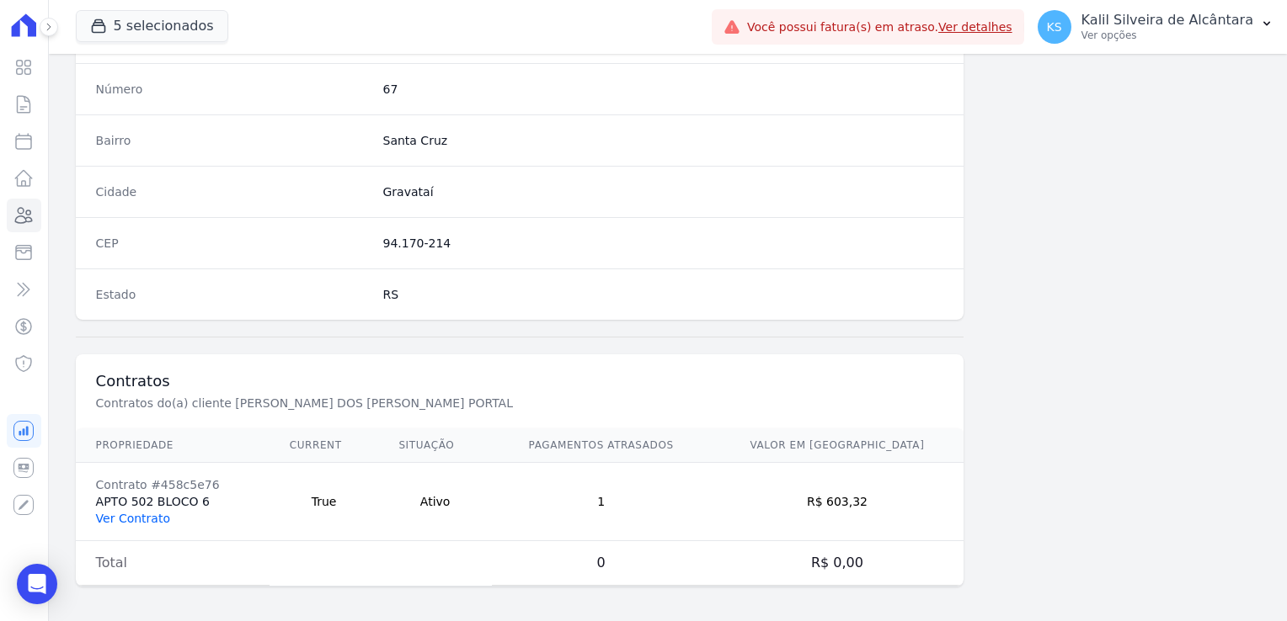
click at [137, 520] on link "Ver Contrato" at bounding box center [133, 518] width 74 height 13
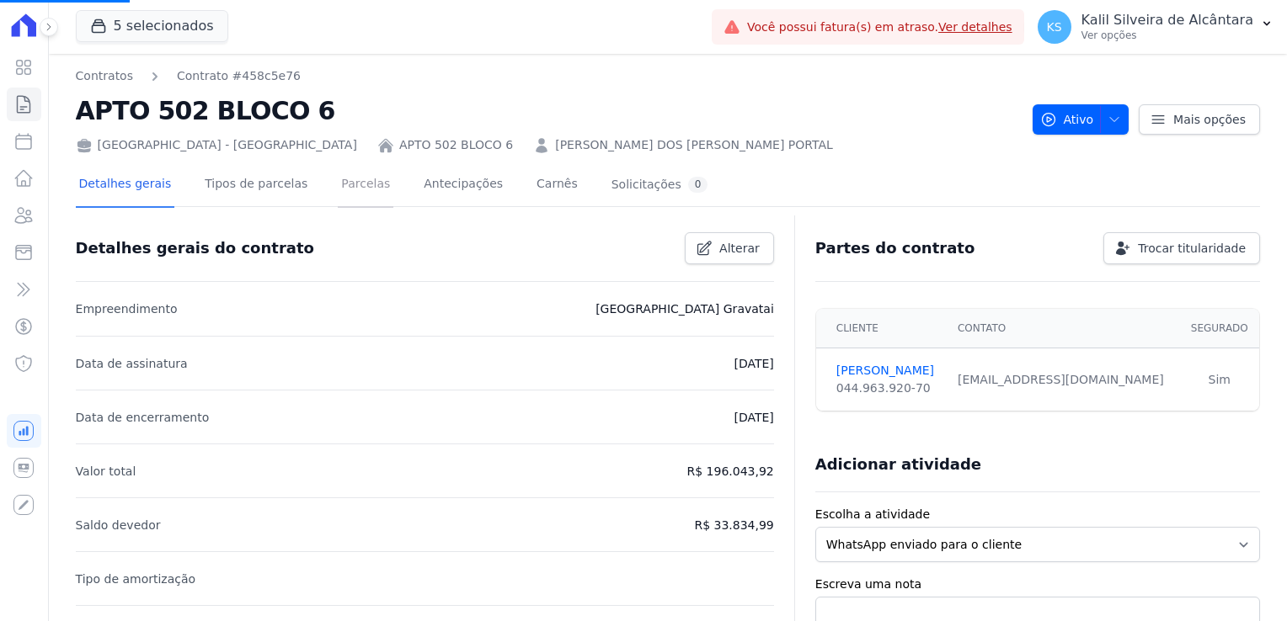
click at [350, 180] on link "Parcelas" at bounding box center [366, 185] width 56 height 45
click at [338, 184] on link "Parcelas" at bounding box center [366, 185] width 56 height 45
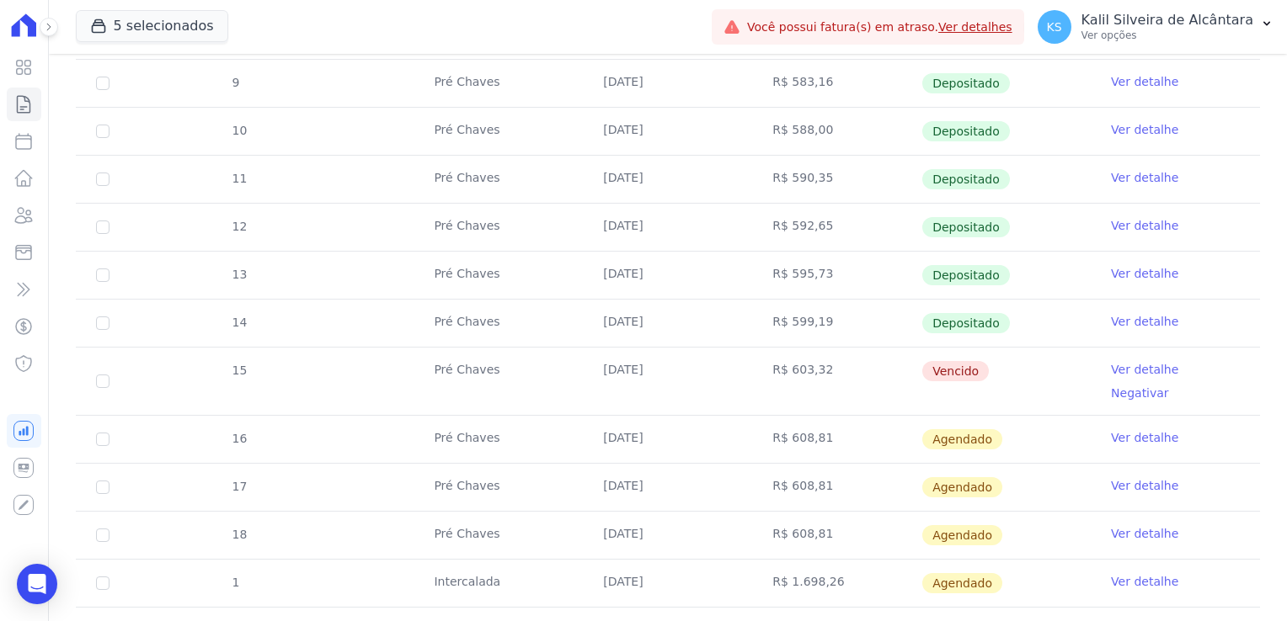
scroll to position [421, 0]
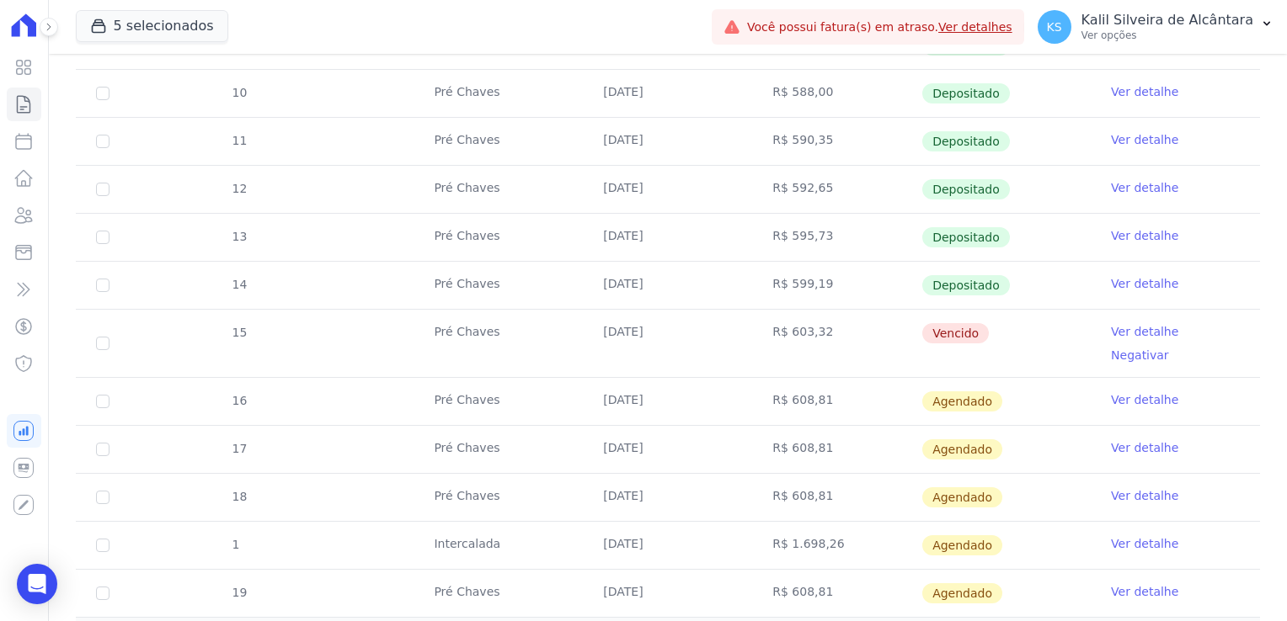
drag, startPoint x: 598, startPoint y: 328, endPoint x: 655, endPoint y: 342, distance: 58.8
click at [655, 342] on td "[DATE]" at bounding box center [667, 343] width 169 height 67
copy td "[DATE]"
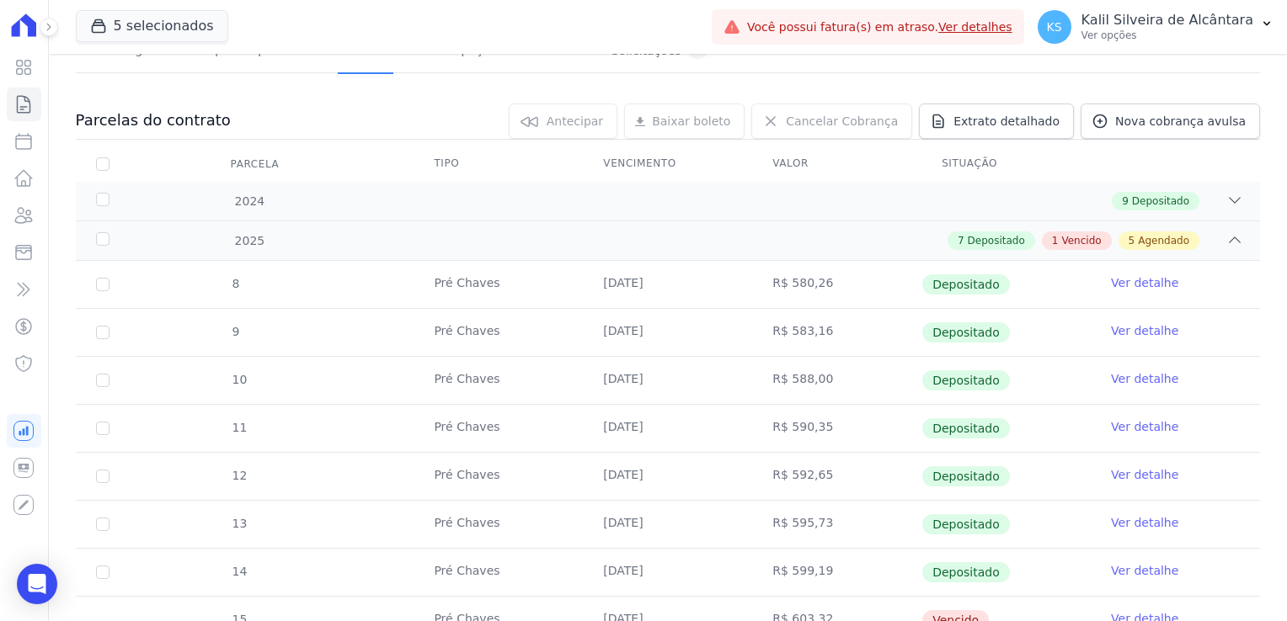
scroll to position [0, 0]
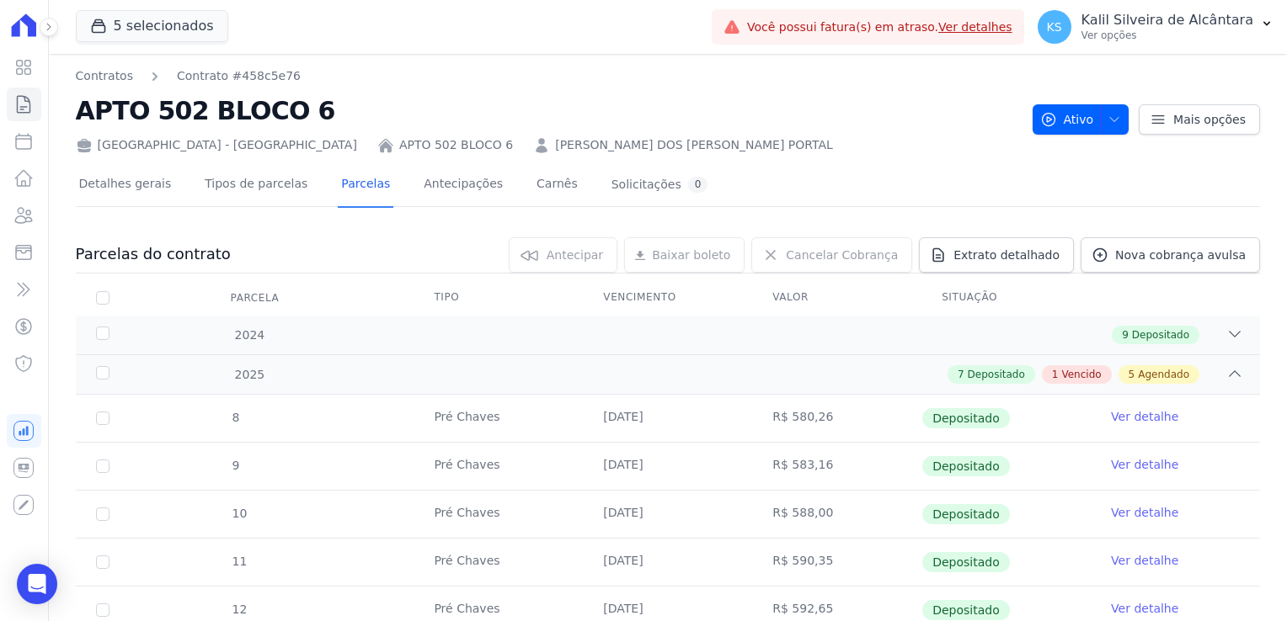
click at [555, 147] on link "[PERSON_NAME] DOS [PERSON_NAME] PORTAL" at bounding box center [694, 145] width 278 height 18
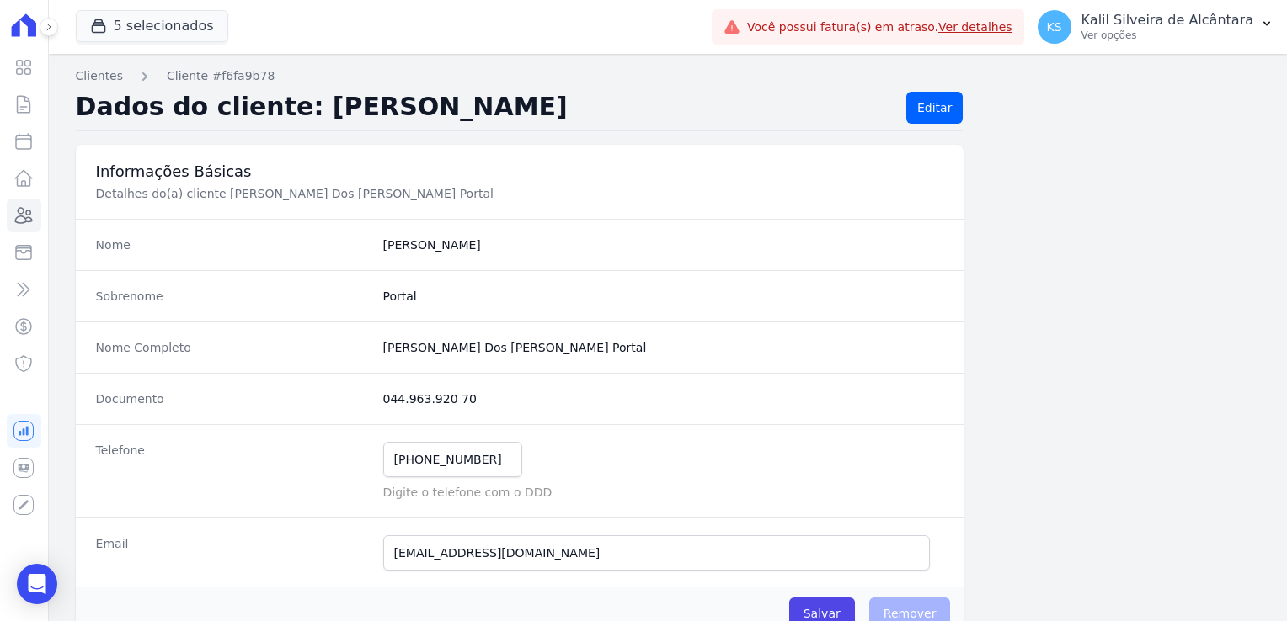
drag, startPoint x: 467, startPoint y: 402, endPoint x: 379, endPoint y: 392, distance: 88.9
click at [383, 392] on dd "044.963.920 70" at bounding box center [663, 399] width 561 height 17
copy dd "044.963.920 70"
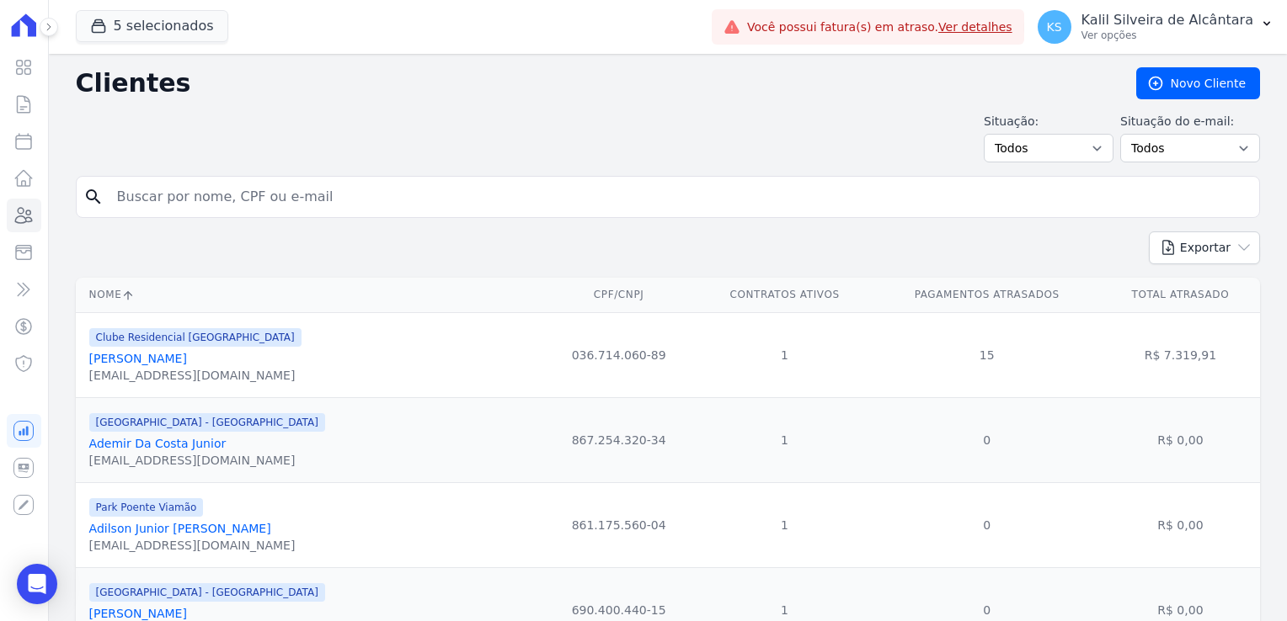
click at [161, 206] on input "search" at bounding box center [679, 197] width 1145 height 34
type input "[PERSON_NAME]"
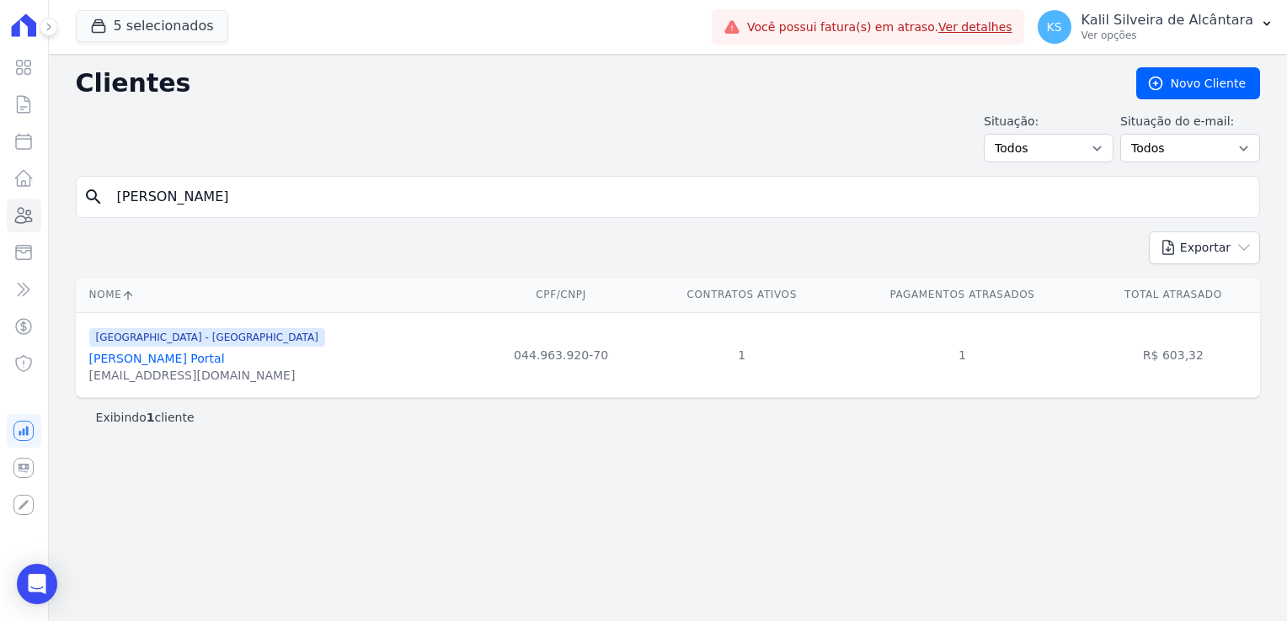
click at [181, 362] on link "[PERSON_NAME] Portal" at bounding box center [157, 358] width 136 height 13
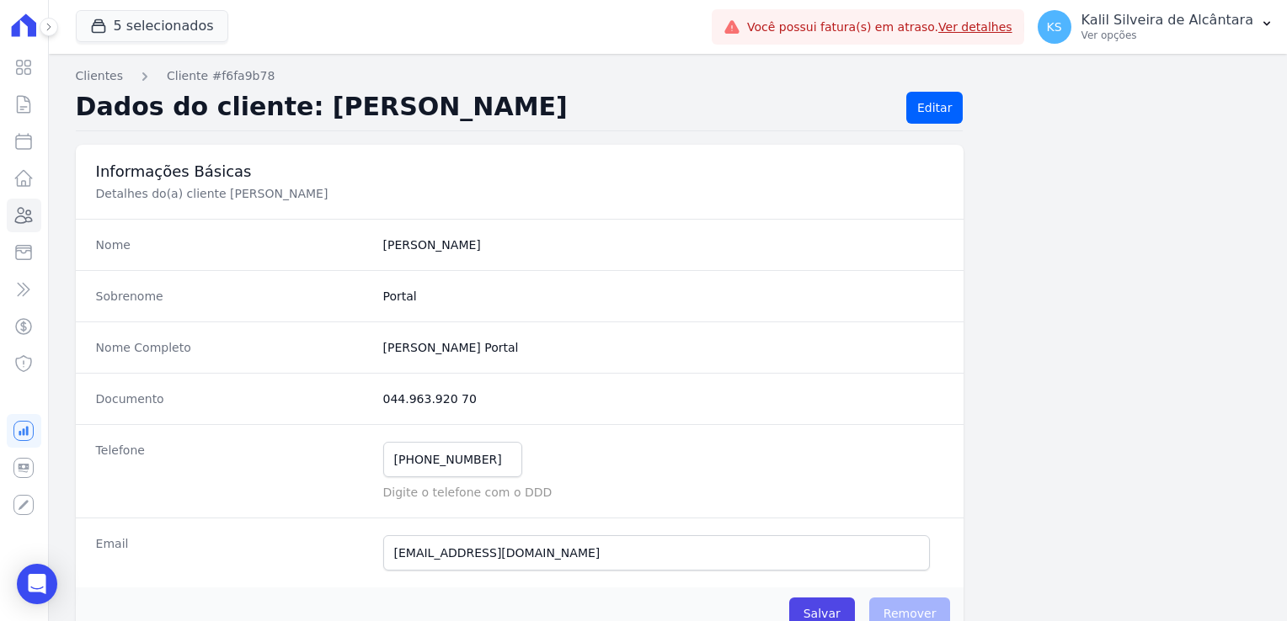
drag, startPoint x: 461, startPoint y: 407, endPoint x: 375, endPoint y: 412, distance: 86.0
click at [375, 412] on div "Documento 044.963.920 70" at bounding box center [520, 398] width 888 height 51
copy dd "044.963.920 70"
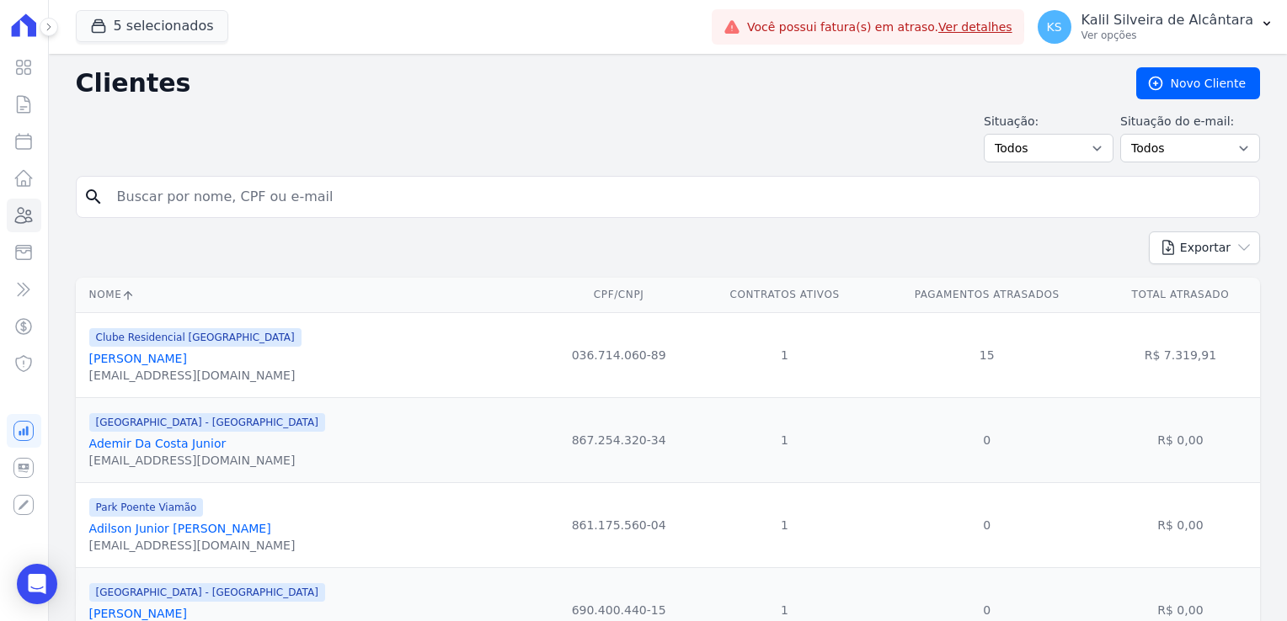
click at [172, 194] on input "search" at bounding box center [679, 197] width 1145 height 34
type input "thiago mano"
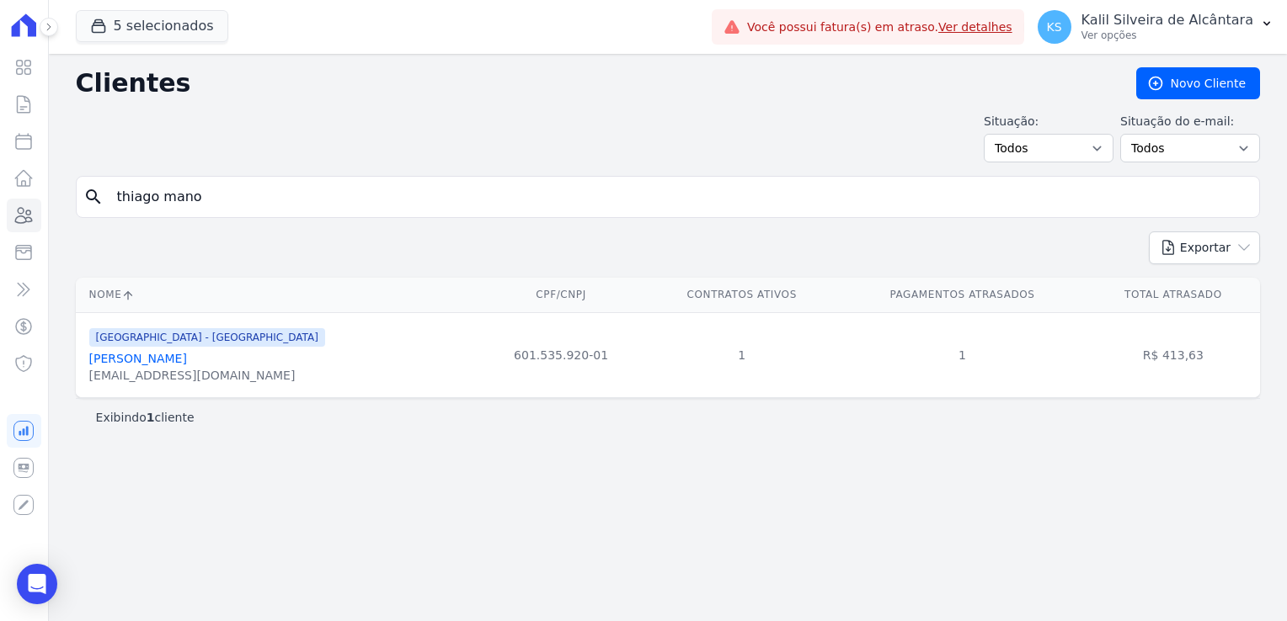
click at [187, 359] on link "[PERSON_NAME]" at bounding box center [138, 358] width 98 height 13
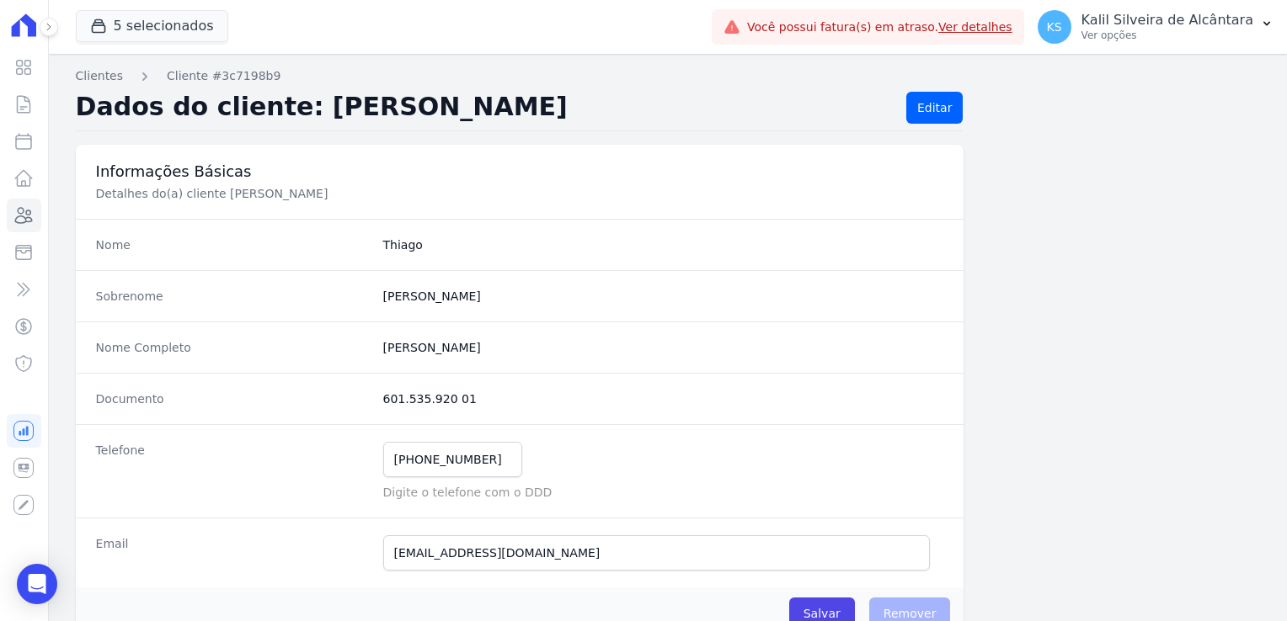
drag, startPoint x: 462, startPoint y: 408, endPoint x: 377, endPoint y: 397, distance: 85.7
click at [377, 397] on div "Documento 601.535.920 01" at bounding box center [520, 398] width 888 height 51
copy dd "601.535.920 01"
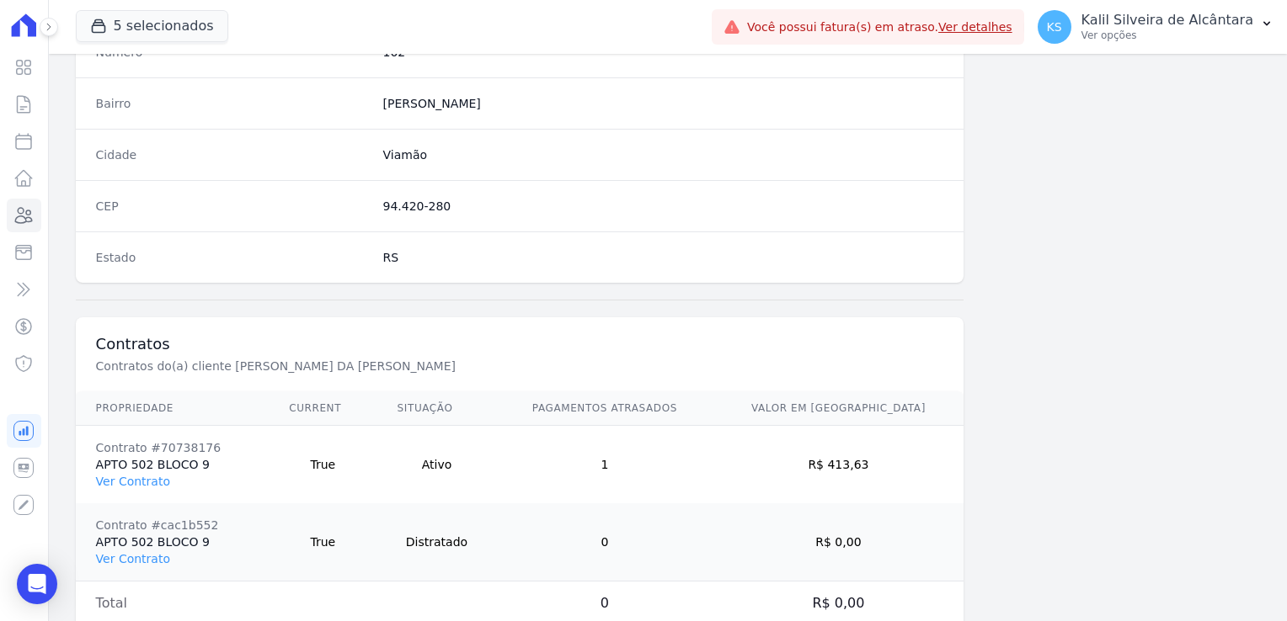
scroll to position [1026, 0]
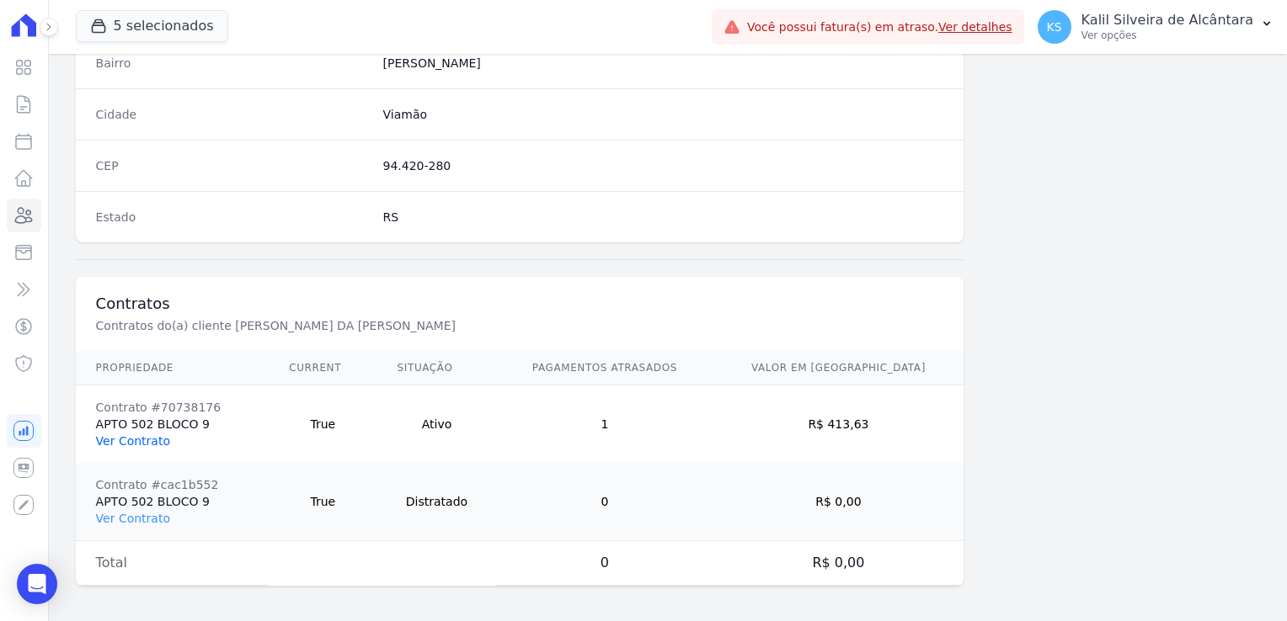
click at [137, 435] on link "Ver Contrato" at bounding box center [133, 440] width 74 height 13
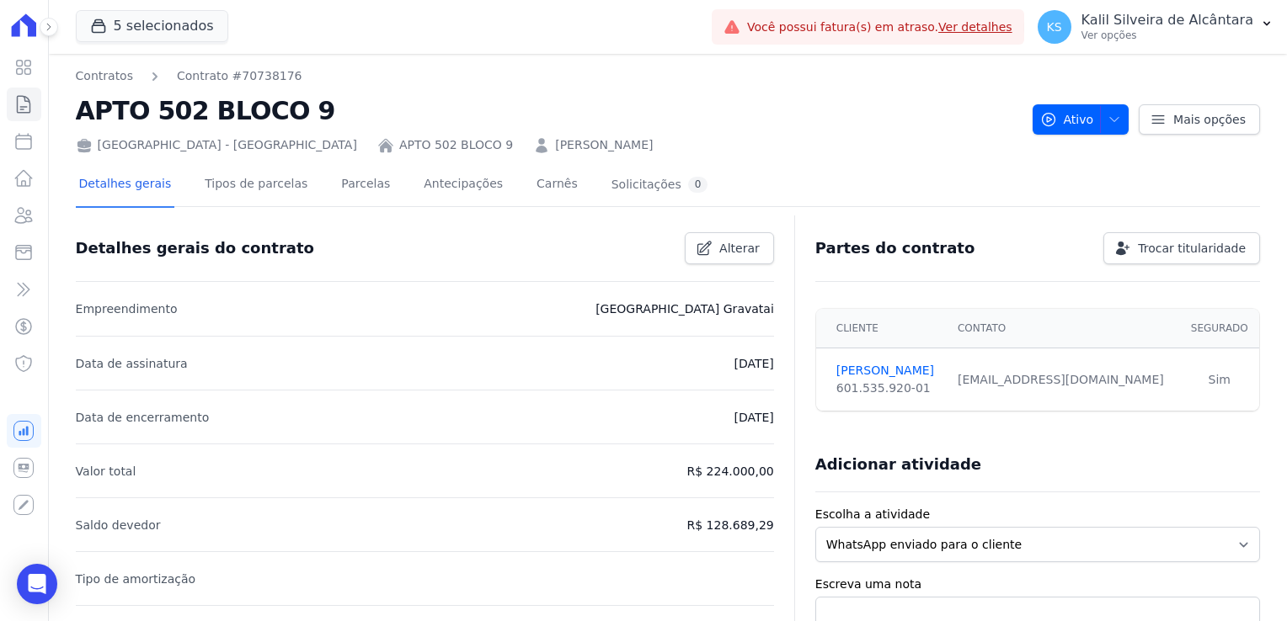
click at [555, 149] on link "[PERSON_NAME]" at bounding box center [604, 145] width 98 height 18
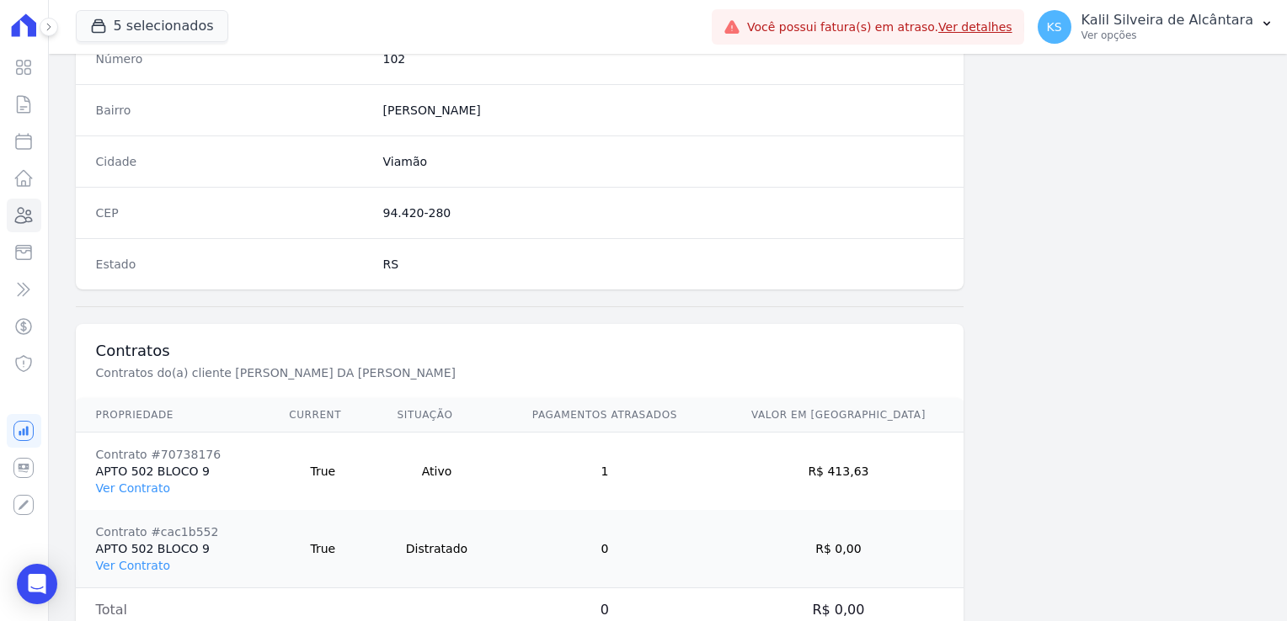
scroll to position [1026, 0]
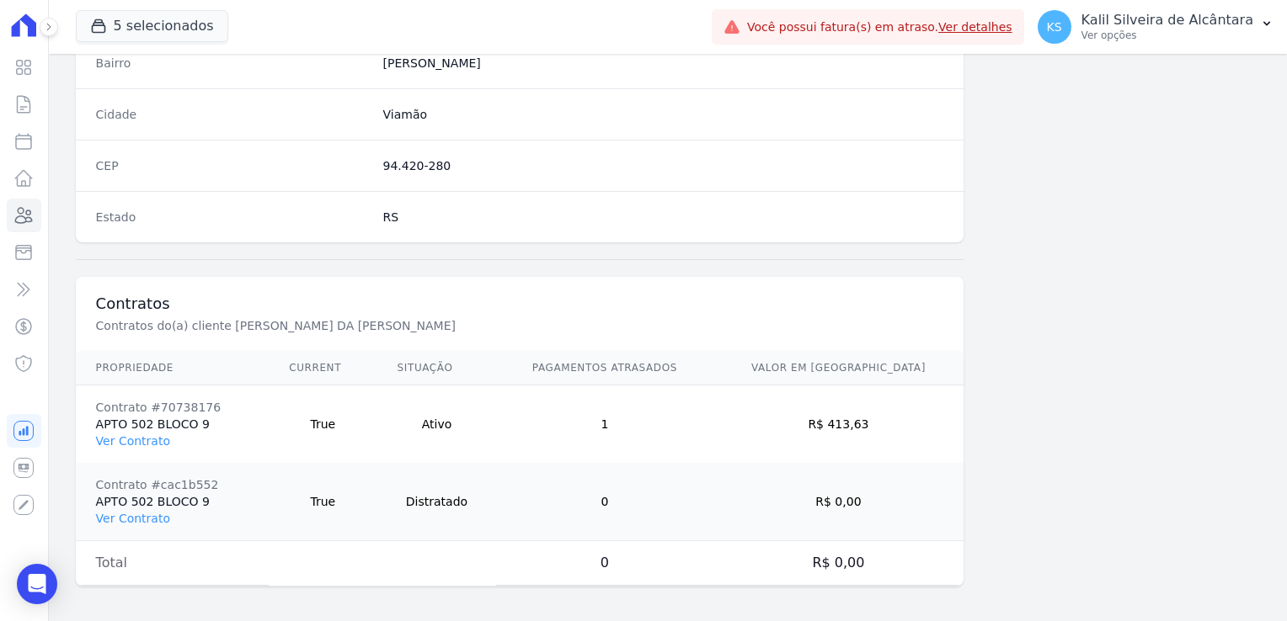
drag, startPoint x: 897, startPoint y: 421, endPoint x: 853, endPoint y: 419, distance: 43.8
click at [853, 419] on td "R$ 413,63" at bounding box center [837, 425] width 251 height 78
copy td "413,63"
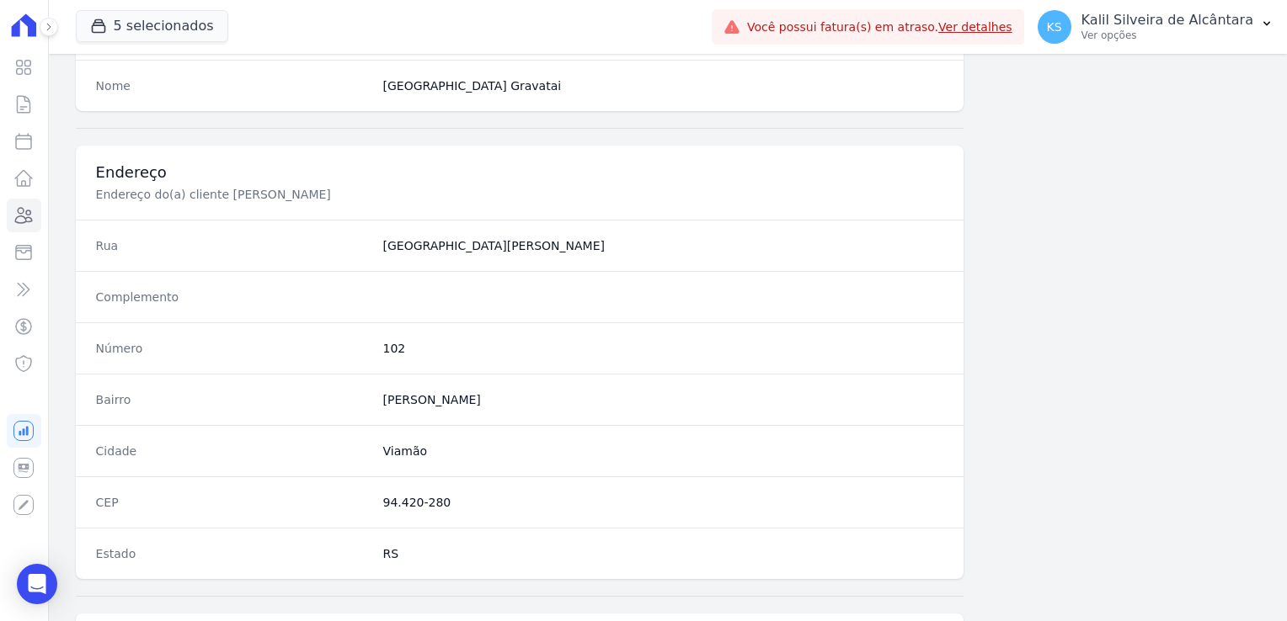
scroll to position [941, 0]
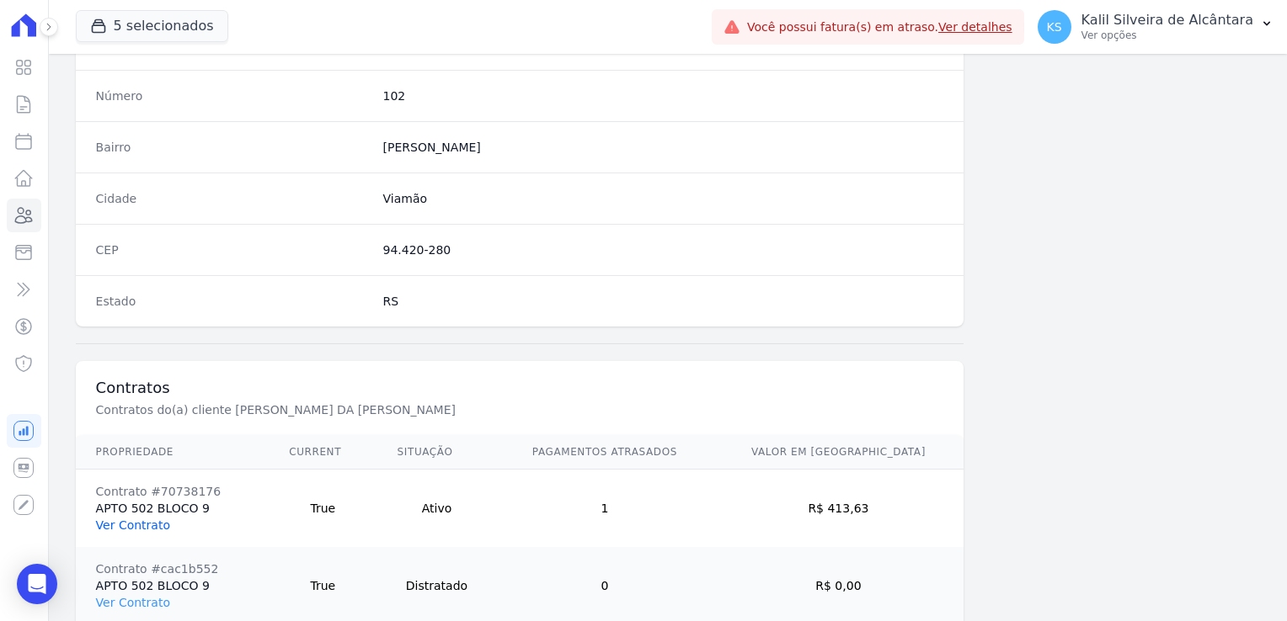
click at [148, 519] on link "Ver Contrato" at bounding box center [133, 525] width 74 height 13
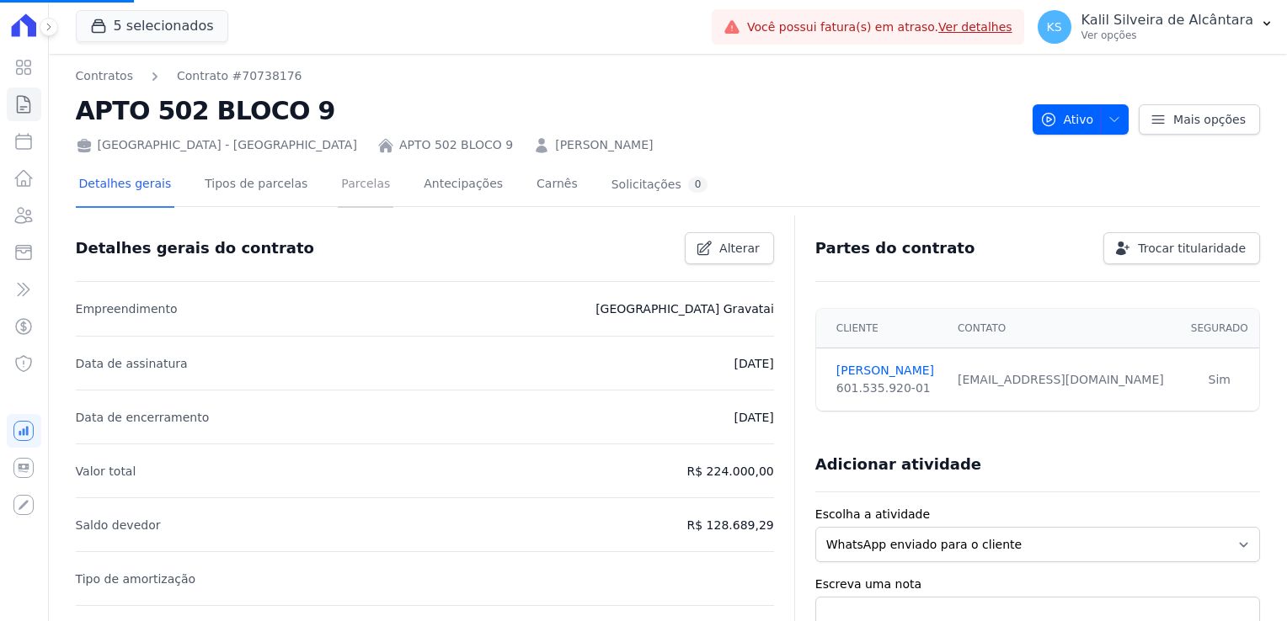
click at [338, 192] on link "Parcelas" at bounding box center [366, 185] width 56 height 45
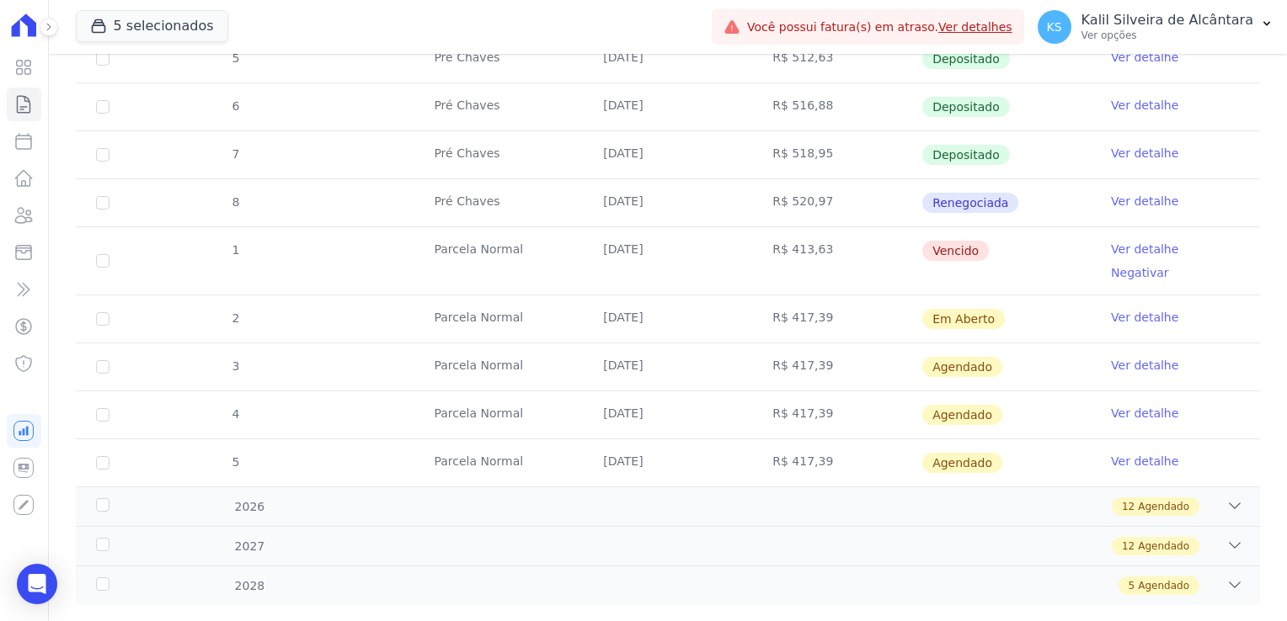
scroll to position [418, 0]
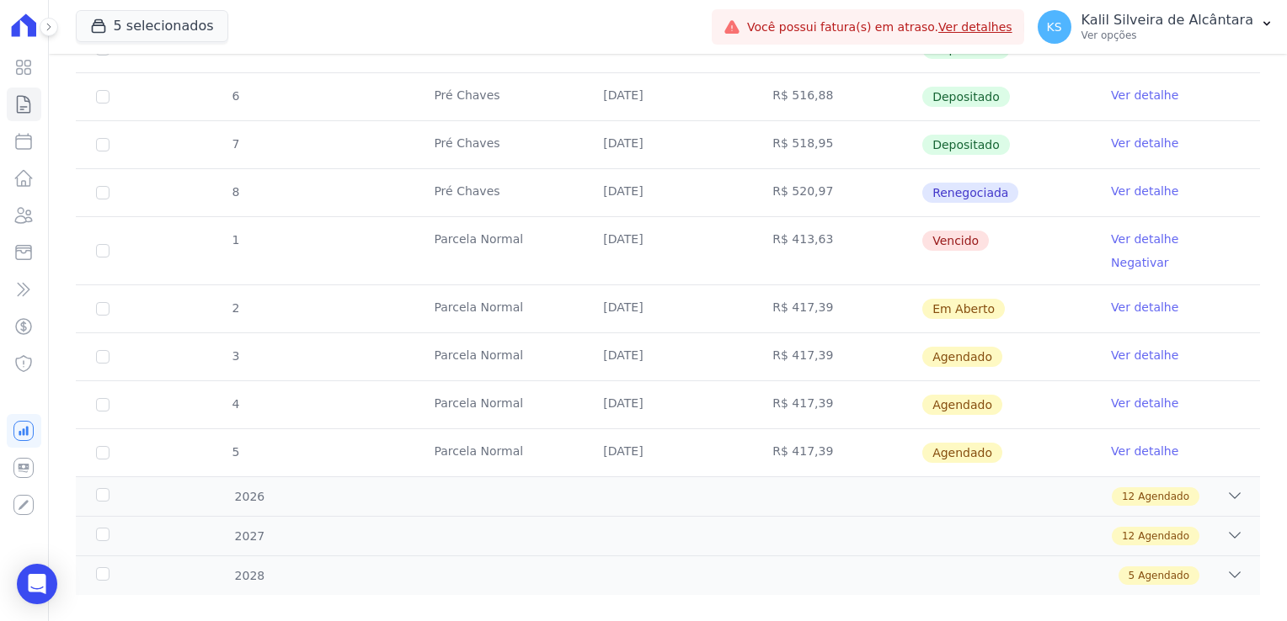
drag, startPoint x: 599, startPoint y: 232, endPoint x: 589, endPoint y: 234, distance: 10.2
click at [589, 234] on td "[DATE]" at bounding box center [667, 250] width 169 height 67
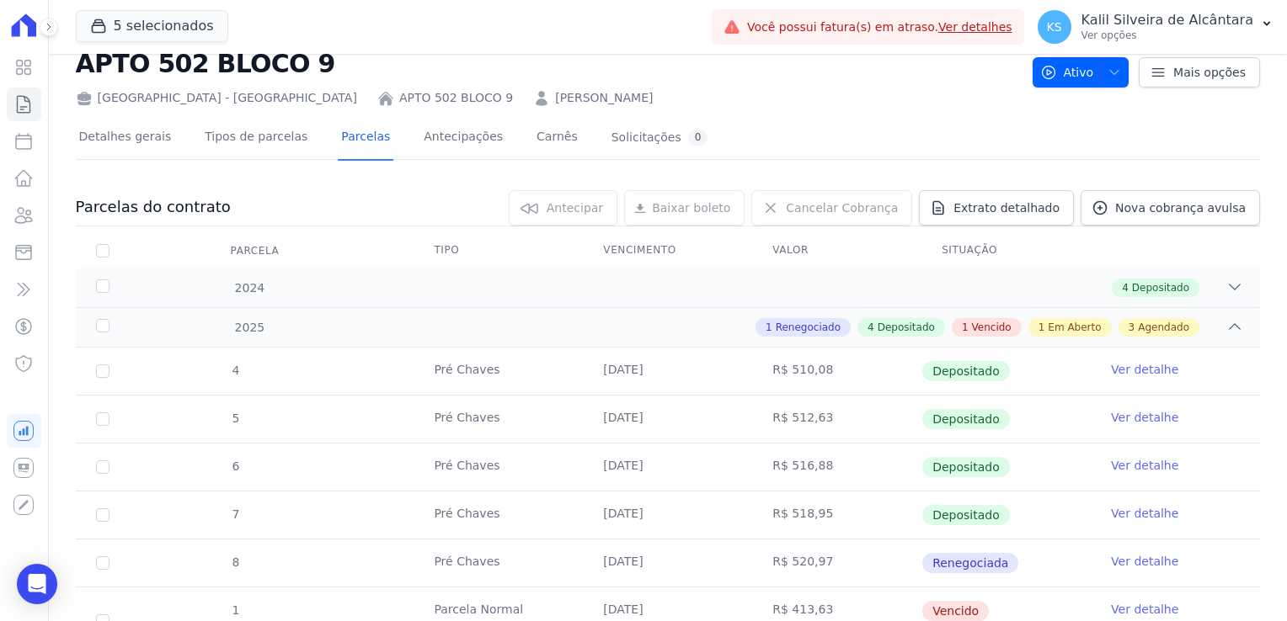
scroll to position [0, 0]
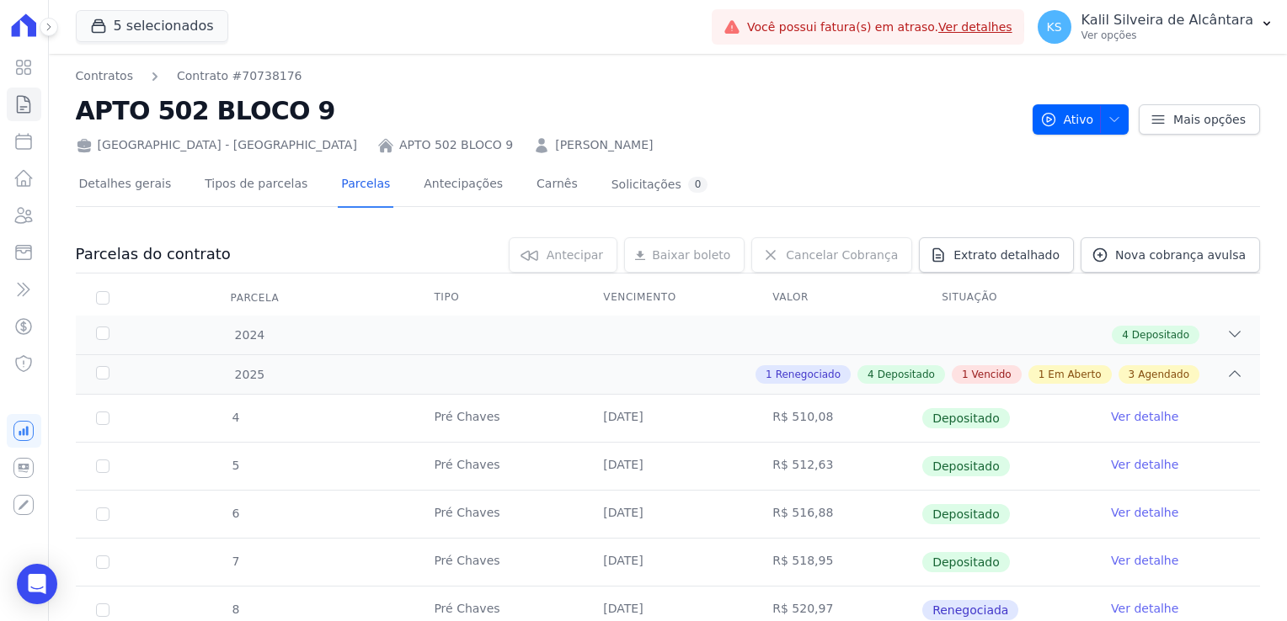
click at [562, 152] on link "[PERSON_NAME]" at bounding box center [604, 145] width 98 height 18
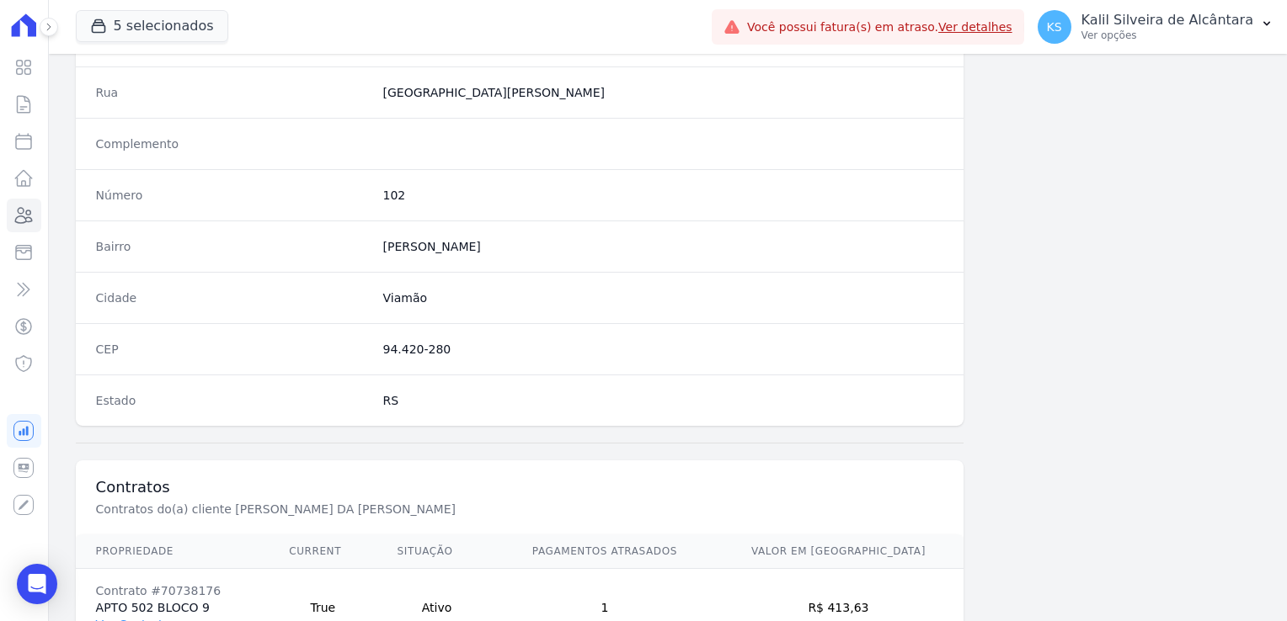
scroll to position [1026, 0]
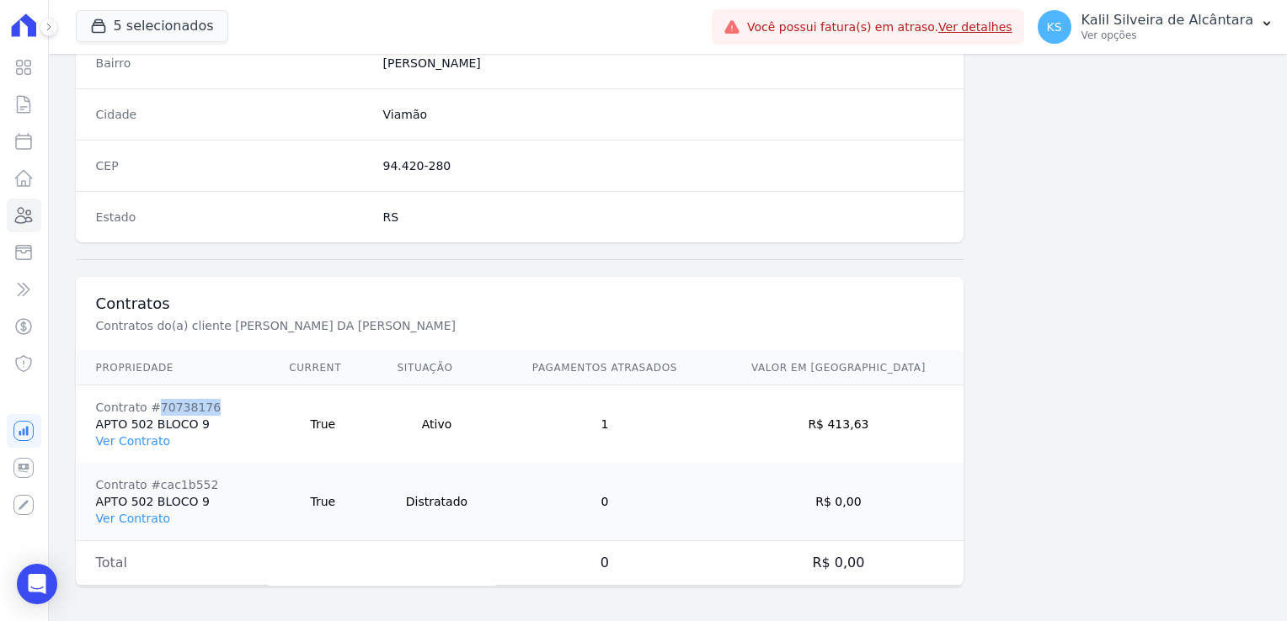
drag, startPoint x: 214, startPoint y: 397, endPoint x: 155, endPoint y: 402, distance: 59.1
click at [155, 402] on div "Contrato #70738176" at bounding box center [172, 407] width 153 height 17
copy div "70738176"
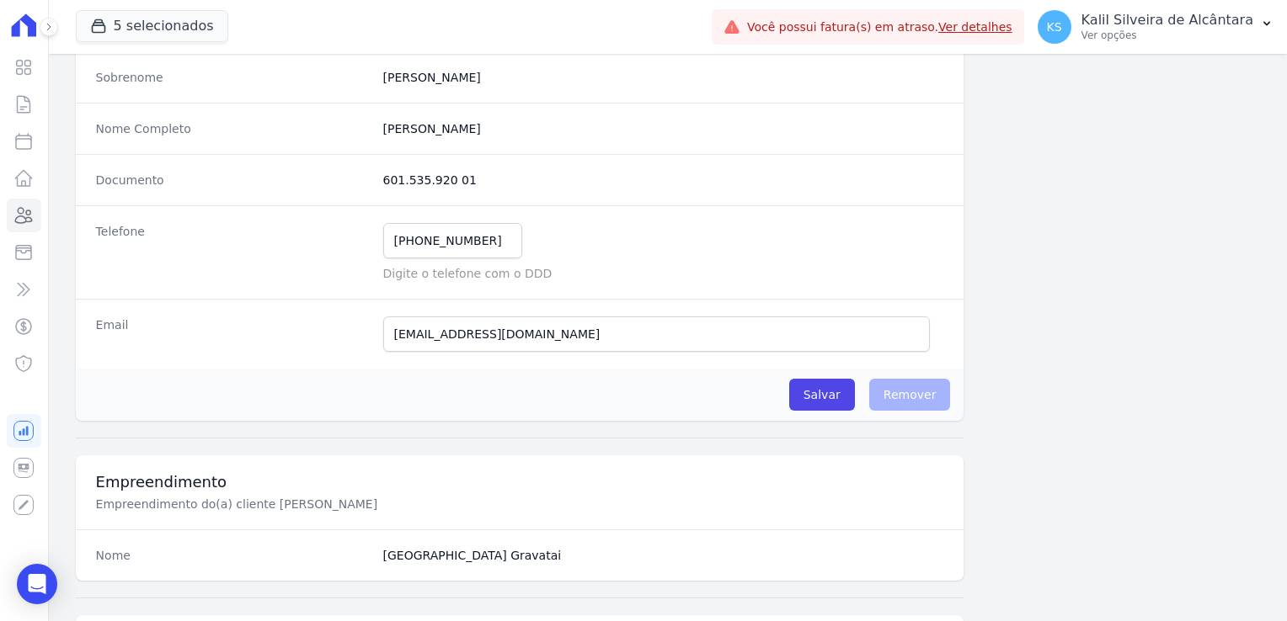
scroll to position [15, 0]
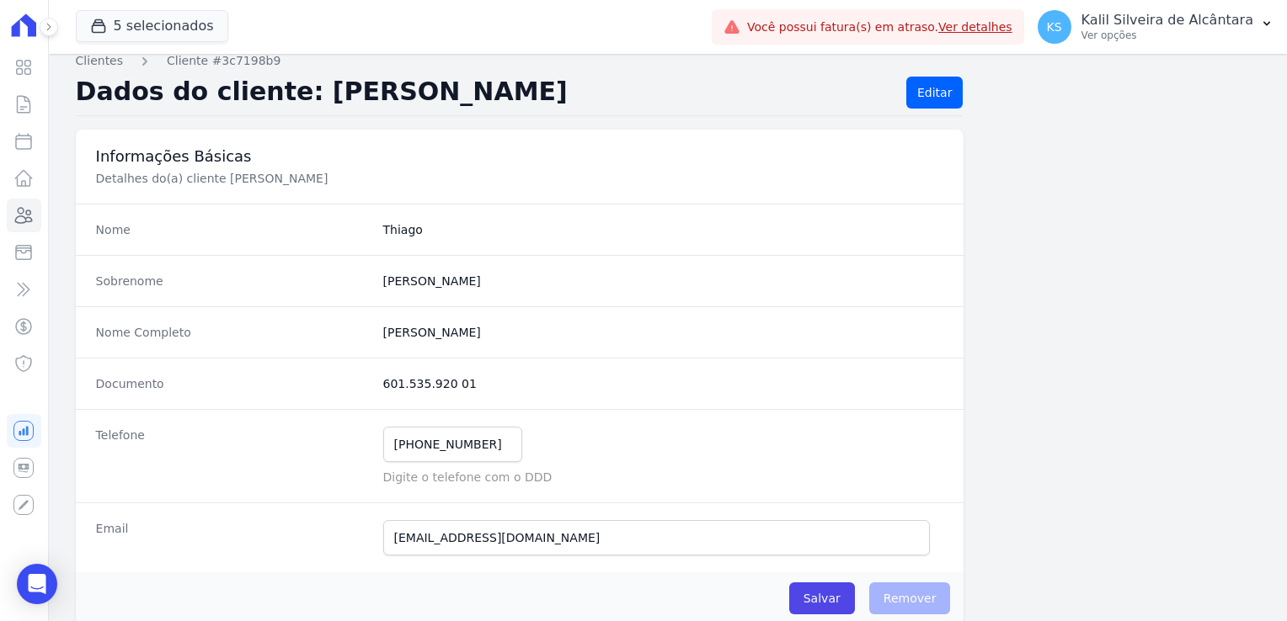
drag, startPoint x: 467, startPoint y: 386, endPoint x: 368, endPoint y: 386, distance: 99.4
click at [368, 386] on div "Documento 601.535.920 01" at bounding box center [520, 383] width 888 height 51
copy div "601.535.920 01"
drag, startPoint x: 481, startPoint y: 335, endPoint x: 381, endPoint y: 331, distance: 99.4
click at [383, 331] on completo "[PERSON_NAME]" at bounding box center [663, 332] width 561 height 17
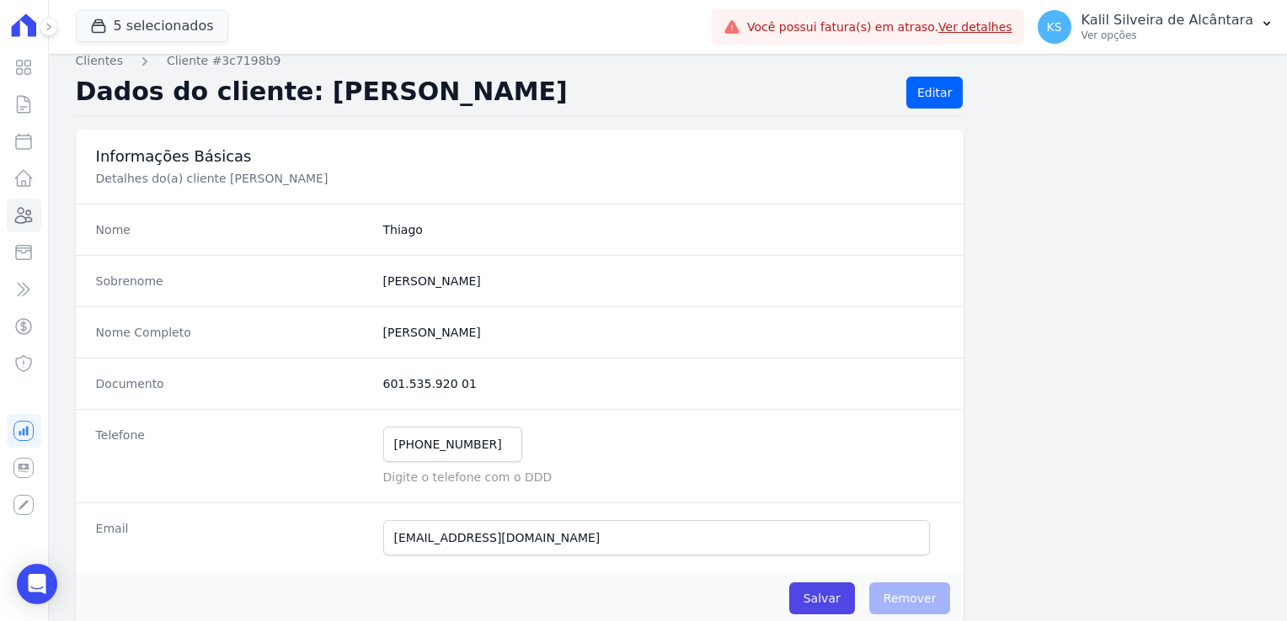
copy completo "[PERSON_NAME]"
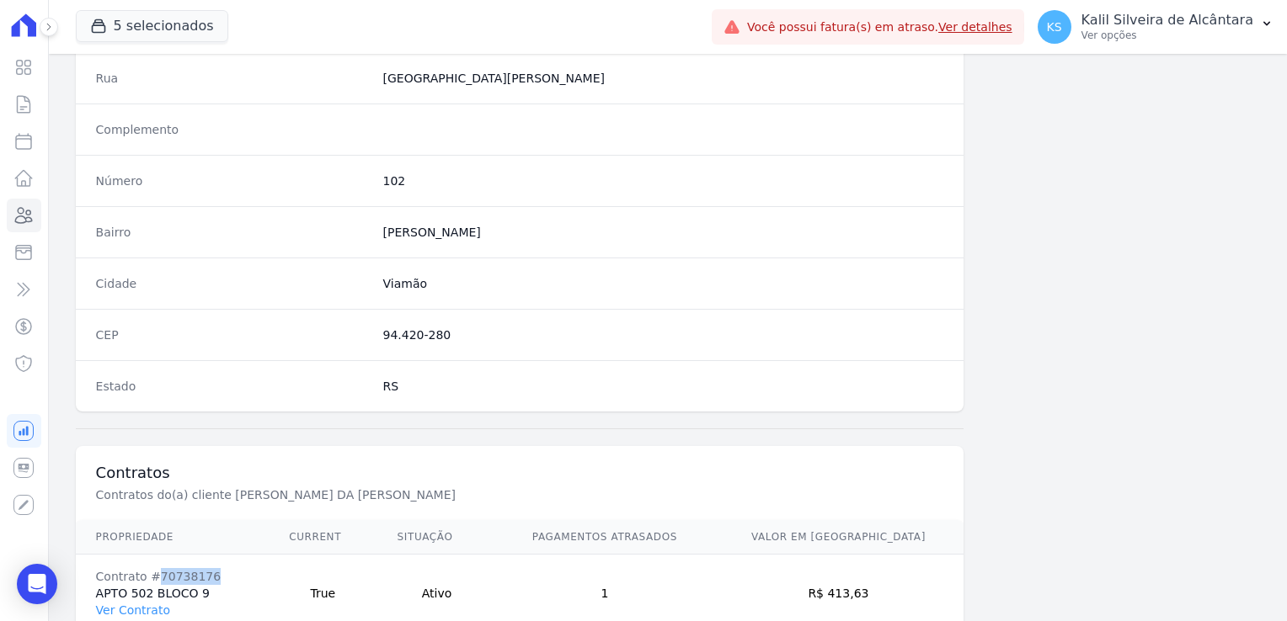
scroll to position [857, 0]
drag, startPoint x: 444, startPoint y: 325, endPoint x: 370, endPoint y: 333, distance: 73.7
click at [370, 333] on div "CEP 94.420-280" at bounding box center [520, 333] width 888 height 51
copy div "94.420-280"
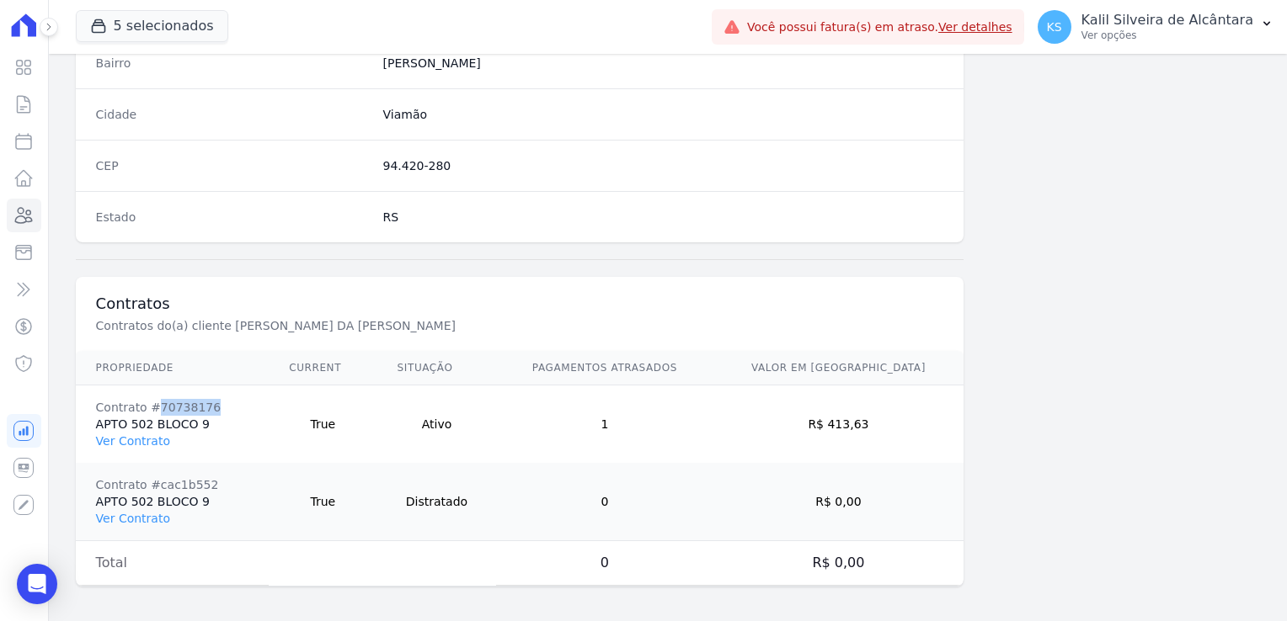
scroll to position [941, 0]
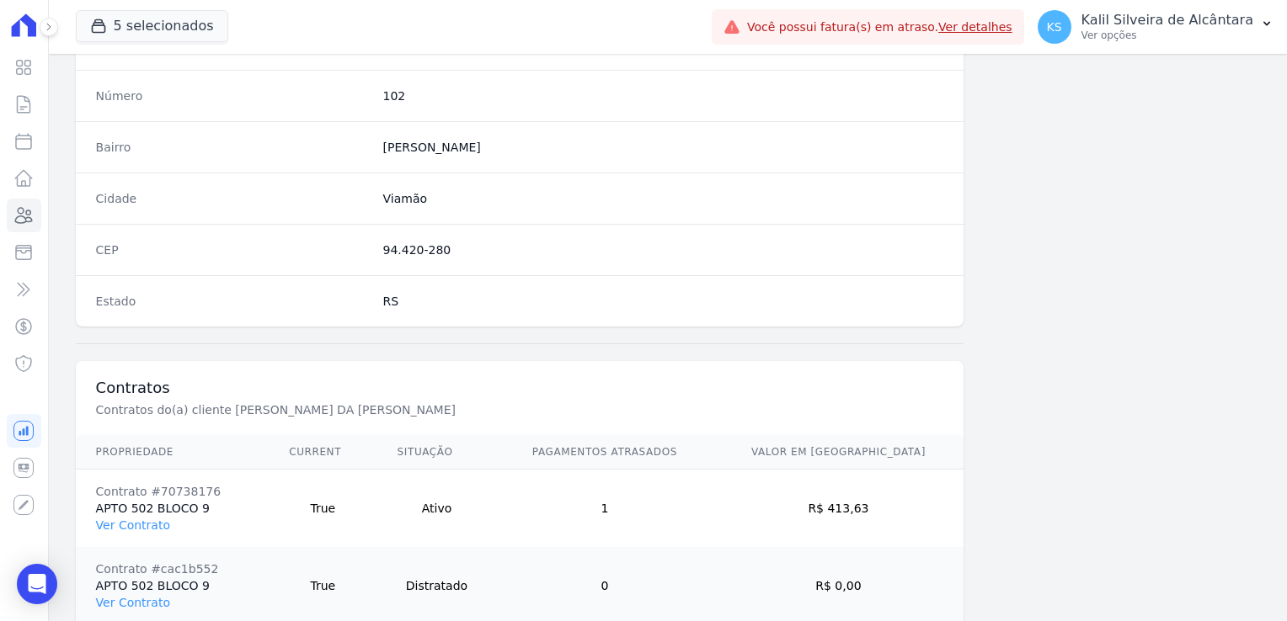
click at [387, 103] on div "Número 102" at bounding box center [520, 95] width 888 height 51
copy dd "102"
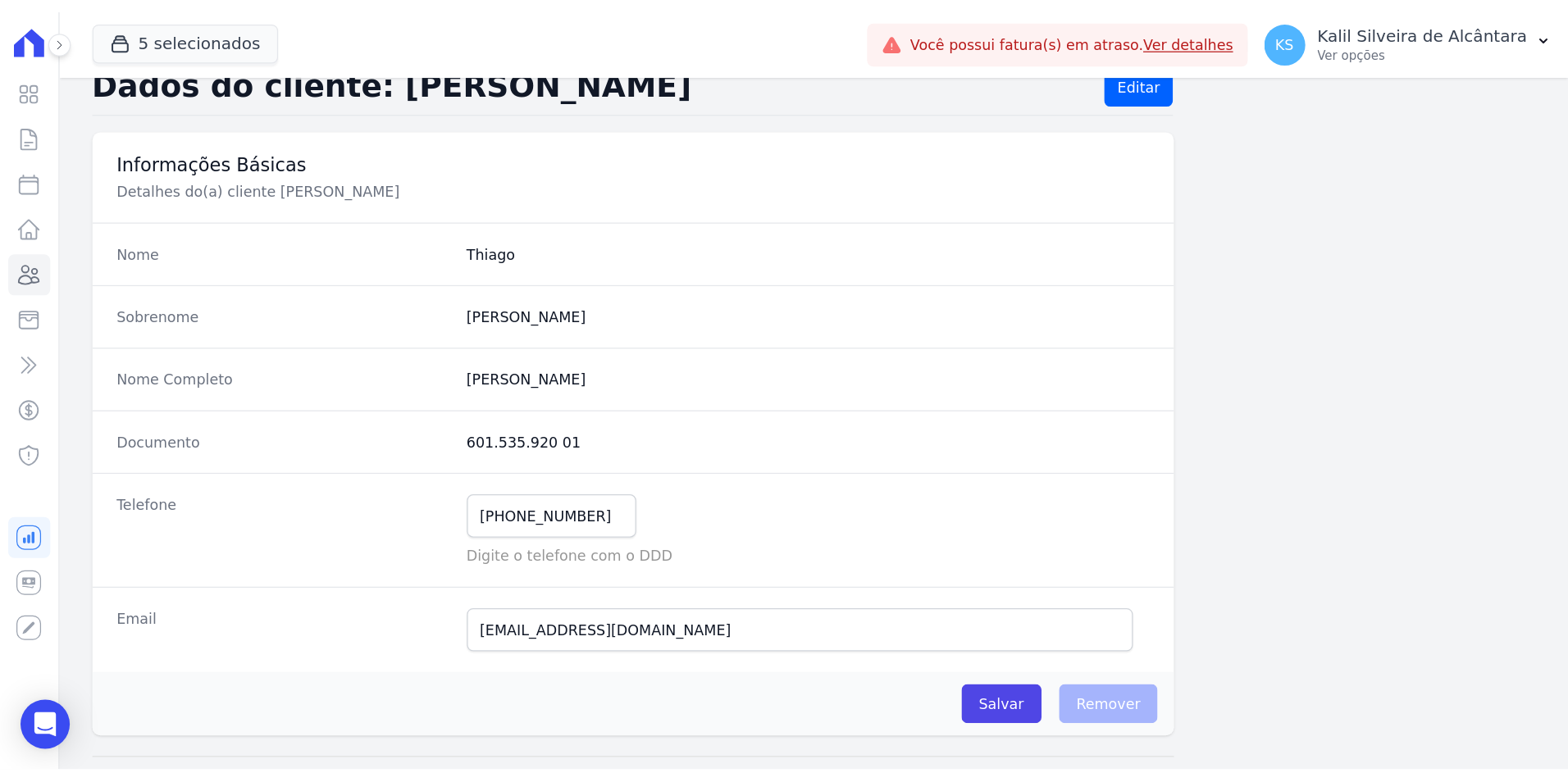
scroll to position [0, 0]
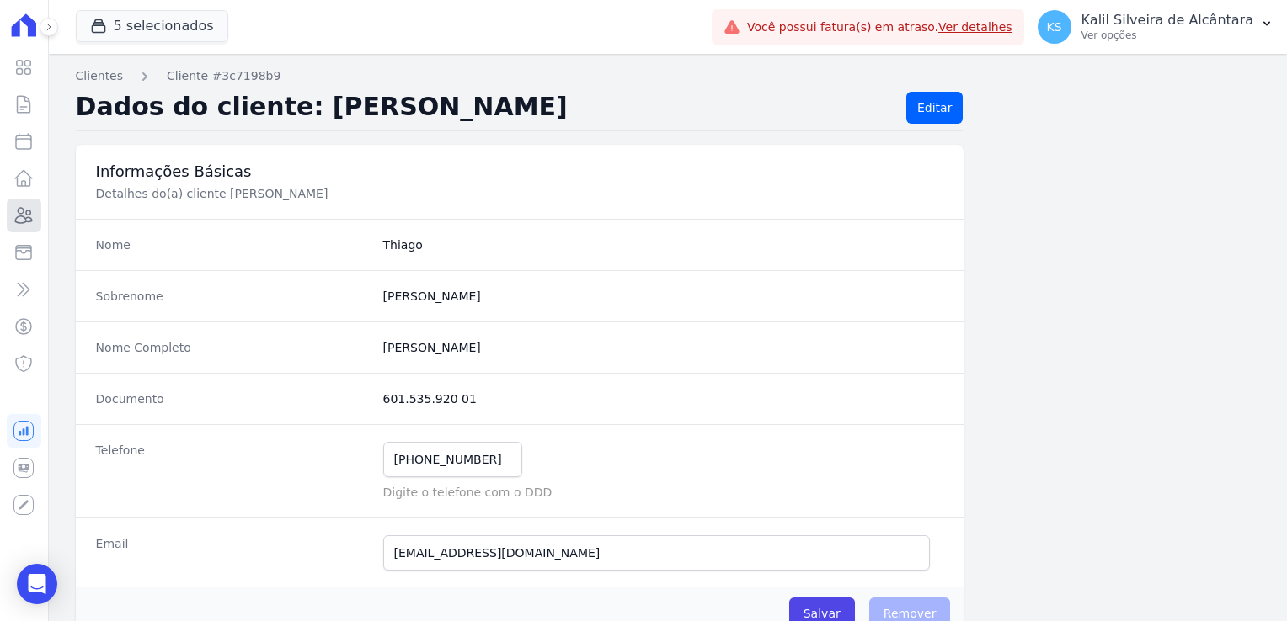
click at [19, 221] on icon at bounding box center [23, 215] width 20 height 20
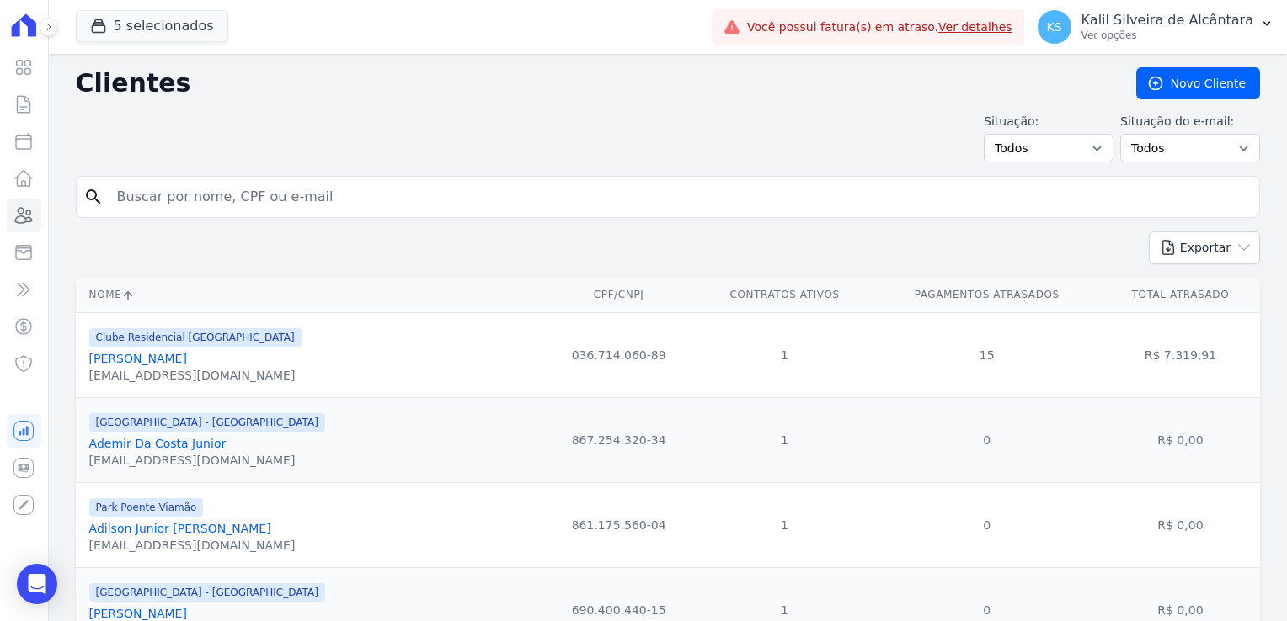
click at [249, 221] on form "search" at bounding box center [668, 204] width 1184 height 56
click at [248, 205] on input "search" at bounding box center [679, 197] width 1145 height 34
type input "[PERSON_NAME]"
